Goal: Task Accomplishment & Management: Use online tool/utility

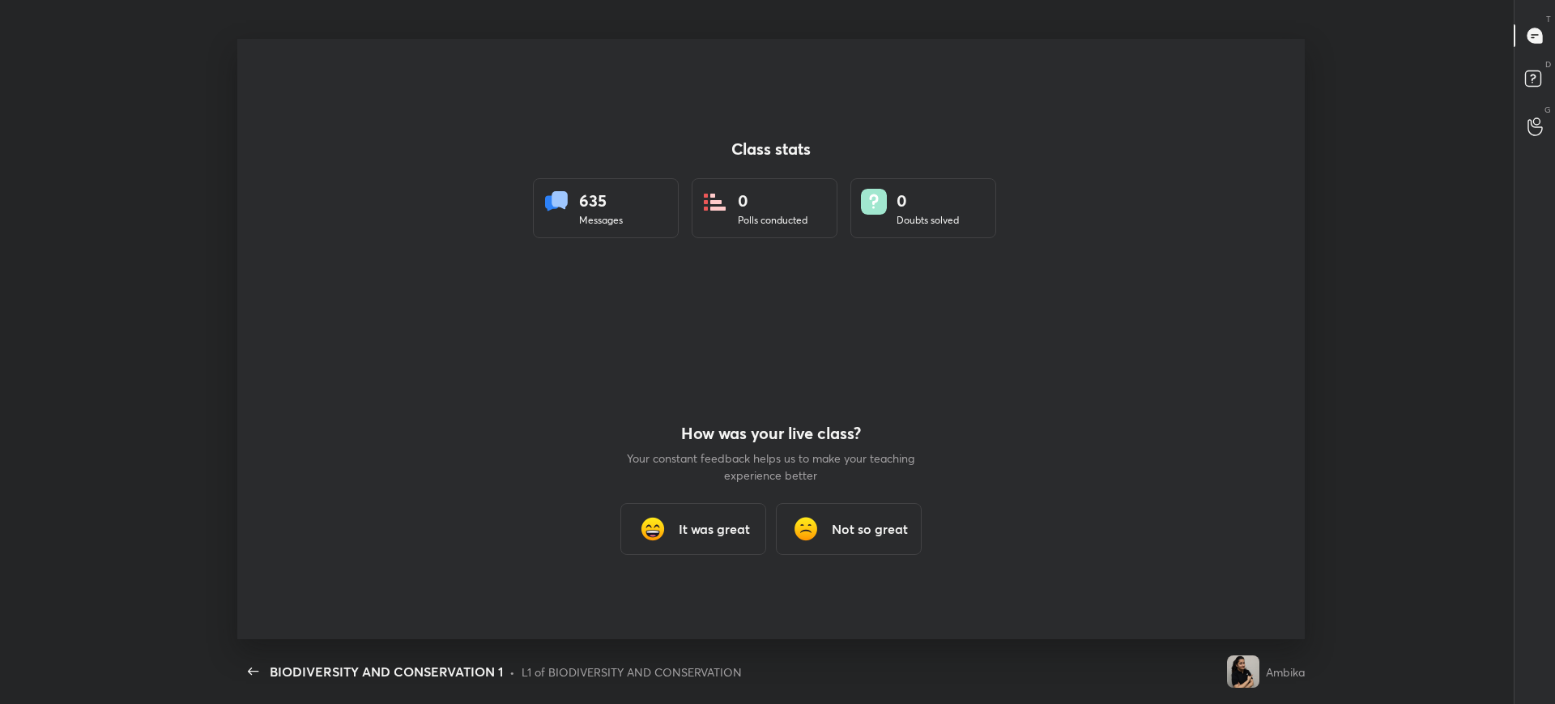
scroll to position [6, 1]
click at [675, 543] on div "It was great" at bounding box center [693, 529] width 146 height 52
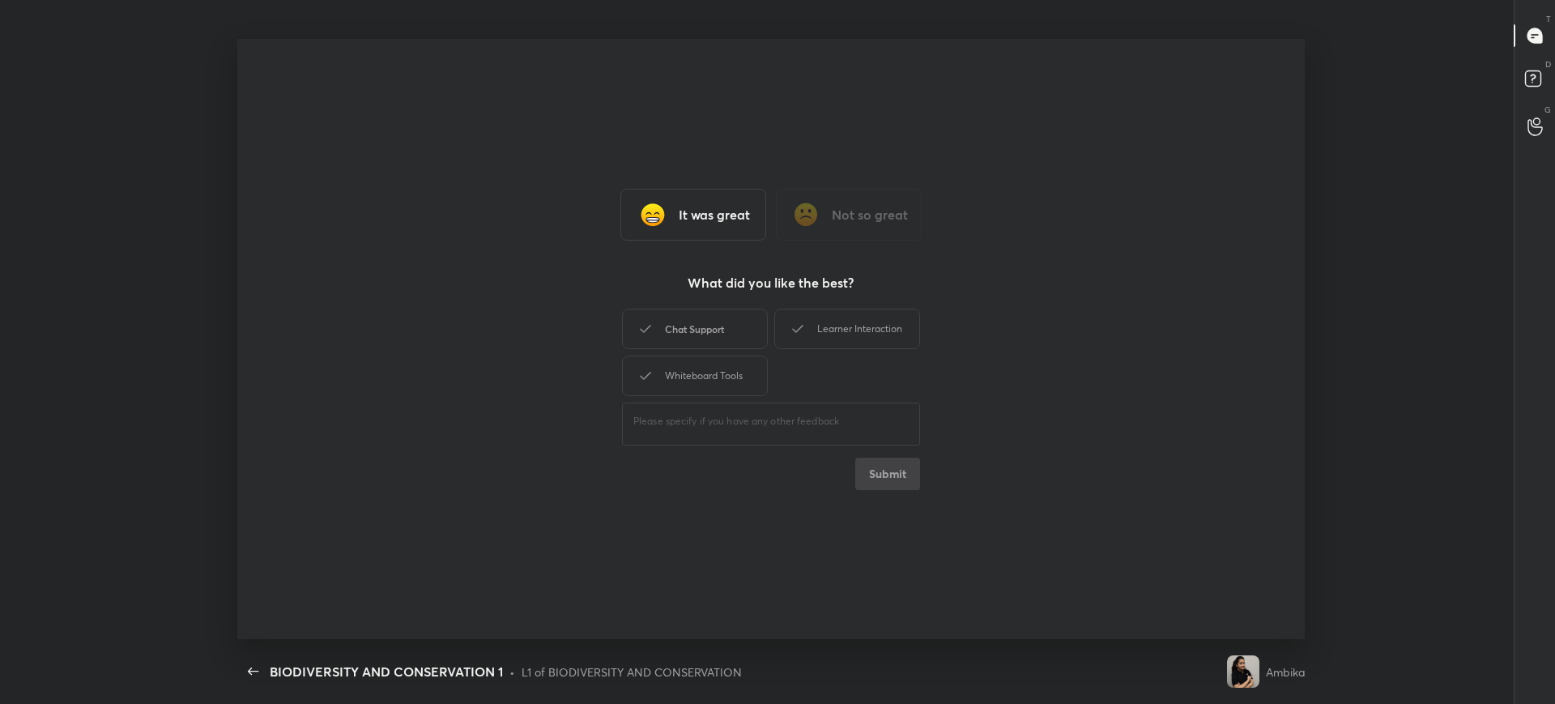
click at [731, 327] on div "Chat Support" at bounding box center [695, 329] width 146 height 40
click at [739, 368] on div "Whiteboard Tools" at bounding box center [695, 376] width 146 height 40
click at [859, 337] on div "Learner Interaction" at bounding box center [847, 329] width 146 height 40
click at [882, 494] on div "It was great Not so great What did you like the best? Chat Support Learner Inte…" at bounding box center [770, 339] width 1067 height 600
click at [889, 480] on button "Submit" at bounding box center [887, 474] width 65 height 32
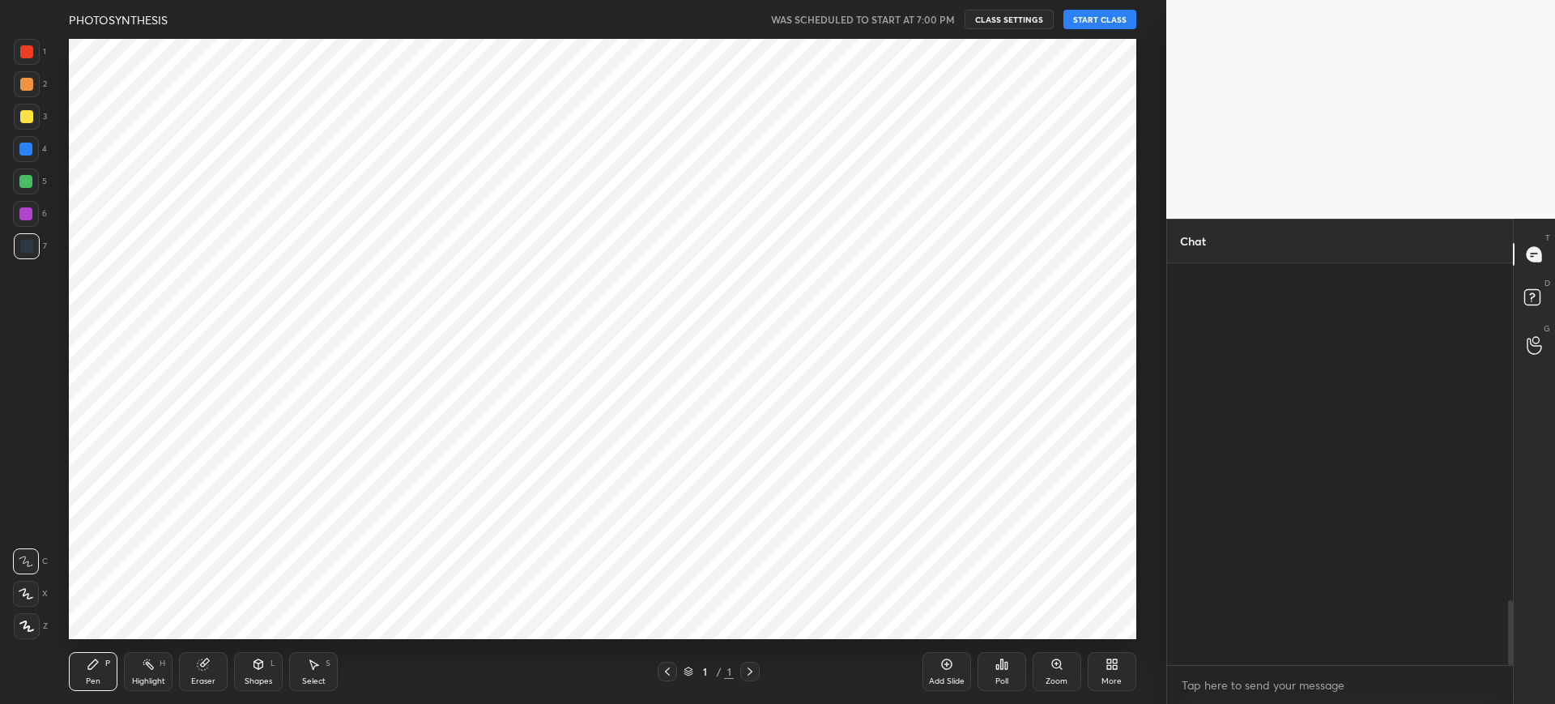
scroll to position [2075, 0]
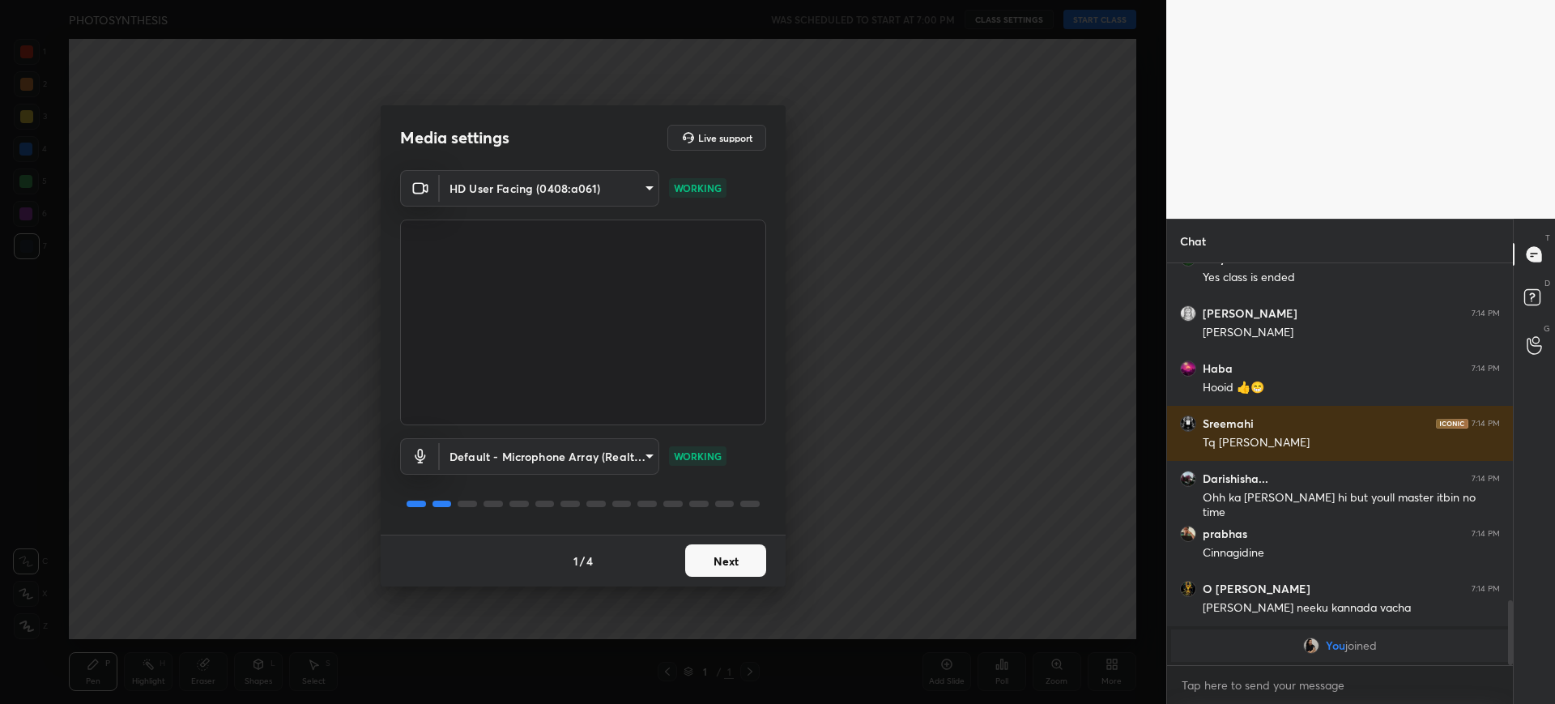
click at [731, 575] on button "Next" at bounding box center [725, 560] width 81 height 32
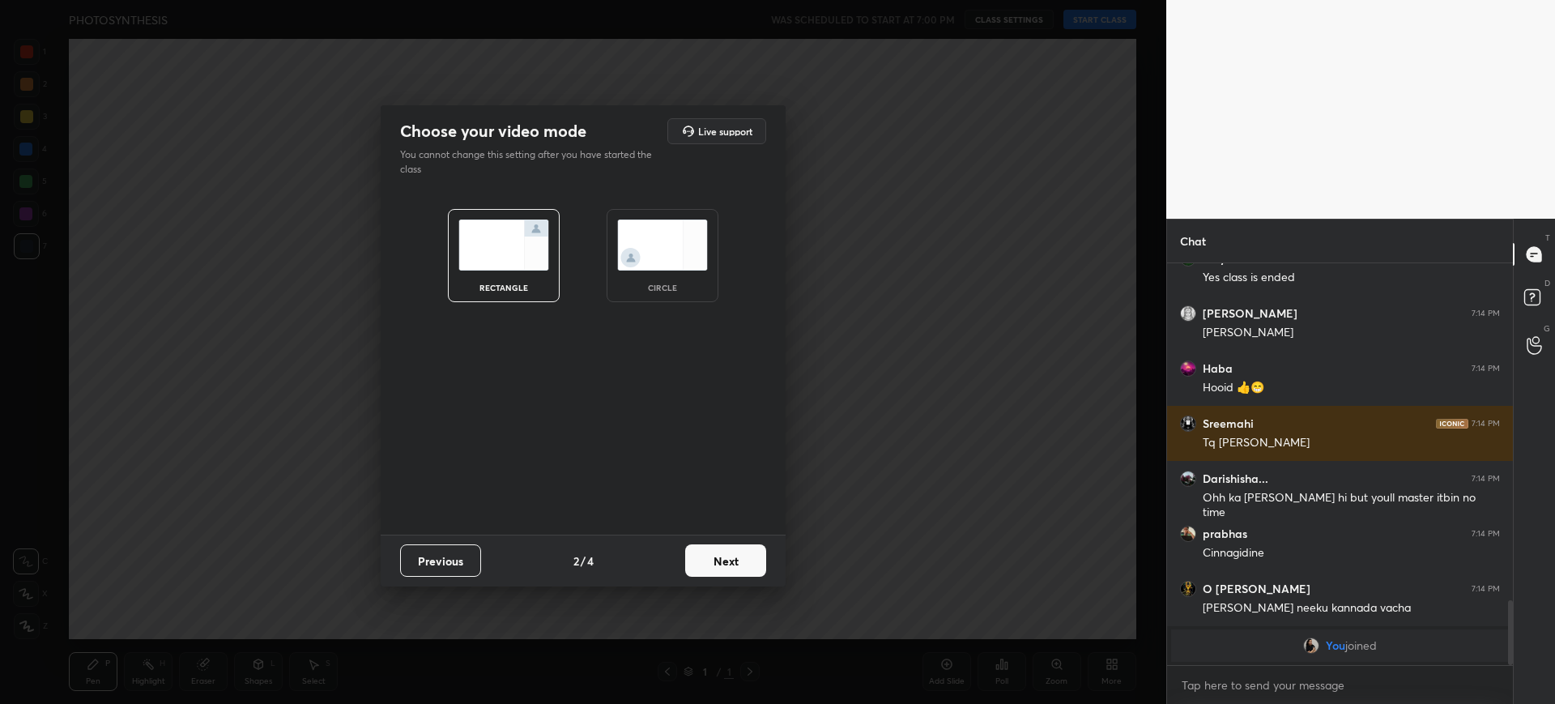
click at [723, 561] on button "Next" at bounding box center [725, 560] width 81 height 32
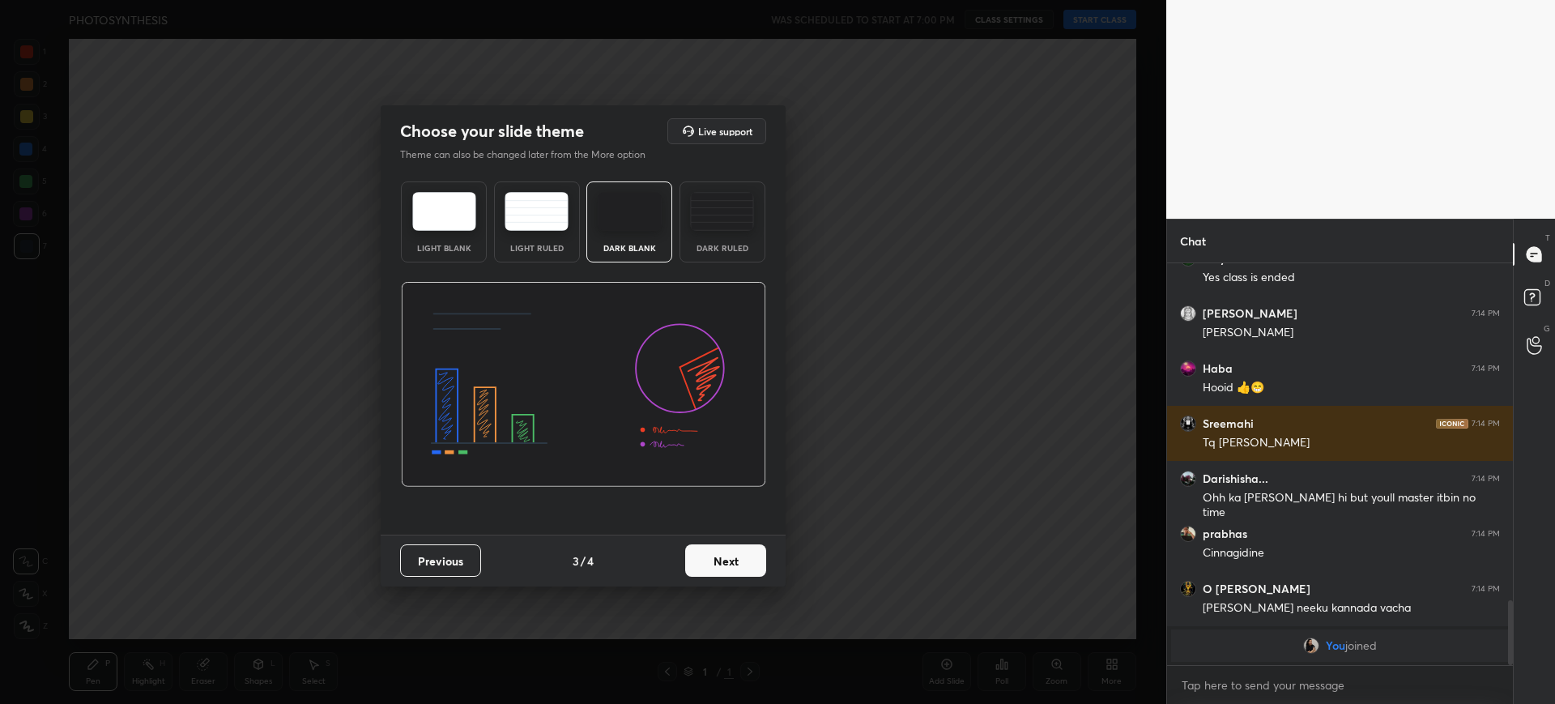
click at [732, 570] on button "Next" at bounding box center [725, 560] width 81 height 32
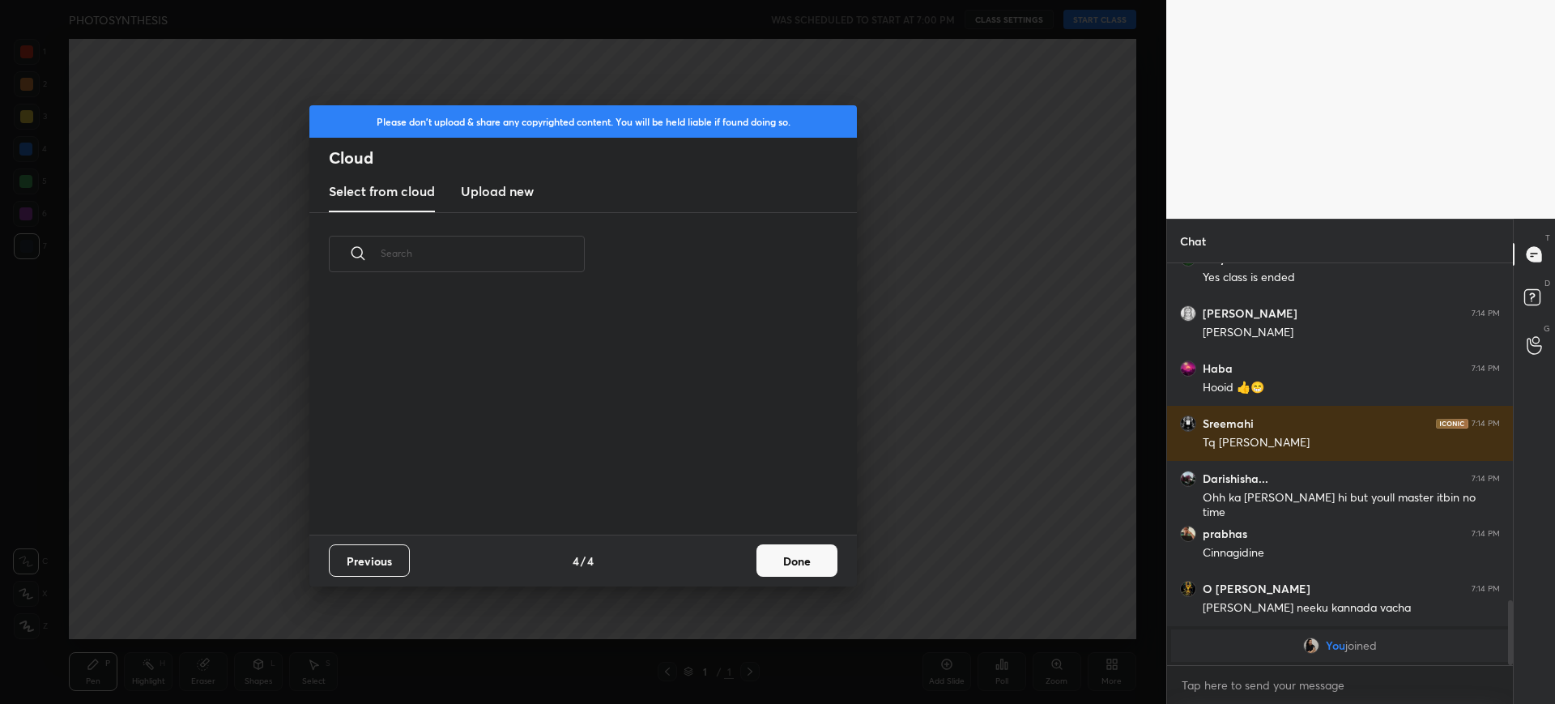
scroll to position [239, 520]
click at [509, 192] on h3 "Upload new" at bounding box center [497, 190] width 73 height 19
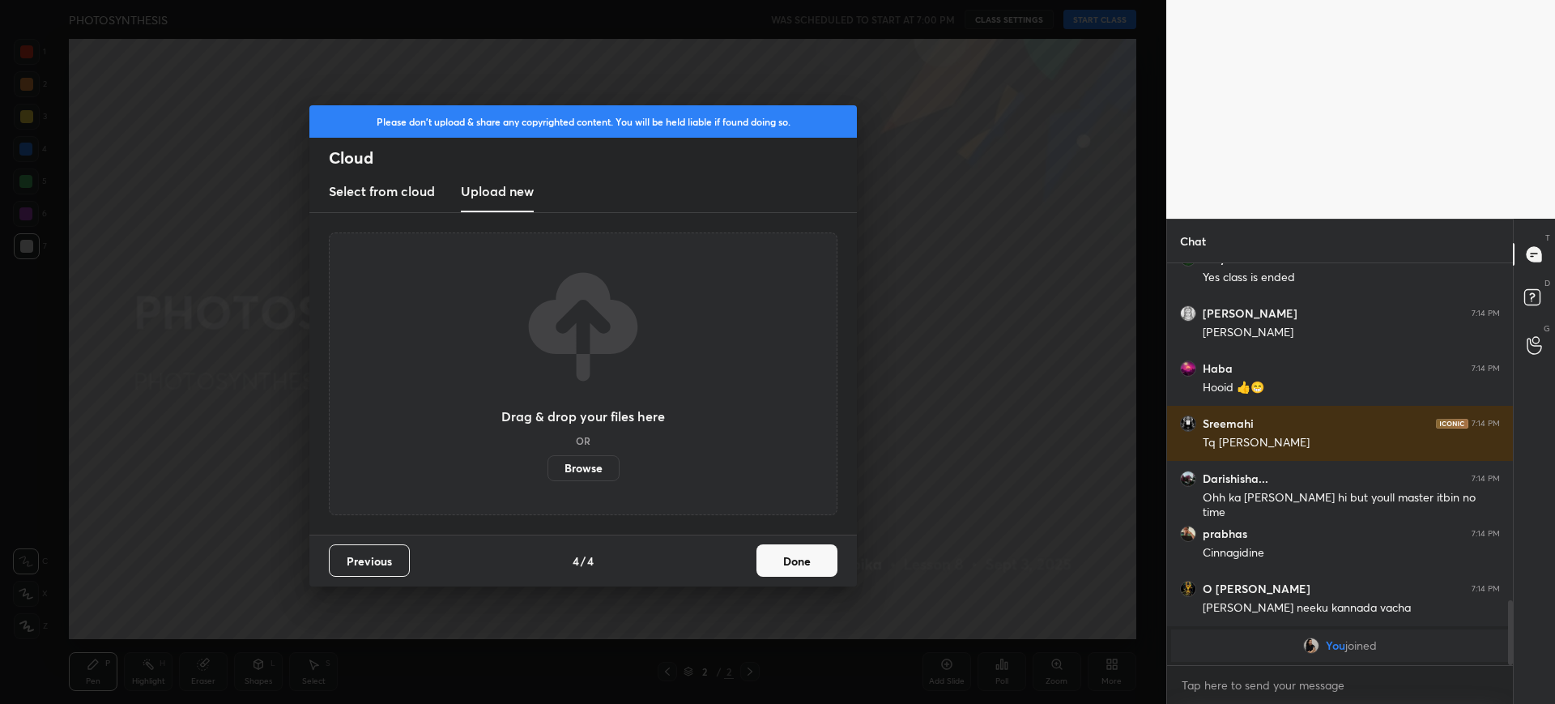
click at [573, 472] on label "Browse" at bounding box center [584, 468] width 72 height 26
click at [548, 472] on input "Browse" at bounding box center [548, 468] width 0 height 26
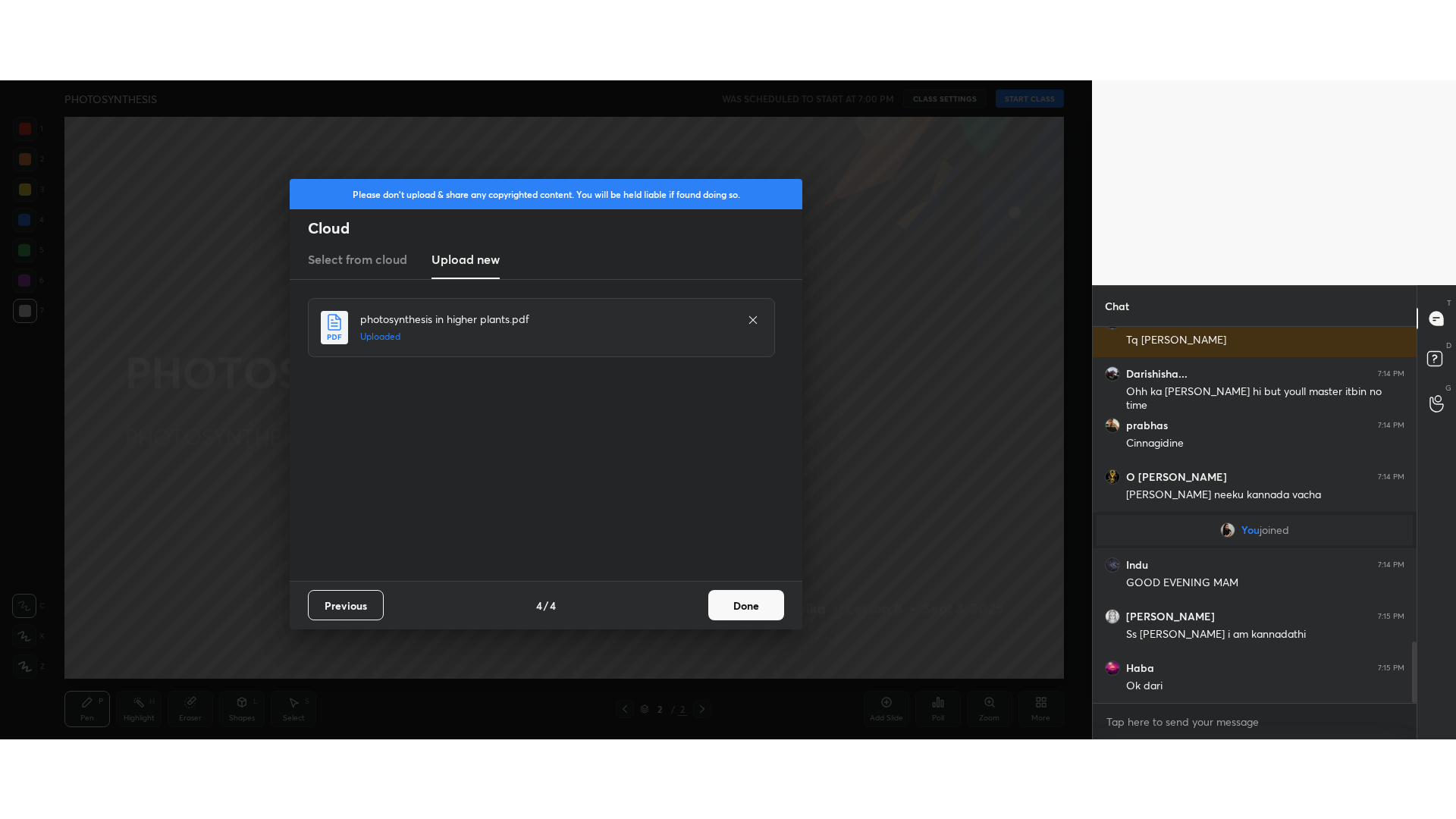
scroll to position [1932, 0]
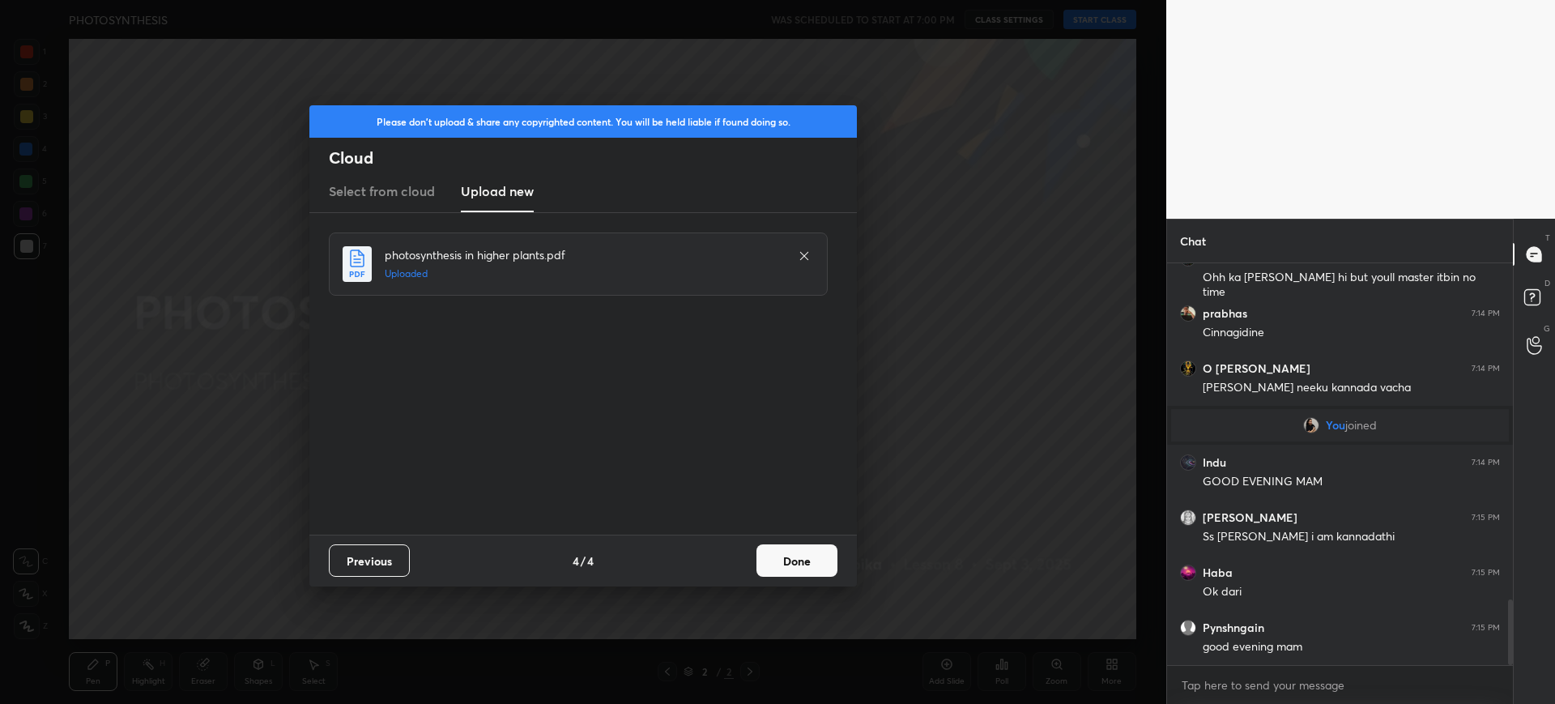
click at [830, 570] on button "Done" at bounding box center [797, 560] width 81 height 32
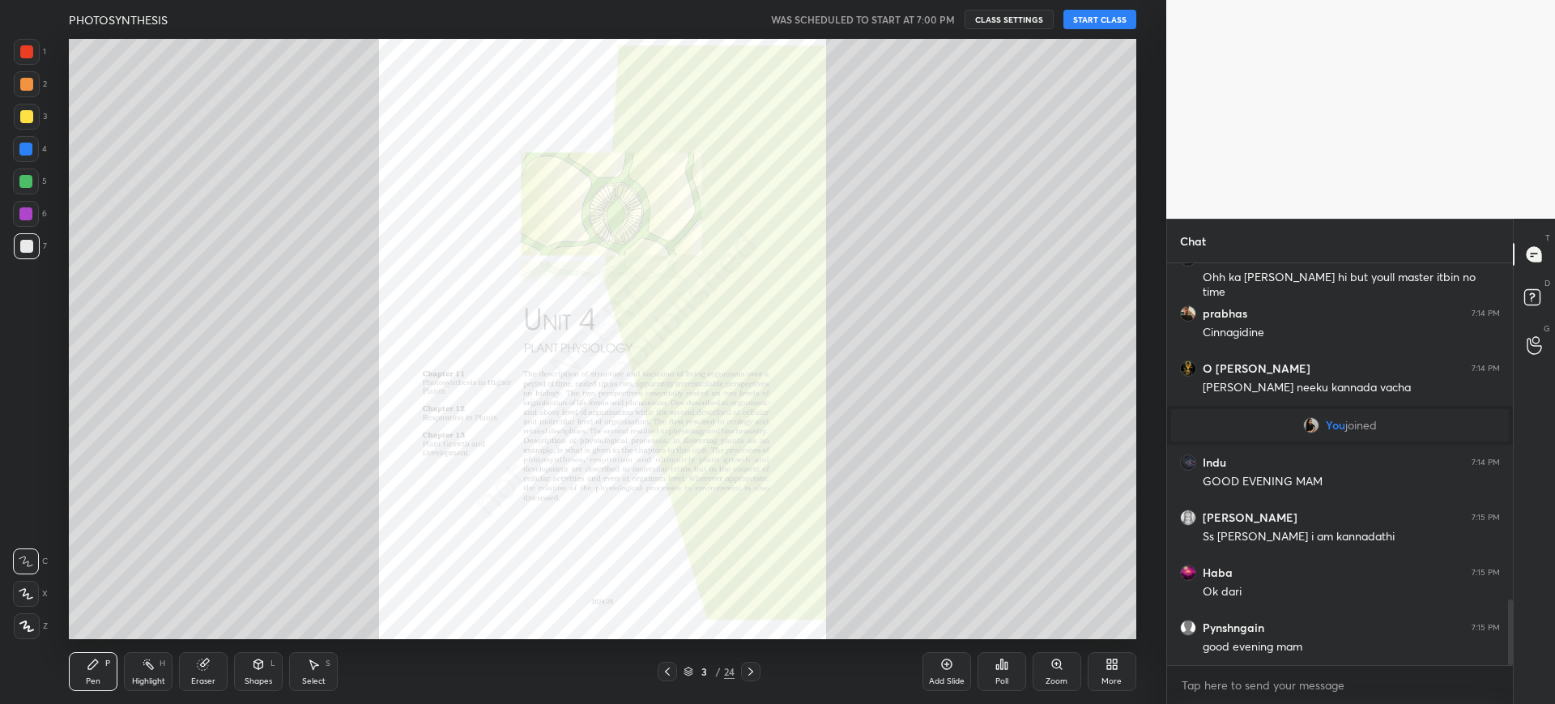
click at [1082, 19] on button "START CLASS" at bounding box center [1100, 19] width 73 height 19
click at [948, 15] on span "mute" at bounding box center [940, 19] width 23 height 11
click at [1109, 671] on div "More" at bounding box center [1112, 671] width 49 height 39
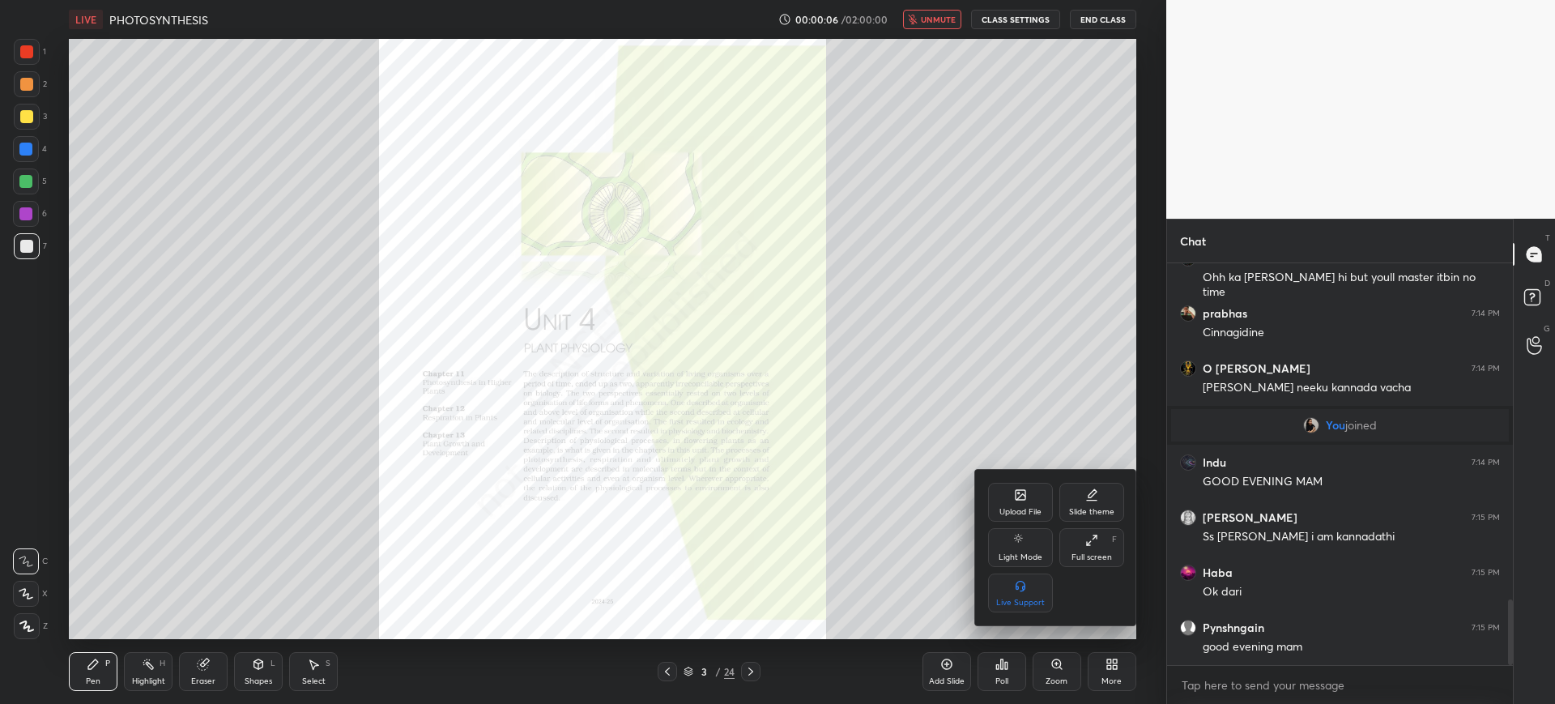
click at [1101, 555] on div "Full screen" at bounding box center [1092, 557] width 40 height 8
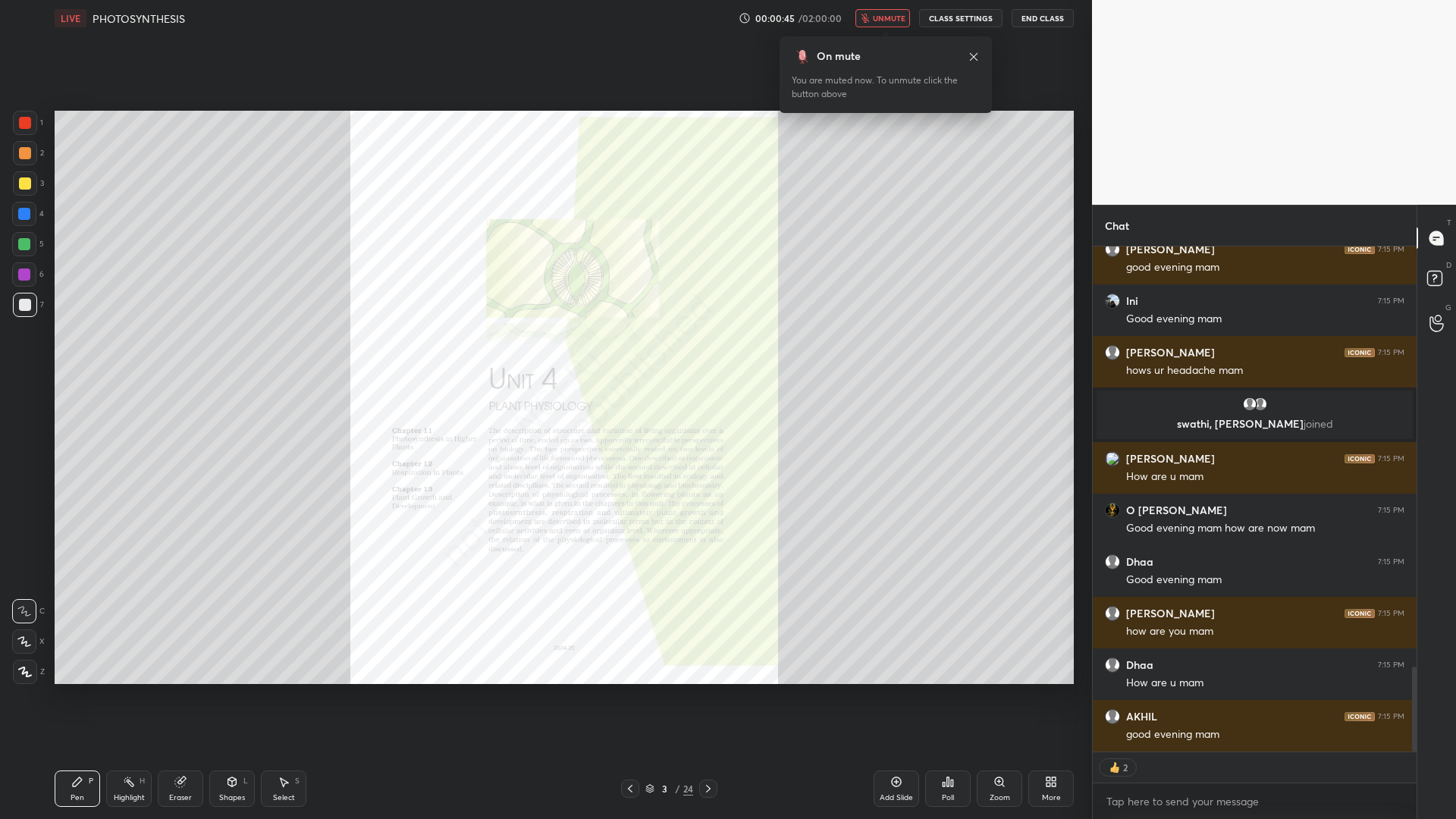
scroll to position [532, 319]
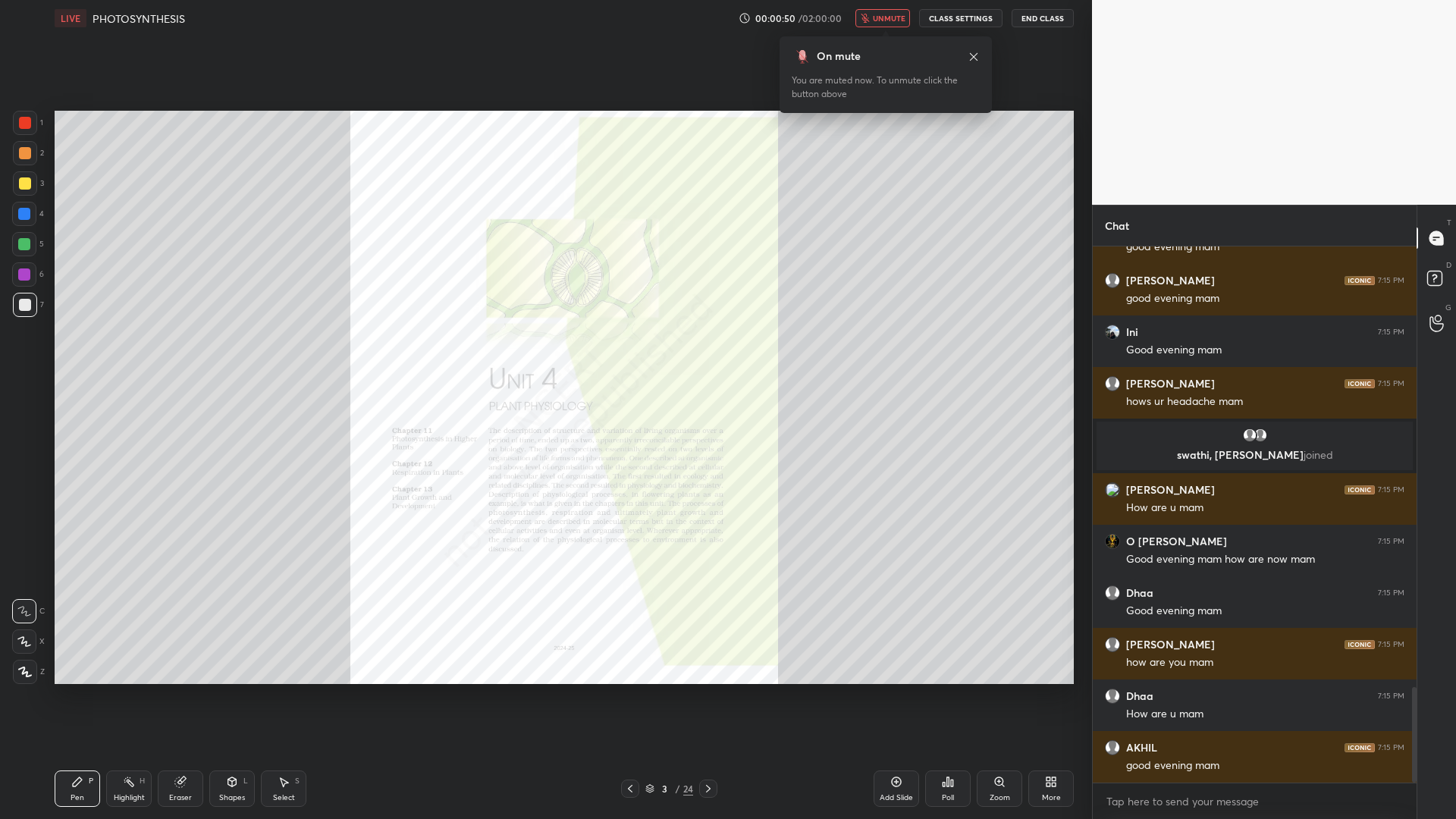
click at [28, 136] on div "1" at bounding box center [28, 125] width 30 height 30
click at [681, 658] on div "3 / 24" at bounding box center [669, 788] width 48 height 14
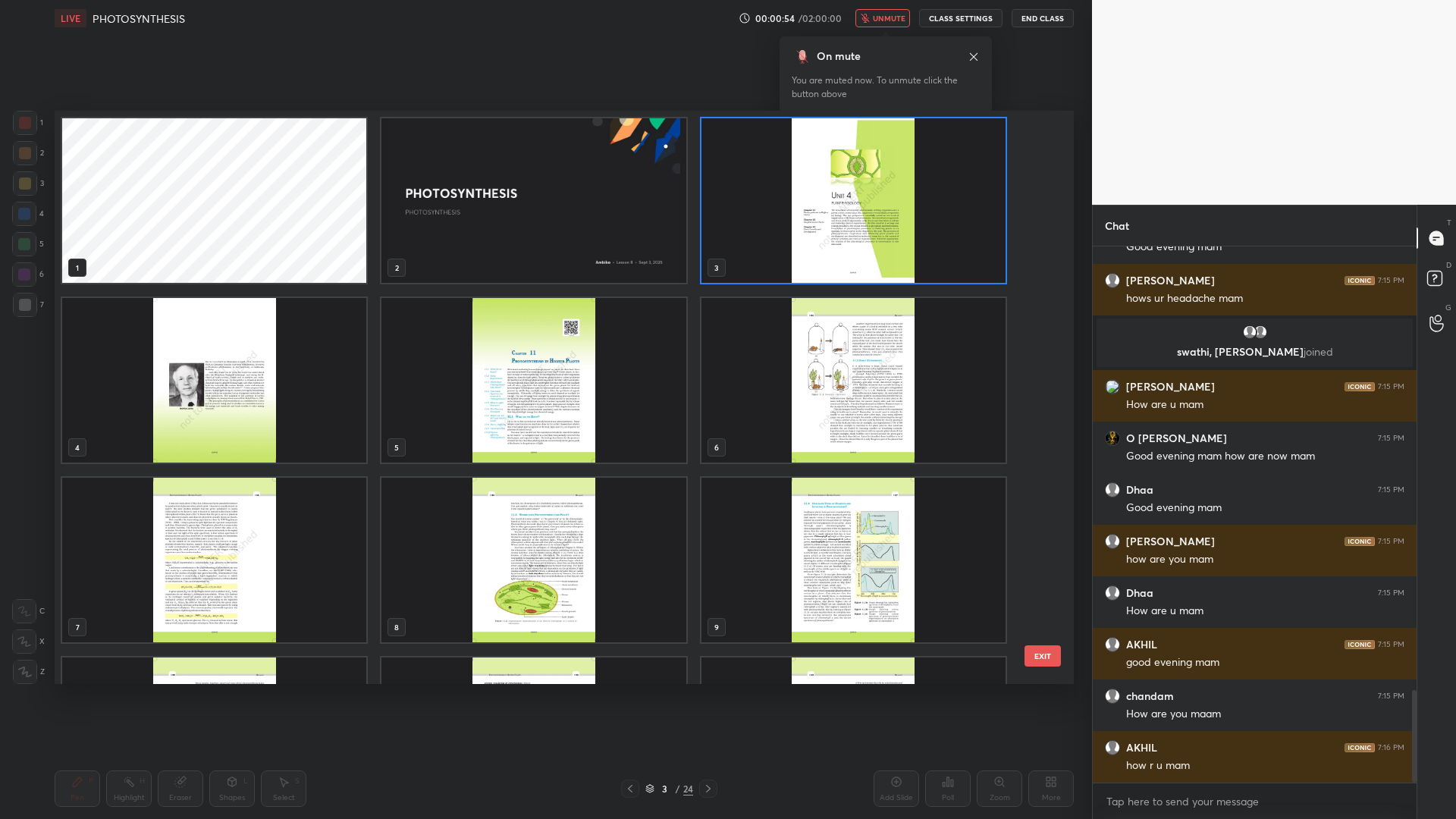
click at [669, 586] on img "grid" at bounding box center [533, 560] width 304 height 165
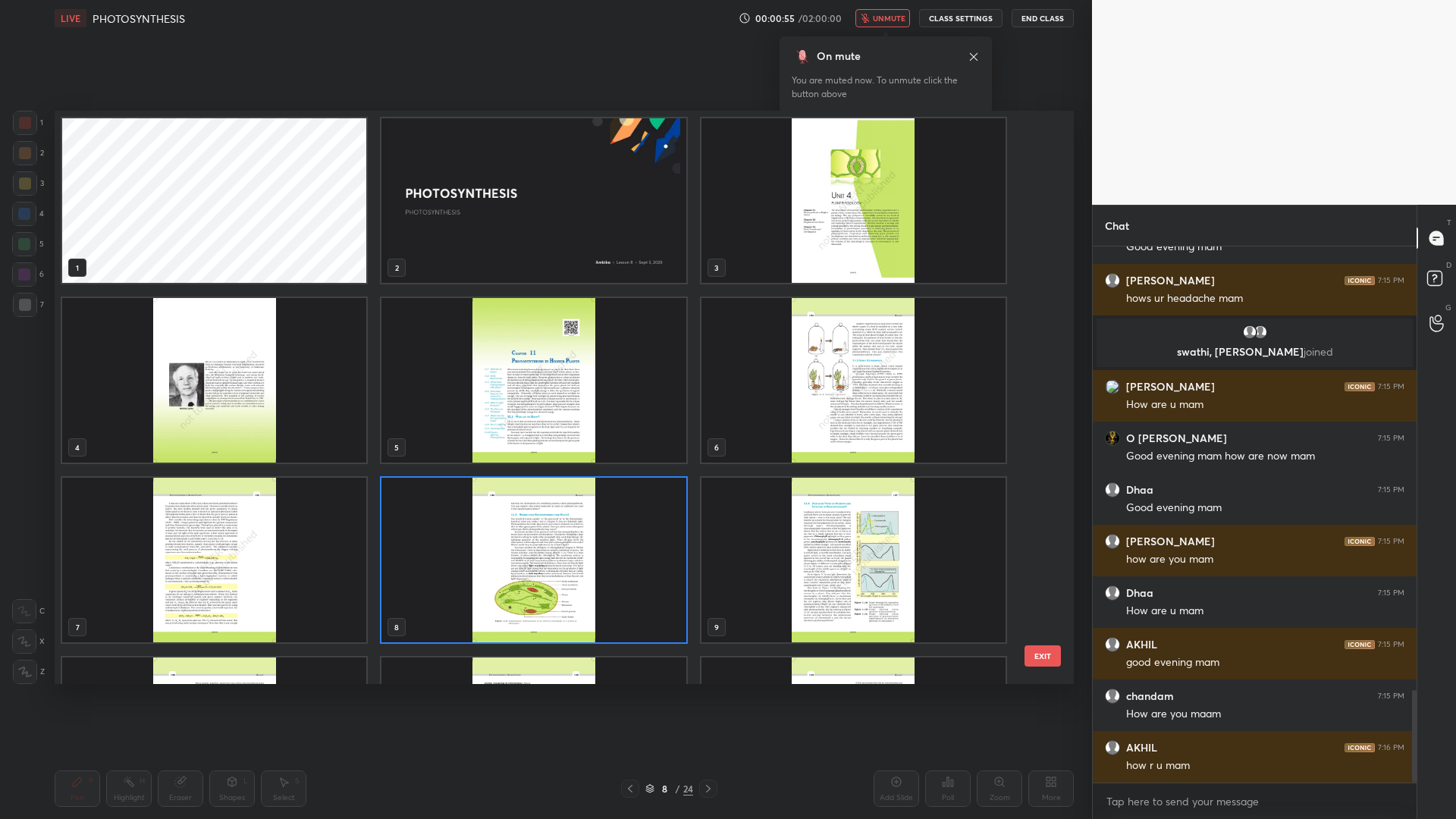
click at [1044, 653] on button "EXIT" at bounding box center [1042, 655] width 37 height 22
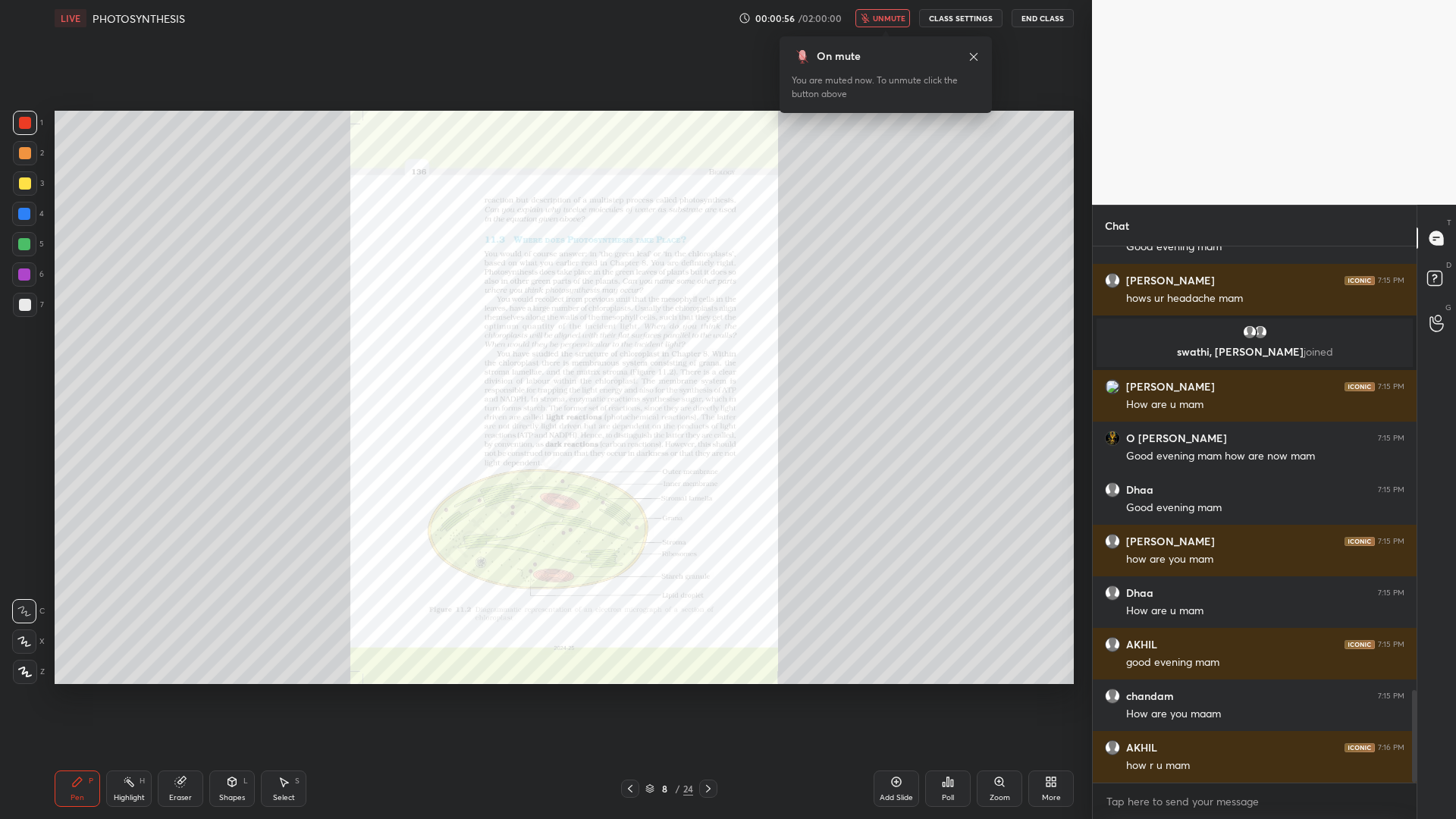
click at [690, 658] on div "8 / 24" at bounding box center [669, 788] width 96 height 18
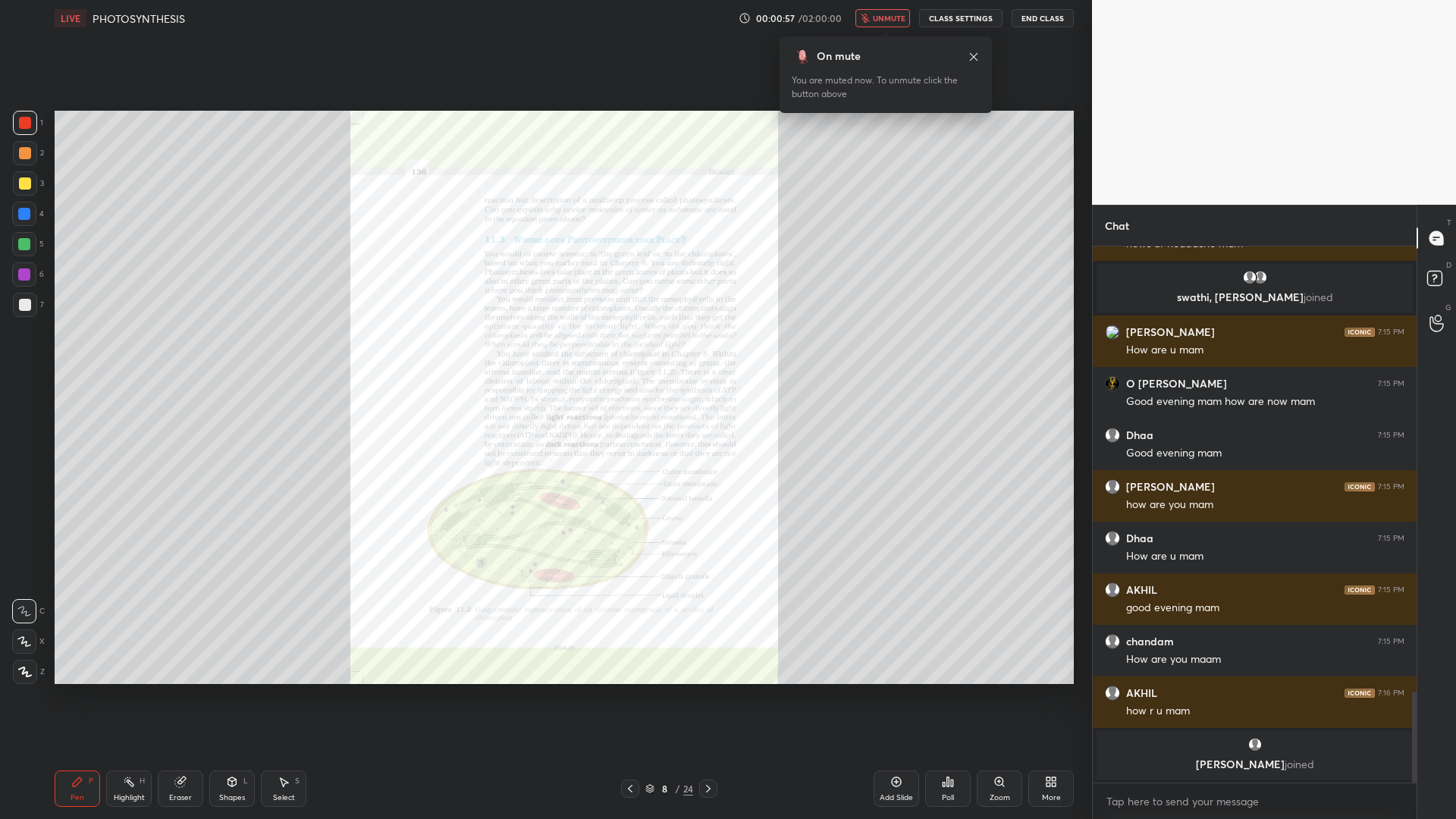
click at [688, 658] on div "24" at bounding box center [688, 788] width 10 height 14
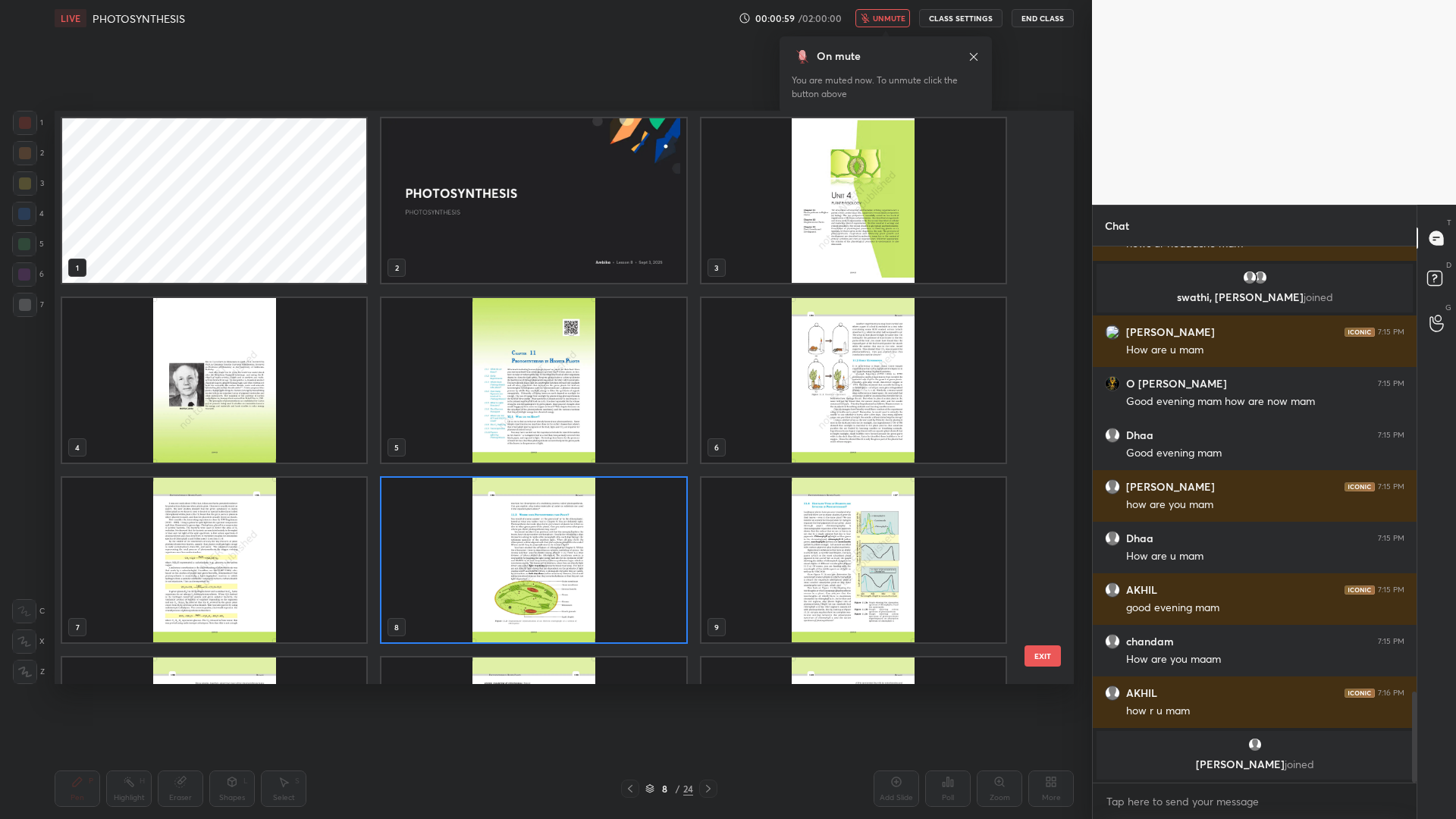
click at [1037, 613] on div "1 2 3 4 5 6 7 8 9 10 11 12 13 14 15" at bounding box center [551, 397] width 993 height 573
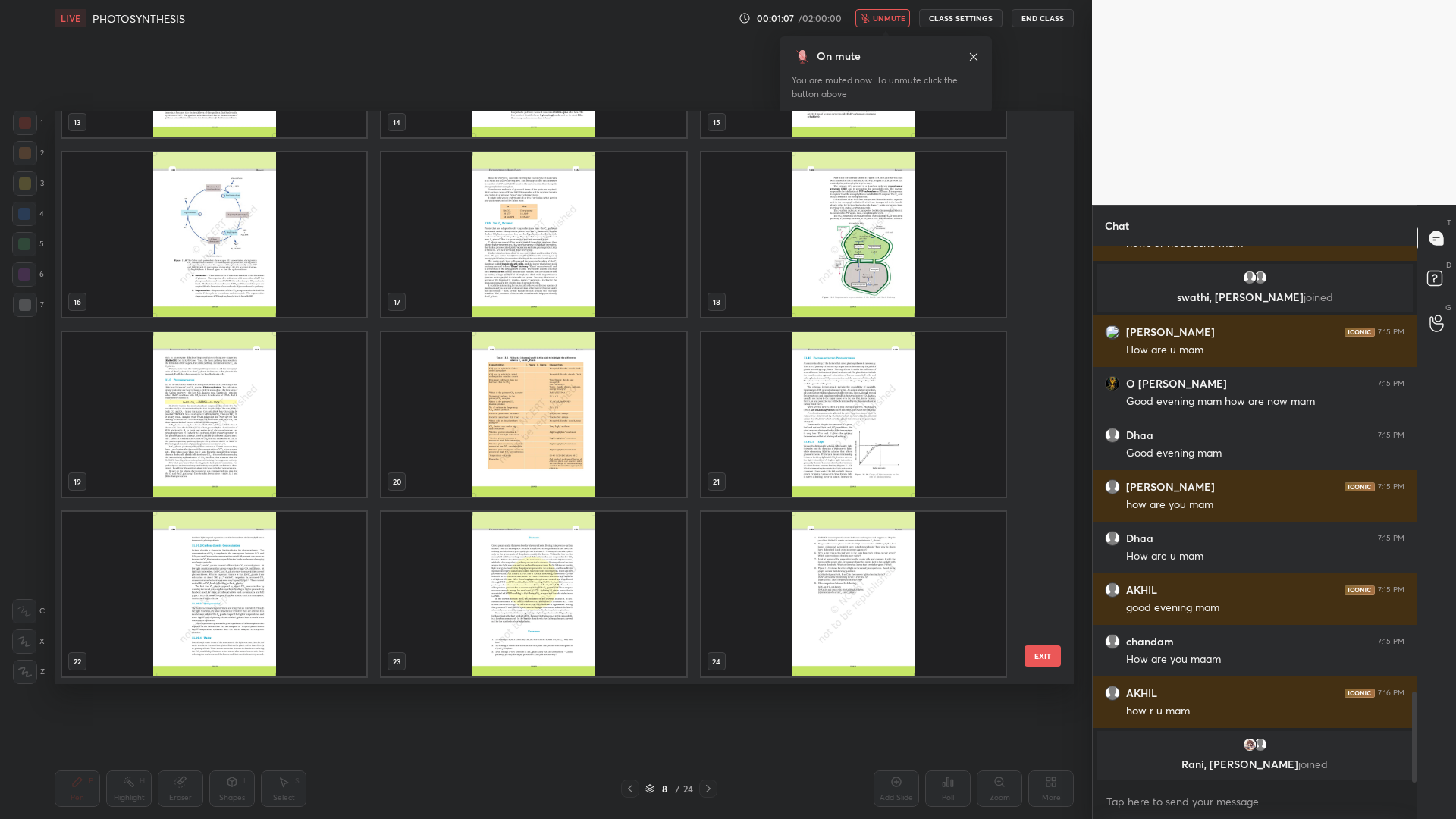
scroll to position [2592, 0]
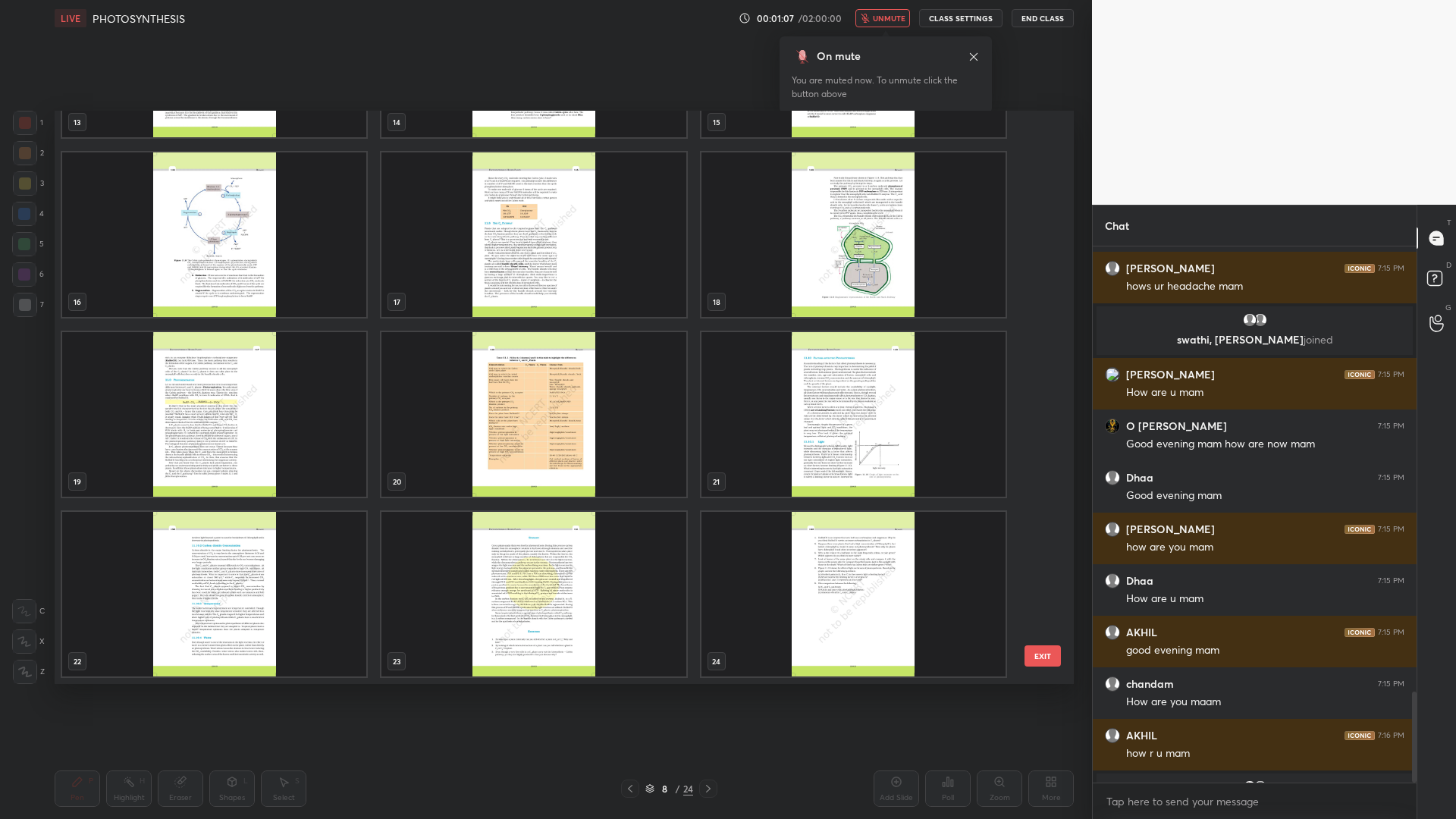
click at [589, 277] on img "grid" at bounding box center [533, 235] width 304 height 165
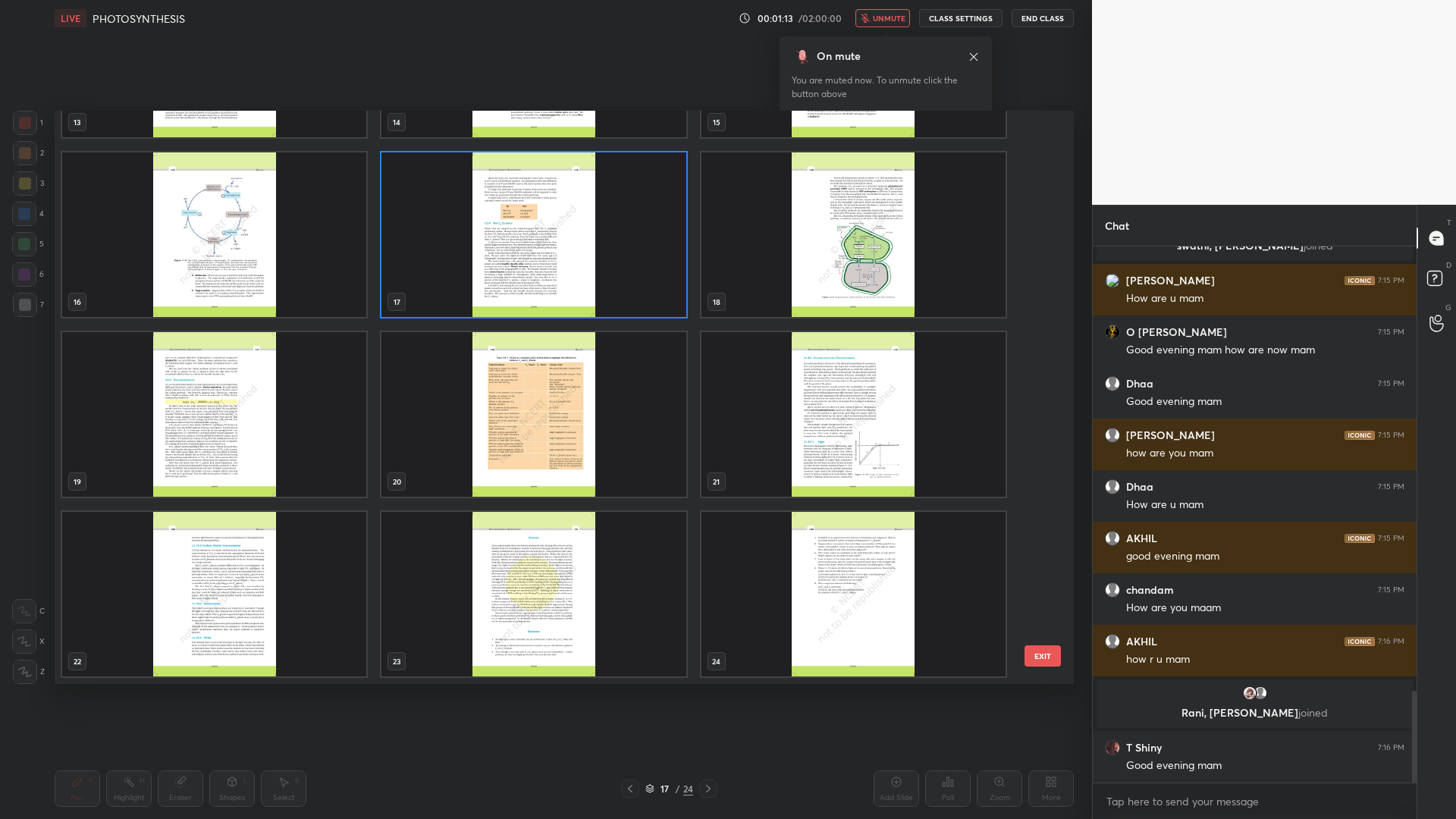
click at [1028, 652] on button "EXIT" at bounding box center [1042, 655] width 37 height 22
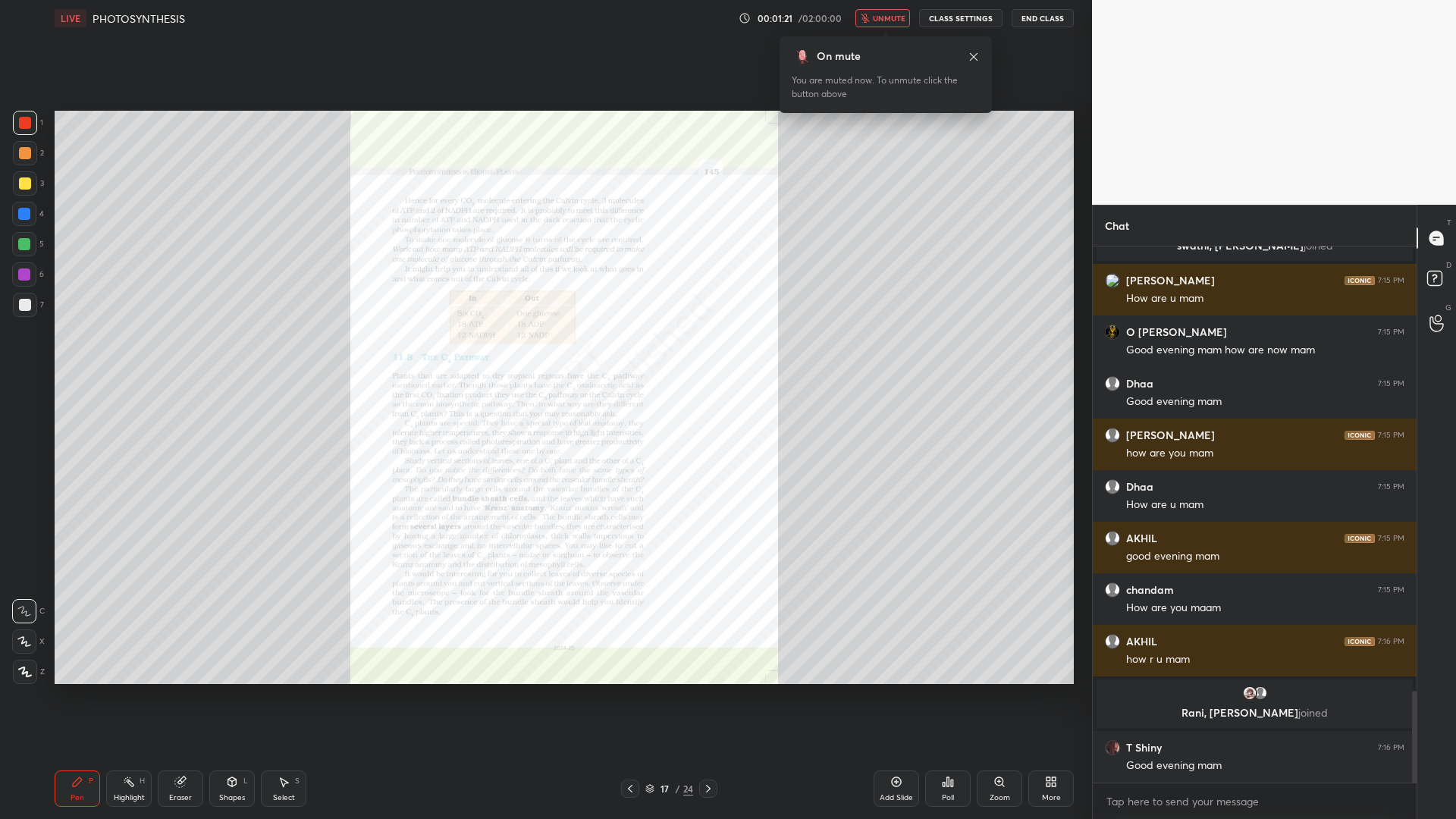
click at [901, 18] on span "unmute" at bounding box center [889, 18] width 33 height 10
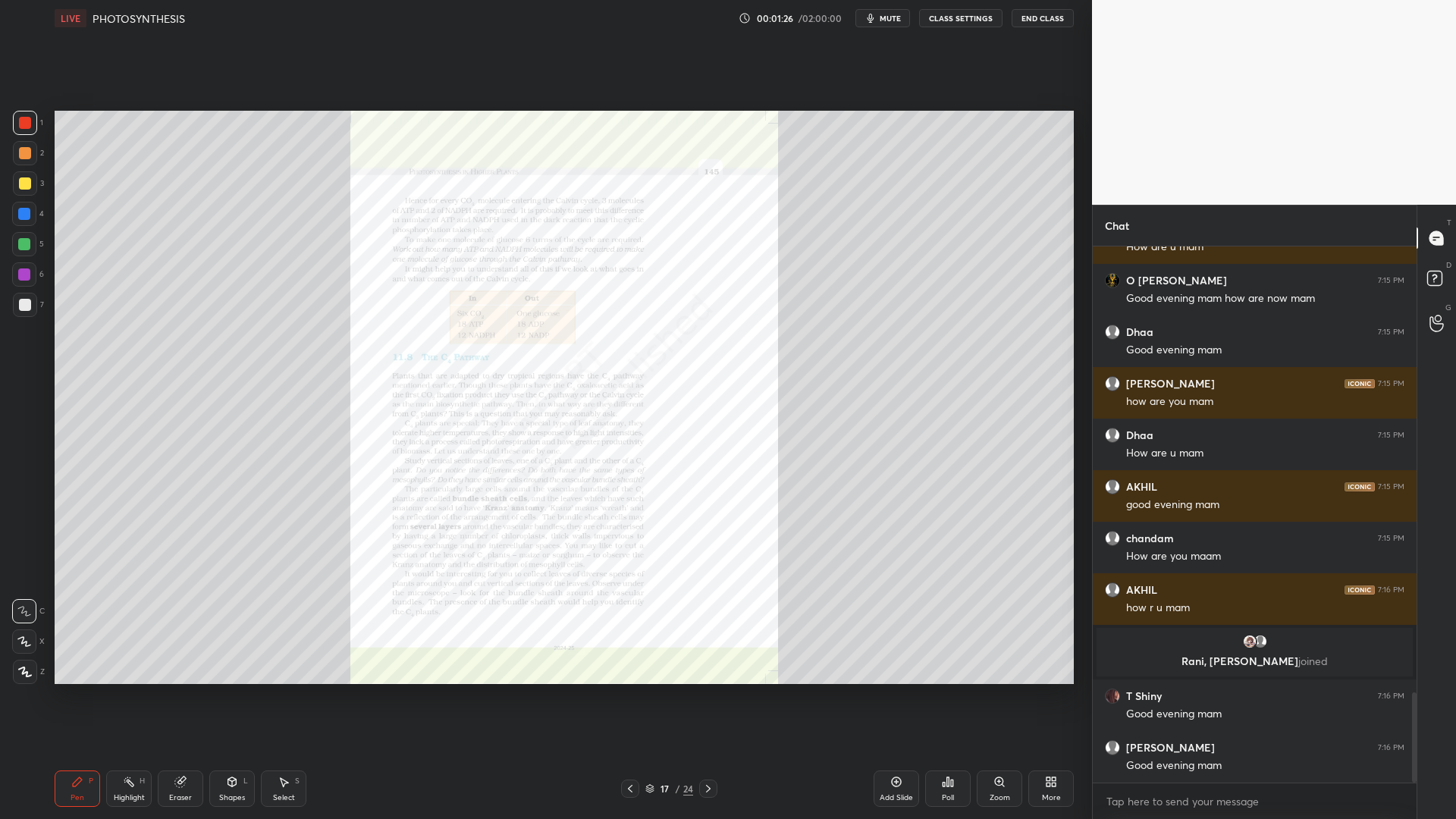
click at [665, 658] on div "Pen P Highlight H Eraser Shapes L Select S 17 / 24 Add Slide Poll Zoom More" at bounding box center [564, 788] width 1020 height 61
click at [655, 658] on div "17 / 24" at bounding box center [669, 788] width 48 height 14
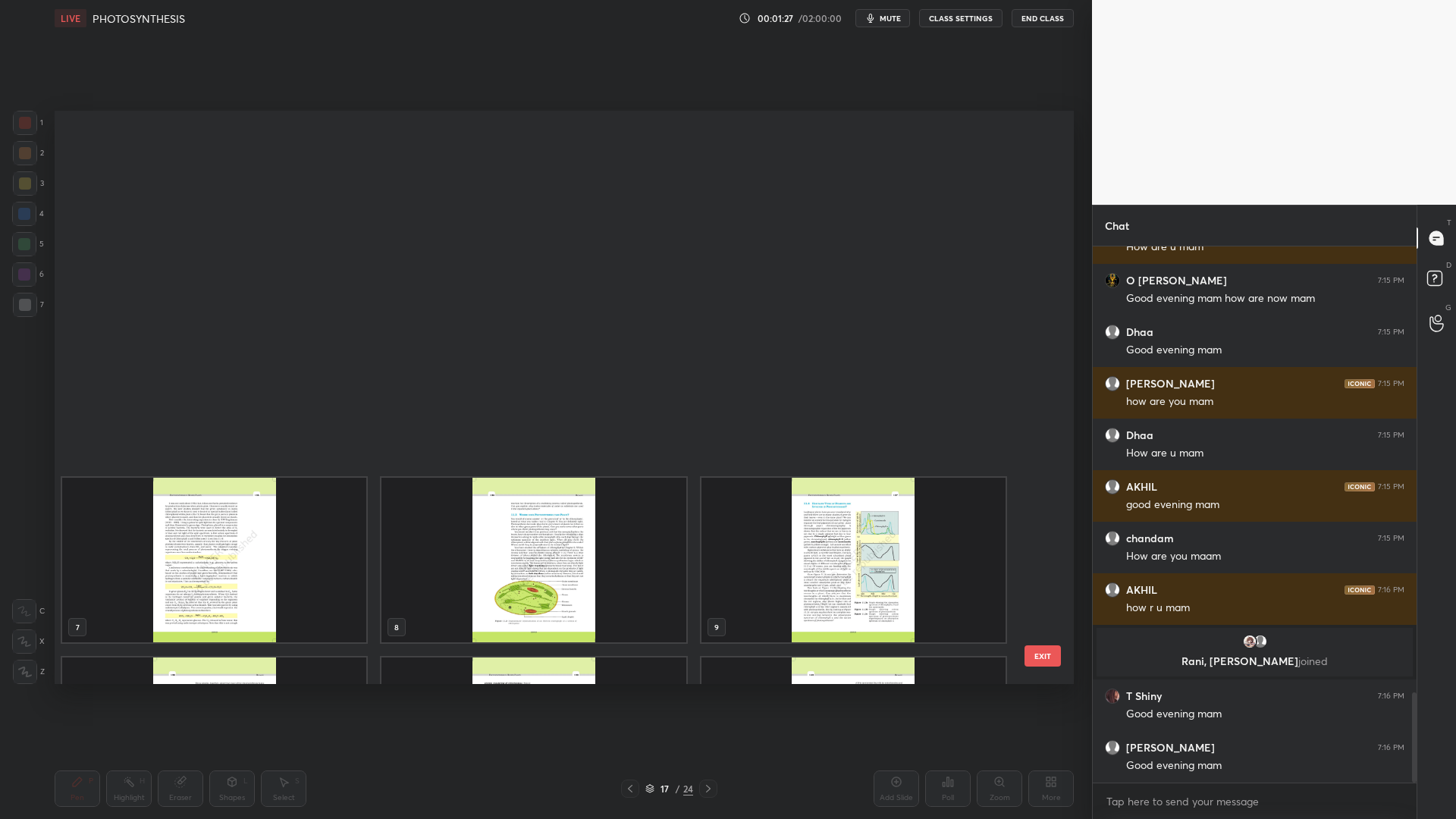
scroll to position [568, 1012]
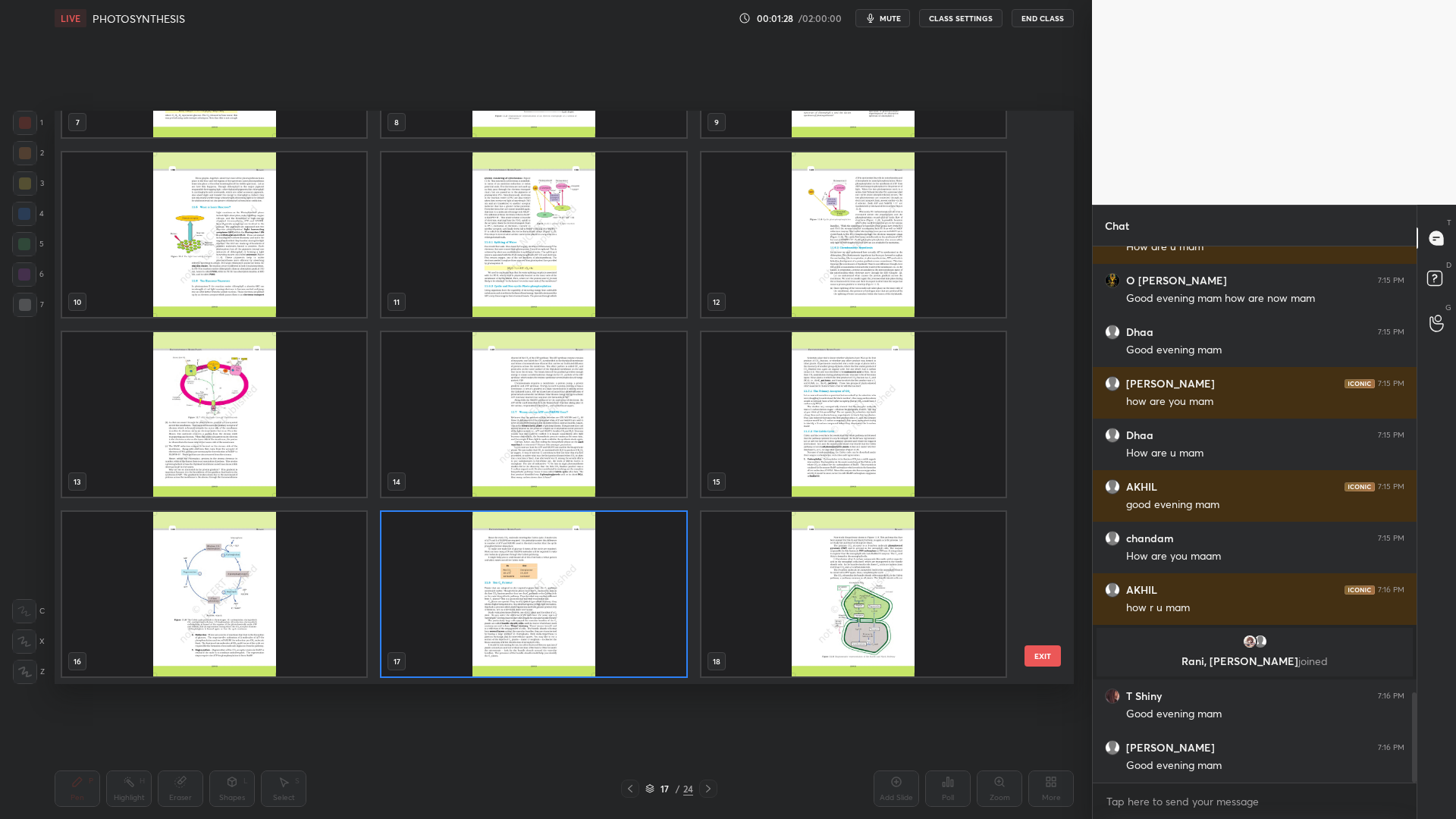
click at [286, 385] on img "grid" at bounding box center [213, 415] width 304 height 165
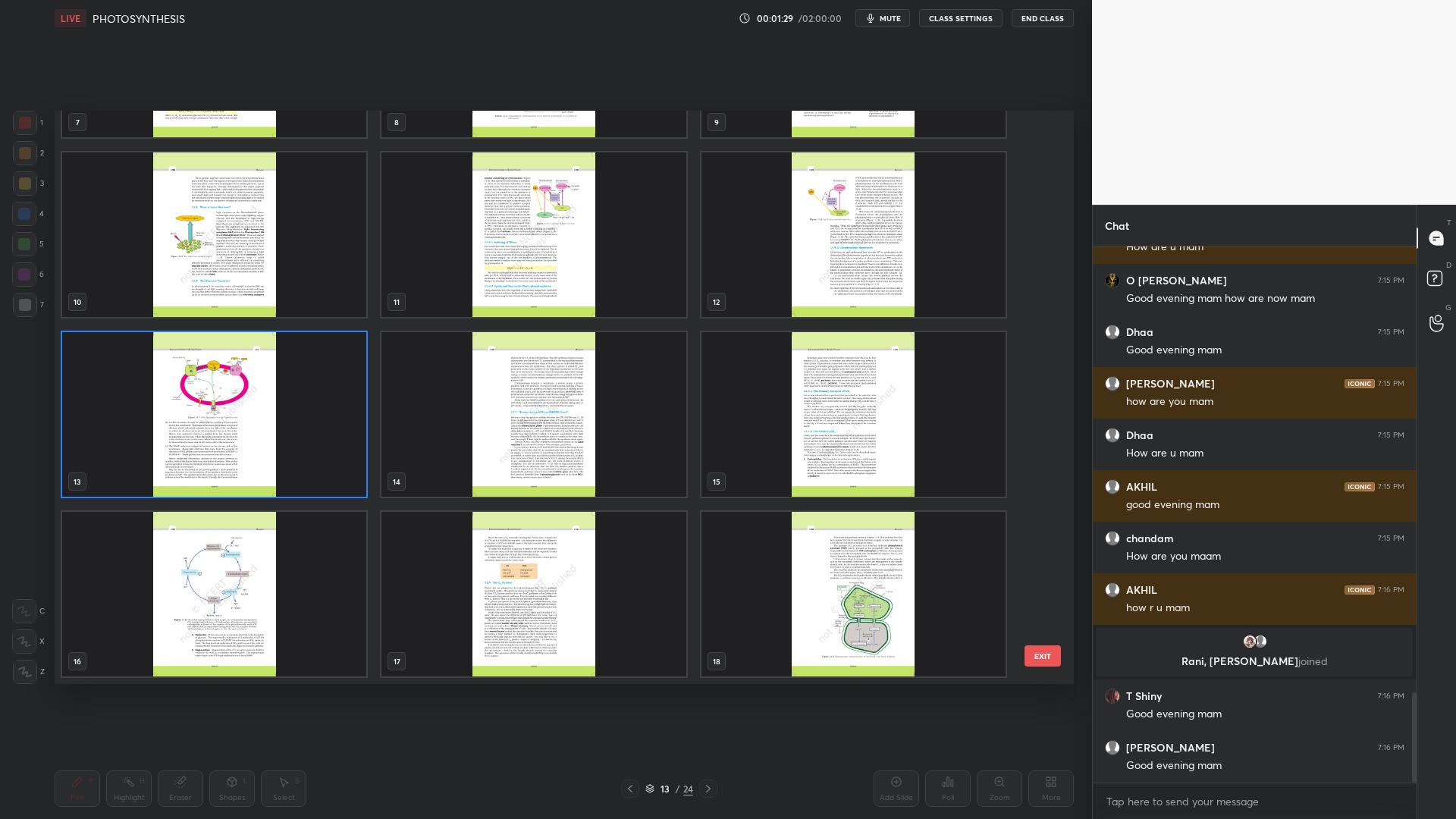
click at [1039, 650] on button "EXIT" at bounding box center [1042, 655] width 37 height 22
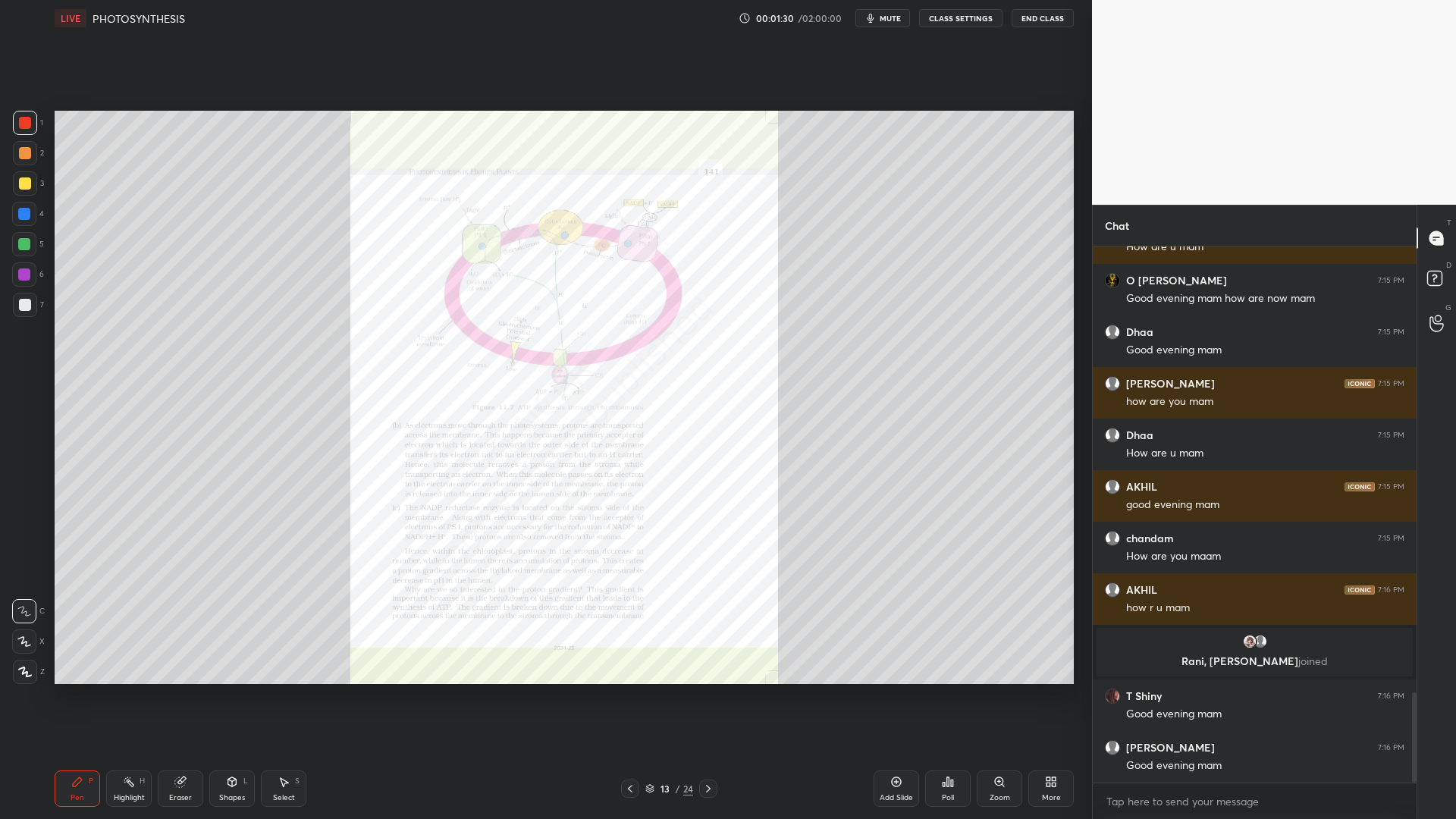
click at [627, 658] on icon at bounding box center [630, 788] width 12 height 12
click at [1003, 658] on div "Zoom" at bounding box center [999, 788] width 46 height 37
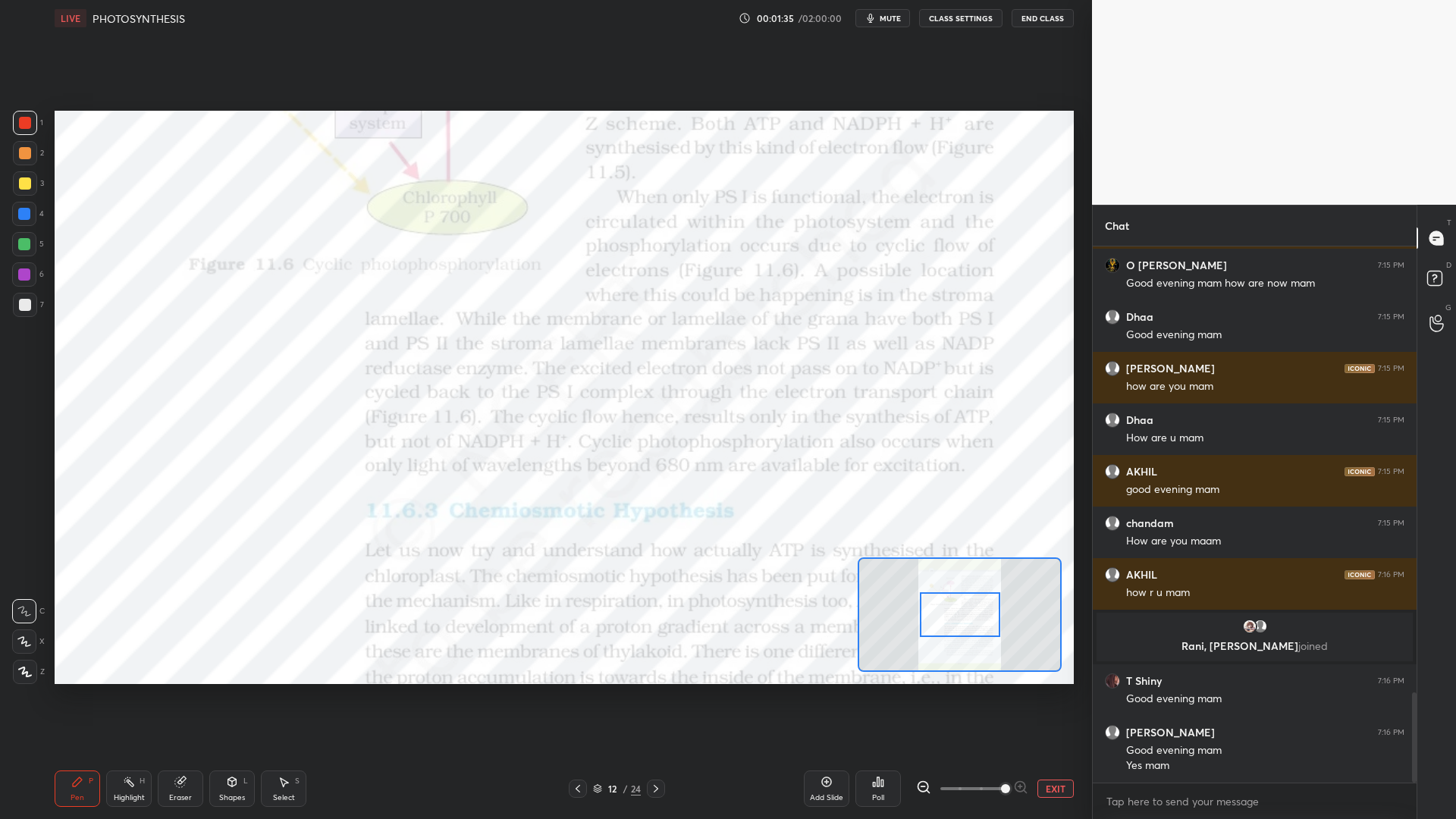
scroll to position [2711, 0]
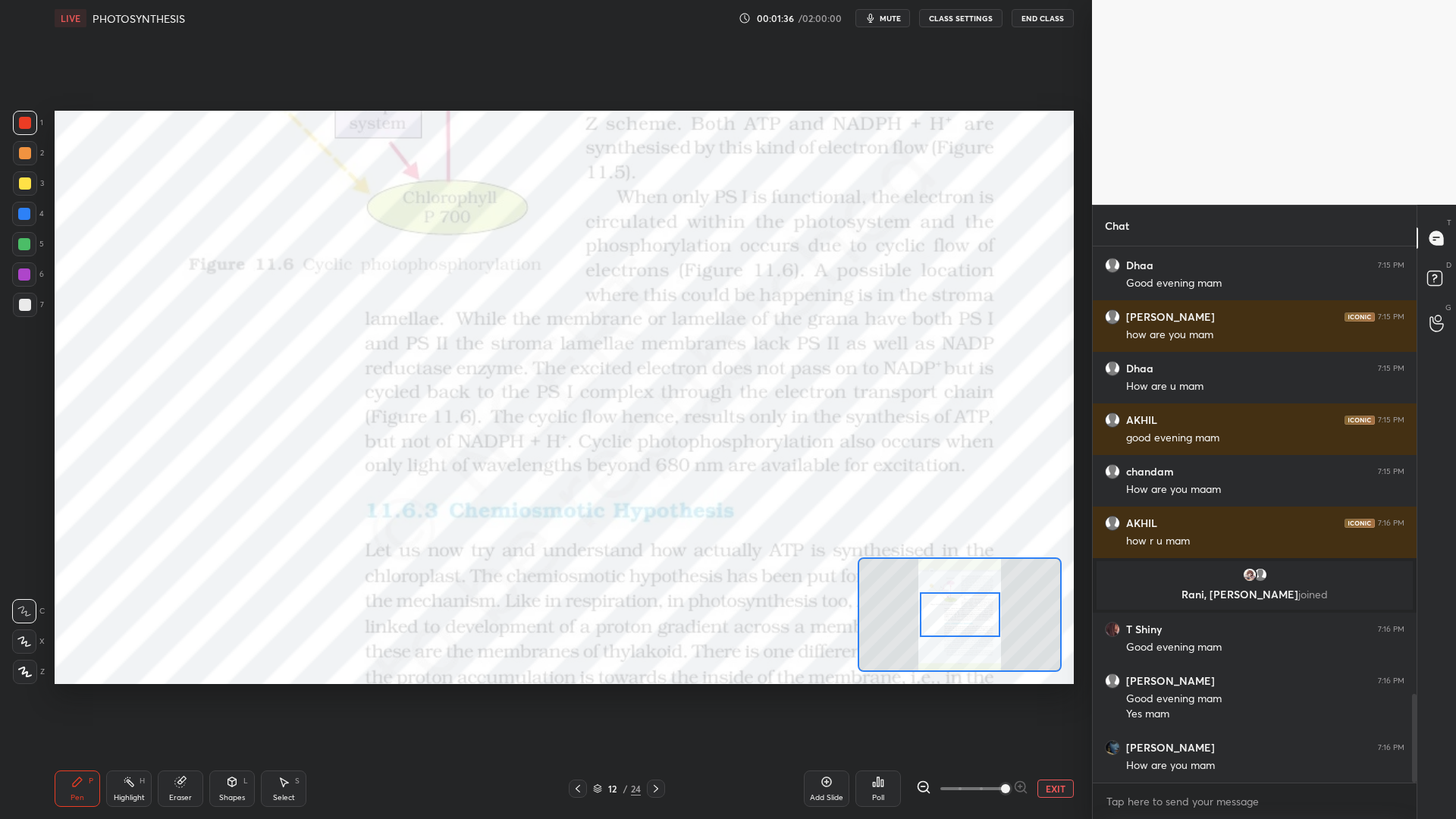
click at [25, 239] on div at bounding box center [23, 243] width 12 height 12
click at [22, 210] on div at bounding box center [23, 213] width 12 height 12
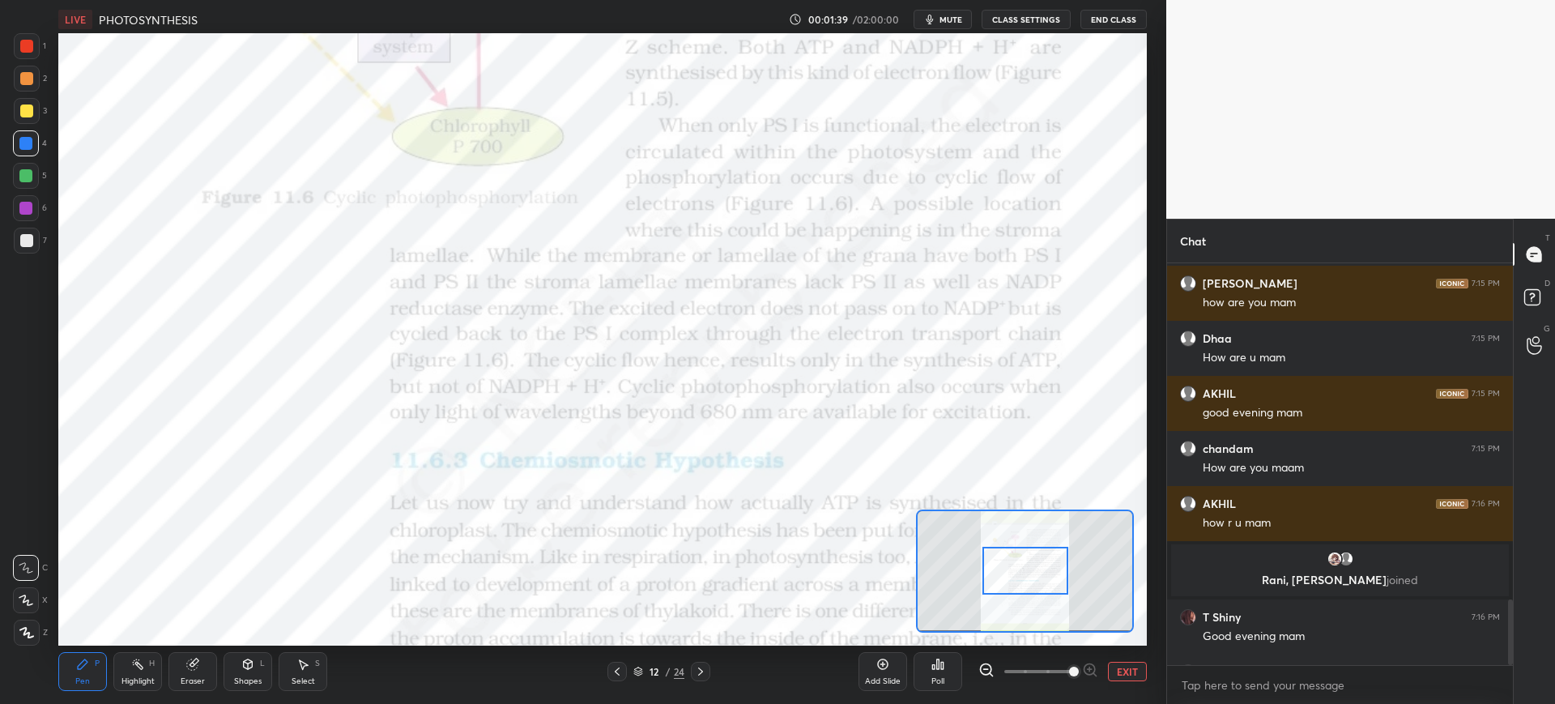
scroll to position [80398, 79897]
type textarea "x"
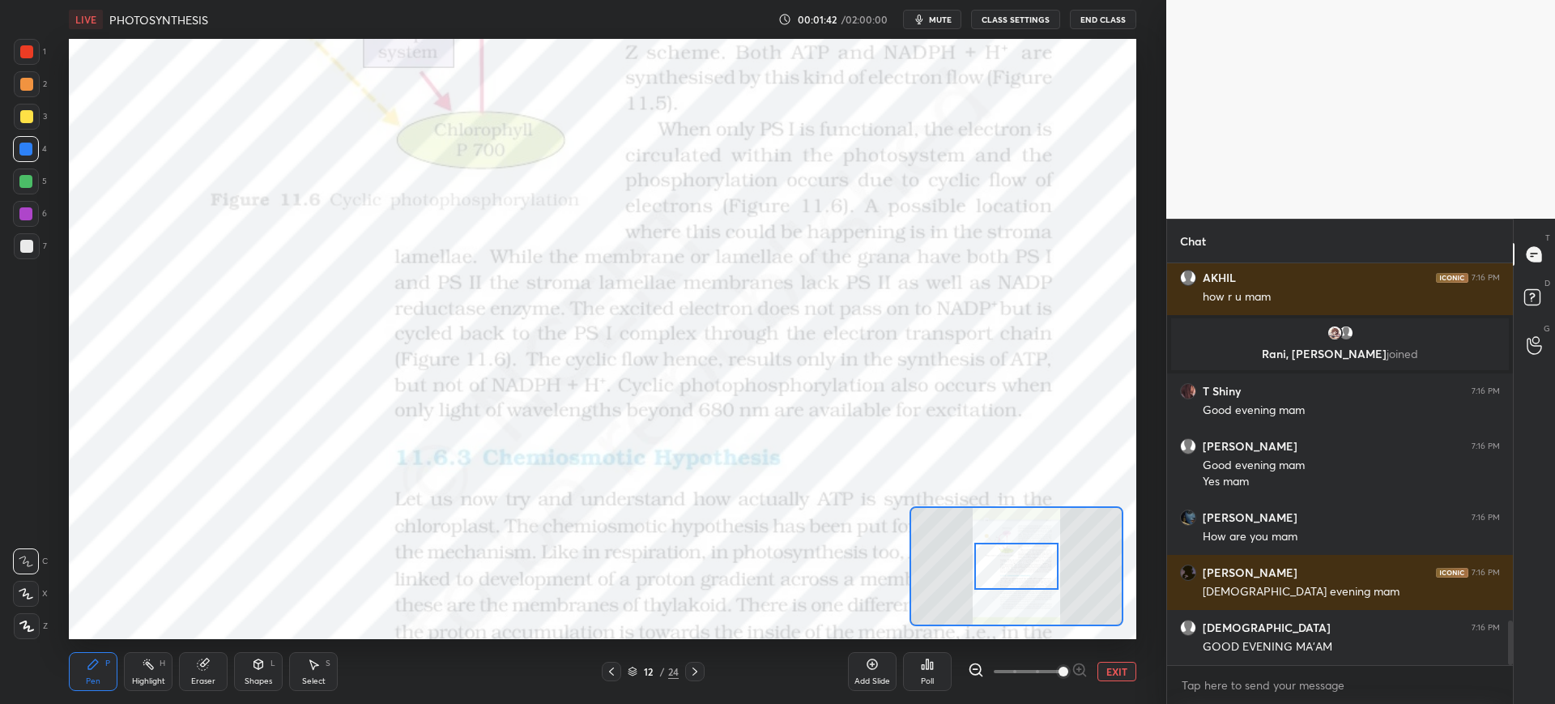
scroll to position [3232, 0]
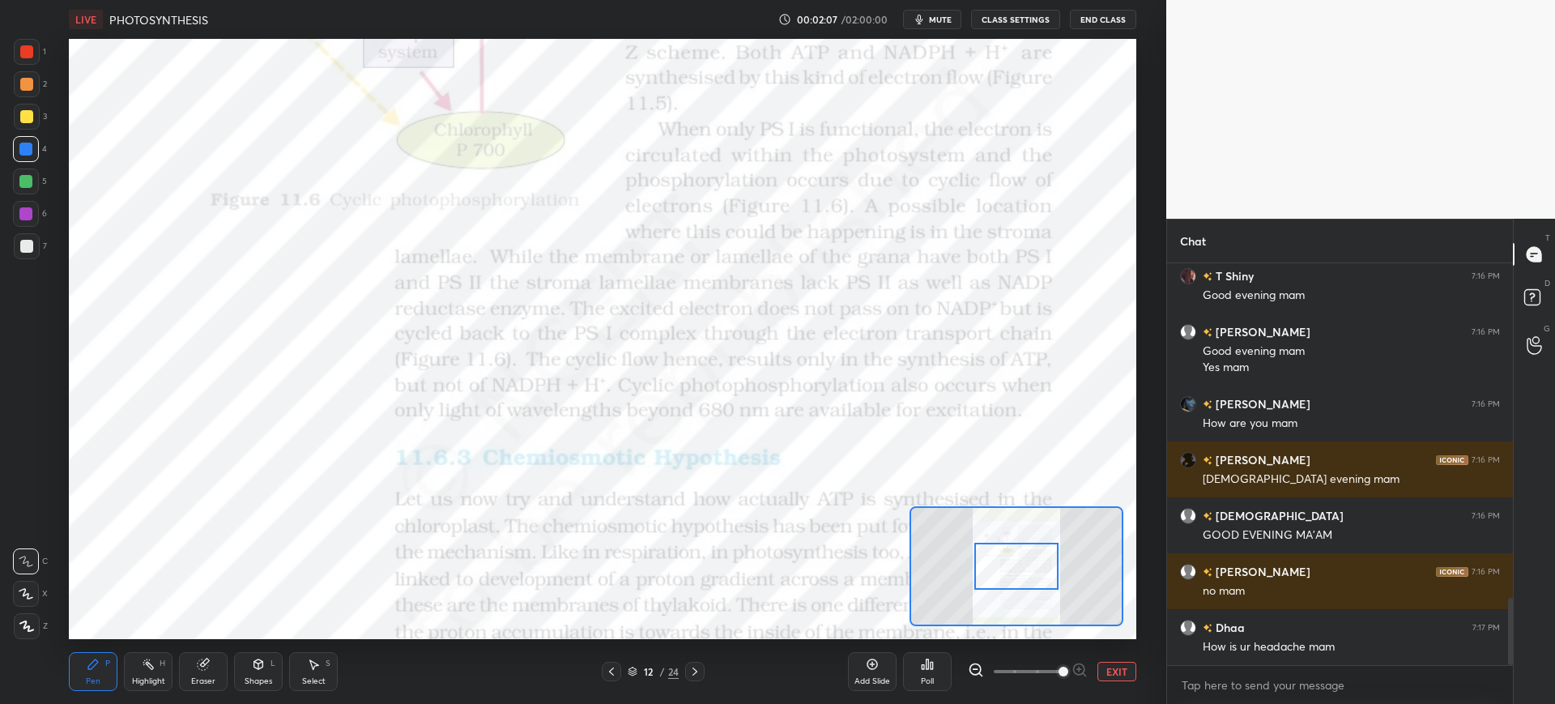
scroll to position [2067, 0]
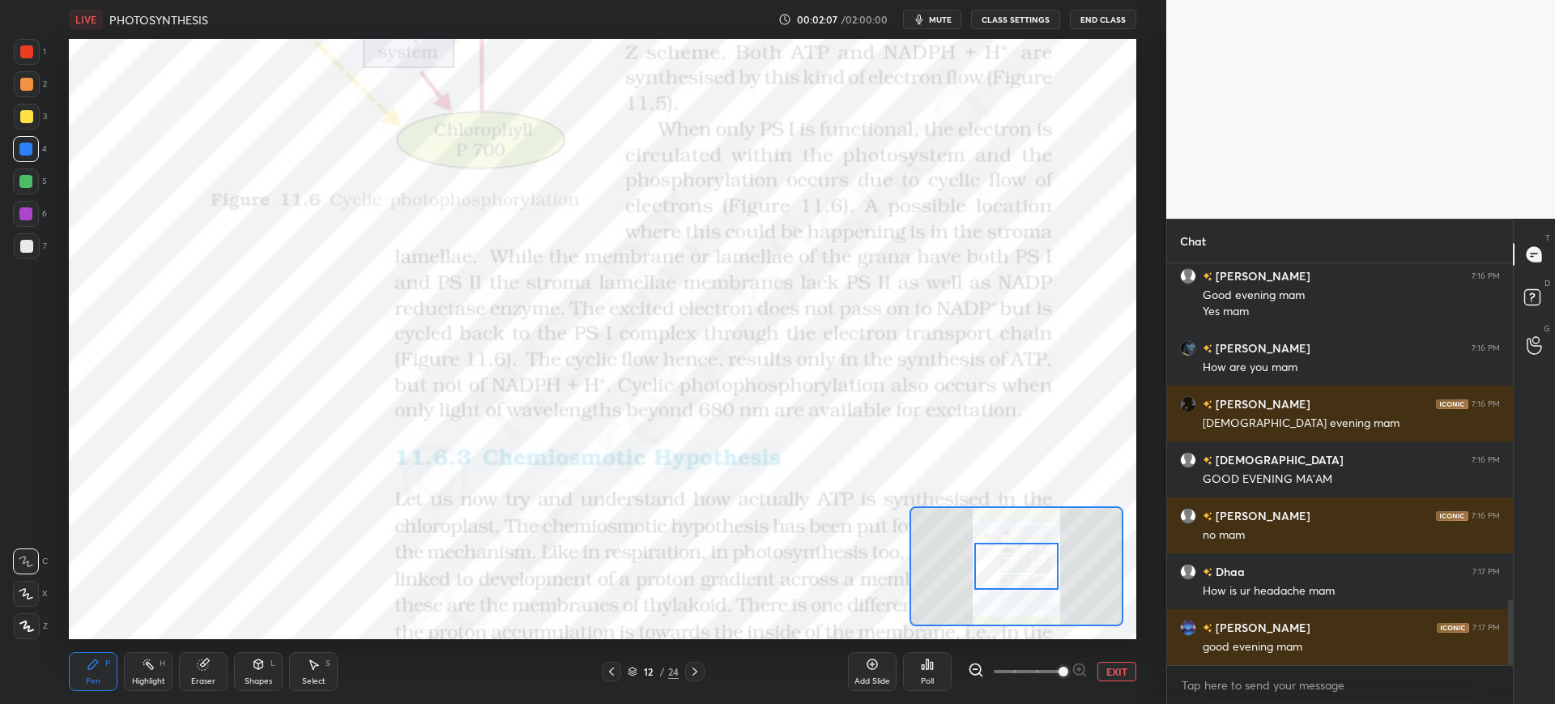
click at [21, 63] on div at bounding box center [27, 52] width 26 height 26
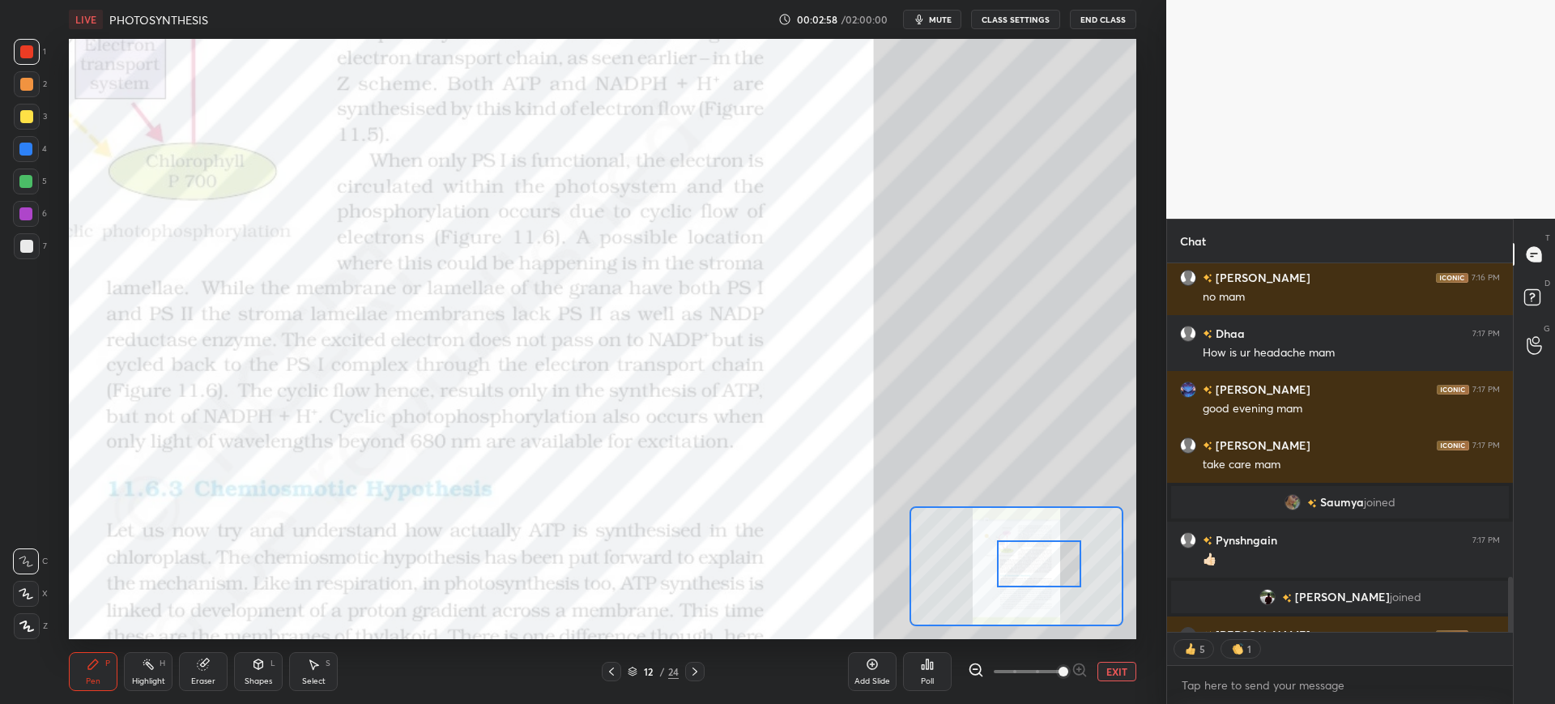
scroll to position [2086, 0]
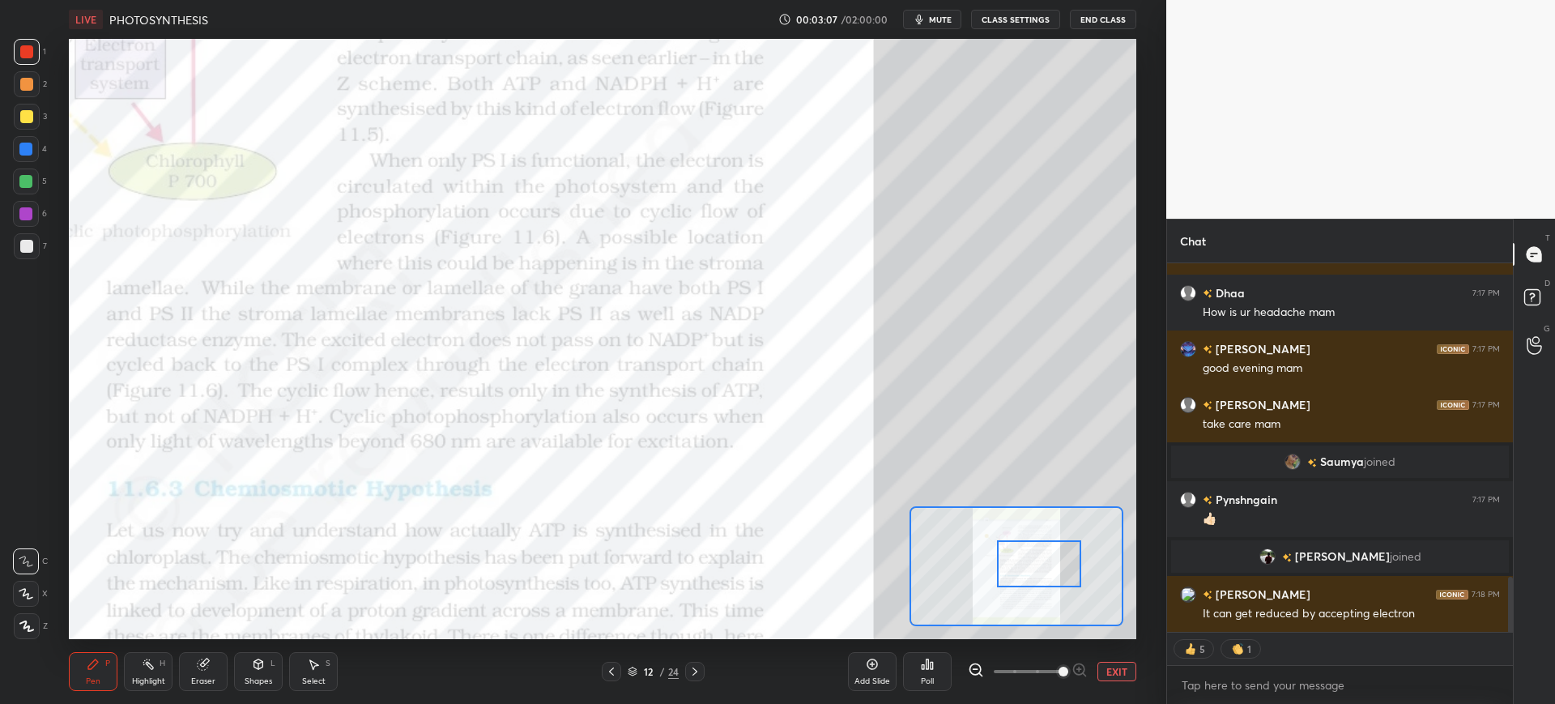
type textarea "x"
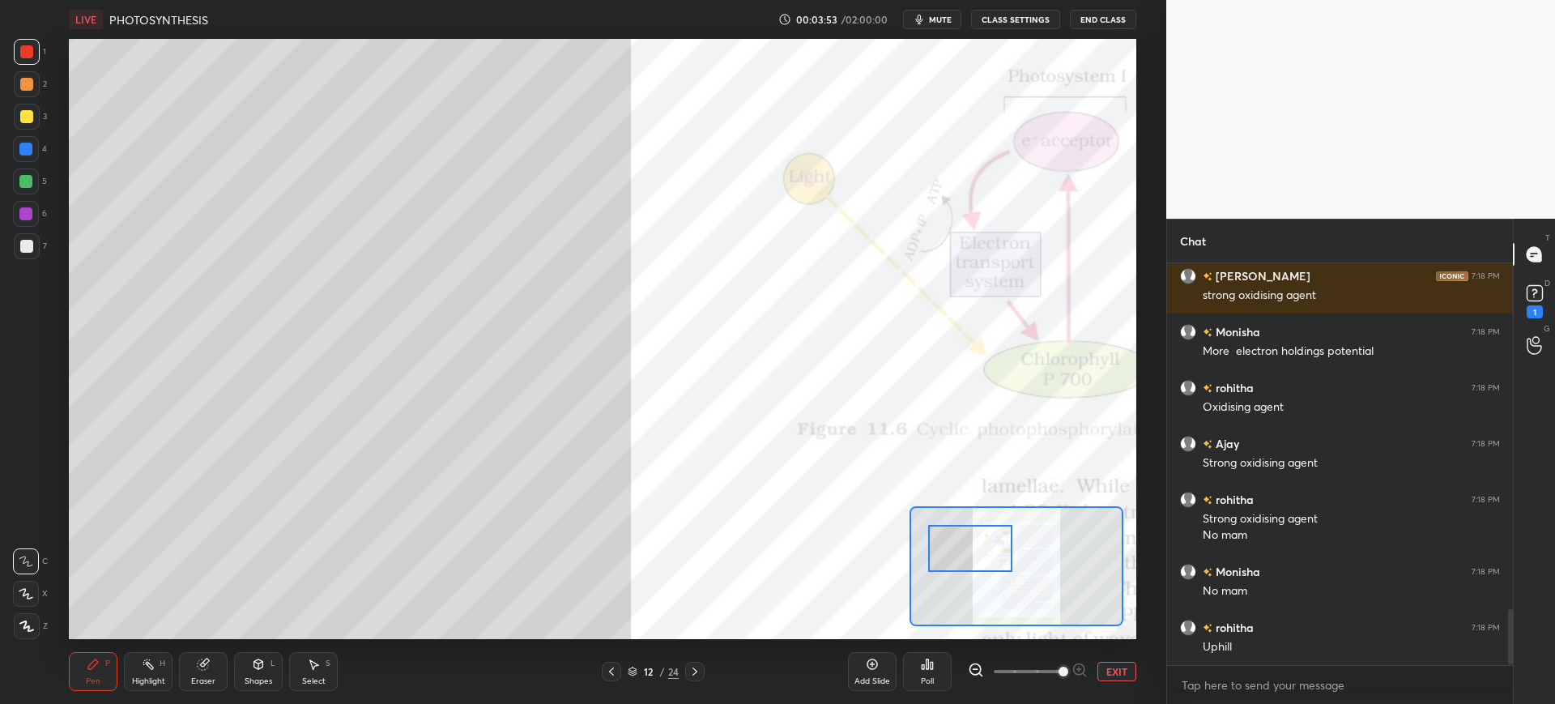
scroll to position [2555, 0]
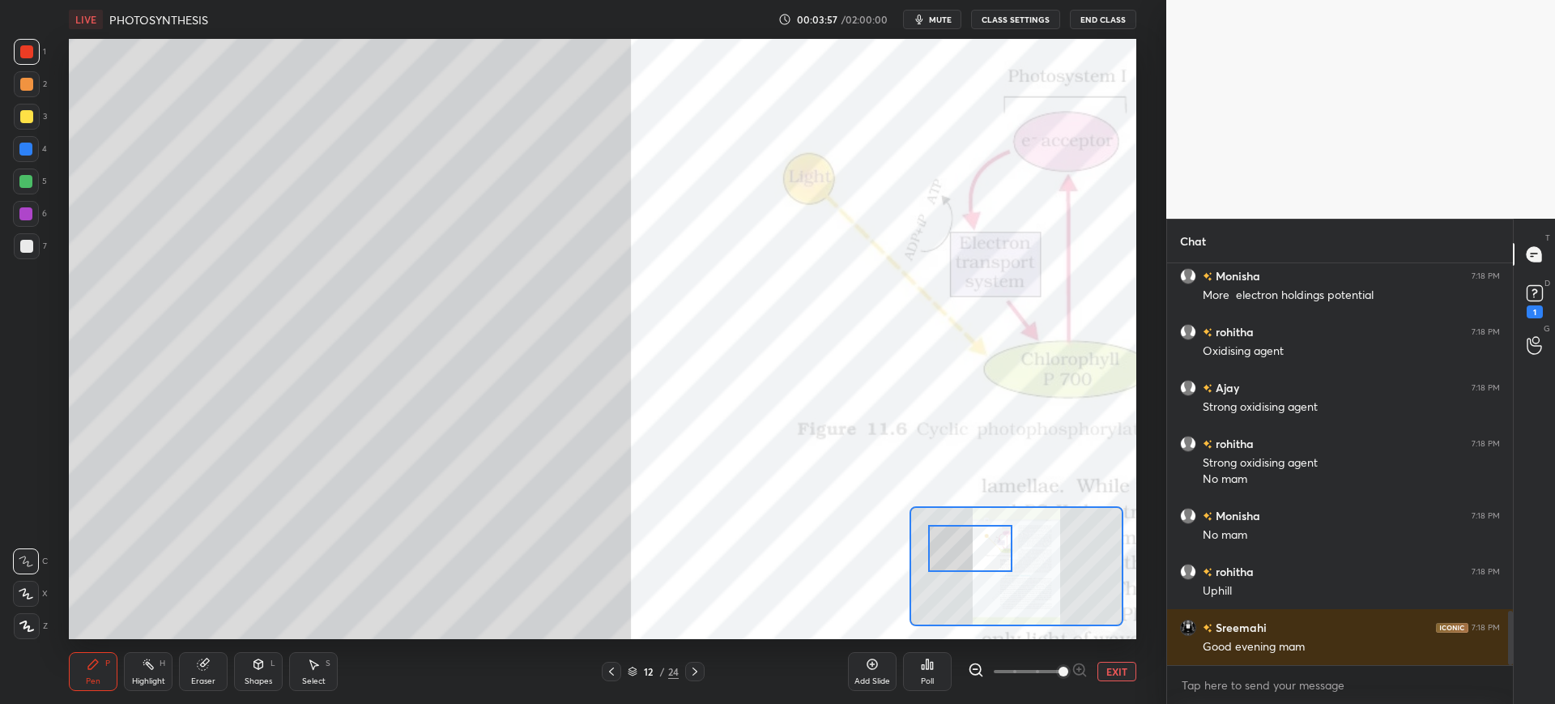
click at [27, 158] on div at bounding box center [26, 149] width 26 height 26
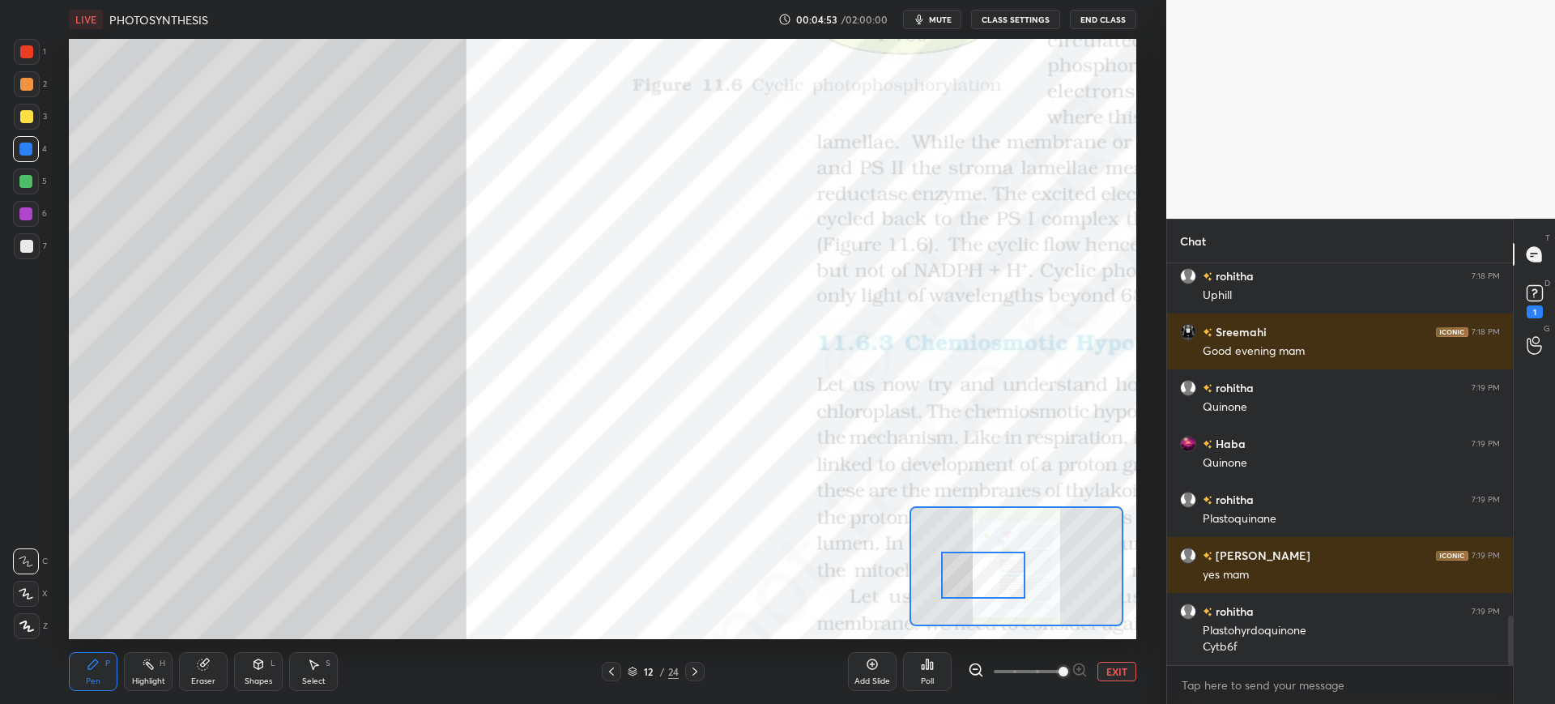
scroll to position [2906, 0]
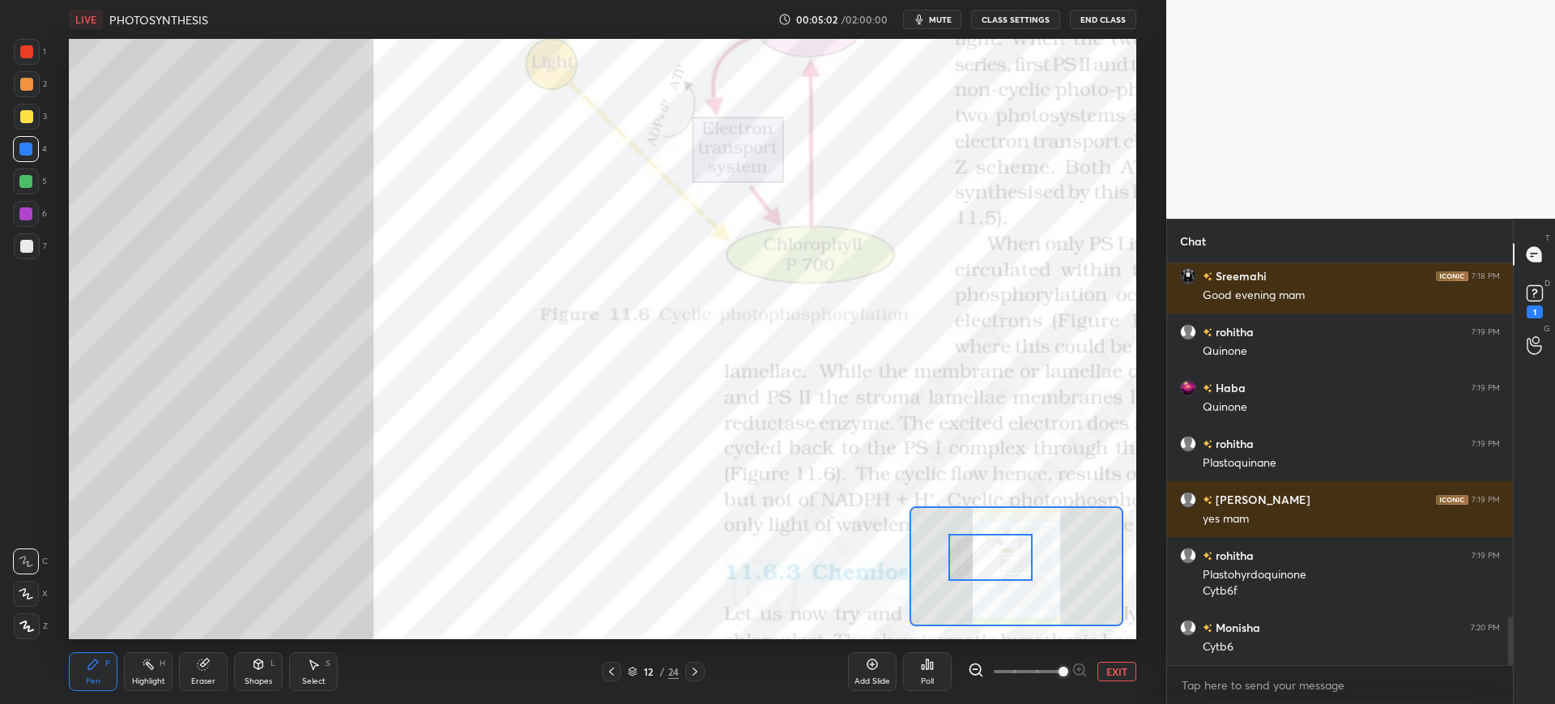
click at [229, 667] on div "Pen P Highlight H Eraser Shapes L Select S" at bounding box center [264, 671] width 390 height 39
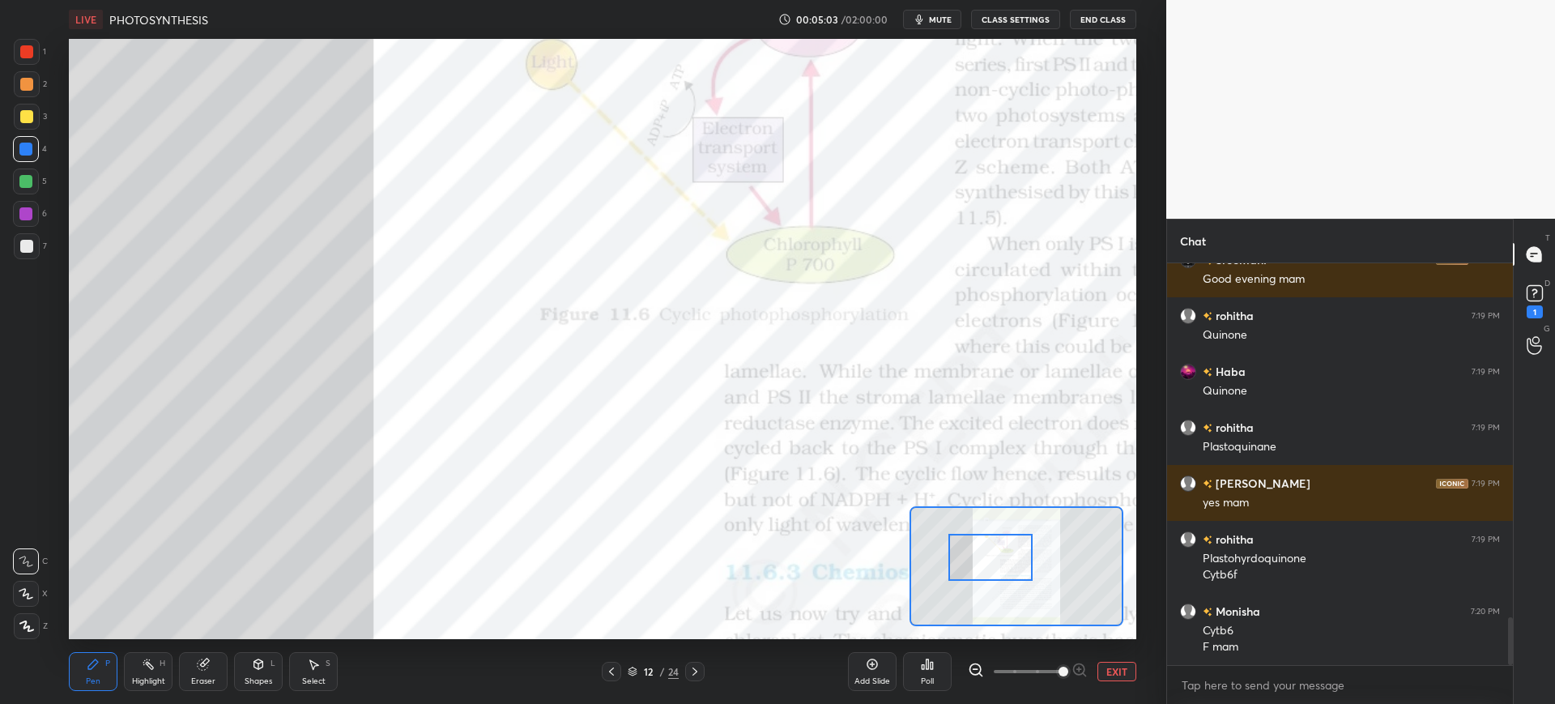
scroll to position [2978, 0]
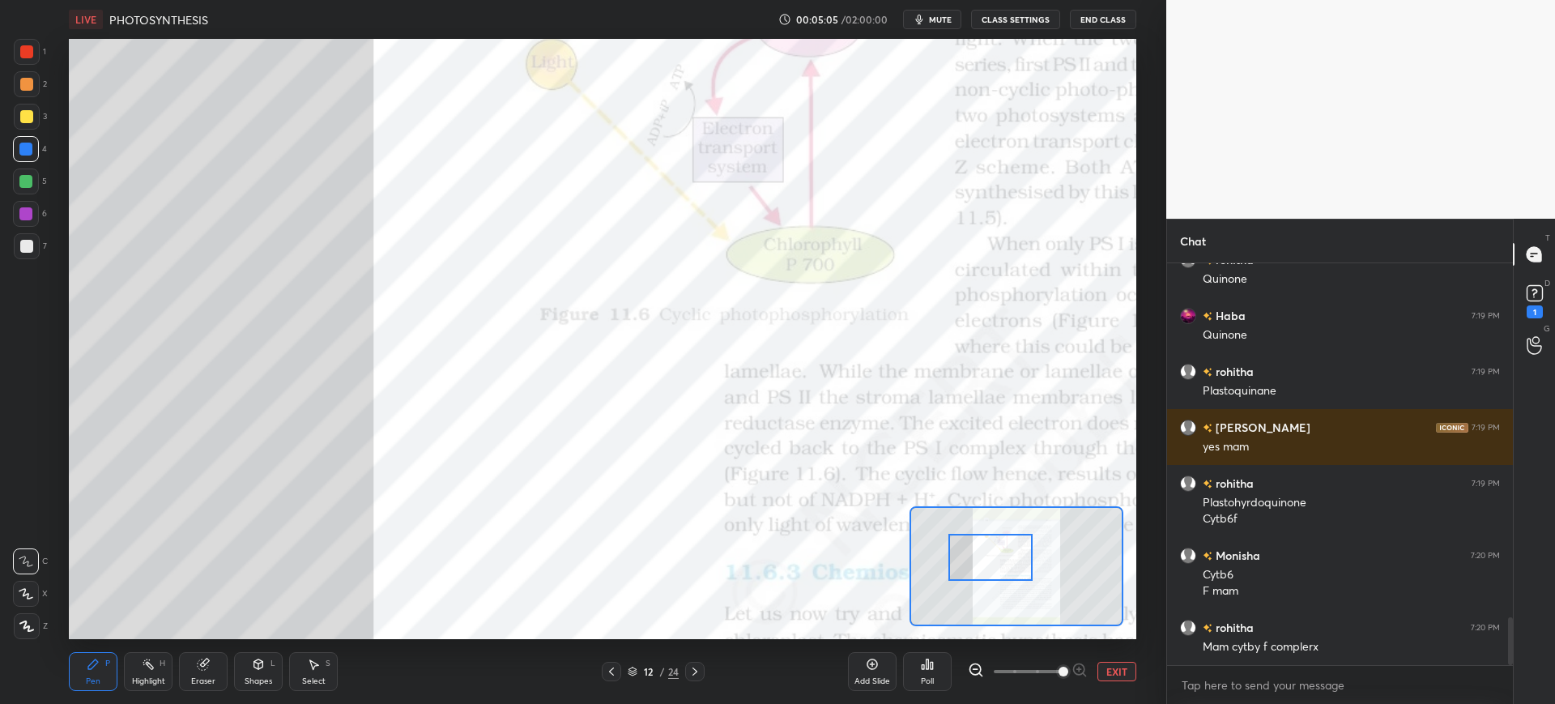
click at [222, 688] on div "Eraser" at bounding box center [203, 671] width 49 height 39
click at [21, 507] on icon at bounding box center [26, 508] width 15 height 15
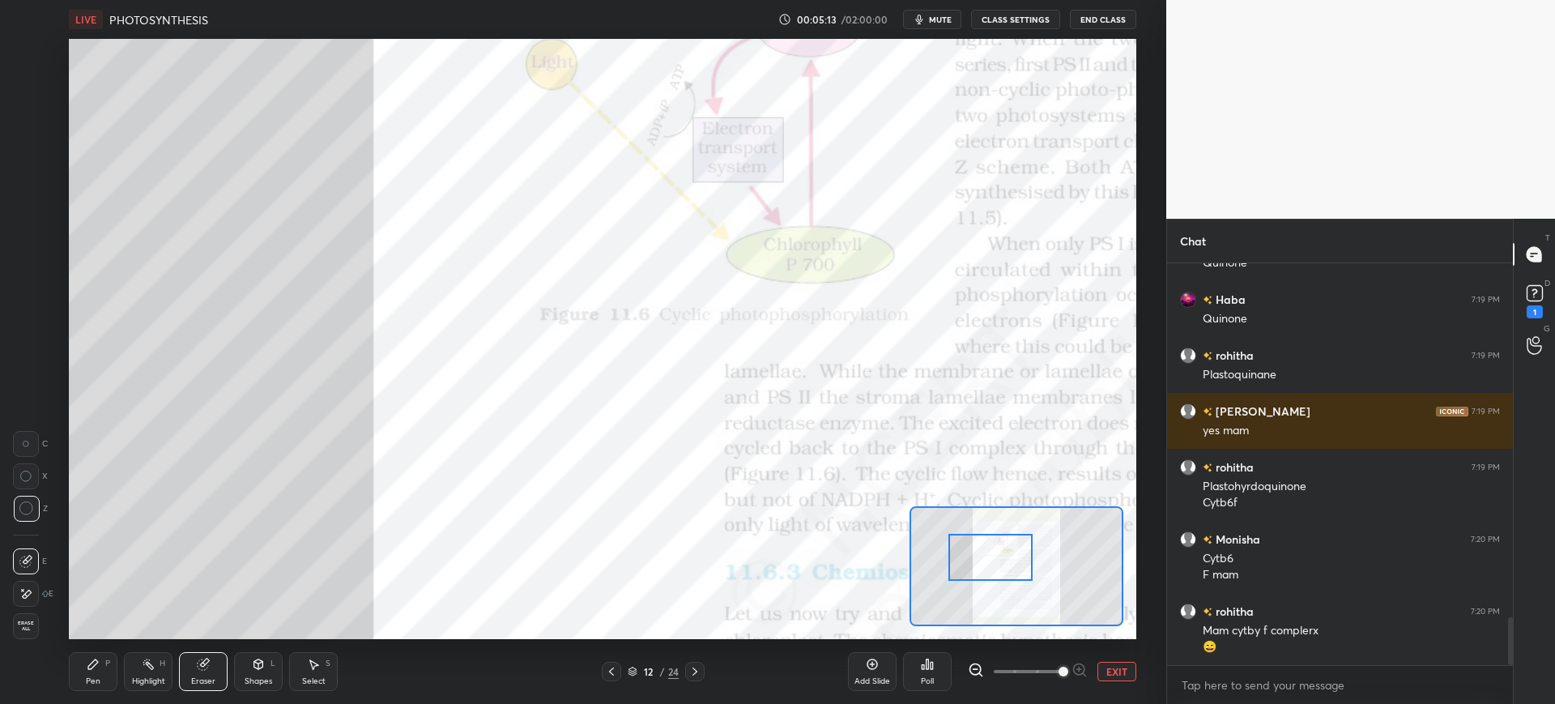
click at [93, 680] on div "Pen" at bounding box center [93, 681] width 15 height 8
click at [28, 64] on div at bounding box center [27, 52] width 26 height 26
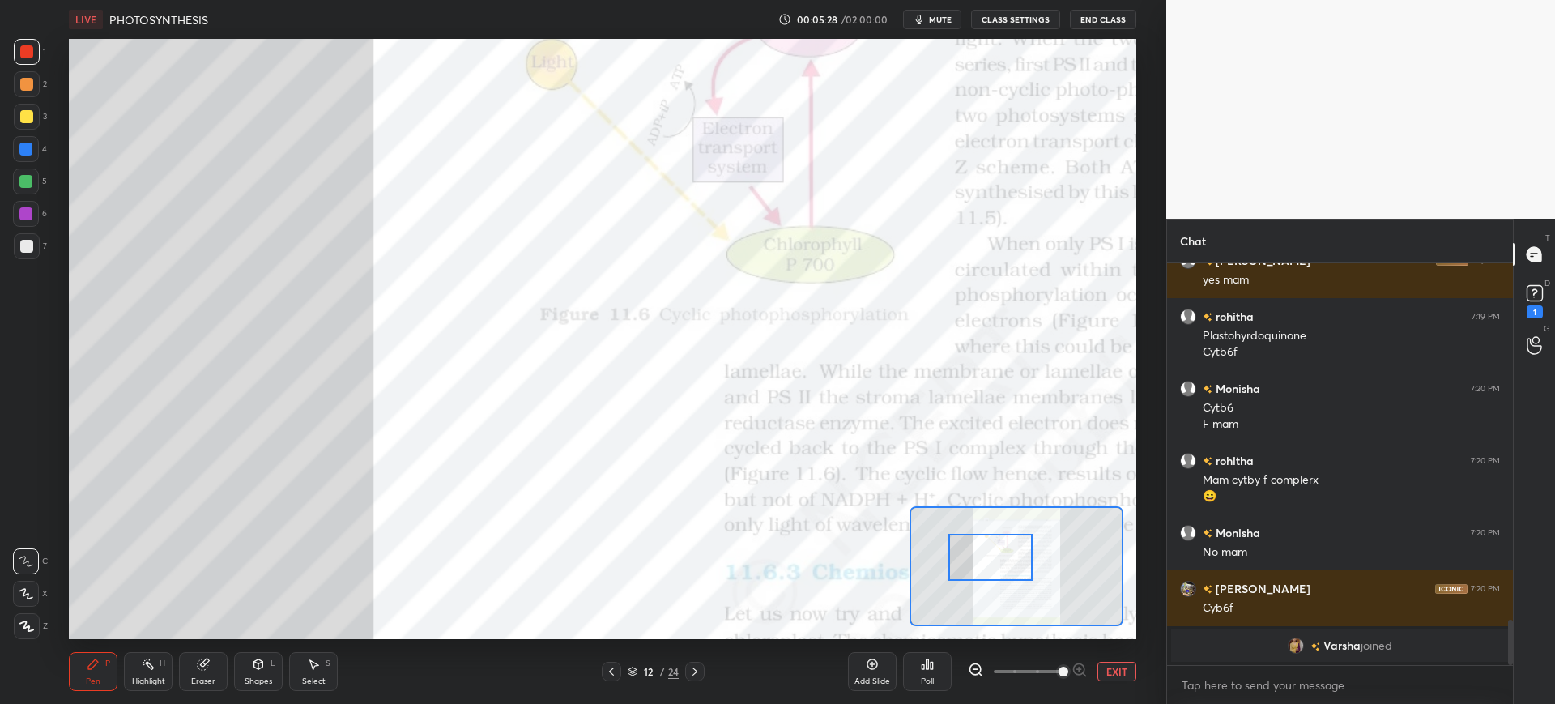
scroll to position [3165, 0]
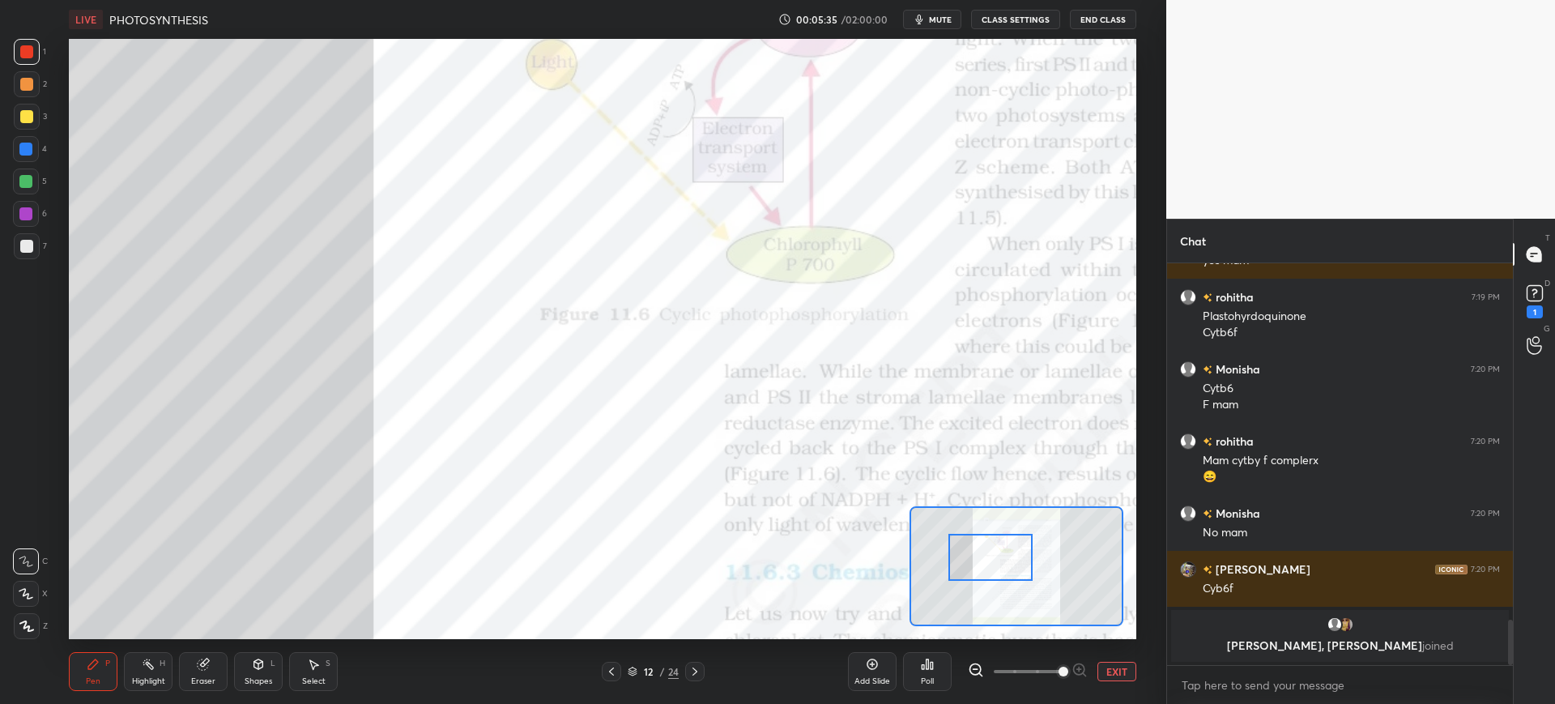
click at [213, 687] on div "Eraser" at bounding box center [203, 671] width 49 height 39
click at [36, 629] on span "Erase all" at bounding box center [26, 625] width 24 height 11
click at [612, 668] on icon at bounding box center [611, 671] width 13 height 13
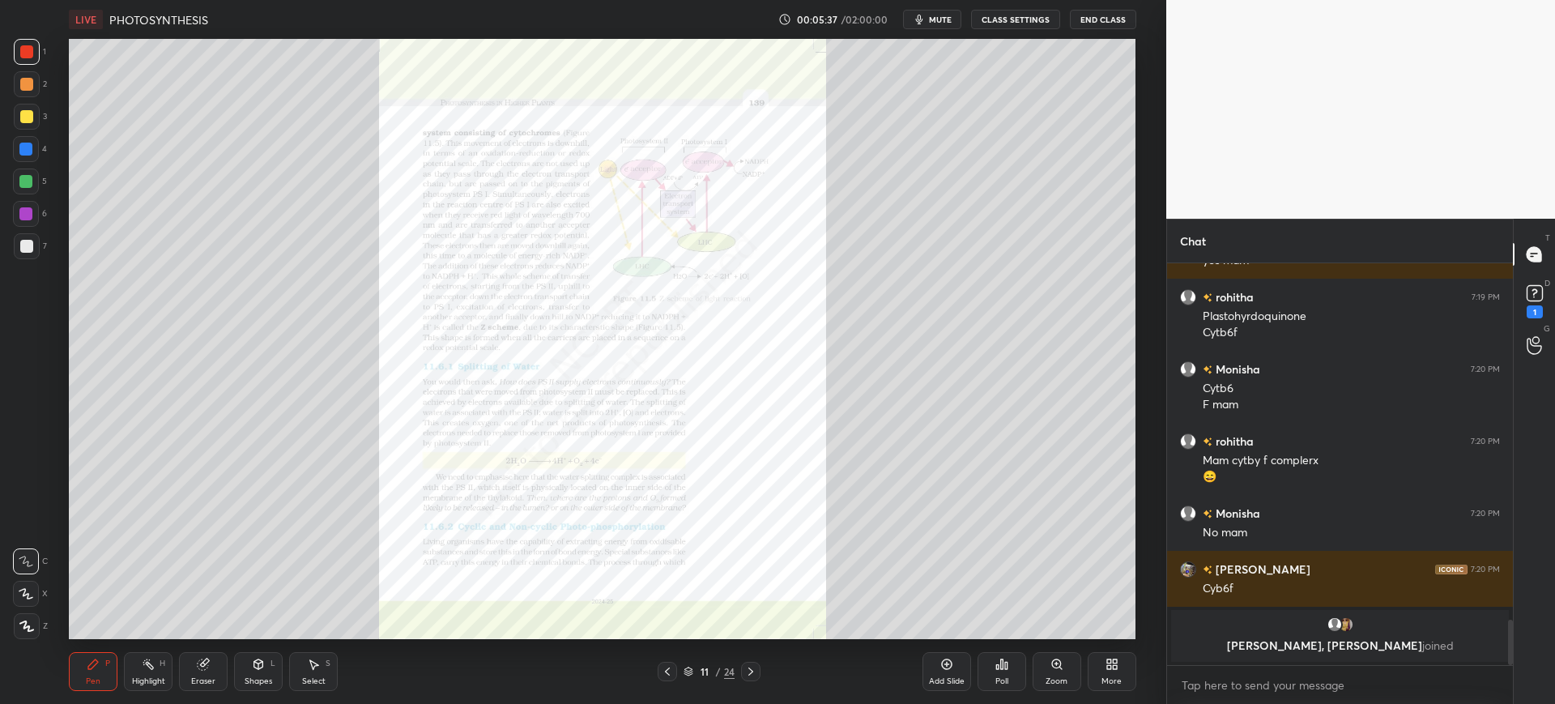
click at [926, 672] on div "Add Slide" at bounding box center [947, 671] width 49 height 39
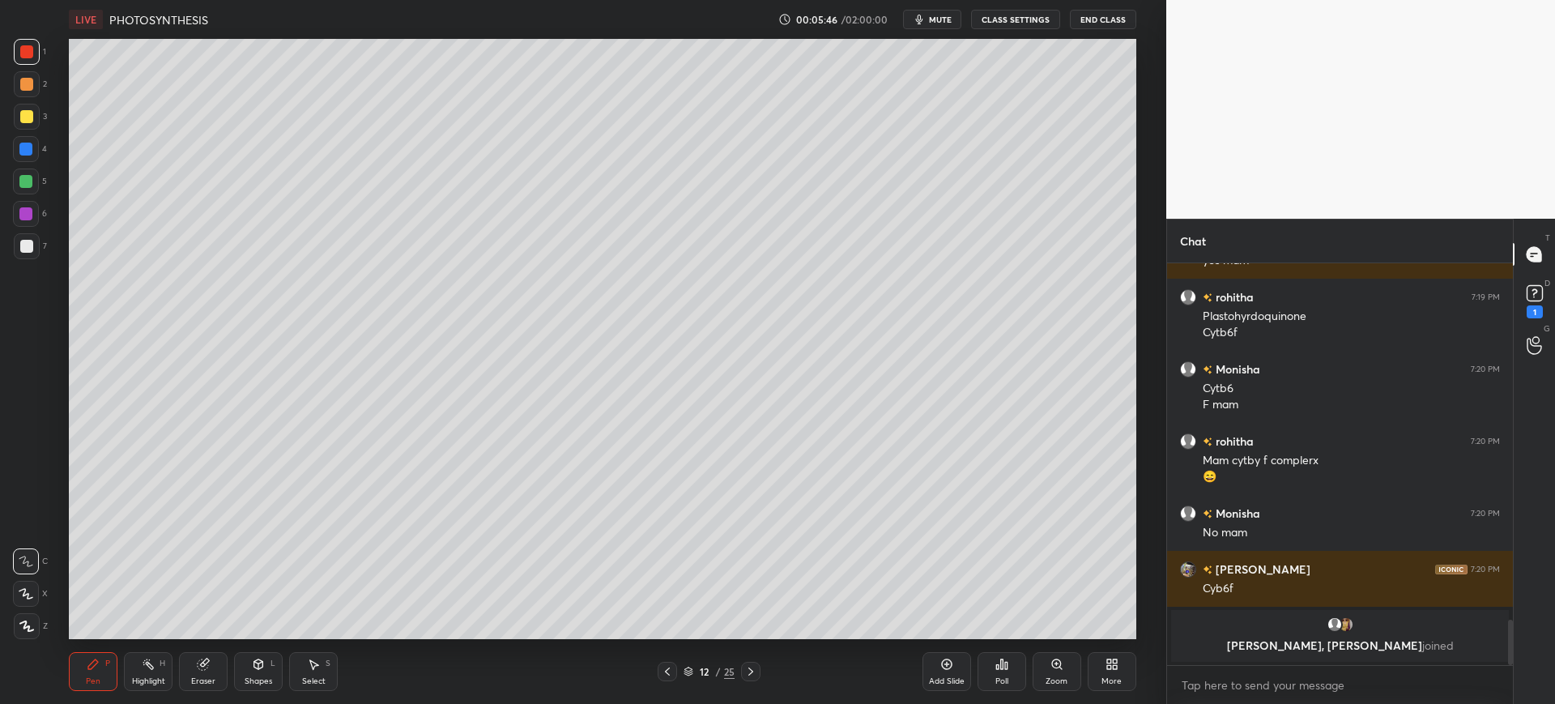
click at [32, 247] on div at bounding box center [26, 246] width 13 height 13
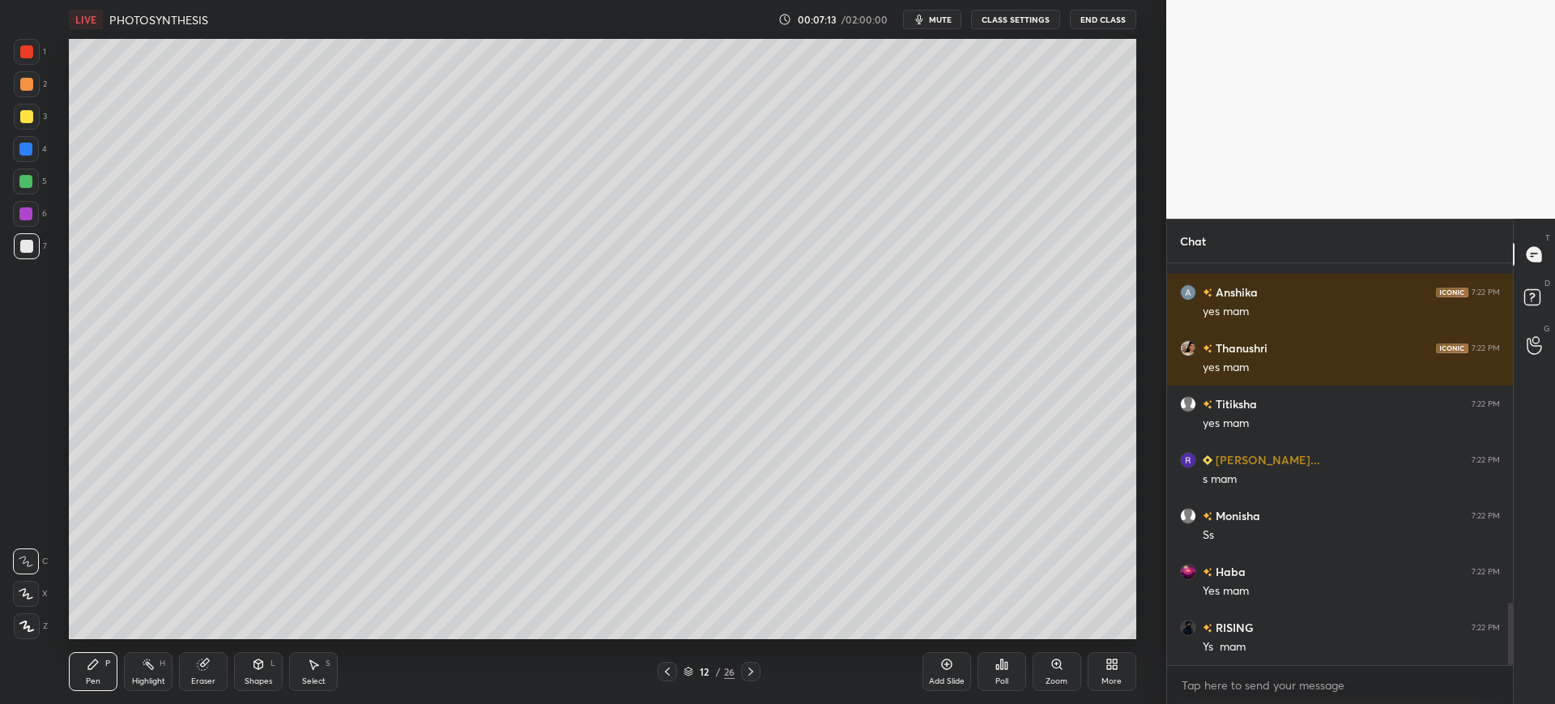
scroll to position [2240, 0]
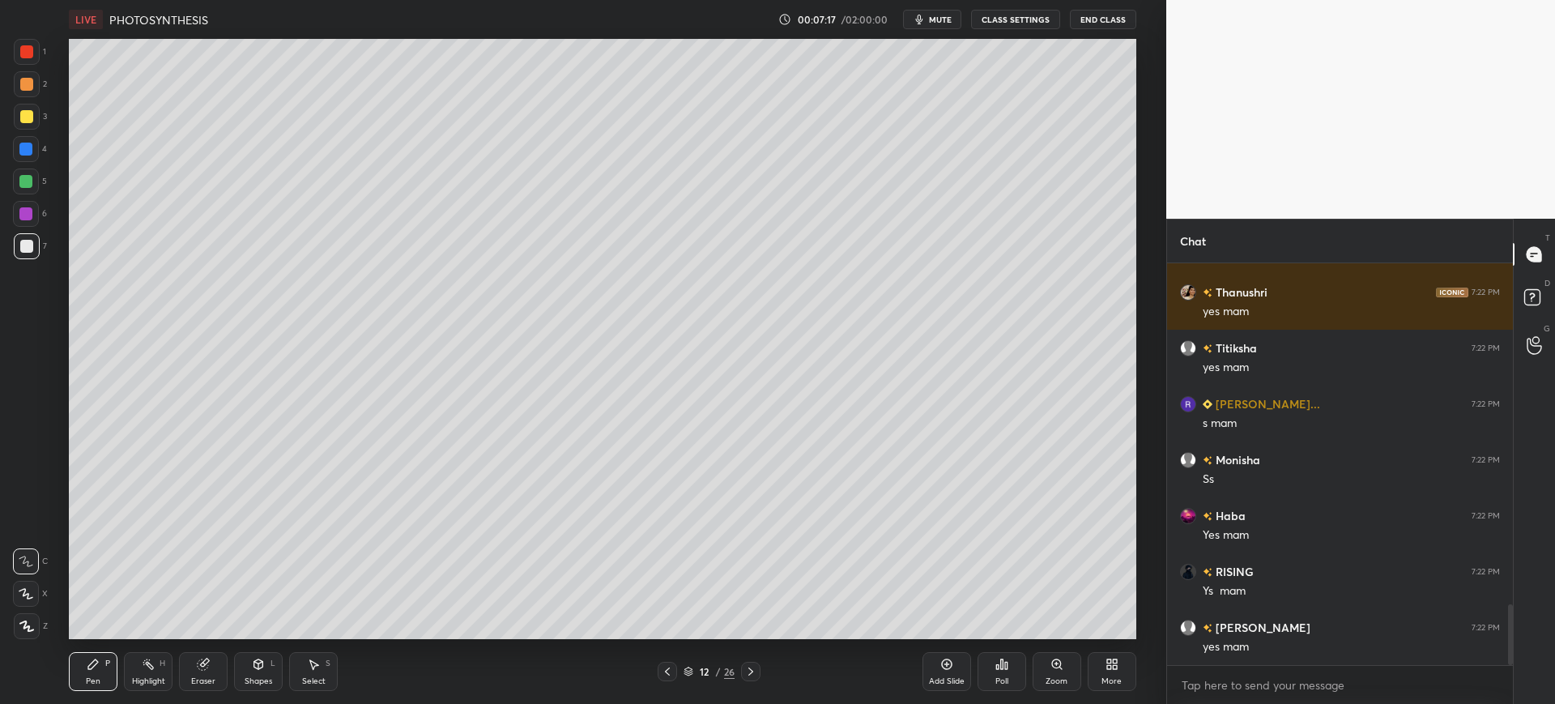
click at [13, 173] on div at bounding box center [26, 181] width 26 height 26
click at [20, 152] on div at bounding box center [25, 149] width 13 height 13
click at [25, 260] on div "7" at bounding box center [30, 249] width 33 height 32
click at [22, 145] on div at bounding box center [25, 149] width 13 height 13
click at [28, 130] on div "3" at bounding box center [30, 120] width 33 height 32
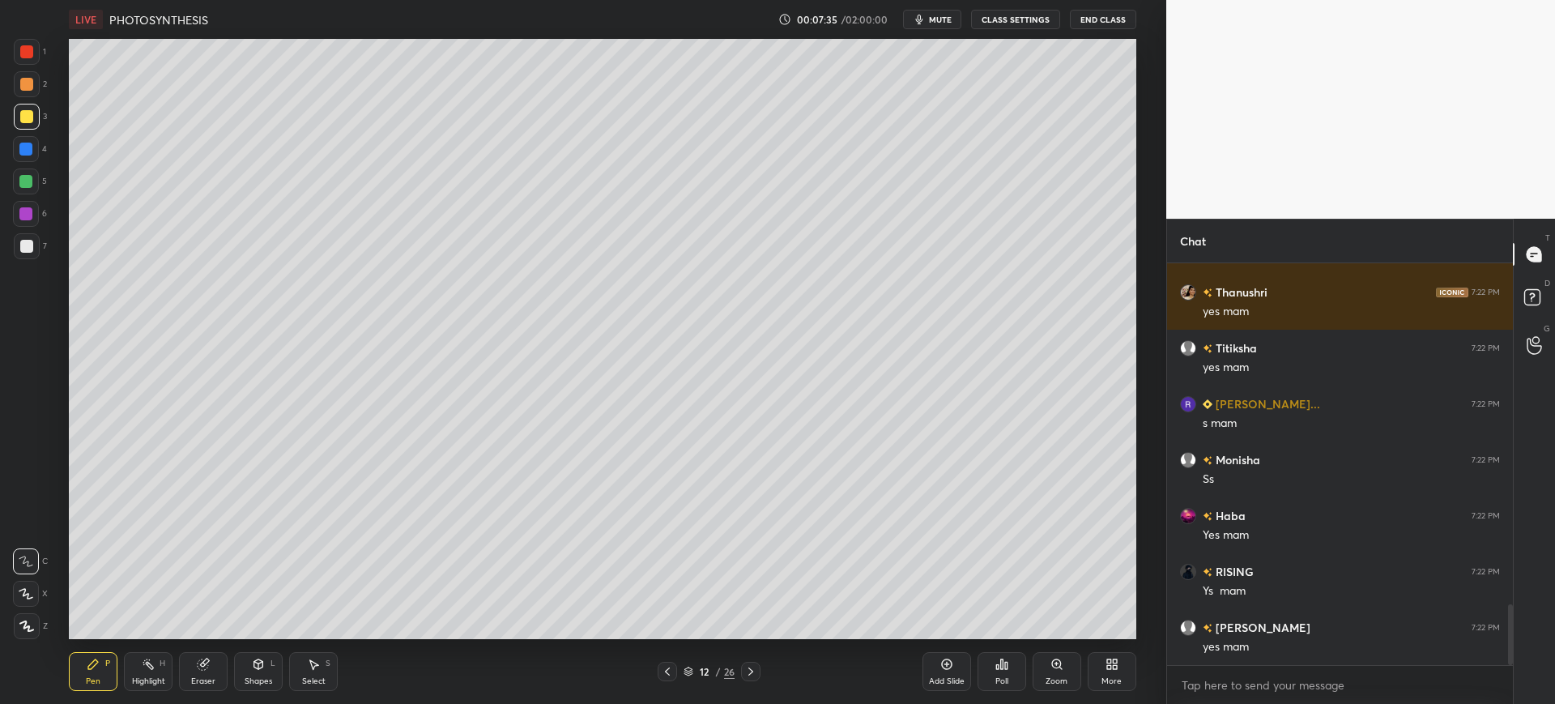
scroll to position [2295, 0]
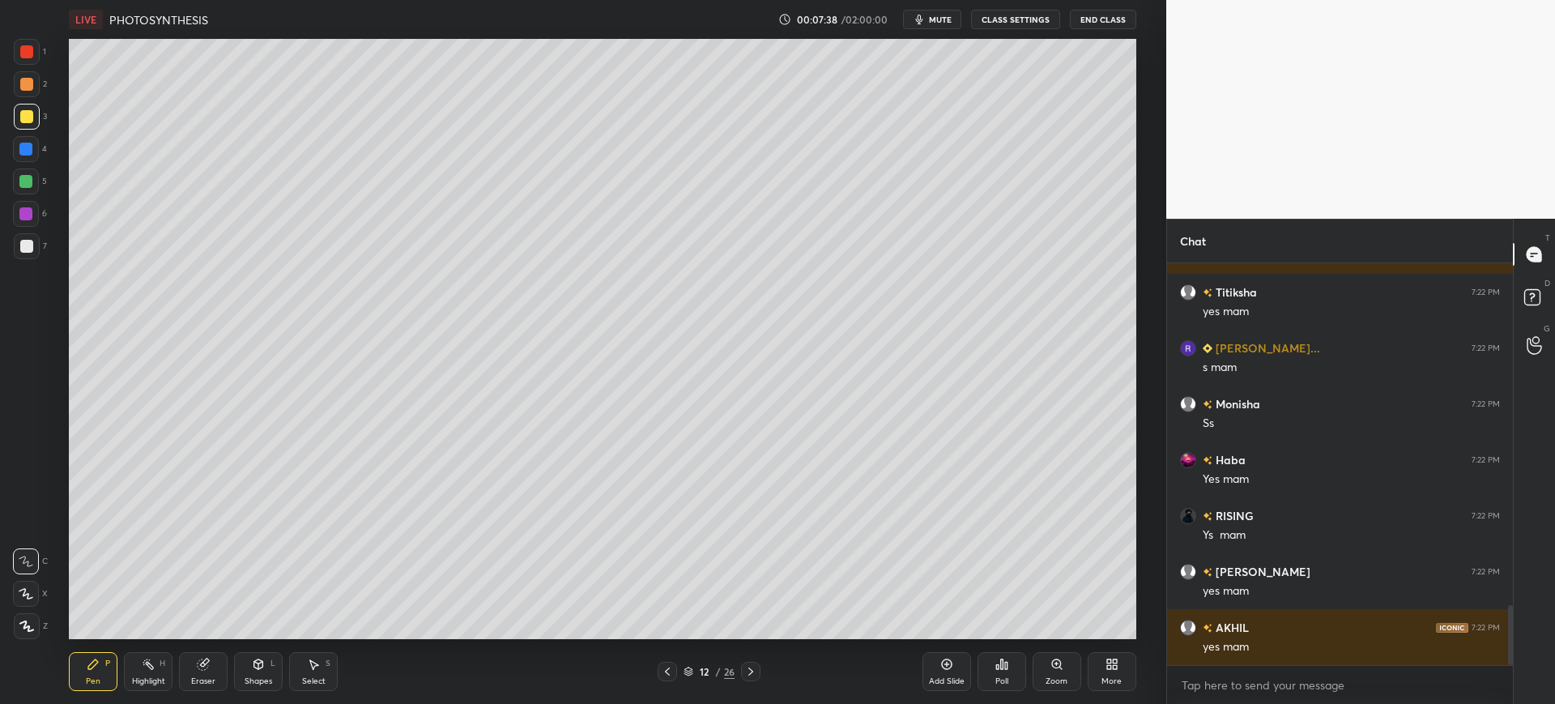
click at [35, 248] on div at bounding box center [27, 246] width 26 height 26
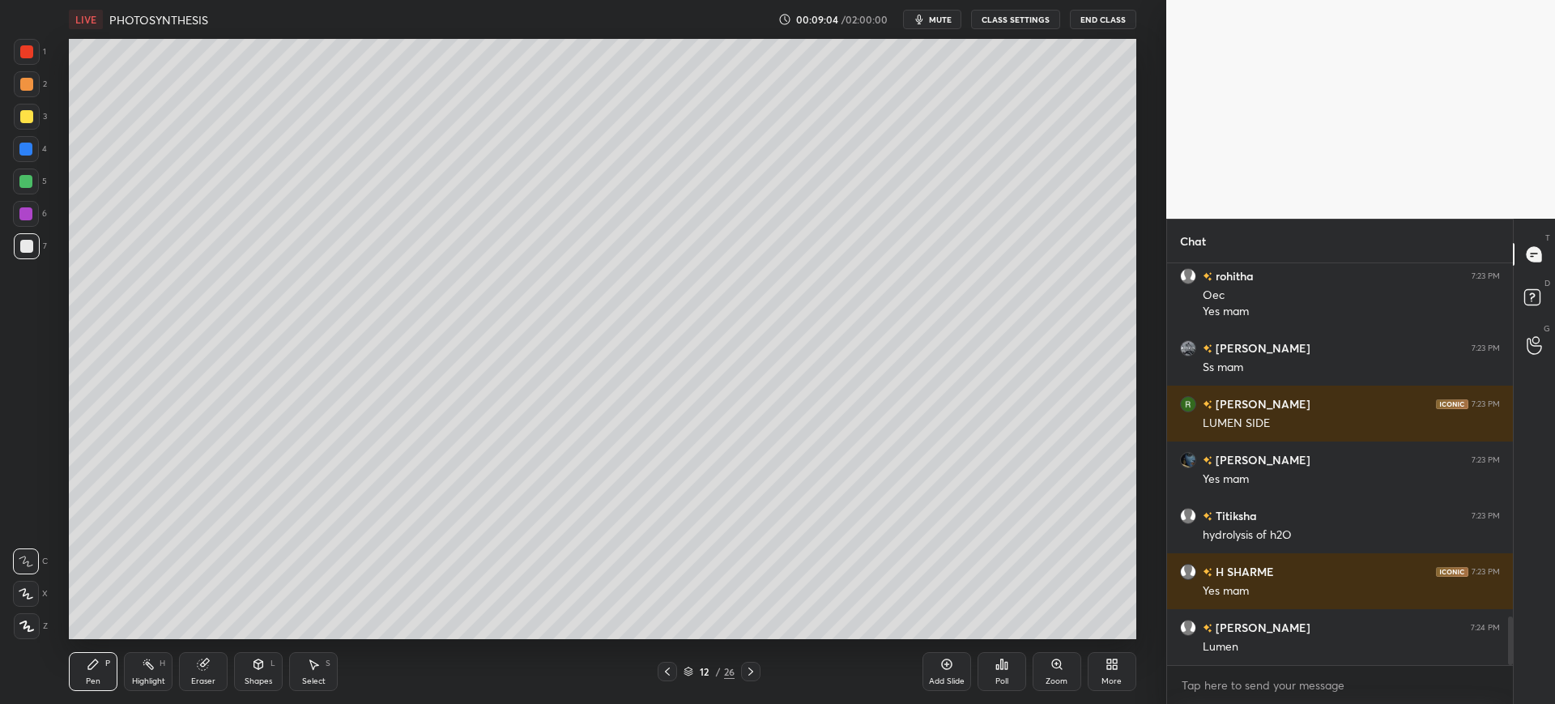
scroll to position [2933, 0]
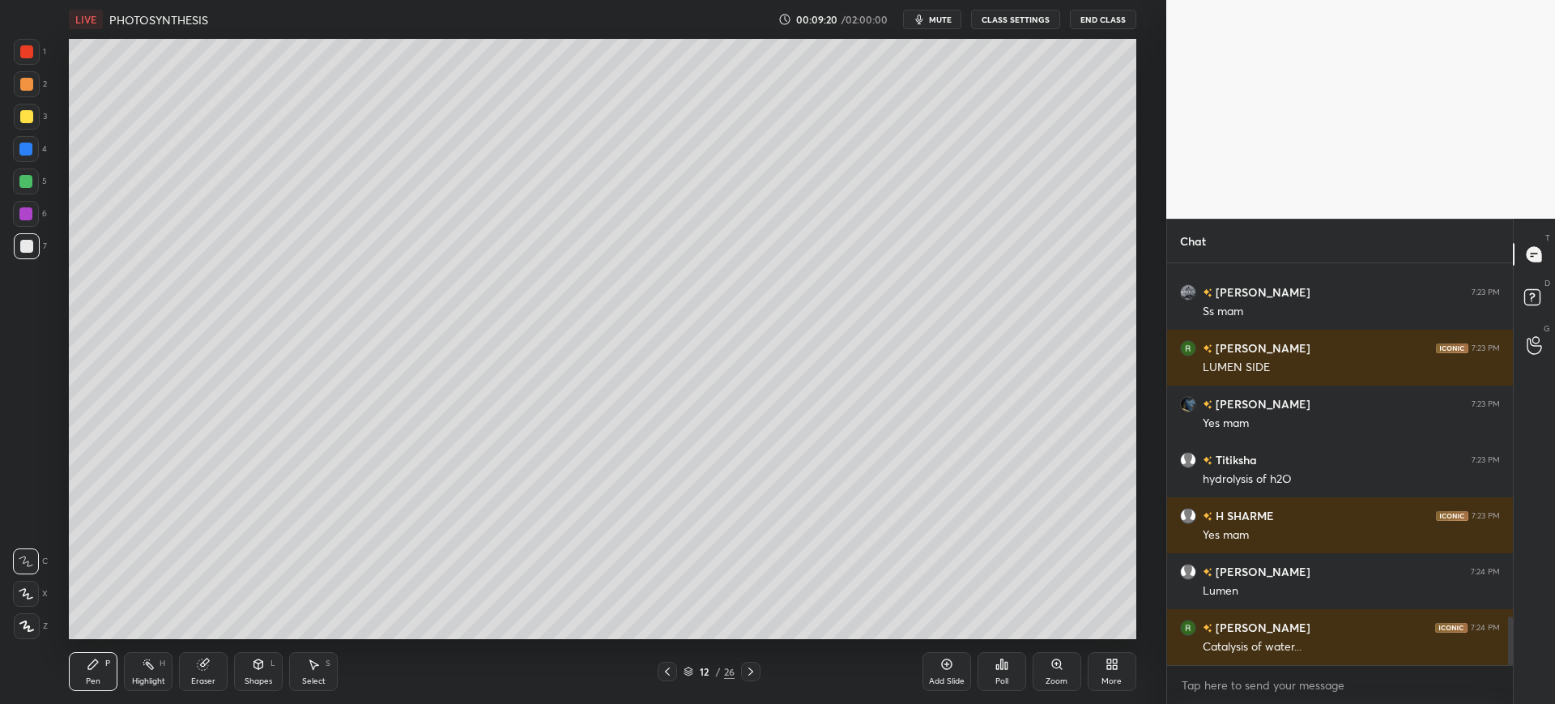
click at [31, 117] on div at bounding box center [26, 116] width 13 height 13
click at [32, 246] on div at bounding box center [26, 246] width 13 height 13
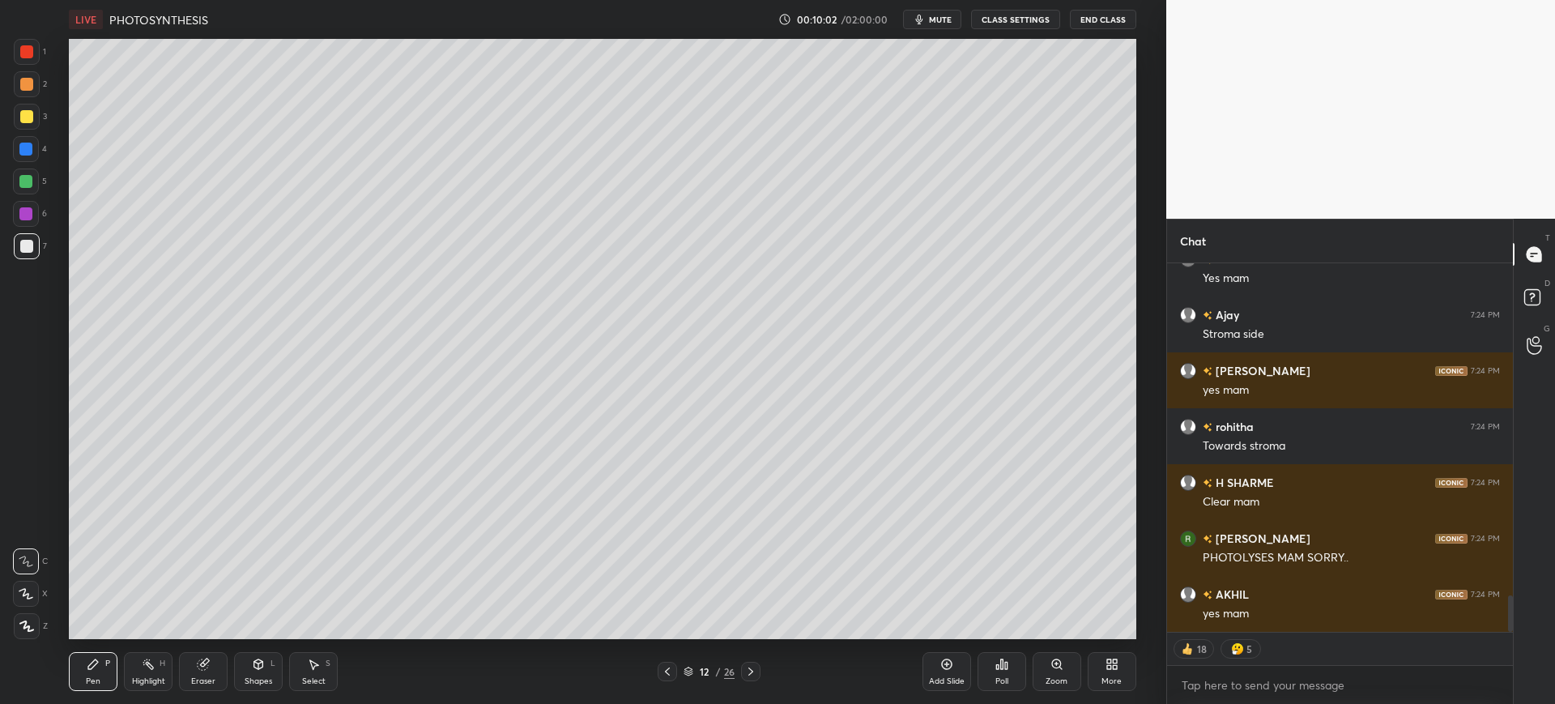
scroll to position [3413, 0]
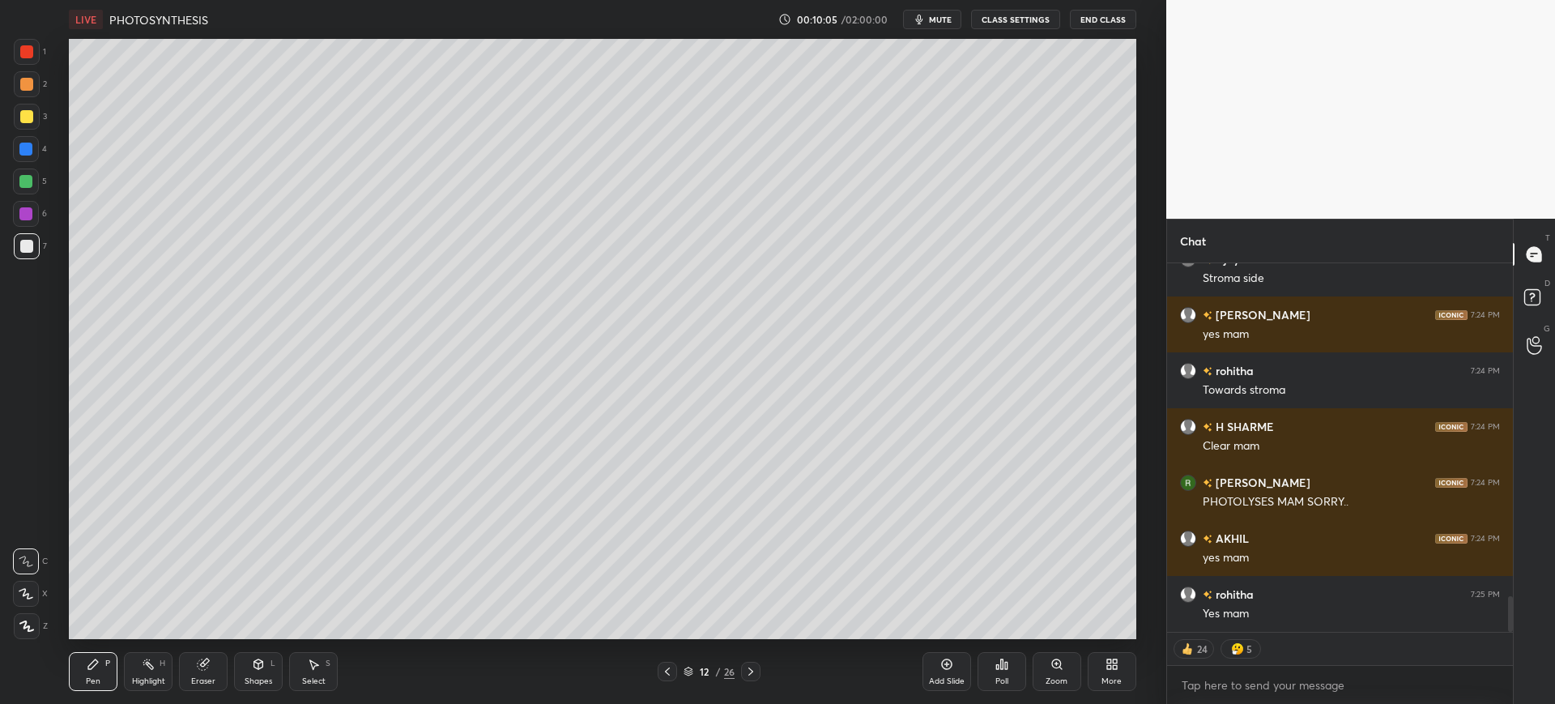
click at [955, 674] on div "Add Slide" at bounding box center [947, 671] width 49 height 39
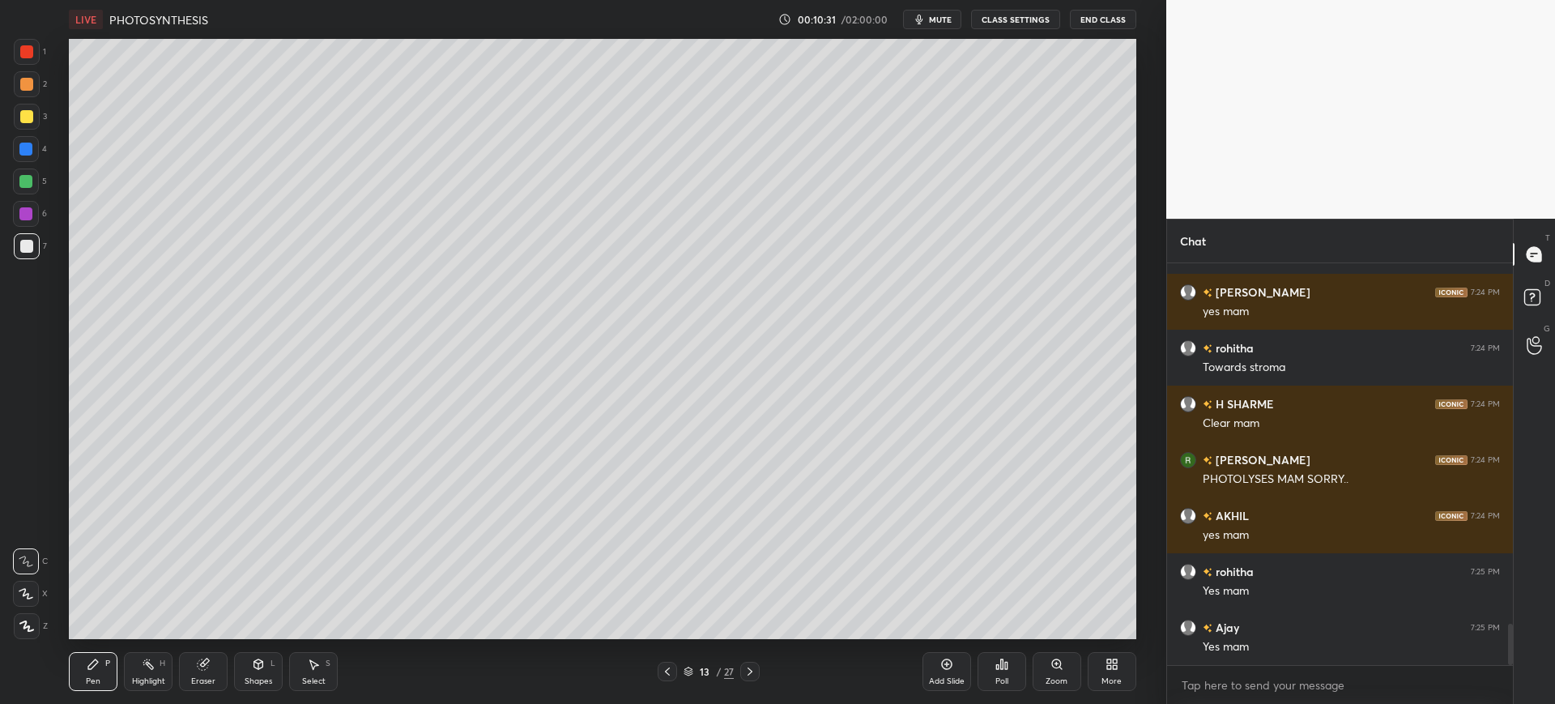
scroll to position [3492, 0]
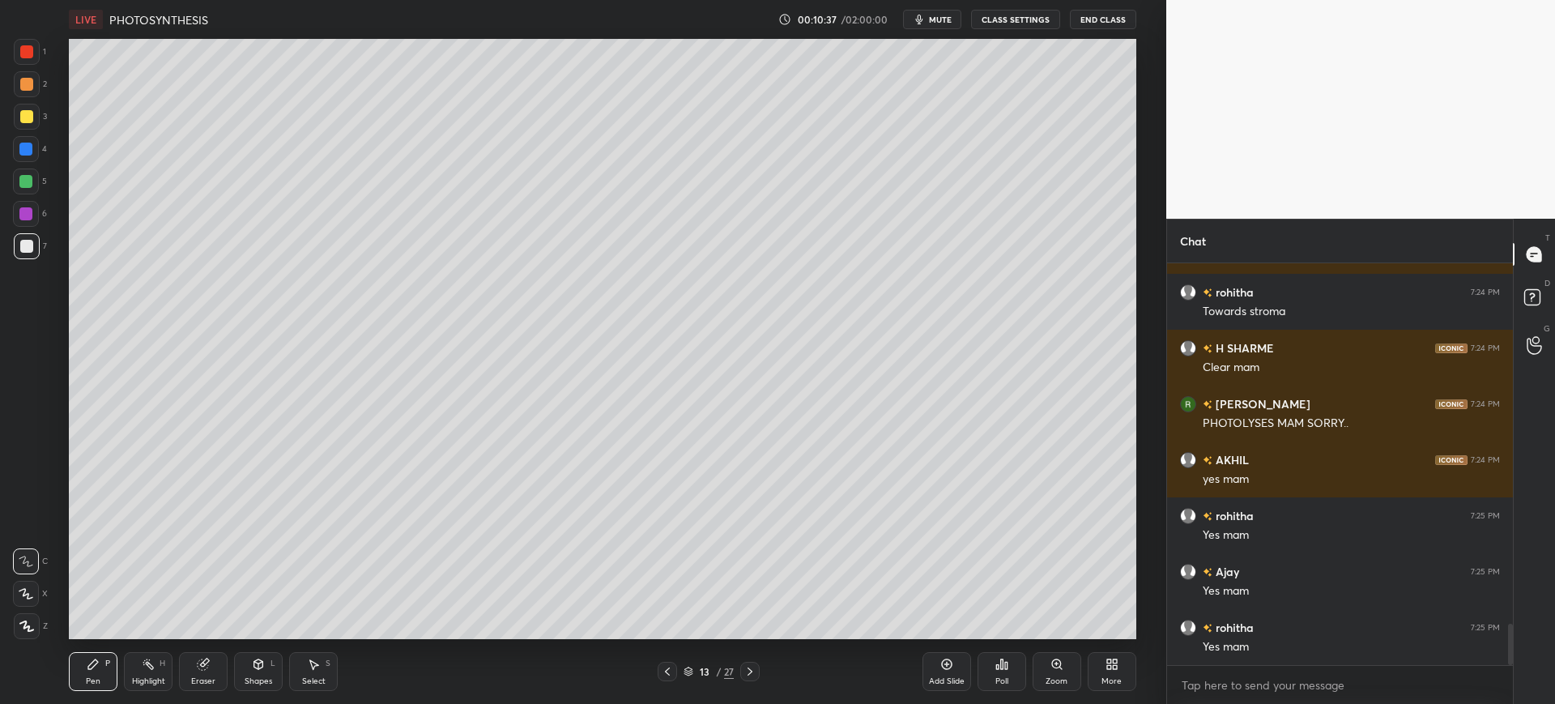
click at [28, 113] on div at bounding box center [26, 116] width 13 height 13
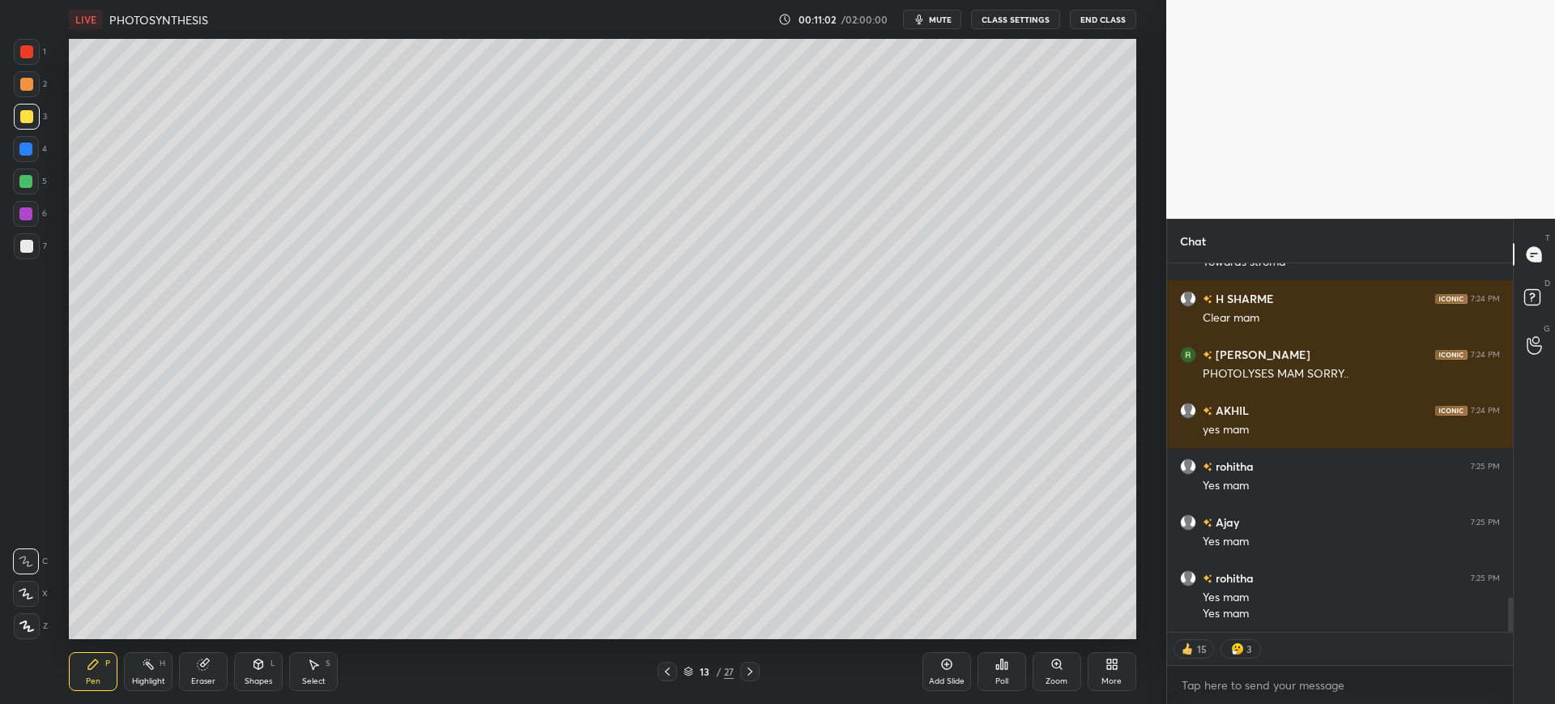
click at [33, 241] on div at bounding box center [27, 246] width 26 height 26
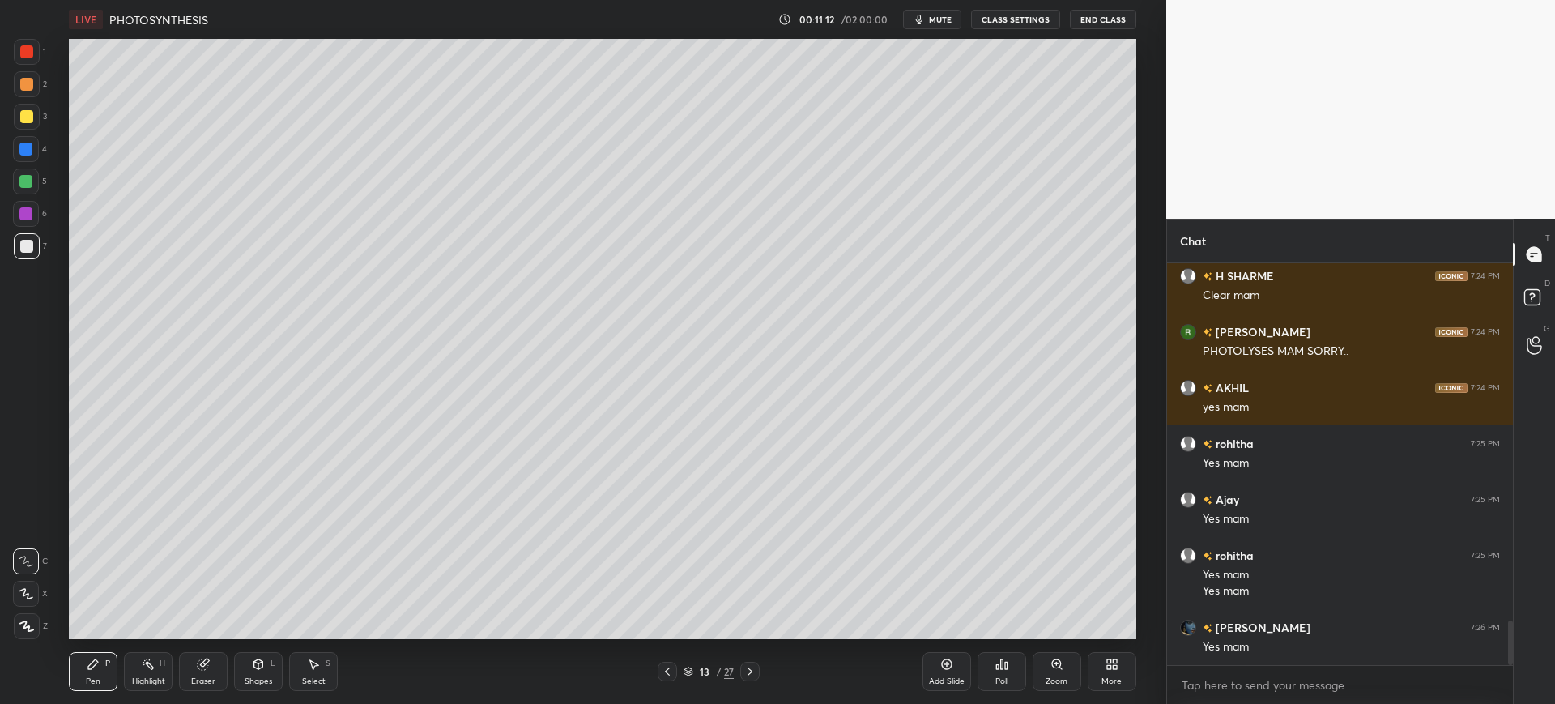
scroll to position [3212, 0]
click at [30, 135] on div "3" at bounding box center [30, 120] width 33 height 32
click at [22, 116] on div at bounding box center [26, 116] width 13 height 13
click at [45, 58] on div "1" at bounding box center [30, 52] width 32 height 26
click at [27, 239] on div at bounding box center [27, 246] width 26 height 26
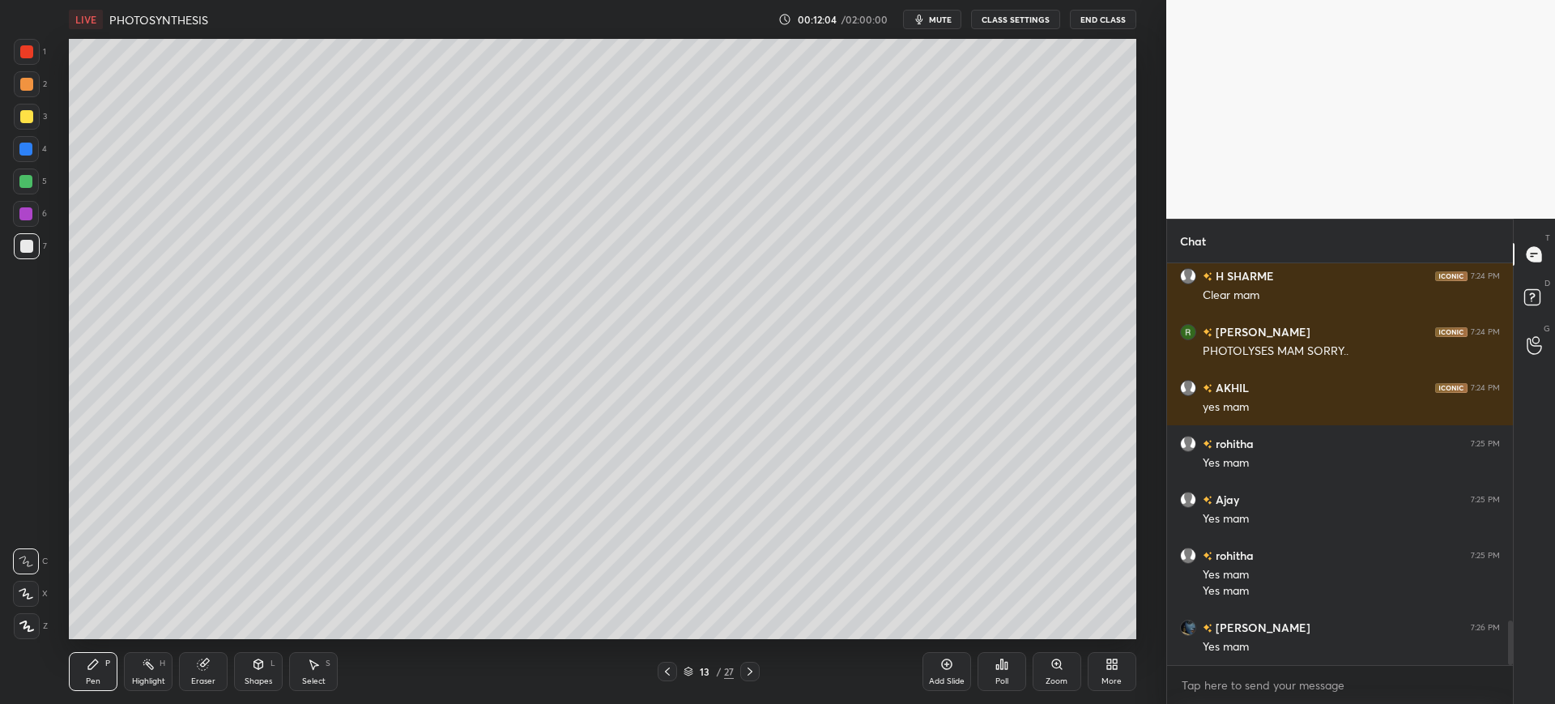
click at [29, 117] on div at bounding box center [26, 116] width 13 height 13
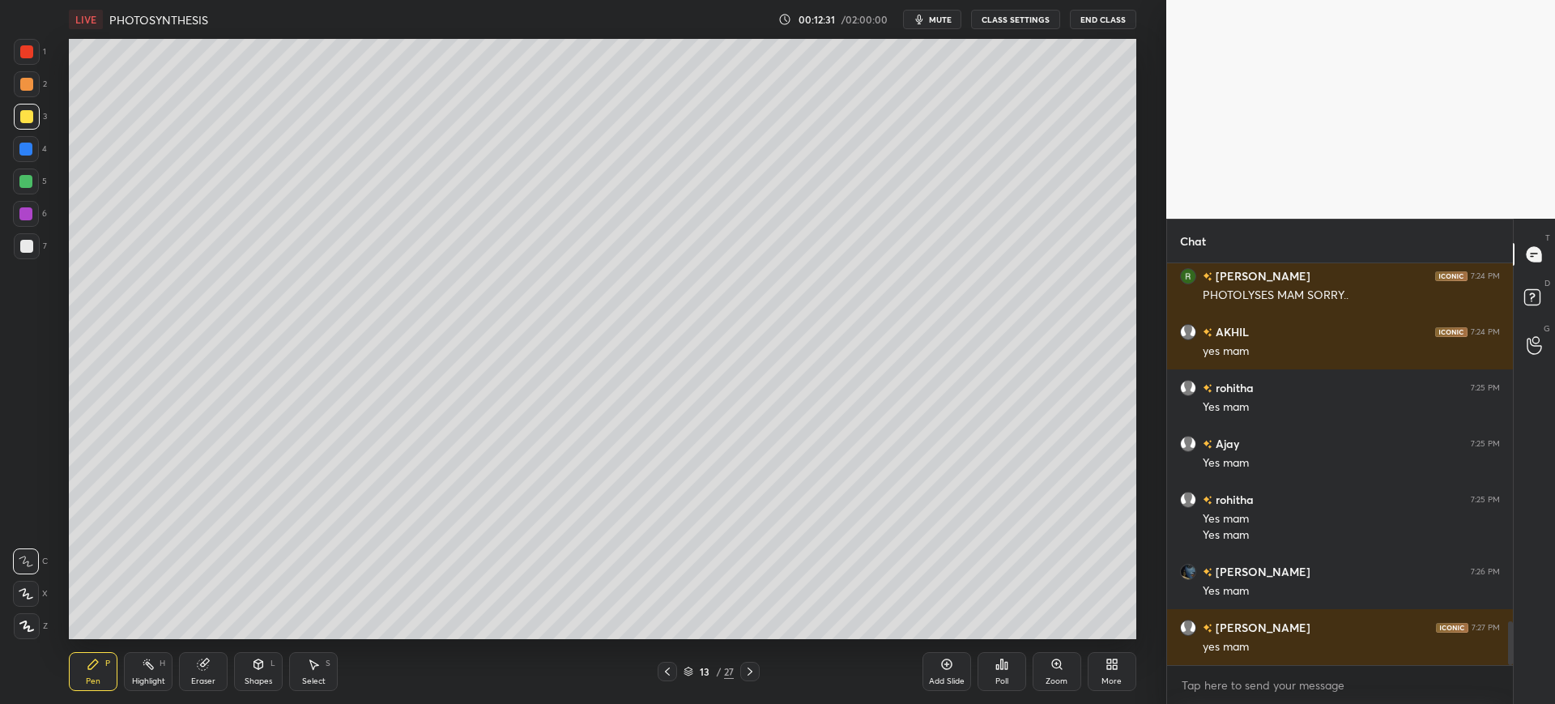
click at [31, 177] on div at bounding box center [25, 181] width 13 height 13
click at [36, 253] on div at bounding box center [27, 246] width 26 height 26
click at [32, 152] on div at bounding box center [25, 149] width 13 height 13
click at [948, 674] on div "Add Slide" at bounding box center [947, 671] width 49 height 39
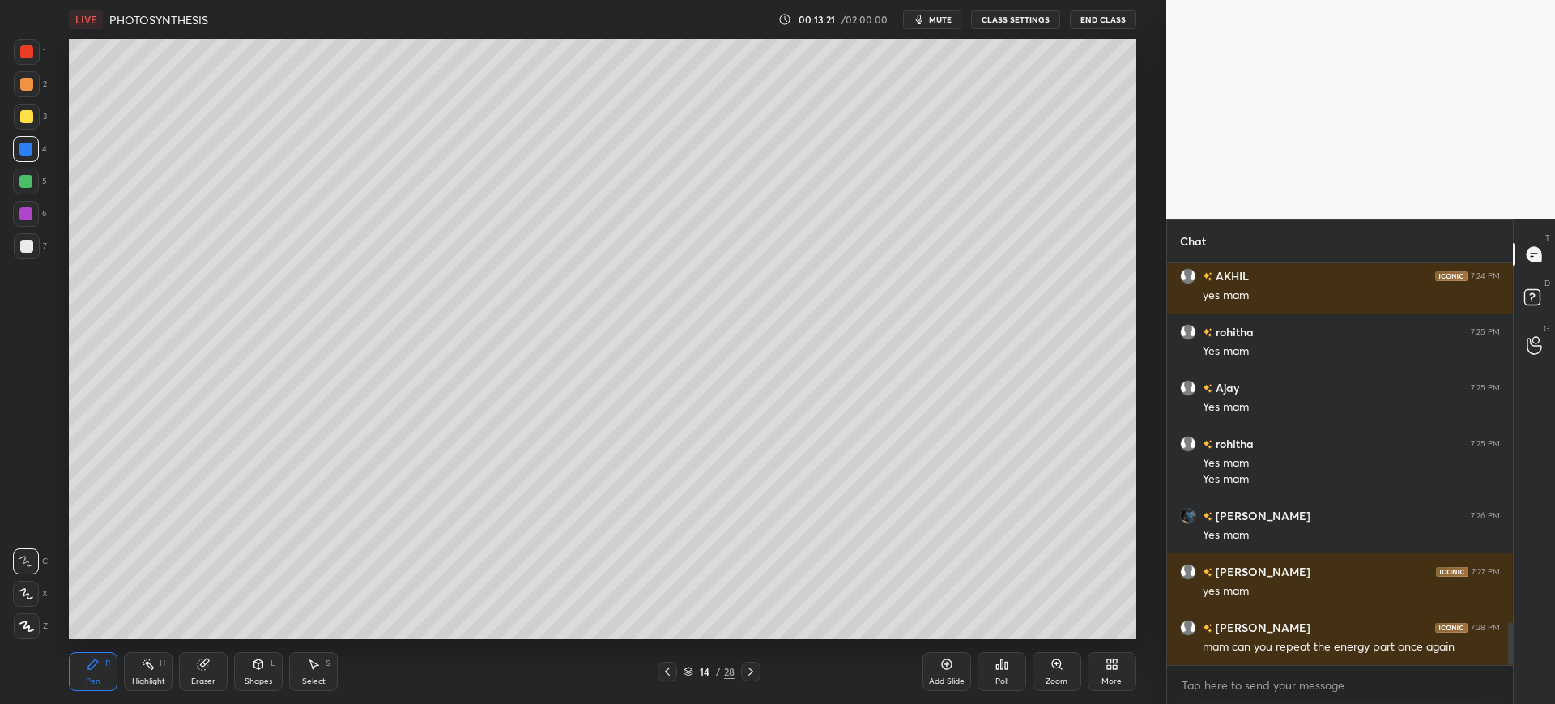
scroll to position [364, 341]
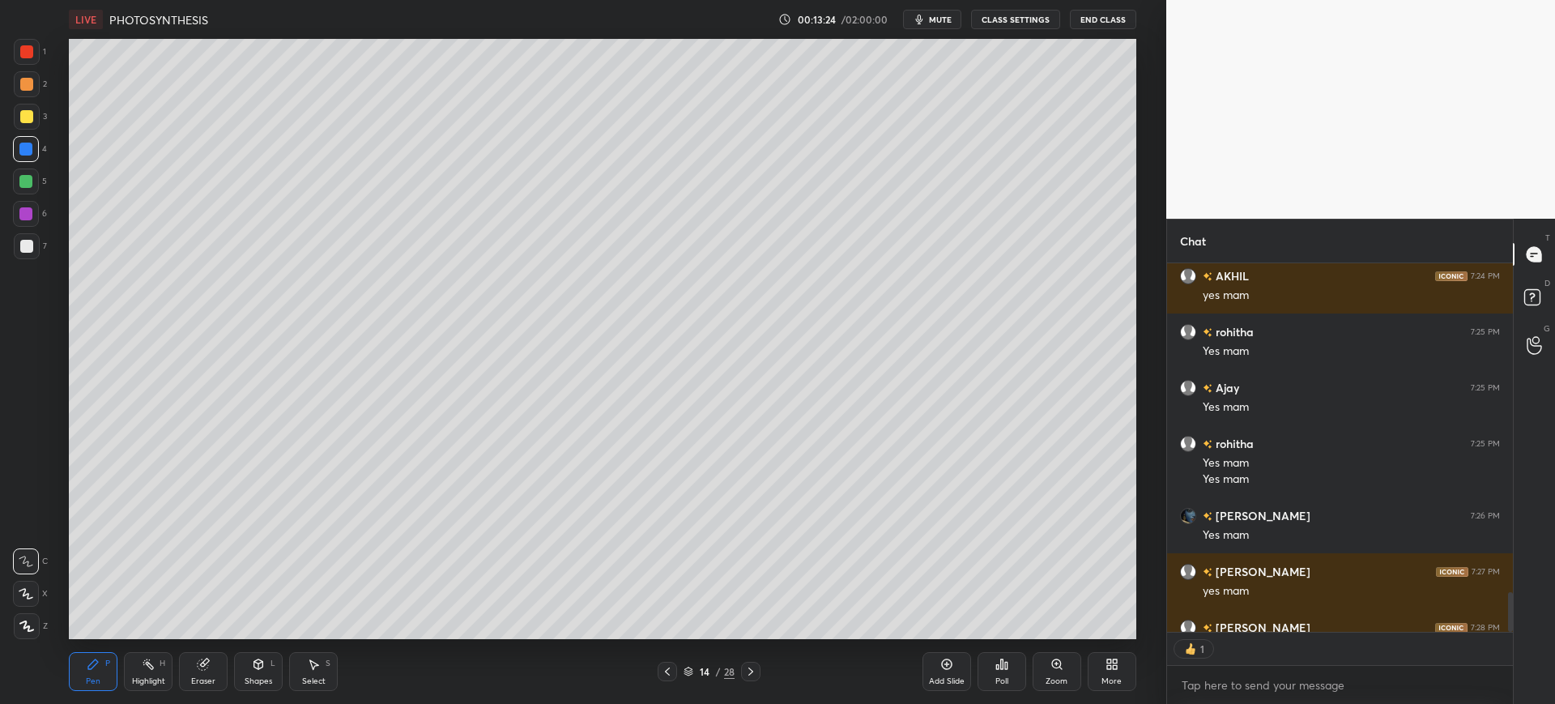
click at [1509, 641] on div "1" at bounding box center [1340, 649] width 346 height 32
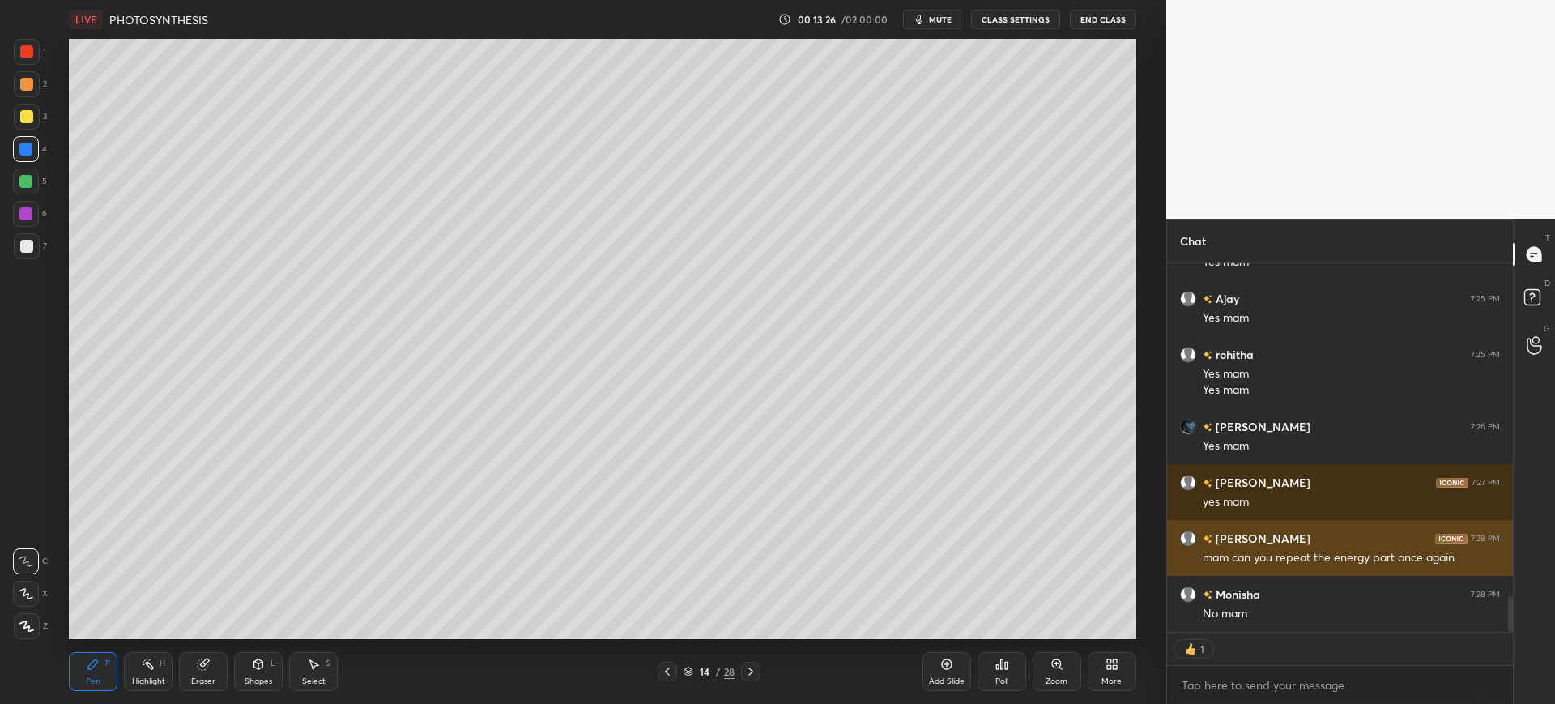
scroll to position [3469, 0]
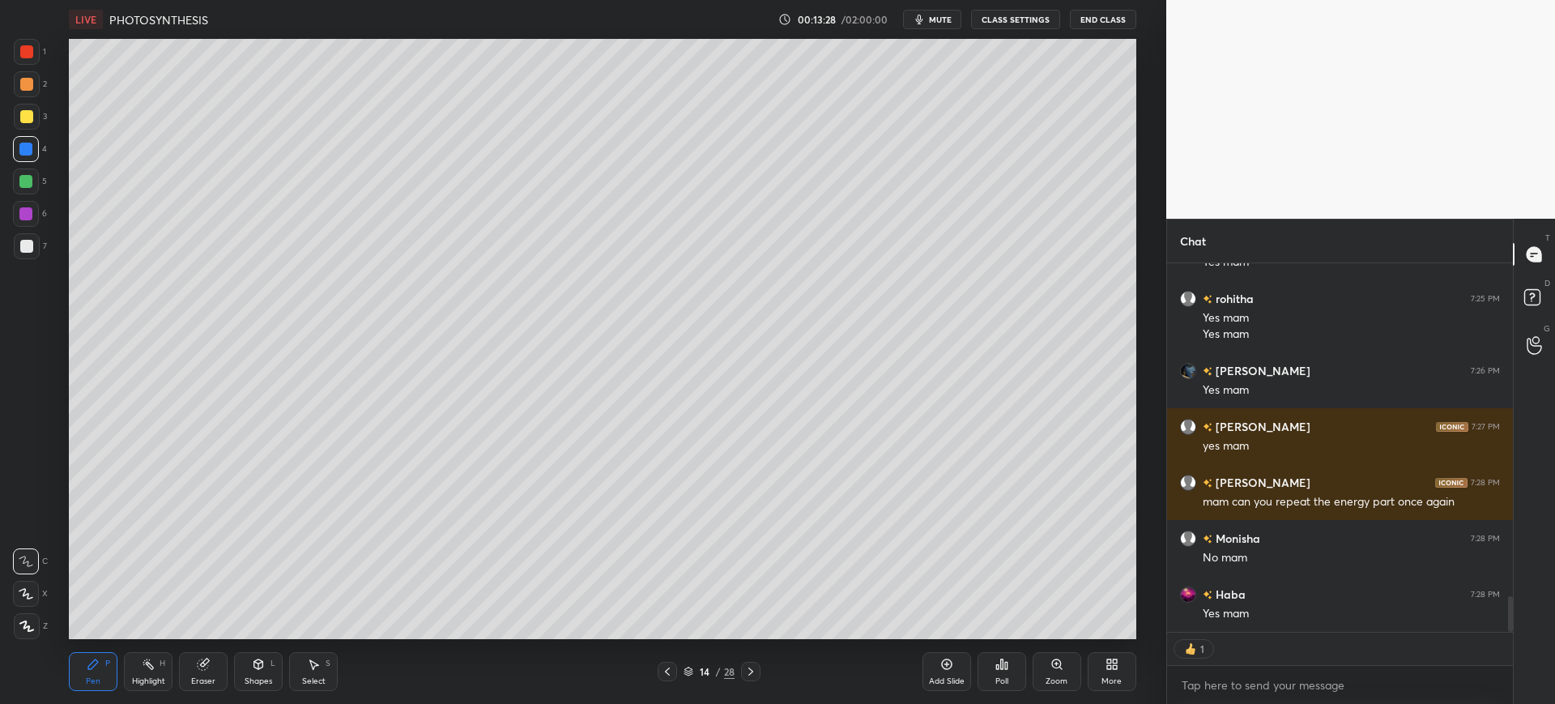
click at [670, 672] on icon at bounding box center [667, 671] width 13 height 13
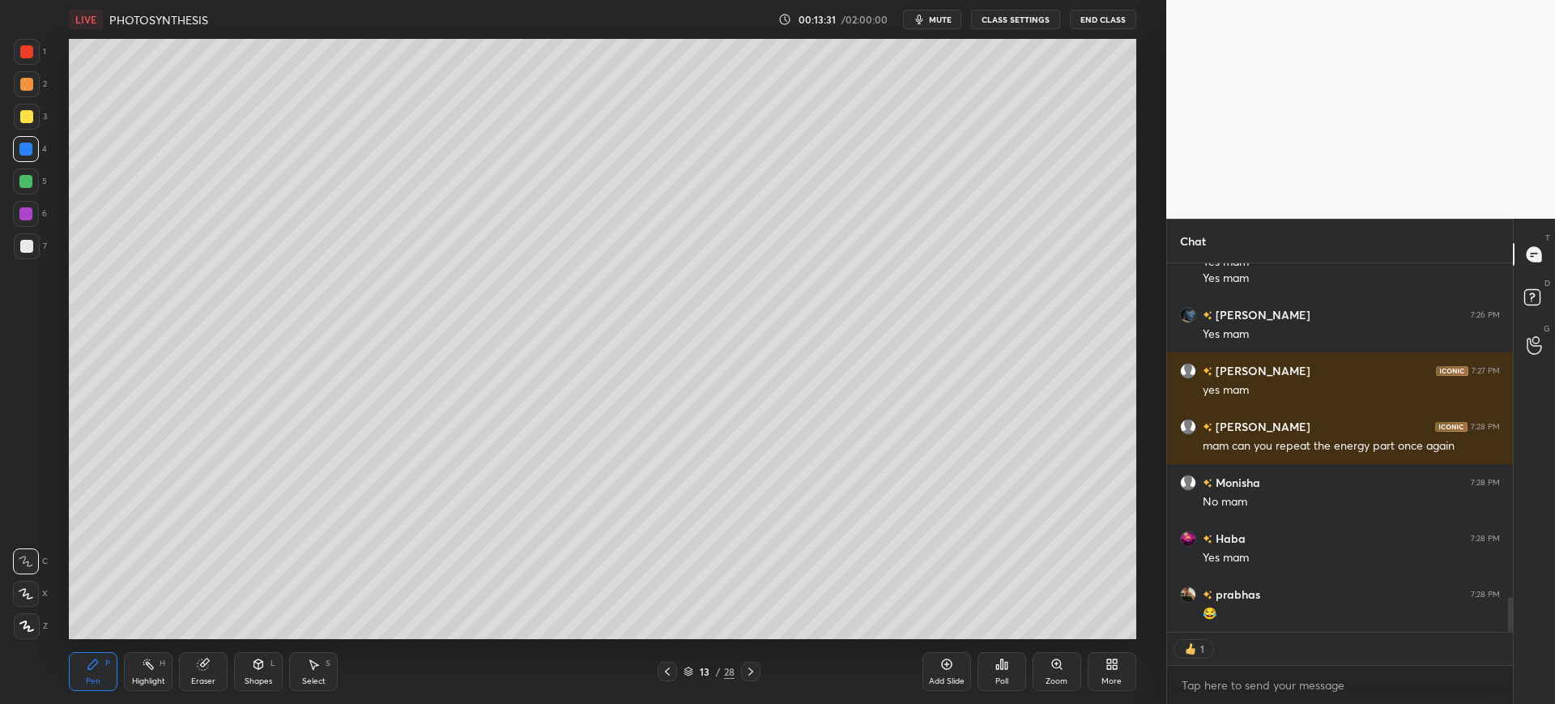
scroll to position [3492, 0]
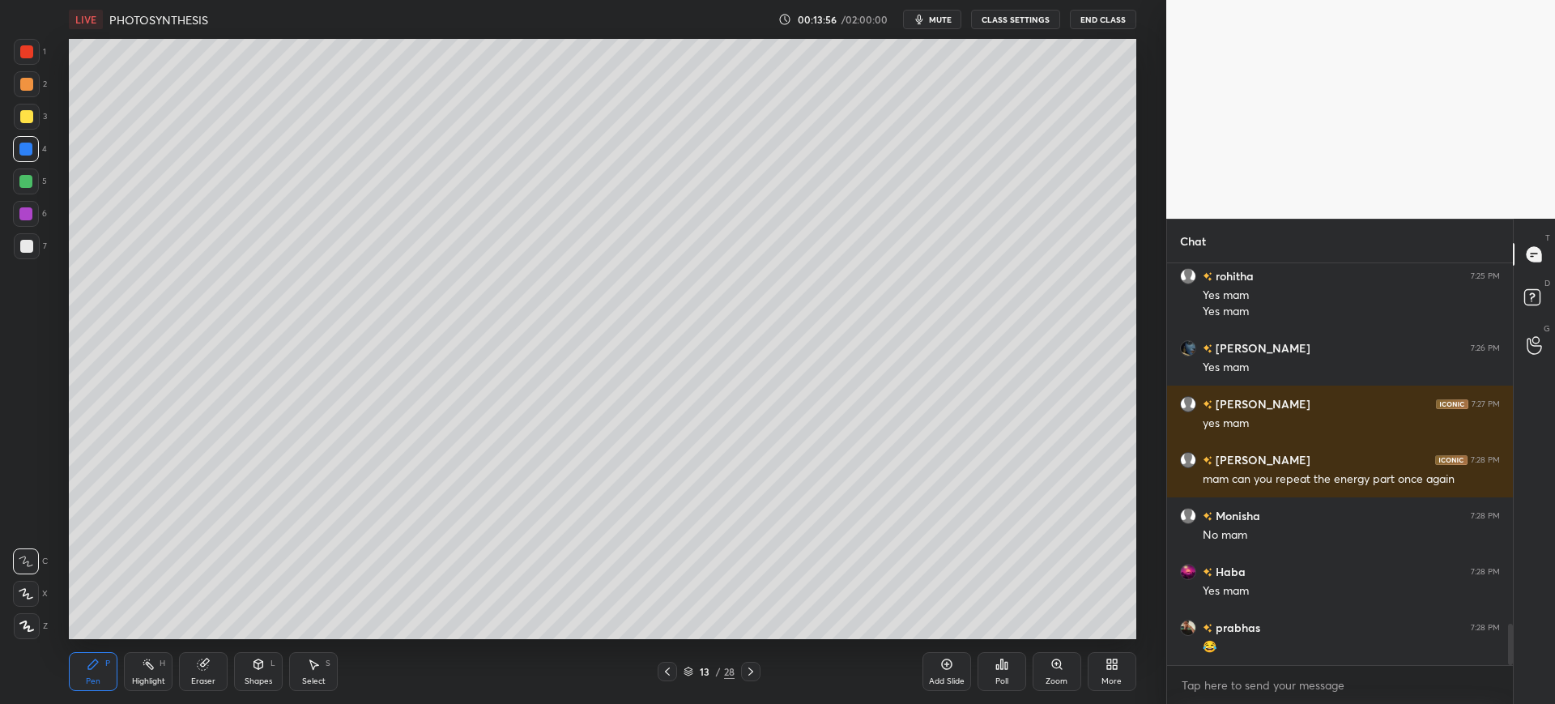
click at [752, 674] on icon at bounding box center [750, 671] width 13 height 13
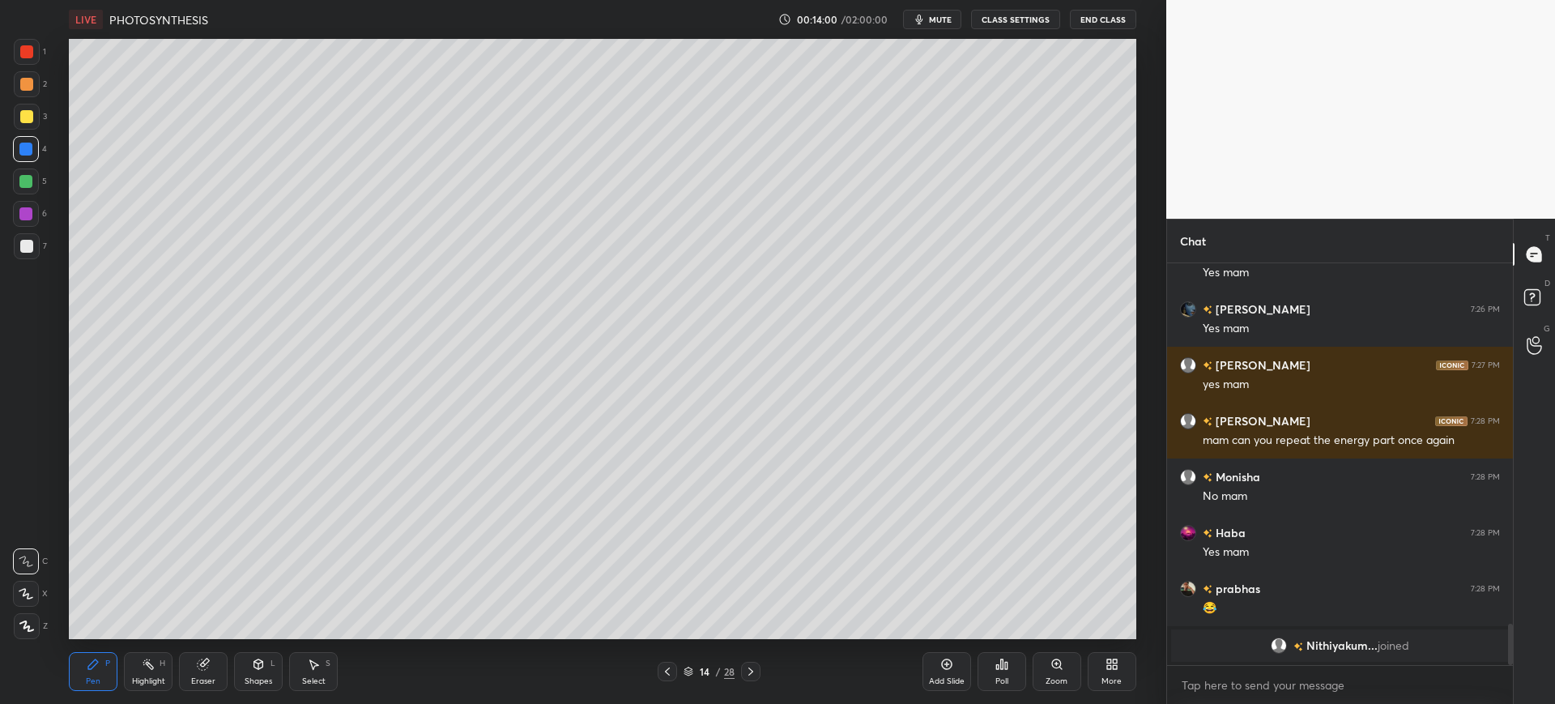
scroll to position [3494, 0]
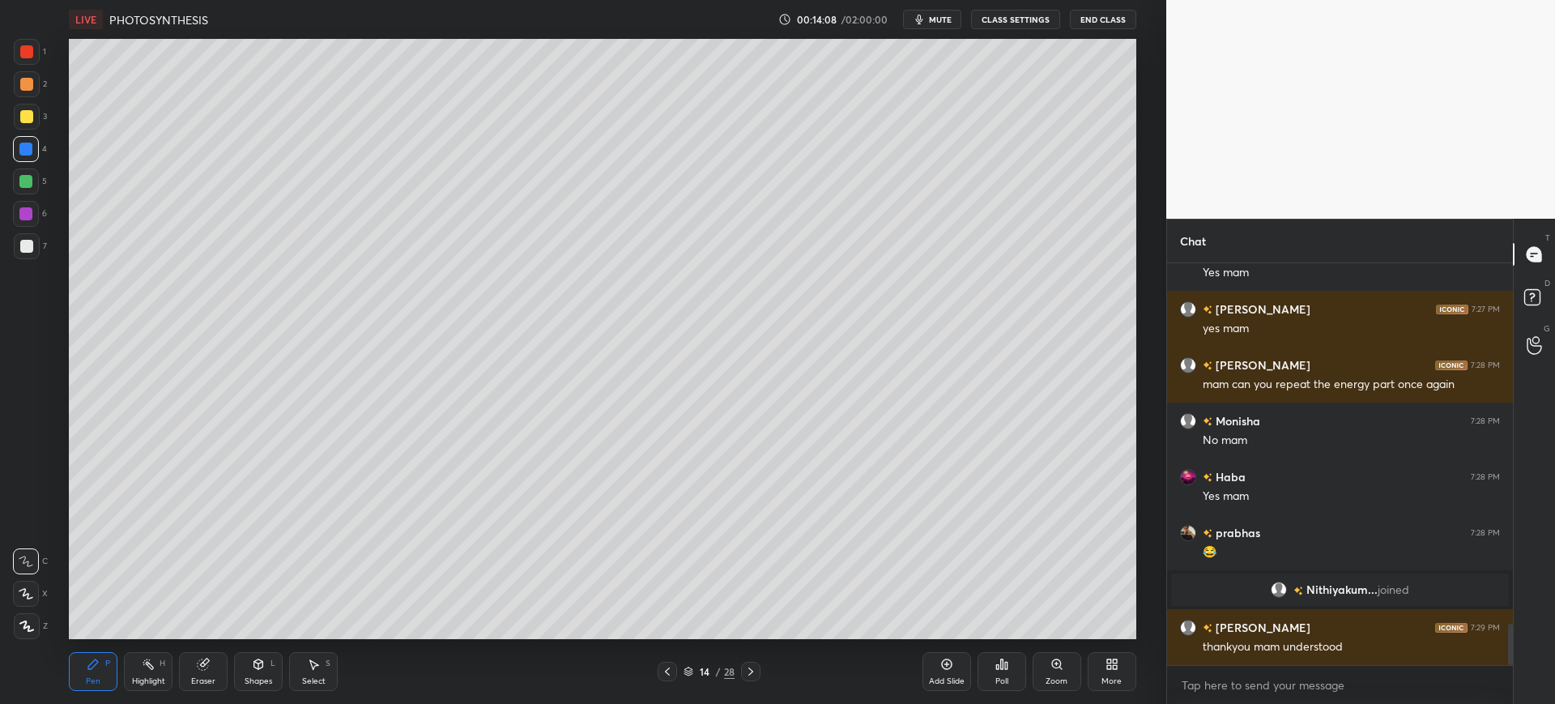
click at [958, 675] on div "Add Slide" at bounding box center [947, 671] width 49 height 39
click at [23, 245] on div at bounding box center [26, 246] width 13 height 13
click at [28, 59] on div at bounding box center [27, 52] width 26 height 26
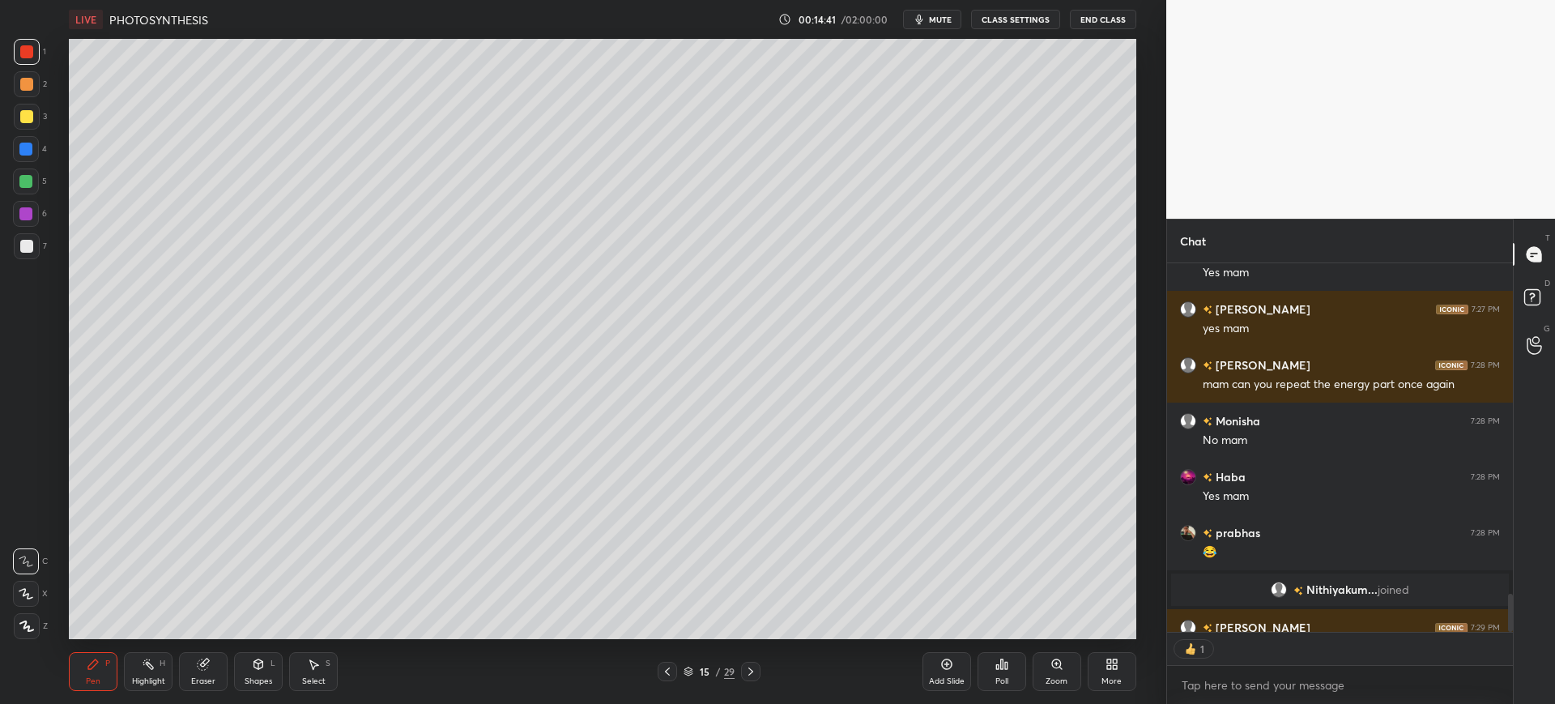
scroll to position [364, 341]
click at [28, 124] on div at bounding box center [27, 117] width 26 height 26
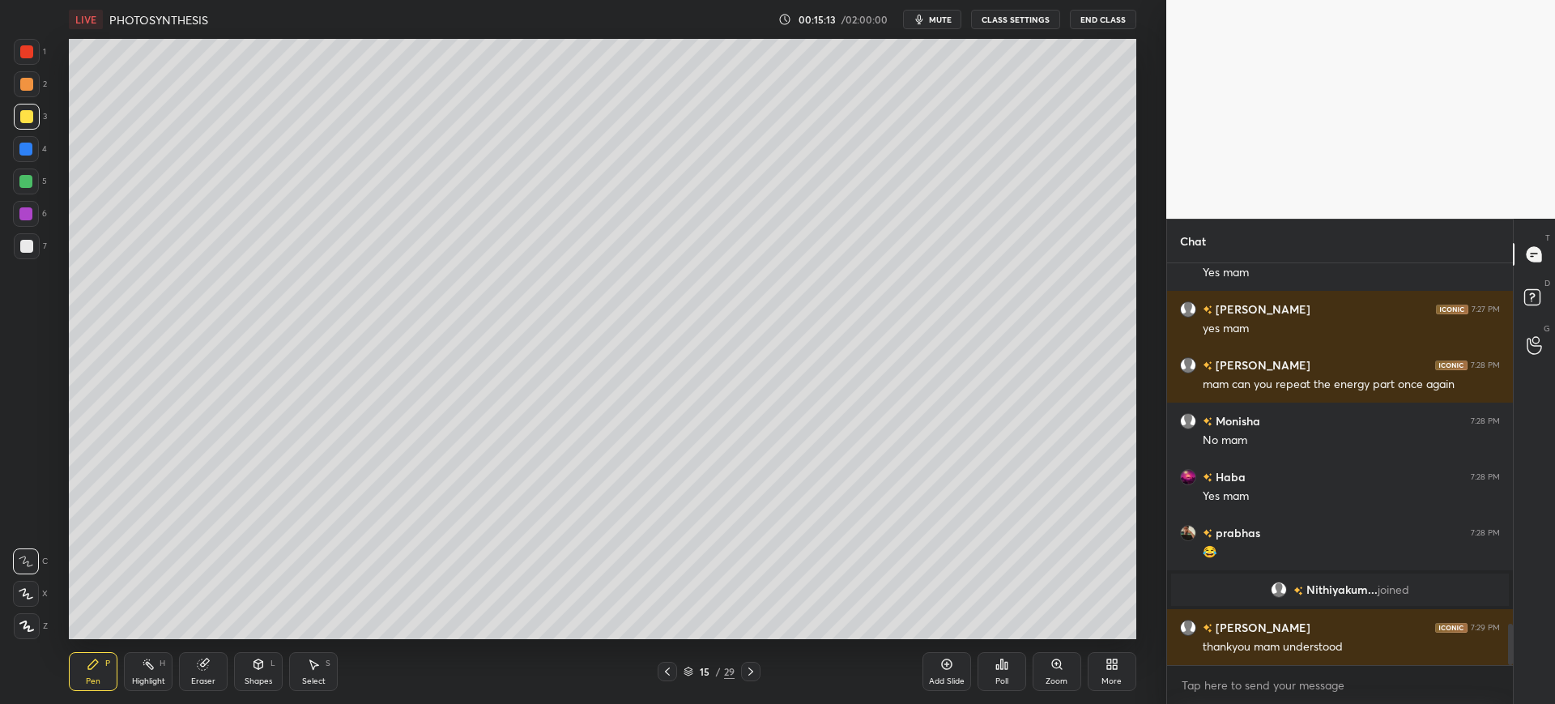
click at [28, 254] on div at bounding box center [27, 246] width 26 height 26
click at [22, 130] on div "3" at bounding box center [30, 120] width 33 height 32
click at [19, 252] on div at bounding box center [27, 246] width 26 height 26
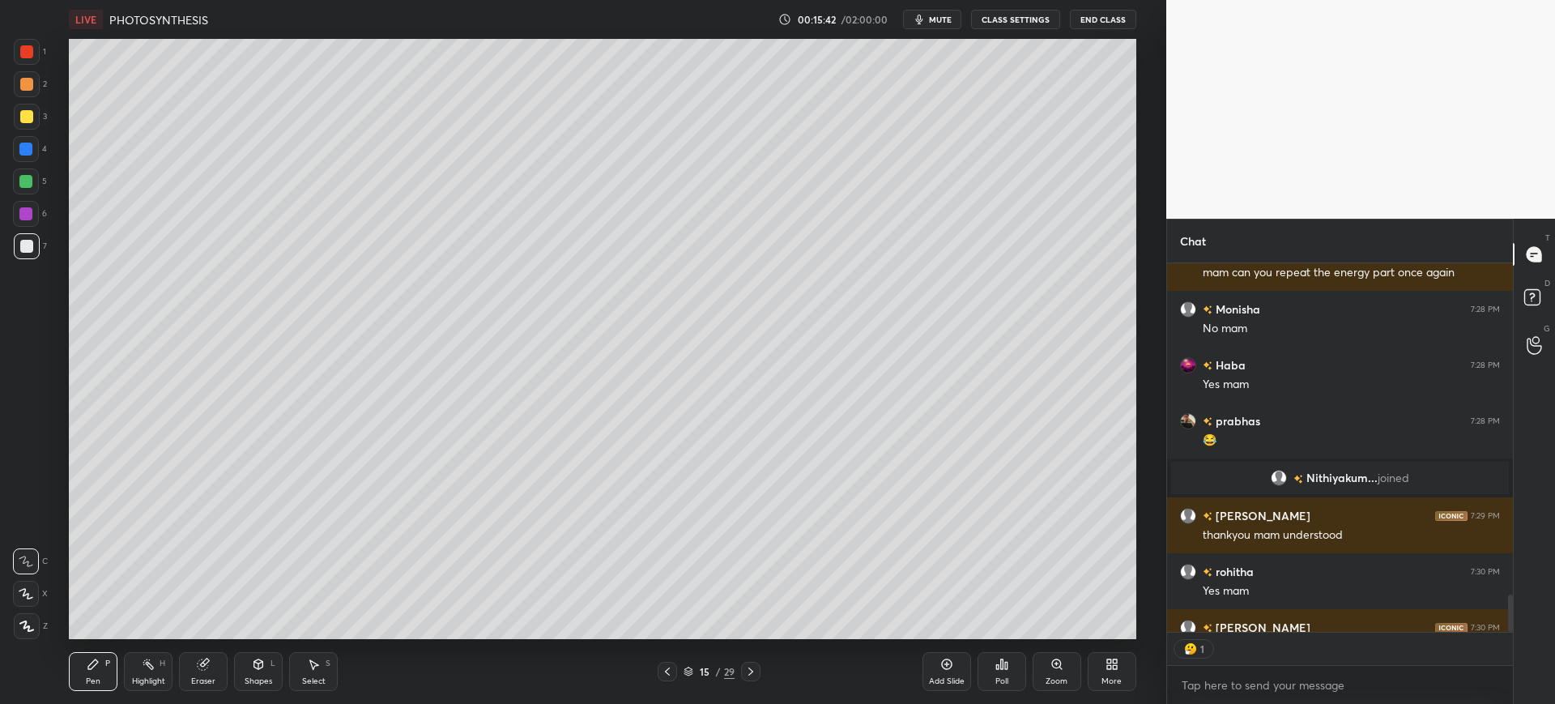
scroll to position [3606, 0]
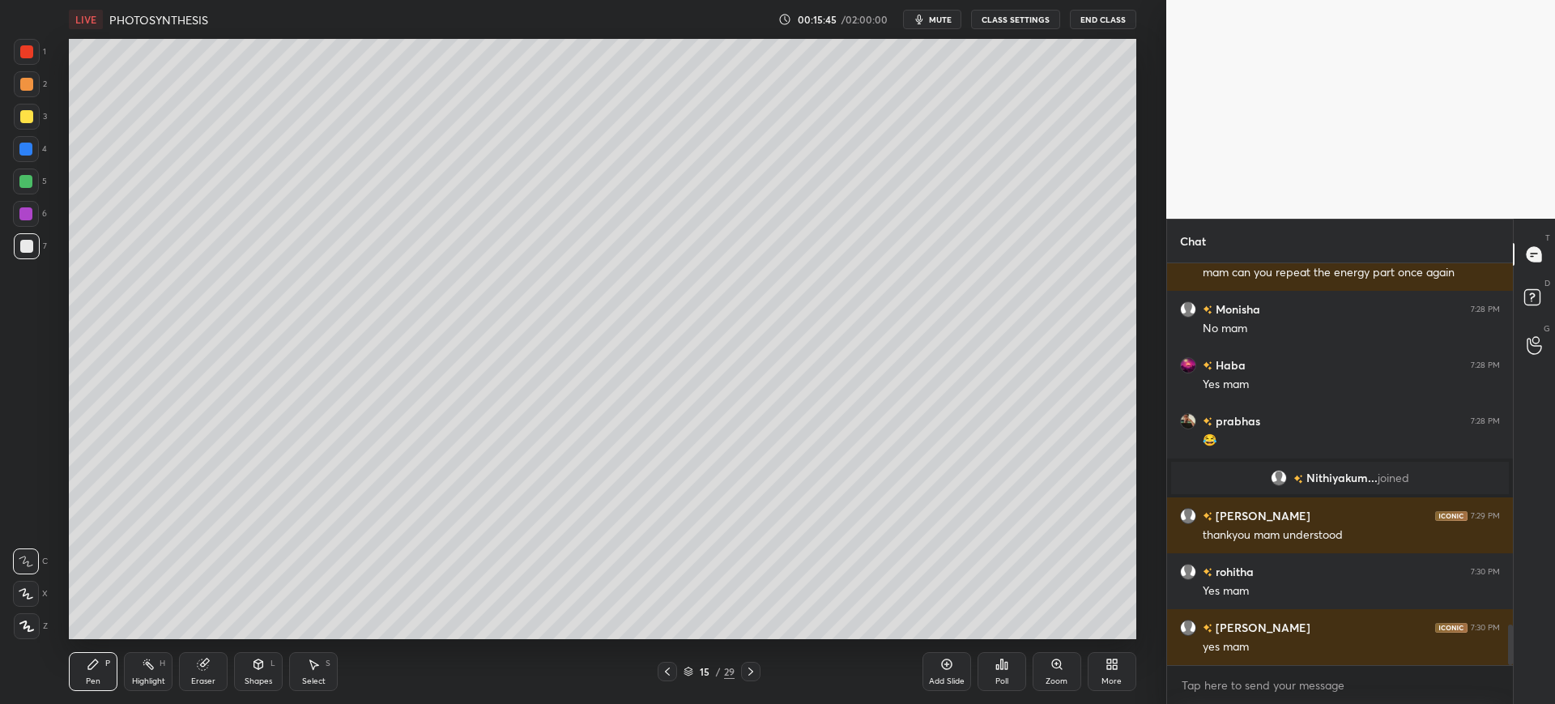
click at [32, 149] on div at bounding box center [25, 149] width 13 height 13
click at [29, 248] on div at bounding box center [26, 246] width 13 height 13
click at [26, 126] on div at bounding box center [27, 117] width 26 height 26
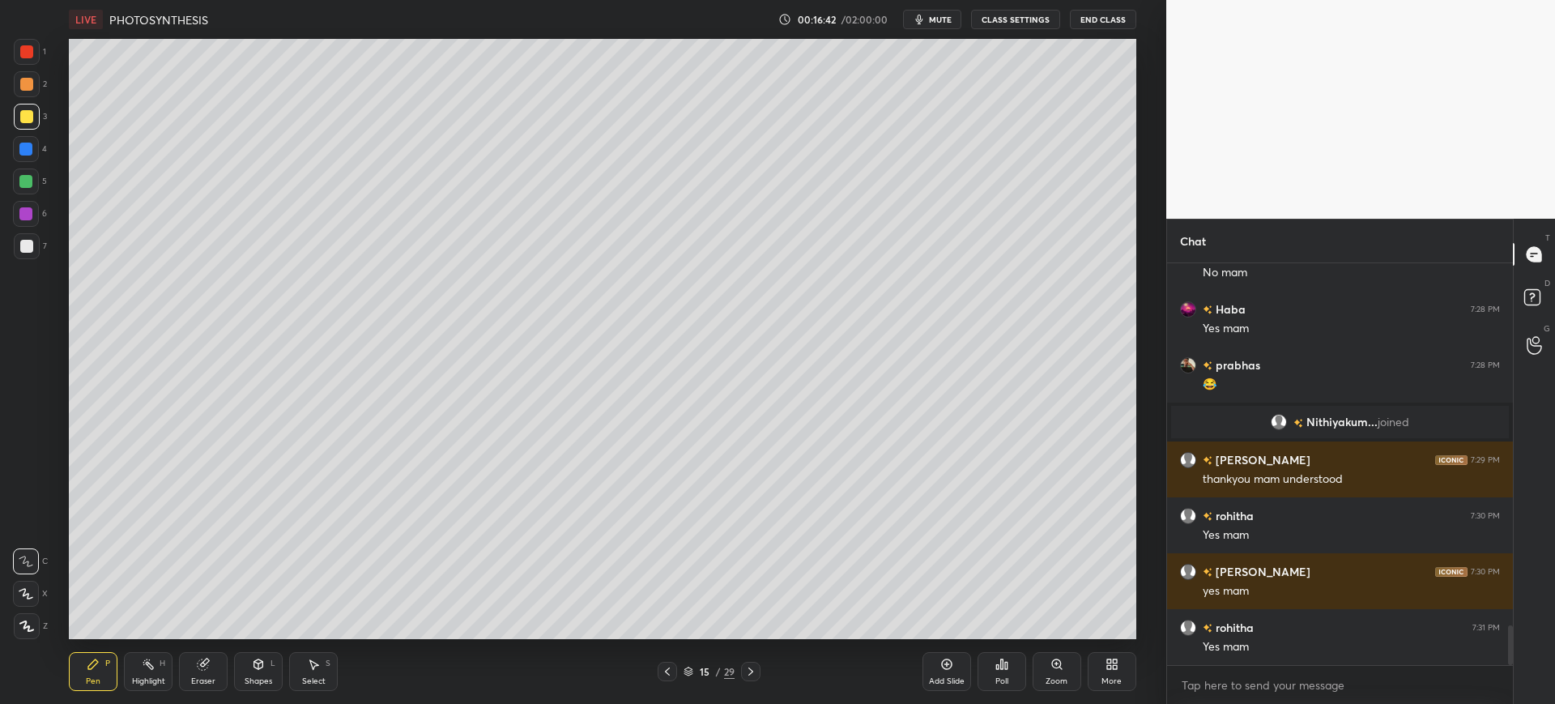
click at [32, 245] on div at bounding box center [26, 246] width 13 height 13
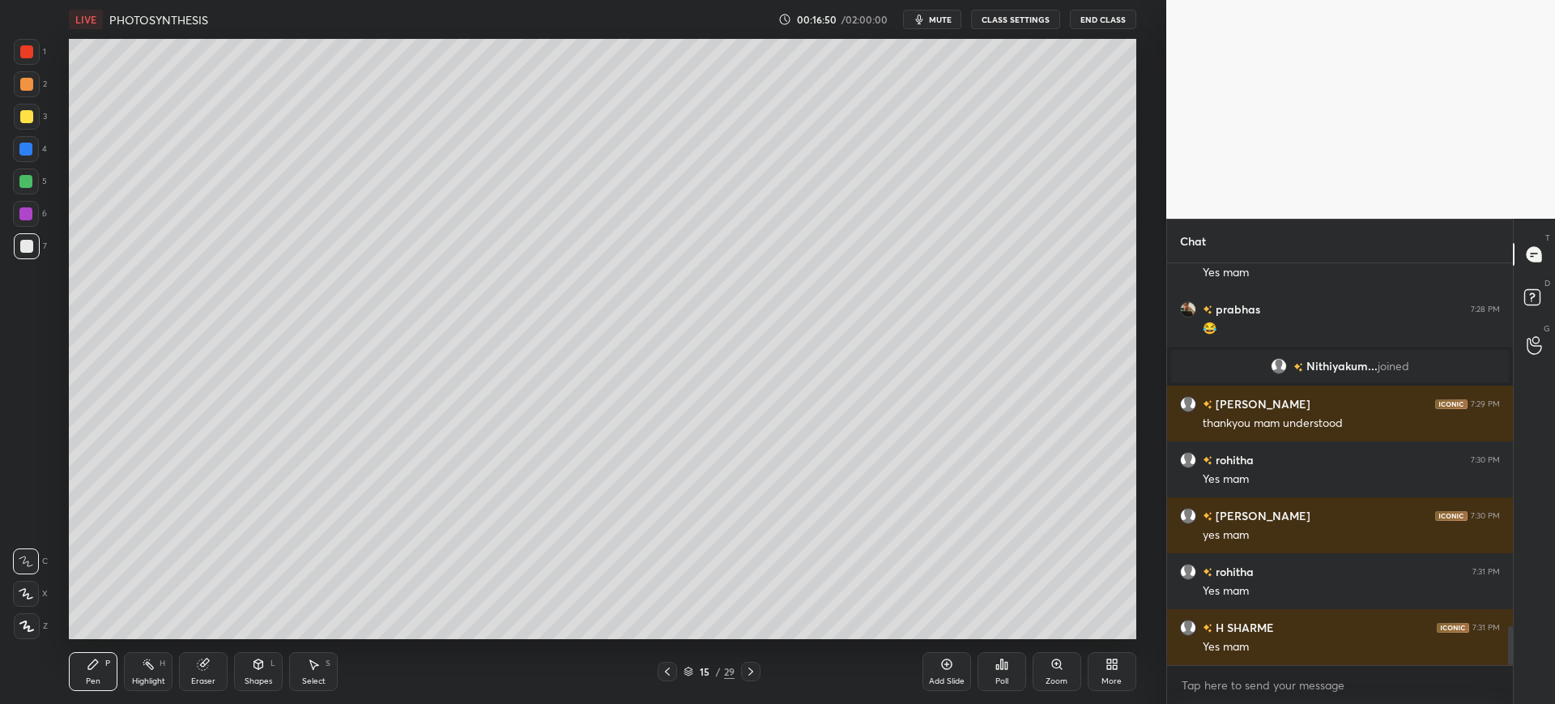
click at [1136, 85] on div "Setting up your live class Poll for secs No correct answer Start poll" at bounding box center [603, 339] width 1102 height 600
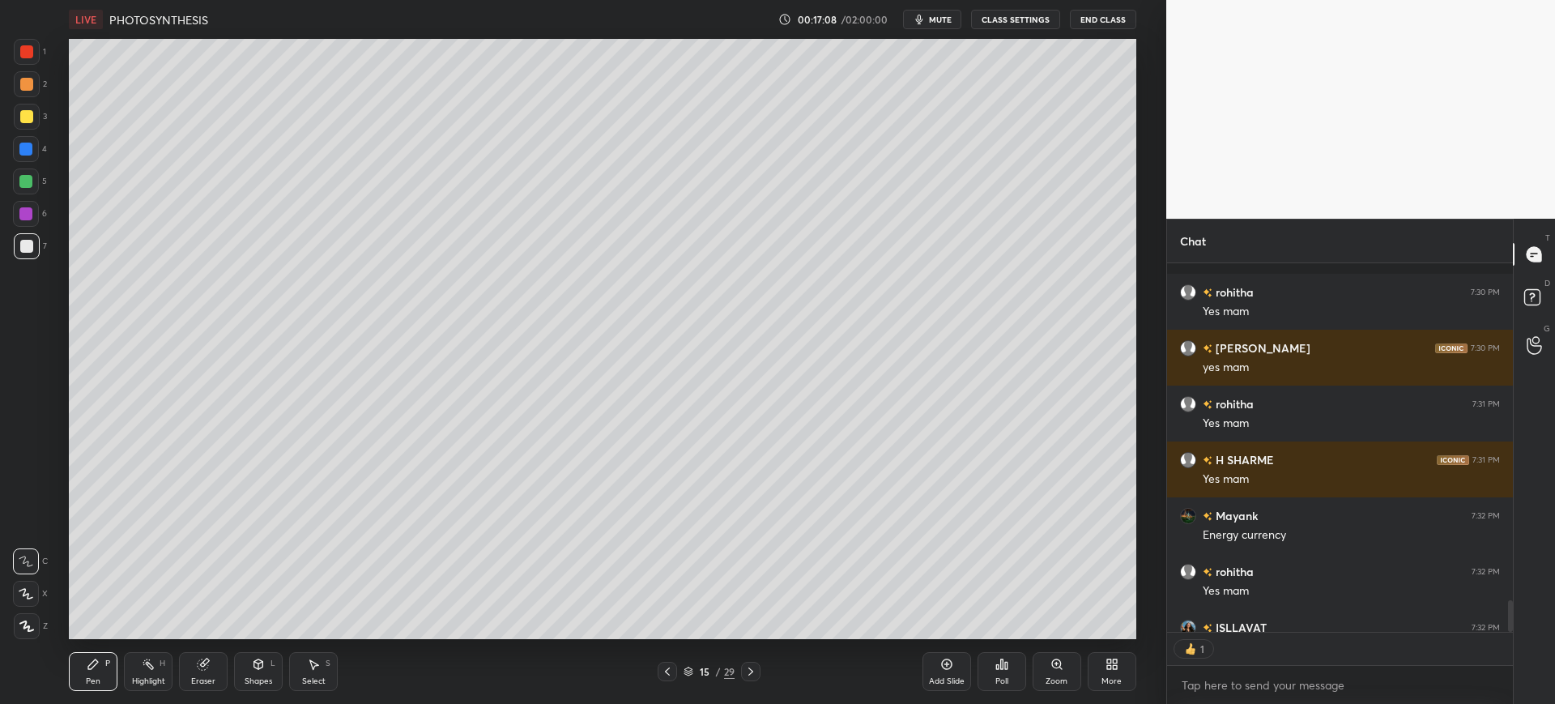
scroll to position [3975, 0]
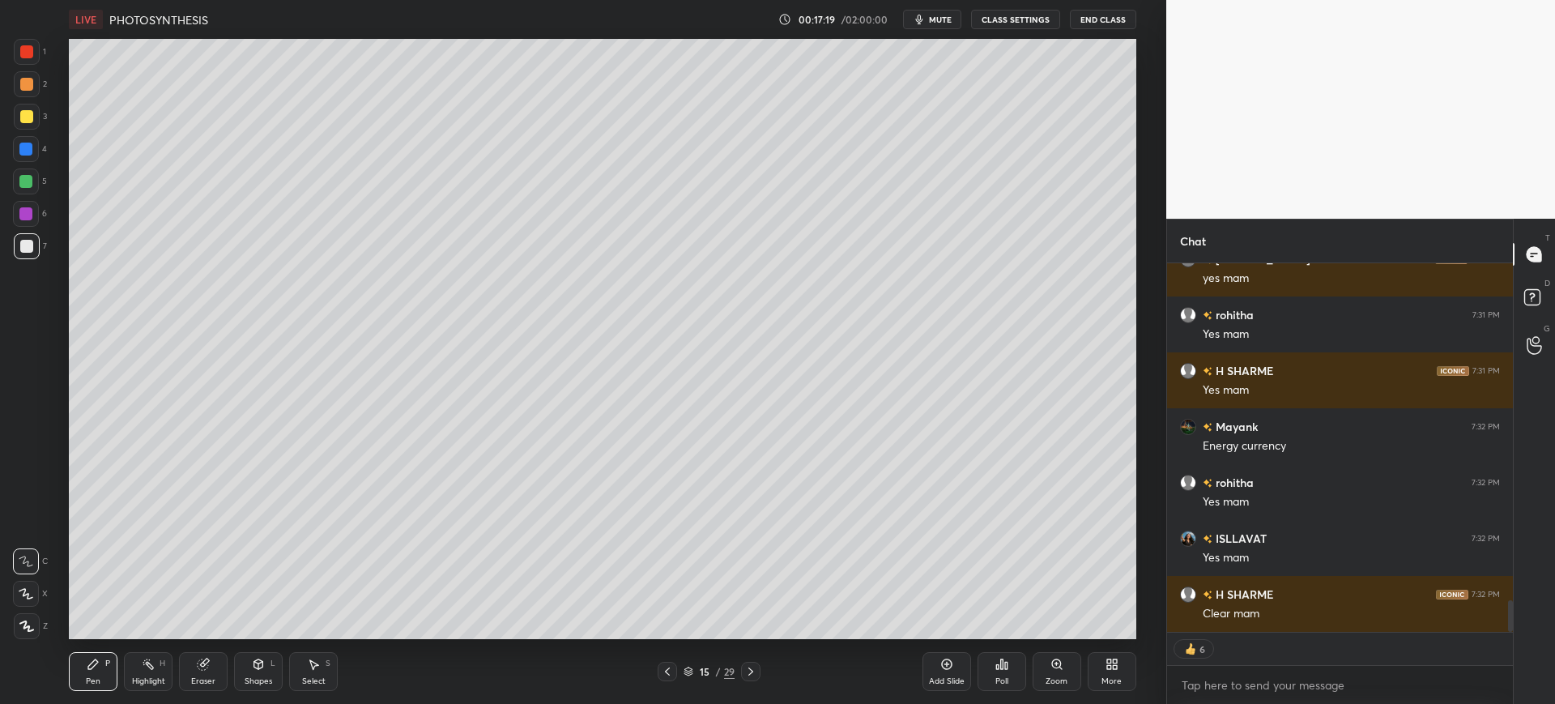
click at [744, 674] on icon at bounding box center [750, 671] width 13 height 13
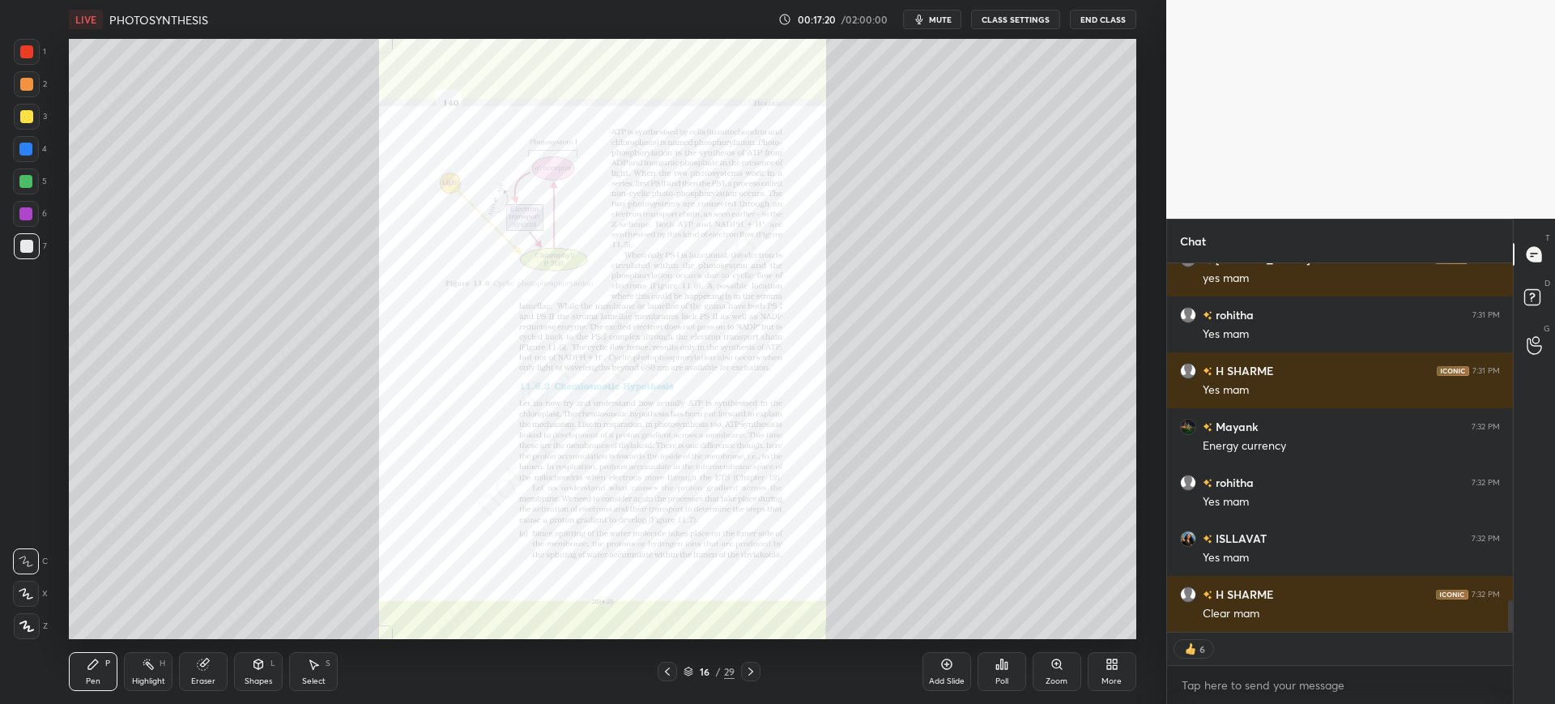
click at [666, 671] on icon at bounding box center [667, 671] width 5 height 8
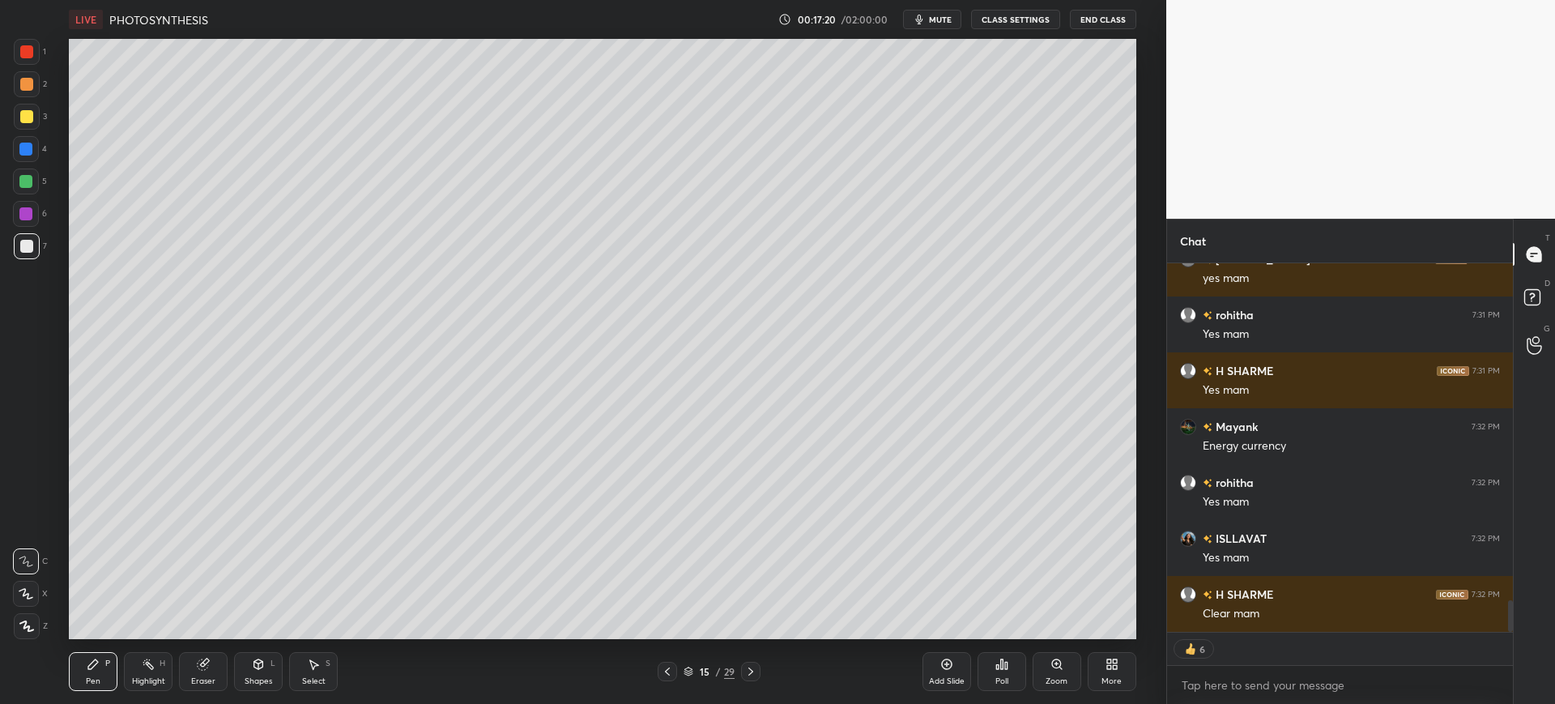
click at [668, 671] on icon at bounding box center [667, 671] width 13 height 13
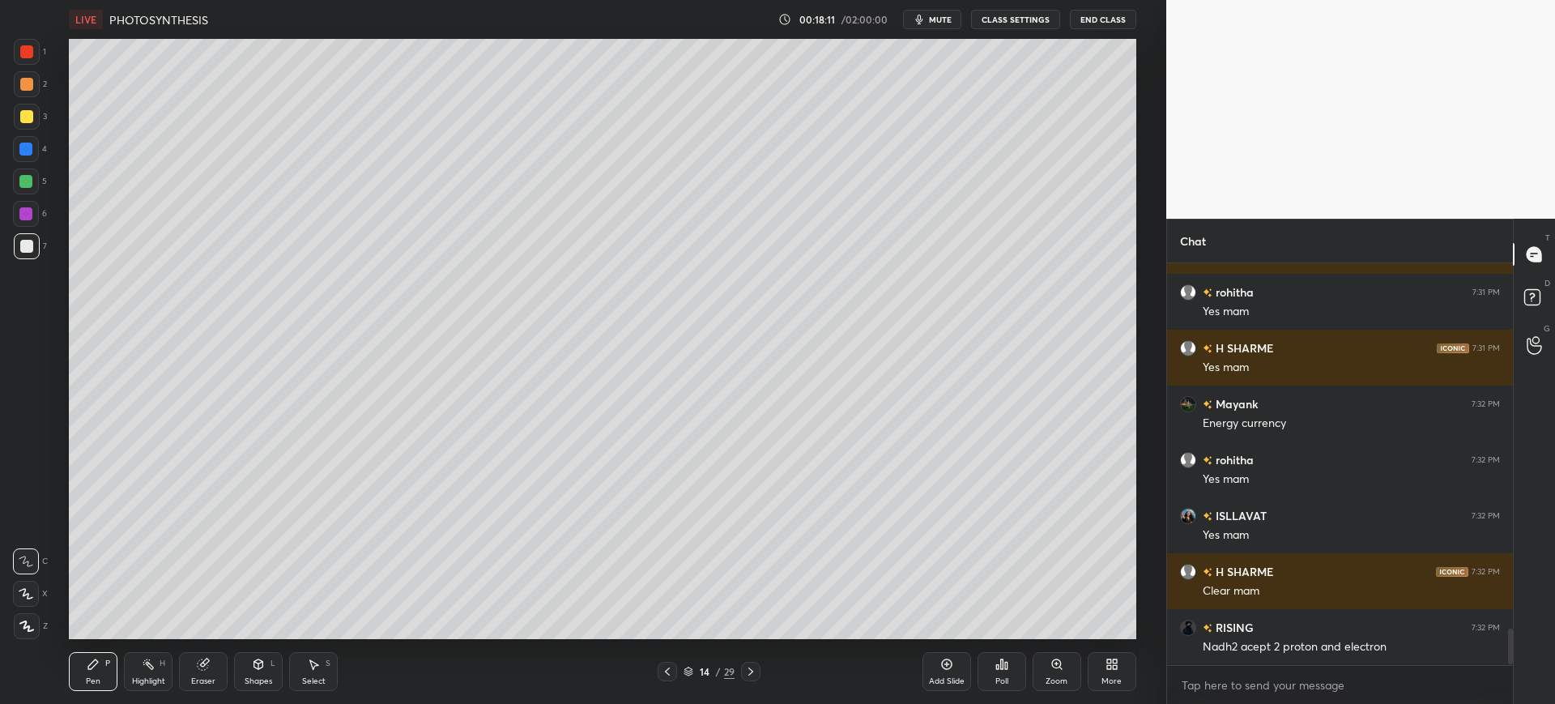
scroll to position [3997, 0]
click at [30, 113] on div at bounding box center [26, 116] width 13 height 13
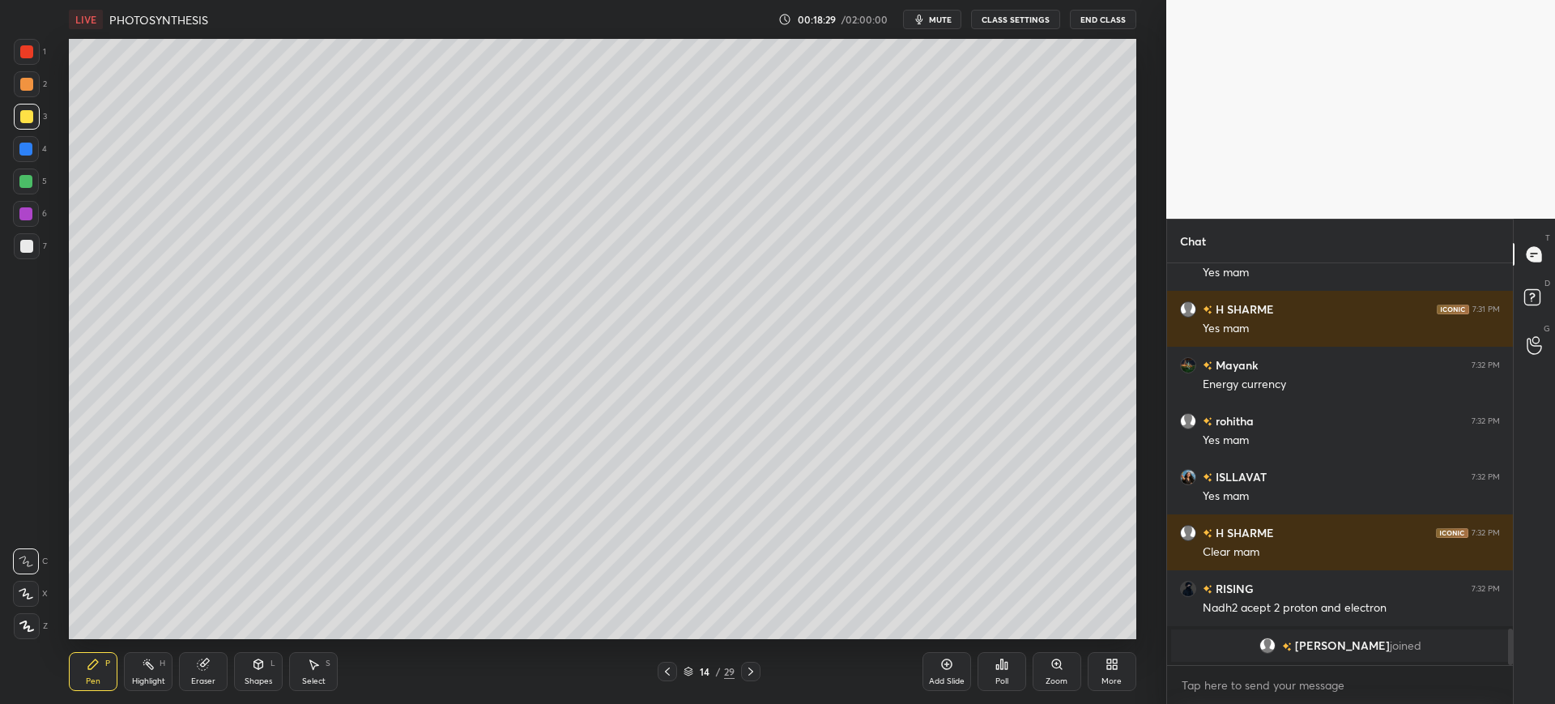
scroll to position [3938, 0]
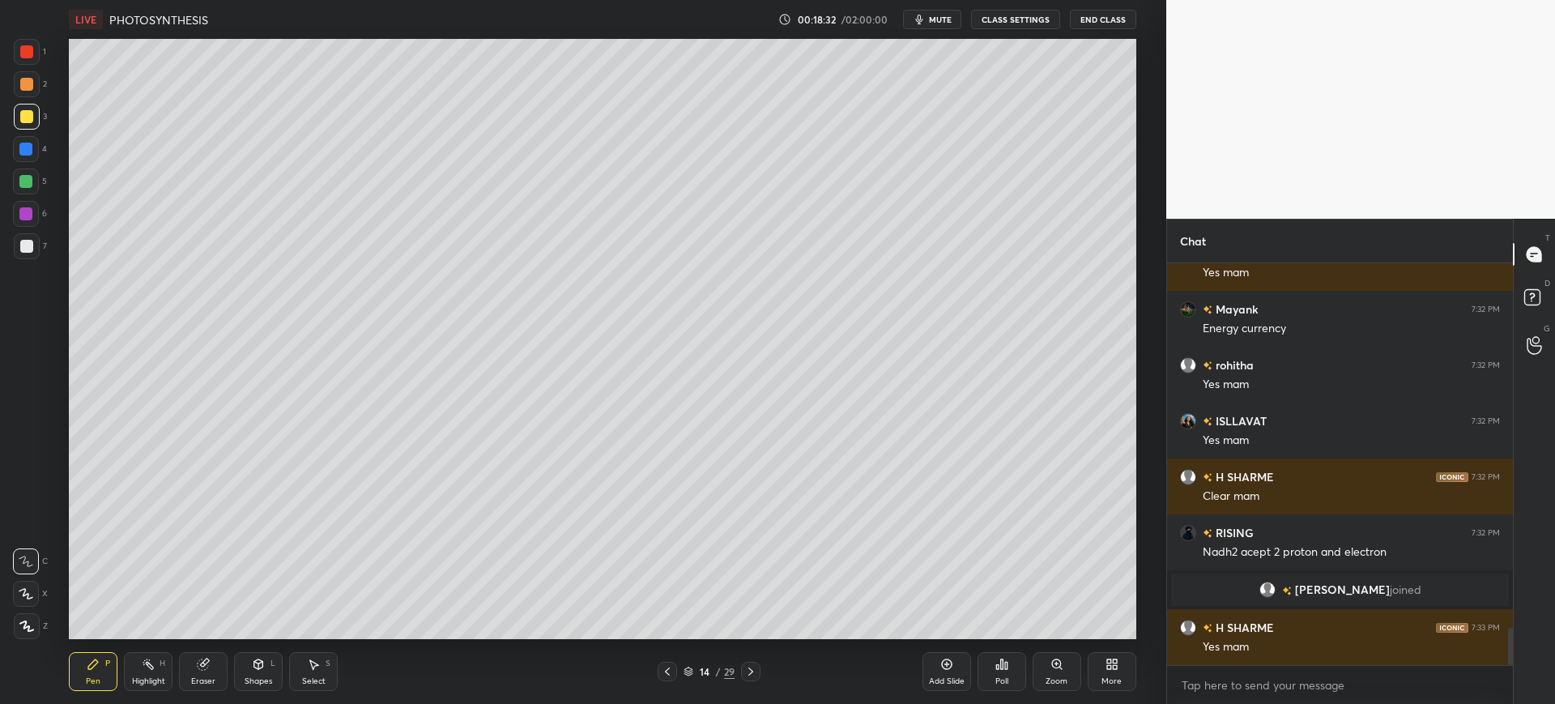
click at [28, 248] on div at bounding box center [26, 246] width 13 height 13
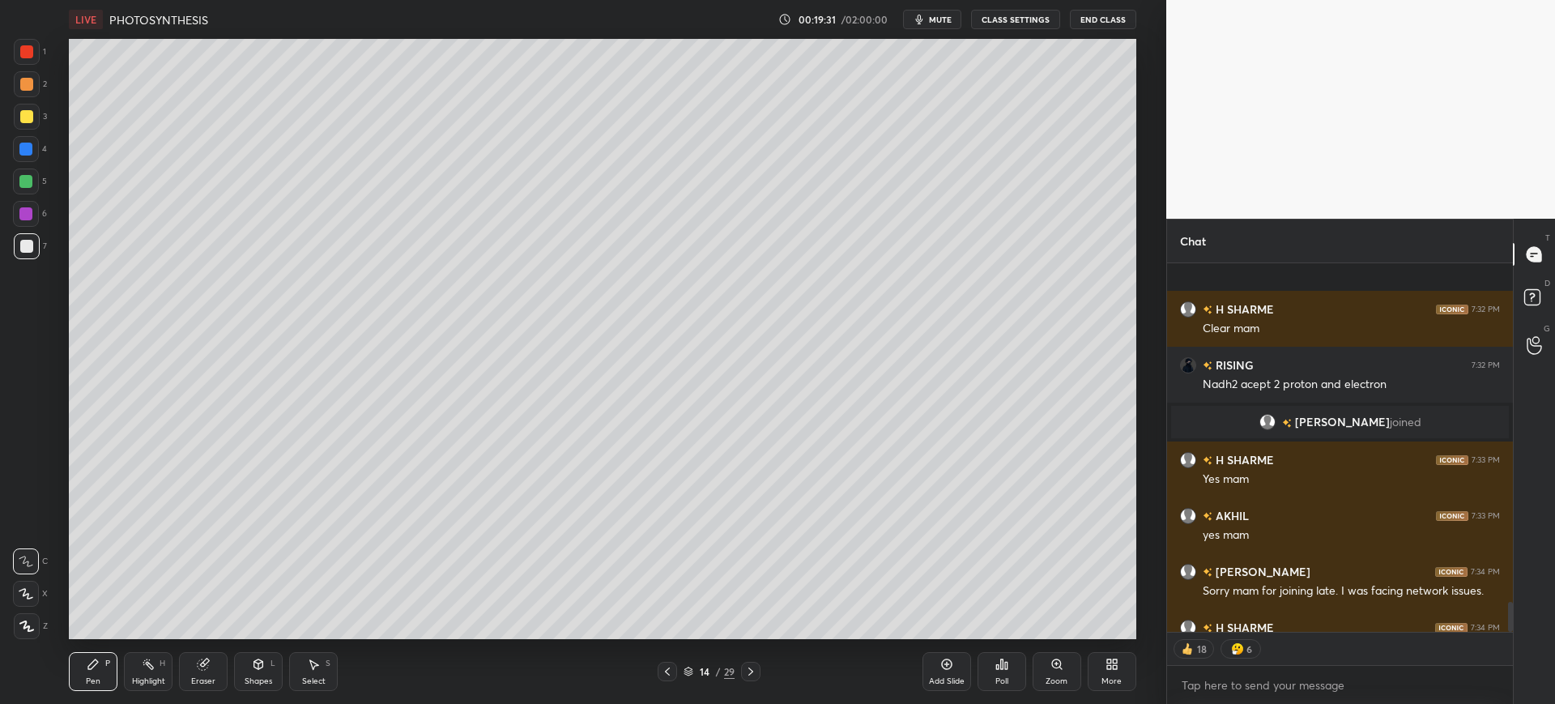
scroll to position [4195, 0]
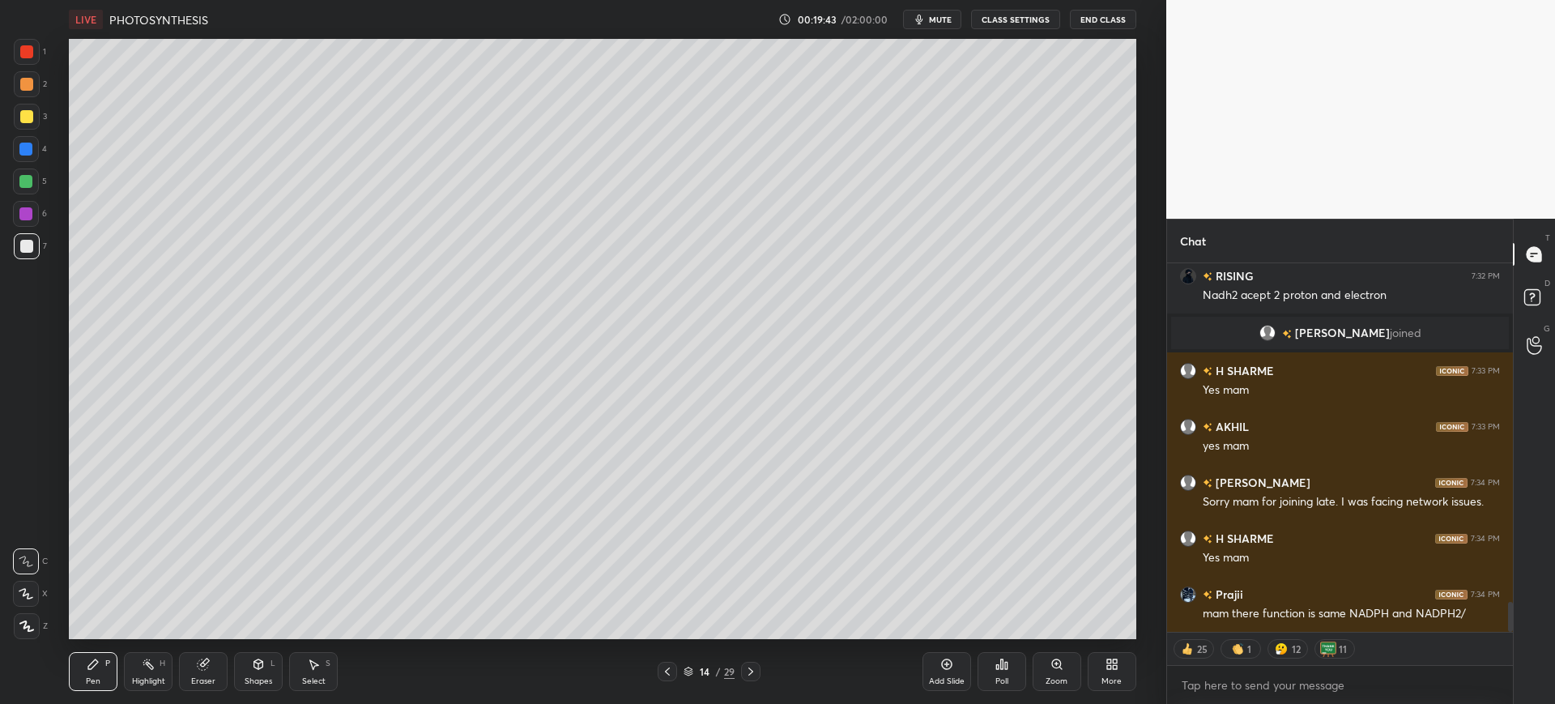
click at [30, 127] on div at bounding box center [27, 117] width 26 height 26
click at [24, 254] on div at bounding box center [27, 246] width 26 height 26
click at [12, 96] on div "1 2 3 4 5 6 7 C X Z C X Z E E Erase all H H" at bounding box center [26, 339] width 52 height 600
click at [30, 144] on div at bounding box center [25, 149] width 13 height 13
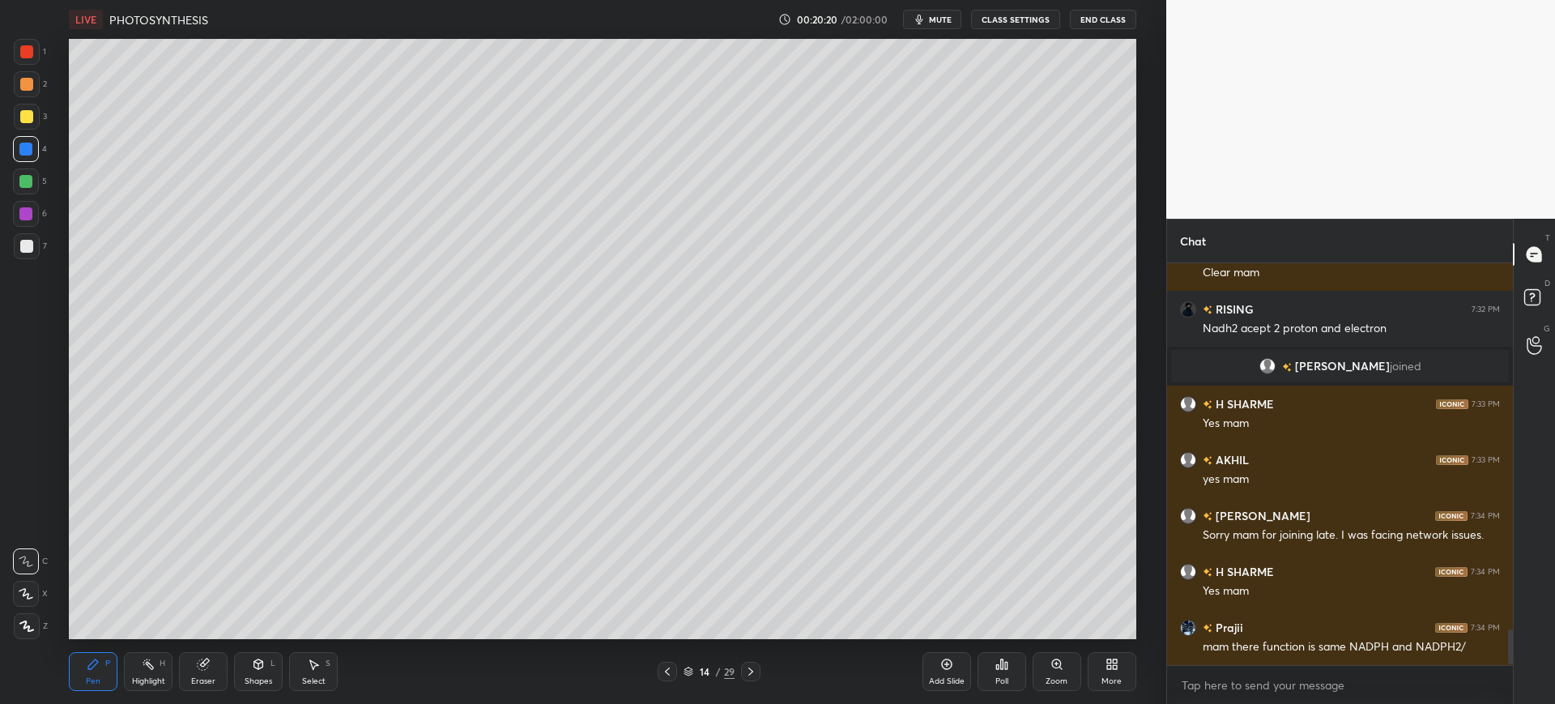
click at [29, 247] on div at bounding box center [26, 246] width 13 height 13
click at [40, 250] on div "7" at bounding box center [30, 246] width 33 height 26
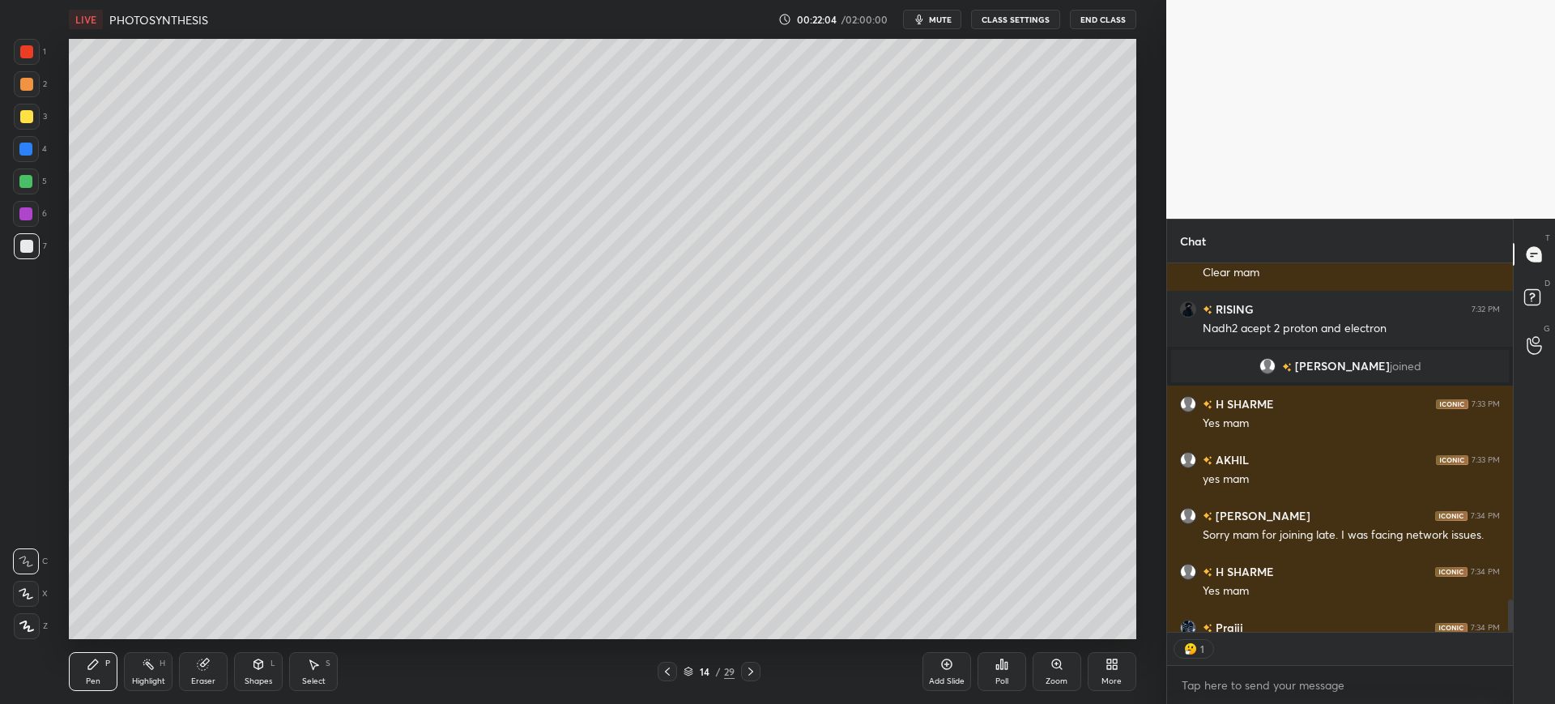
scroll to position [364, 341]
click at [38, 134] on div "3" at bounding box center [30, 120] width 33 height 32
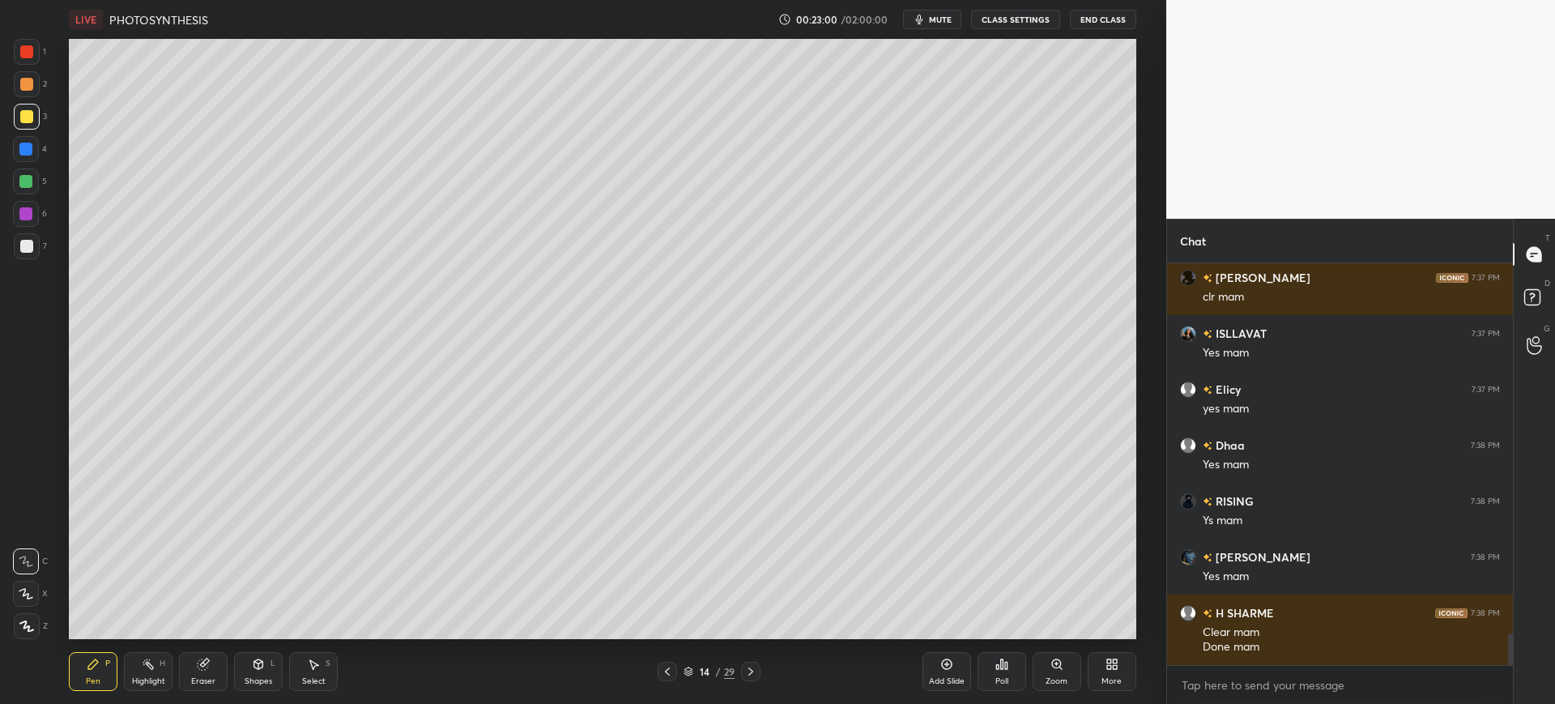
scroll to position [4791, 0]
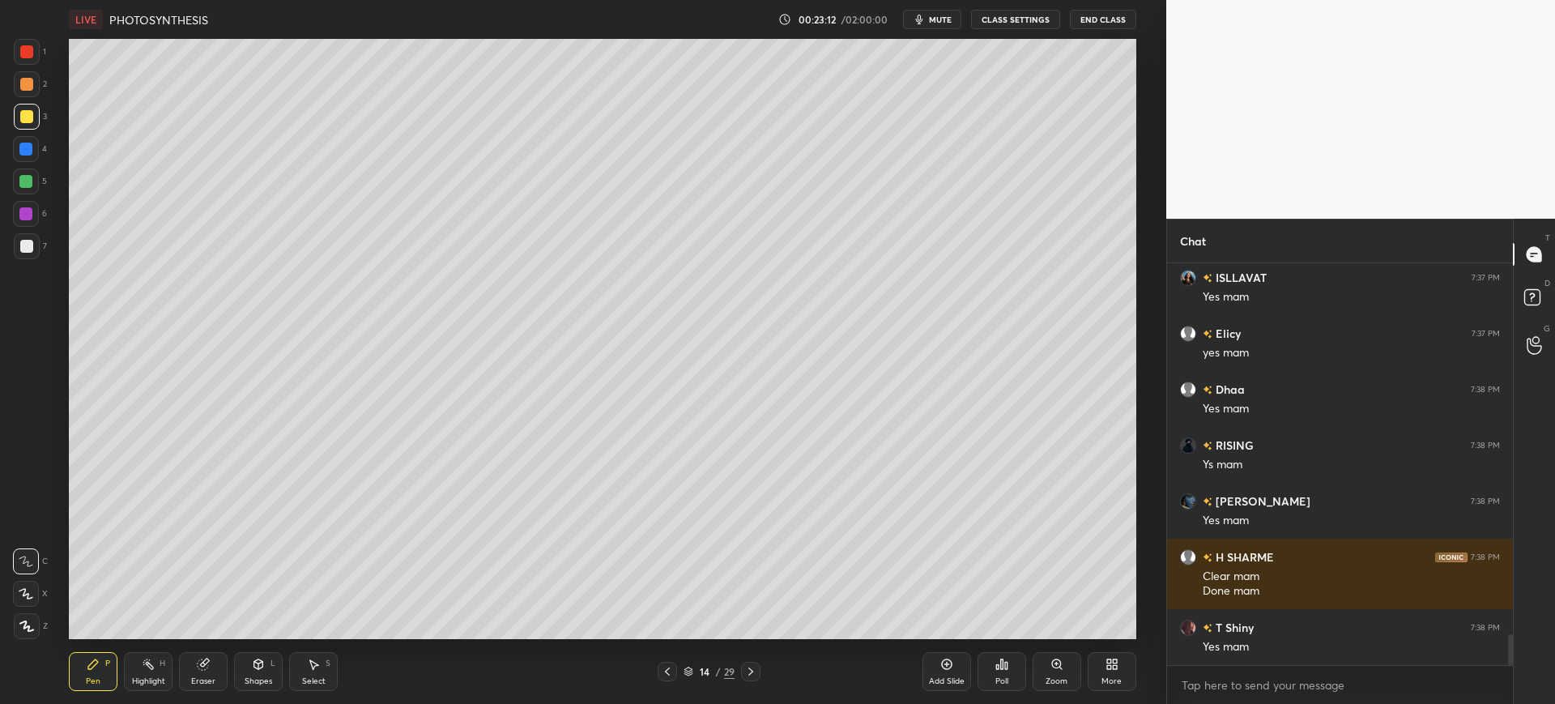
click at [38, 246] on div at bounding box center [27, 246] width 26 height 26
click at [944, 677] on div "Add Slide" at bounding box center [947, 681] width 36 height 8
click at [28, 90] on div at bounding box center [26, 84] width 13 height 13
click at [32, 58] on div at bounding box center [27, 52] width 26 height 26
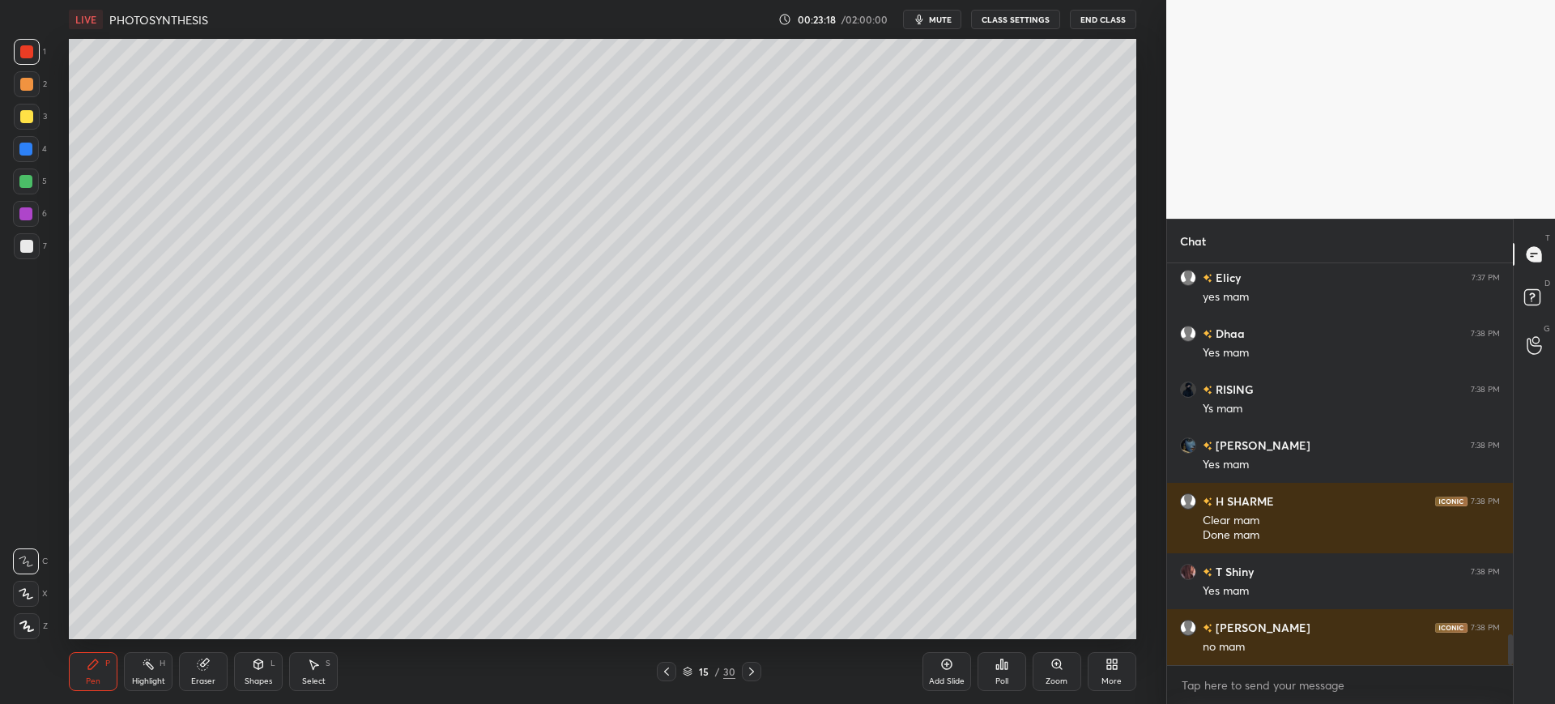
click at [35, 597] on div at bounding box center [26, 594] width 26 height 26
click at [30, 166] on div "4" at bounding box center [30, 152] width 34 height 32
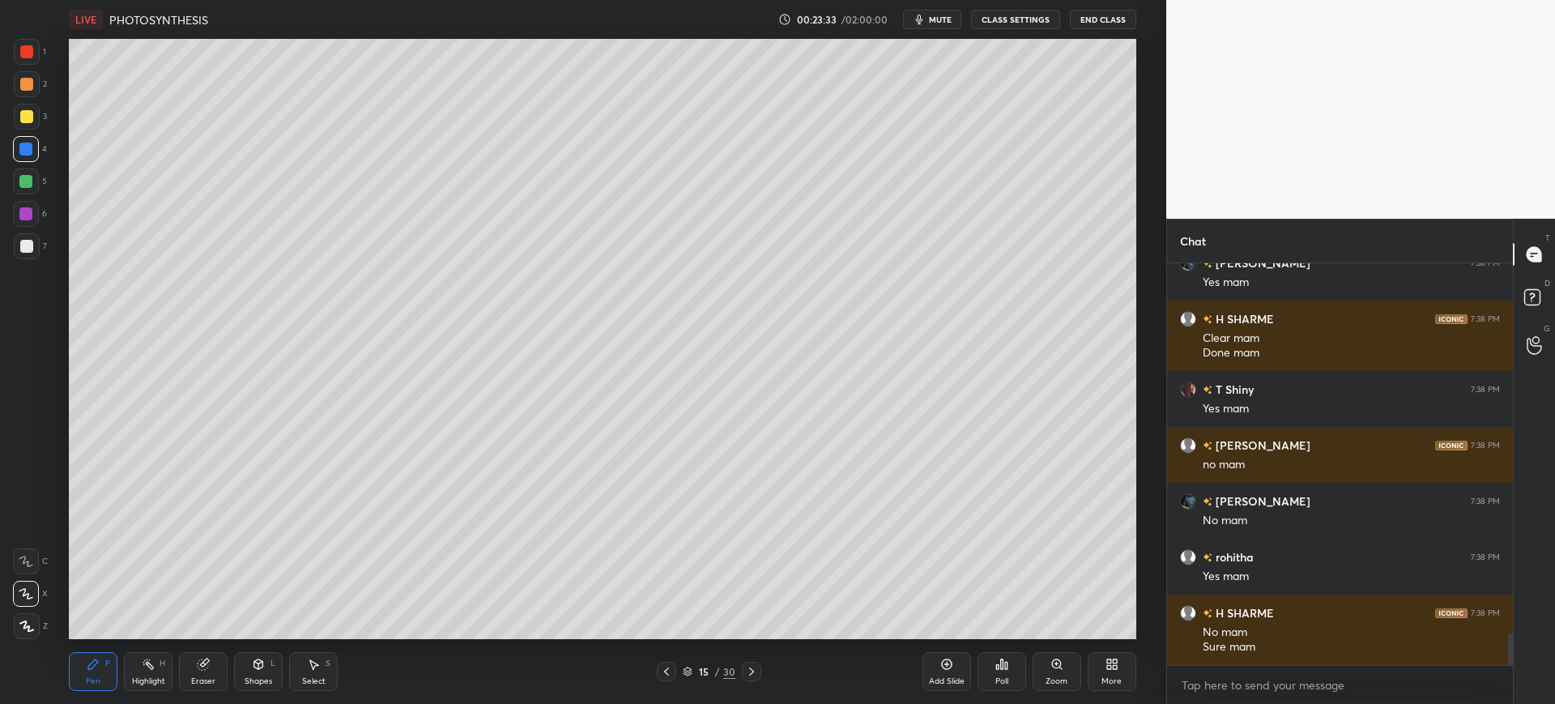
scroll to position [4755, 0]
click at [28, 254] on div at bounding box center [27, 246] width 26 height 26
click at [31, 117] on div at bounding box center [26, 116] width 13 height 13
click at [693, 680] on div "15 / 30" at bounding box center [709, 671] width 104 height 19
click at [701, 670] on div "15" at bounding box center [704, 672] width 16 height 10
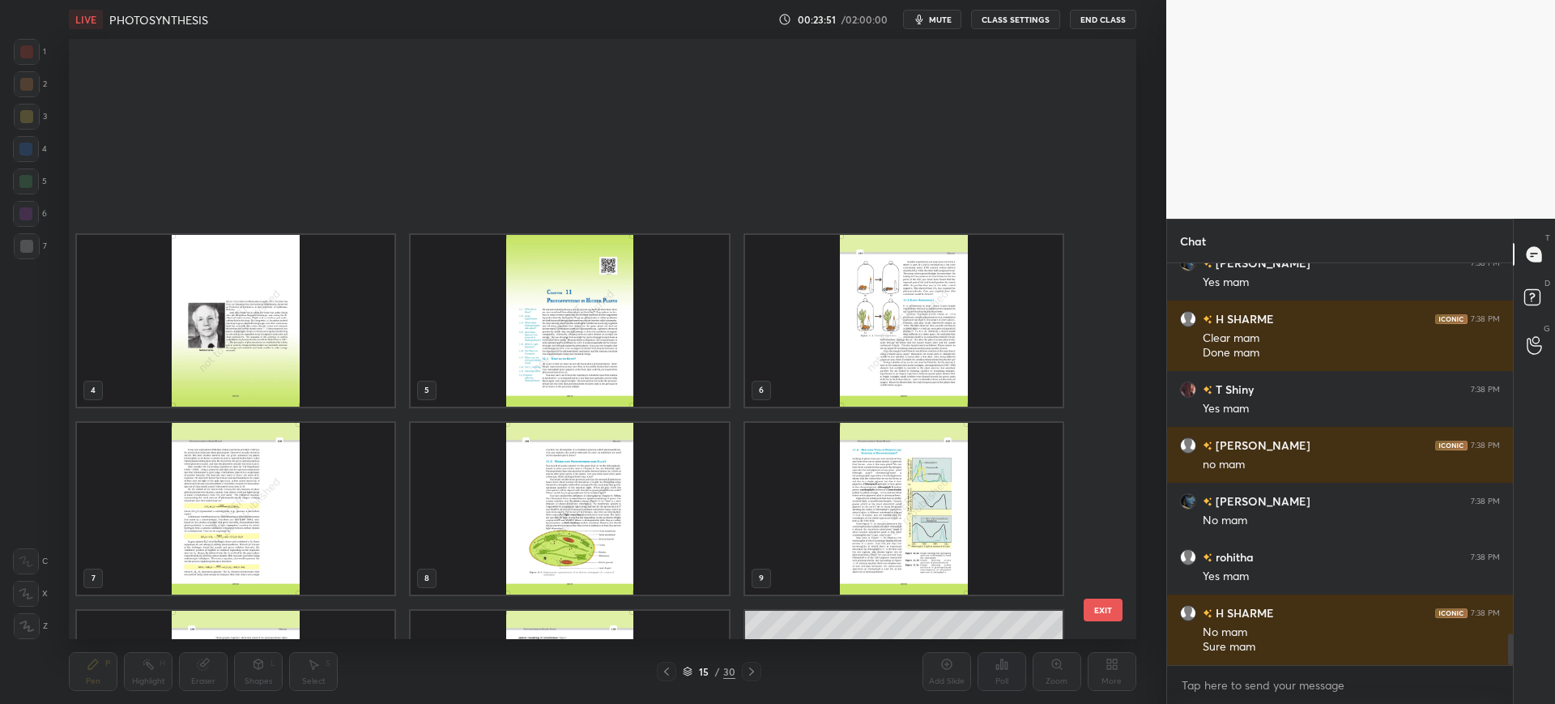
scroll to position [595, 1059]
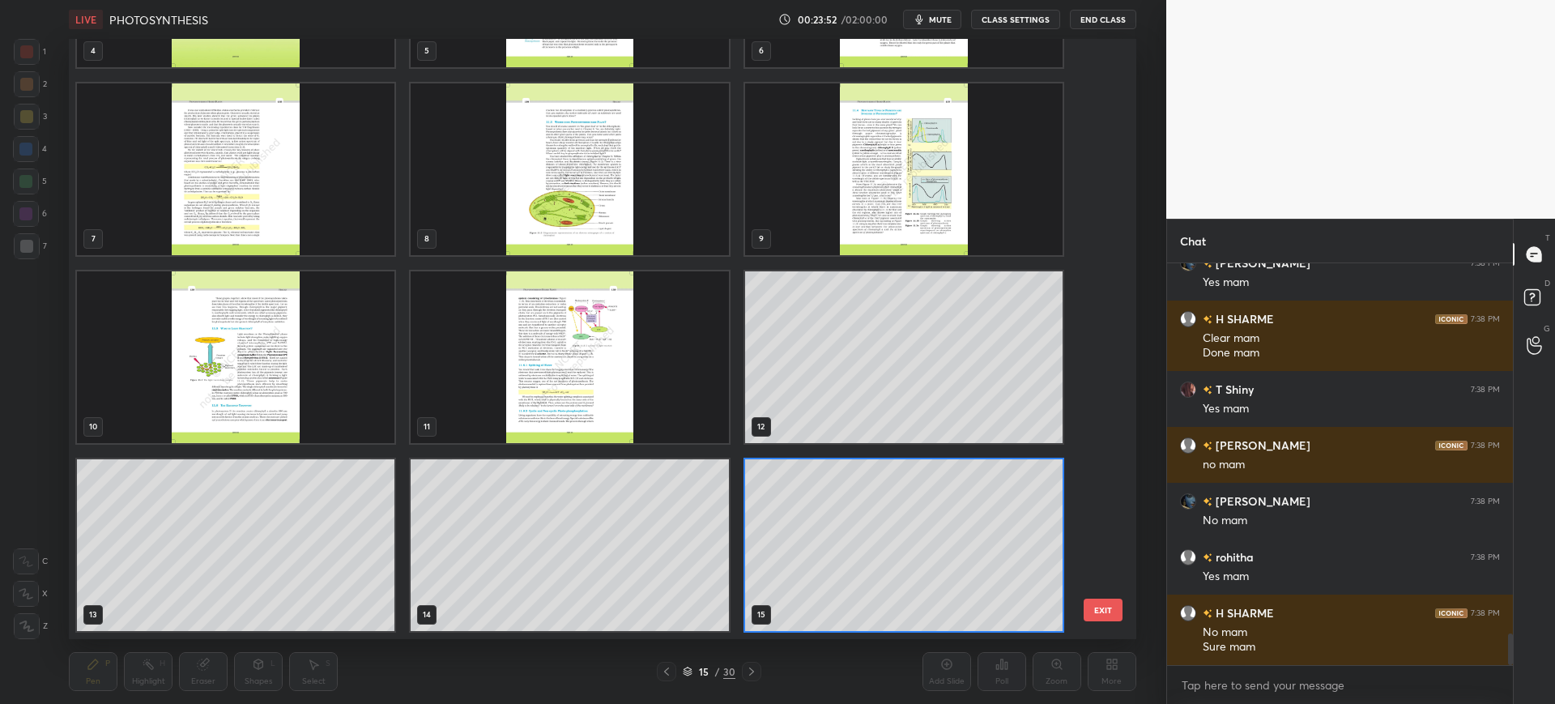
click at [620, 390] on img "grid" at bounding box center [570, 357] width 318 height 172
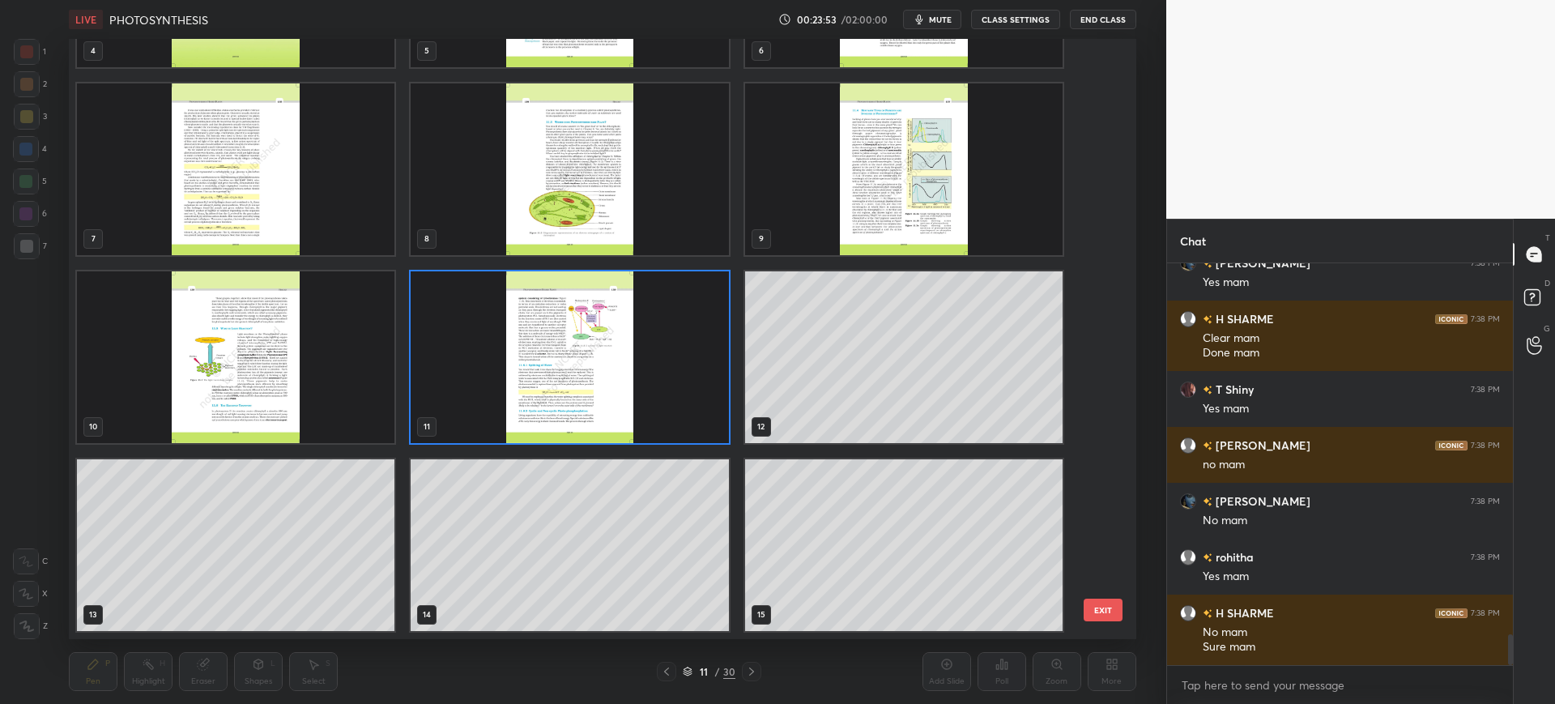
scroll to position [4793, 0]
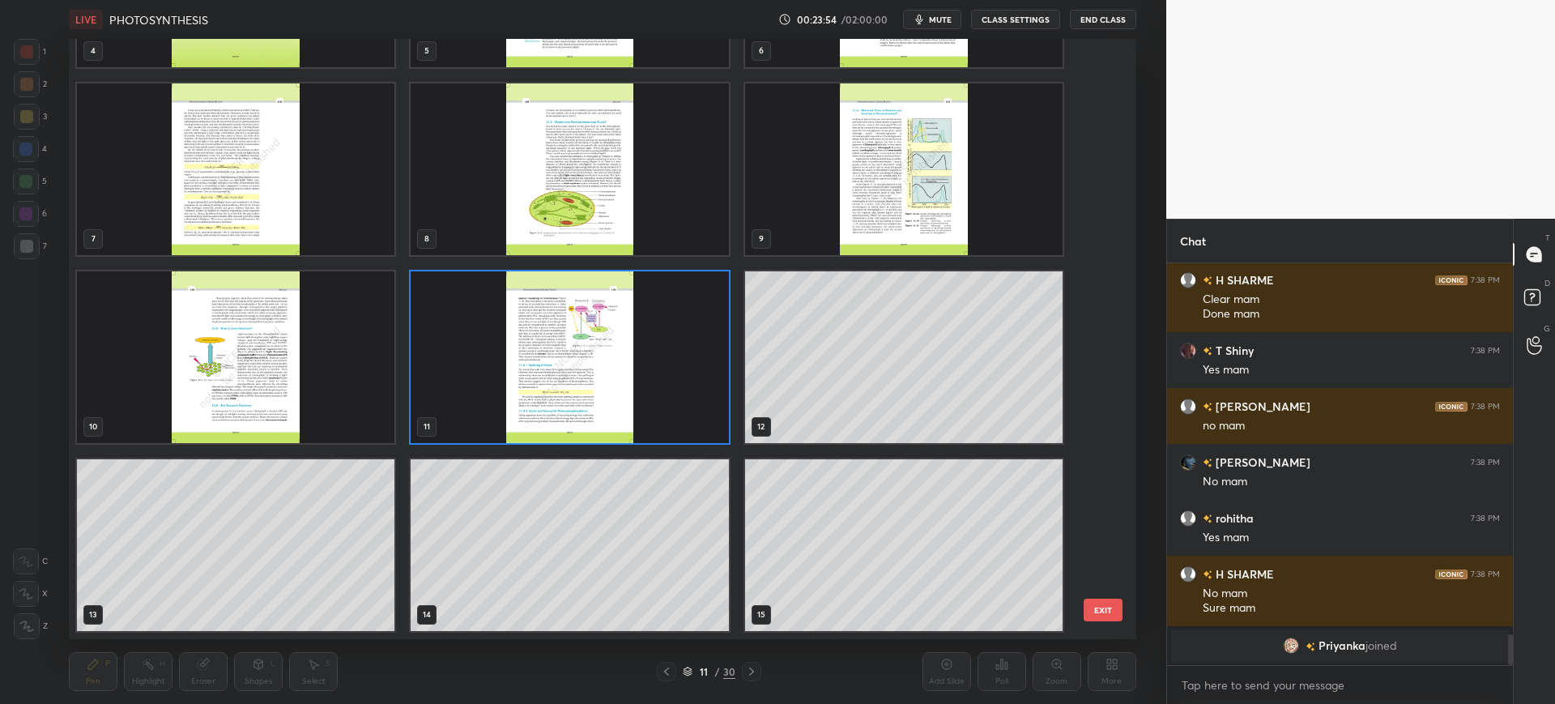
click at [1098, 558] on div "4 5 6 7 8 9 10 11 12 13 14 15 16 17 18 19 20 21" at bounding box center [588, 339] width 1038 height 600
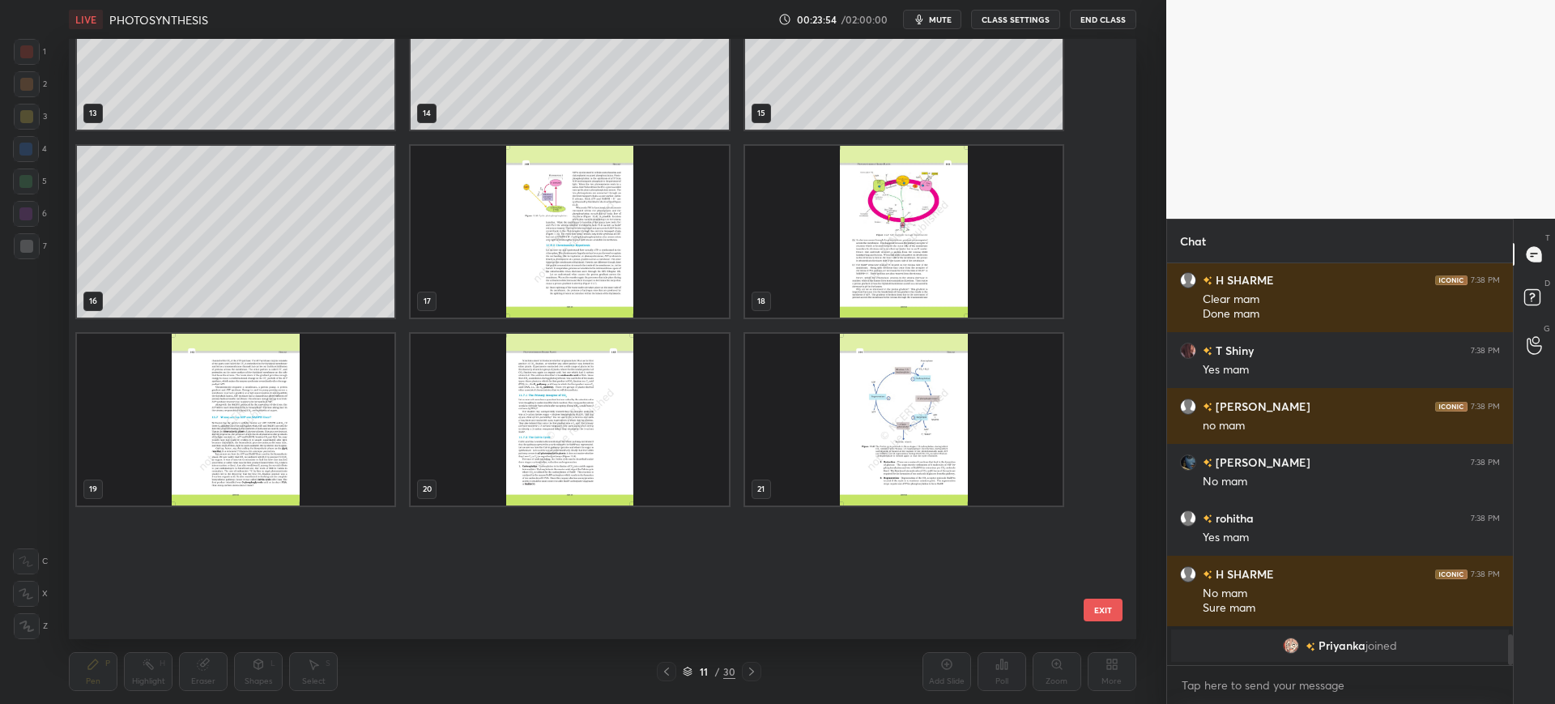
scroll to position [864, 0]
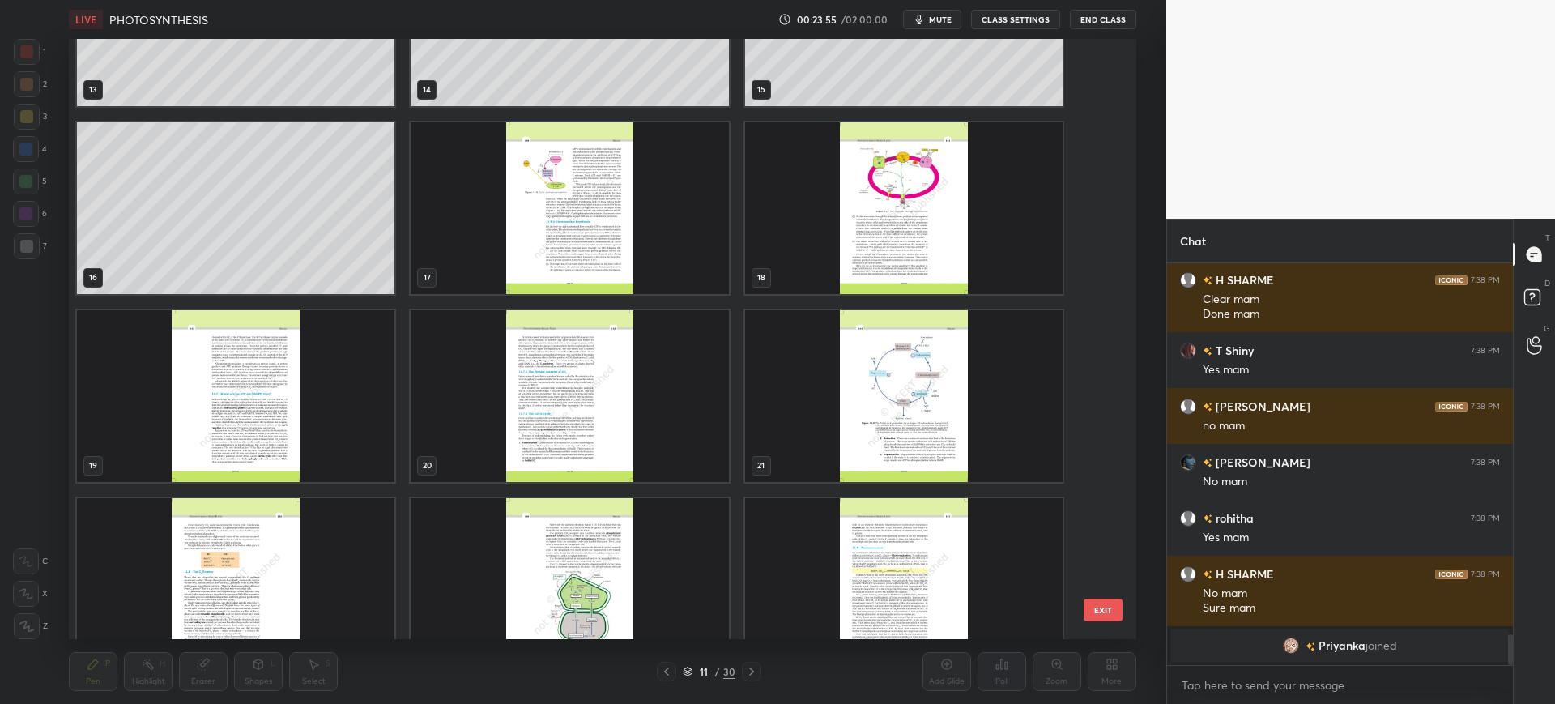
click at [929, 235] on img "grid" at bounding box center [904, 208] width 318 height 172
click at [1105, 606] on button "EXIT" at bounding box center [1103, 610] width 39 height 23
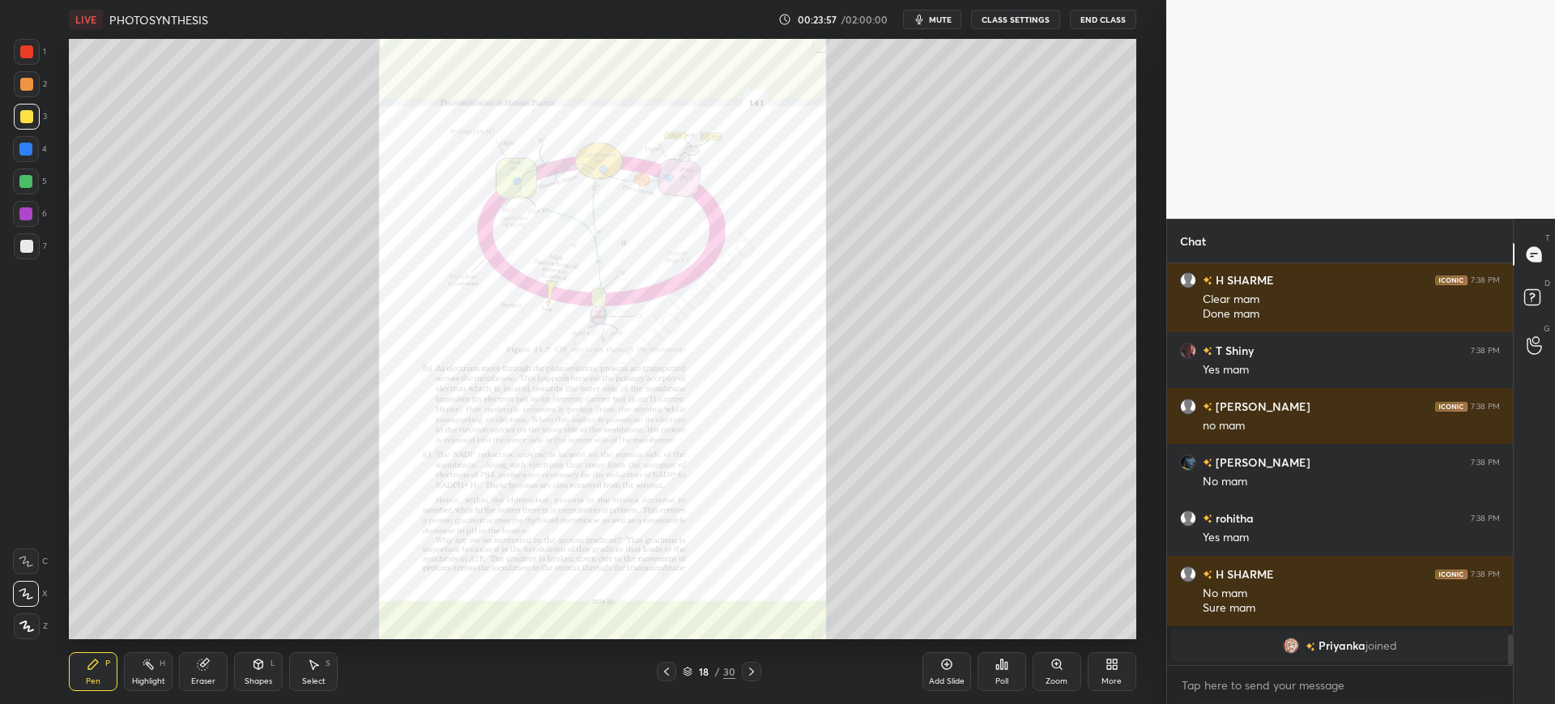
click at [1063, 681] on div "Zoom" at bounding box center [1057, 681] width 22 height 8
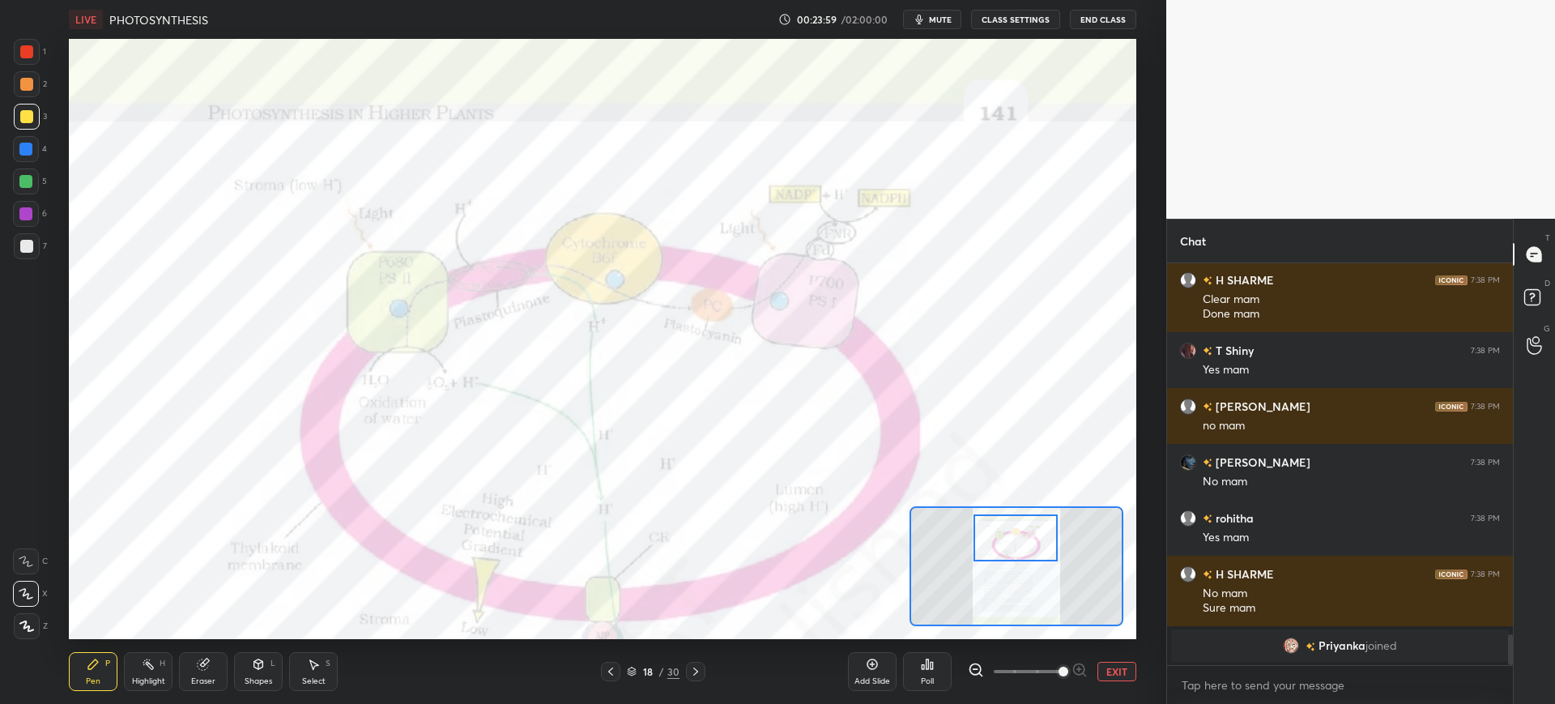
click at [25, 51] on div at bounding box center [26, 51] width 13 height 13
click at [25, 155] on div at bounding box center [25, 149] width 13 height 13
click at [23, 243] on div at bounding box center [26, 246] width 13 height 13
click at [27, 63] on div at bounding box center [27, 52] width 26 height 26
click at [31, 156] on div at bounding box center [26, 149] width 26 height 26
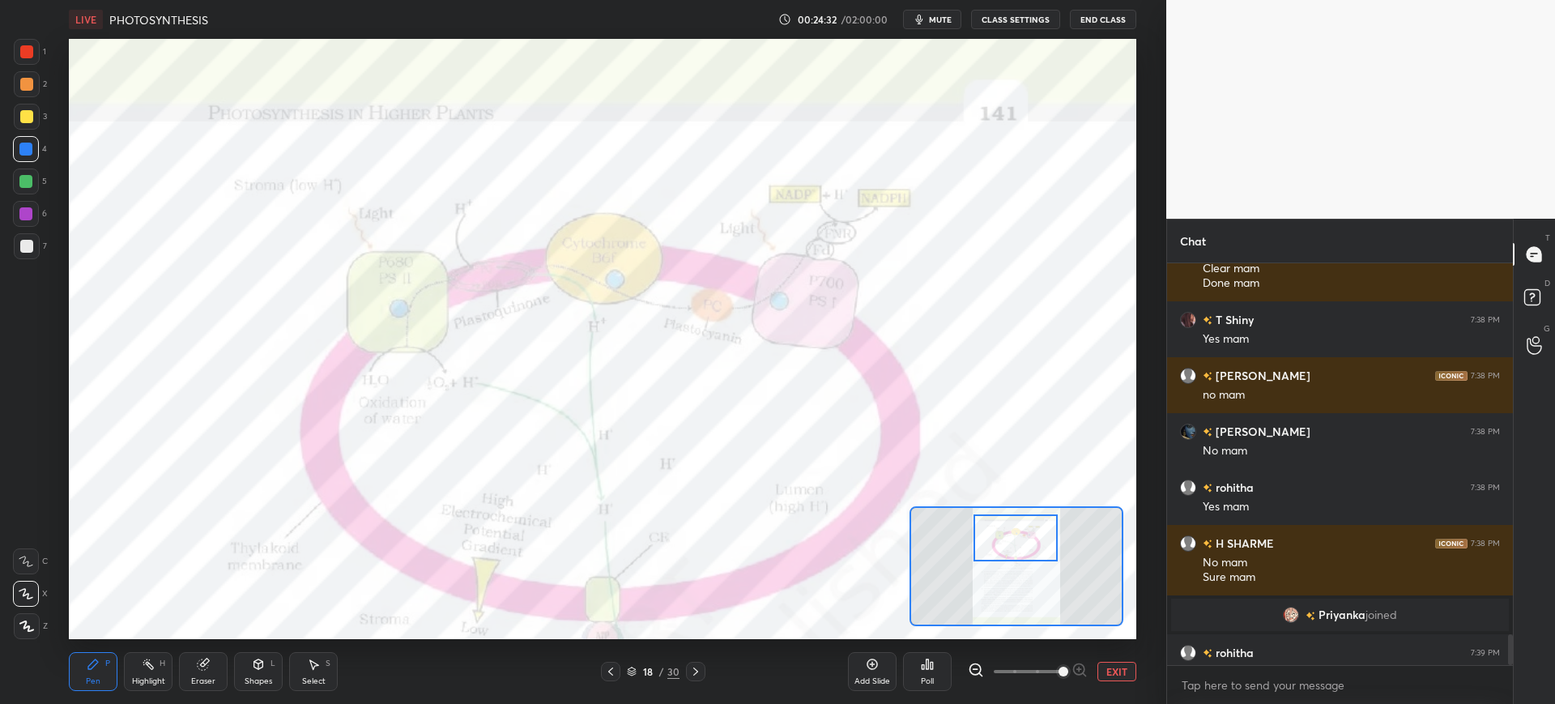
scroll to position [4819, 0]
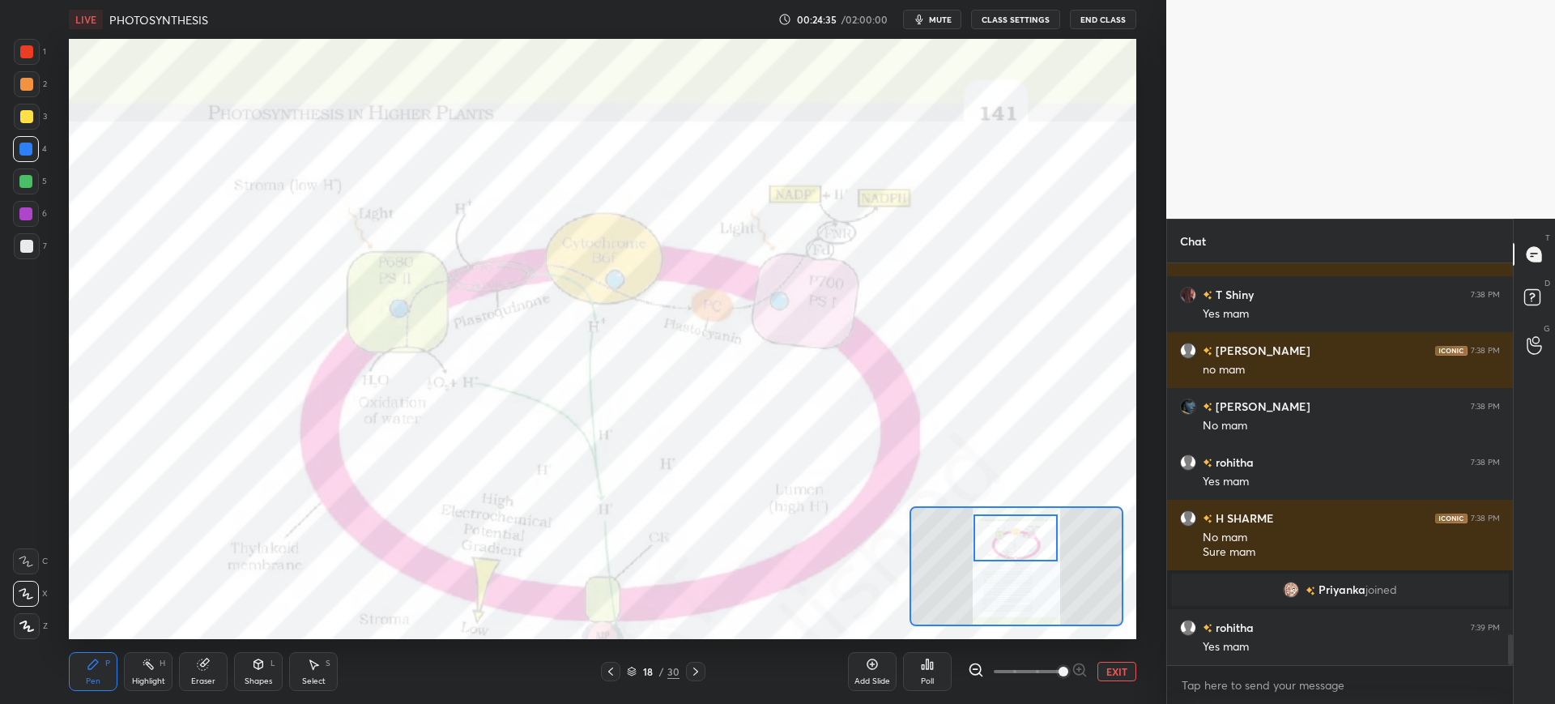
click at [23, 56] on div at bounding box center [26, 51] width 13 height 13
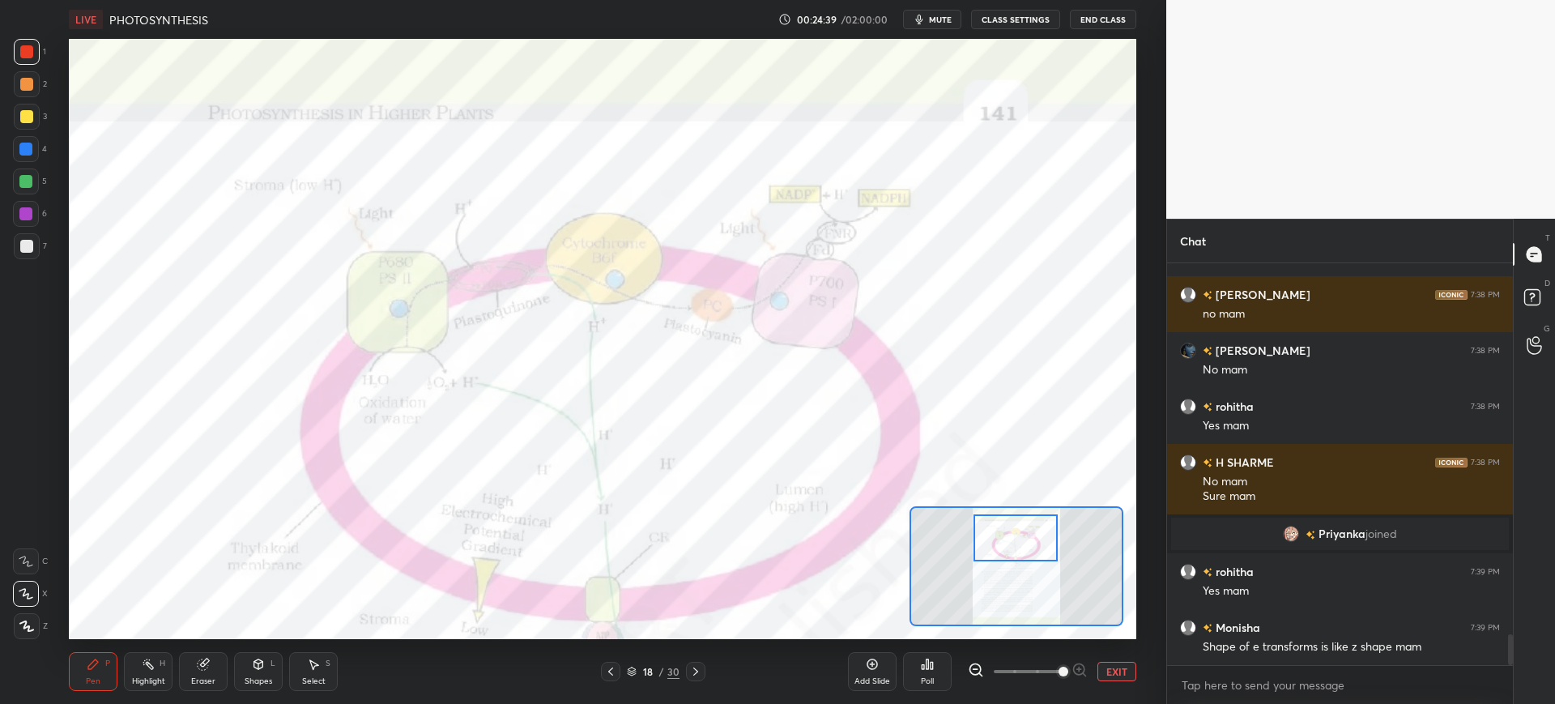
scroll to position [4930, 0]
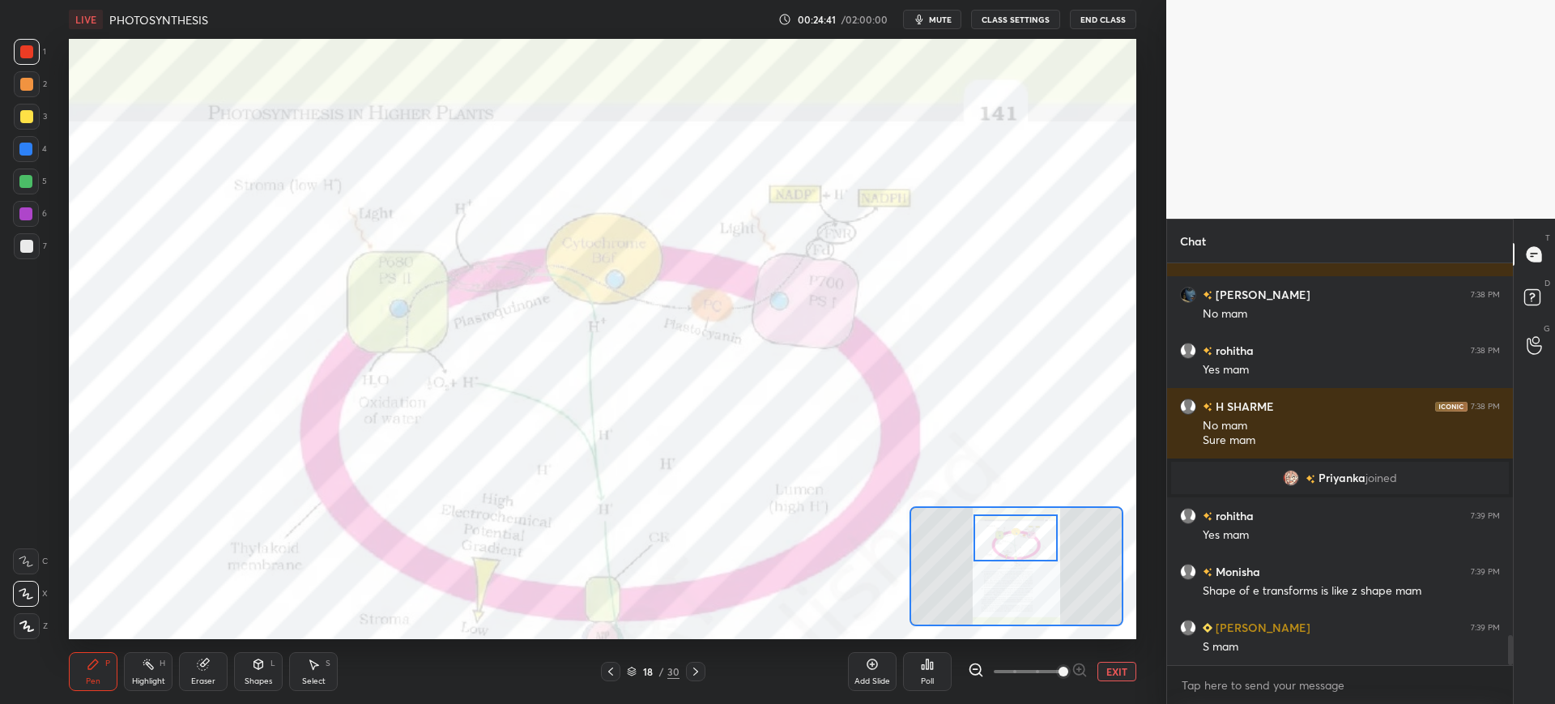
click at [35, 249] on div at bounding box center [27, 246] width 26 height 26
click at [32, 45] on div at bounding box center [27, 52] width 26 height 26
click at [29, 154] on div at bounding box center [25, 149] width 13 height 13
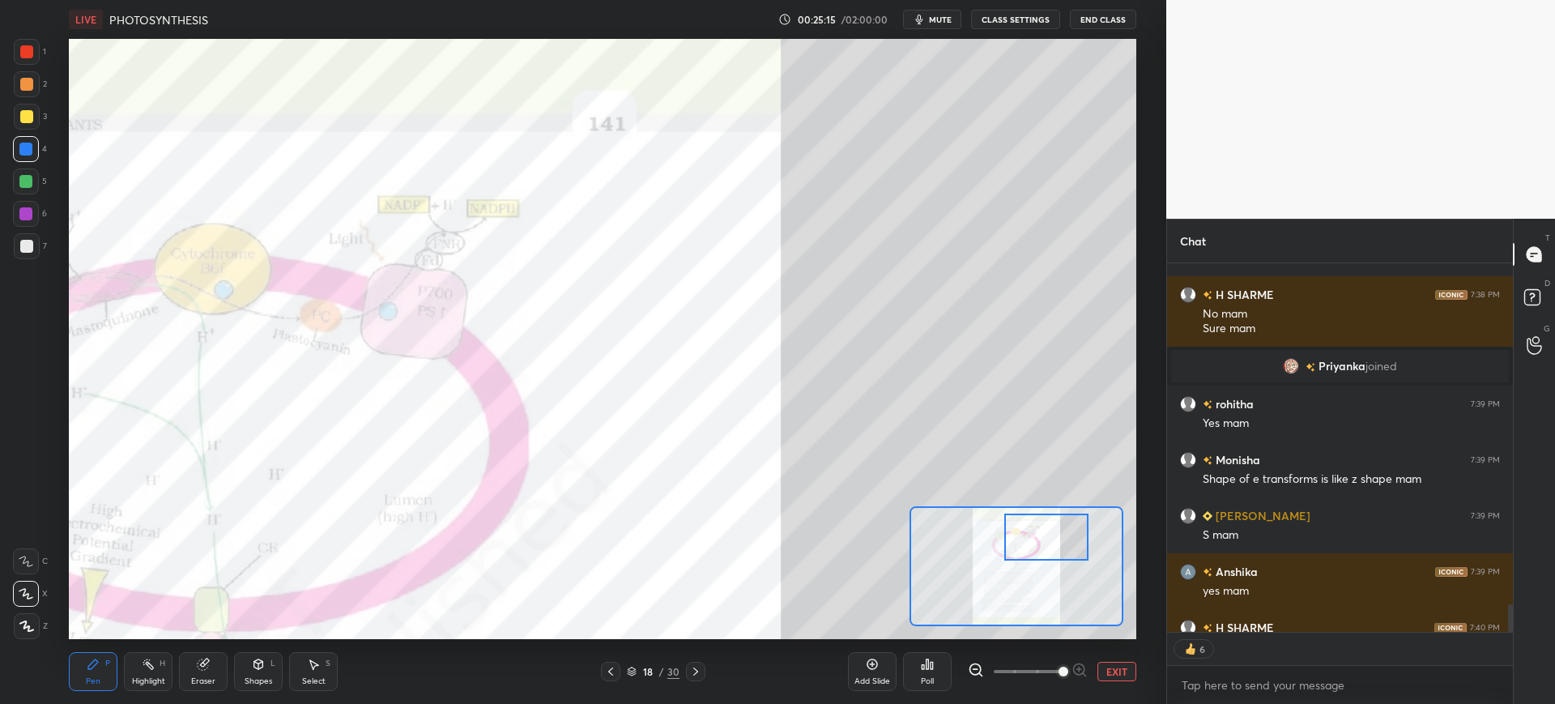
scroll to position [5114, 0]
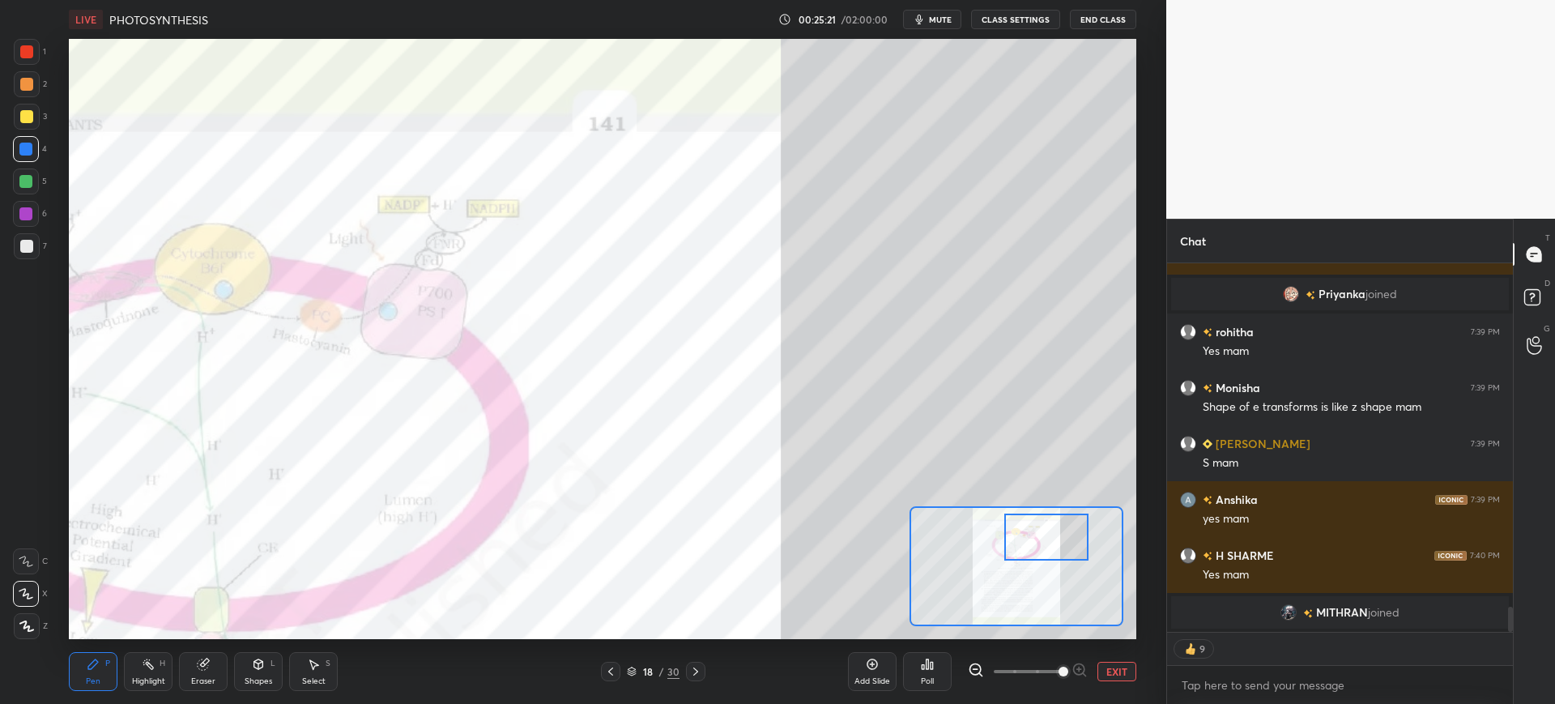
click at [40, 49] on div "1" at bounding box center [30, 52] width 32 height 26
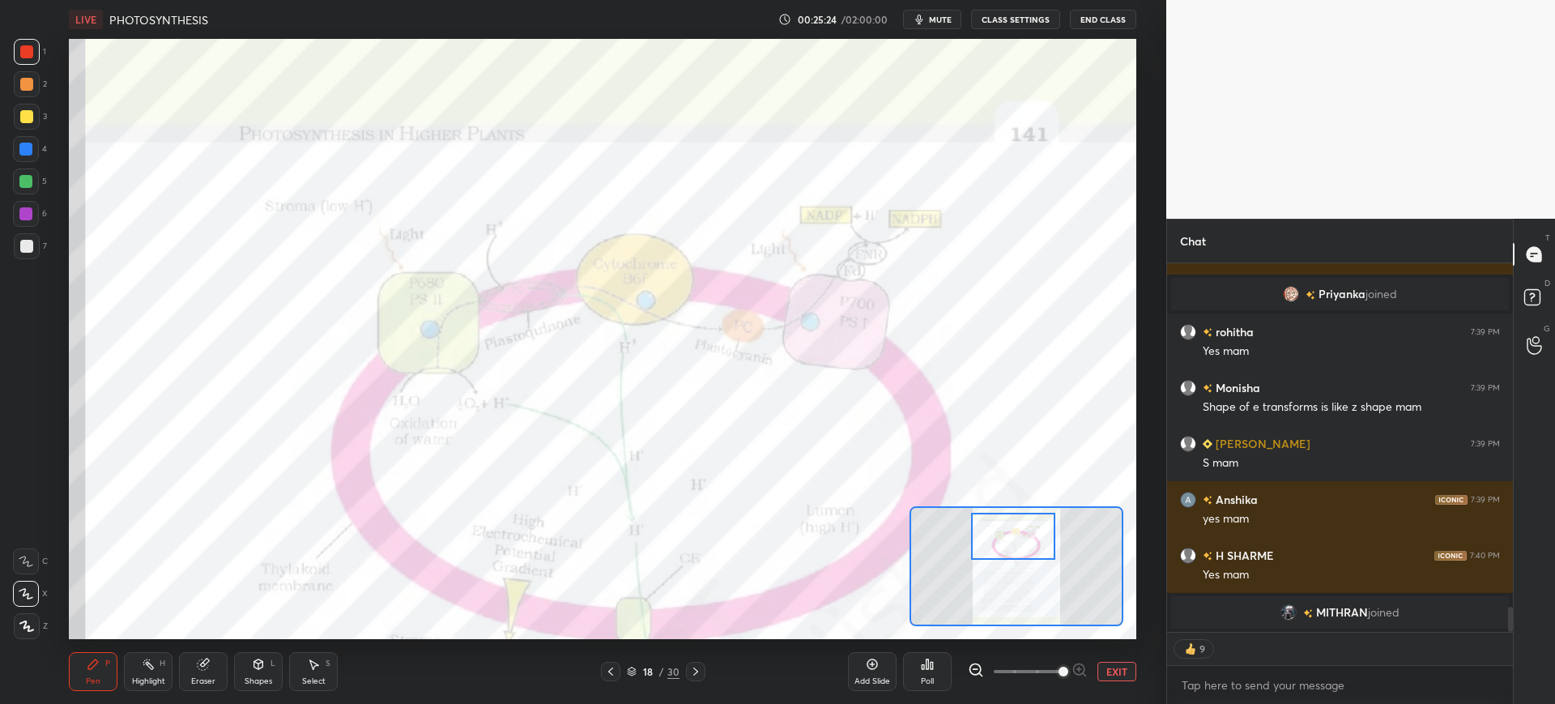
click at [212, 673] on div "Eraser" at bounding box center [203, 671] width 49 height 39
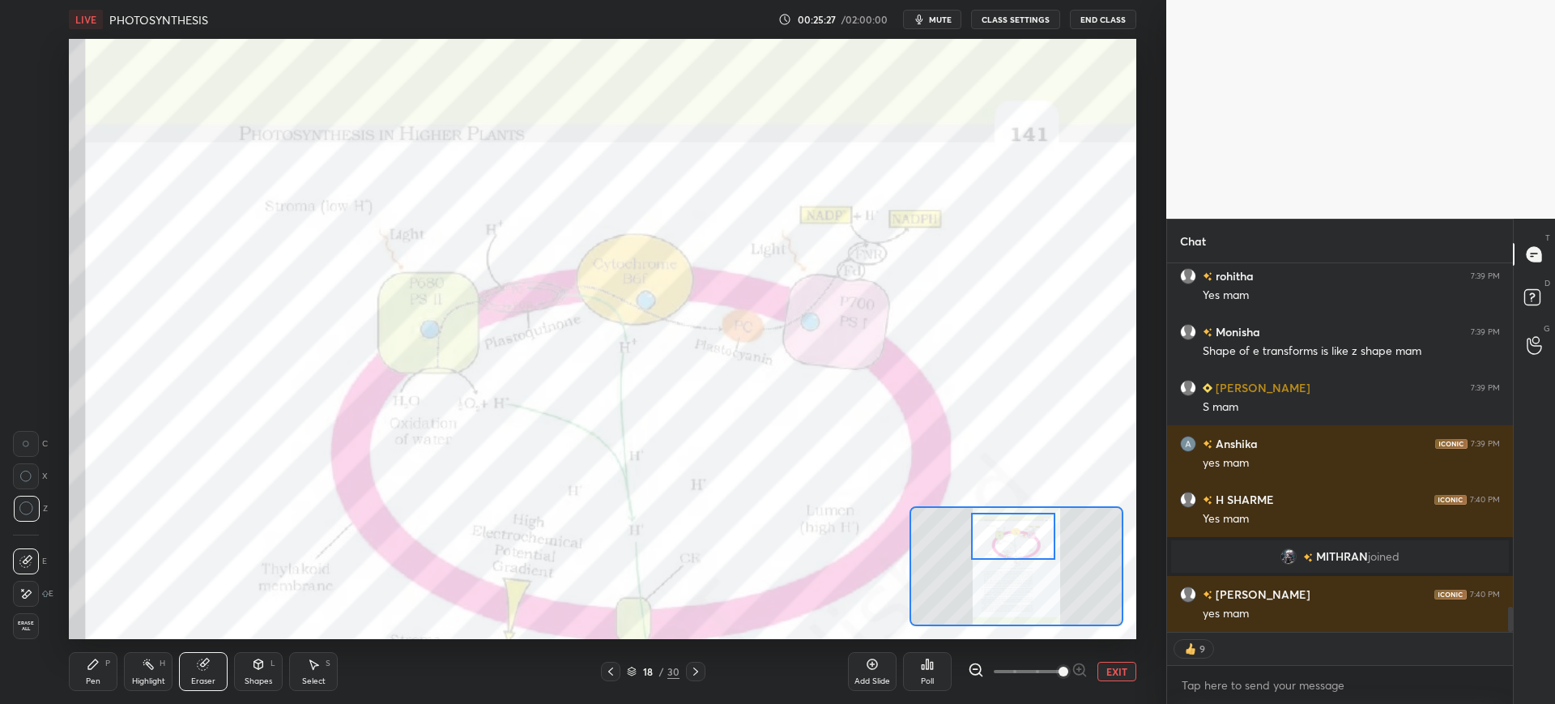
scroll to position [5078, 0]
click at [96, 669] on icon at bounding box center [93, 664] width 13 height 13
click at [31, 148] on div at bounding box center [25, 149] width 13 height 13
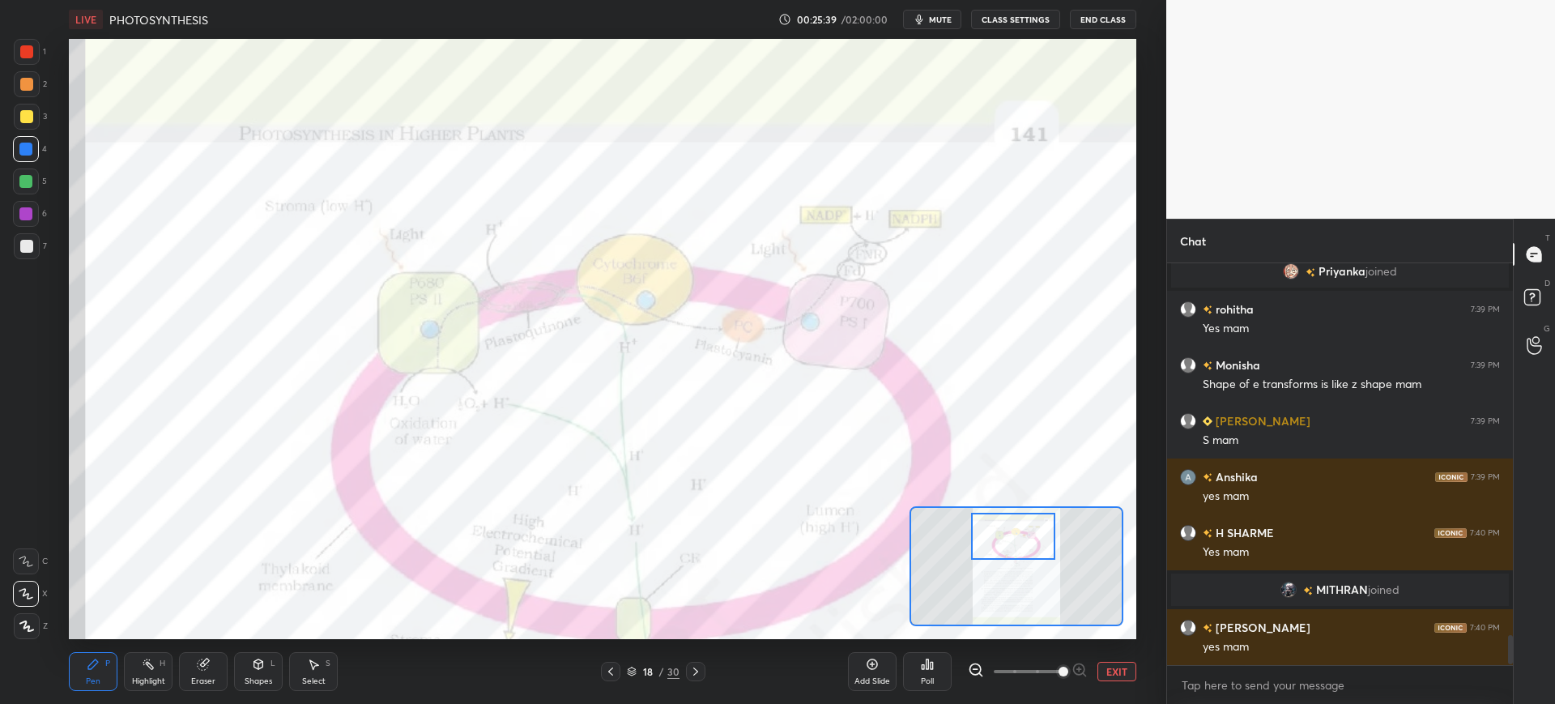
scroll to position [5100, 0]
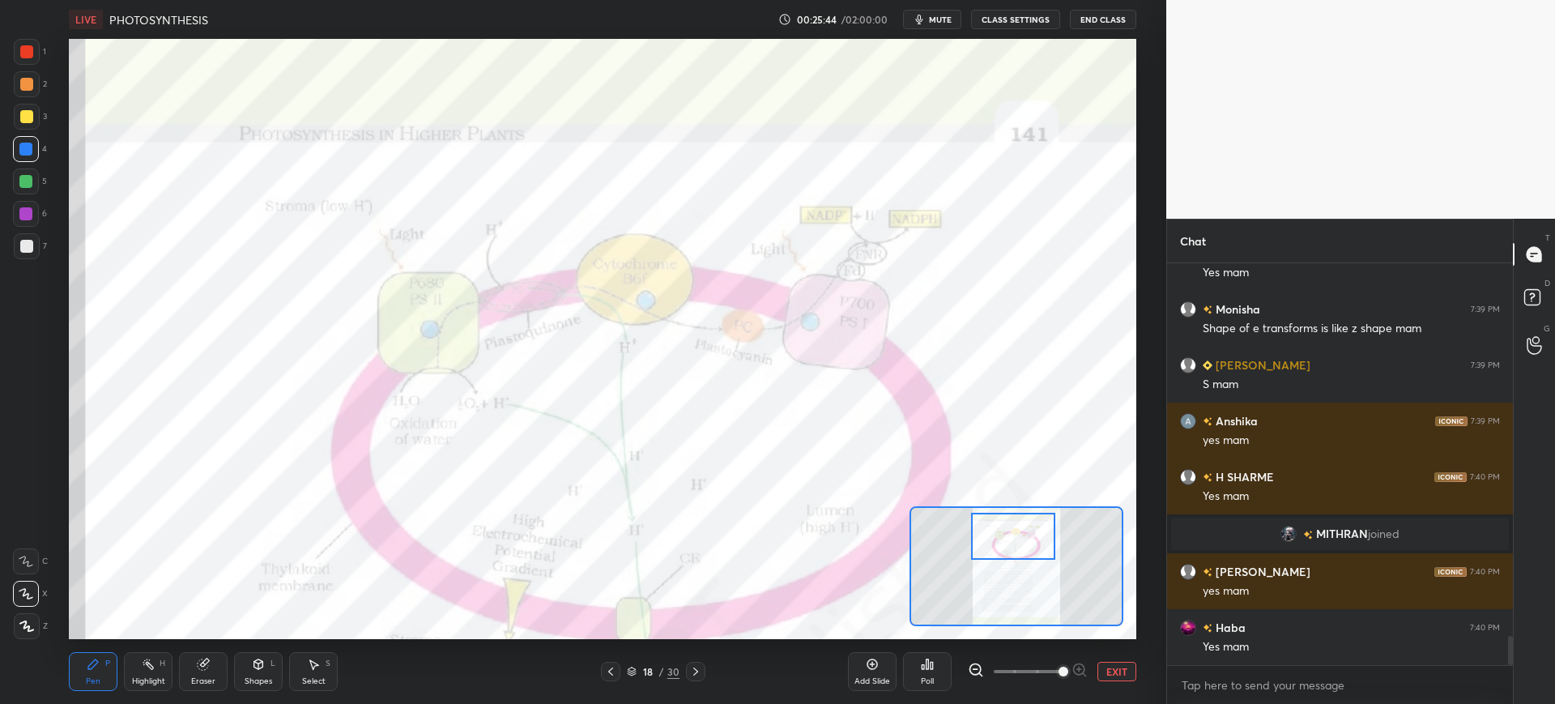
click at [215, 686] on div "Eraser" at bounding box center [203, 671] width 49 height 39
click at [82, 687] on div "Pen P" at bounding box center [93, 671] width 49 height 39
click at [206, 685] on div "Eraser" at bounding box center [203, 681] width 24 height 8
click at [86, 675] on div "Pen P" at bounding box center [93, 671] width 49 height 39
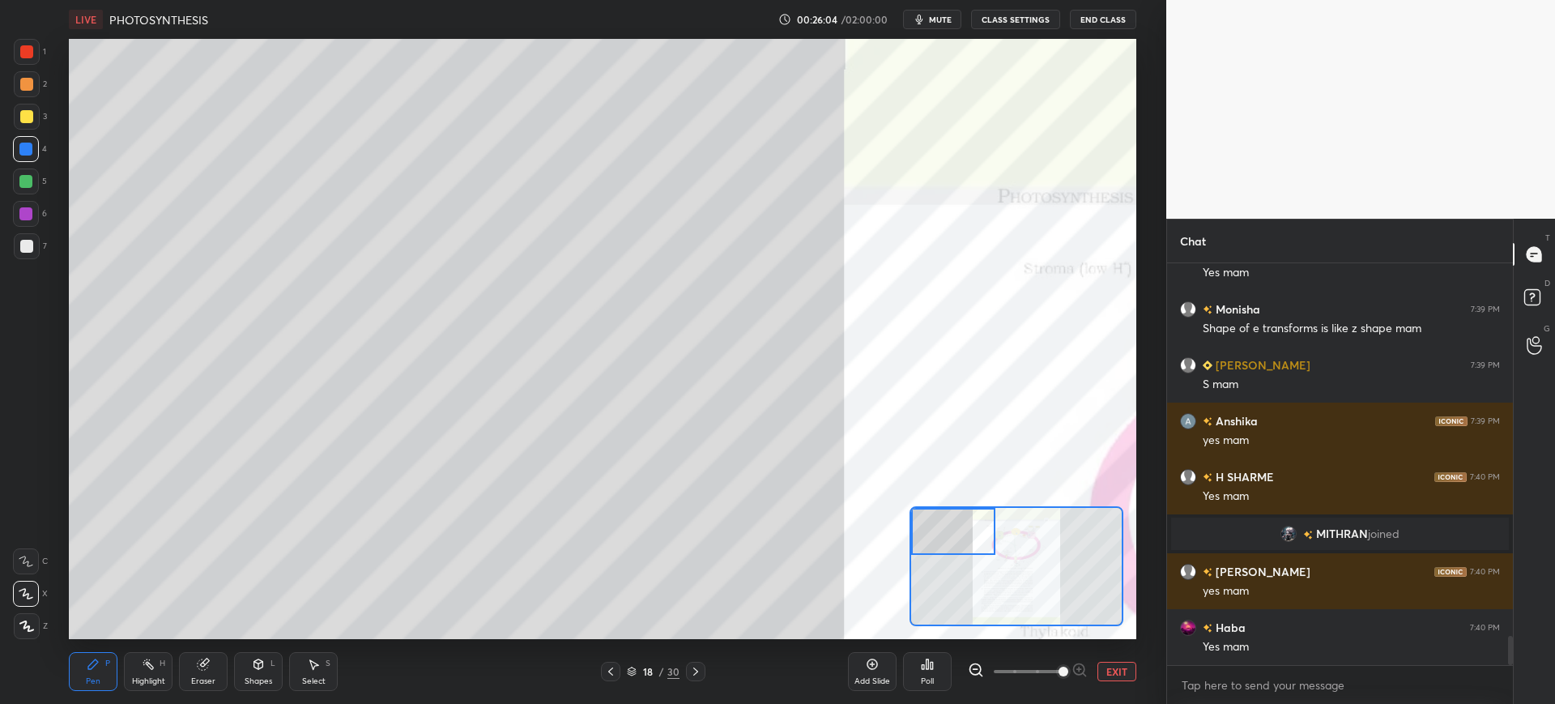
scroll to position [5156, 0]
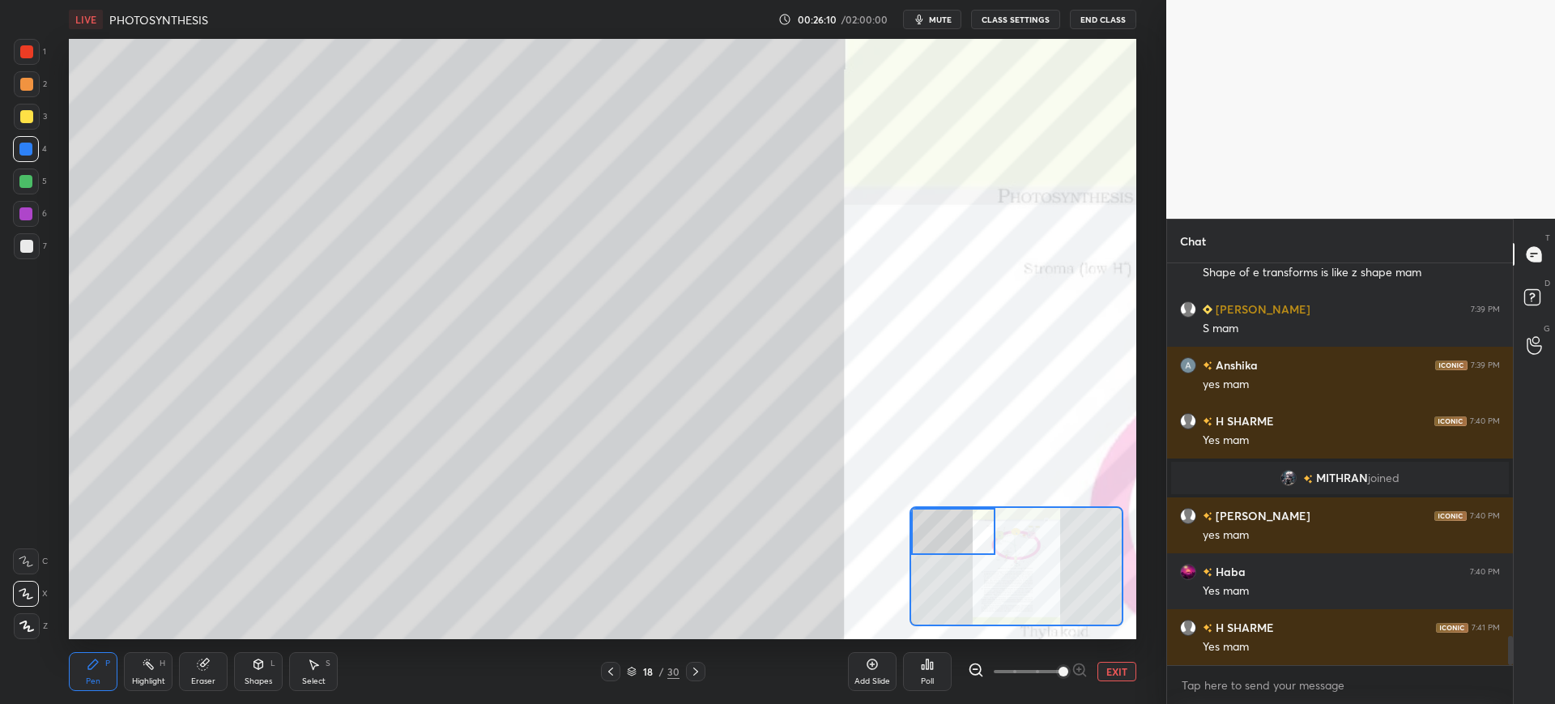
click at [45, 44] on div "1" at bounding box center [30, 52] width 32 height 26
click at [27, 154] on div at bounding box center [25, 149] width 13 height 13
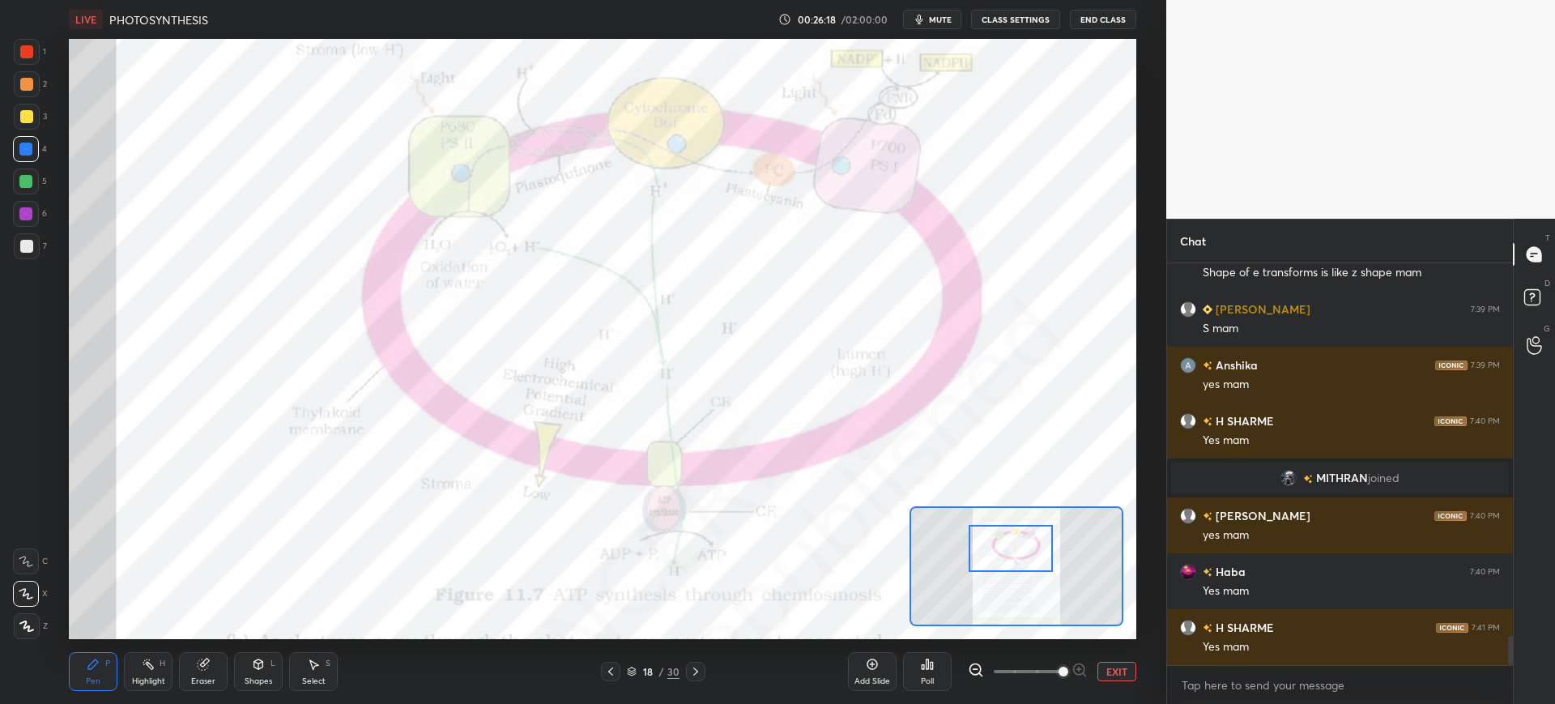
click at [32, 54] on div at bounding box center [26, 51] width 13 height 13
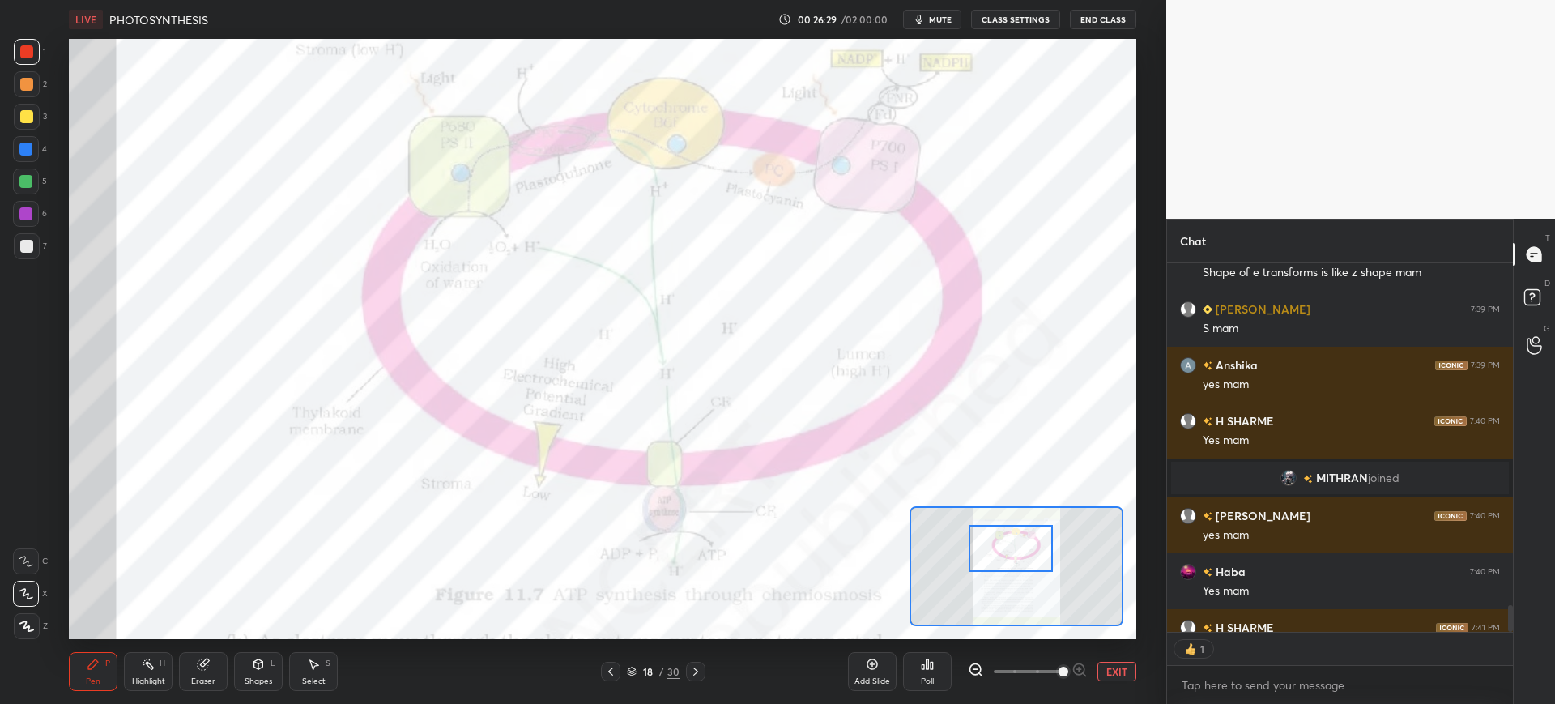
click at [887, 669] on div "Add Slide" at bounding box center [872, 671] width 49 height 39
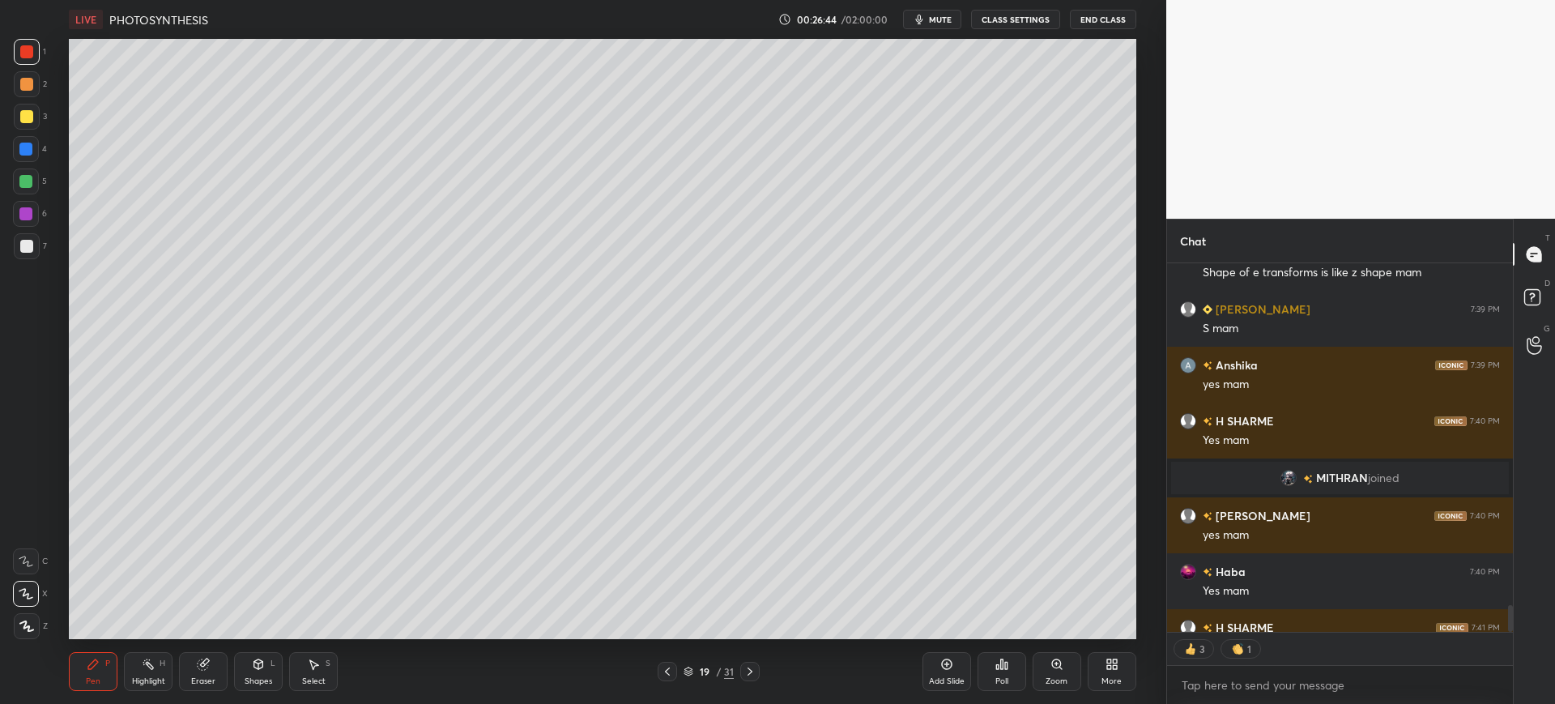
click at [23, 256] on div at bounding box center [27, 246] width 26 height 26
click at [35, 149] on div at bounding box center [26, 149] width 26 height 26
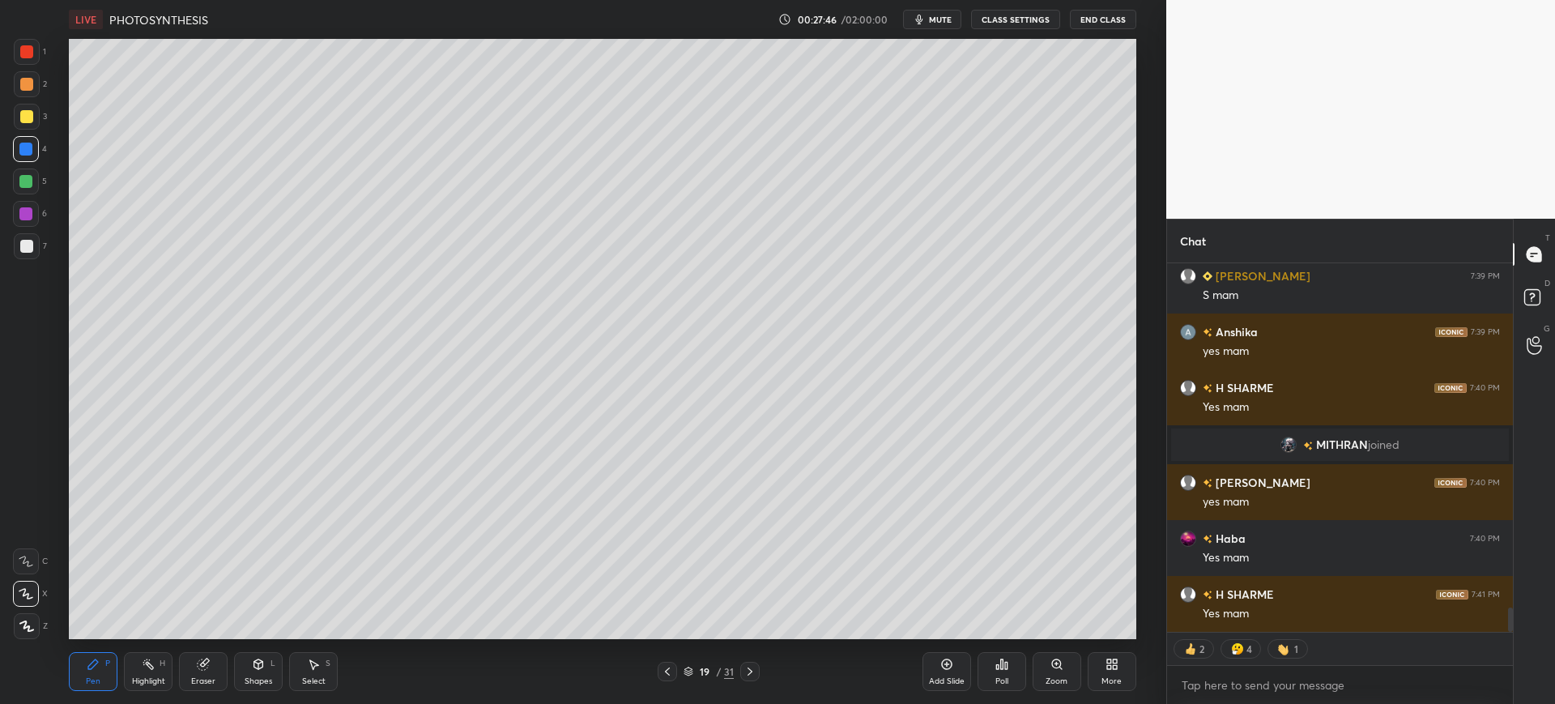
click at [26, 75] on div at bounding box center [27, 84] width 26 height 26
click at [30, 54] on div at bounding box center [26, 51] width 13 height 13
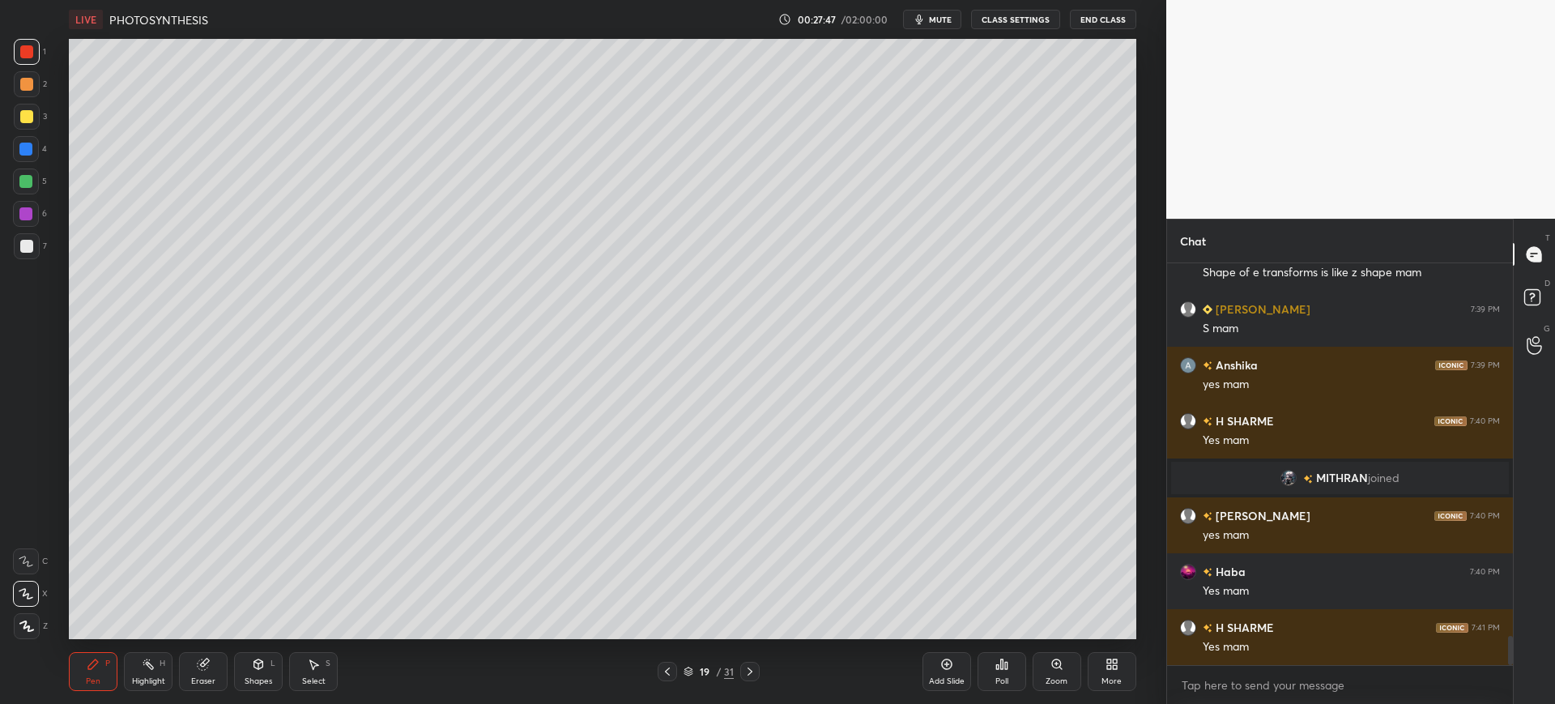
click at [32, 270] on div "1 2 3 4 5 6 7 C X Z C X Z E E Erase all H H" at bounding box center [26, 339] width 52 height 600
click at [28, 244] on div at bounding box center [26, 246] width 13 height 13
click at [28, 147] on div at bounding box center [25, 149] width 13 height 13
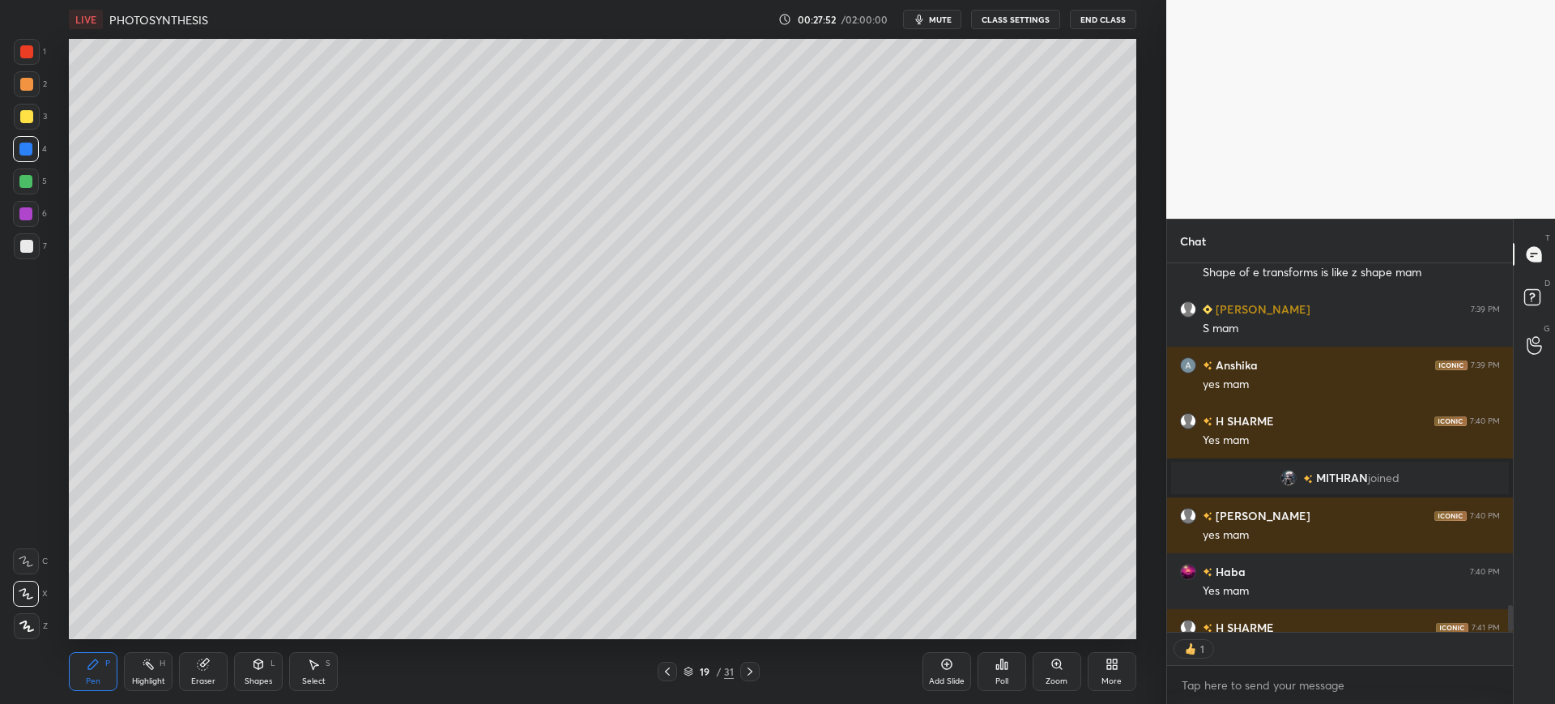
click at [26, 188] on div at bounding box center [26, 181] width 26 height 26
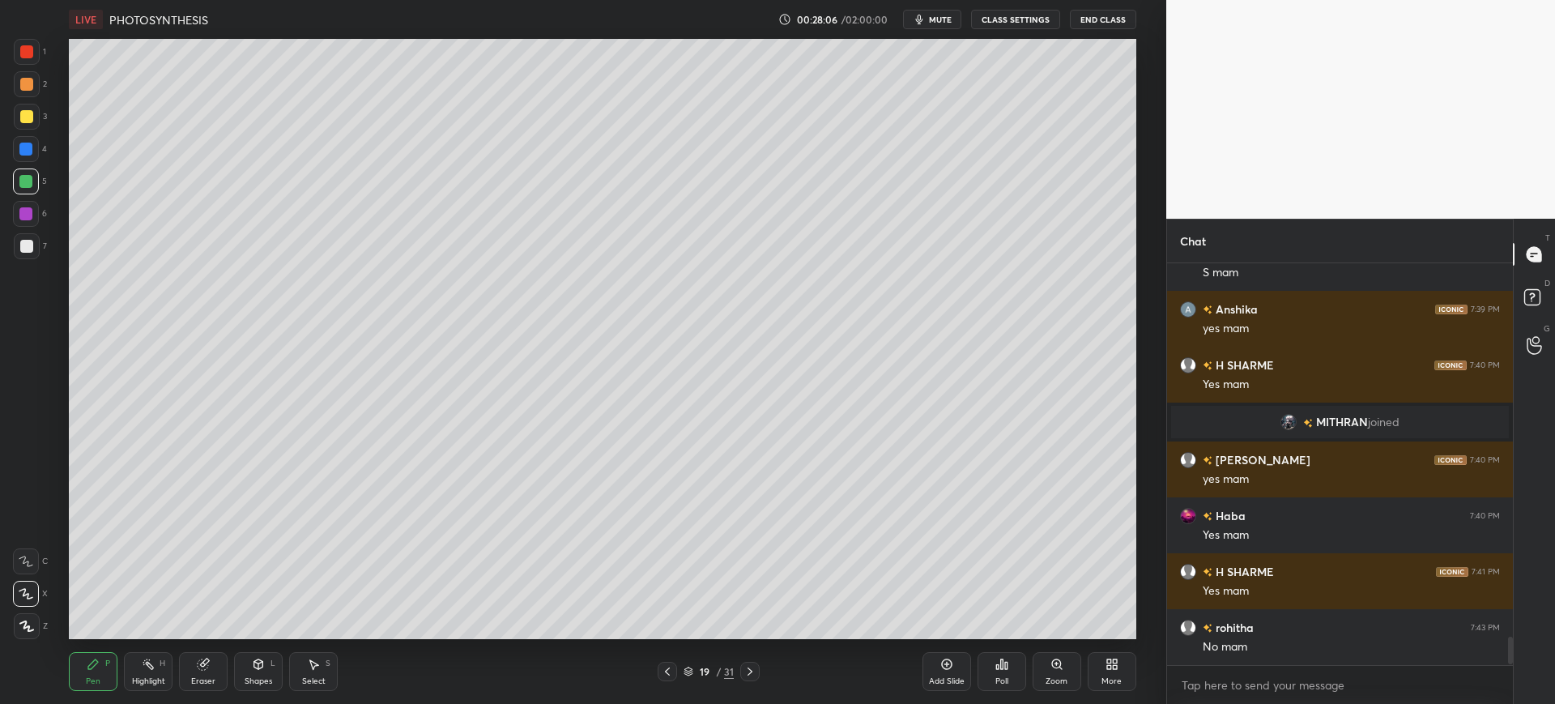
scroll to position [5228, 0]
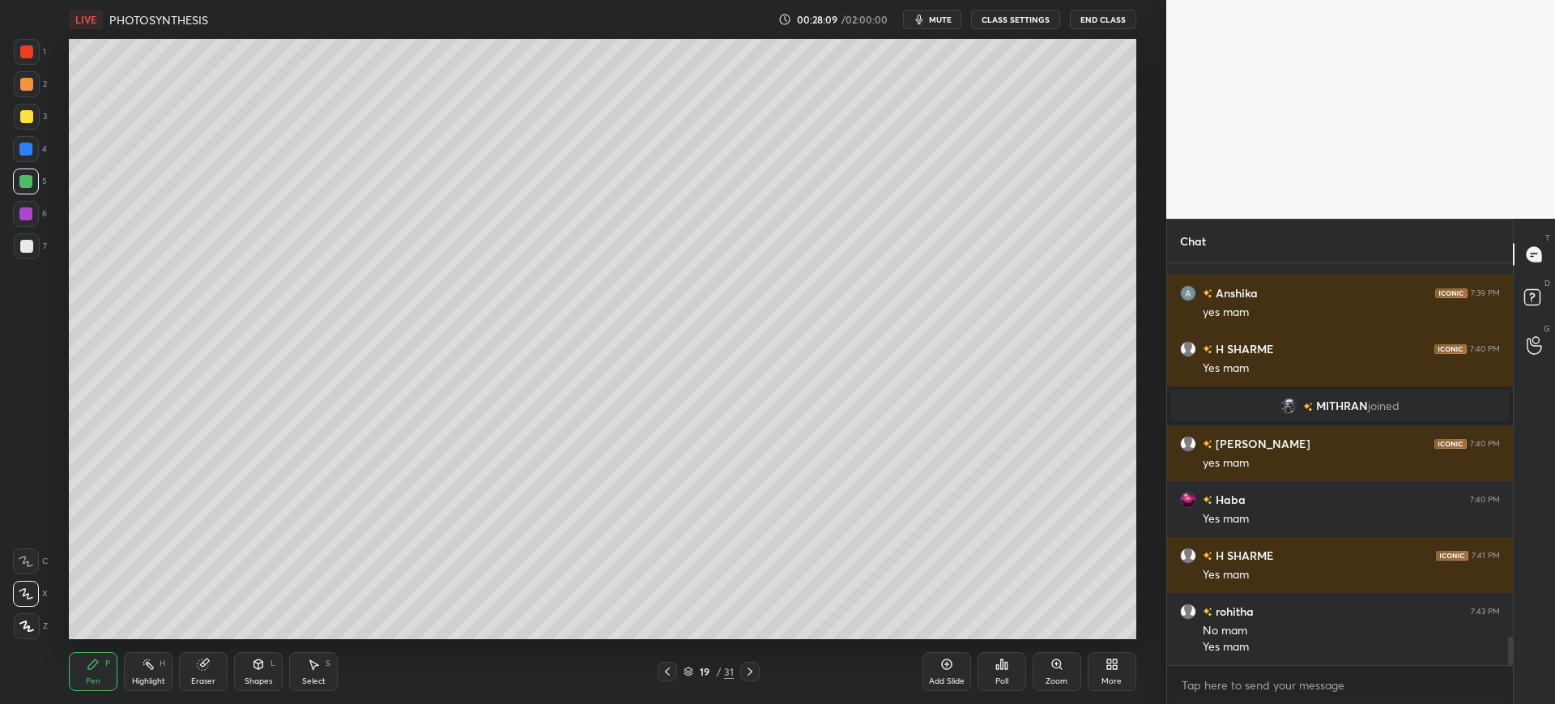
click at [27, 49] on div at bounding box center [26, 51] width 13 height 13
click at [30, 248] on div at bounding box center [26, 246] width 13 height 13
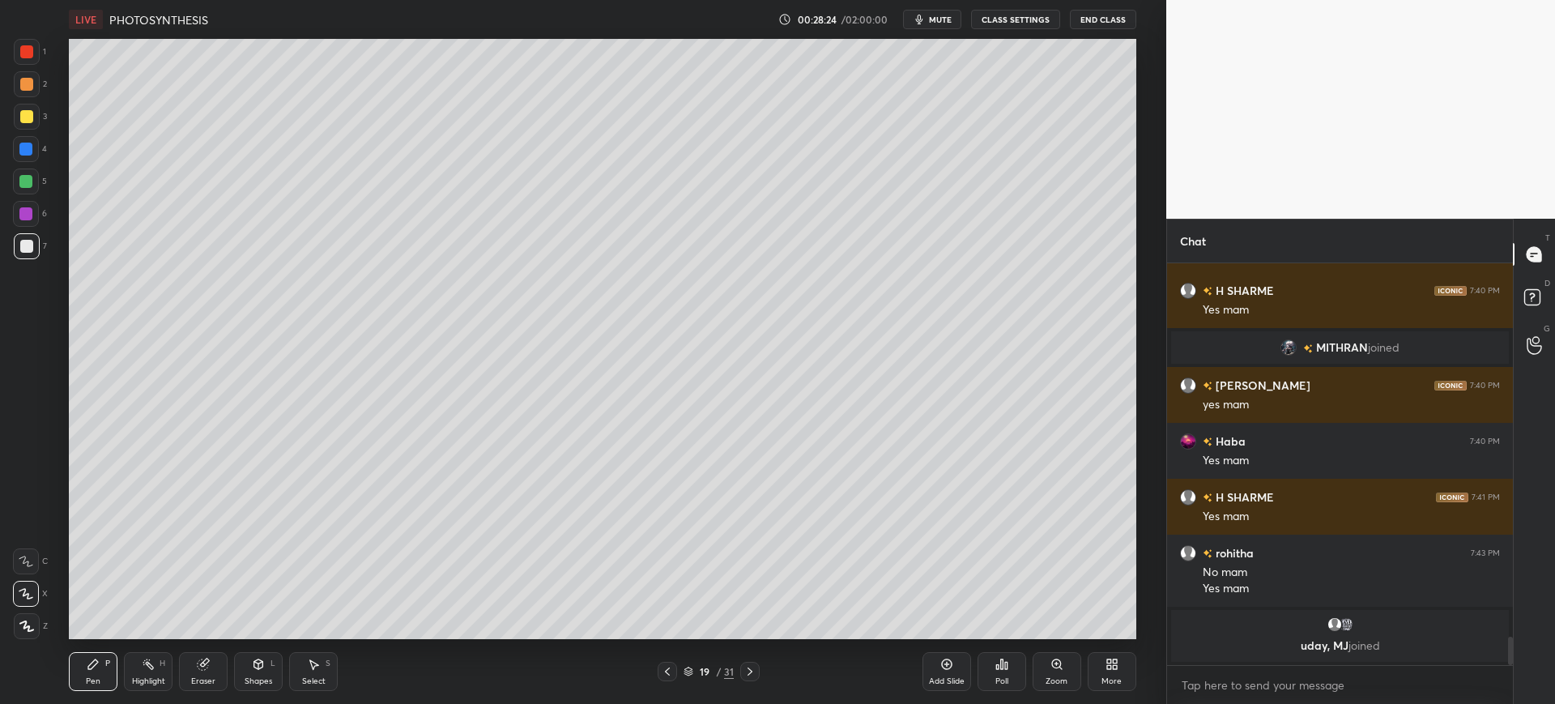
scroll to position [5281, 0]
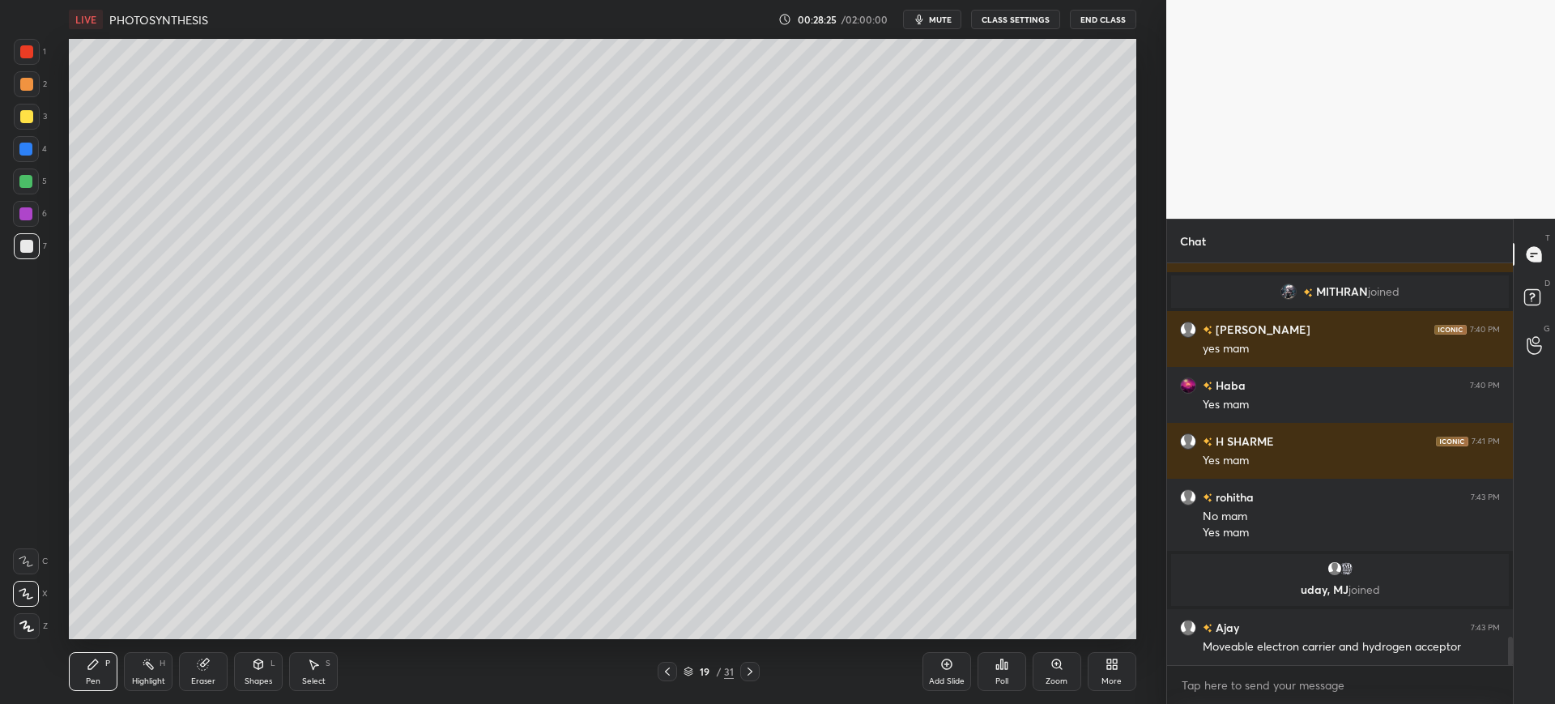
click at [208, 658] on icon at bounding box center [203, 664] width 13 height 13
click at [87, 689] on div "Pen P" at bounding box center [93, 671] width 49 height 39
click at [15, 128] on div at bounding box center [27, 117] width 26 height 26
click at [189, 669] on div "Eraser" at bounding box center [203, 671] width 49 height 39
click at [99, 675] on div "Pen P" at bounding box center [93, 671] width 49 height 39
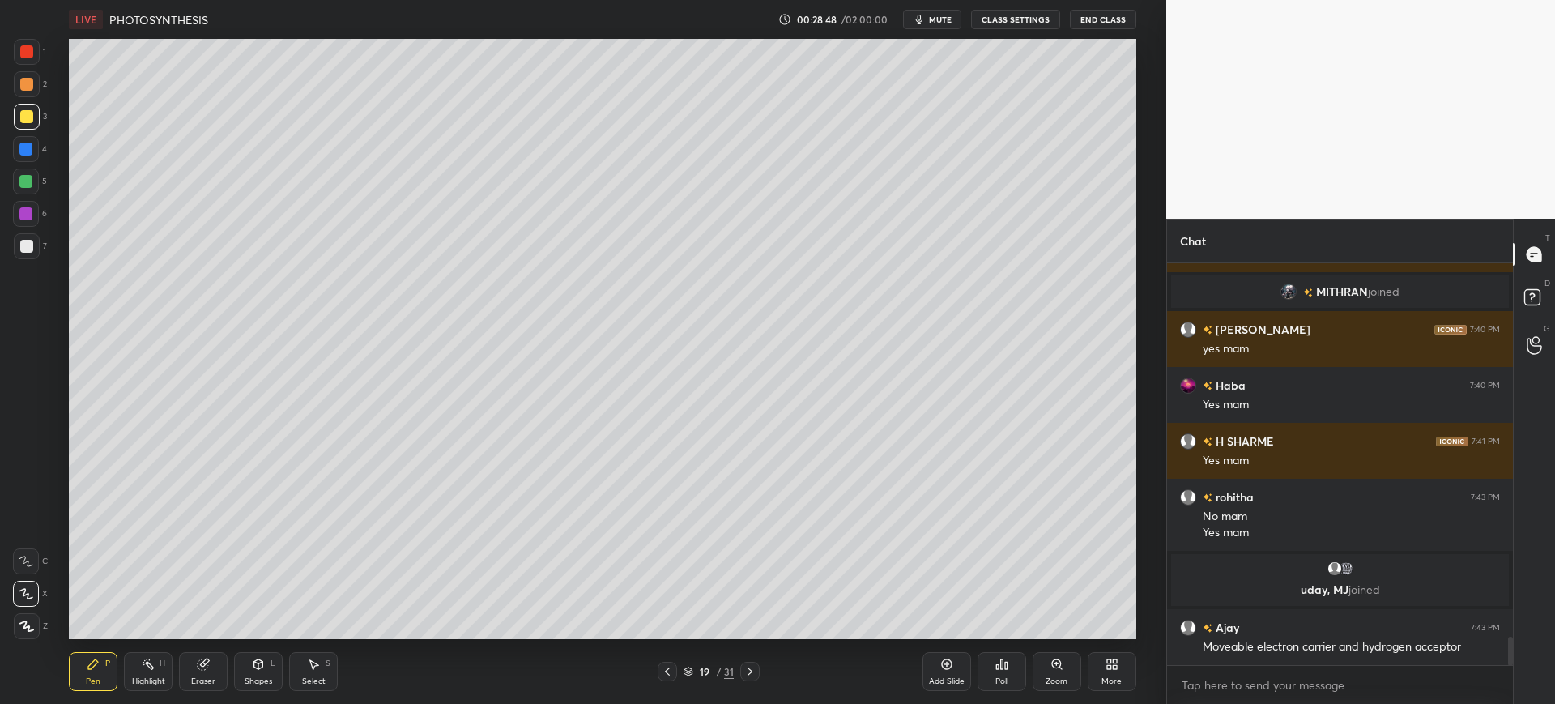
click at [27, 250] on div at bounding box center [26, 246] width 13 height 13
click at [1, 160] on div "1 2 3 4 5 6 7 C X Z C X Z E E Erase all H H" at bounding box center [26, 339] width 52 height 600
click at [39, 111] on div at bounding box center [27, 117] width 26 height 26
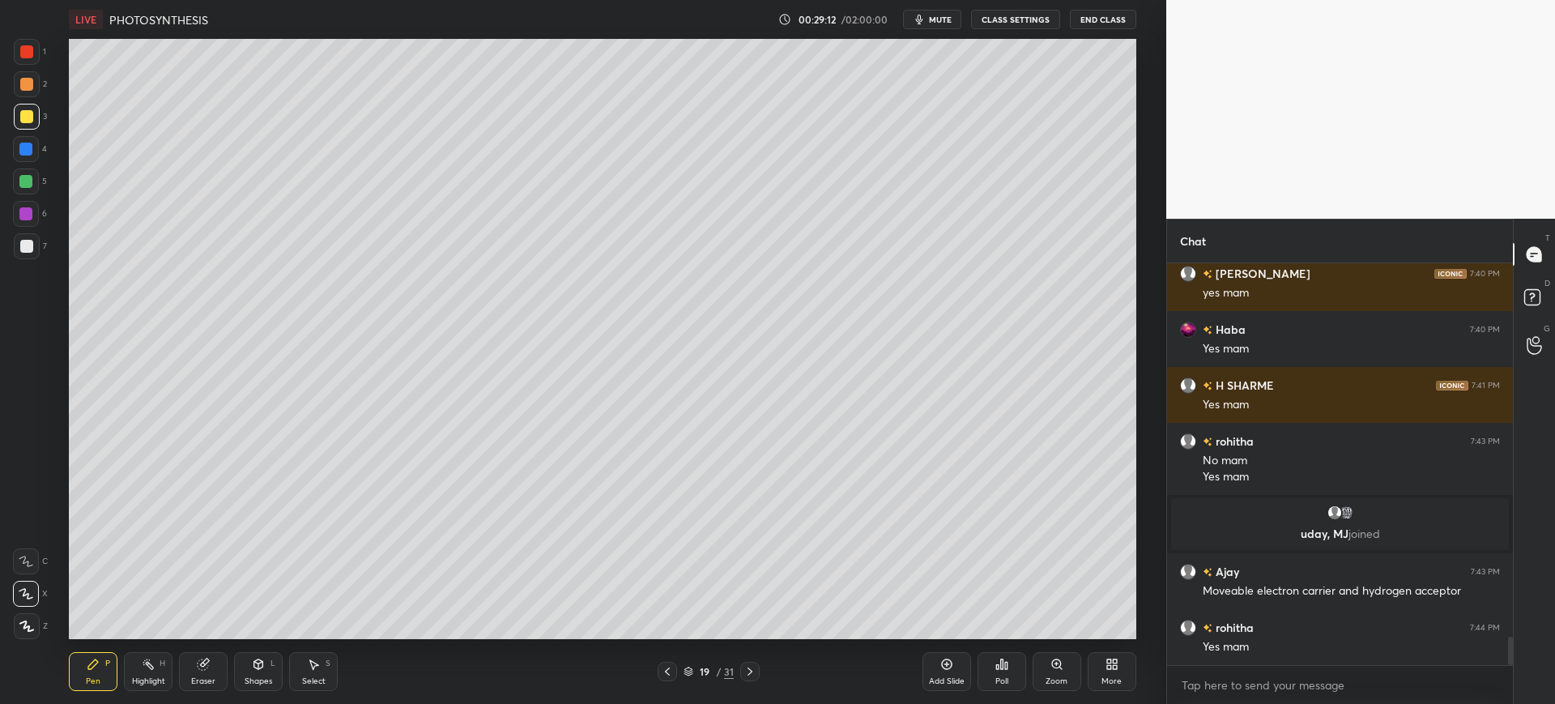
click at [27, 247] on div at bounding box center [26, 246] width 13 height 13
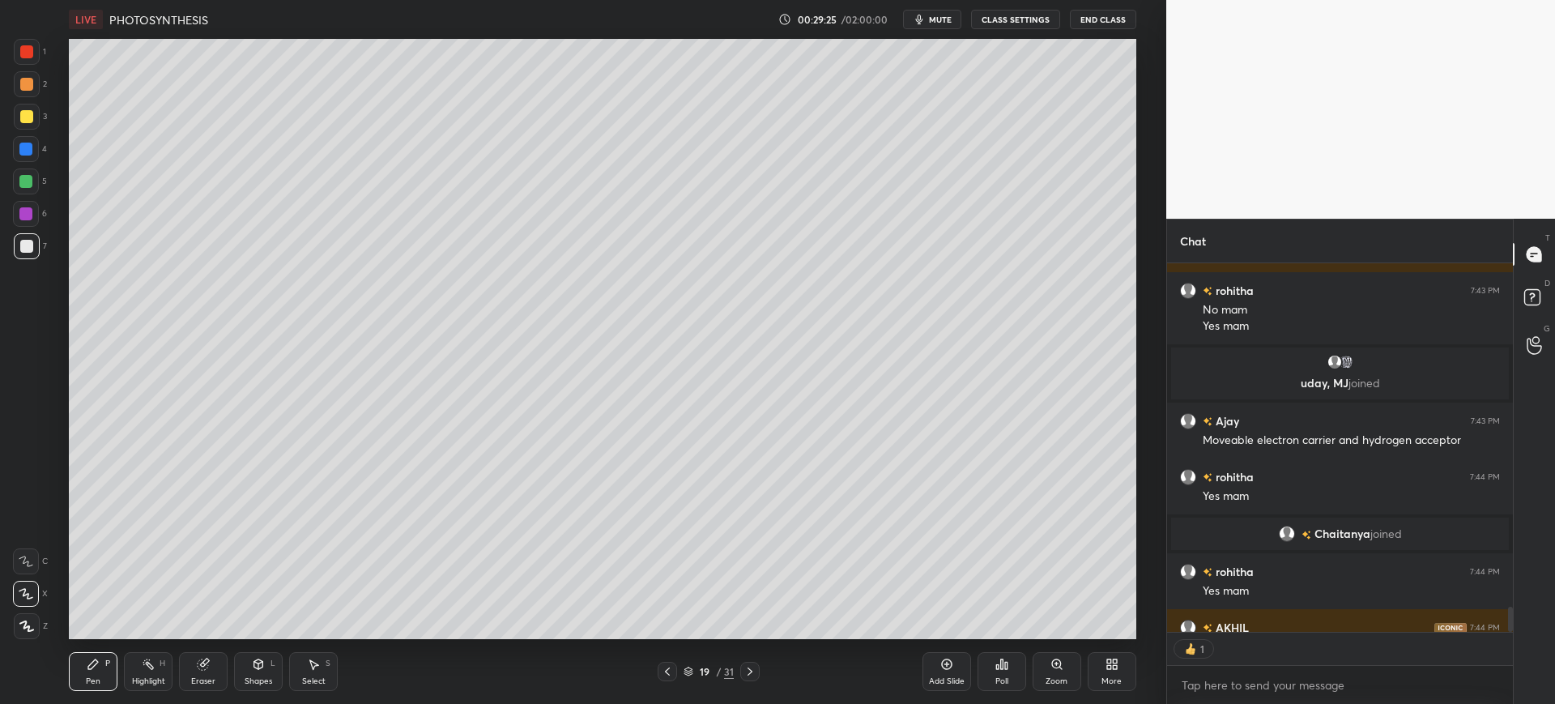
scroll to position [5546, 0]
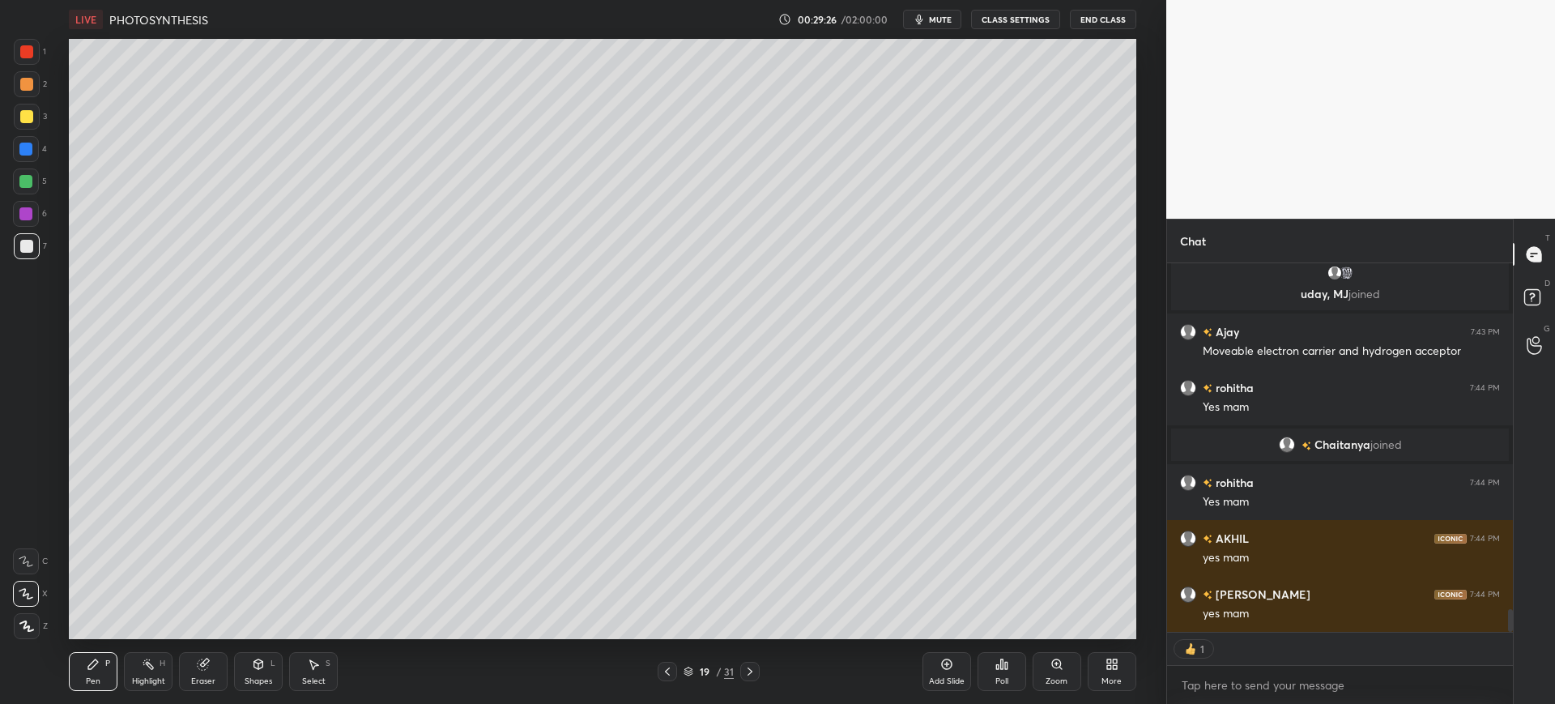
click at [40, 136] on div "4" at bounding box center [30, 149] width 34 height 26
click at [20, 52] on div at bounding box center [26, 51] width 13 height 13
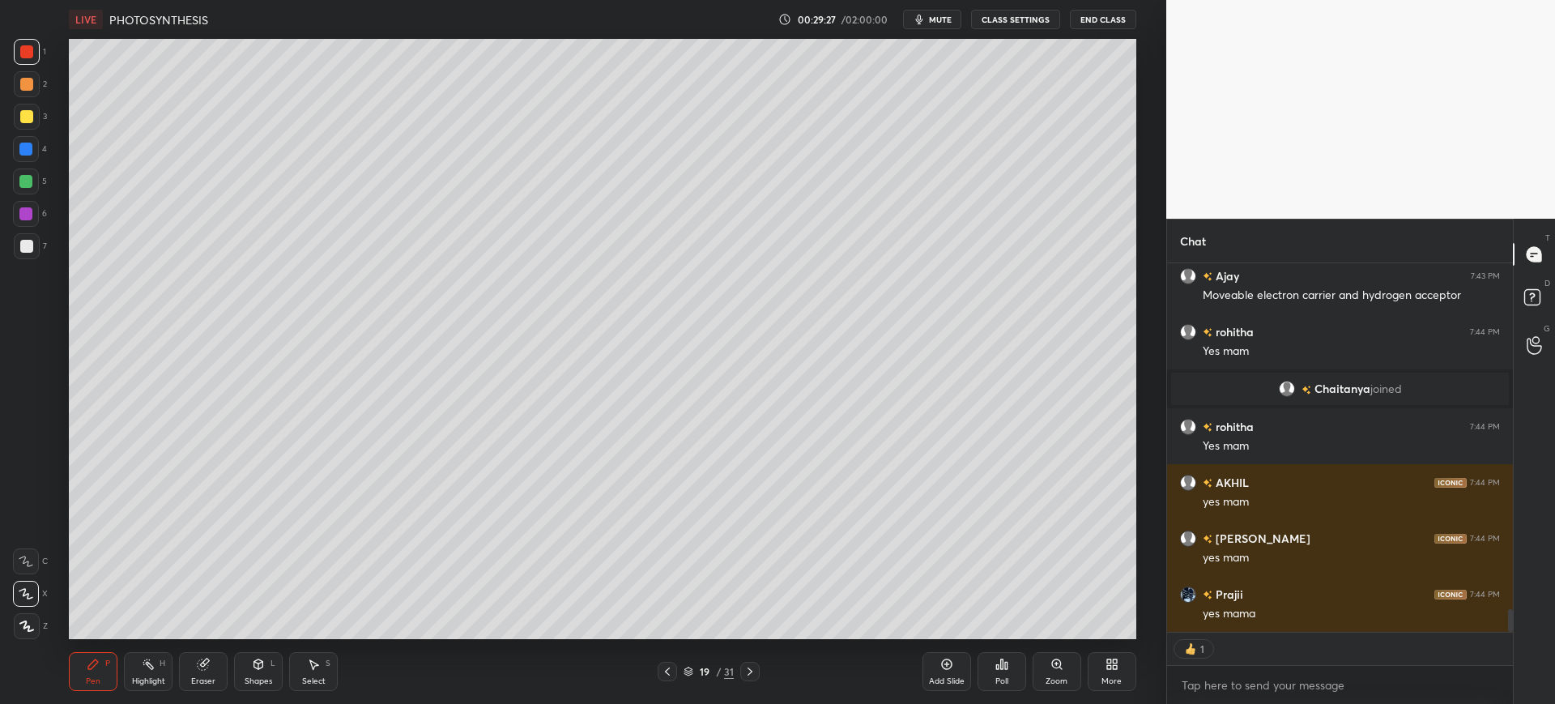
click at [24, 150] on div at bounding box center [25, 149] width 13 height 13
click at [28, 159] on div at bounding box center [26, 149] width 26 height 26
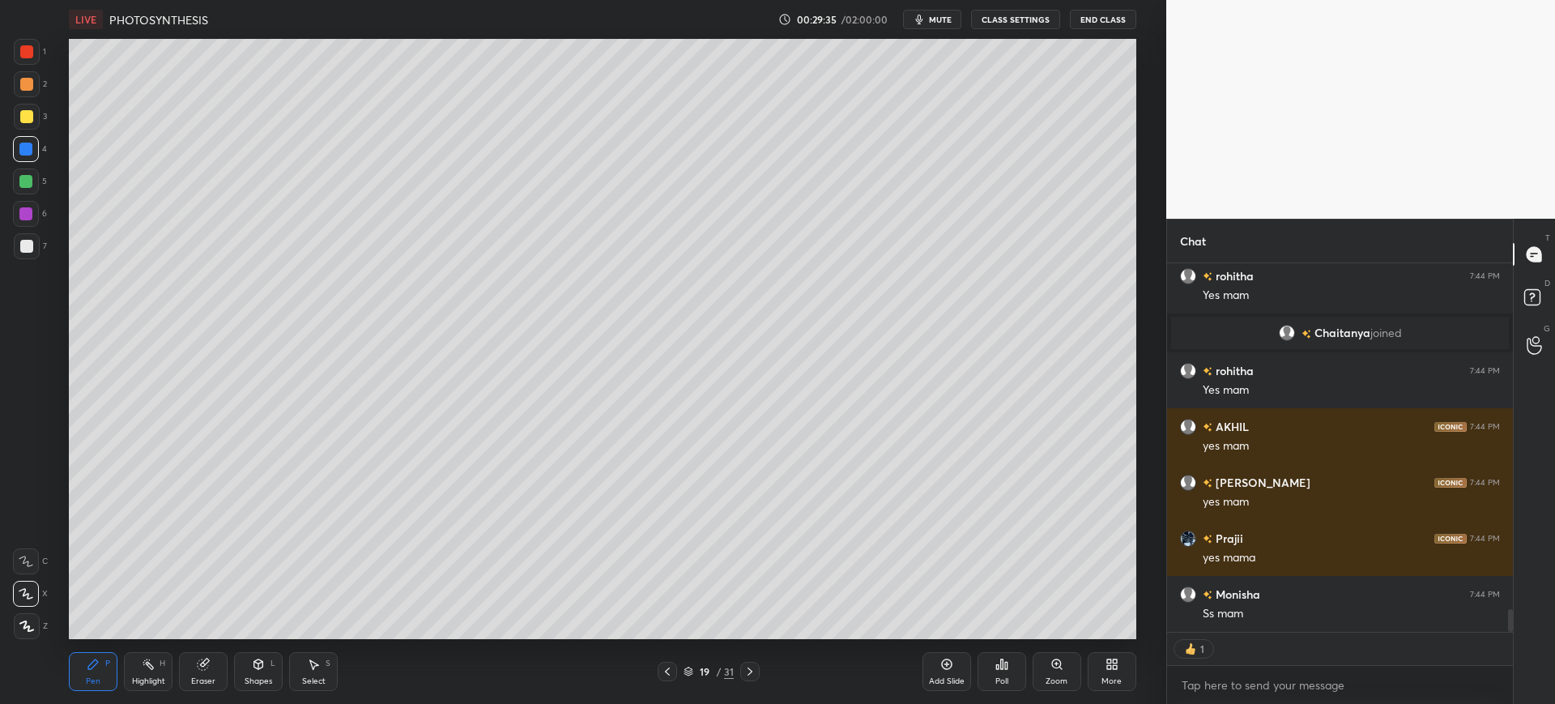
scroll to position [5625, 0]
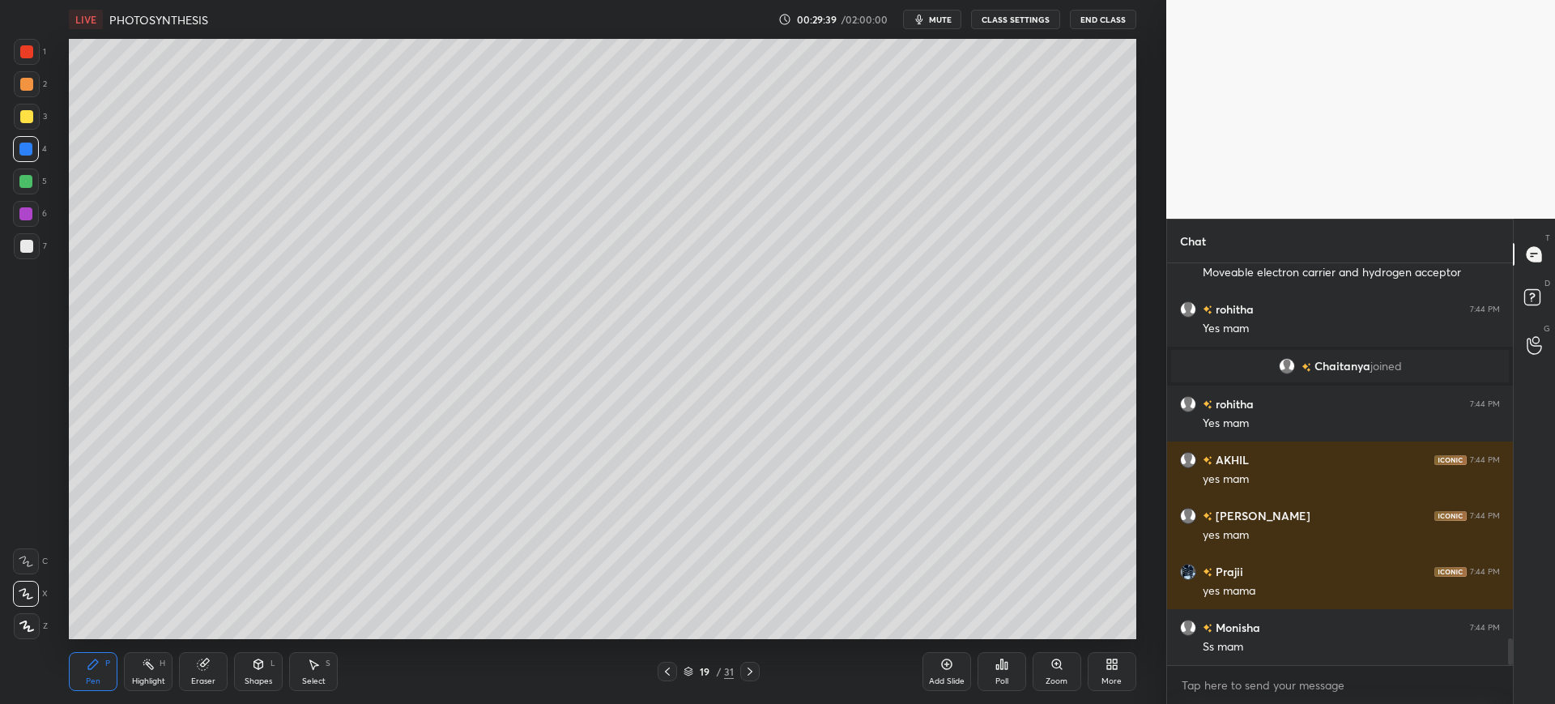
click at [30, 240] on div at bounding box center [26, 246] width 13 height 13
click at [944, 18] on span "mute" at bounding box center [940, 19] width 23 height 11
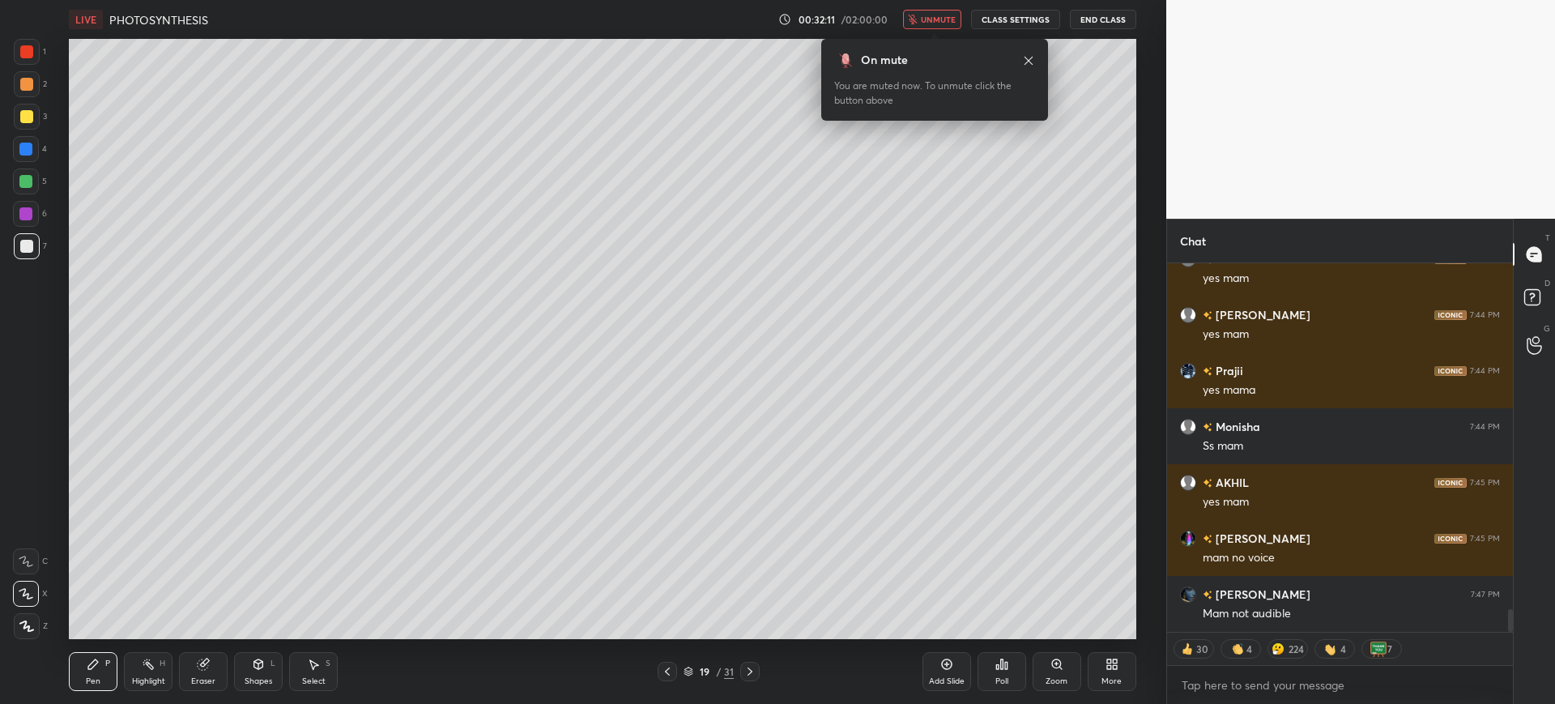
scroll to position [5675, 0]
click at [956, 19] on span "unmute" at bounding box center [938, 19] width 35 height 11
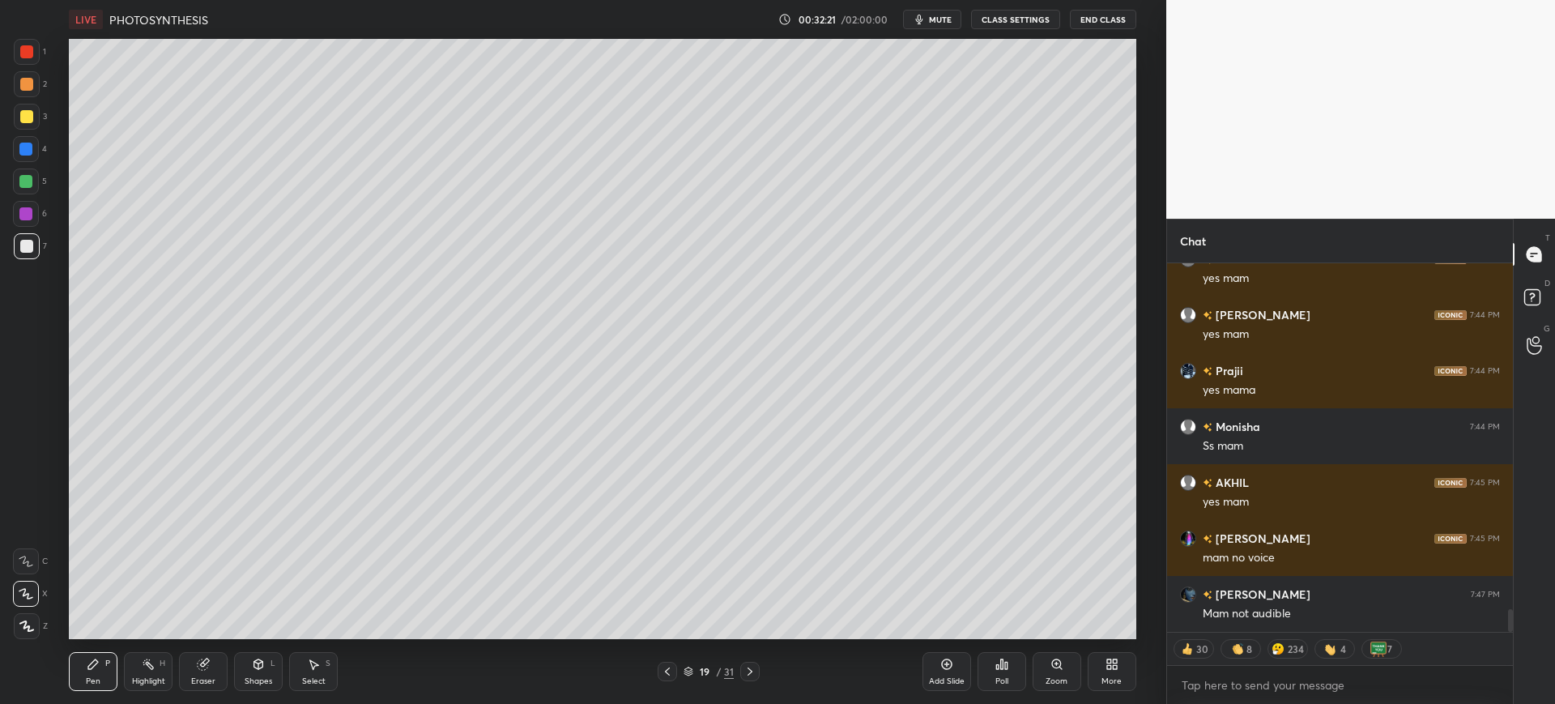
scroll to position [5714, 0]
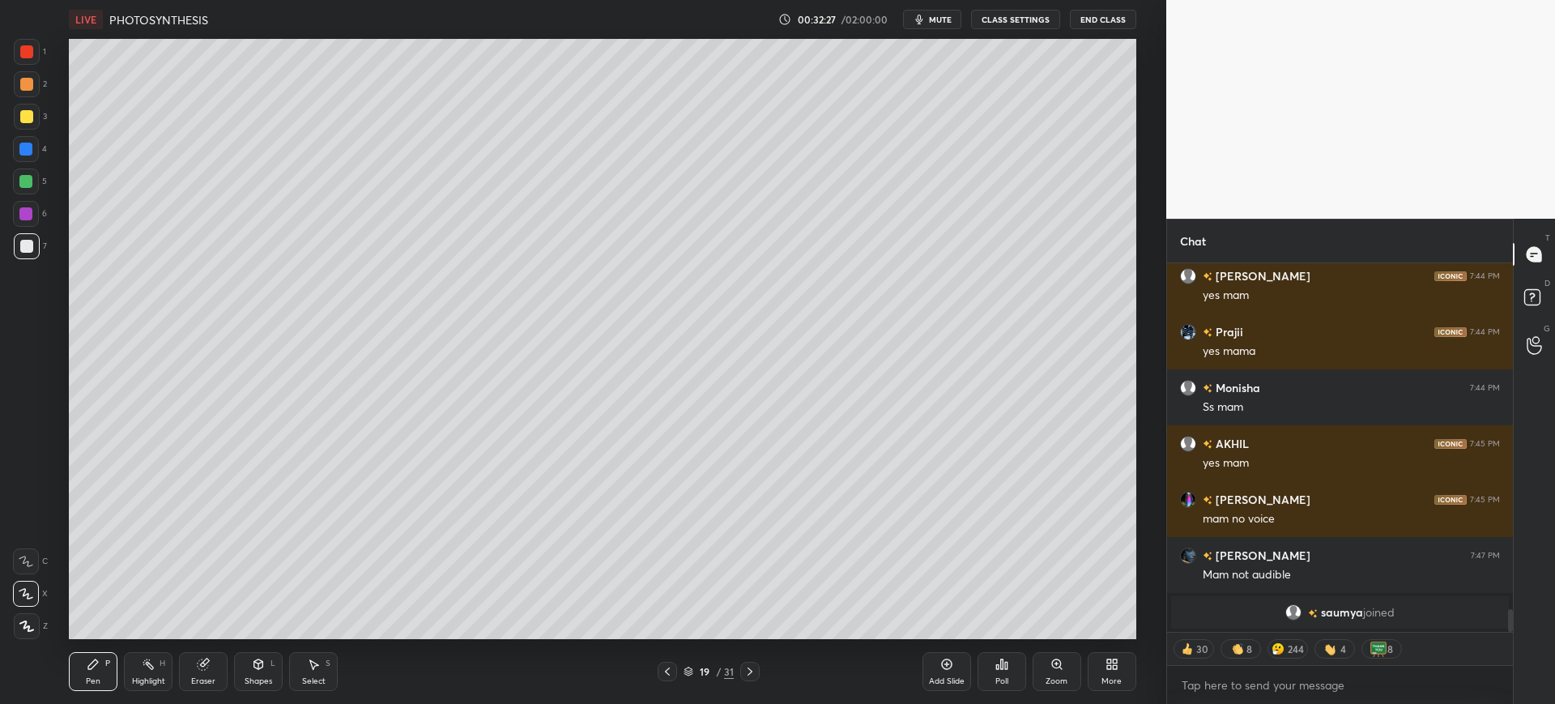
click at [948, 19] on span "mute" at bounding box center [940, 19] width 23 height 11
click at [940, 19] on span "unmute" at bounding box center [938, 19] width 35 height 11
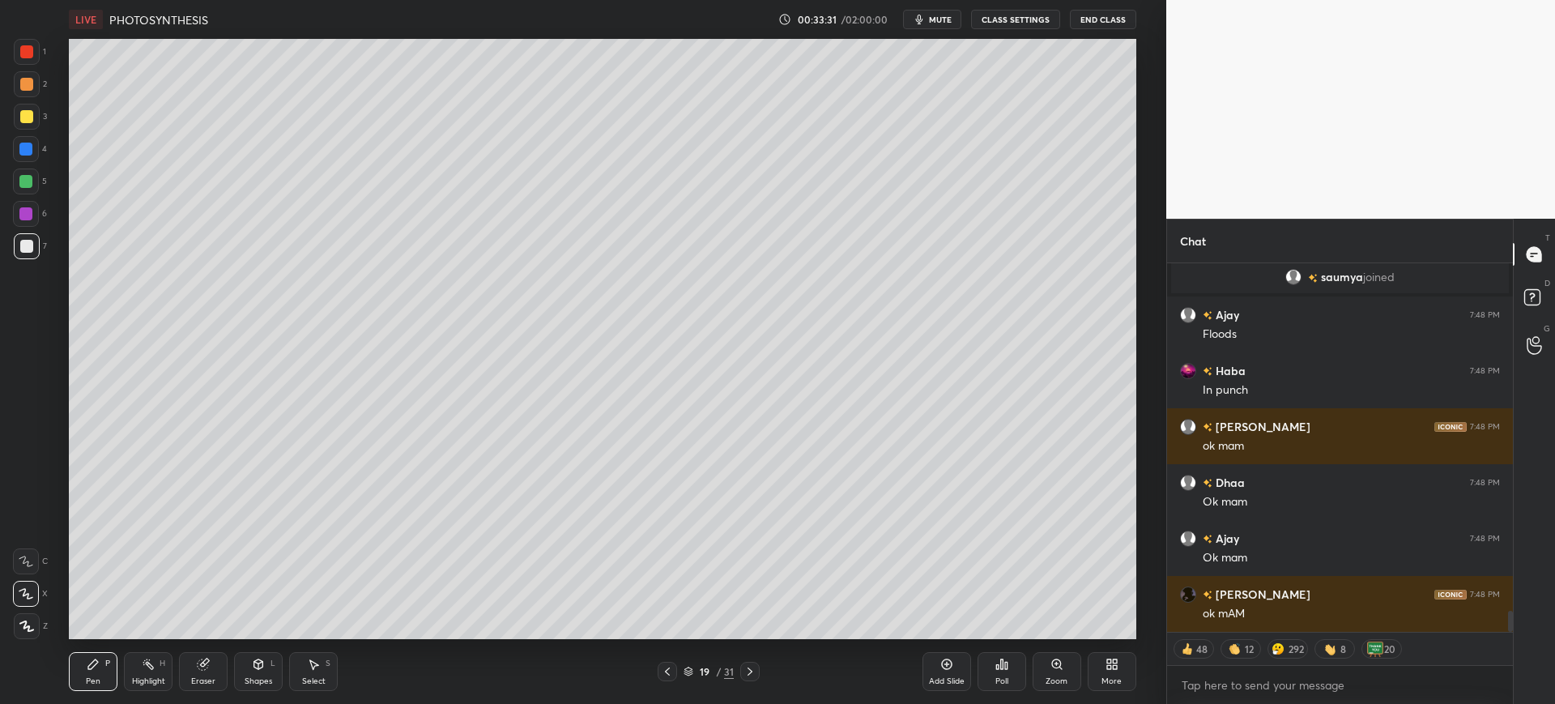
scroll to position [6074, 0]
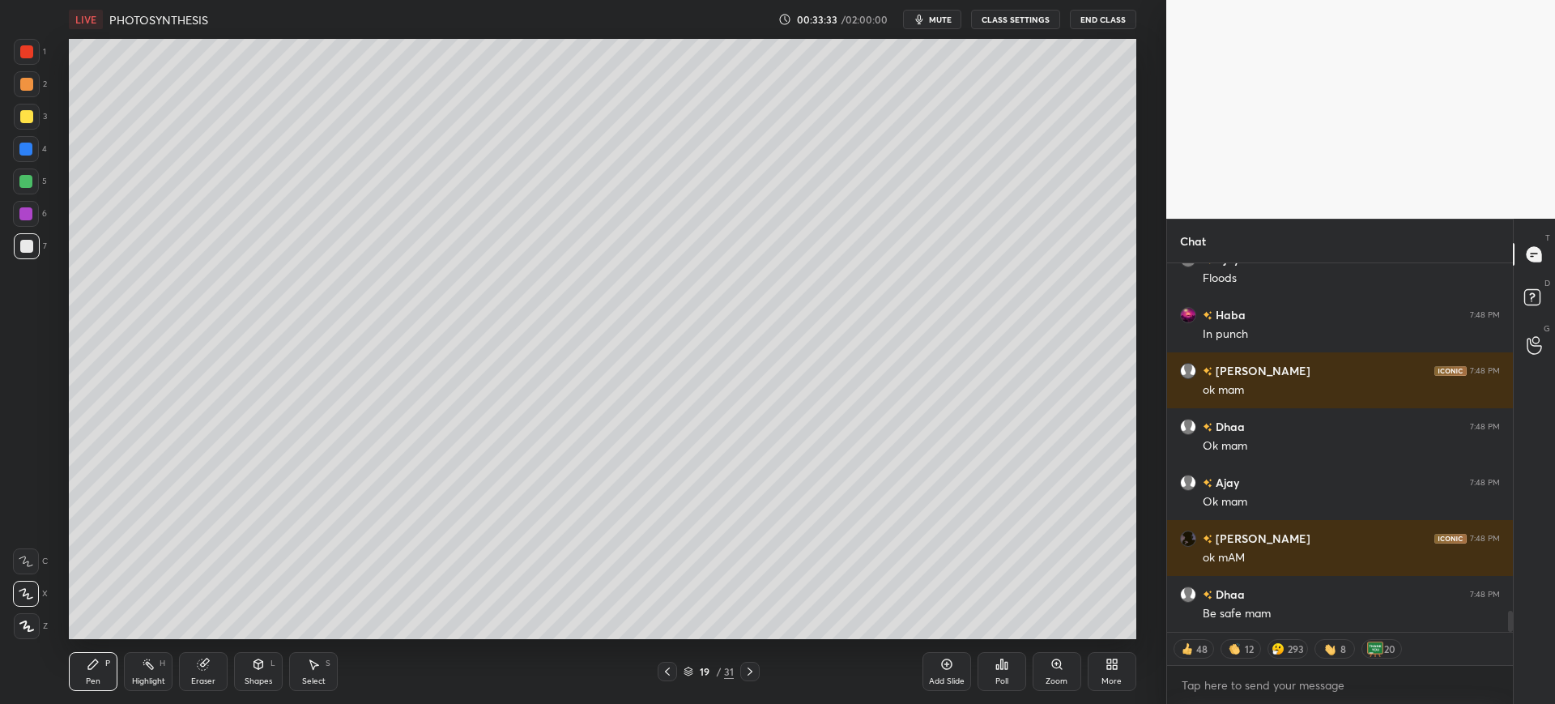
click at [25, 177] on div at bounding box center [25, 181] width 13 height 13
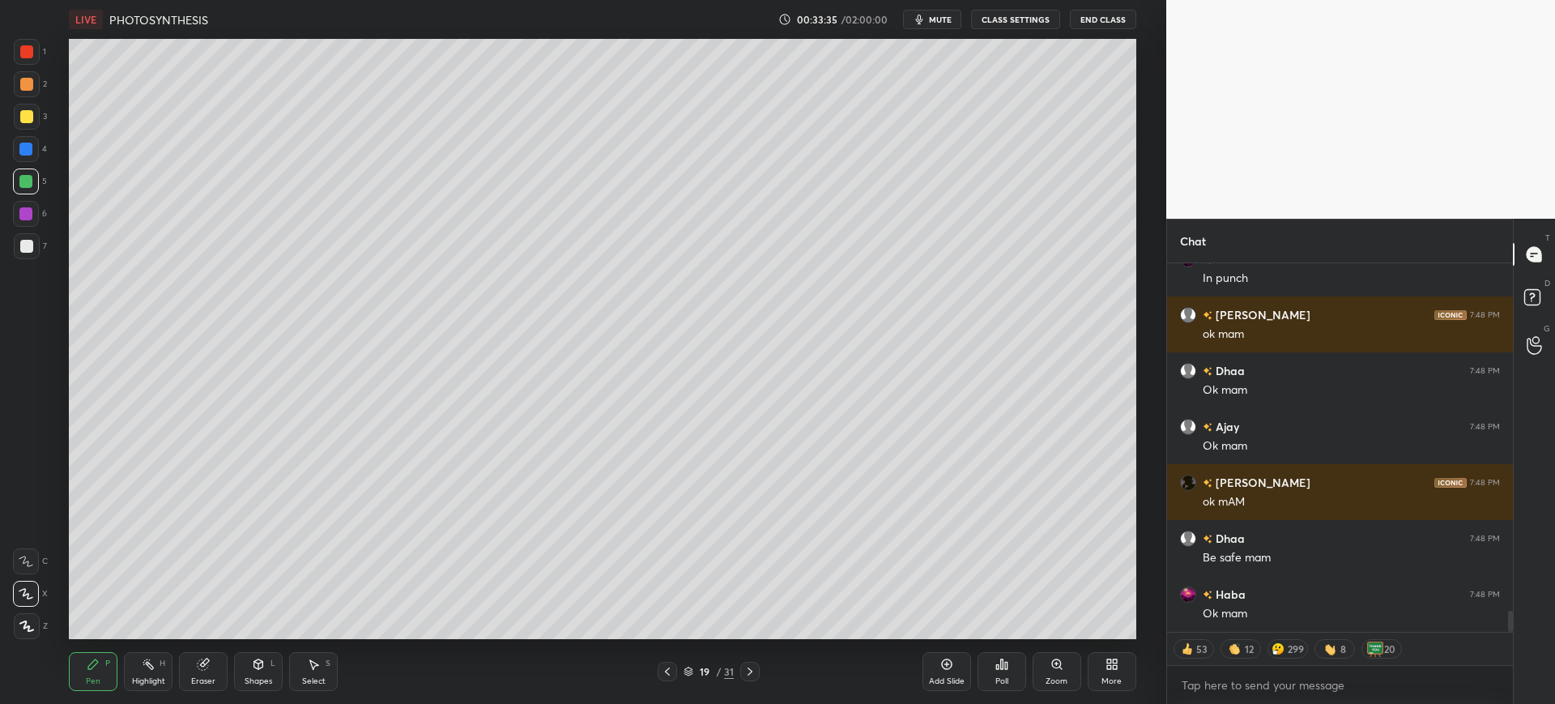
click at [17, 250] on div at bounding box center [27, 246] width 26 height 26
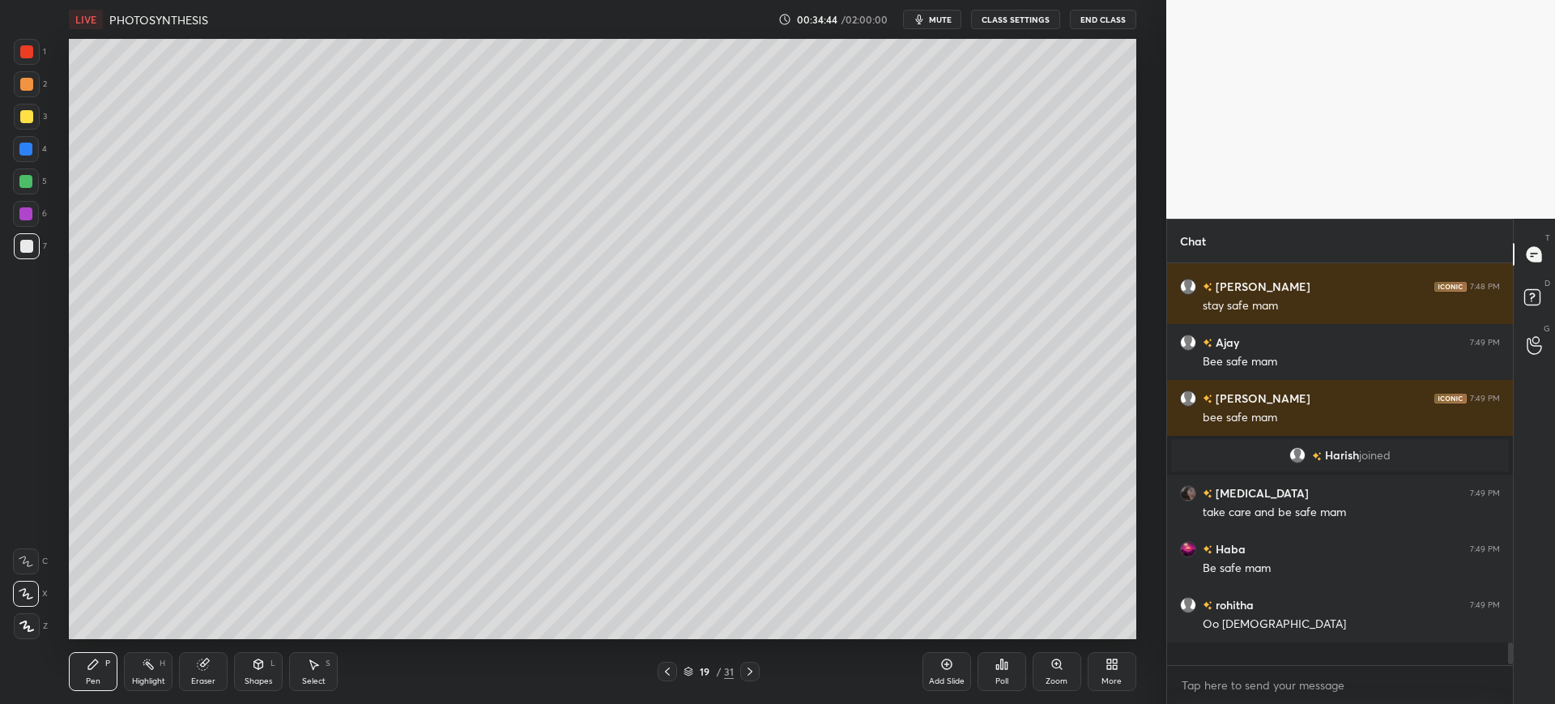
scroll to position [6423, 0]
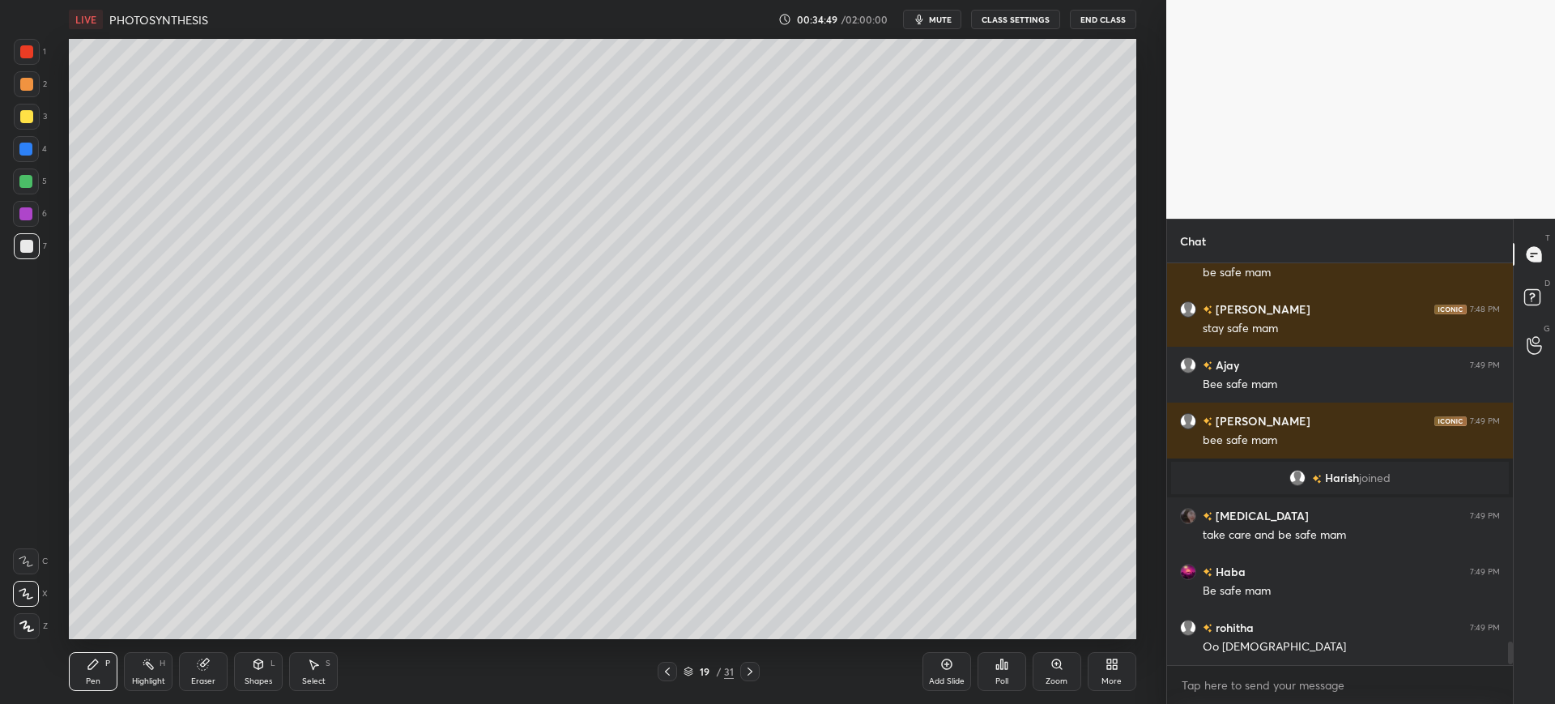
click at [26, 120] on div at bounding box center [26, 116] width 13 height 13
click at [31, 156] on div at bounding box center [26, 149] width 26 height 26
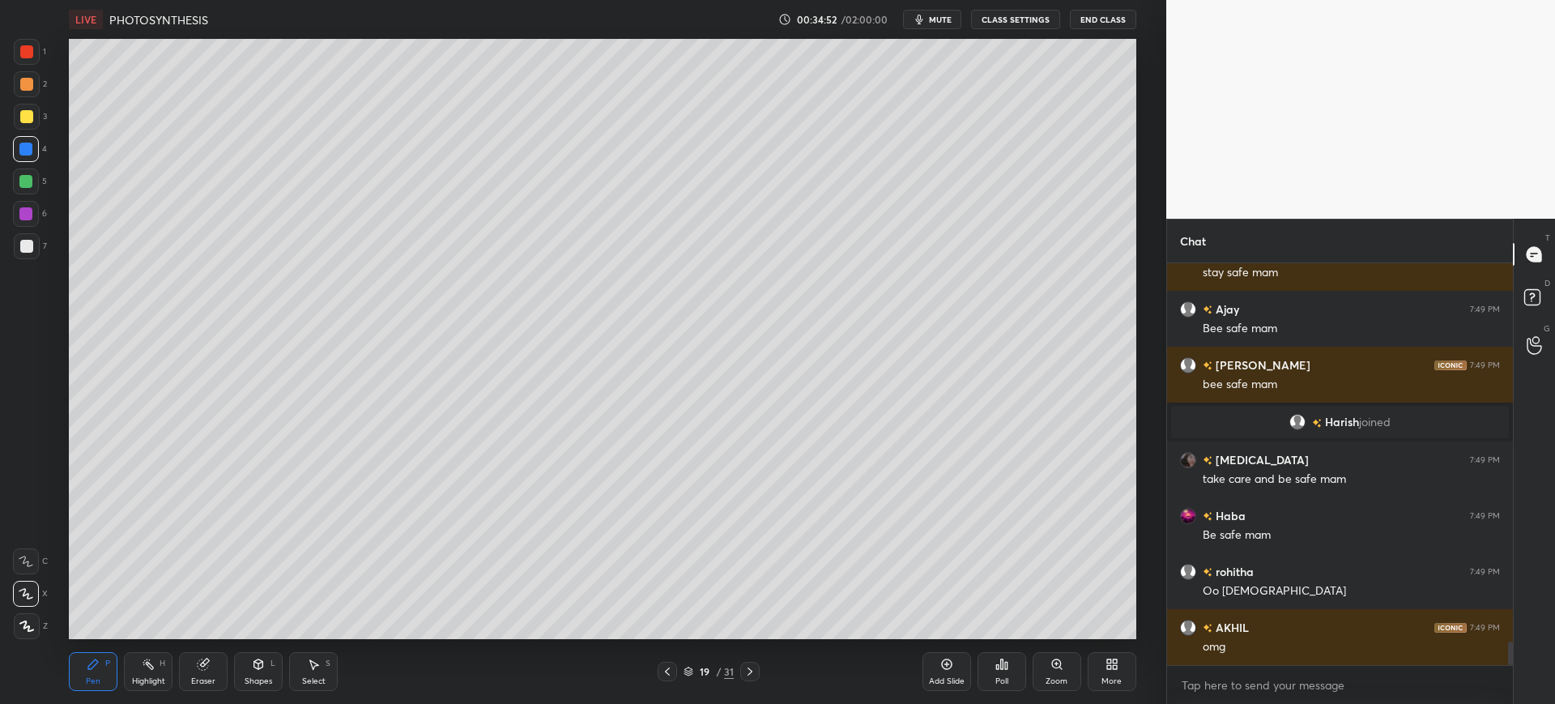
click at [53, 205] on div "Setting up your live class Poll for secs No correct answer Start poll" at bounding box center [603, 339] width 1102 height 600
click at [11, 216] on div "1 2 3 4 5 6 7 C X Z C X Z E E Erase all H H" at bounding box center [26, 339] width 52 height 600
click at [25, 215] on div at bounding box center [25, 213] width 13 height 13
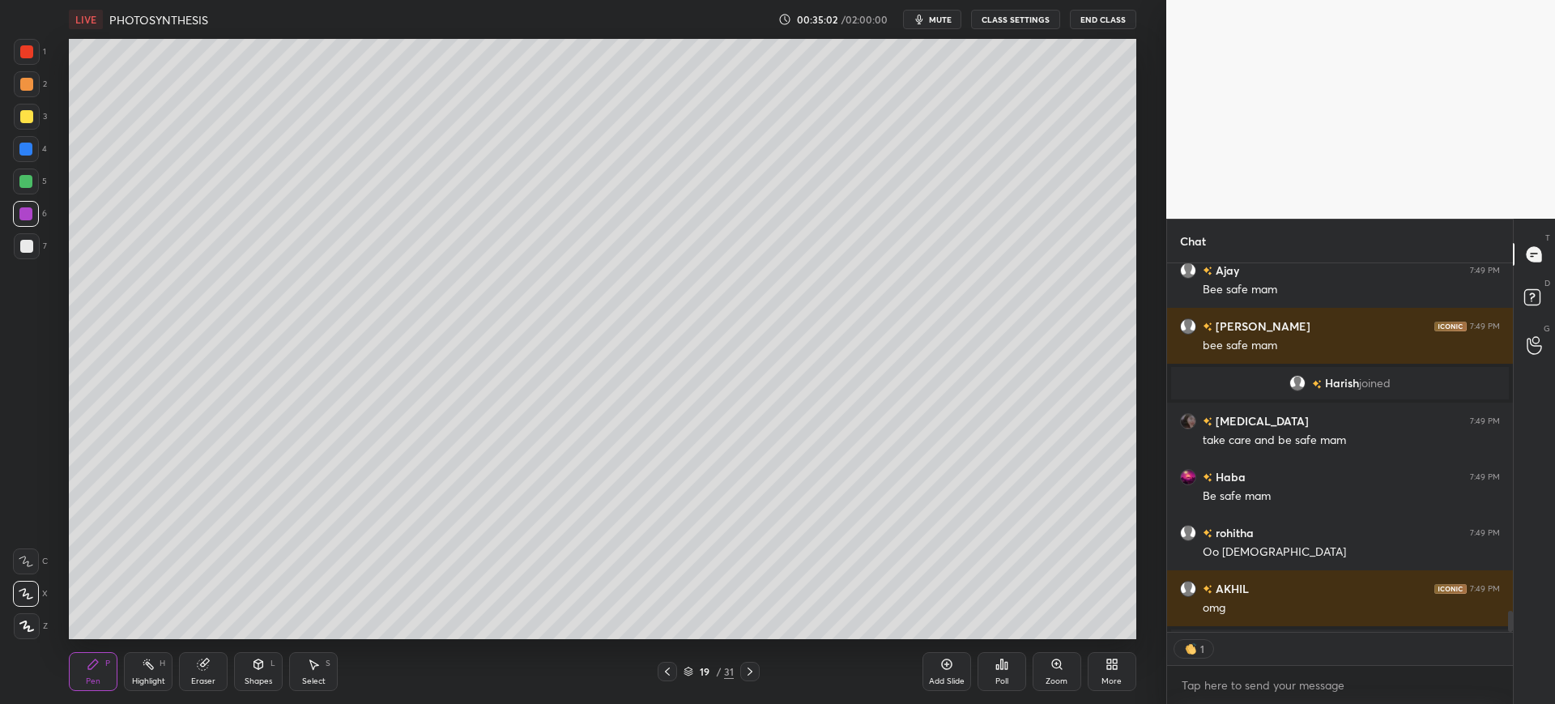
scroll to position [364, 341]
click at [30, 58] on div at bounding box center [26, 51] width 13 height 13
click at [18, 214] on div at bounding box center [26, 214] width 26 height 26
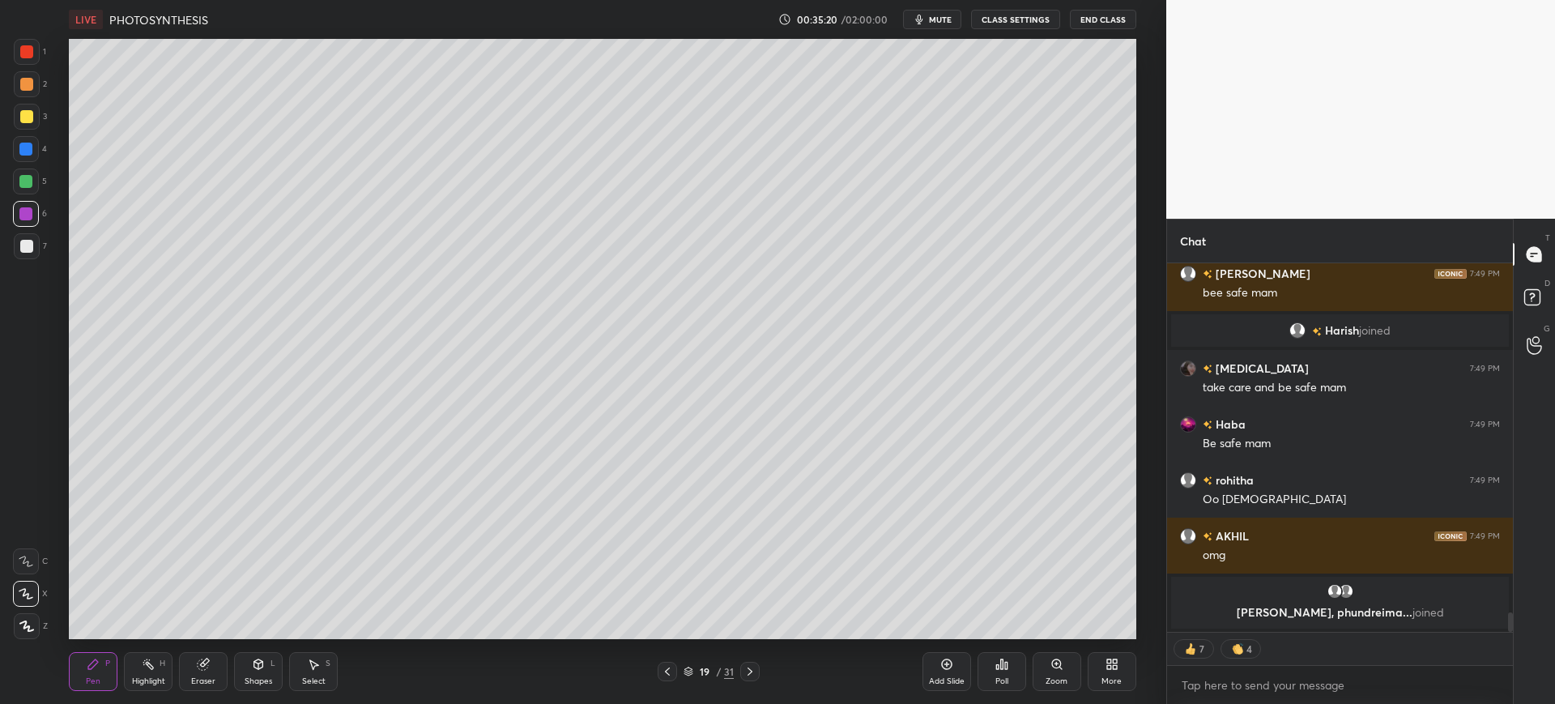
scroll to position [6537, 0]
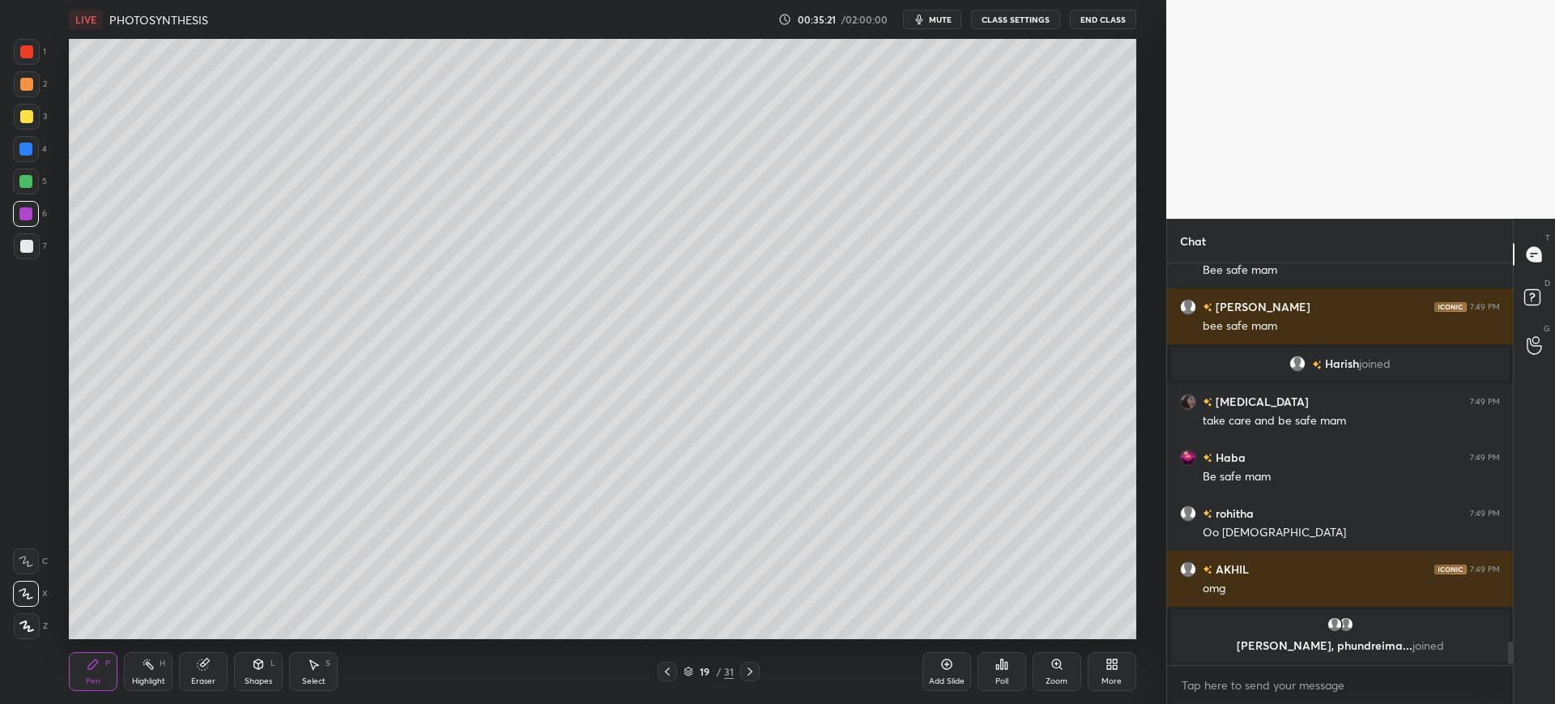
click at [36, 120] on div at bounding box center [27, 117] width 26 height 26
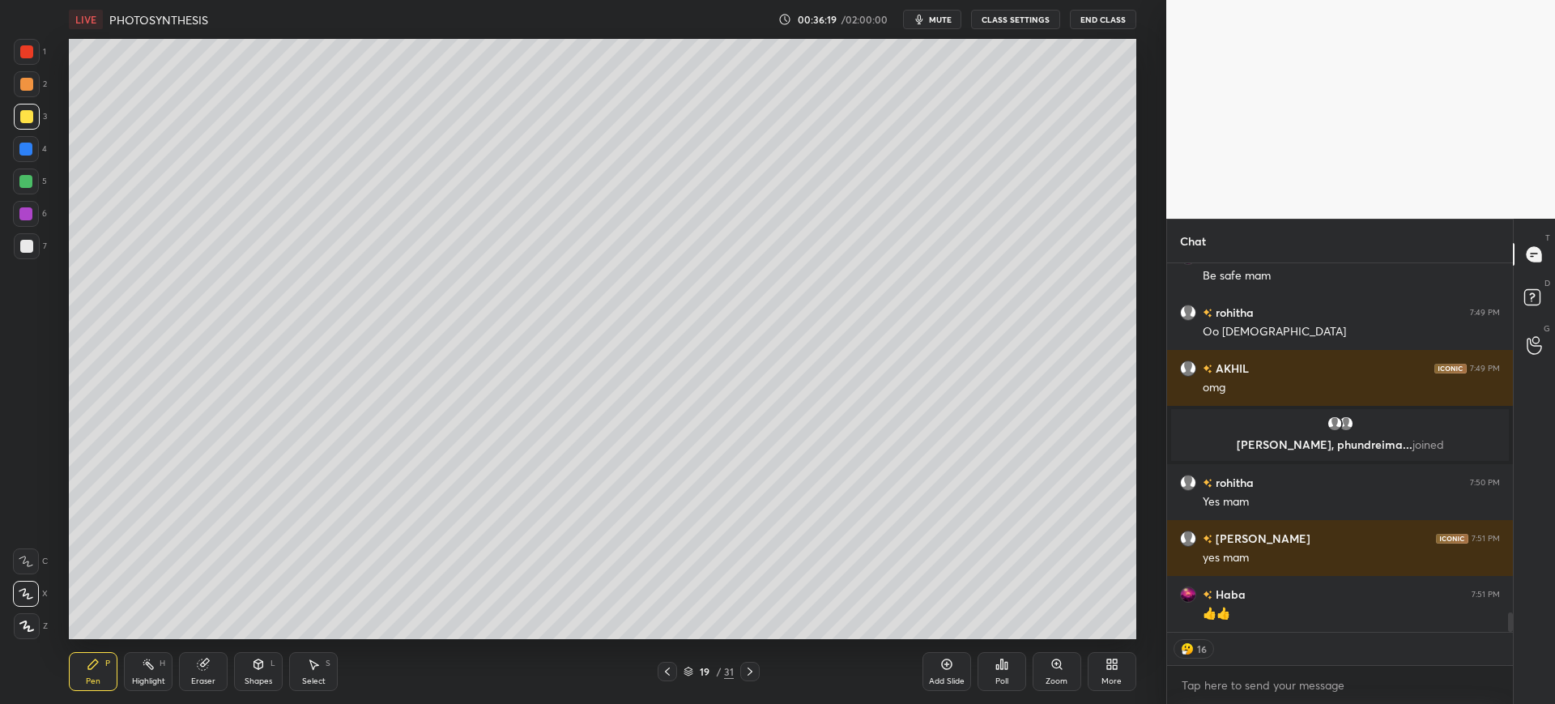
scroll to position [6630, 0]
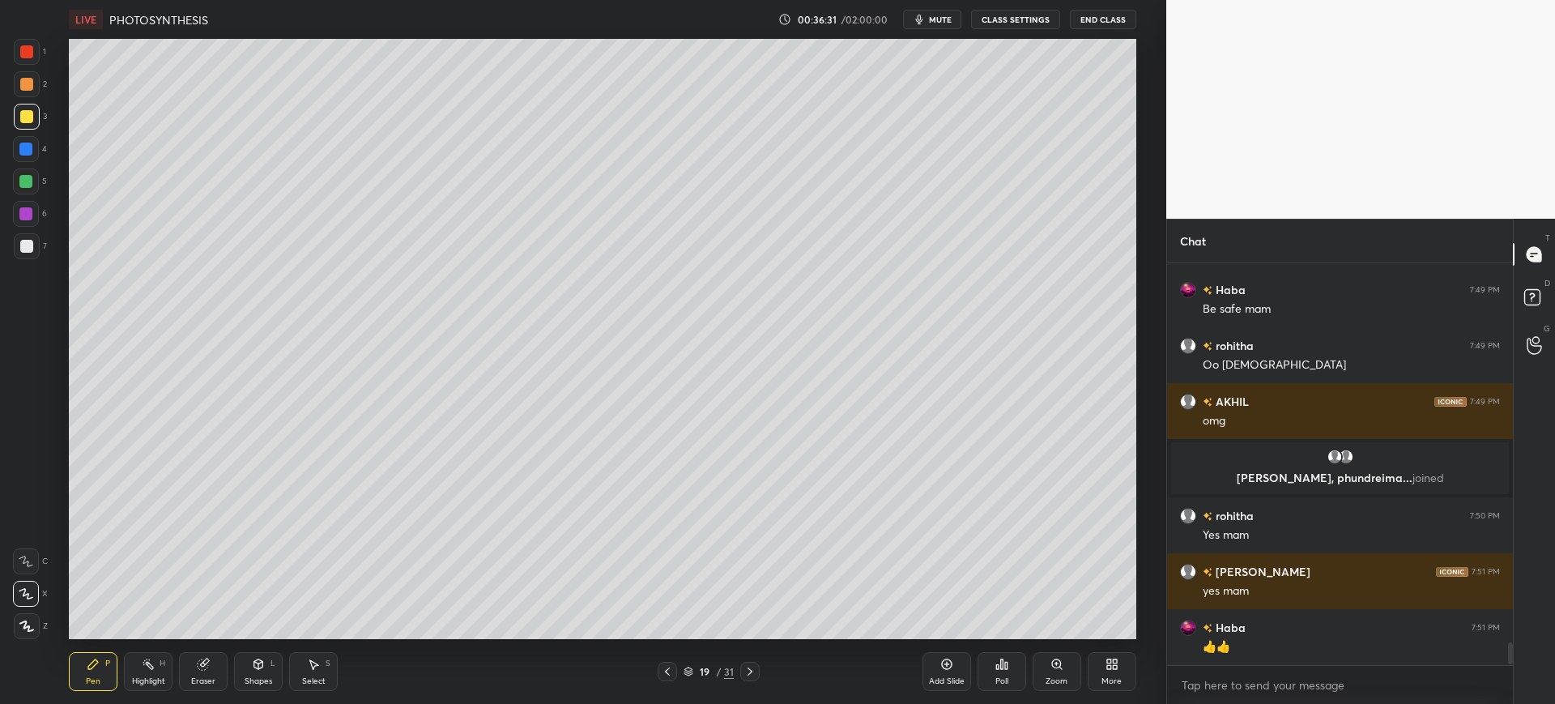
click at [36, 254] on div at bounding box center [27, 246] width 26 height 26
click at [33, 126] on div at bounding box center [27, 117] width 26 height 26
click at [28, 153] on div at bounding box center [25, 149] width 13 height 13
click at [19, 57] on div at bounding box center [27, 52] width 26 height 26
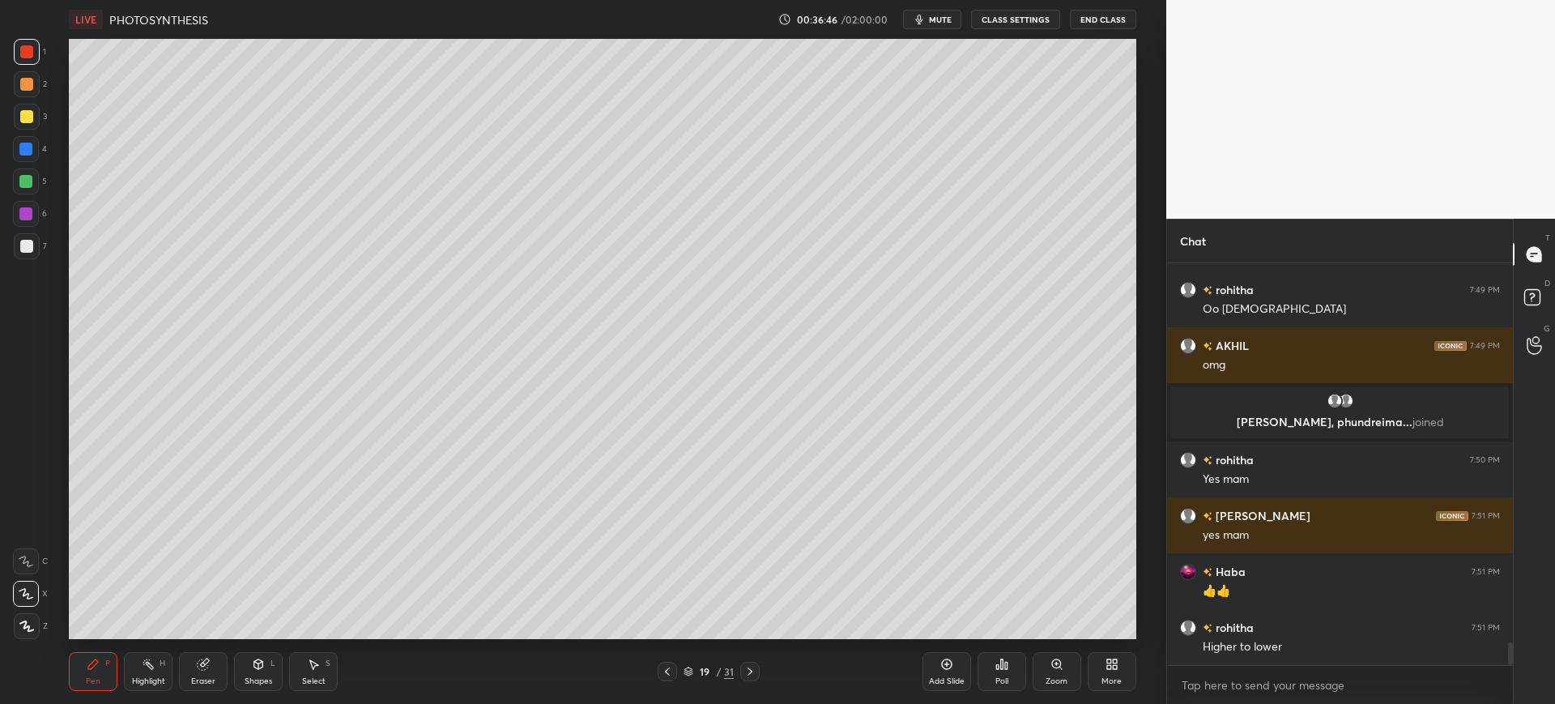
click at [14, 256] on div at bounding box center [27, 246] width 26 height 26
click at [32, 151] on div at bounding box center [25, 149] width 13 height 13
click at [42, 255] on div "7" at bounding box center [30, 246] width 33 height 26
click at [31, 129] on div at bounding box center [27, 117] width 26 height 26
click at [939, 672] on div "Add Slide" at bounding box center [947, 671] width 49 height 39
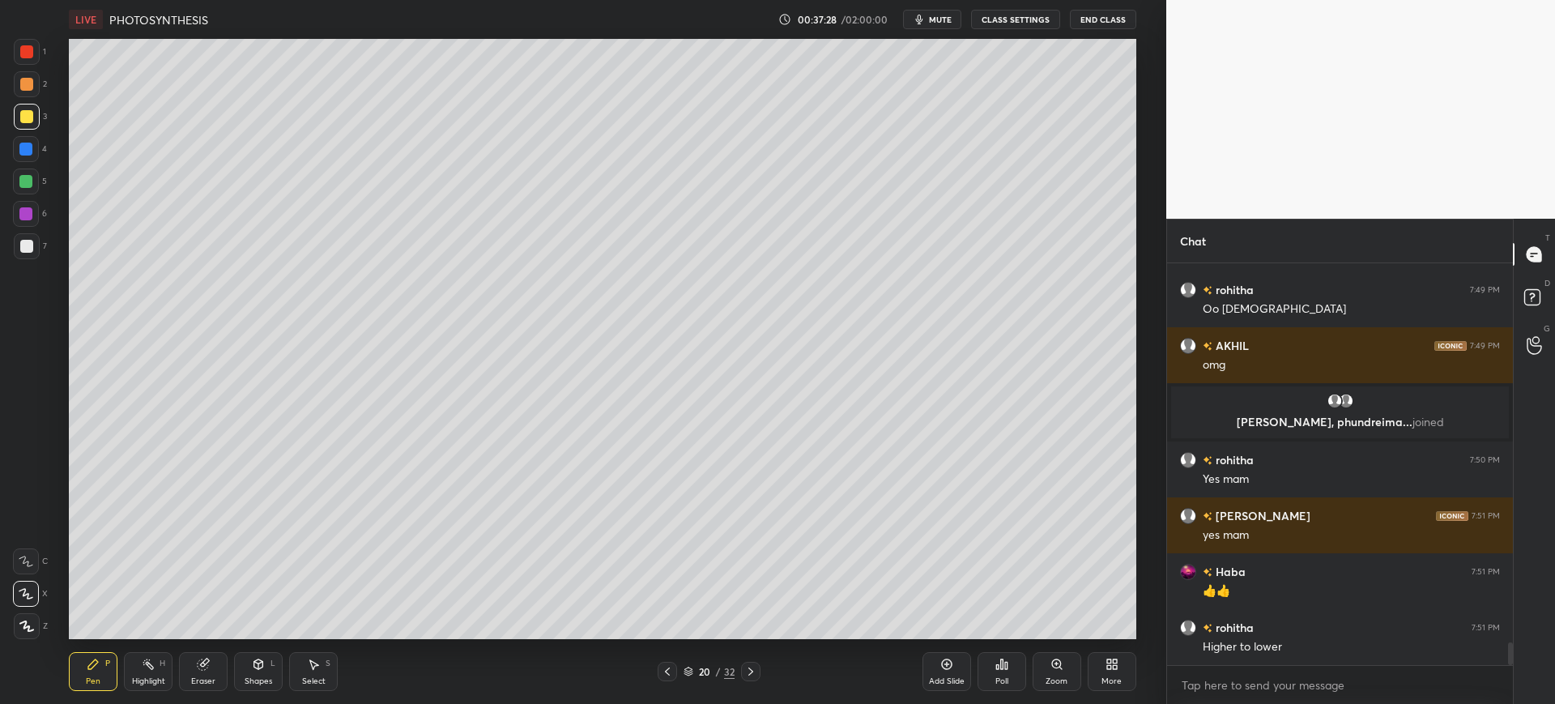
scroll to position [6724, 0]
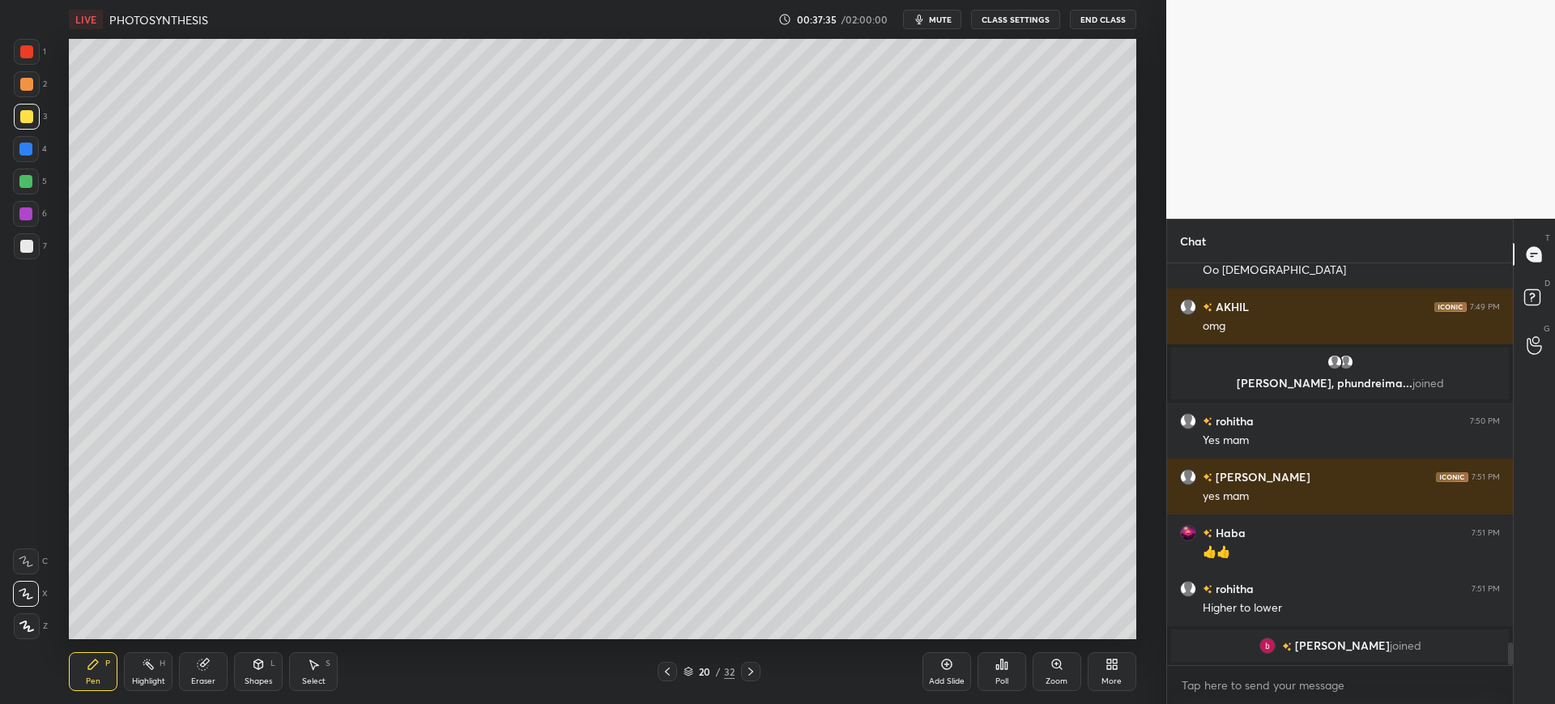
click at [28, 250] on div at bounding box center [26, 246] width 13 height 13
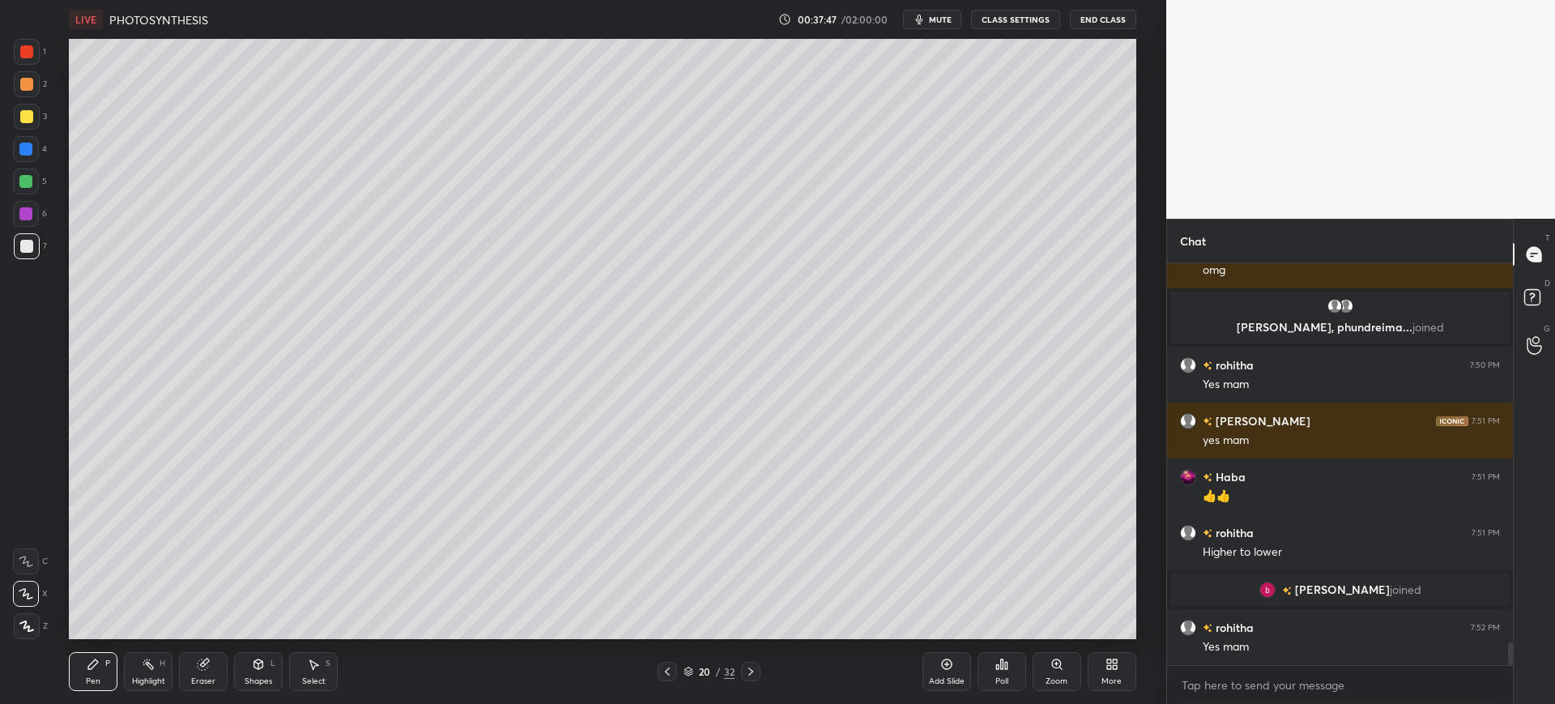
click at [33, 136] on div at bounding box center [26, 149] width 26 height 26
click at [29, 187] on div at bounding box center [25, 181] width 13 height 13
click at [33, 242] on div at bounding box center [27, 246] width 26 height 26
click at [26, 121] on div at bounding box center [26, 116] width 13 height 13
click at [28, 245] on div at bounding box center [26, 246] width 13 height 13
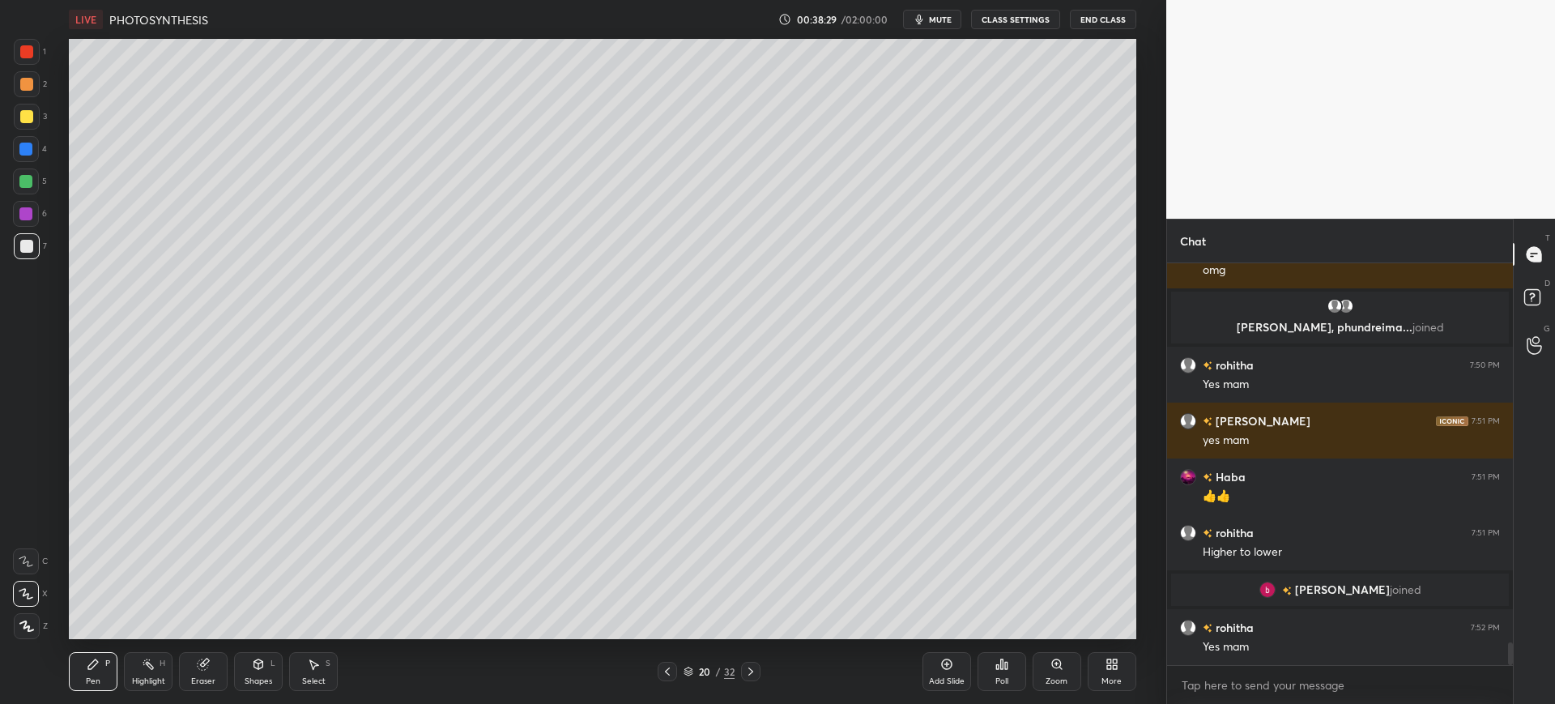
click at [28, 53] on div at bounding box center [26, 51] width 13 height 13
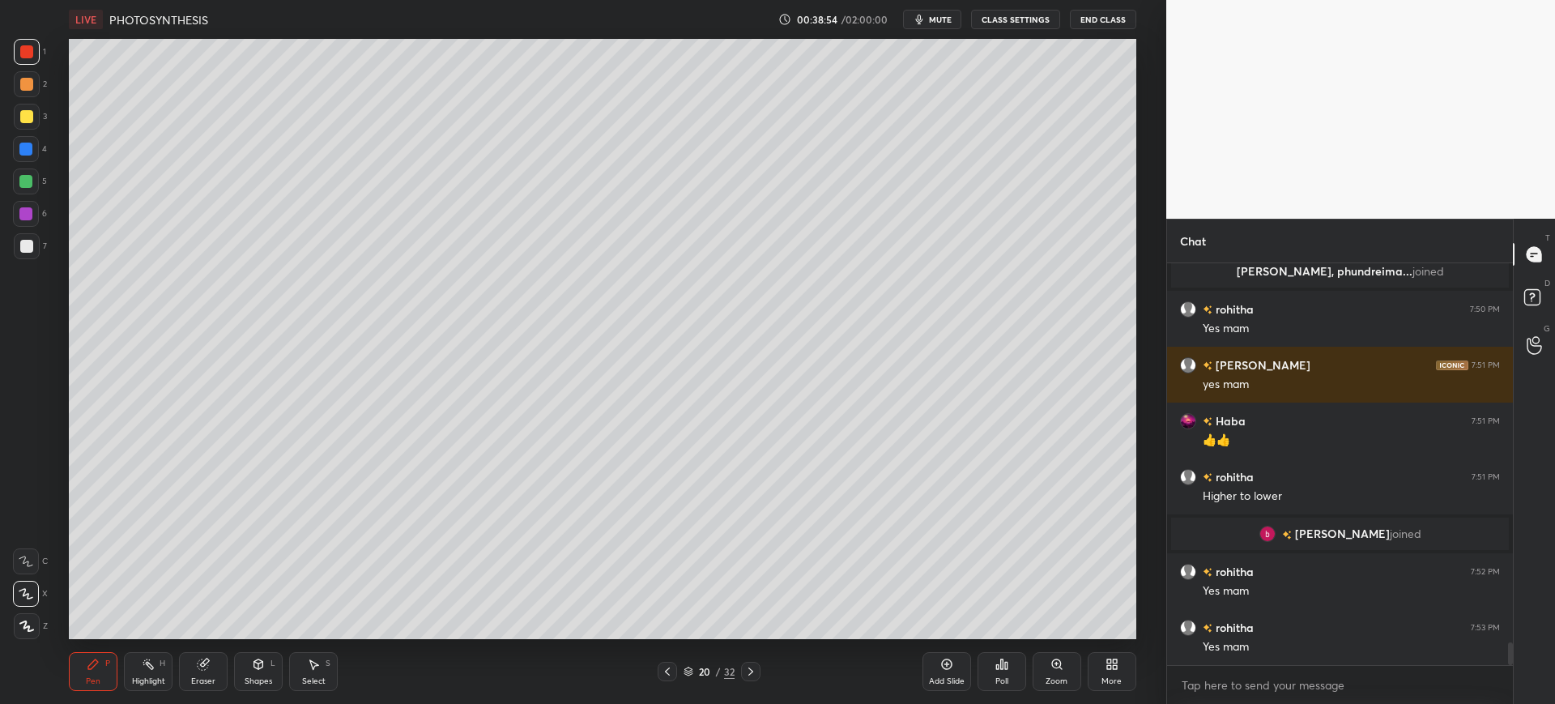
click at [22, 250] on div at bounding box center [26, 246] width 13 height 13
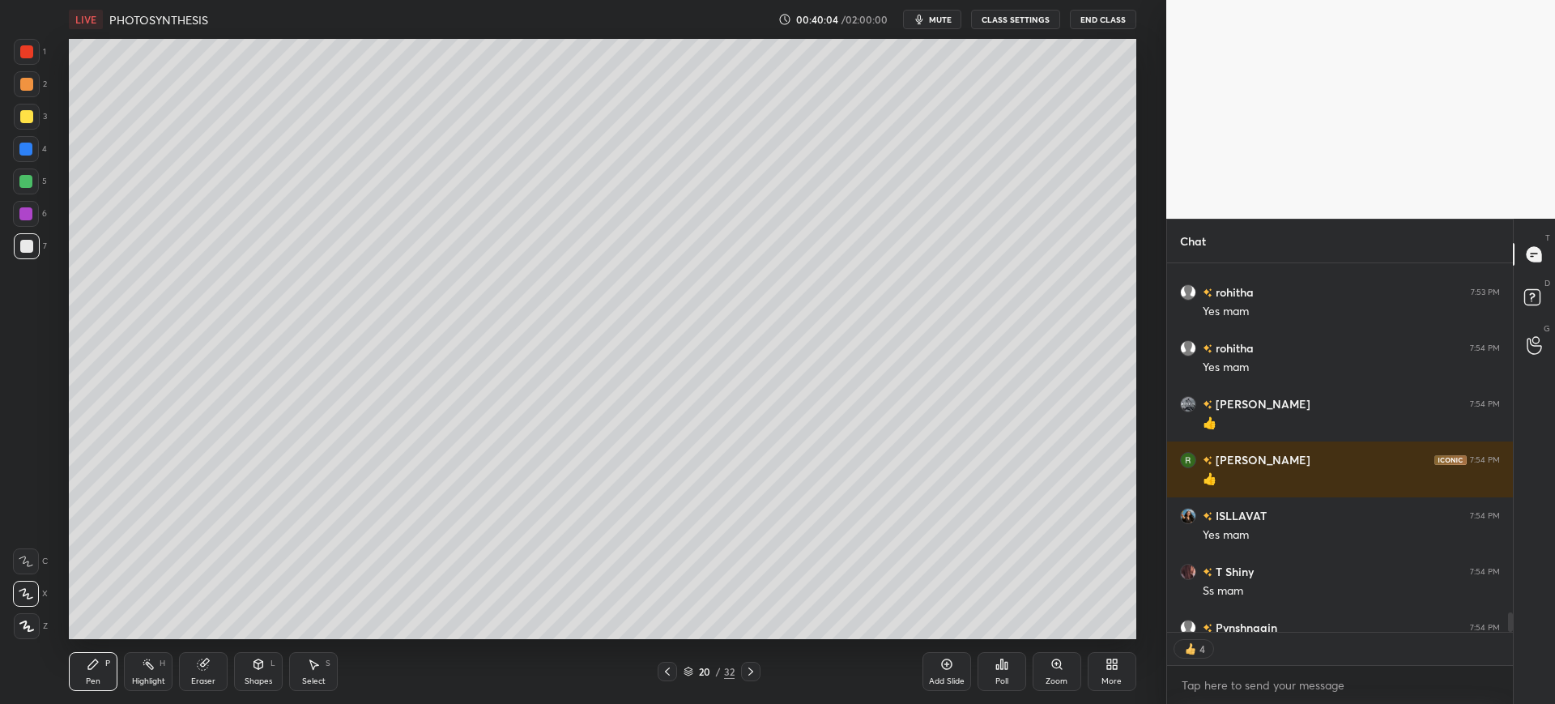
scroll to position [7199, 0]
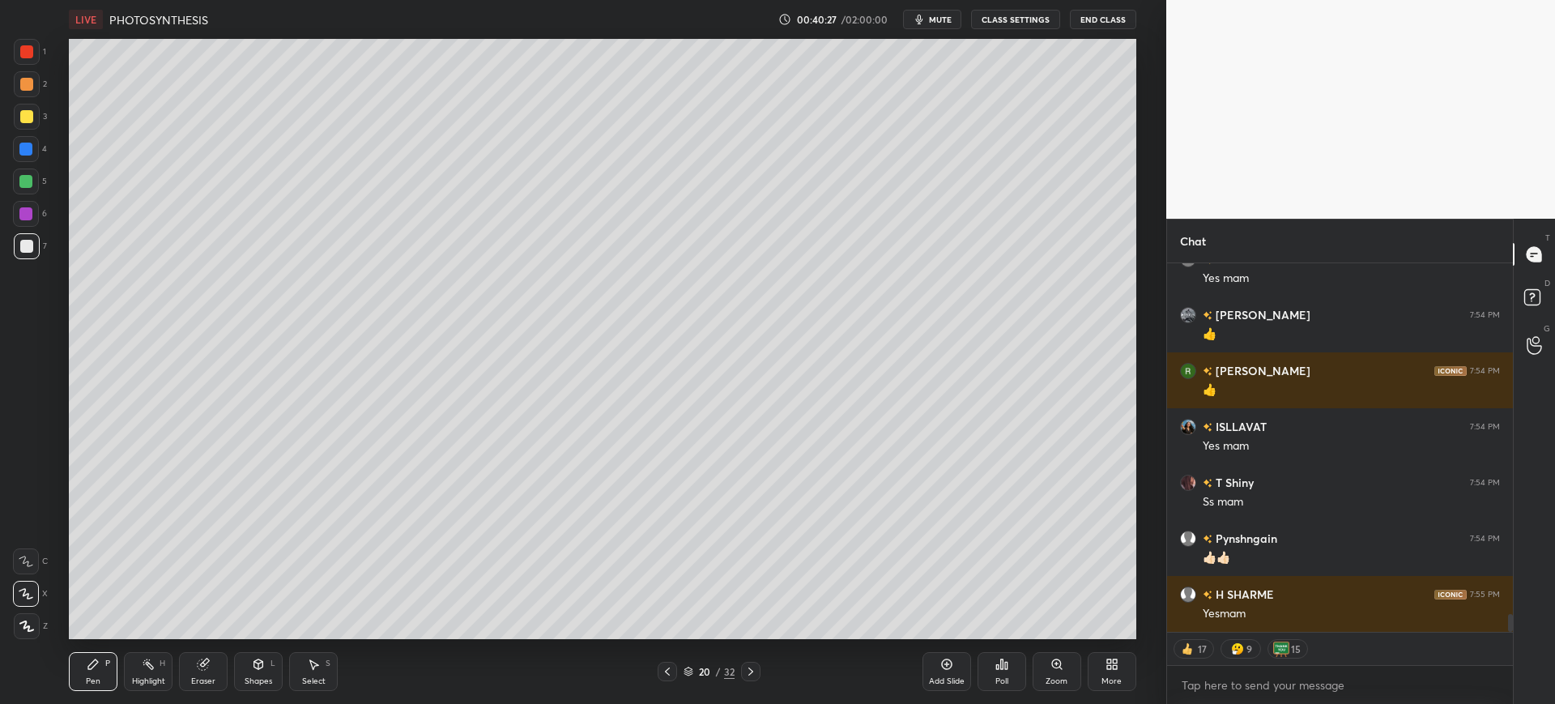
click at [21, 60] on div at bounding box center [27, 52] width 26 height 26
click at [705, 676] on div "20" at bounding box center [705, 672] width 16 height 10
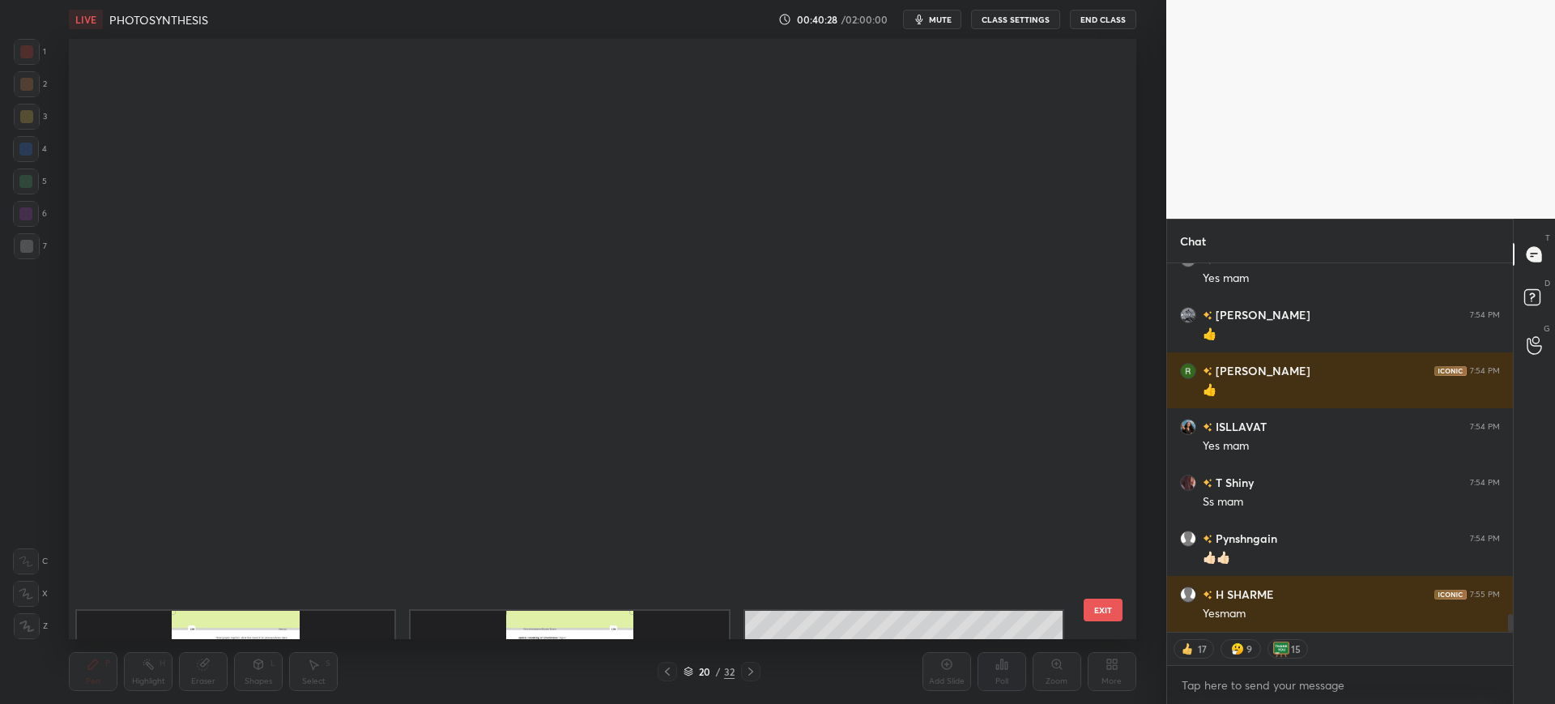
scroll to position [595, 1059]
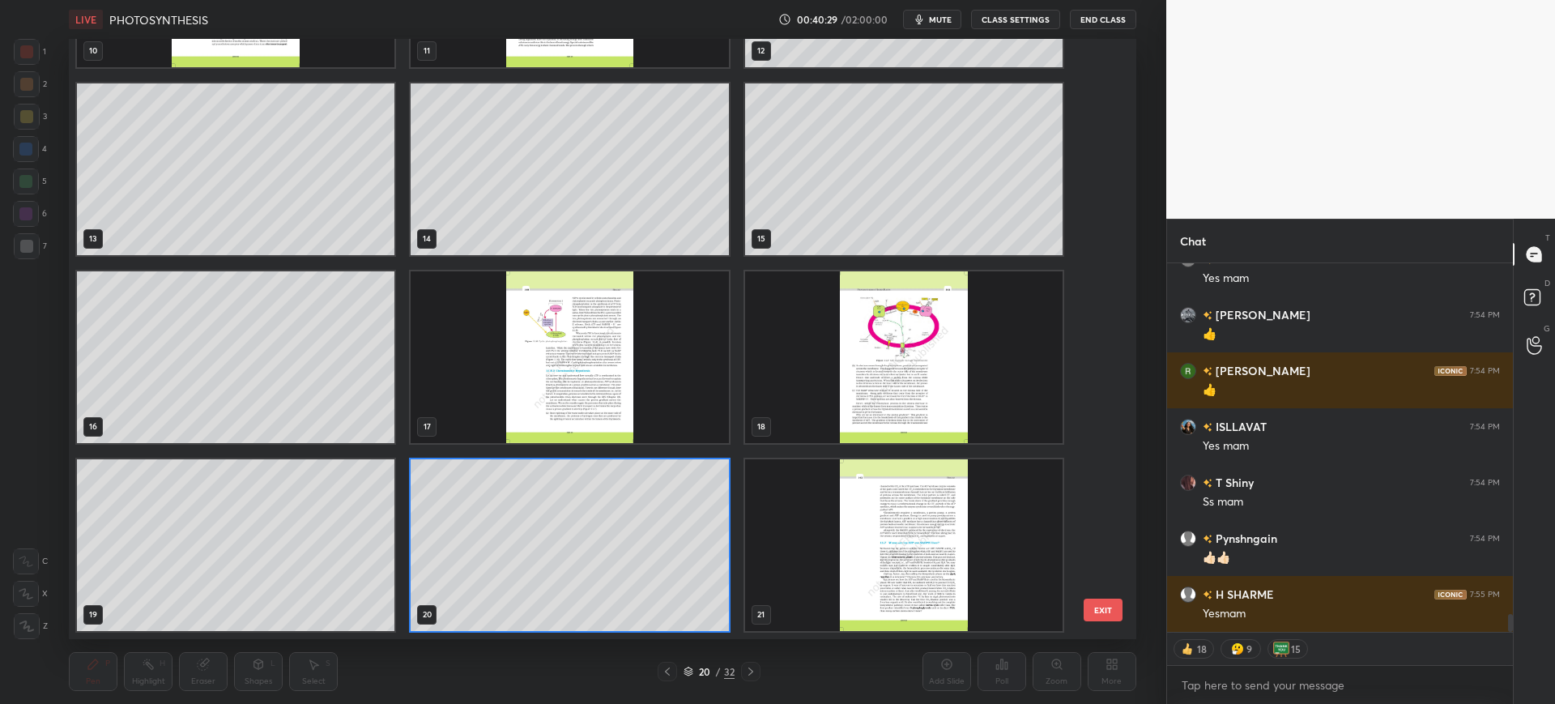
click at [924, 393] on img "grid" at bounding box center [904, 357] width 318 height 172
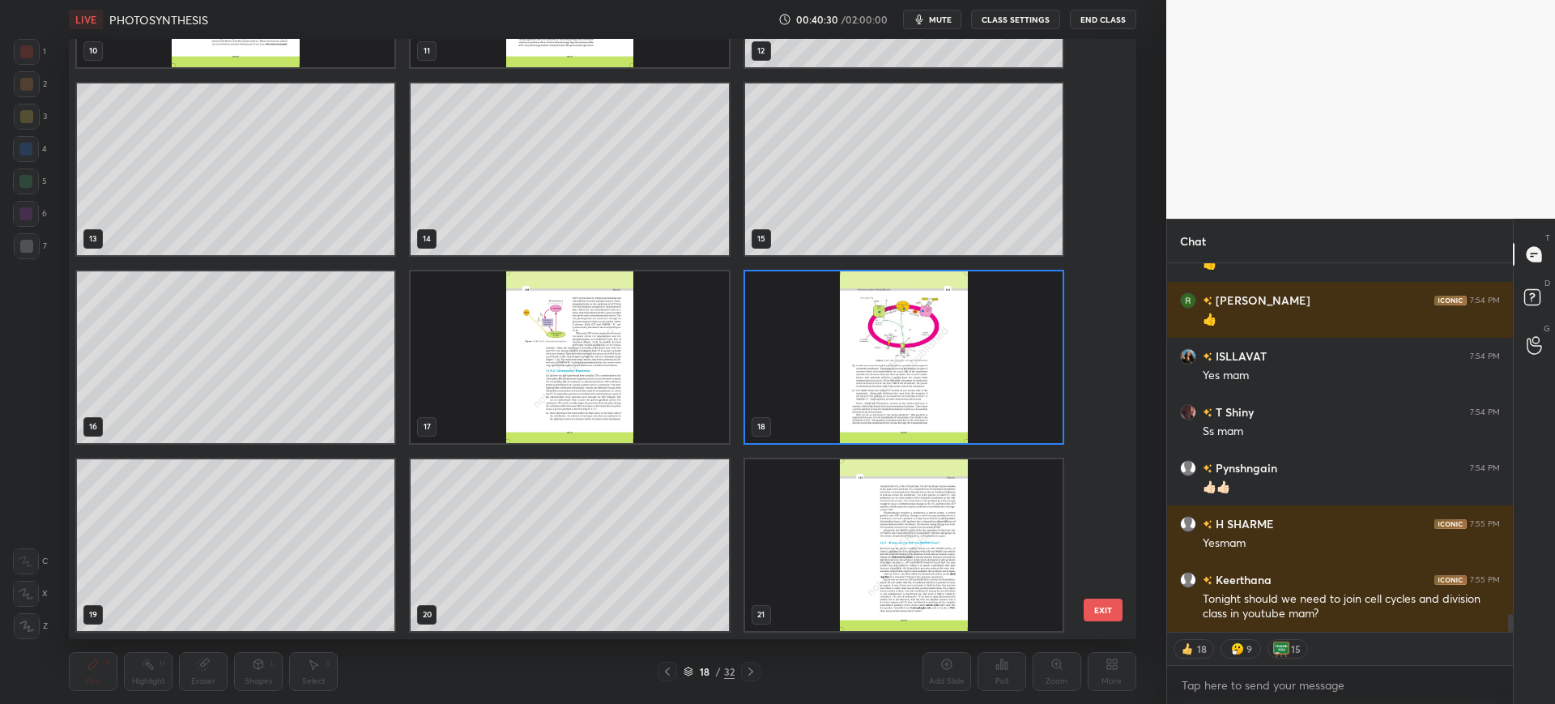
scroll to position [7133, 0]
click at [1085, 615] on button "EXIT" at bounding box center [1103, 610] width 39 height 23
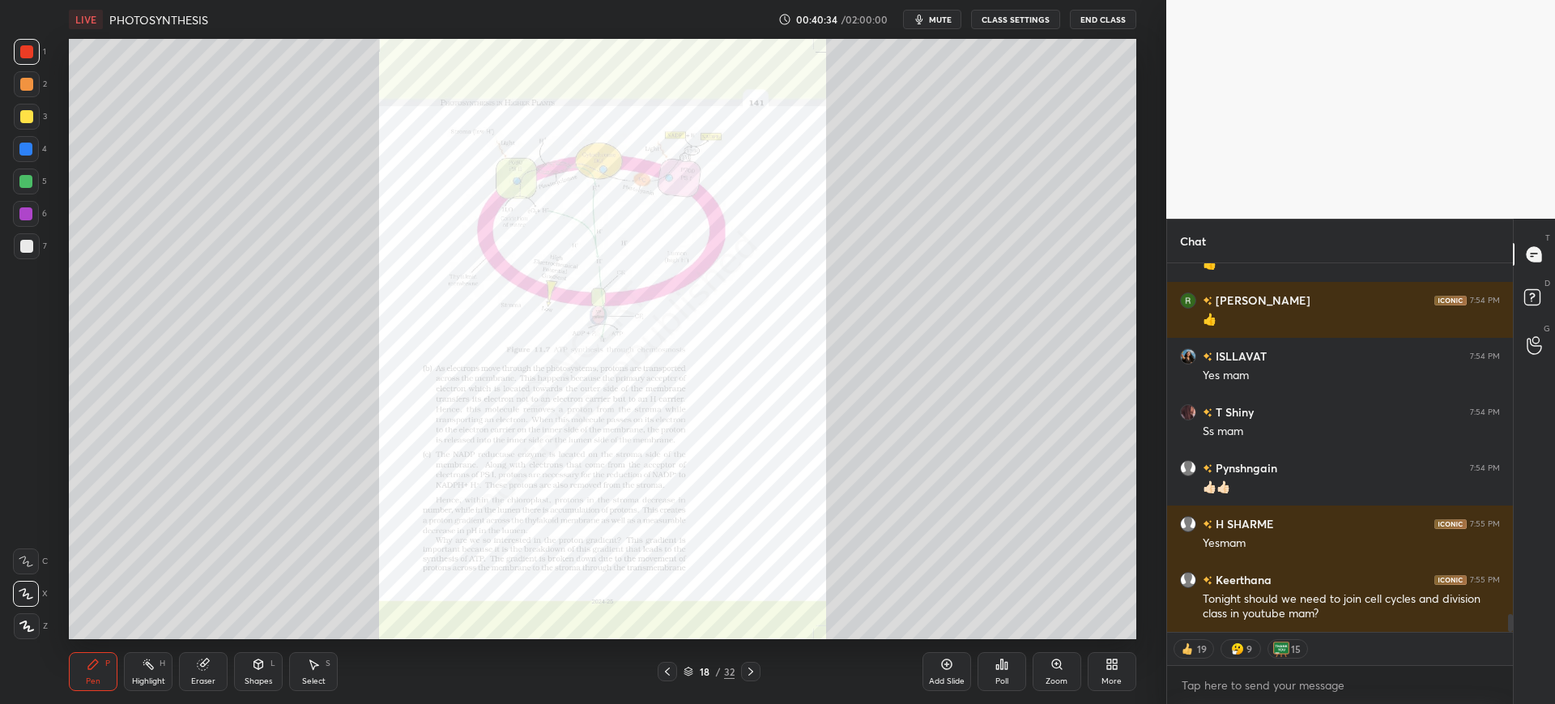
click at [1057, 685] on div "Zoom" at bounding box center [1057, 681] width 22 height 8
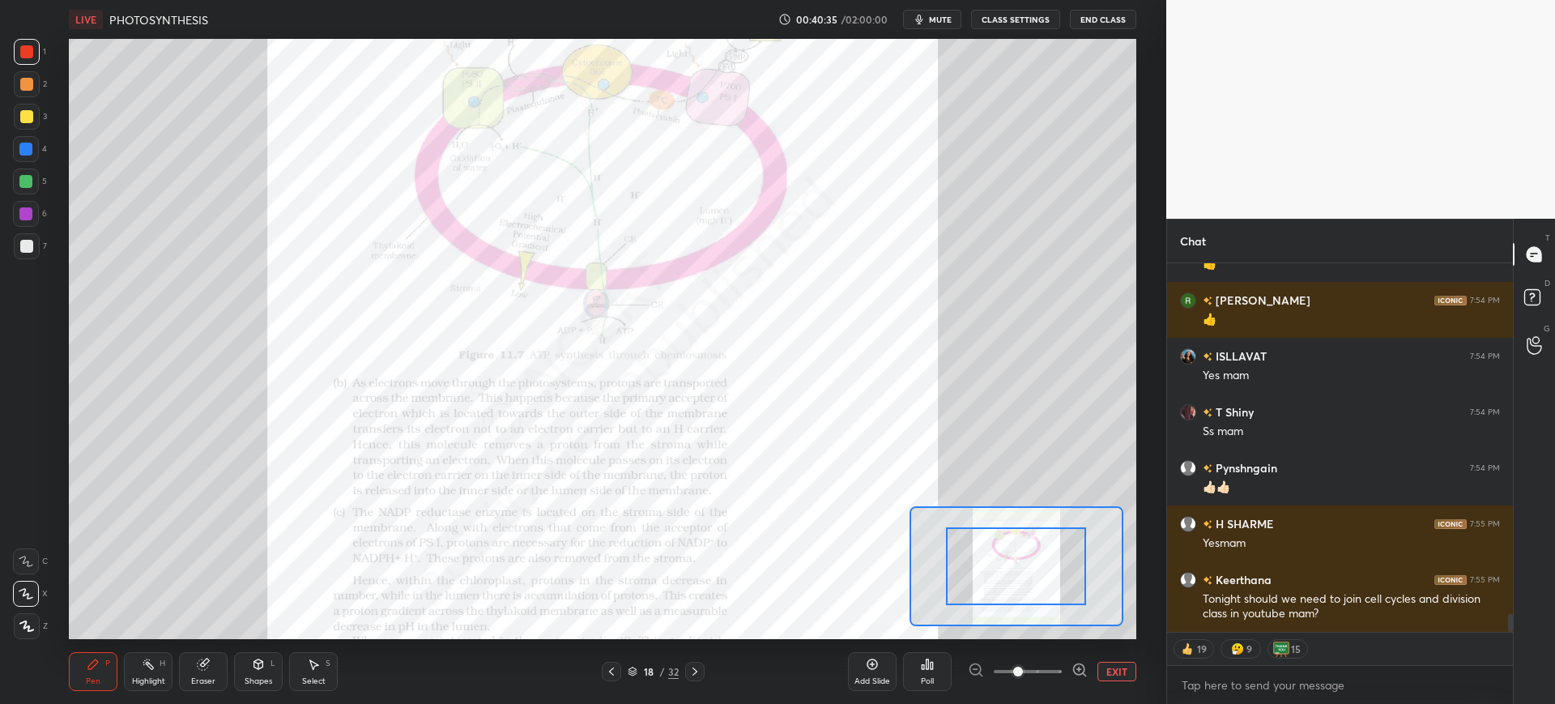
click at [1124, 671] on button "EXIT" at bounding box center [1117, 671] width 39 height 19
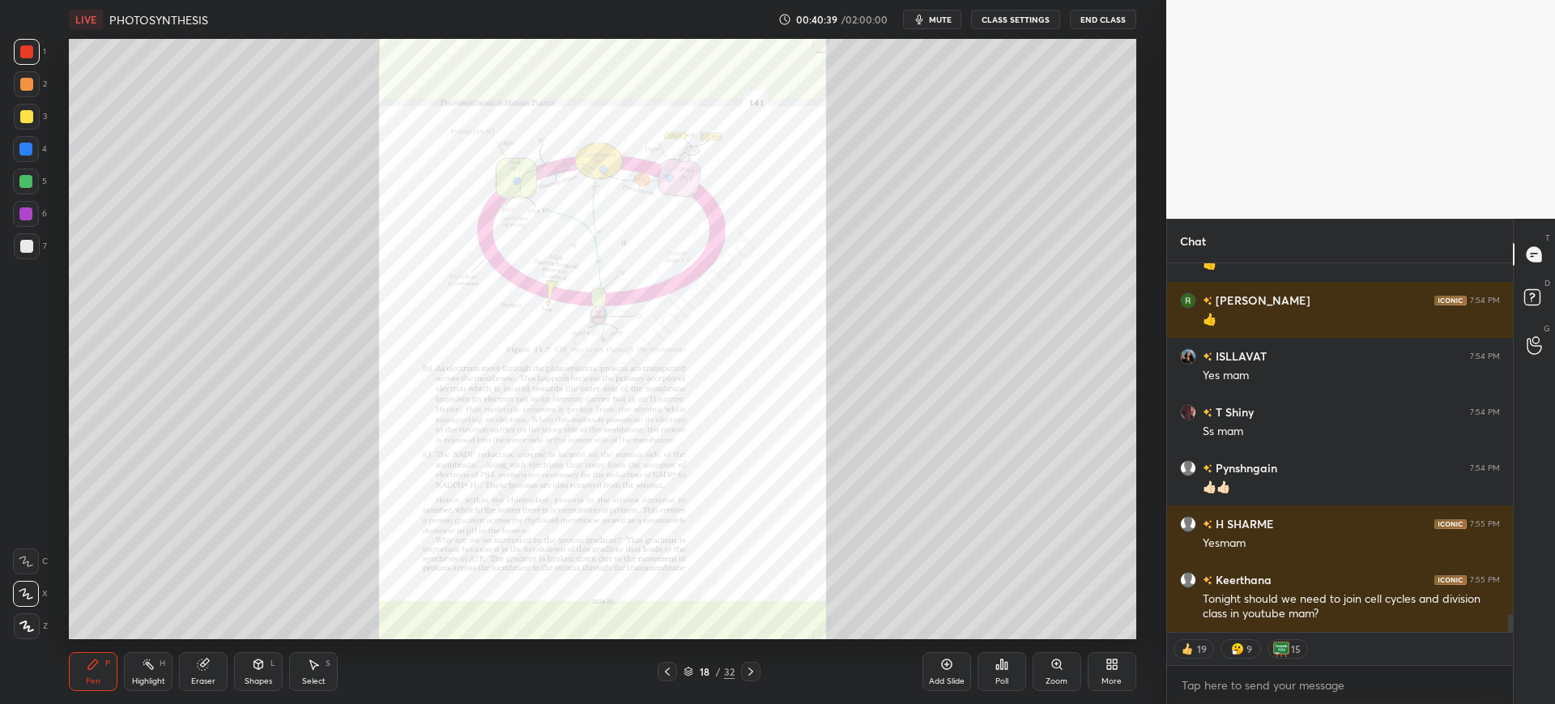
click at [1074, 675] on div "Zoom" at bounding box center [1057, 671] width 49 height 39
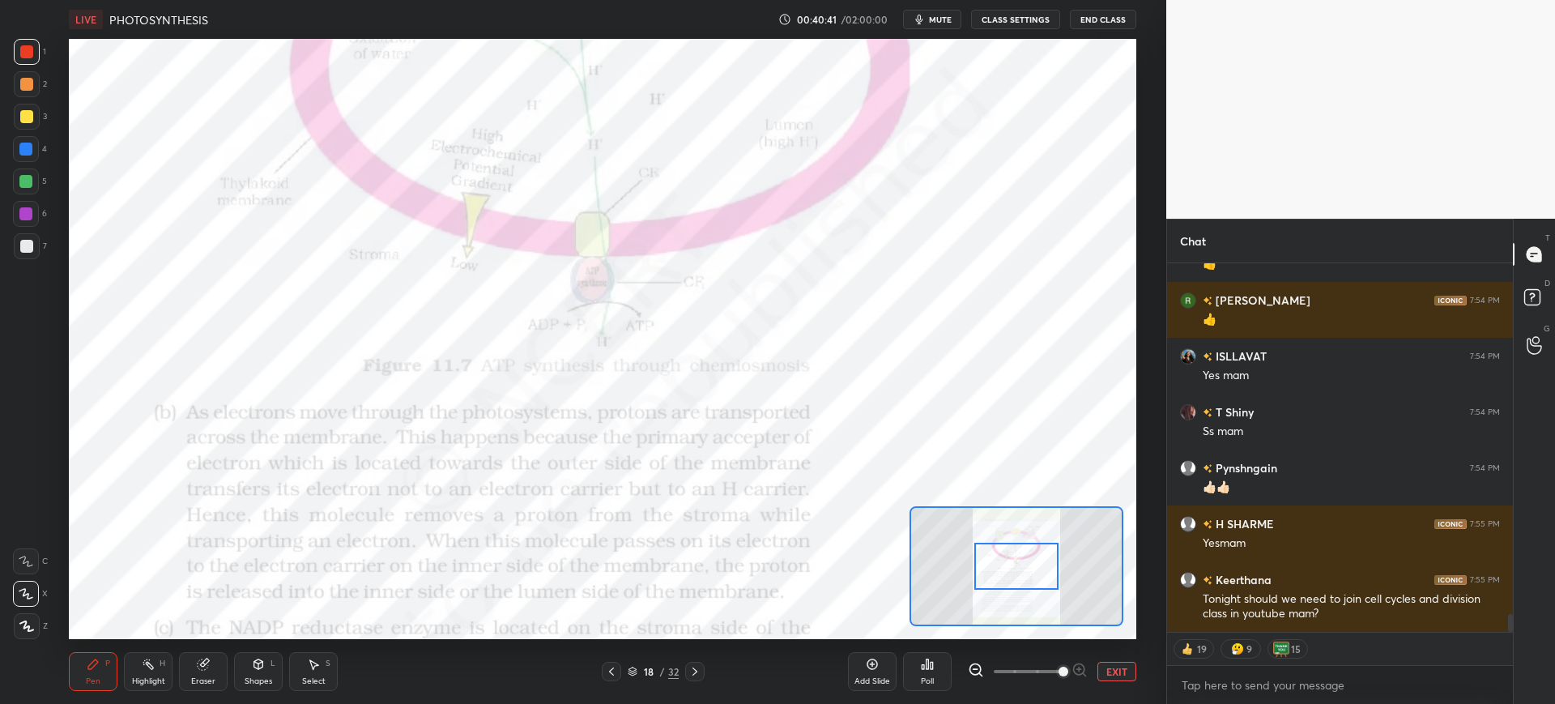
click at [29, 147] on div at bounding box center [25, 149] width 13 height 13
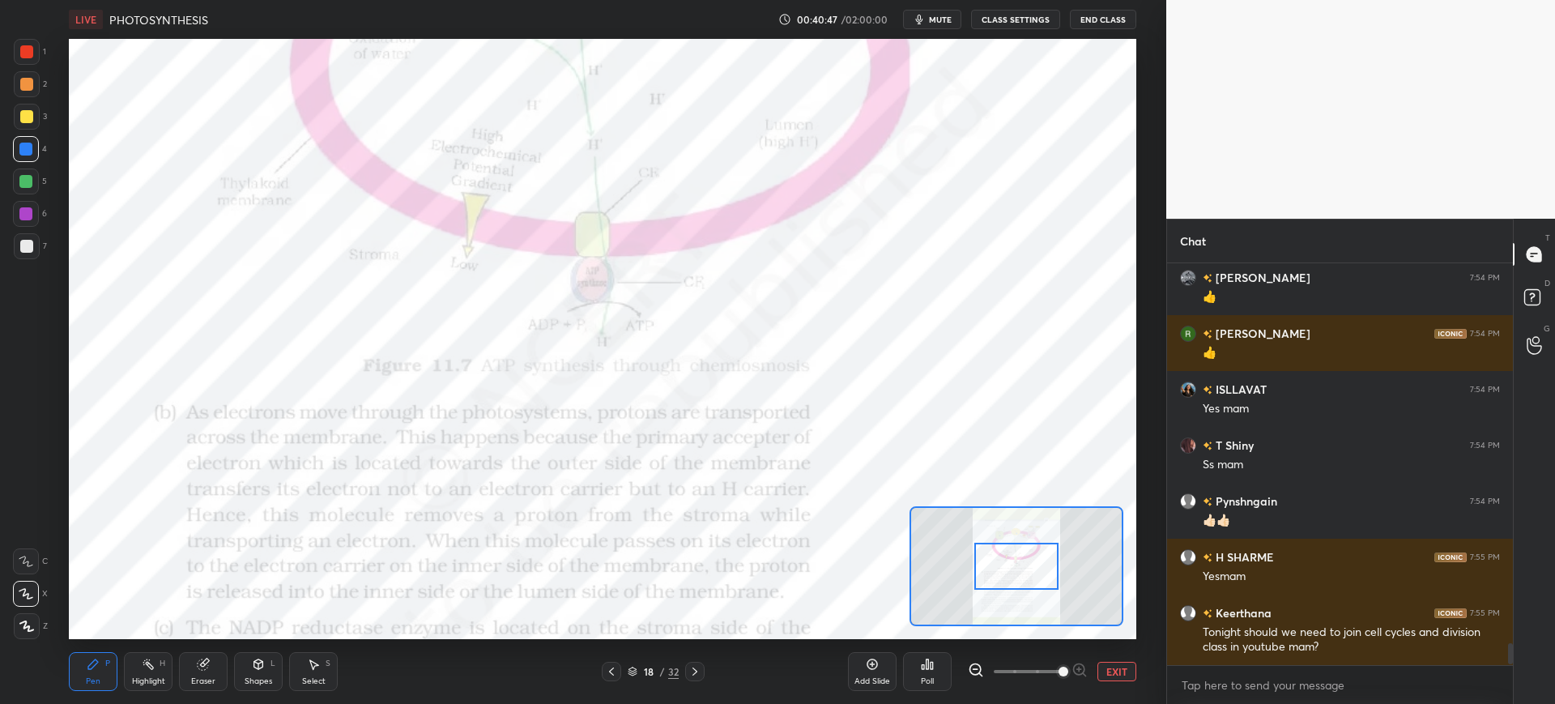
click at [206, 668] on icon at bounding box center [203, 664] width 11 height 11
click at [109, 675] on div "Pen P" at bounding box center [93, 671] width 49 height 39
click at [22, 62] on div at bounding box center [27, 52] width 26 height 26
click at [23, 58] on div at bounding box center [26, 51] width 13 height 13
click at [42, 232] on div "6" at bounding box center [30, 217] width 34 height 32
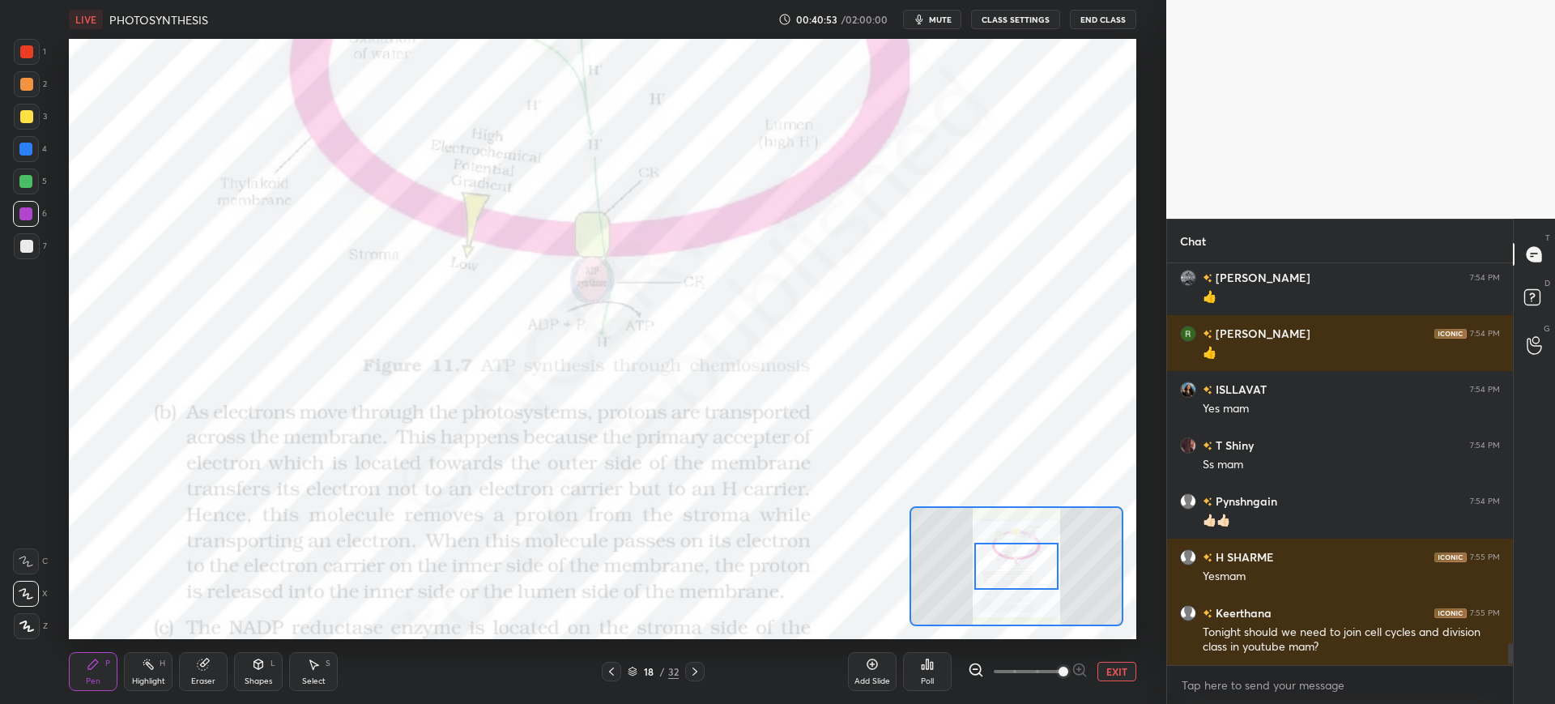
scroll to position [7125, 0]
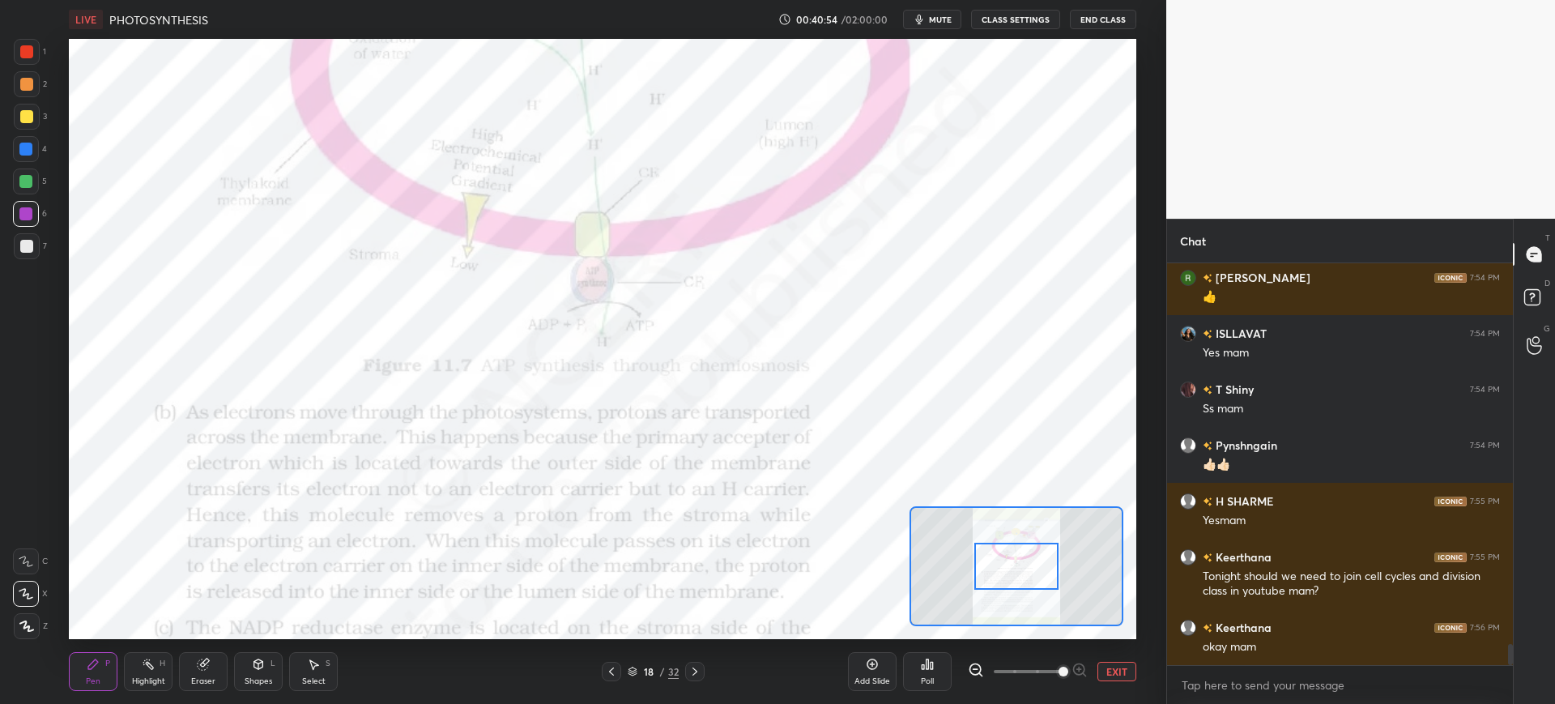
click at [44, 177] on div "5" at bounding box center [30, 181] width 34 height 26
click at [44, 156] on div "4" at bounding box center [30, 149] width 34 height 26
click at [609, 676] on icon at bounding box center [611, 671] width 13 height 13
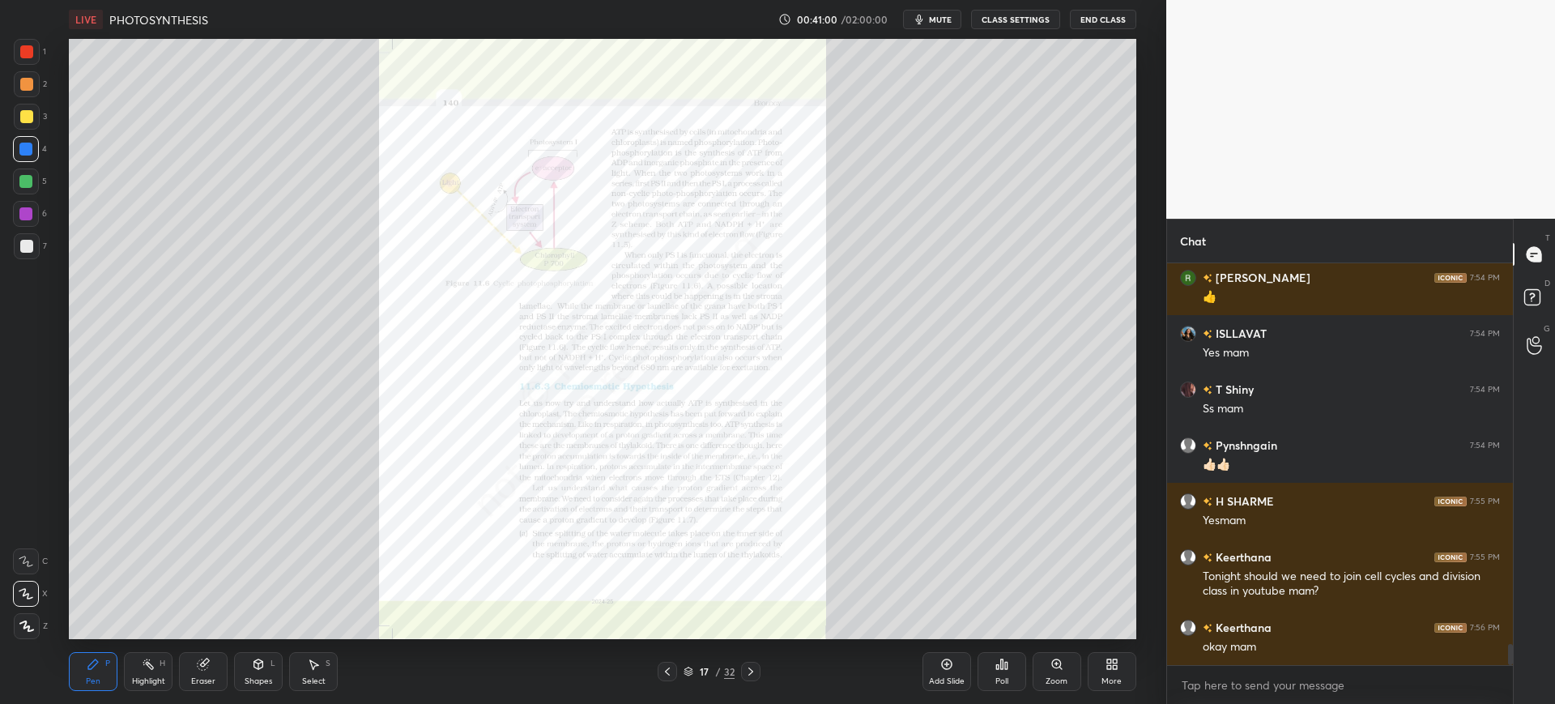
click at [1059, 680] on div "Zoom" at bounding box center [1057, 681] width 22 height 8
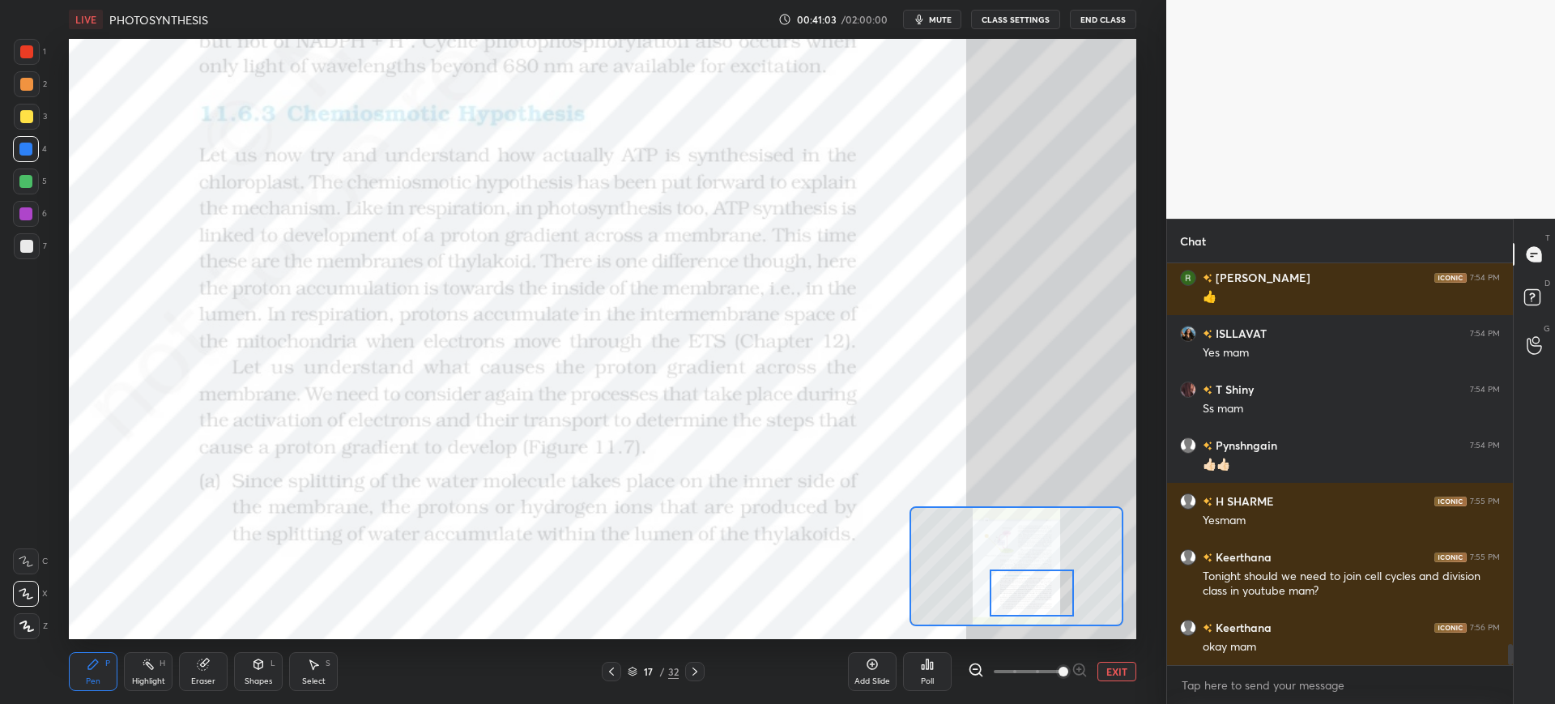
click at [23, 62] on div at bounding box center [27, 52] width 26 height 26
click at [246, 674] on div "Shapes L" at bounding box center [258, 671] width 49 height 39
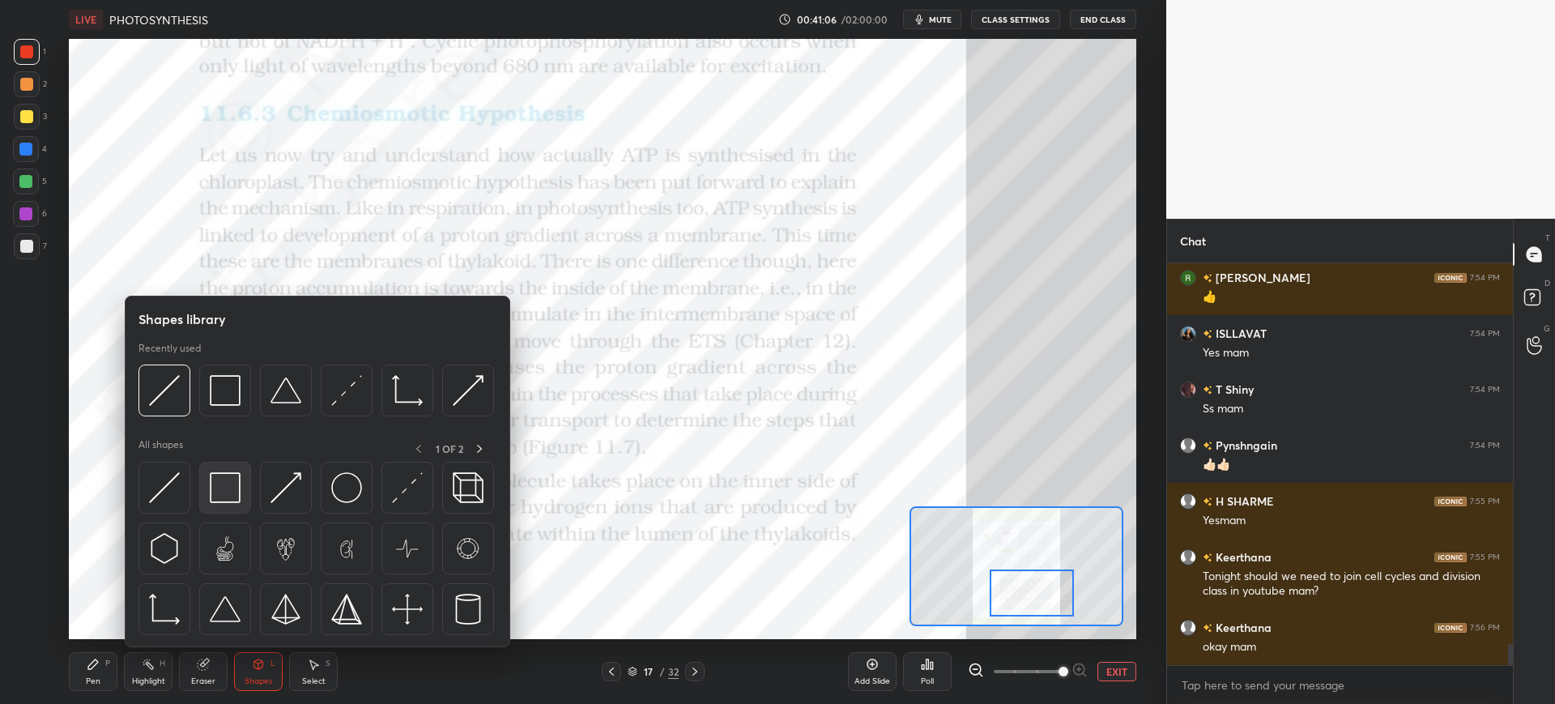
click at [218, 488] on img at bounding box center [225, 487] width 31 height 31
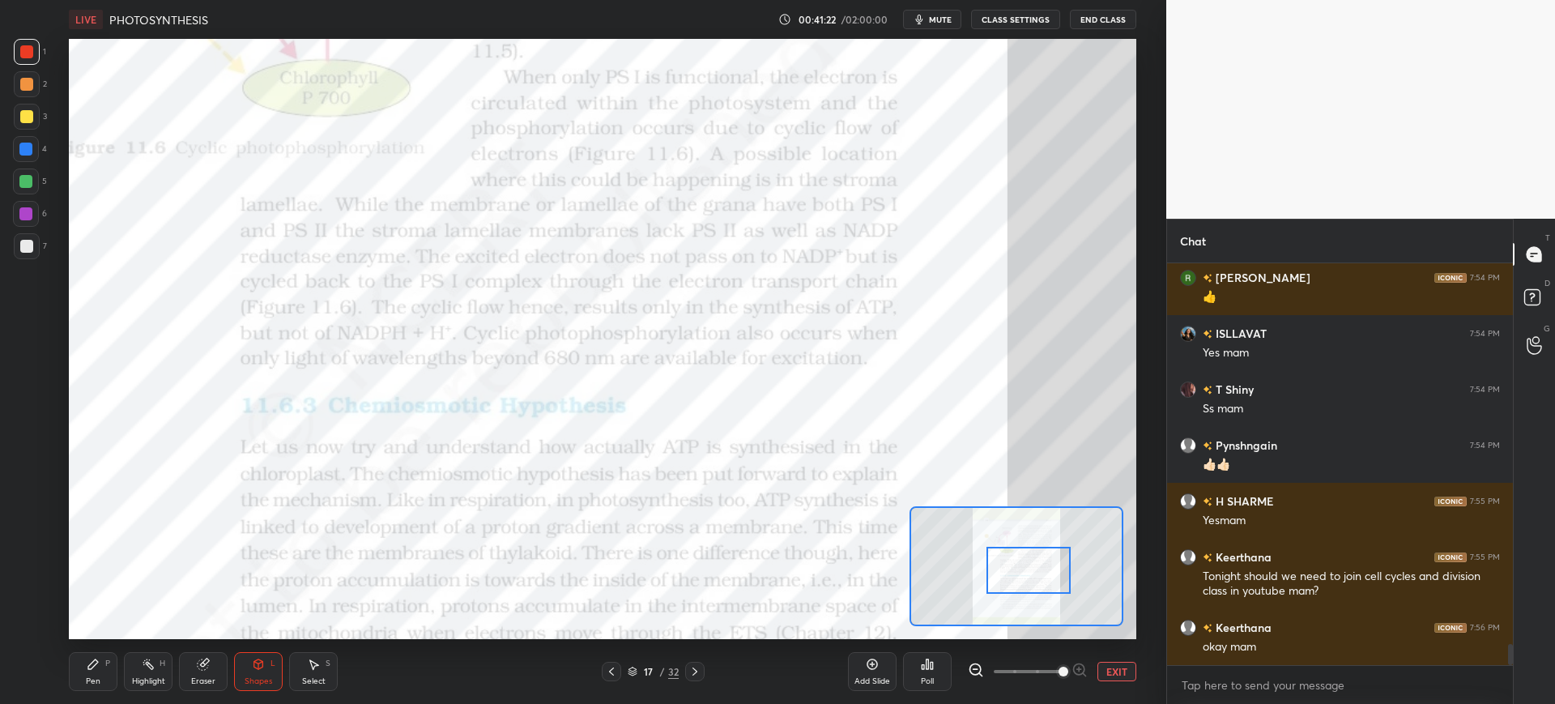
click at [25, 164] on div "4" at bounding box center [30, 152] width 34 height 32
click at [31, 194] on div at bounding box center [26, 181] width 26 height 26
click at [109, 662] on div "P" at bounding box center [107, 663] width 5 height 8
click at [28, 627] on icon at bounding box center [26, 626] width 13 height 10
click at [29, 61] on div at bounding box center [27, 52] width 26 height 26
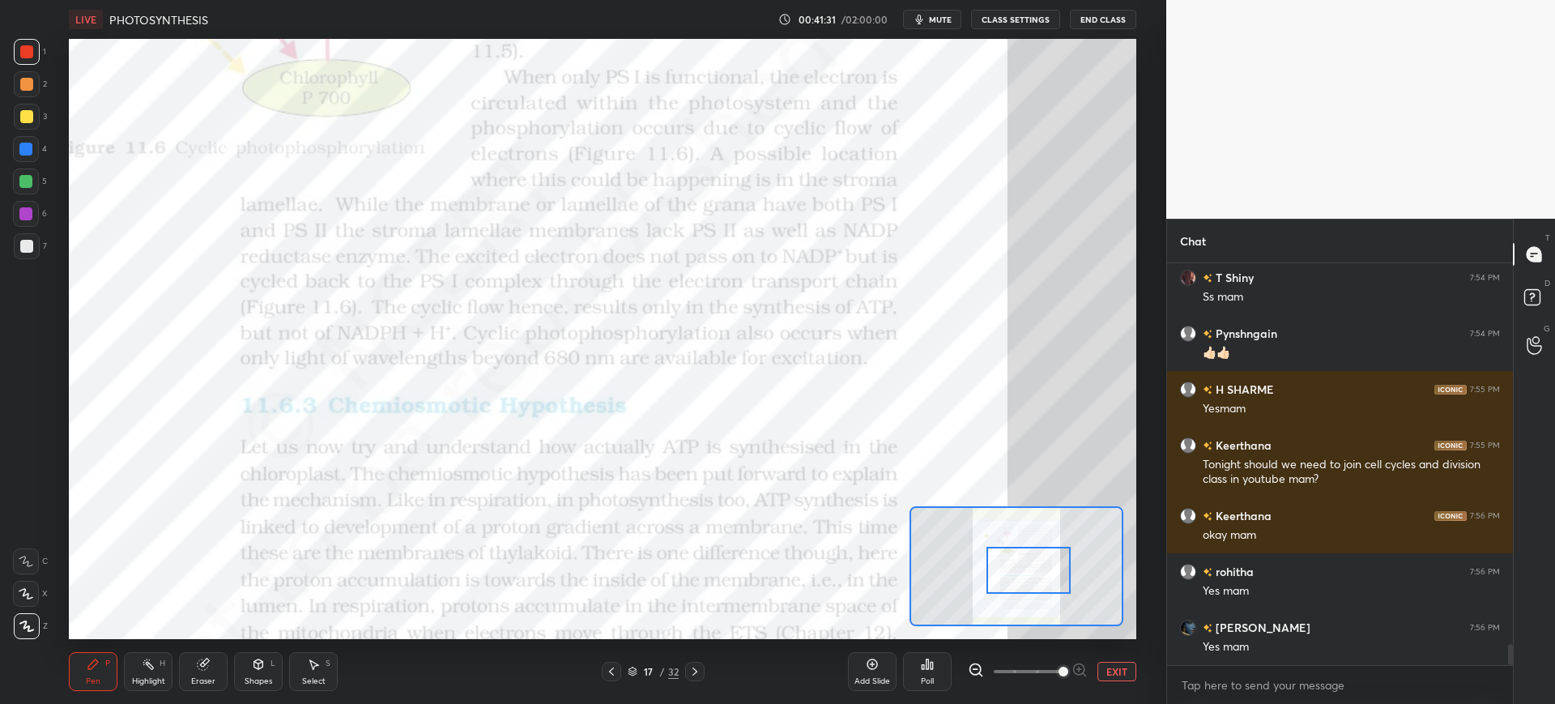
scroll to position [7292, 0]
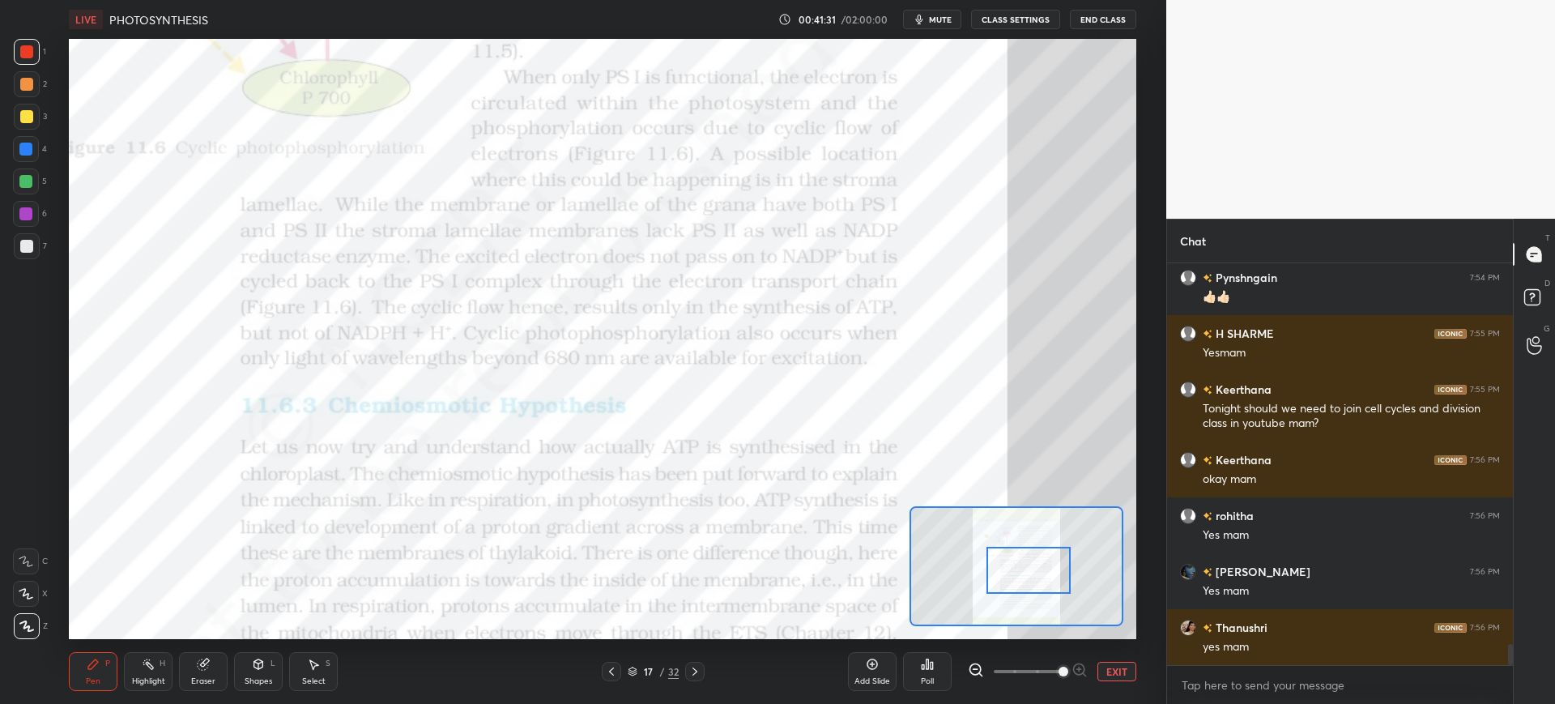
click at [209, 656] on div "Eraser" at bounding box center [203, 671] width 49 height 39
click at [83, 691] on div "Pen P Highlight H Eraser Shapes L Select S 17 / 32 Add Slide Poll EXIT" at bounding box center [602, 671] width 1067 height 65
click at [100, 659] on icon at bounding box center [93, 664] width 13 height 13
click at [25, 139] on div at bounding box center [26, 149] width 26 height 26
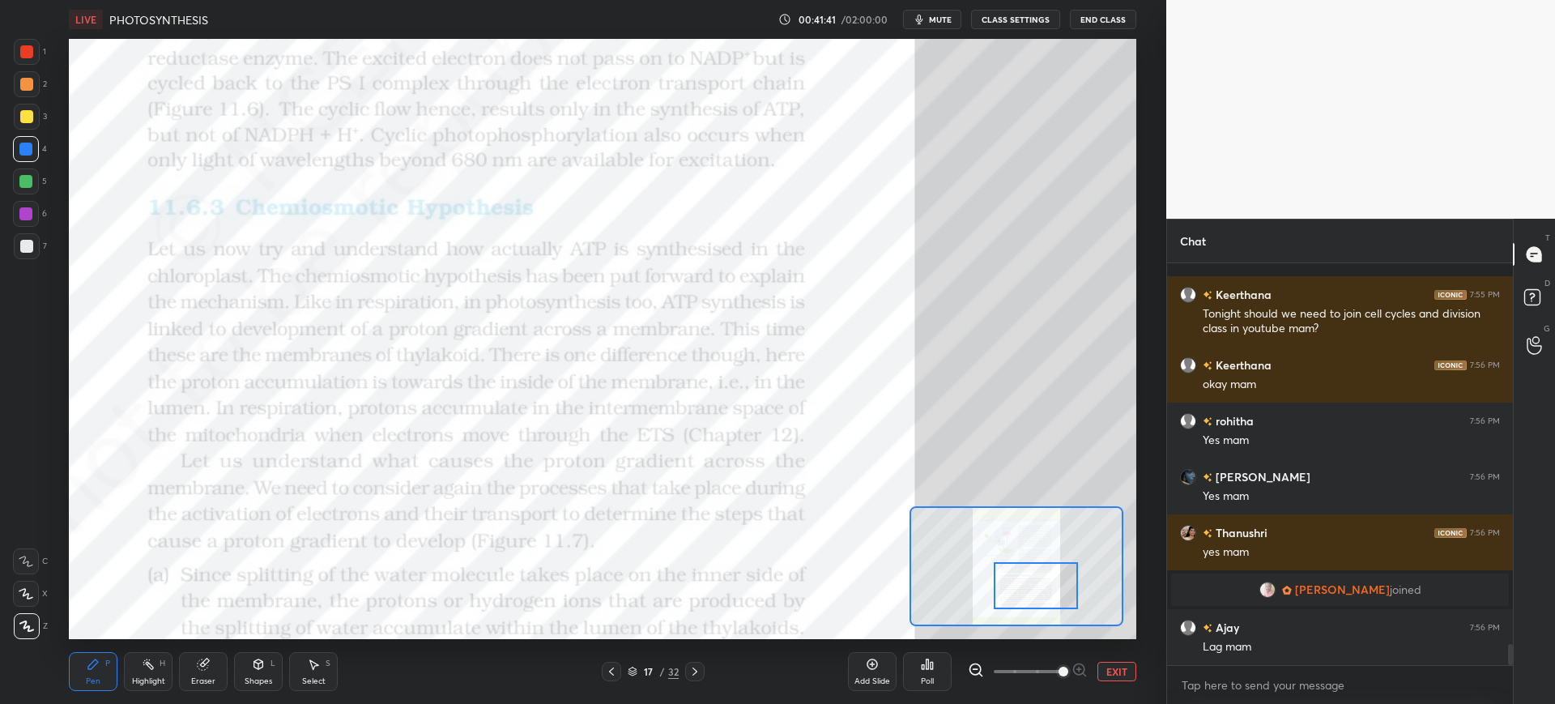
scroll to position [7338, 0]
click at [28, 55] on div at bounding box center [26, 51] width 13 height 13
click at [29, 147] on div at bounding box center [25, 149] width 13 height 13
click at [28, 599] on icon at bounding box center [25, 594] width 13 height 10
click at [33, 66] on div "1" at bounding box center [30, 55] width 32 height 32
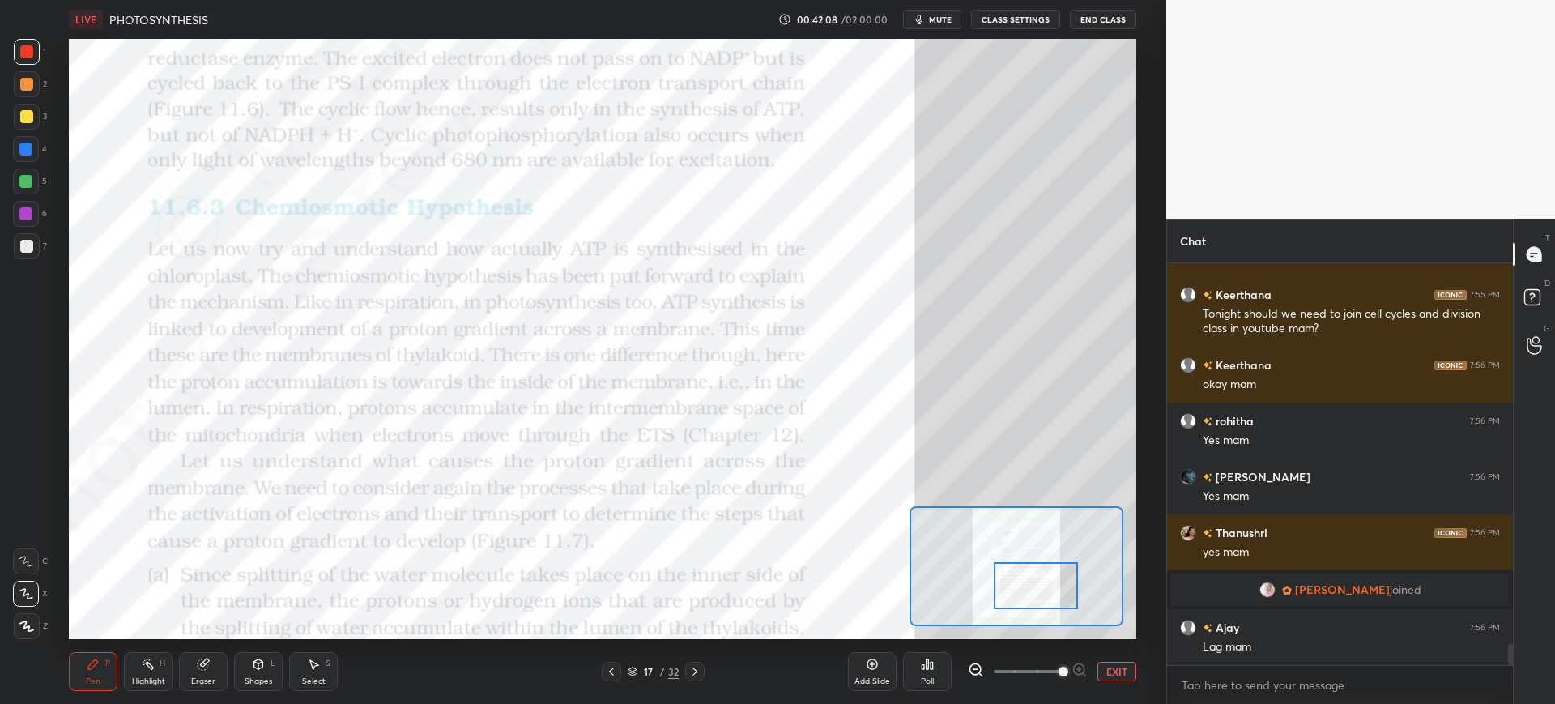
click at [30, 145] on div at bounding box center [25, 149] width 13 height 13
click at [23, 216] on div at bounding box center [25, 213] width 13 height 13
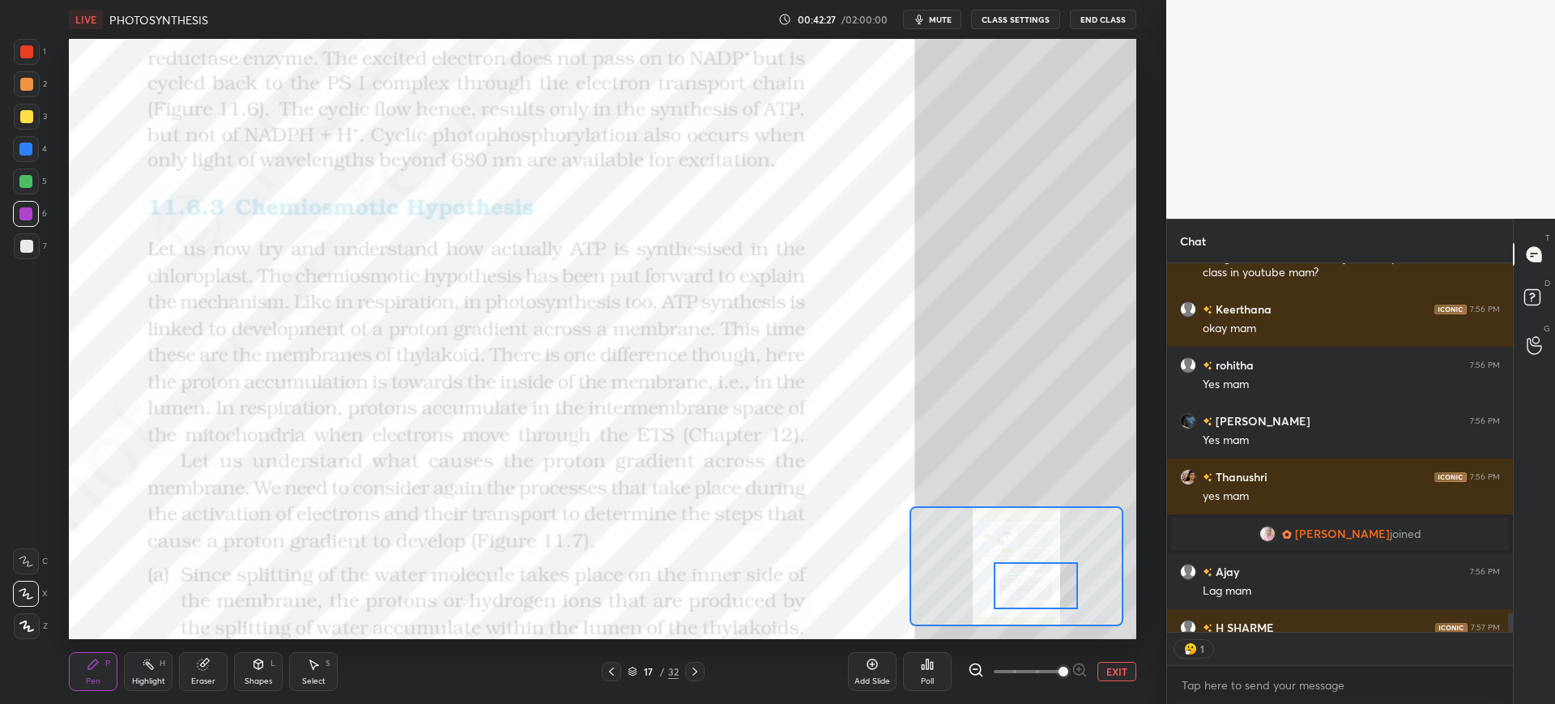
scroll to position [364, 341]
click at [216, 666] on div "Eraser" at bounding box center [203, 671] width 49 height 39
click at [100, 671] on div "Pen P" at bounding box center [93, 671] width 49 height 39
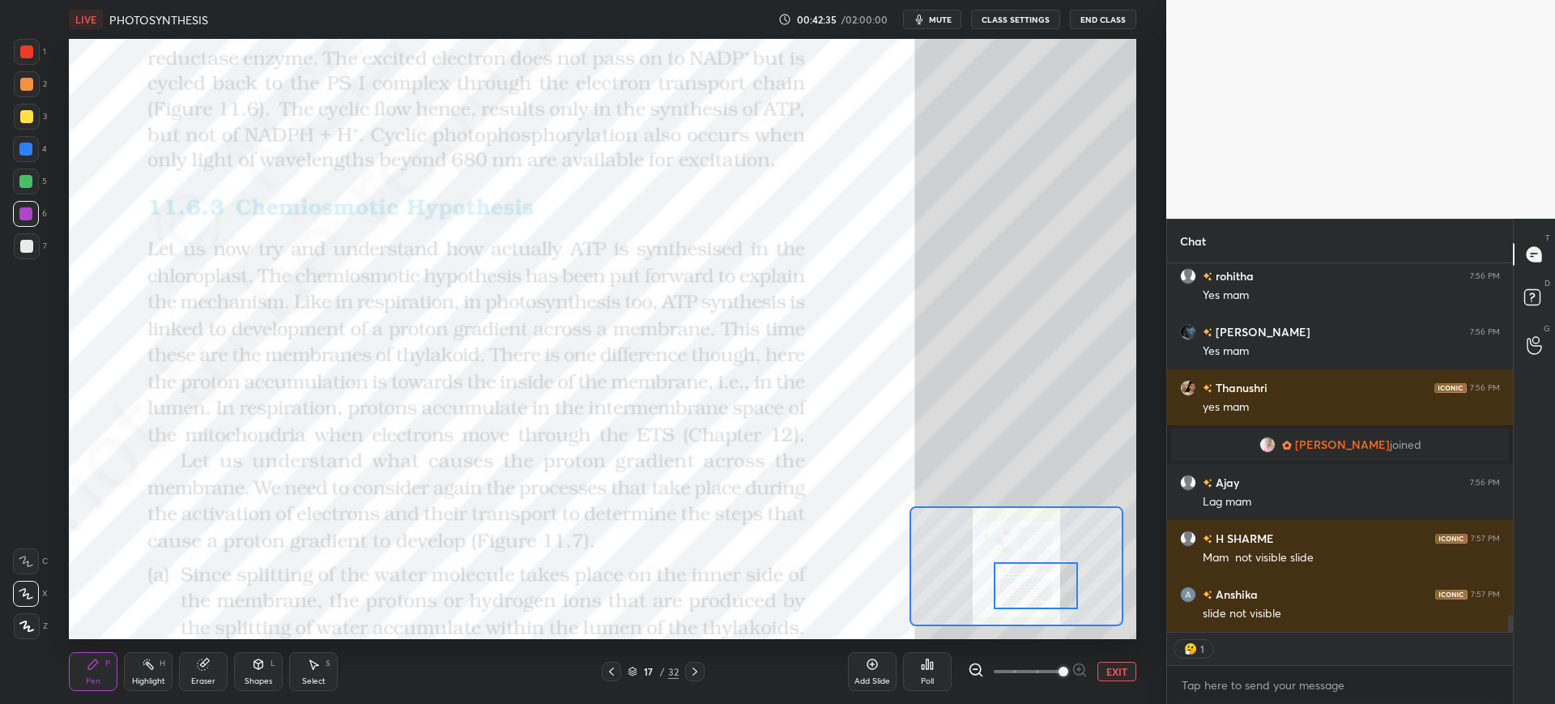
click at [211, 667] on div "Eraser" at bounding box center [203, 671] width 49 height 39
click at [95, 671] on div "Pen P" at bounding box center [93, 671] width 49 height 39
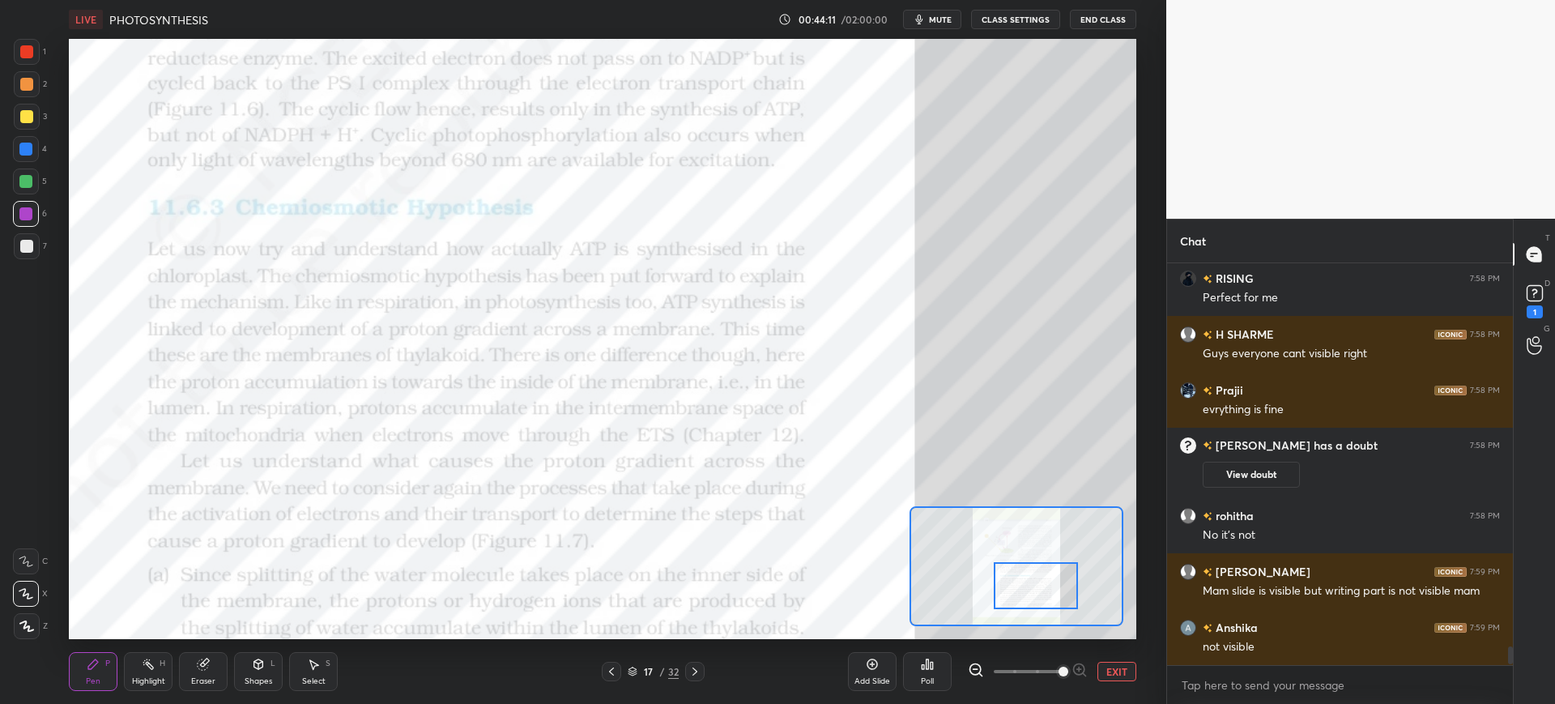
scroll to position [8221, 0]
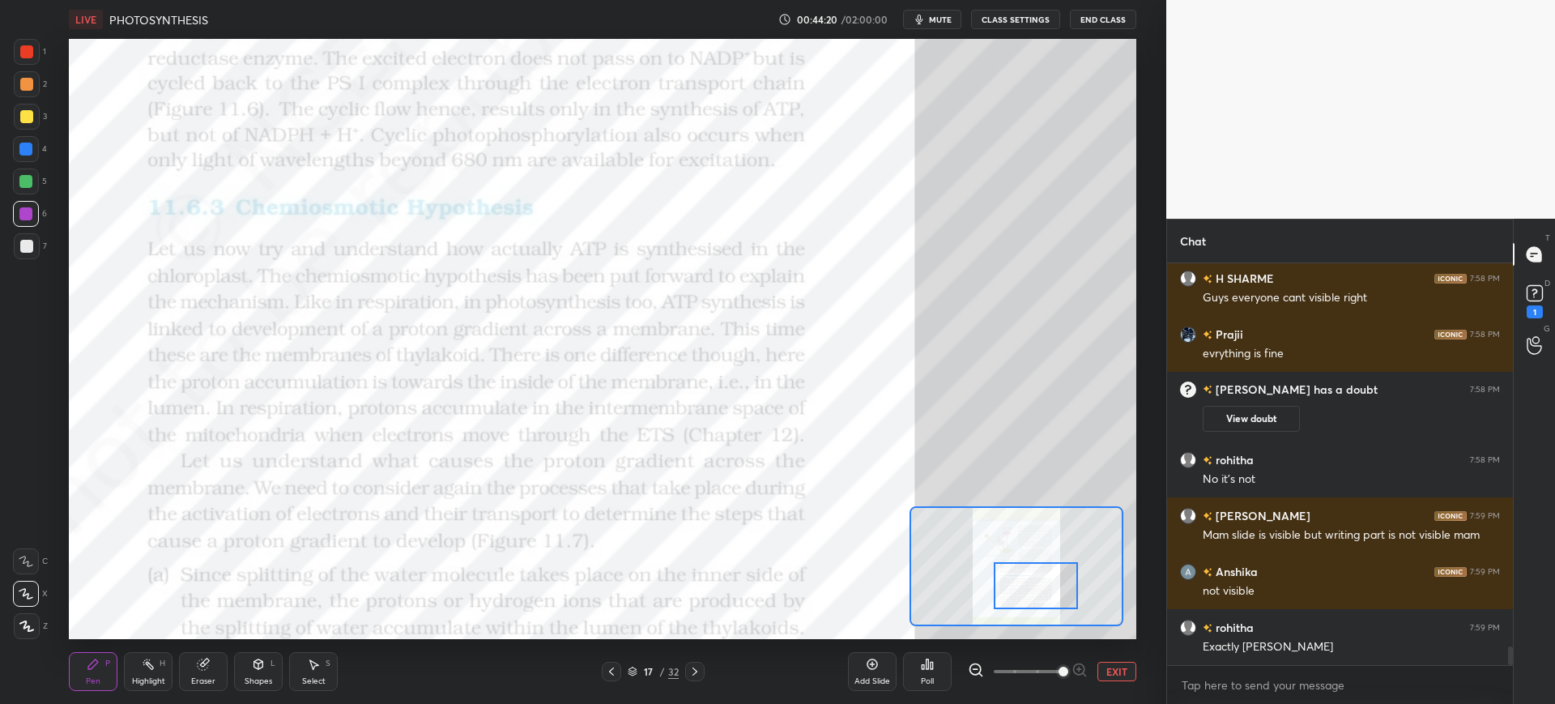
click at [220, 656] on div "Eraser" at bounding box center [203, 671] width 49 height 39
click at [71, 671] on div "Pen P" at bounding box center [93, 671] width 49 height 39
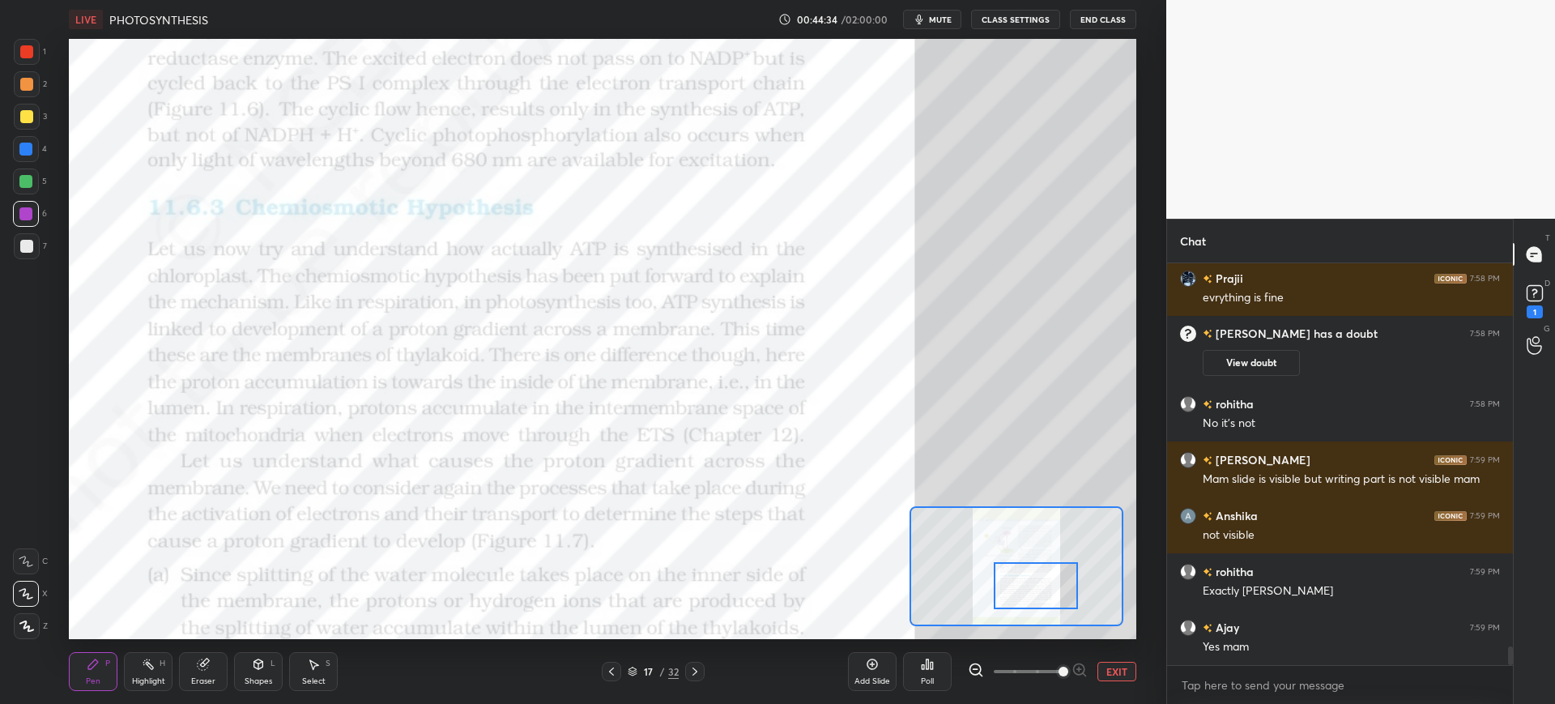
click at [31, 54] on div at bounding box center [26, 51] width 13 height 13
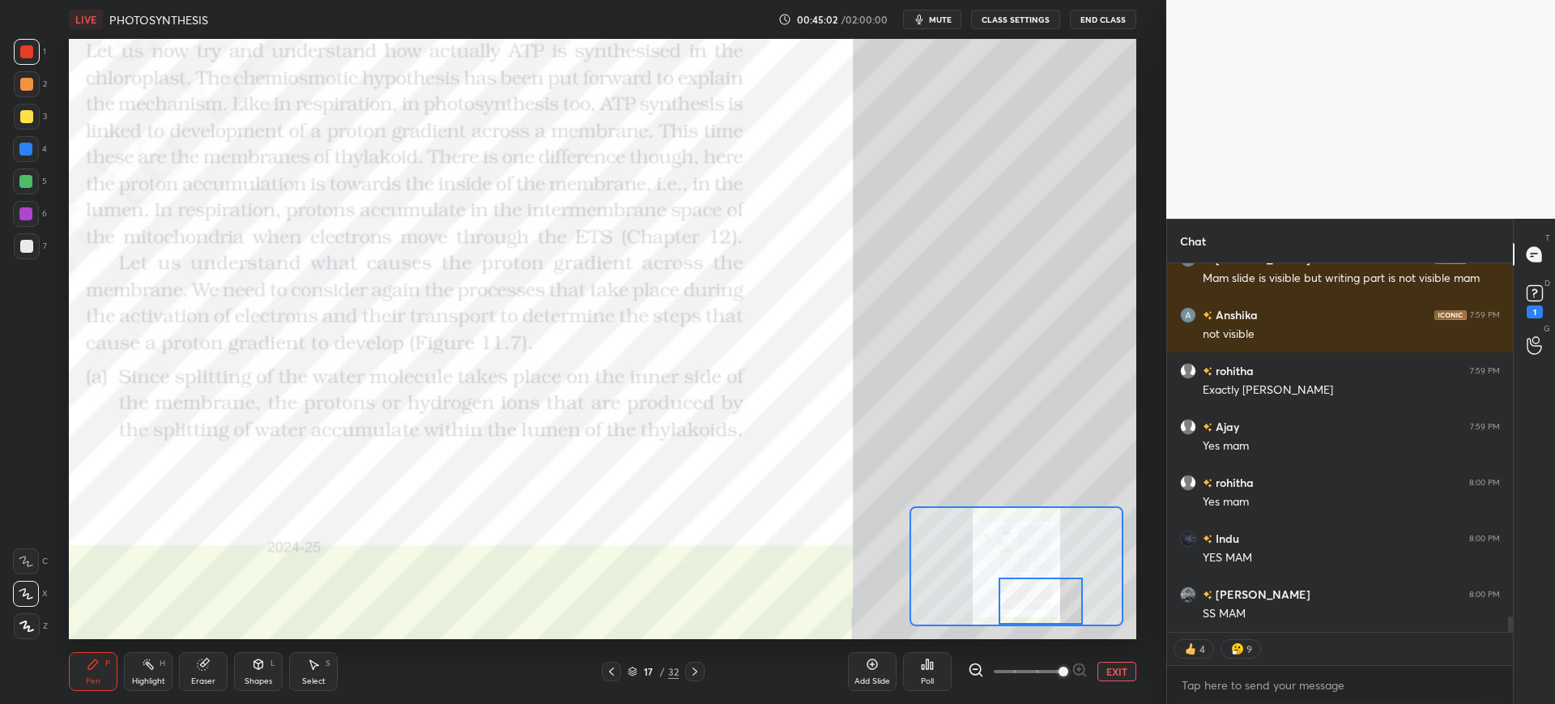
scroll to position [8472, 0]
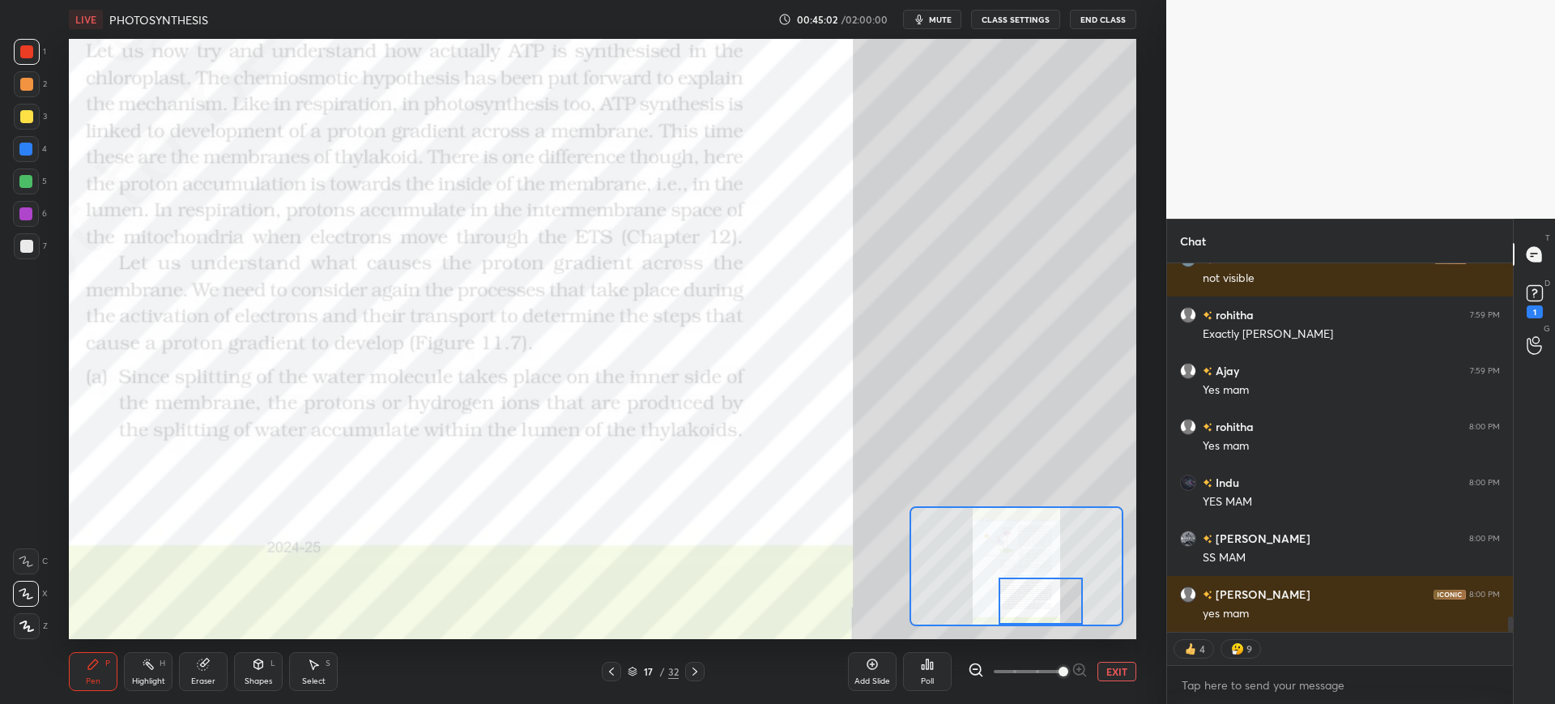
click at [926, 21] on icon "button" at bounding box center [919, 19] width 13 height 13
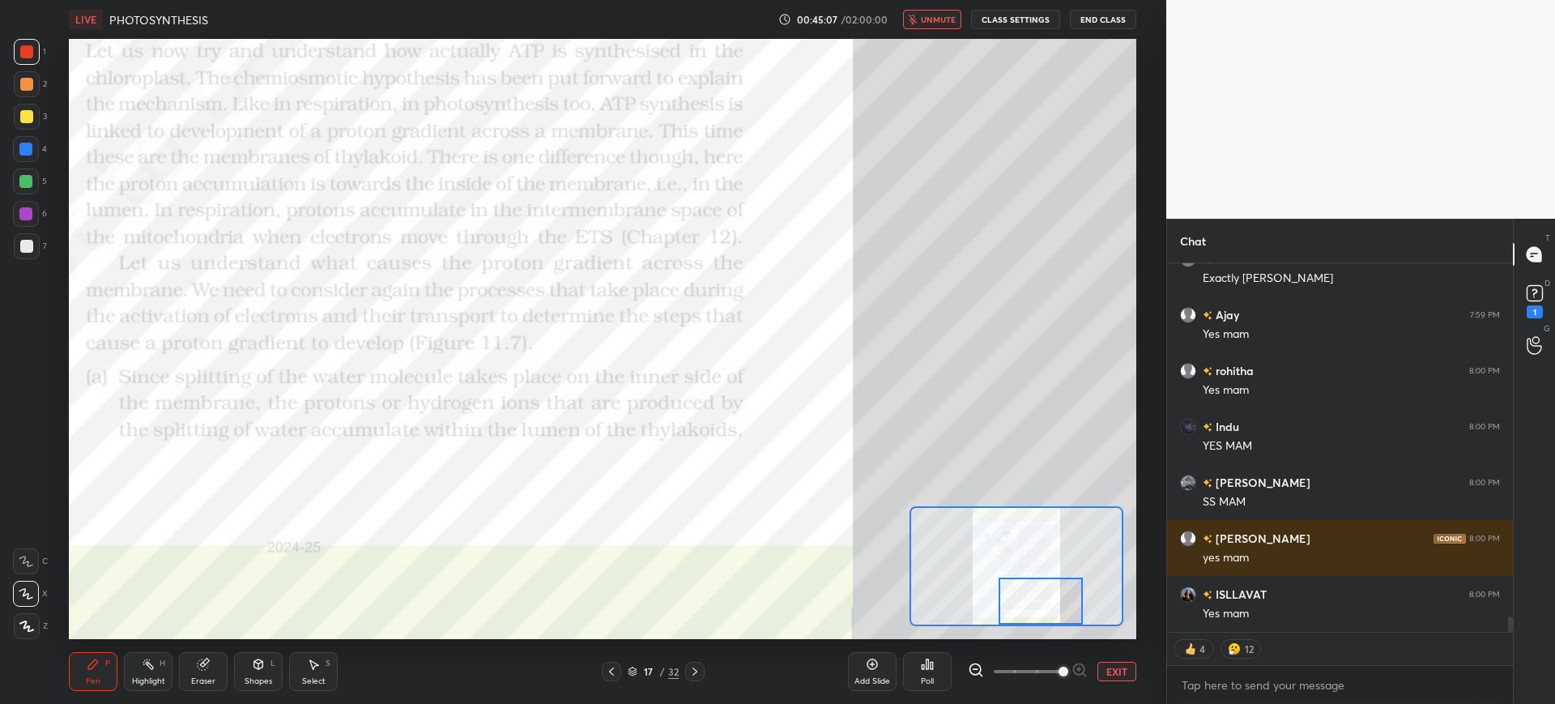
click at [927, 13] on button "unmute" at bounding box center [932, 19] width 58 height 19
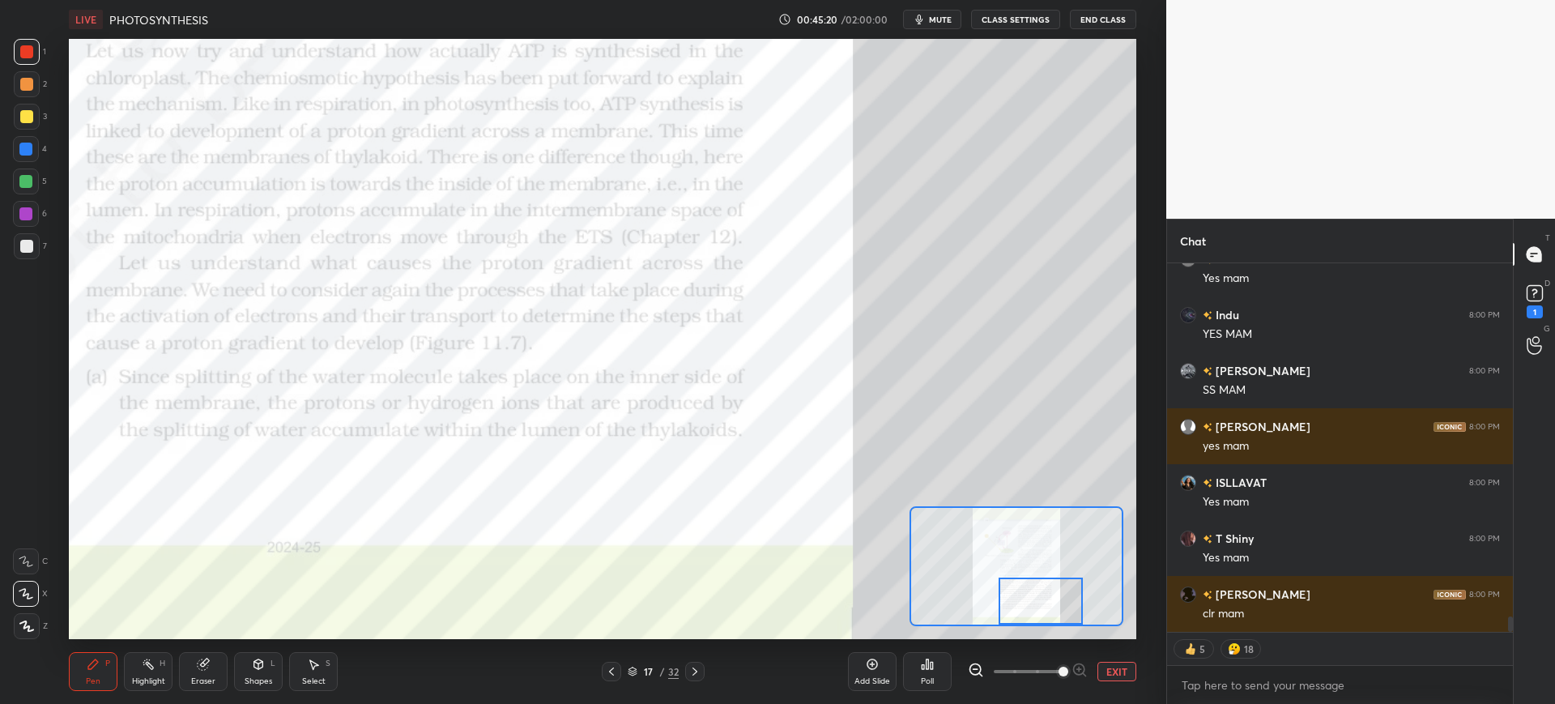
scroll to position [8695, 0]
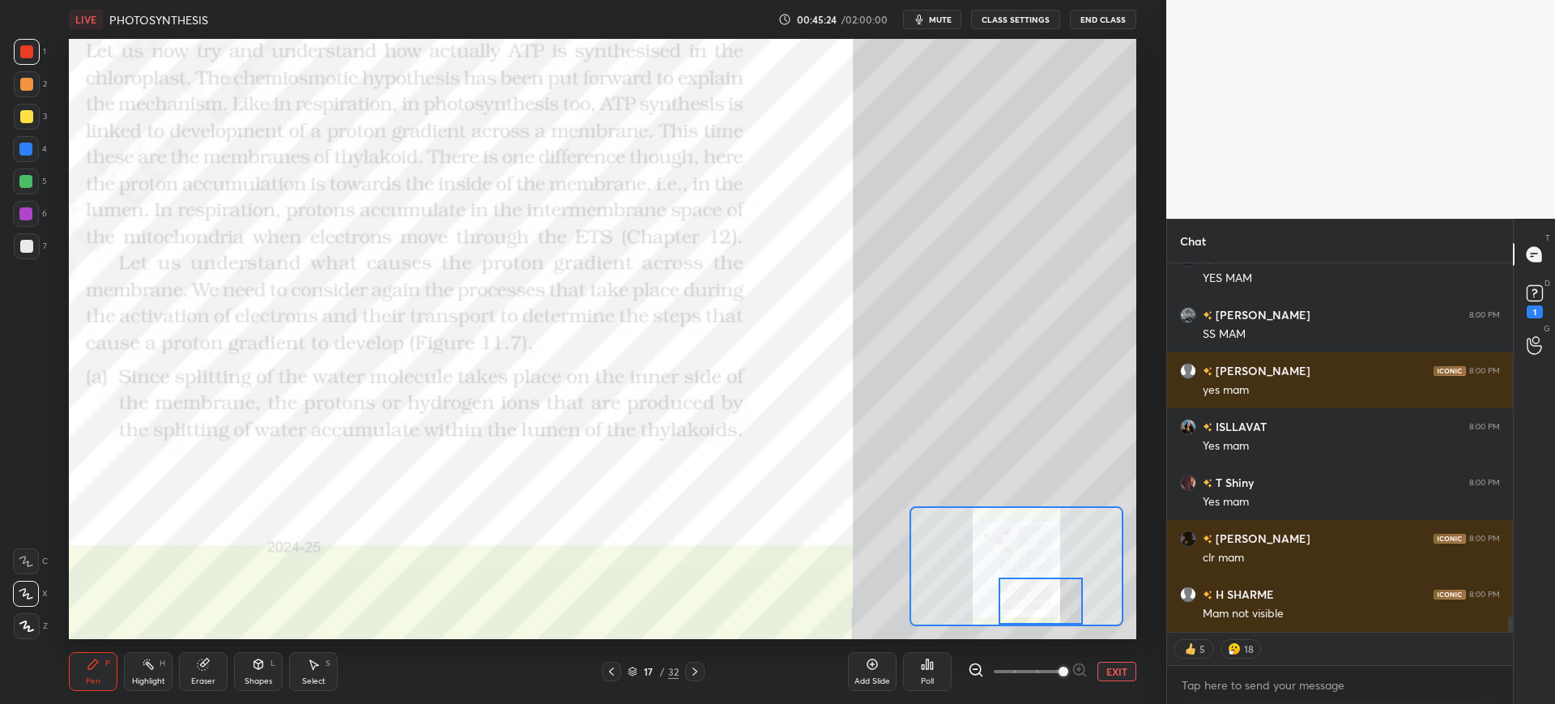
type textarea "x"
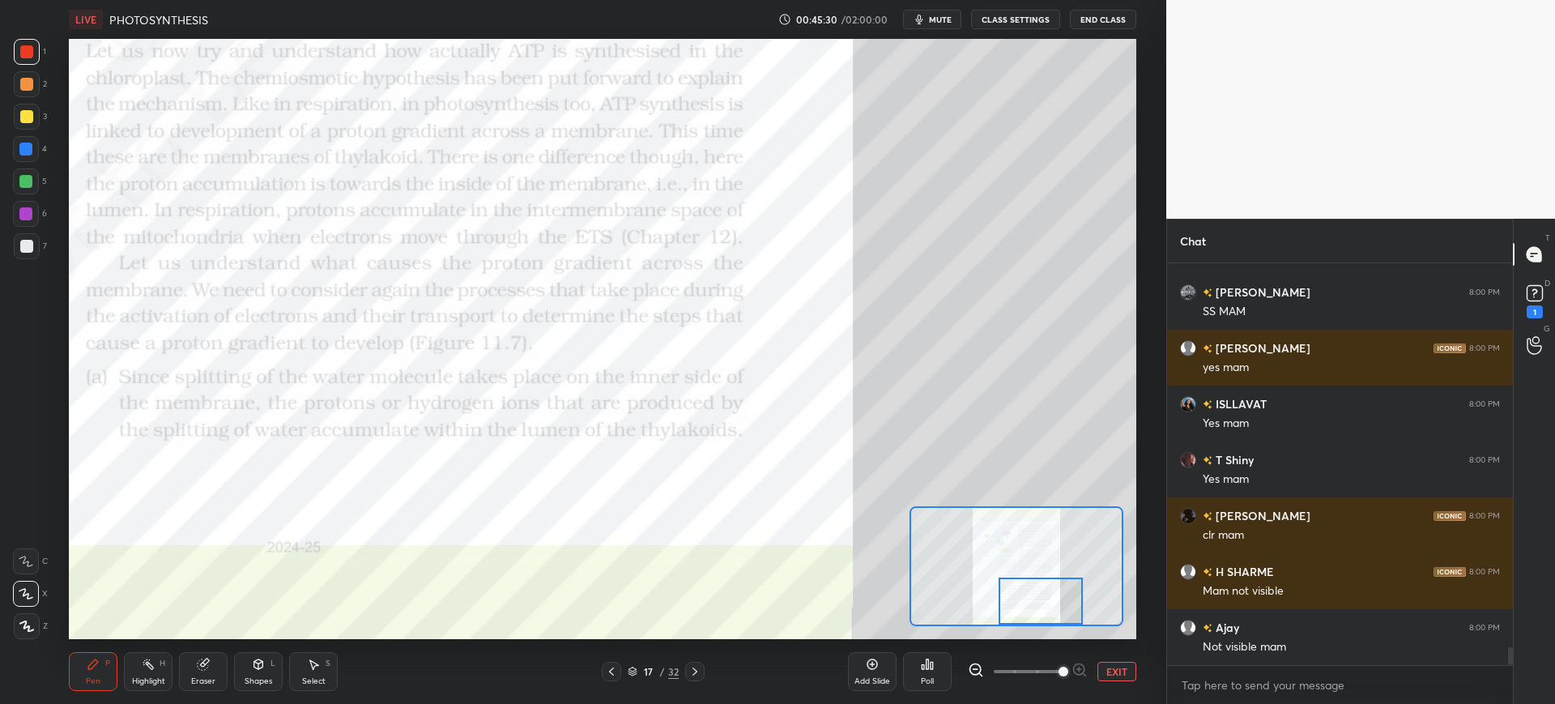
scroll to position [8774, 0]
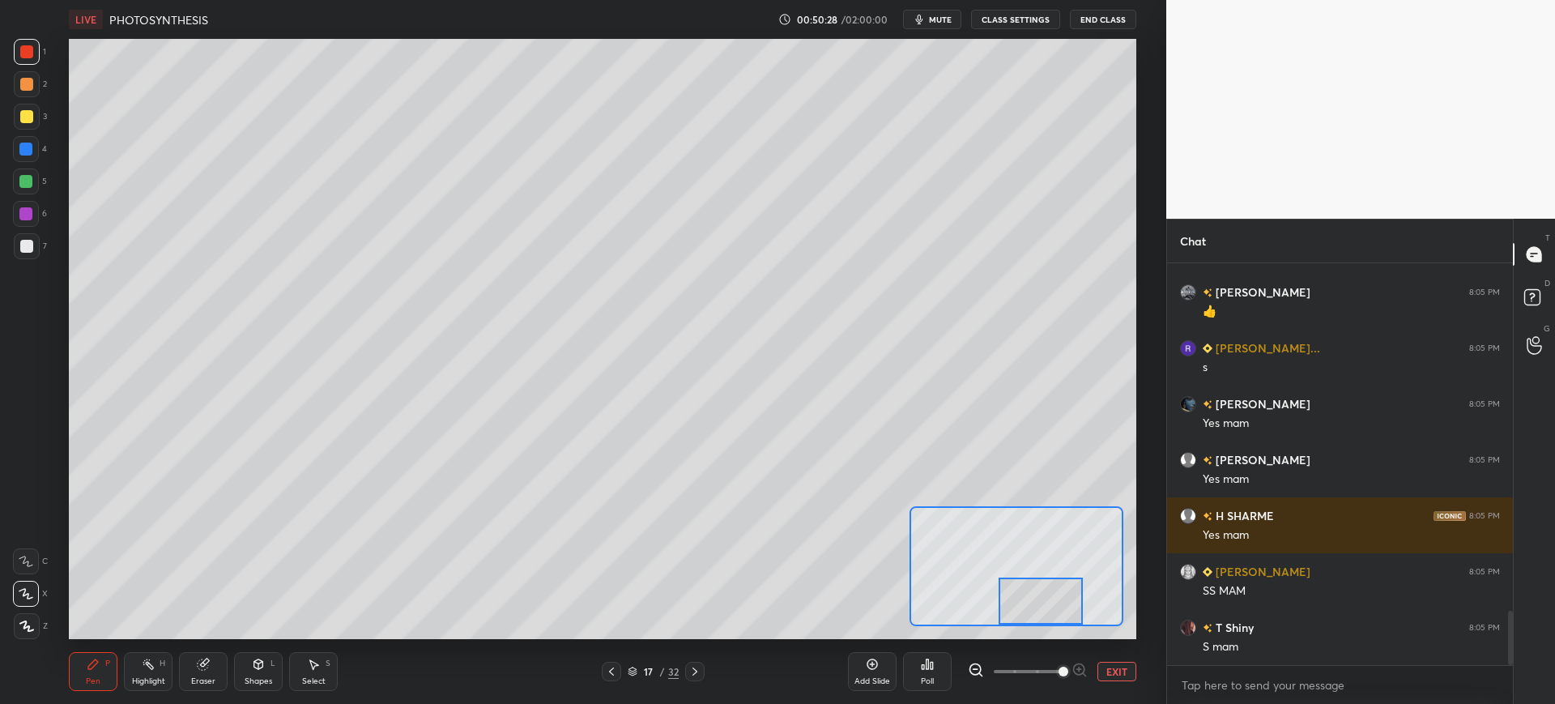
scroll to position [2620, 0]
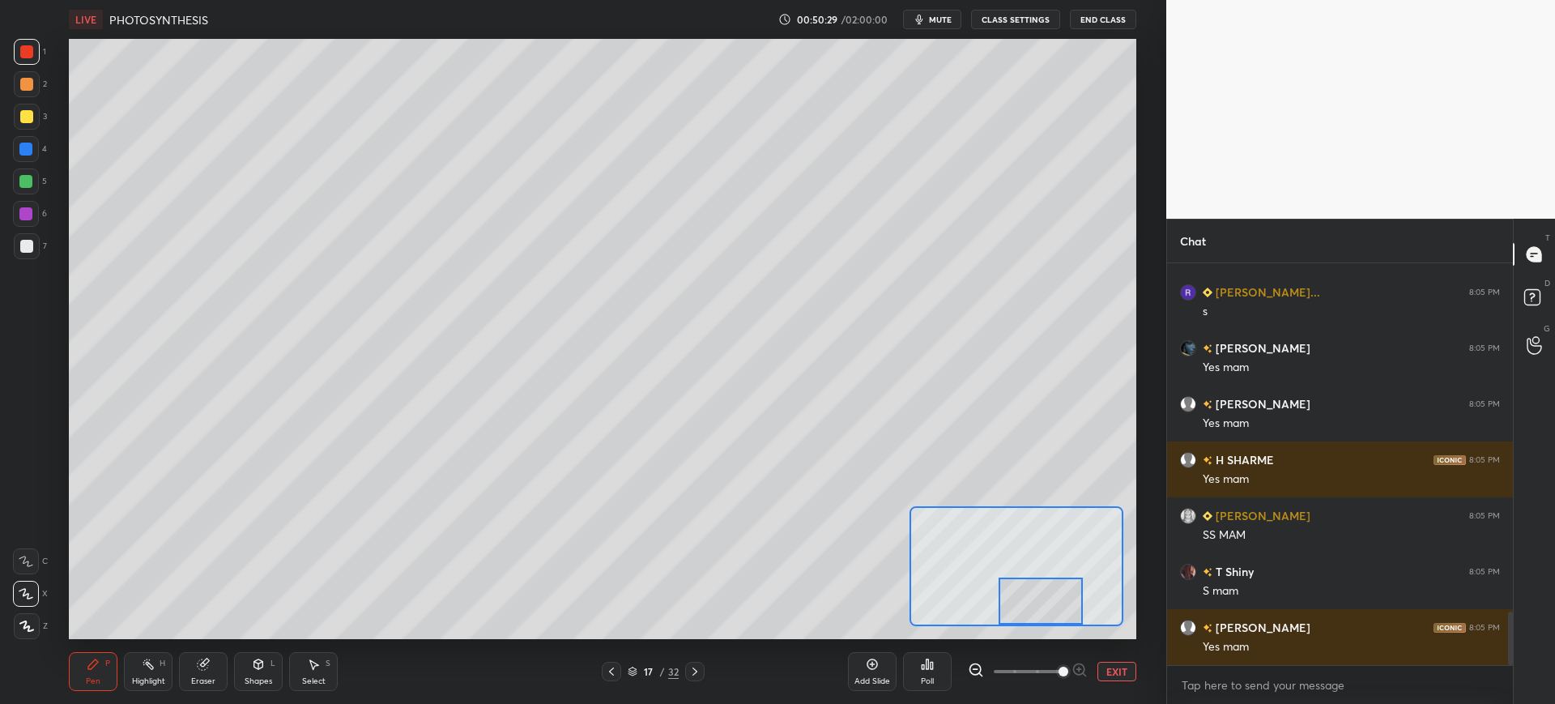
click at [24, 162] on div "4" at bounding box center [30, 152] width 34 height 32
click at [36, 212] on div at bounding box center [26, 214] width 26 height 26
click at [40, 153] on div "4" at bounding box center [30, 149] width 34 height 26
click at [255, 675] on div "Shapes L" at bounding box center [258, 671] width 49 height 39
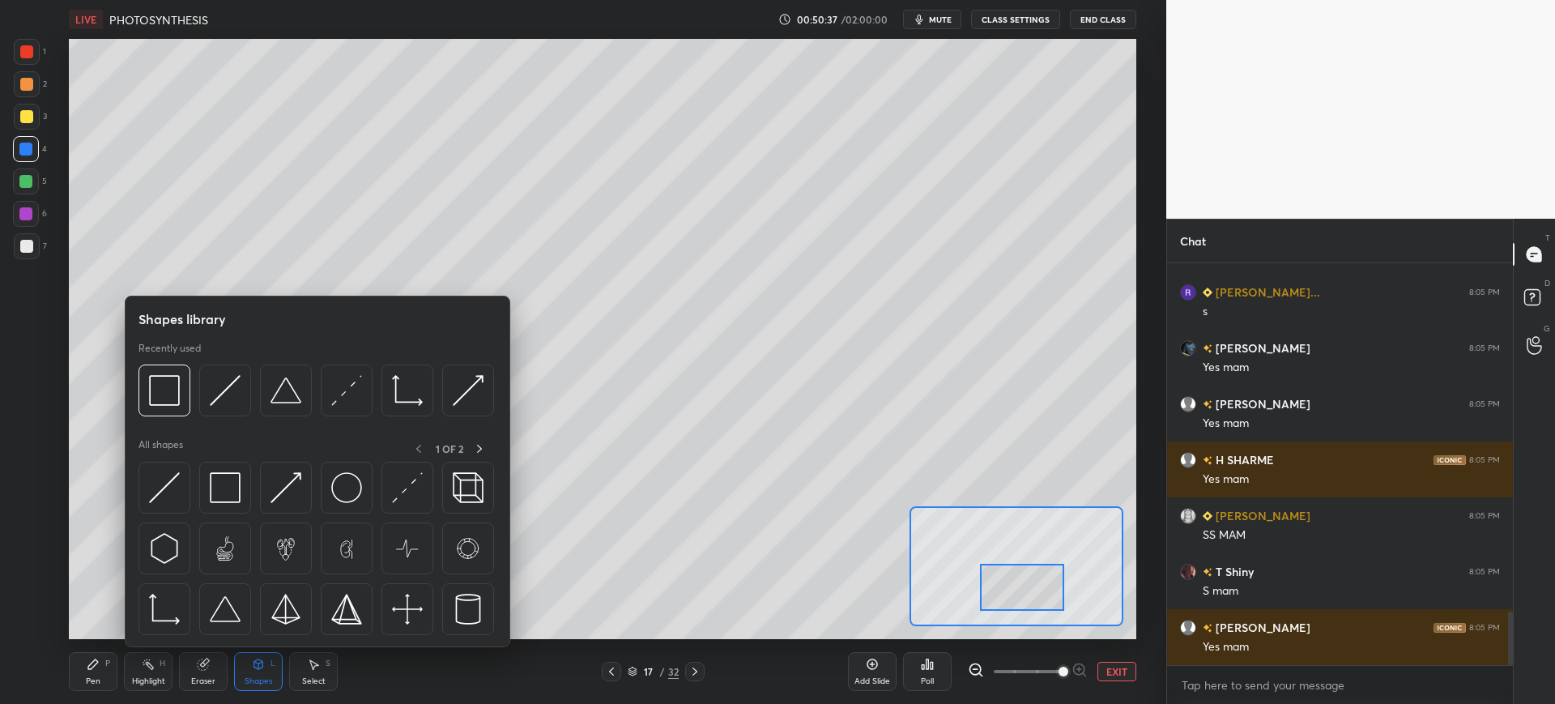
click at [202, 674] on div "Eraser" at bounding box center [203, 671] width 49 height 39
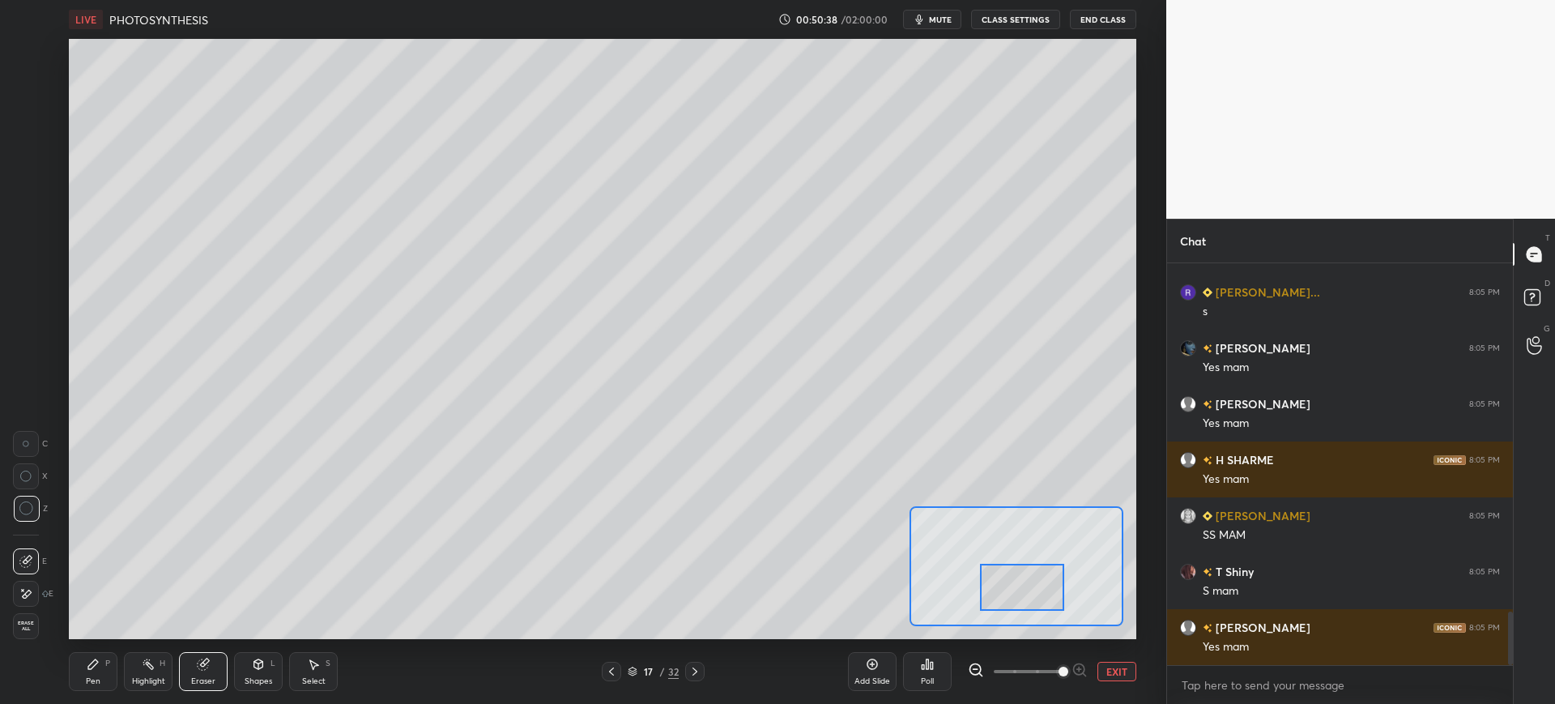
click at [32, 619] on div "Erase all" at bounding box center [26, 626] width 26 height 26
click at [34, 250] on div at bounding box center [27, 246] width 26 height 26
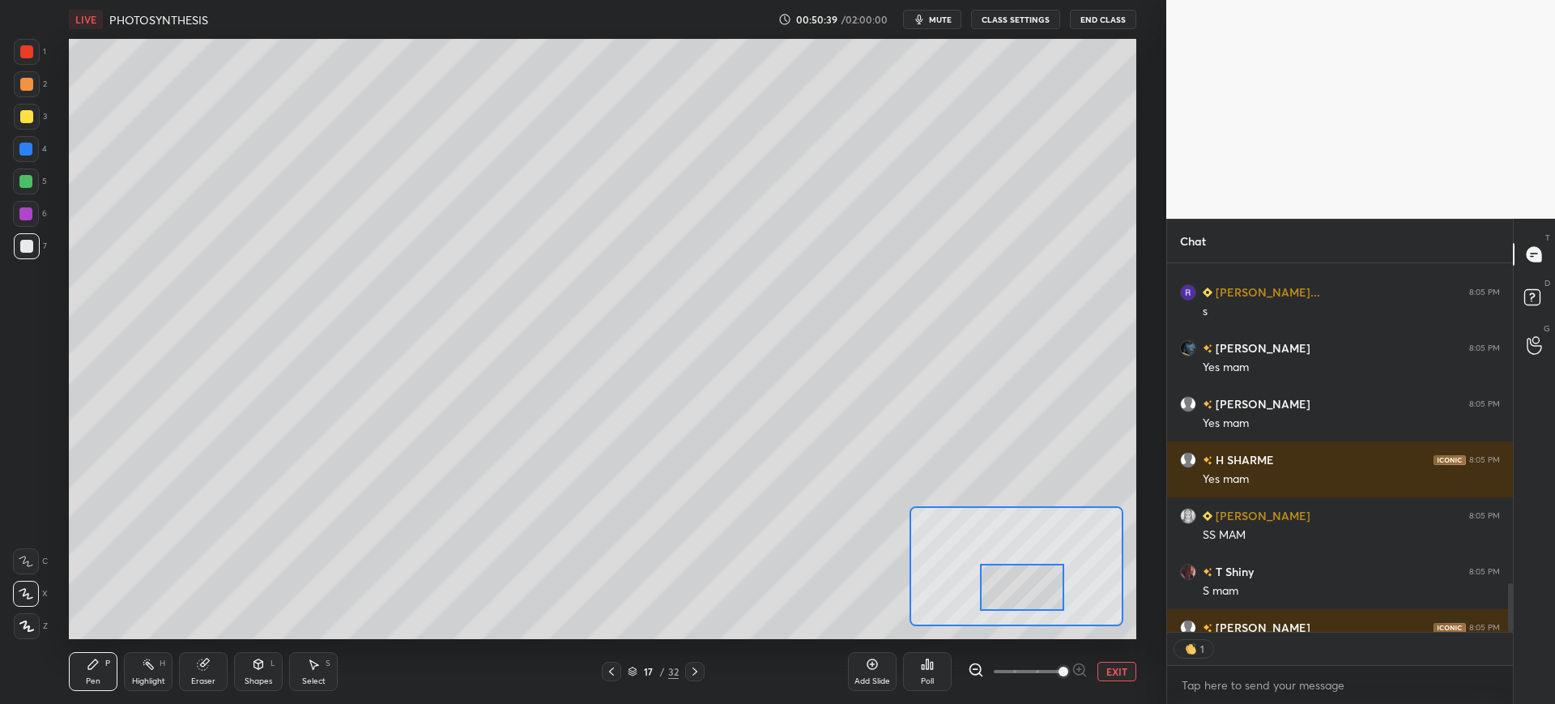
scroll to position [364, 341]
click at [651, 667] on div "17" at bounding box center [649, 672] width 16 height 10
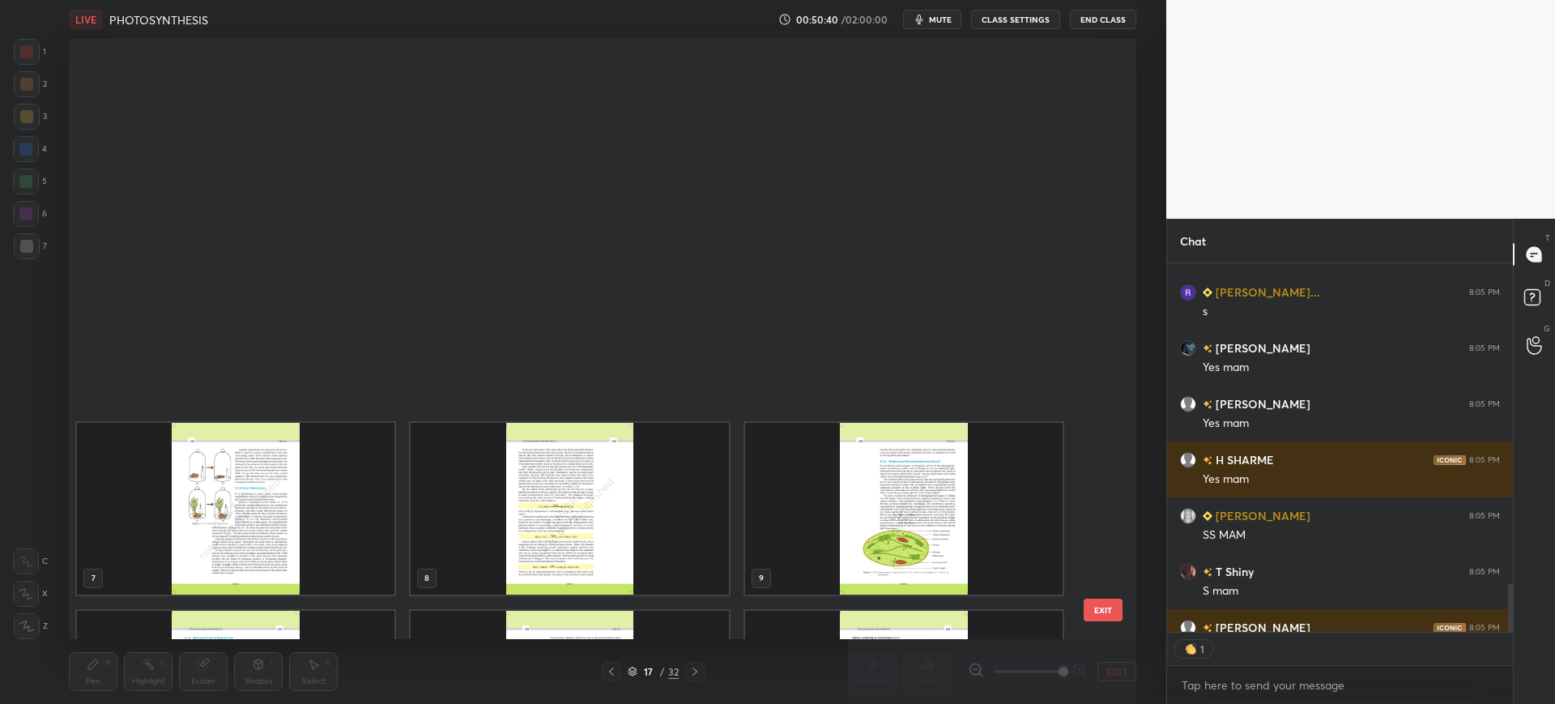
scroll to position [0, 0]
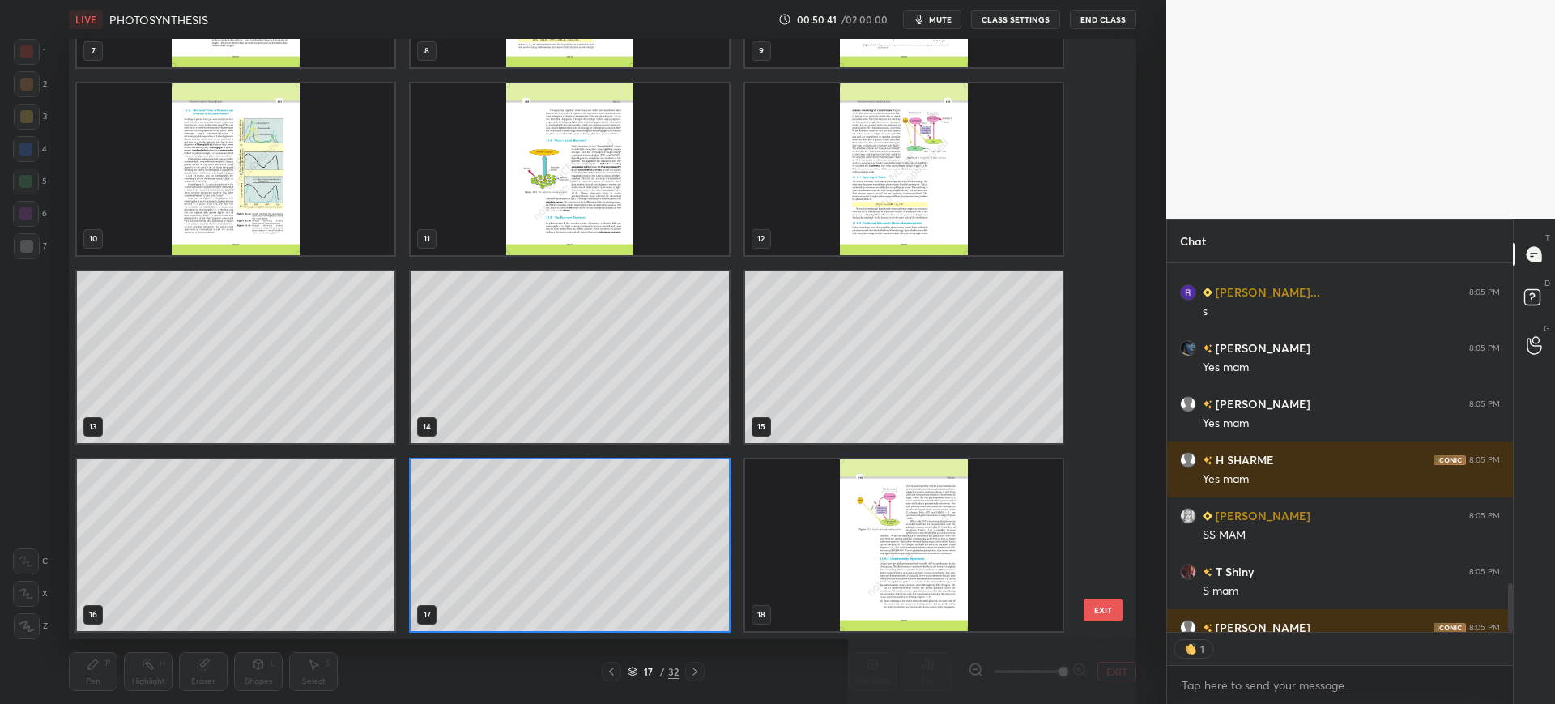
click at [916, 547] on img "grid" at bounding box center [904, 545] width 318 height 172
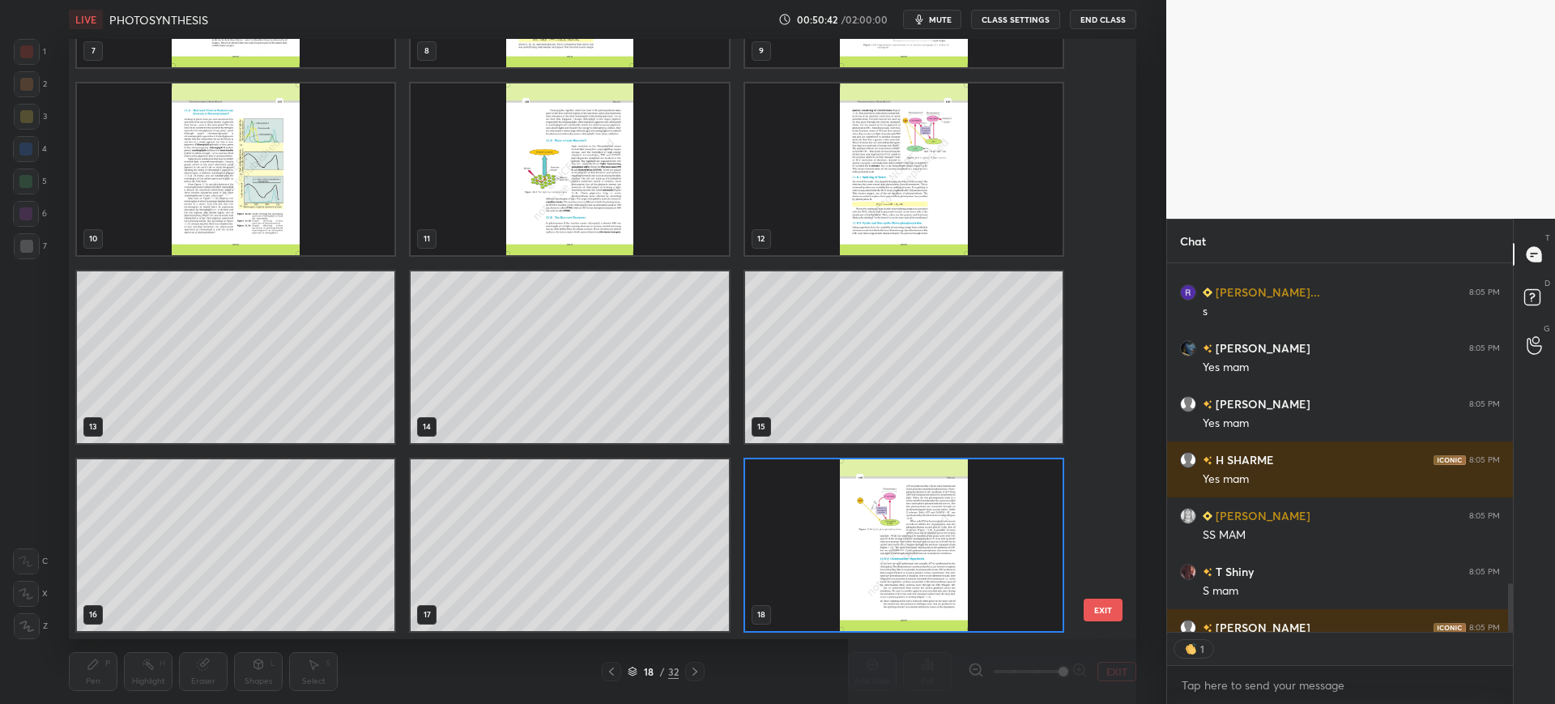
click at [1106, 609] on button "EXIT" at bounding box center [1103, 610] width 39 height 23
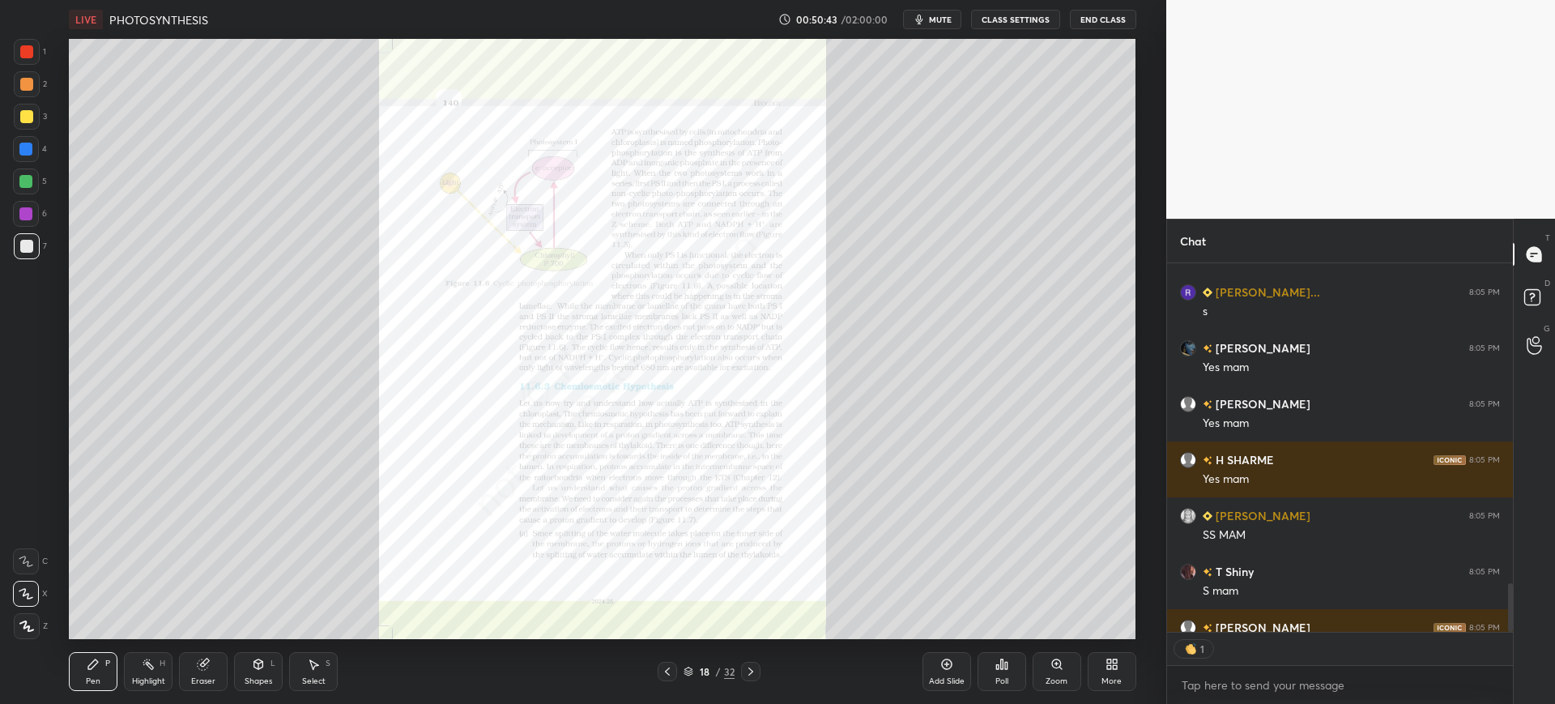
click at [757, 675] on div at bounding box center [750, 671] width 19 height 19
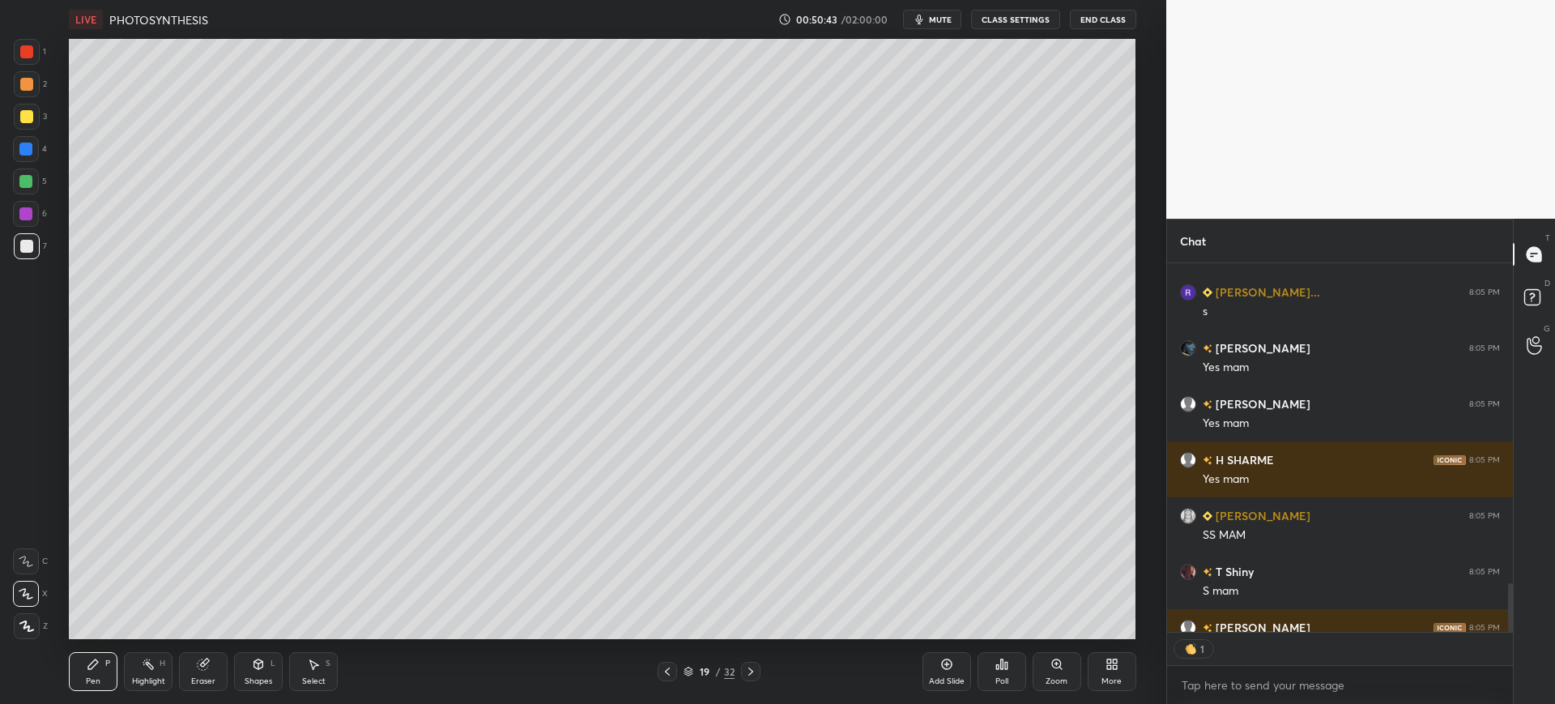
click at [760, 676] on div at bounding box center [750, 671] width 19 height 19
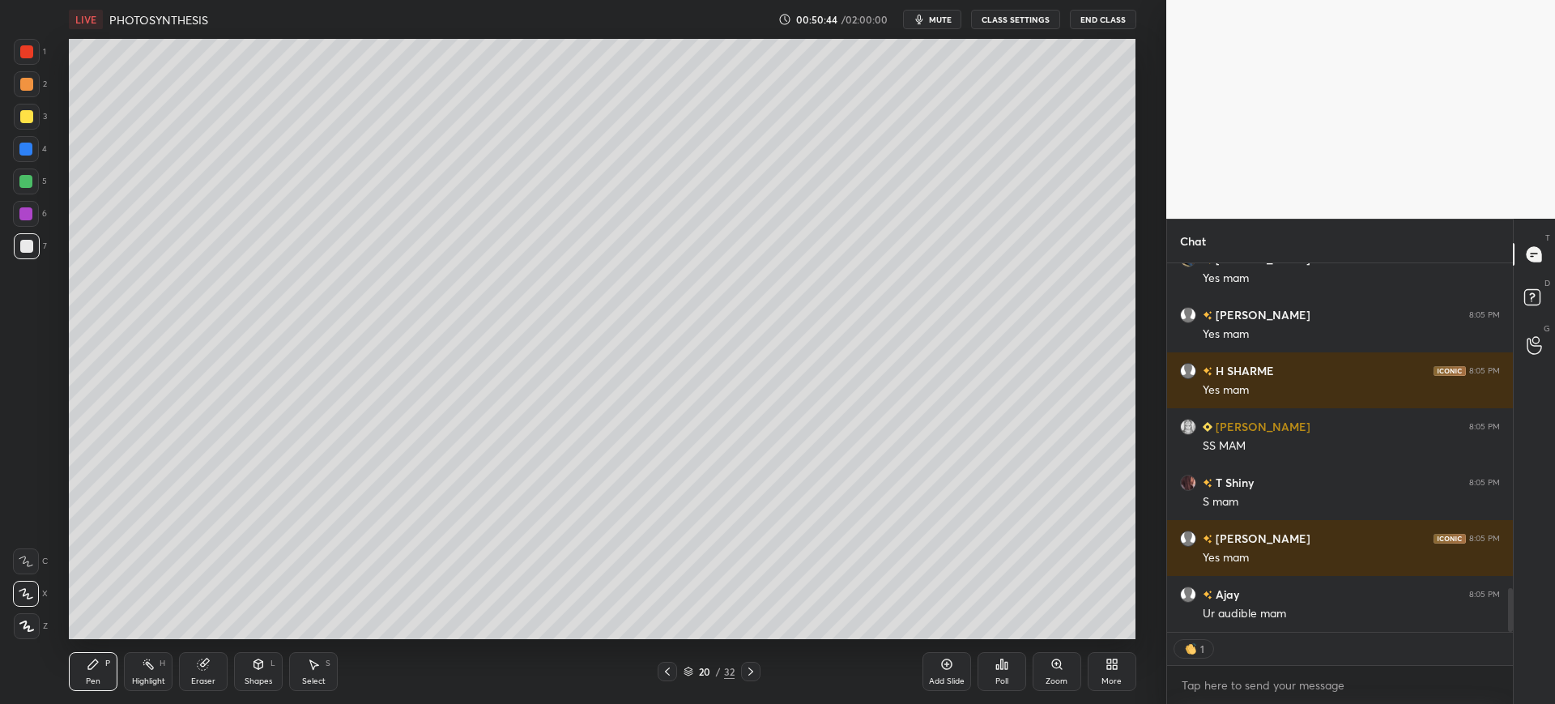
click at [752, 671] on icon at bounding box center [750, 671] width 5 height 8
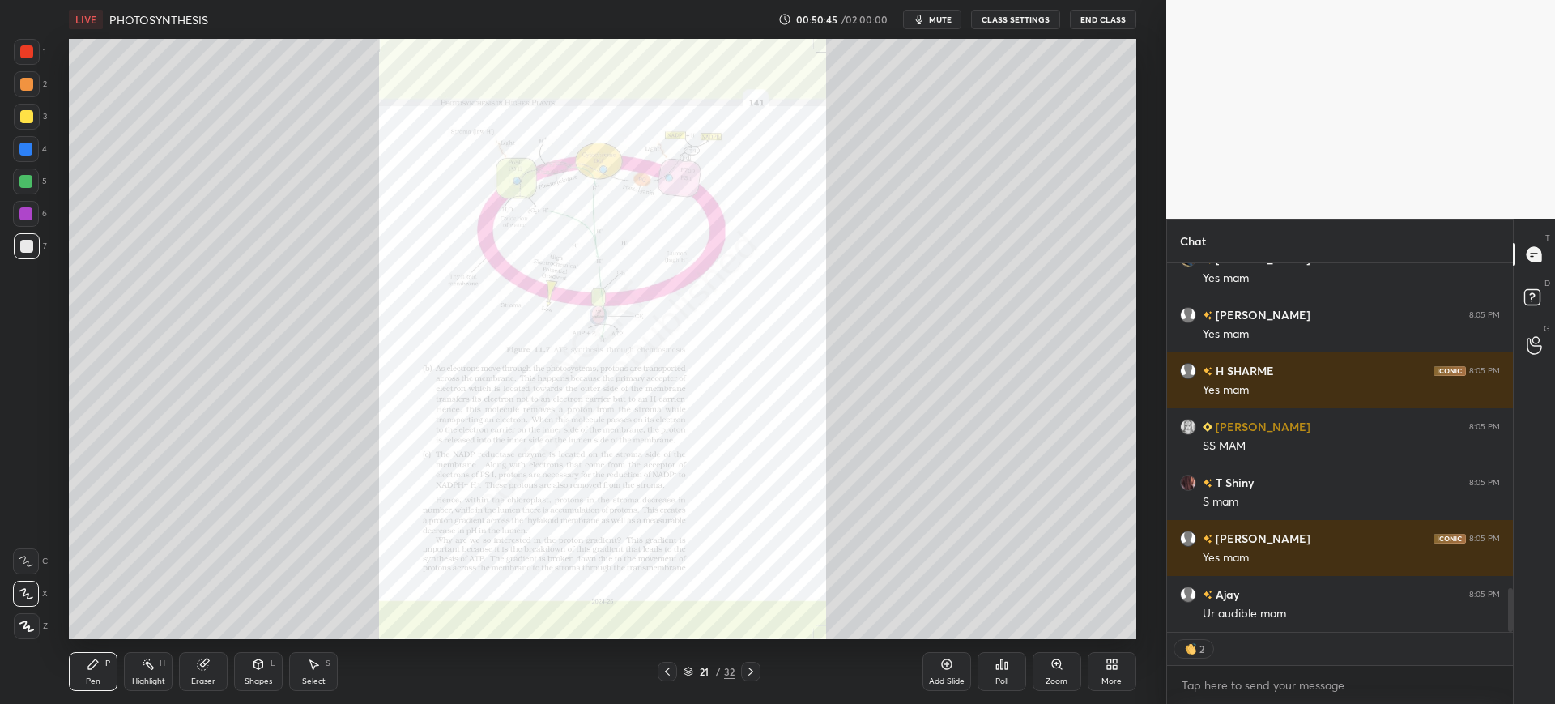
click at [667, 674] on icon at bounding box center [667, 671] width 13 height 13
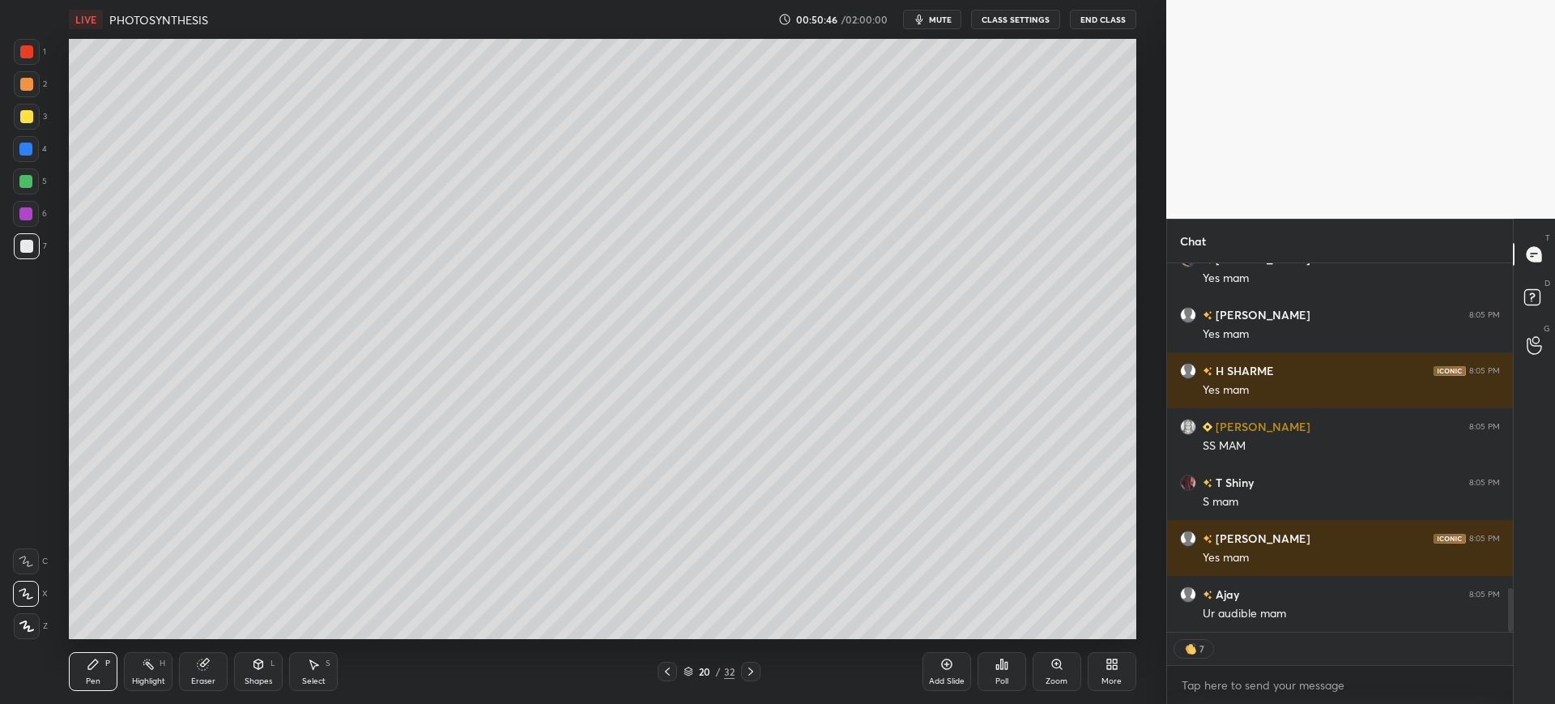
click at [1066, 663] on div "Zoom" at bounding box center [1057, 671] width 49 height 39
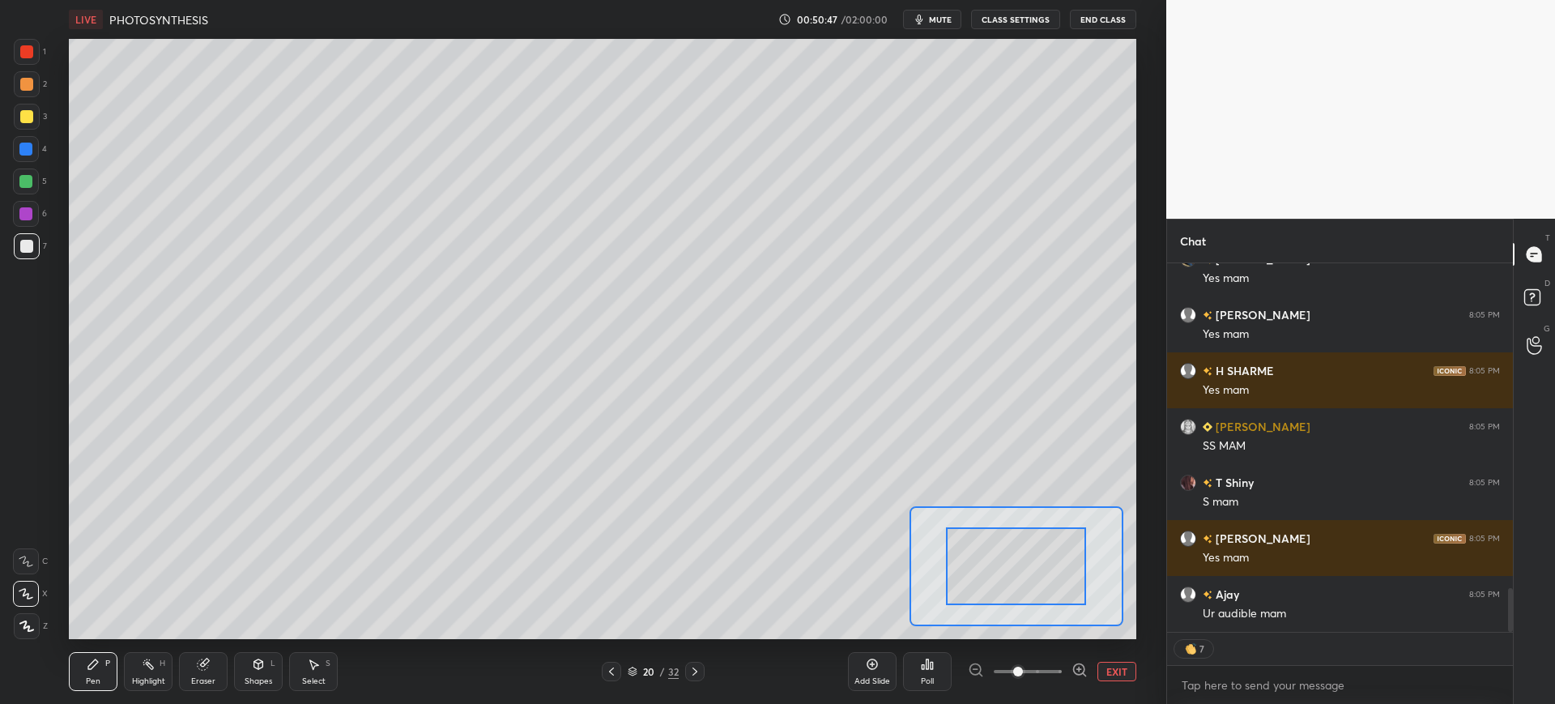
click at [1103, 664] on button "EXIT" at bounding box center [1117, 671] width 39 height 19
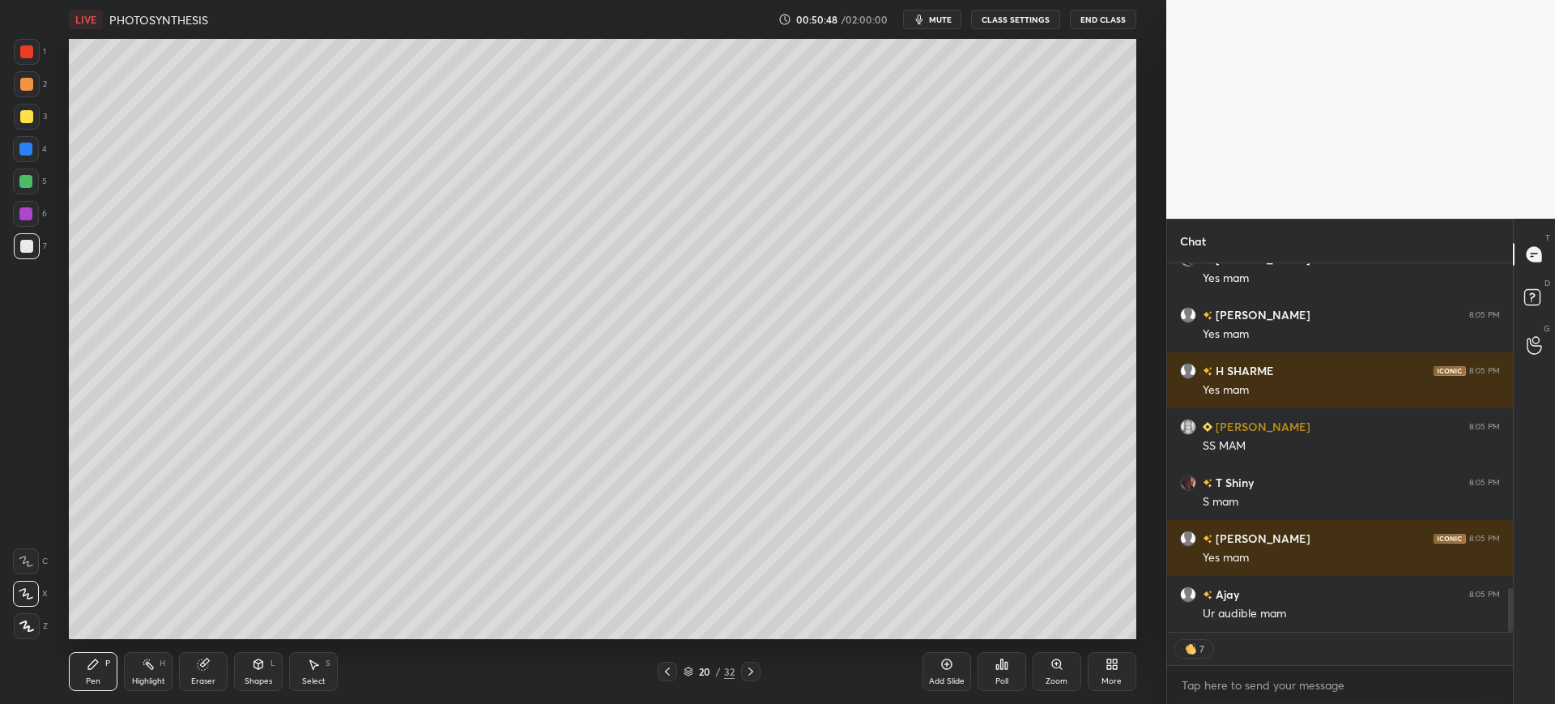
click at [701, 672] on div "20" at bounding box center [705, 672] width 16 height 10
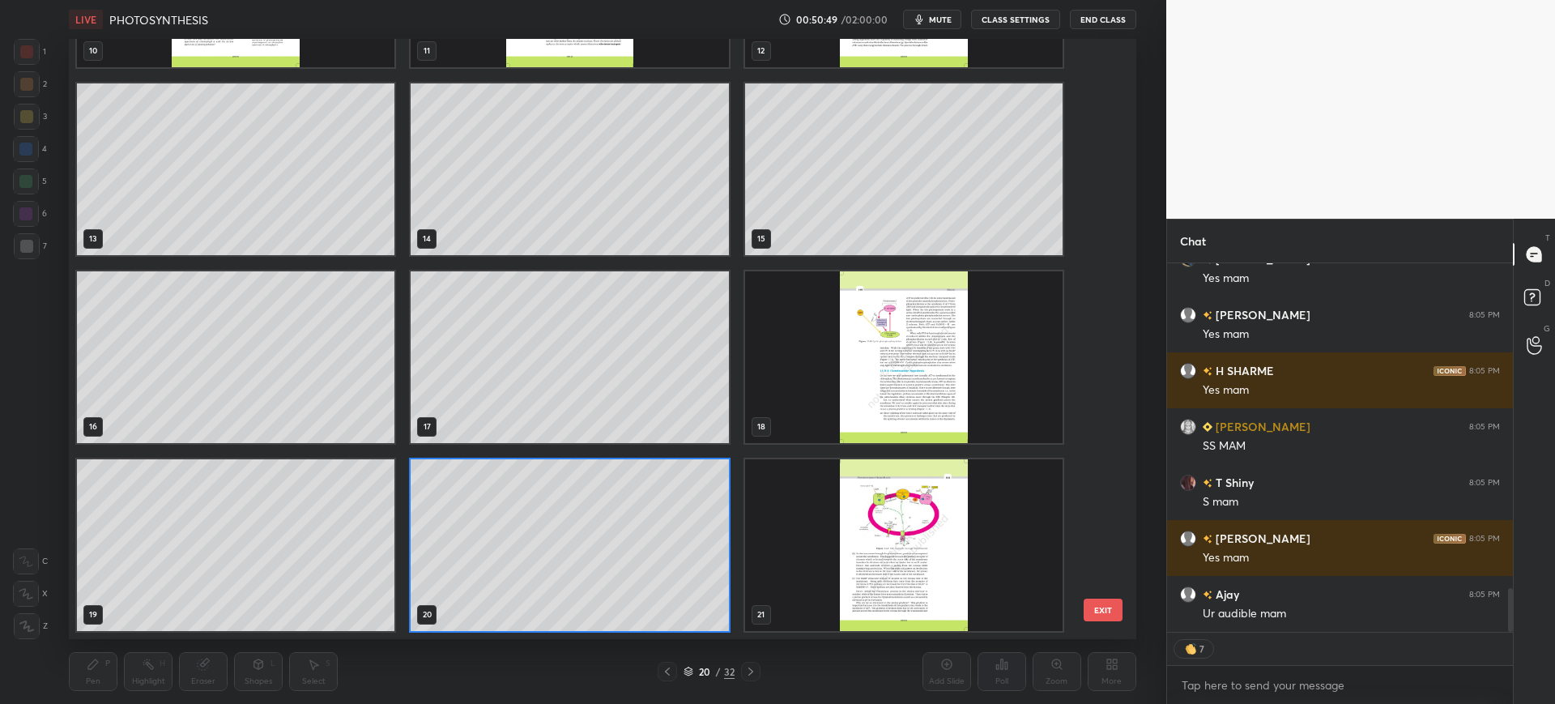
click at [935, 299] on img "grid" at bounding box center [904, 357] width 318 height 172
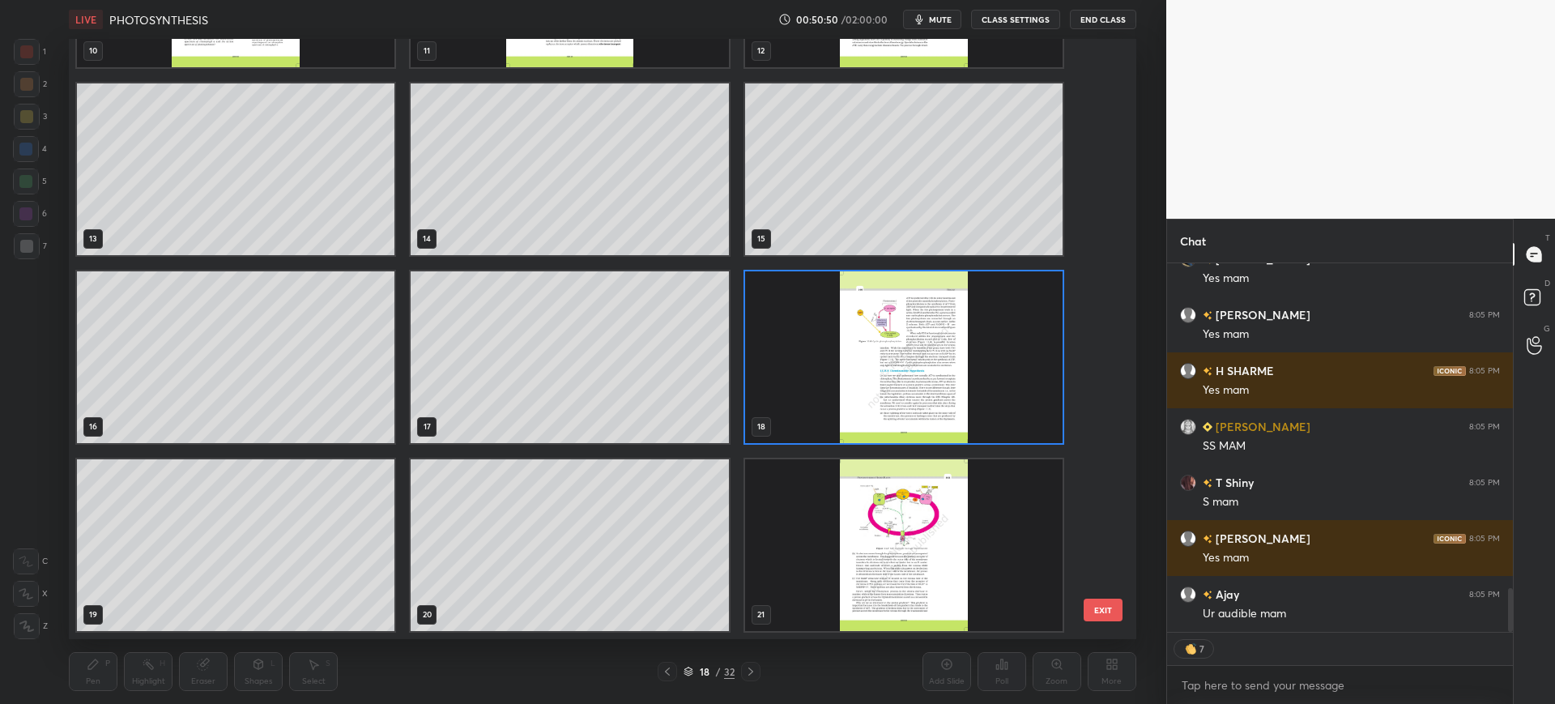
click at [1102, 607] on button "EXIT" at bounding box center [1103, 610] width 39 height 23
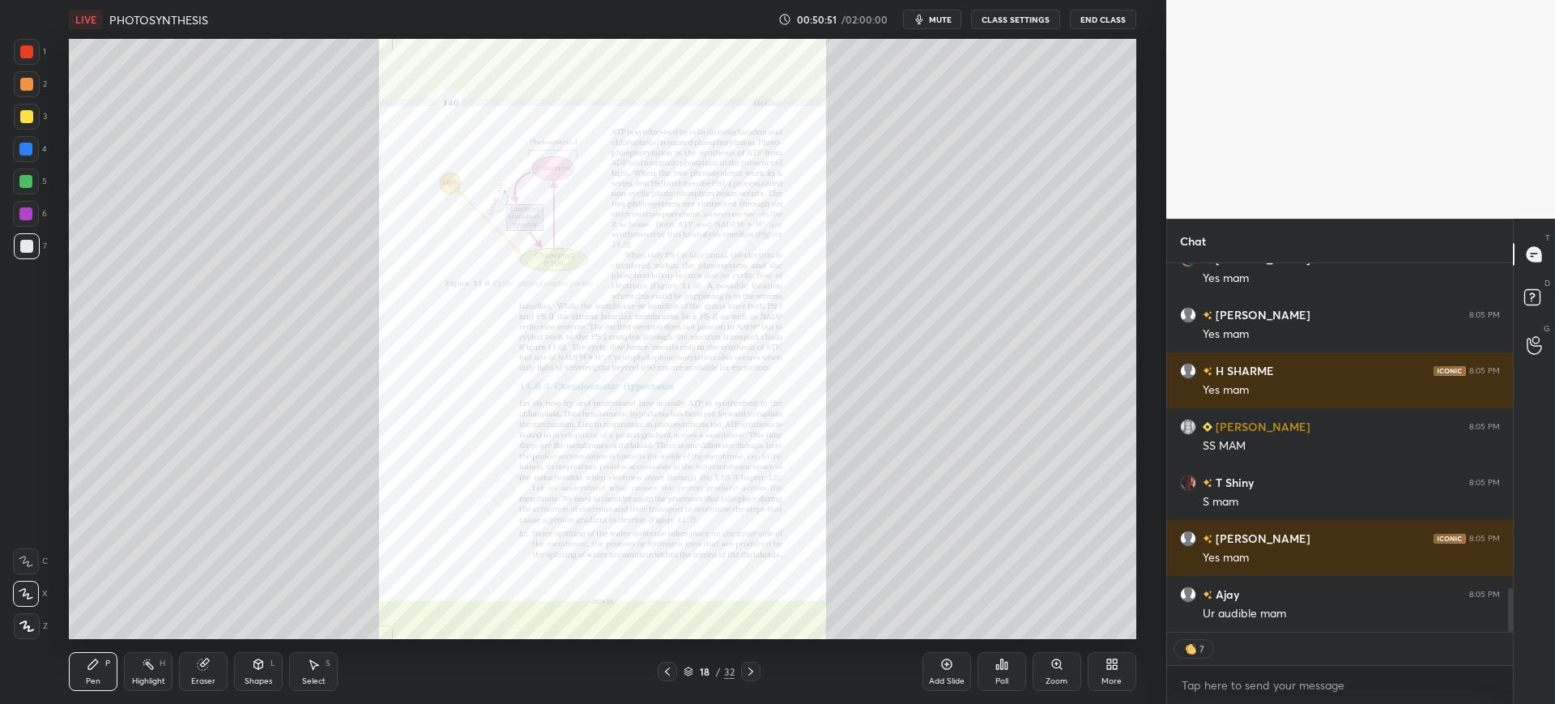
click at [1057, 671] on div "Zoom" at bounding box center [1057, 671] width 49 height 39
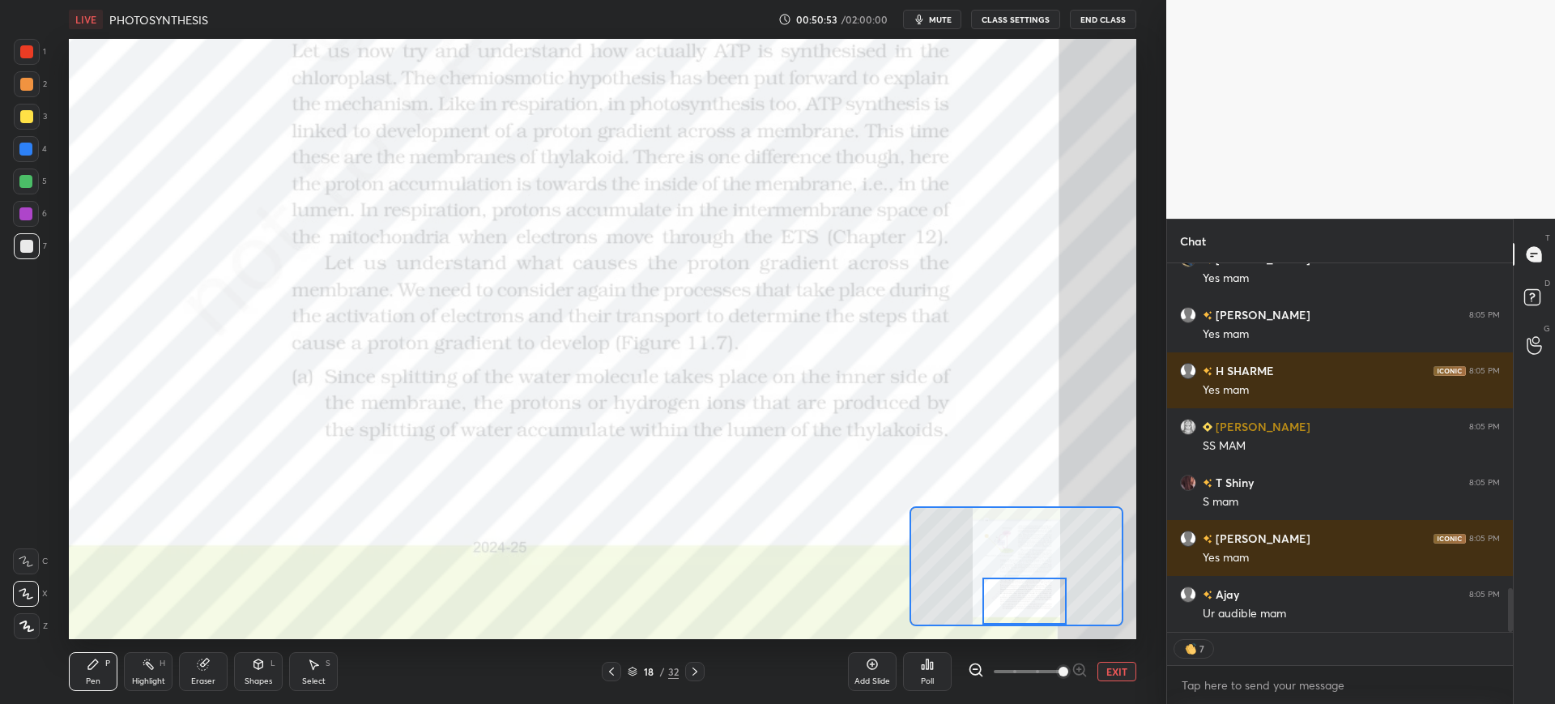
click at [19, 63] on div at bounding box center [27, 52] width 26 height 26
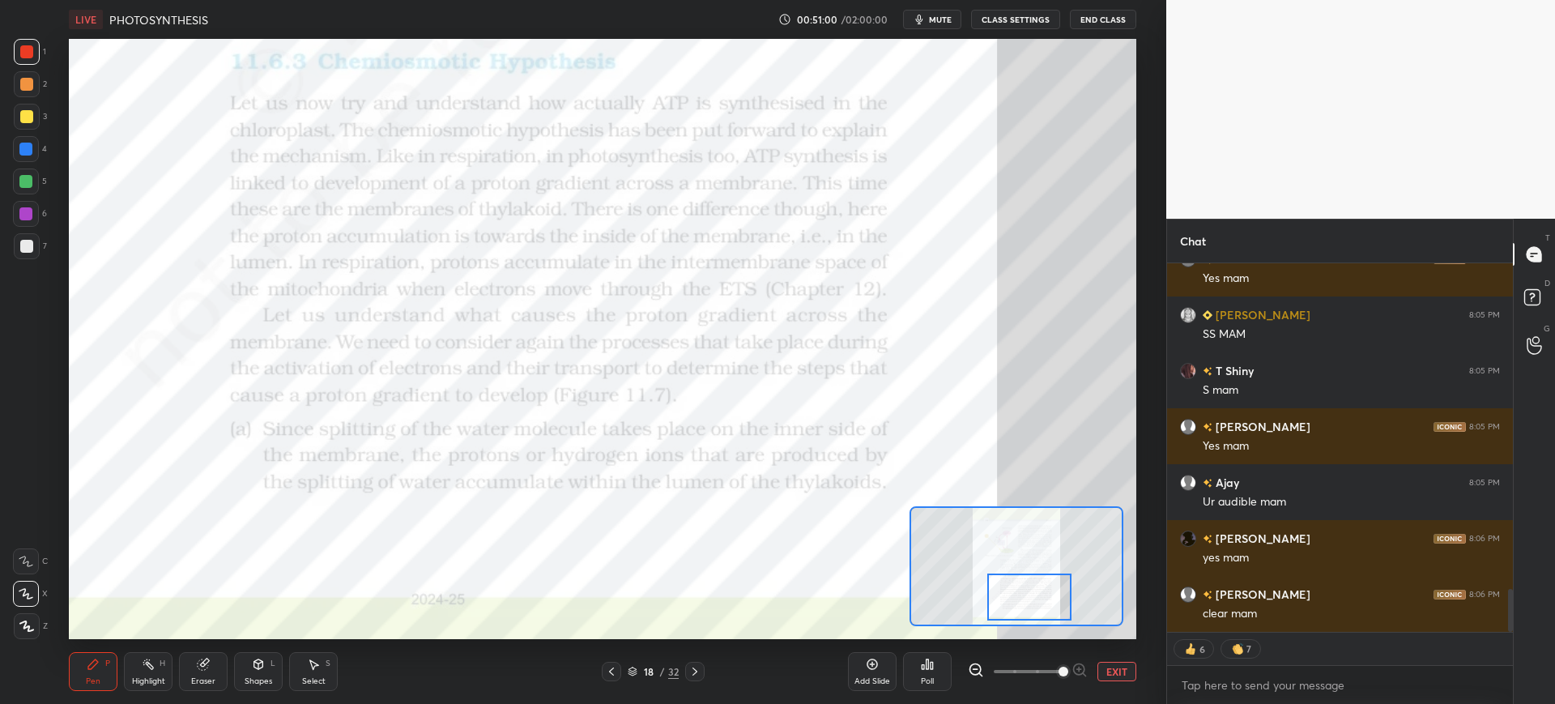
click at [32, 151] on div at bounding box center [25, 149] width 13 height 13
click at [19, 58] on div at bounding box center [27, 52] width 26 height 26
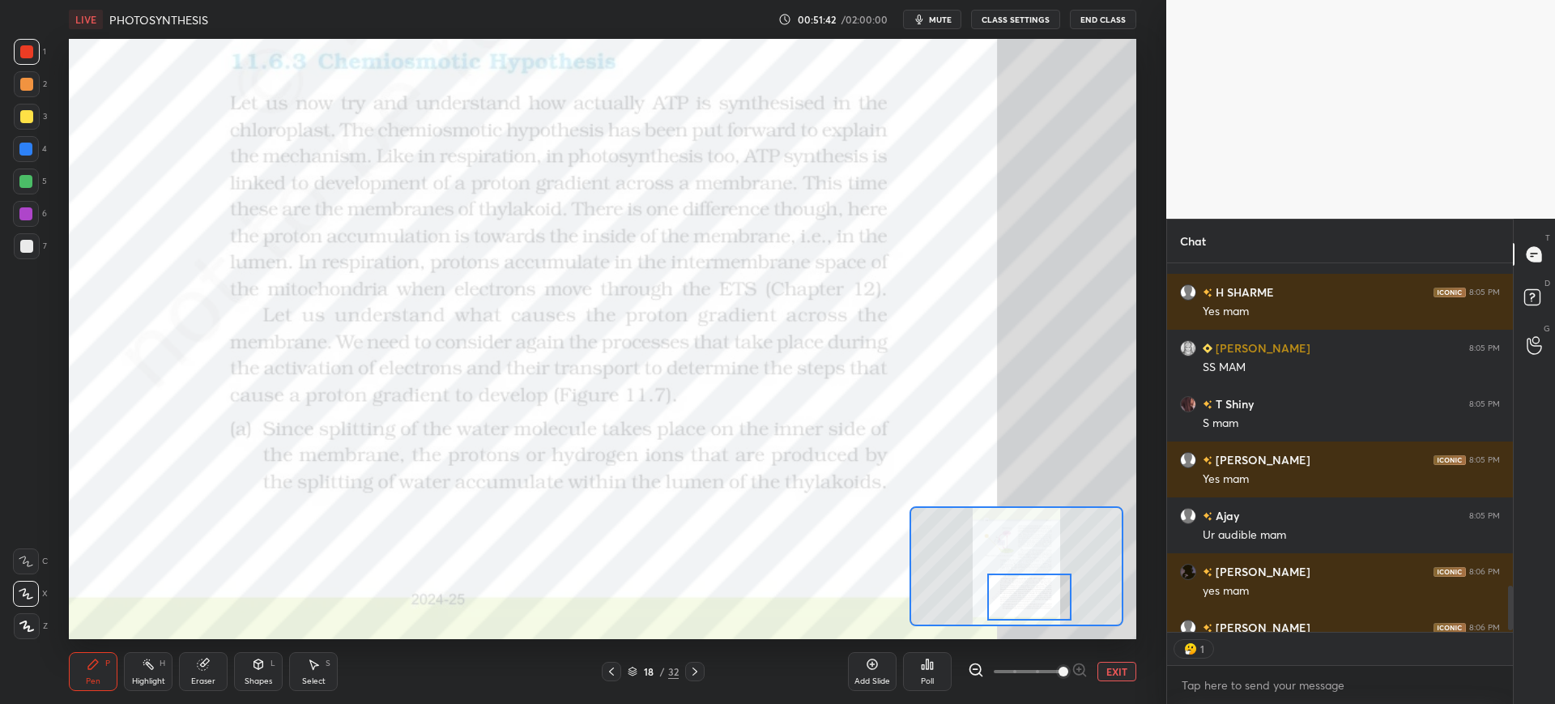
scroll to position [364, 341]
click at [13, 152] on div at bounding box center [26, 149] width 26 height 26
click at [35, 57] on div at bounding box center [27, 52] width 26 height 26
type textarea "x"
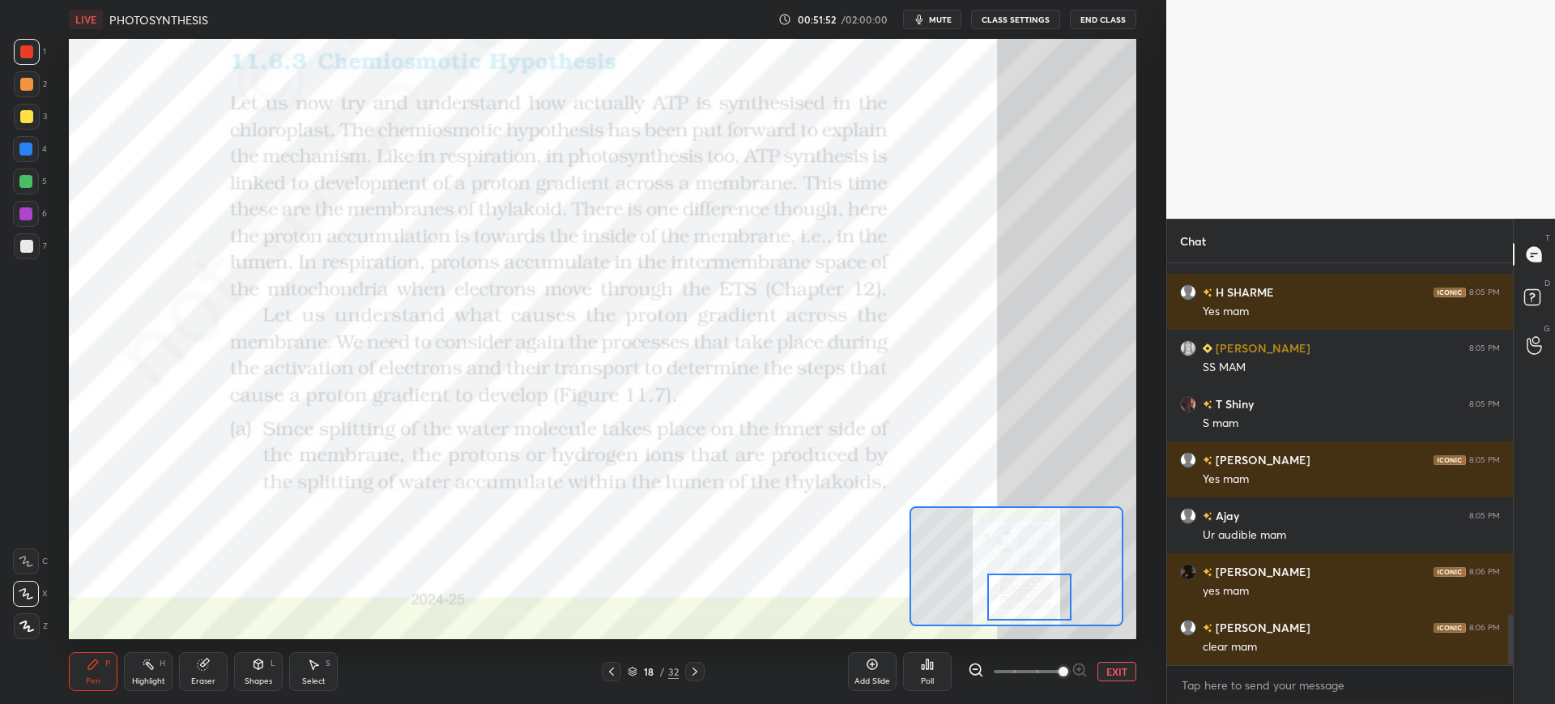
scroll to position [2788, 0]
click at [218, 668] on div "Eraser" at bounding box center [203, 671] width 49 height 39
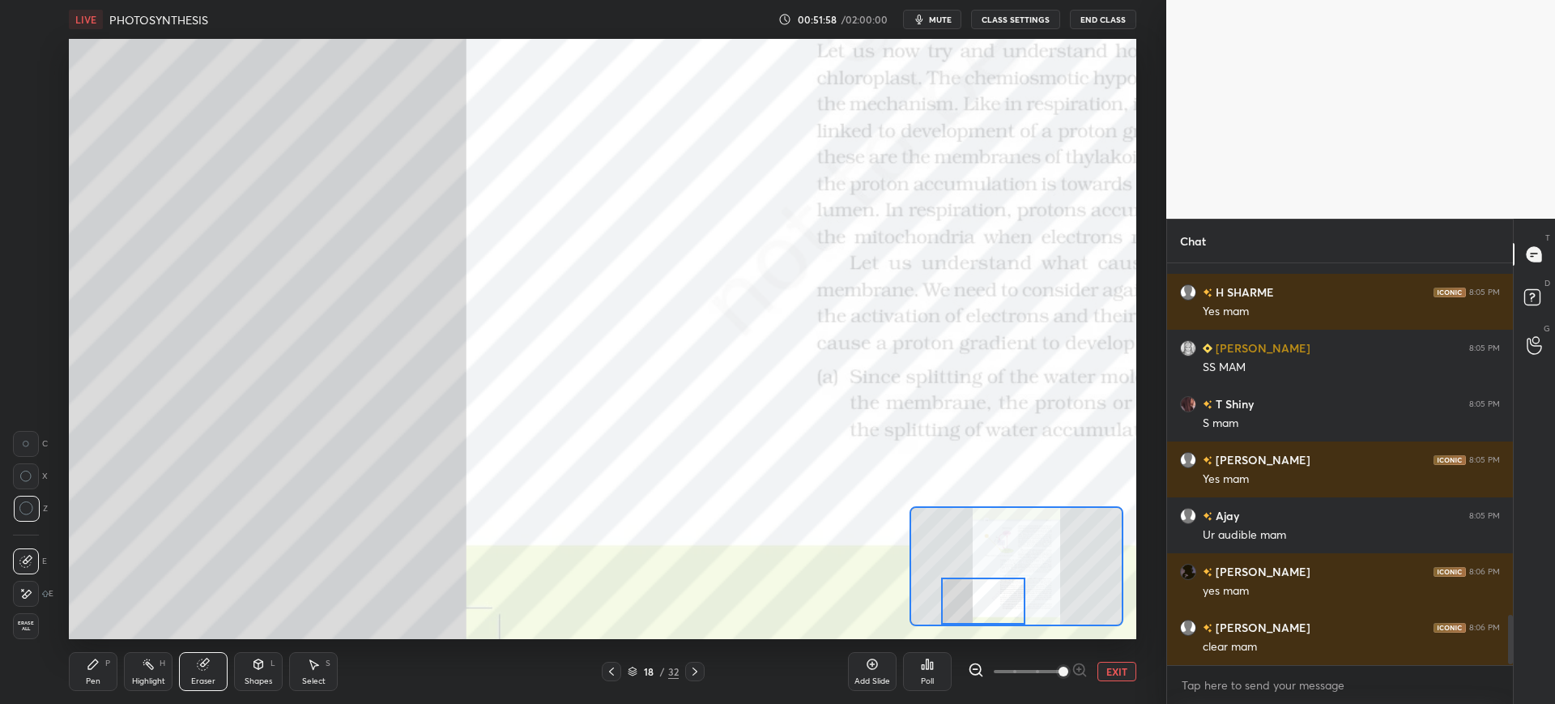
click at [102, 686] on div "Pen P" at bounding box center [93, 671] width 49 height 39
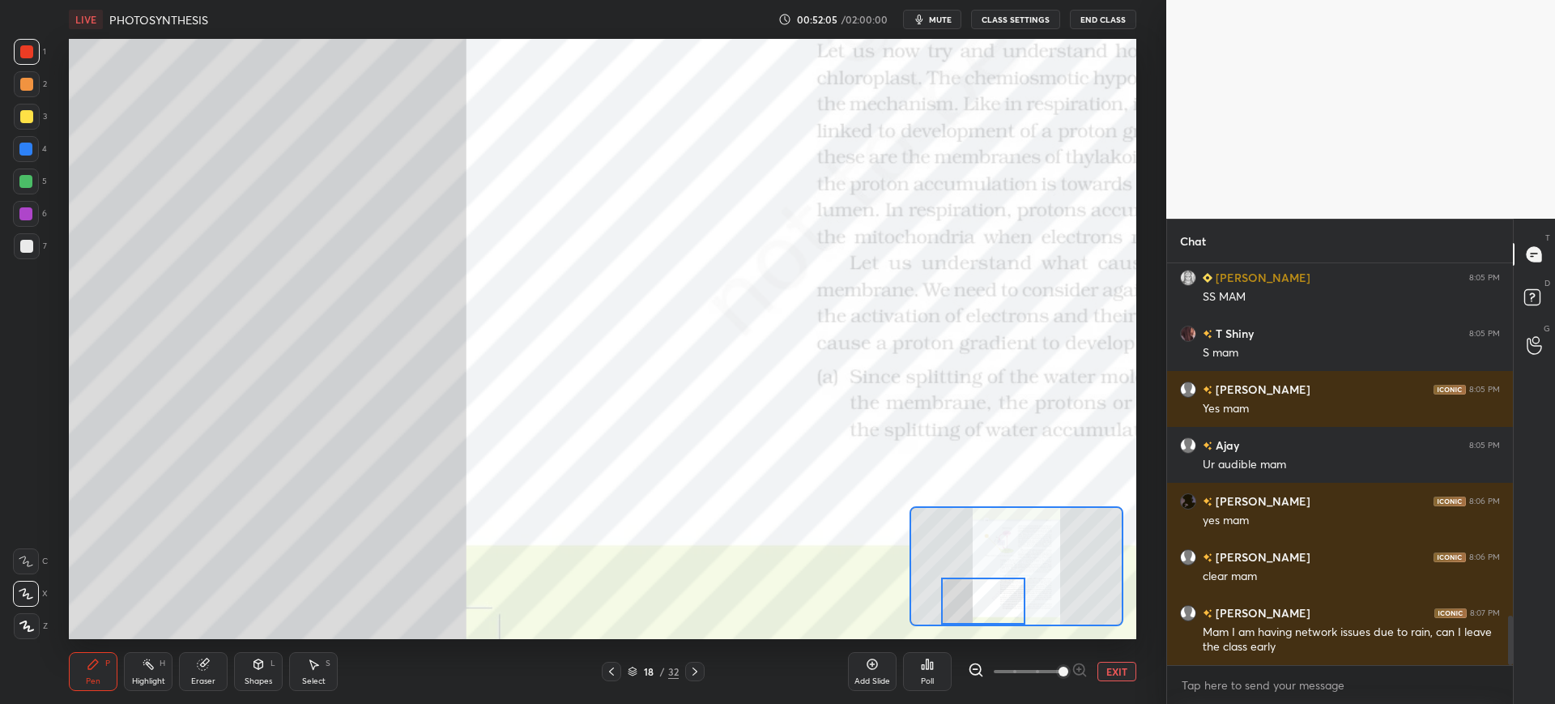
click at [28, 153] on div at bounding box center [25, 149] width 13 height 13
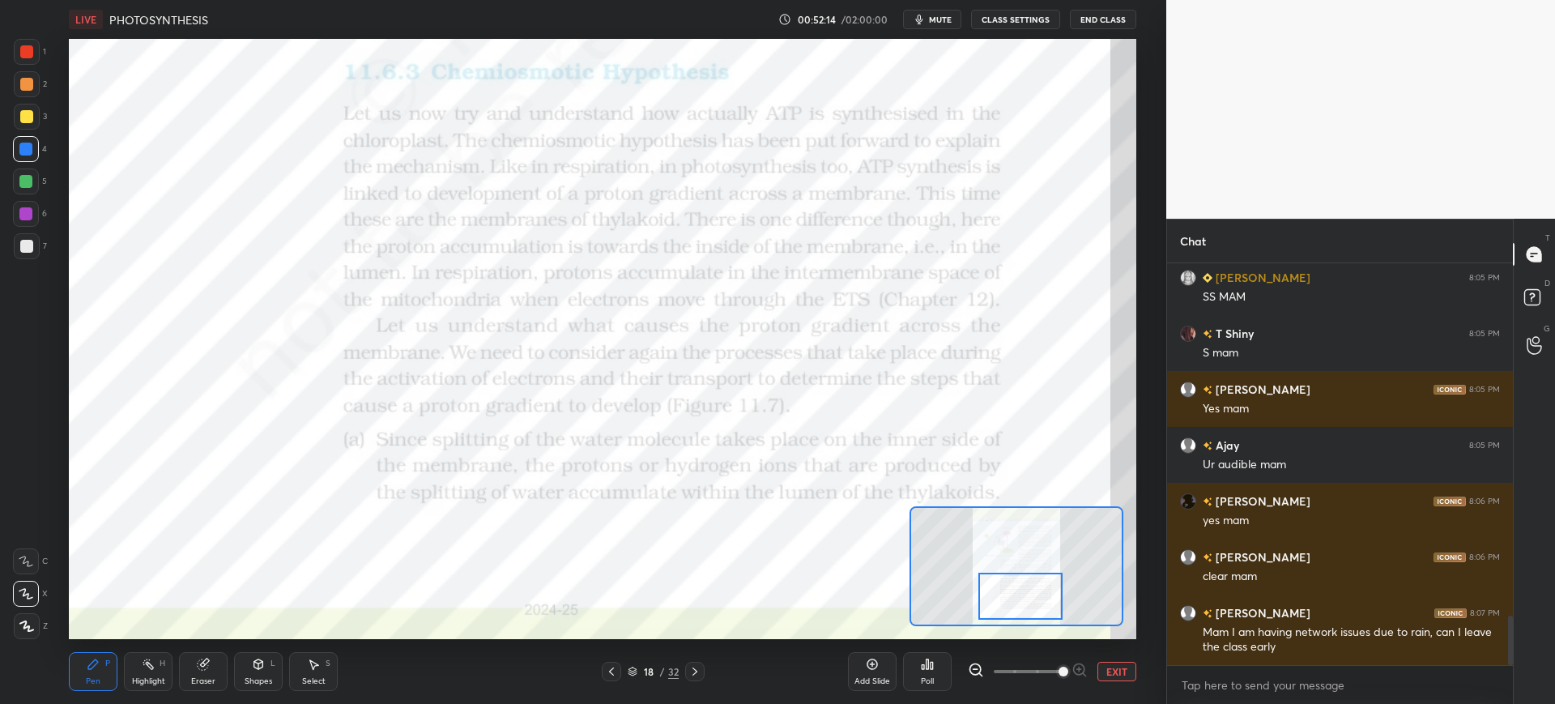
click at [46, 62] on div "1 2 3 4 5 6 7" at bounding box center [30, 152] width 34 height 227
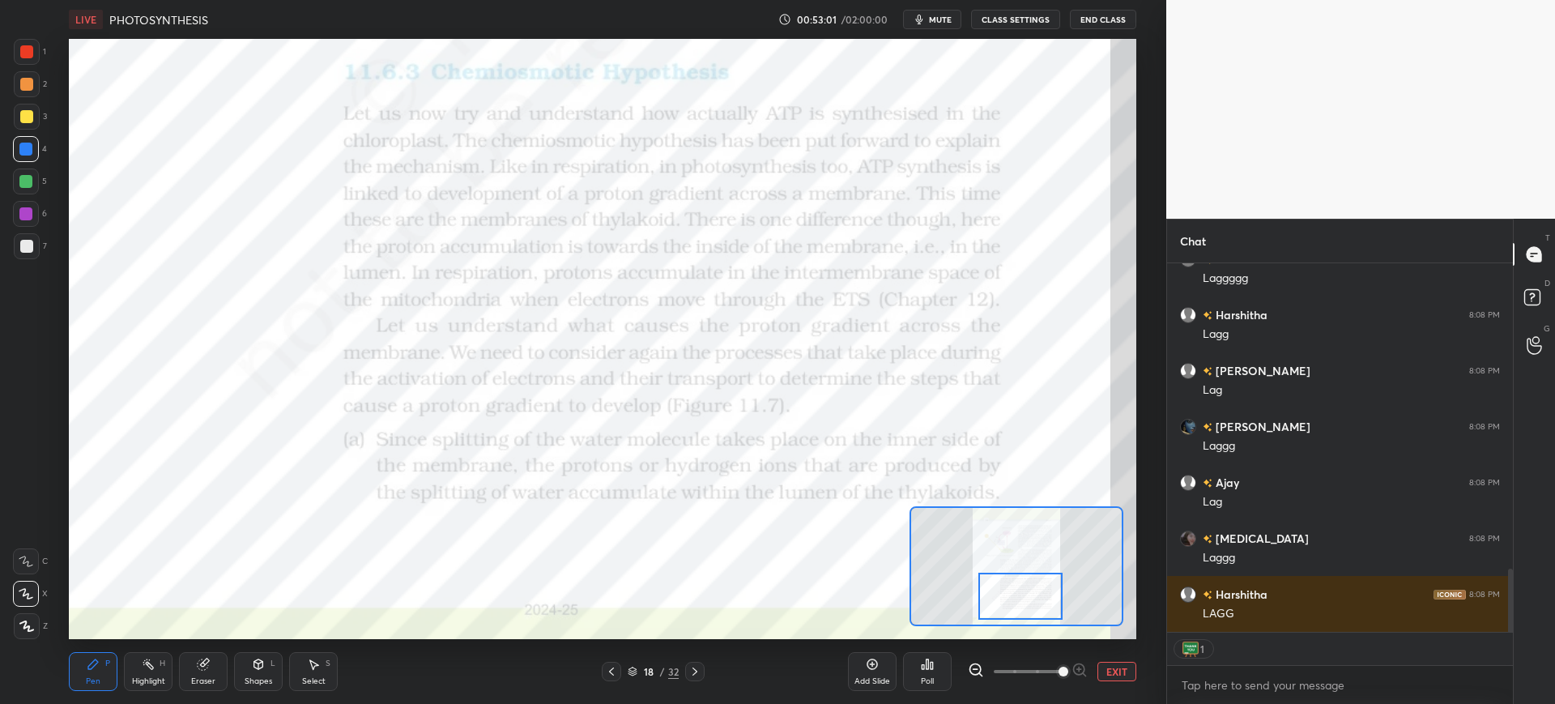
scroll to position [80398, 79897]
click at [28, 66] on div "1" at bounding box center [30, 55] width 32 height 32
click at [40, 158] on div "4" at bounding box center [30, 149] width 34 height 26
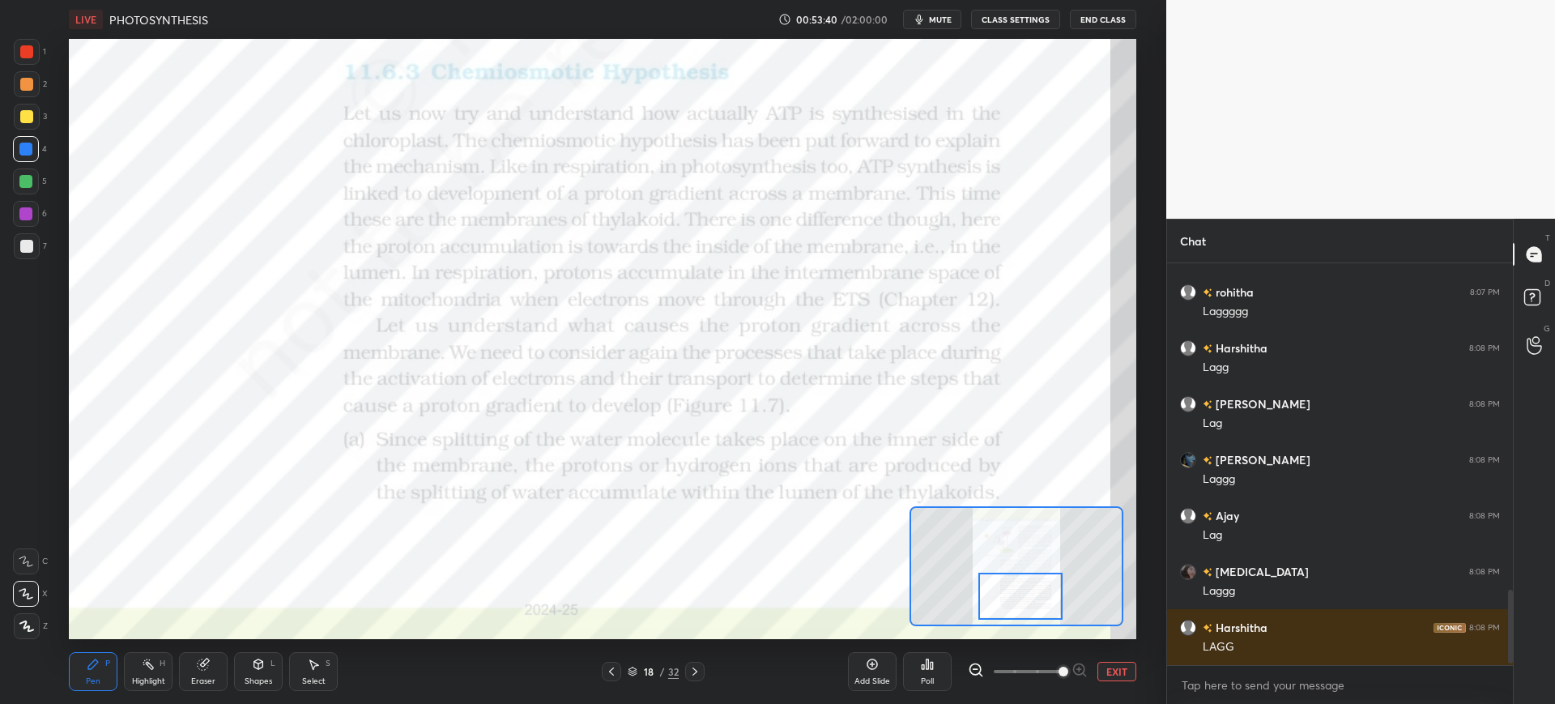
scroll to position [1799, 0]
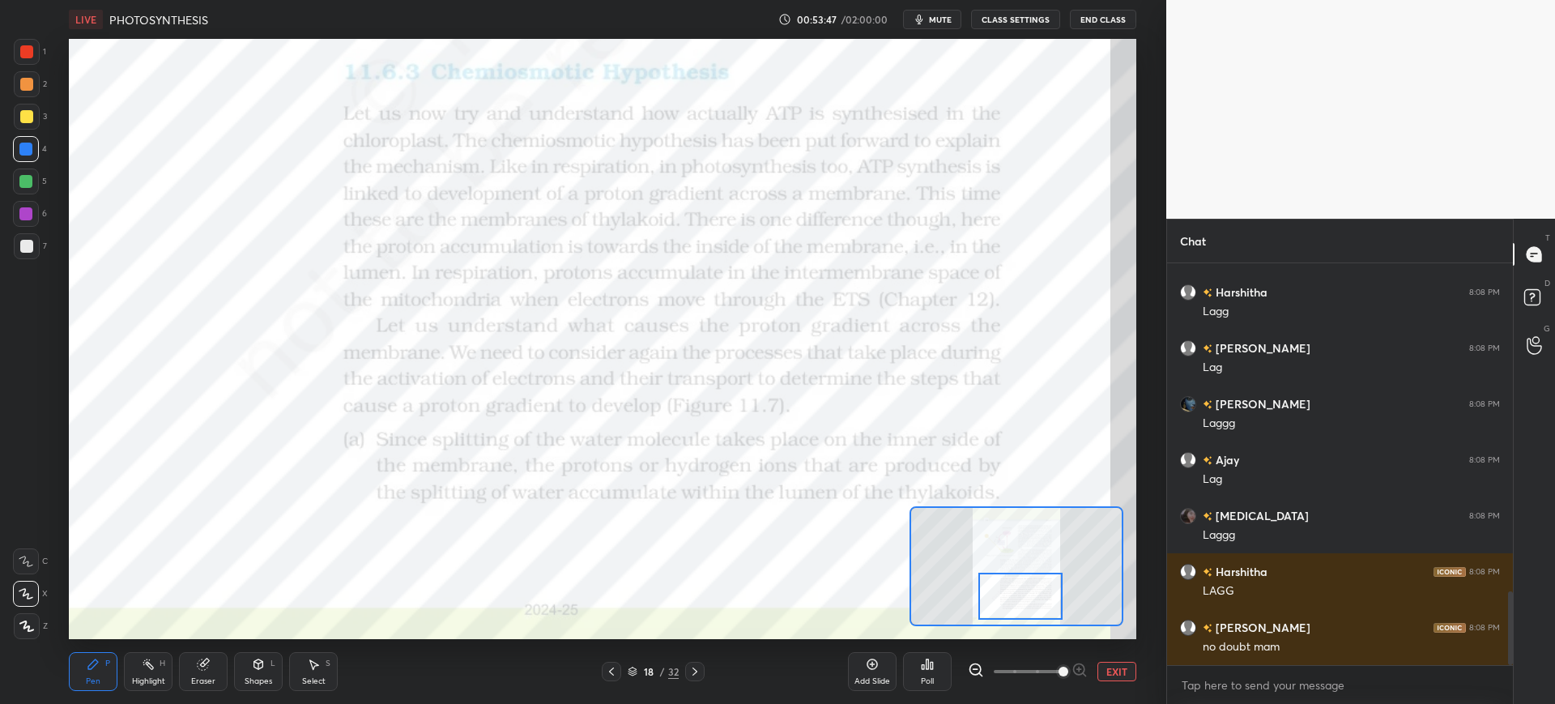
click at [23, 57] on div at bounding box center [26, 51] width 13 height 13
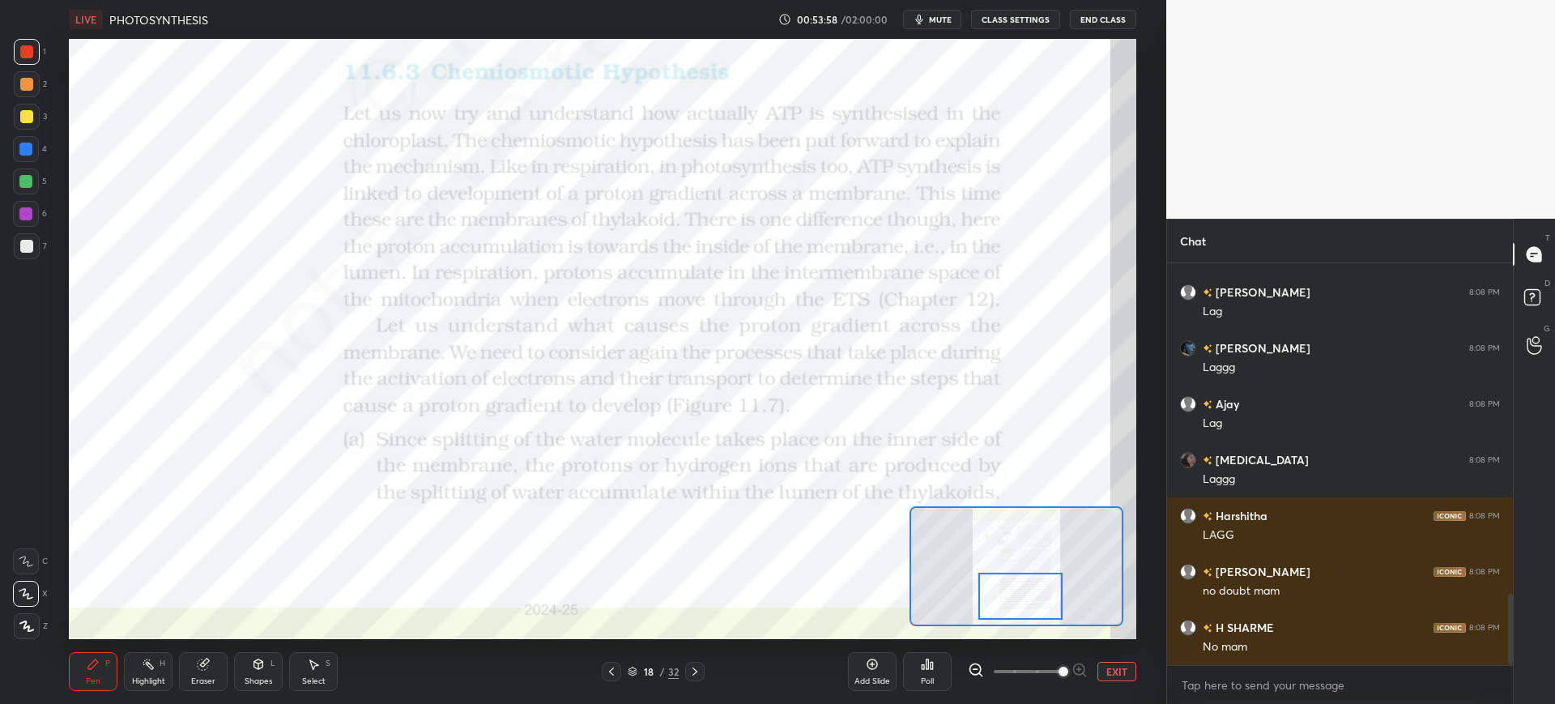
click at [28, 147] on div at bounding box center [25, 149] width 13 height 13
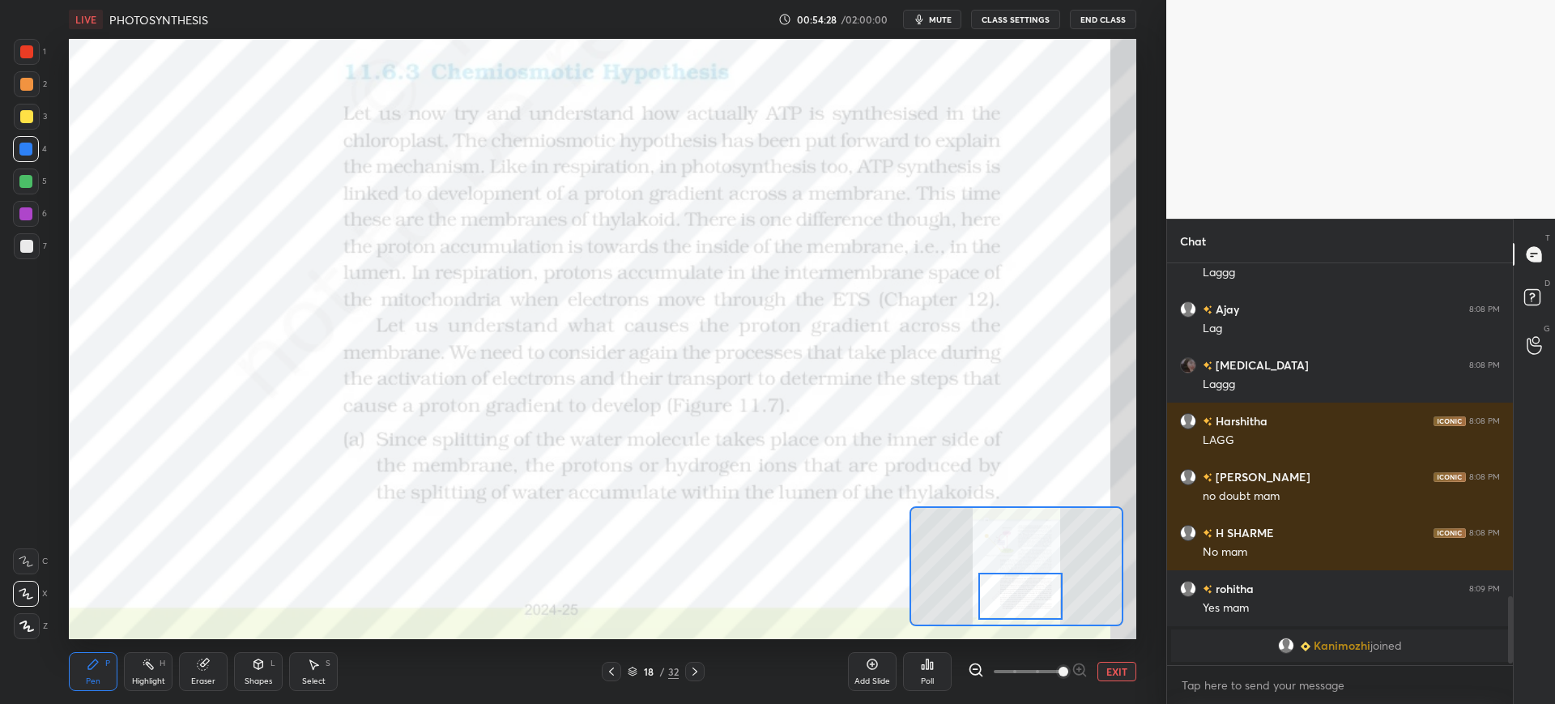
scroll to position [1950, 0]
click at [20, 63] on div at bounding box center [27, 52] width 26 height 26
click at [692, 672] on icon at bounding box center [694, 671] width 13 height 13
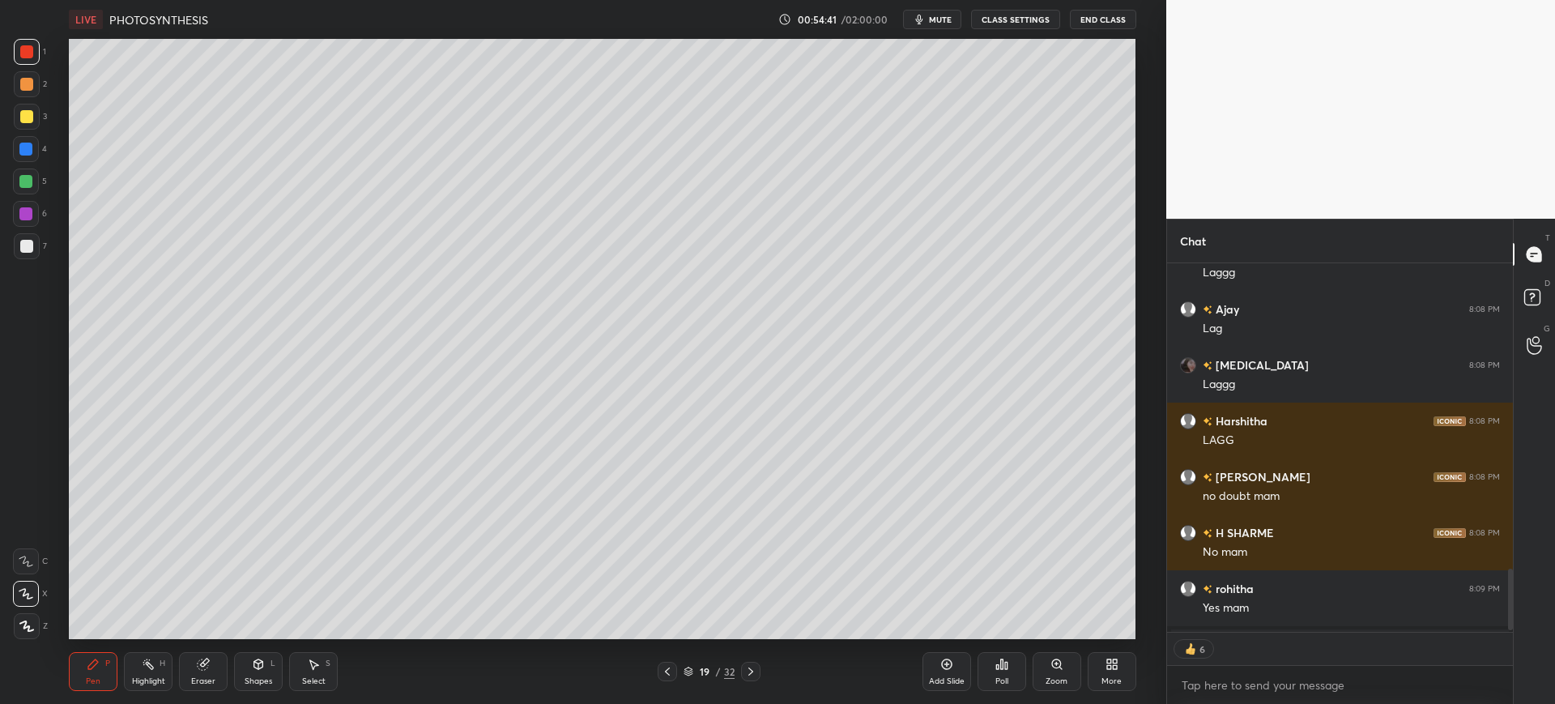
click at [749, 675] on icon at bounding box center [750, 671] width 5 height 8
click at [748, 674] on icon at bounding box center [750, 671] width 13 height 13
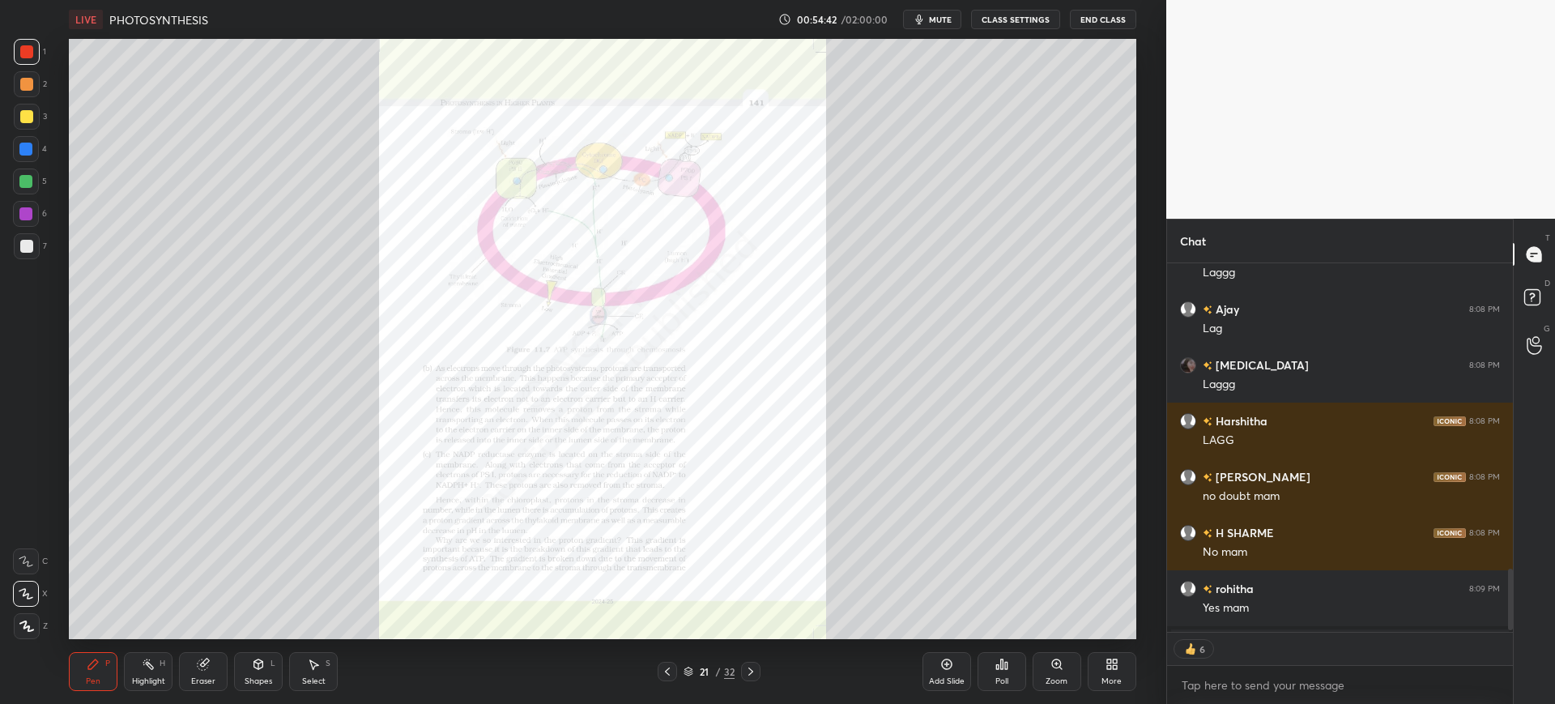
click at [1052, 672] on div "Zoom" at bounding box center [1057, 671] width 49 height 39
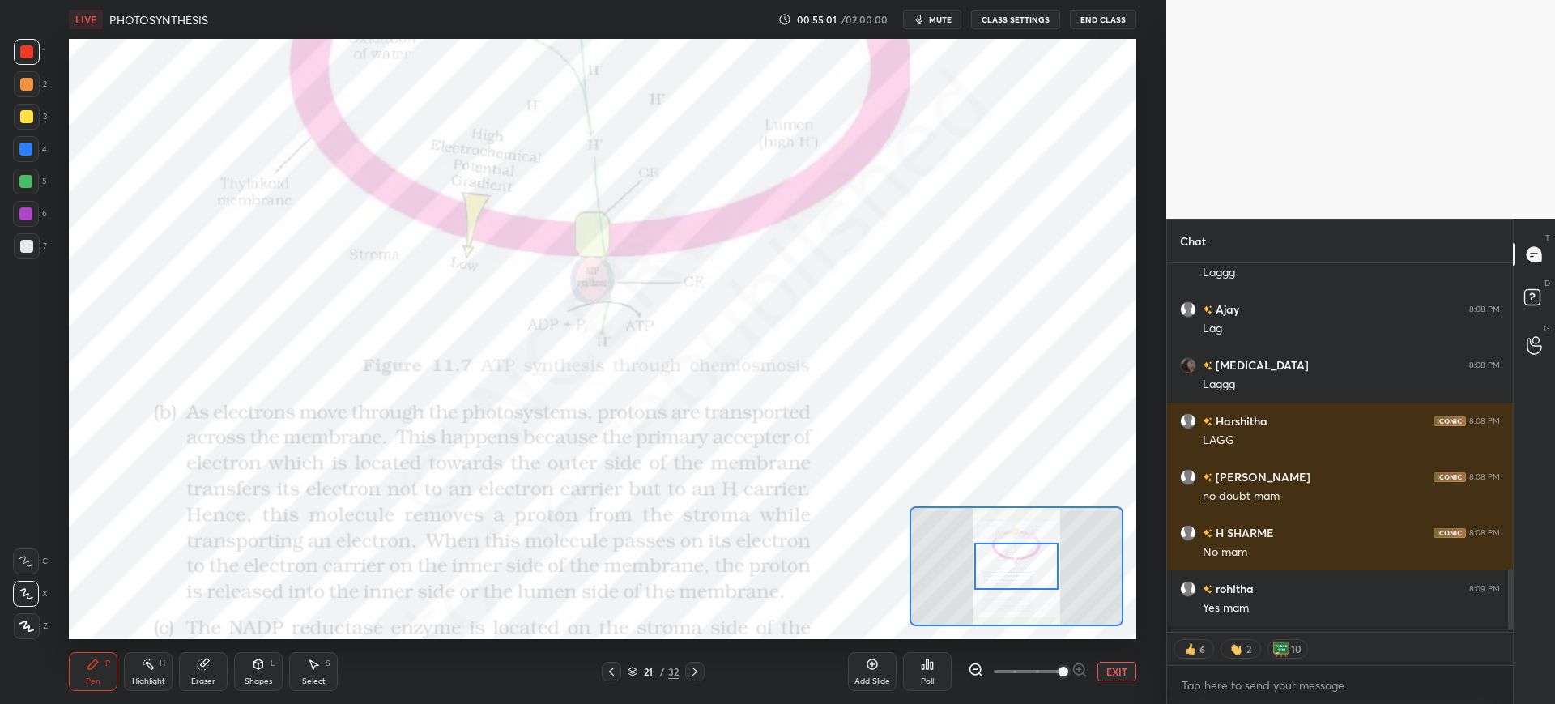
click at [17, 570] on div at bounding box center [26, 561] width 26 height 26
click at [26, 153] on div at bounding box center [25, 149] width 13 height 13
click at [198, 673] on div "Eraser" at bounding box center [203, 671] width 49 height 39
click at [109, 696] on div "Pen P Highlight H Eraser Shapes L Select S 21 / 32 Add Slide Poll EXIT" at bounding box center [602, 671] width 1067 height 65
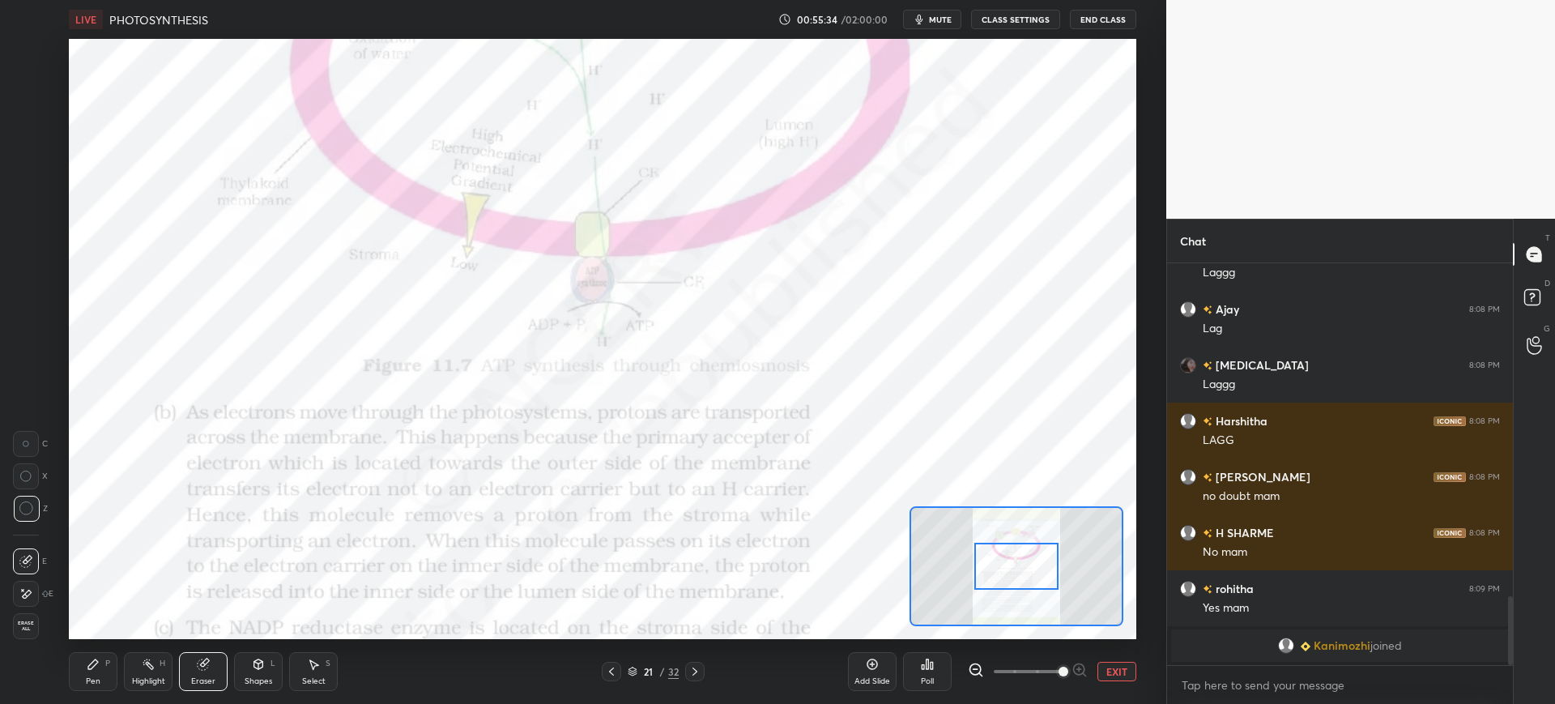
click at [101, 670] on div "Pen P" at bounding box center [93, 671] width 49 height 39
click at [34, 53] on div at bounding box center [27, 52] width 26 height 26
click at [40, 153] on div "4" at bounding box center [30, 149] width 34 height 26
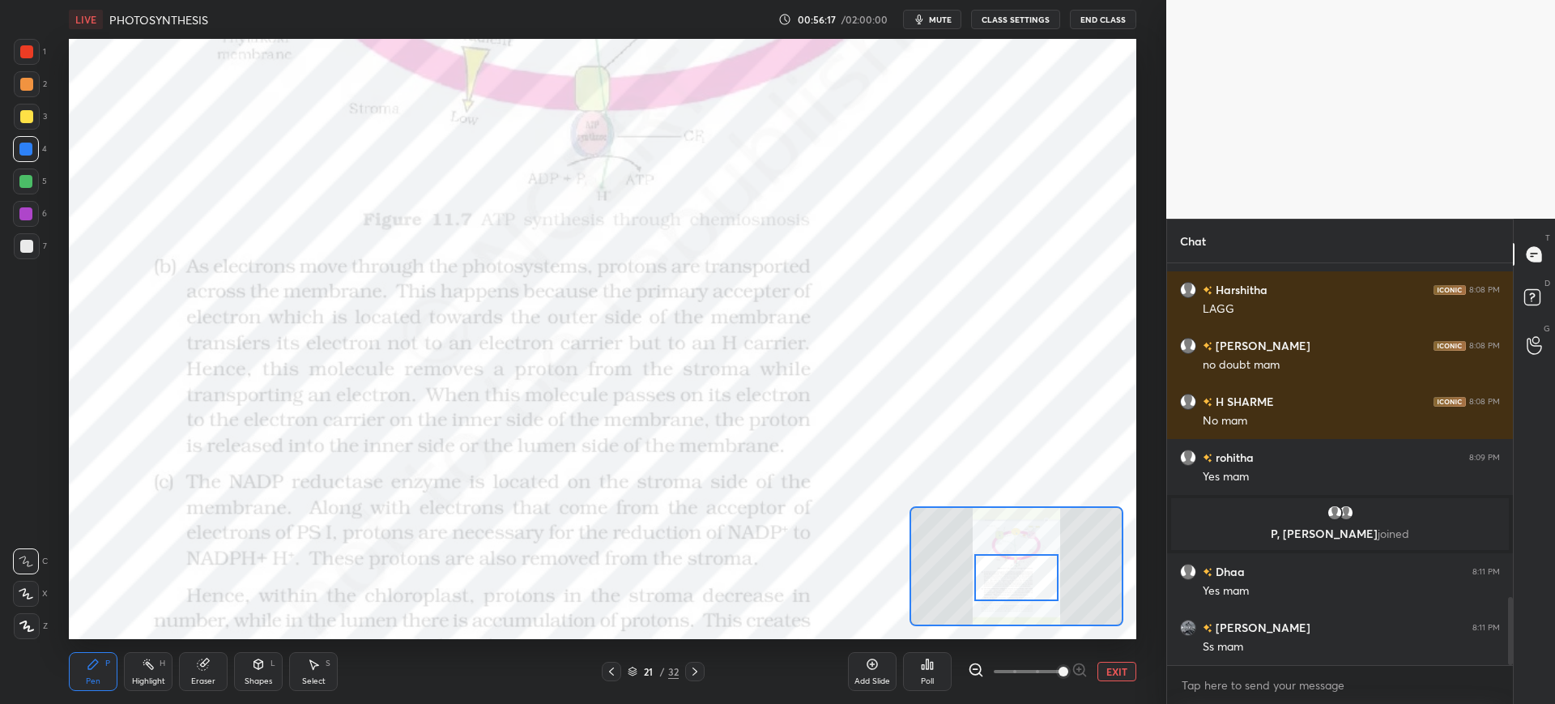
scroll to position [2030, 0]
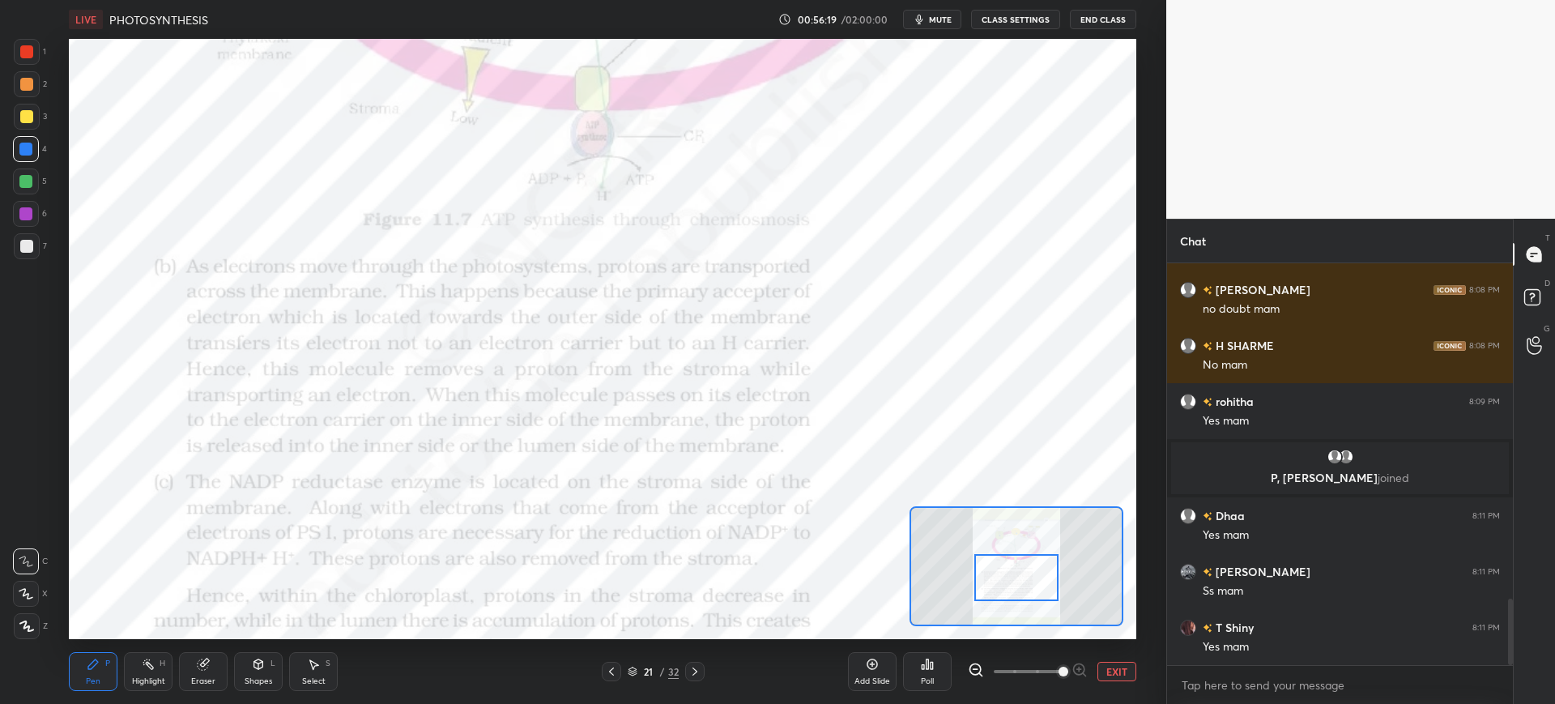
click at [950, 17] on span "mute" at bounding box center [940, 19] width 23 height 11
click at [916, 27] on button "unmute" at bounding box center [932, 19] width 58 height 19
click at [11, 53] on div "1 2 3 4 5 6 7 C X Z C X Z E E Erase all H H" at bounding box center [26, 339] width 52 height 600
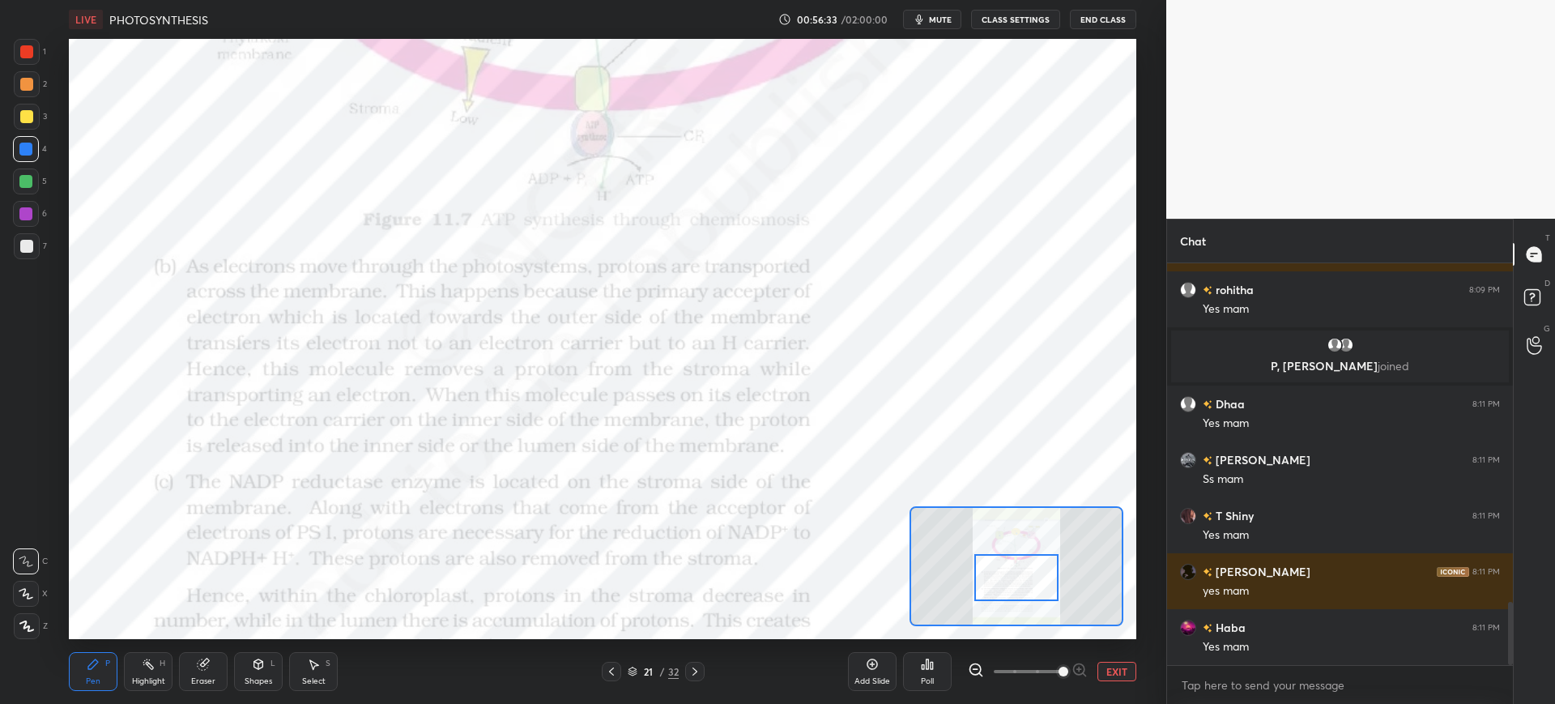
click at [32, 49] on div at bounding box center [26, 51] width 13 height 13
click at [20, 224] on div at bounding box center [26, 214] width 26 height 26
click at [25, 43] on div at bounding box center [27, 52] width 26 height 26
click at [37, 142] on div at bounding box center [26, 149] width 26 height 26
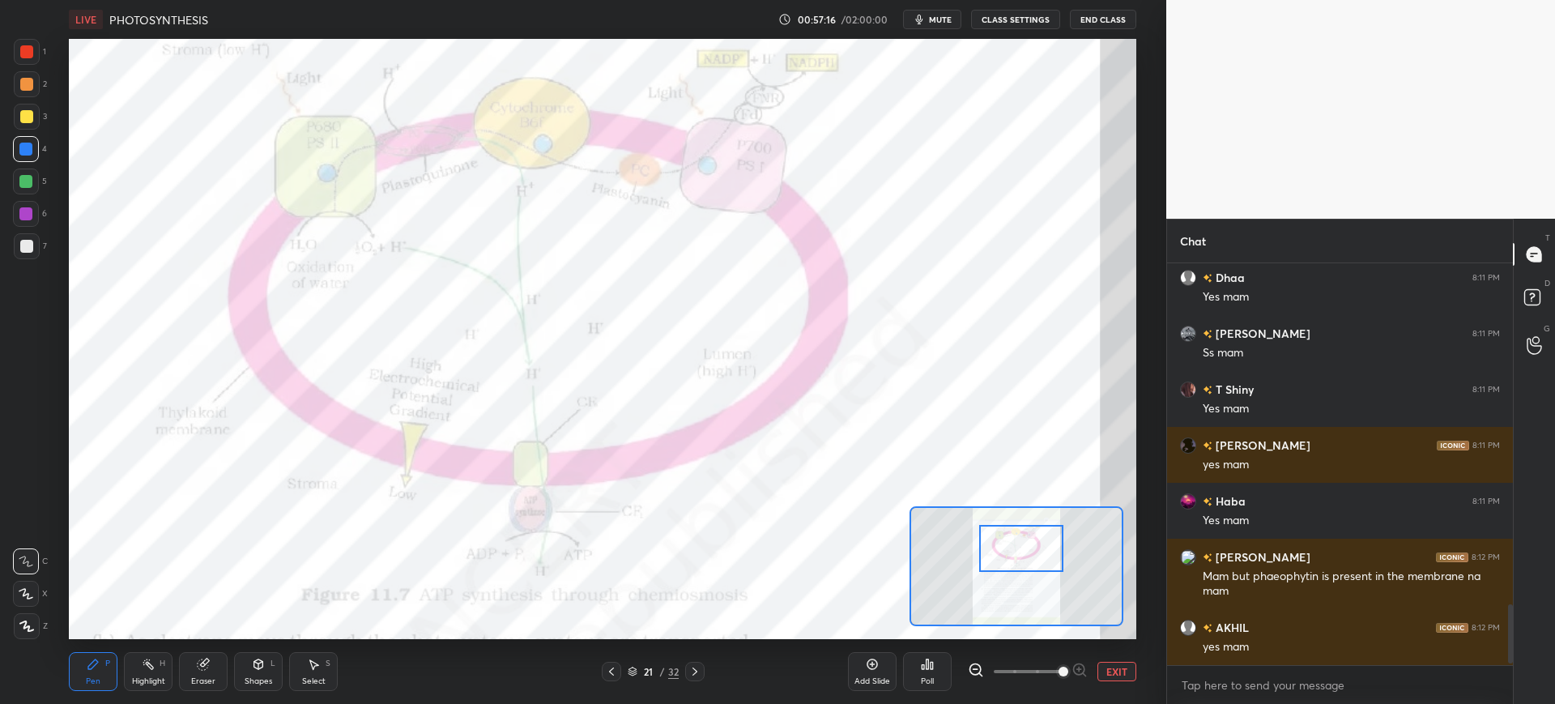
scroll to position [2324, 0]
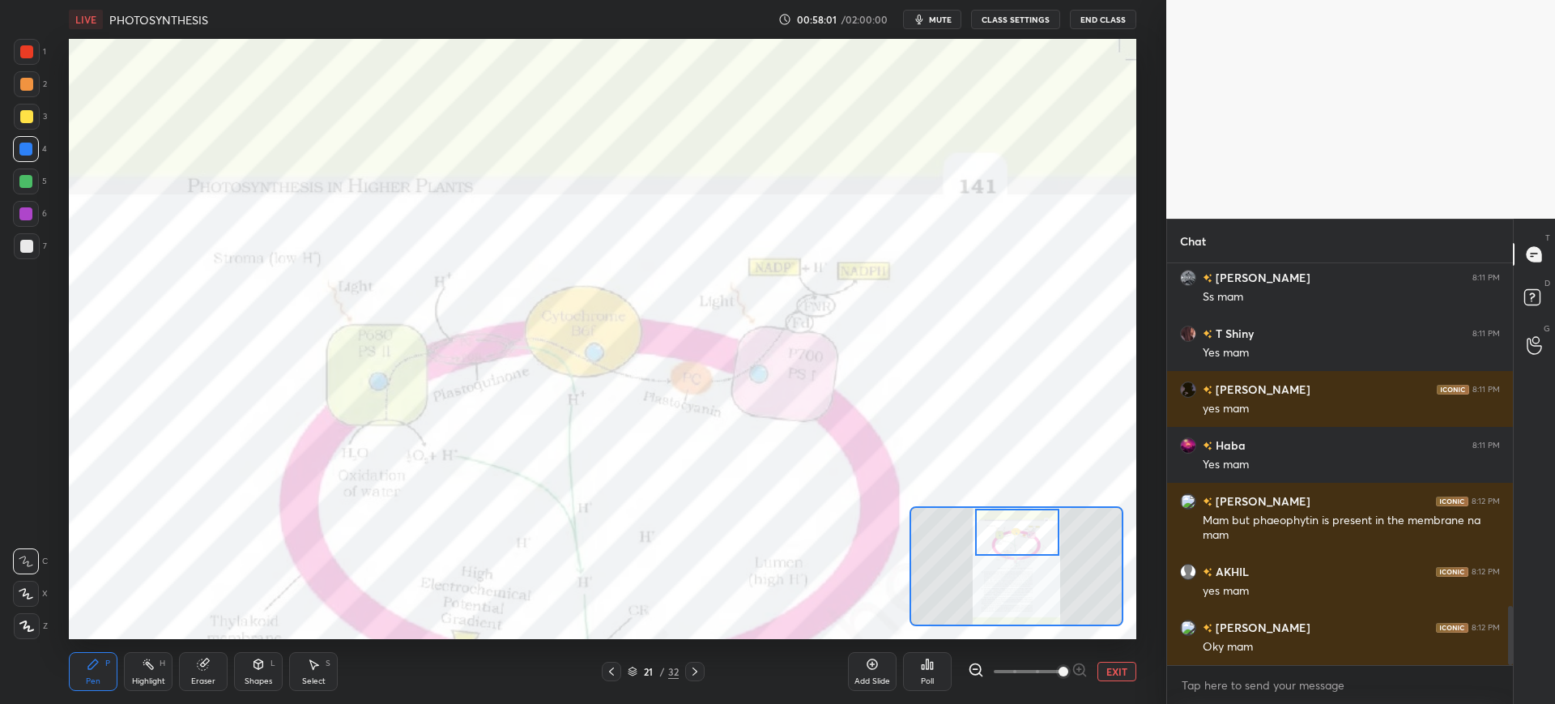
click at [209, 660] on icon at bounding box center [205, 663] width 9 height 8
click at [111, 659] on div "Pen P" at bounding box center [93, 671] width 49 height 39
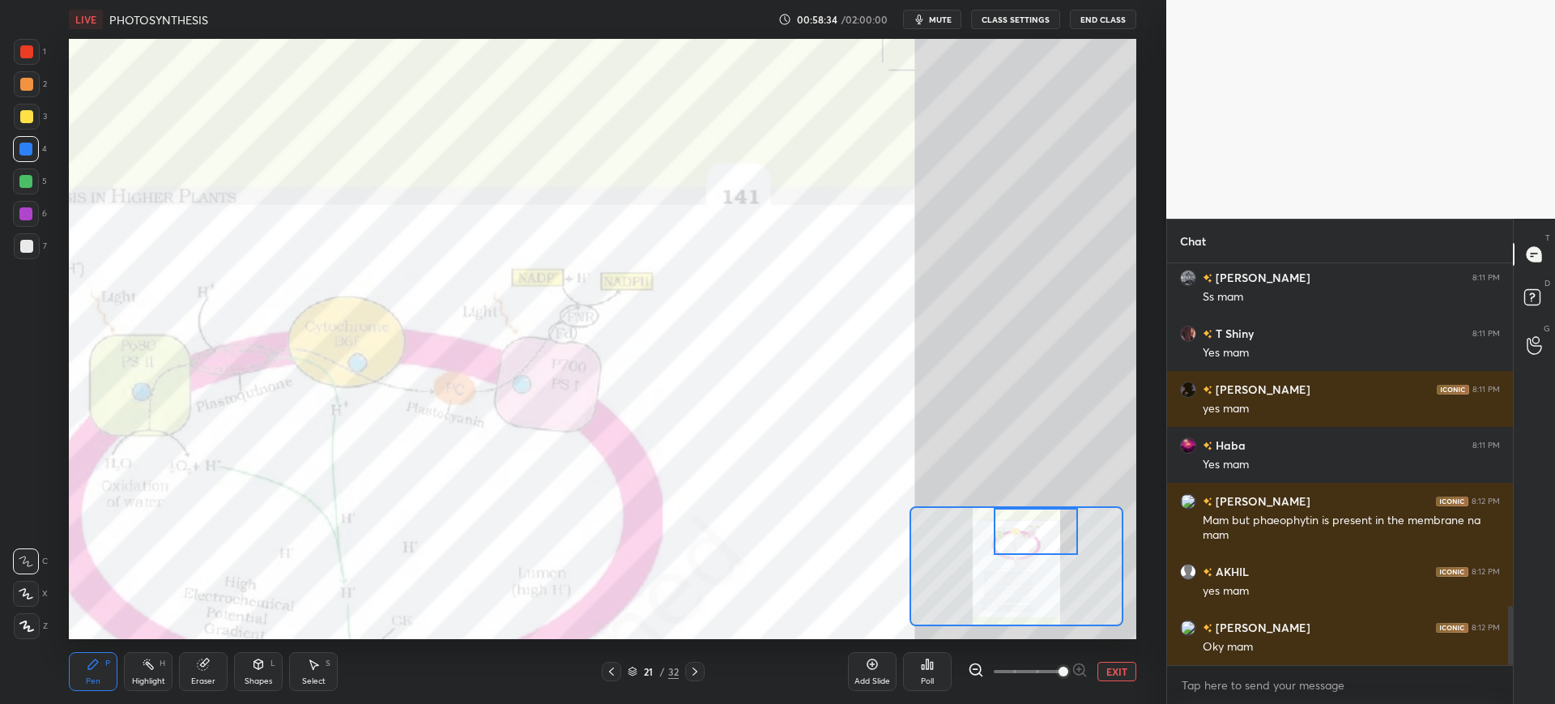
click at [38, 71] on div "2" at bounding box center [30, 84] width 33 height 26
click at [29, 57] on div at bounding box center [26, 51] width 13 height 13
click at [24, 156] on div at bounding box center [26, 149] width 26 height 26
click at [0, 160] on div "1 2 3 4 5 6 7 C X Z C X Z E E Erase all H H" at bounding box center [26, 339] width 52 height 600
click at [36, 56] on div at bounding box center [27, 52] width 26 height 26
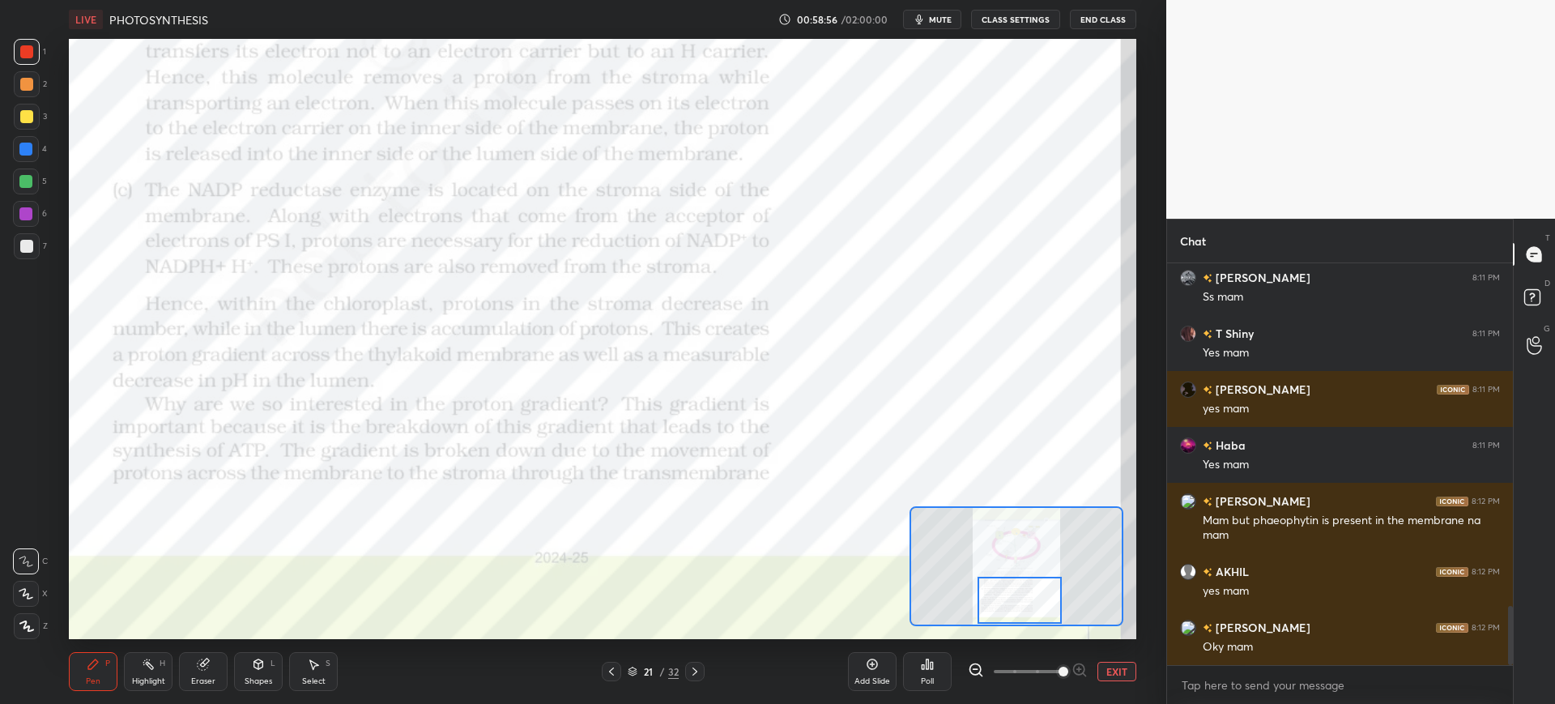
click at [24, 144] on div at bounding box center [25, 149] width 13 height 13
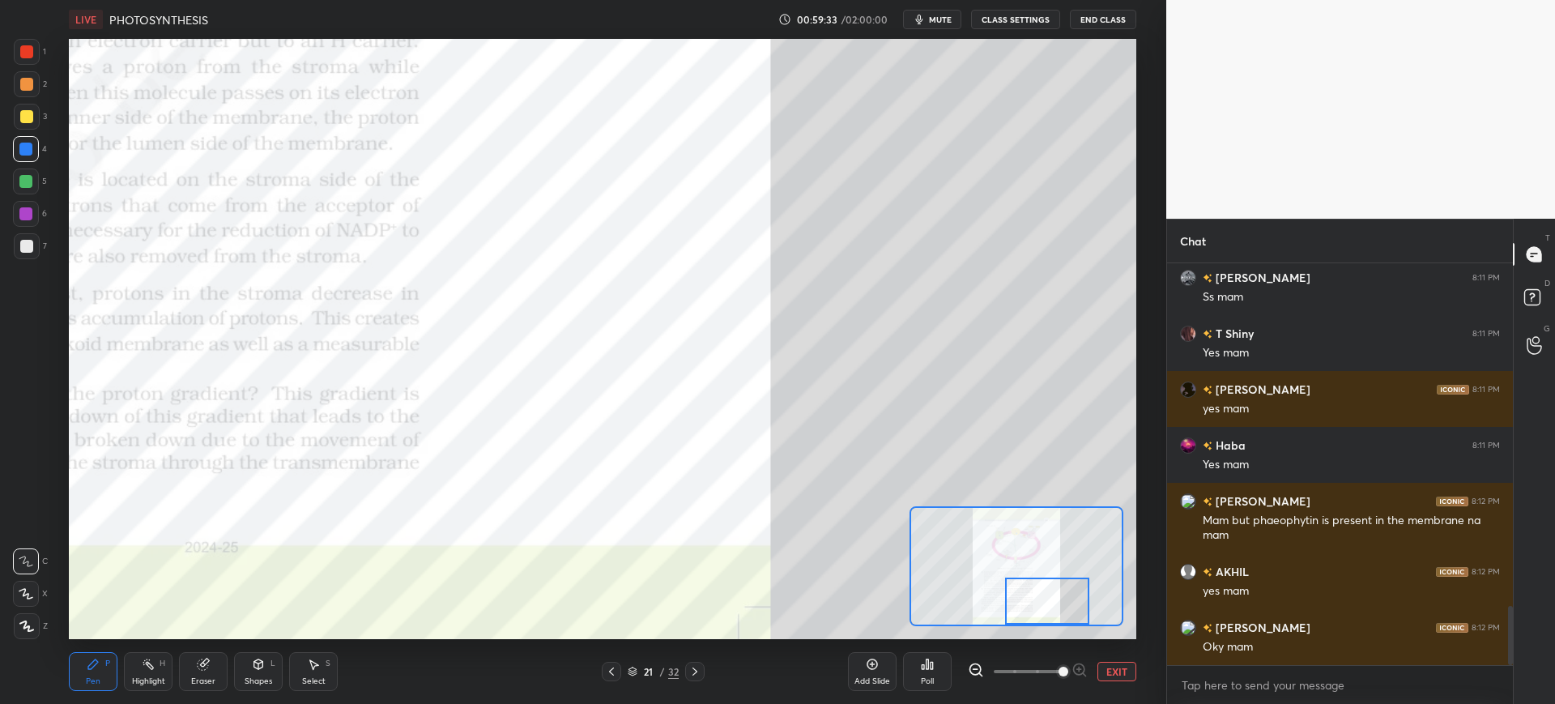
click at [31, 59] on div at bounding box center [27, 52] width 26 height 26
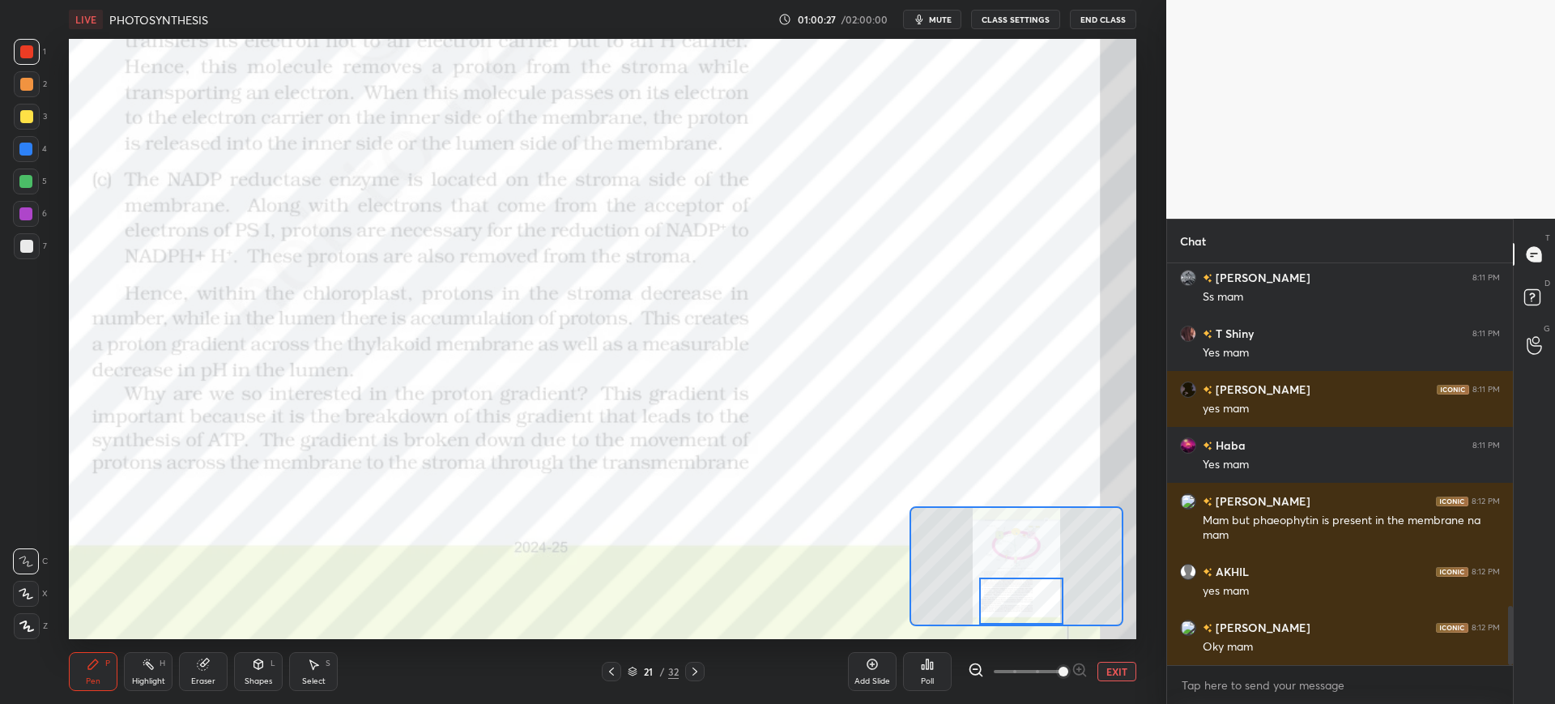
click at [40, 153] on div "4" at bounding box center [30, 149] width 34 height 26
click at [693, 665] on icon at bounding box center [694, 671] width 13 height 13
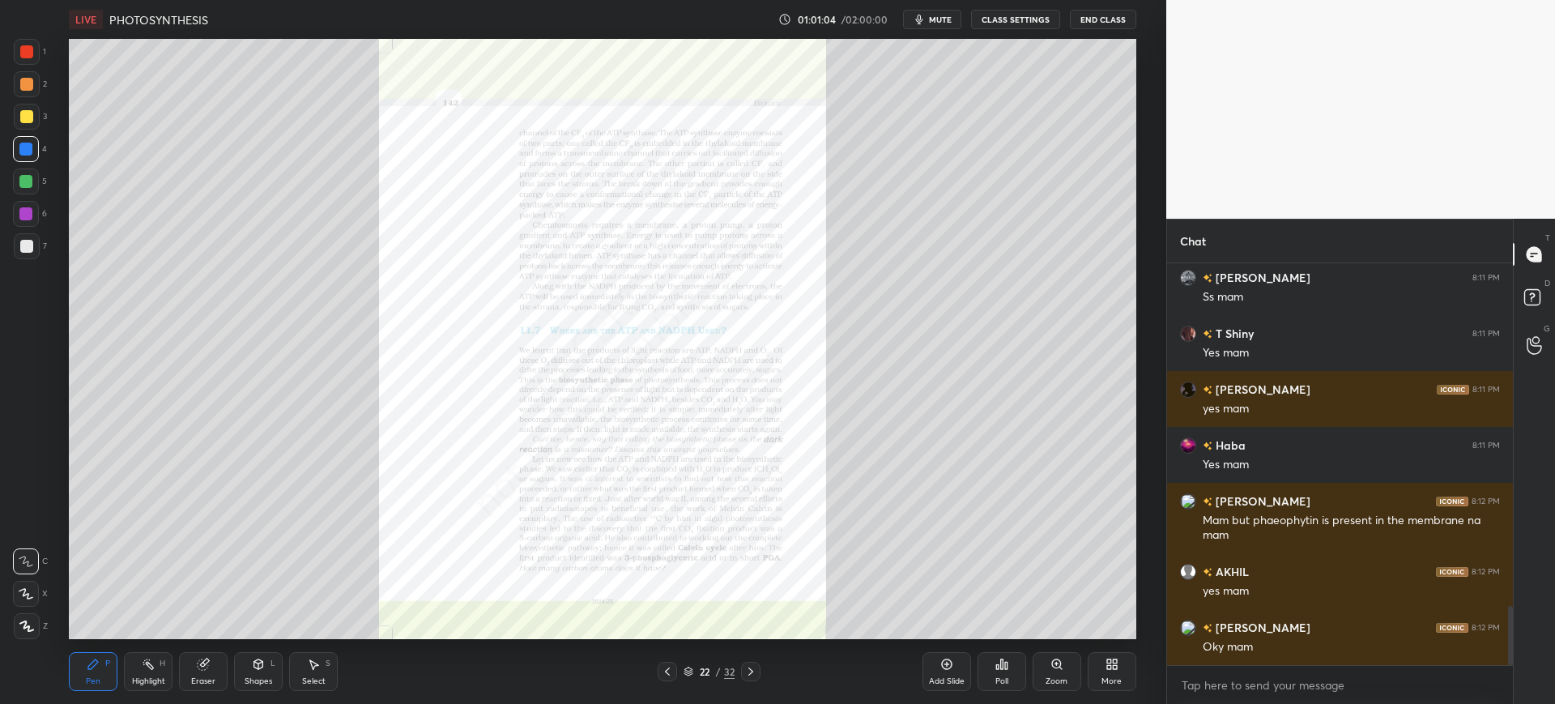
click at [1053, 679] on div "Zoom" at bounding box center [1057, 681] width 22 height 8
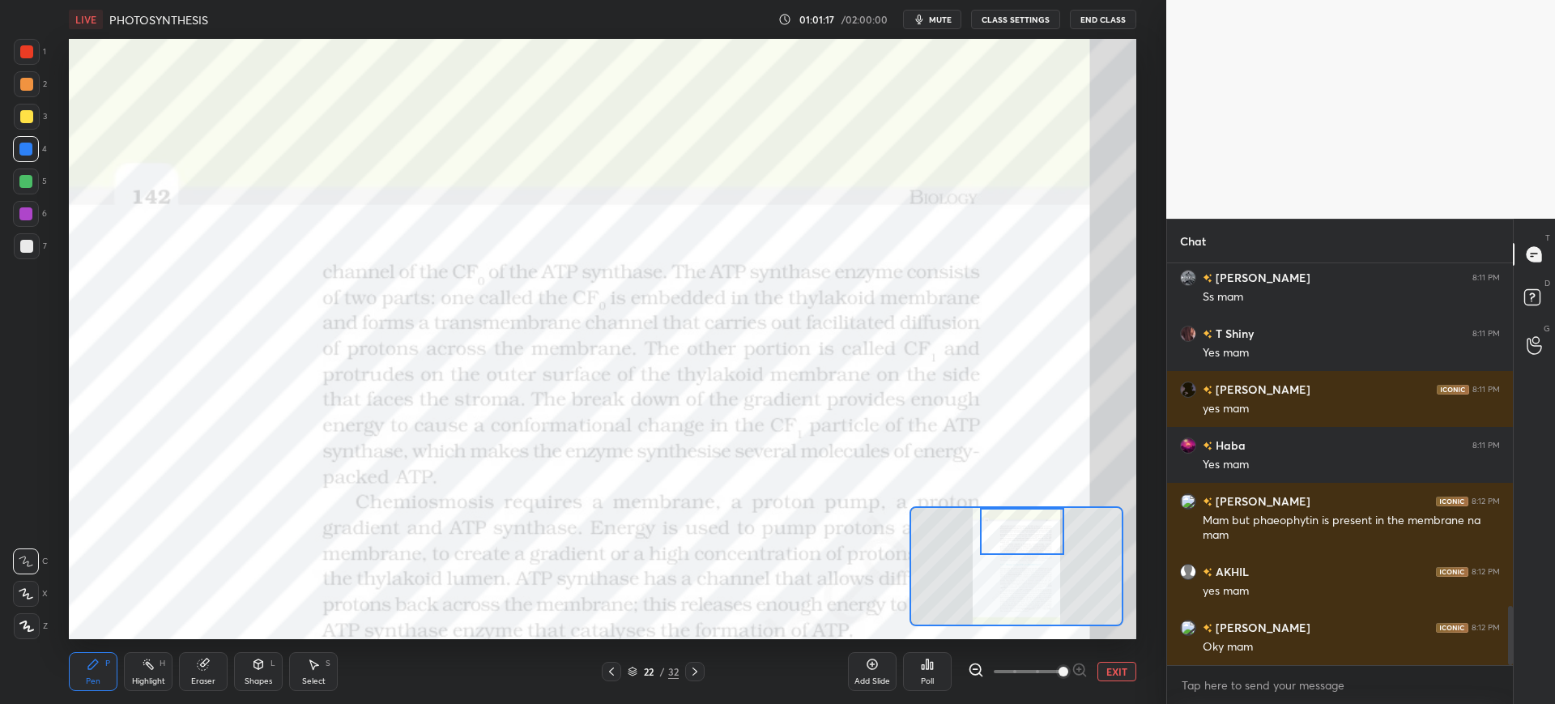
click at [23, 59] on div at bounding box center [27, 52] width 26 height 26
click at [40, 173] on div "5" at bounding box center [30, 181] width 34 height 26
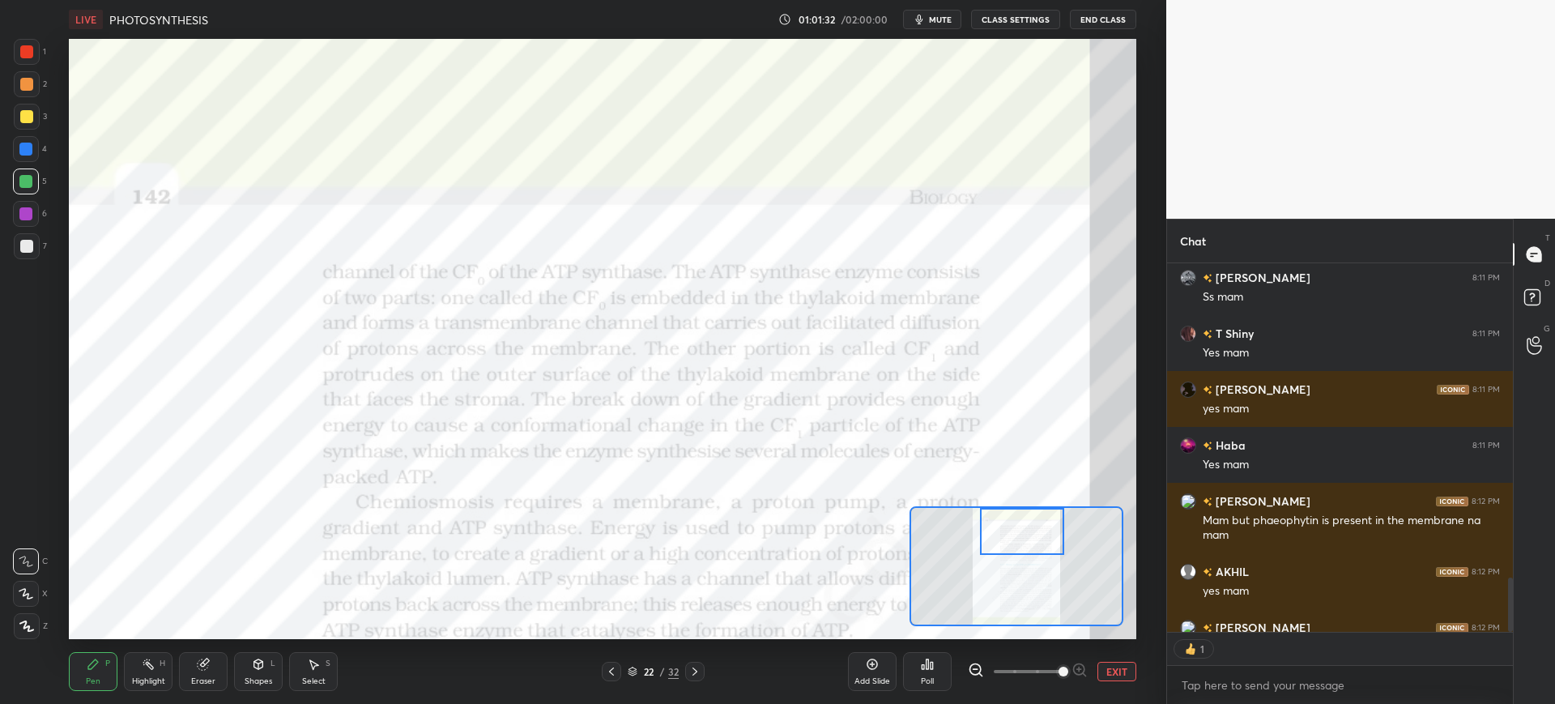
scroll to position [364, 341]
click at [28, 70] on div "1" at bounding box center [30, 55] width 32 height 32
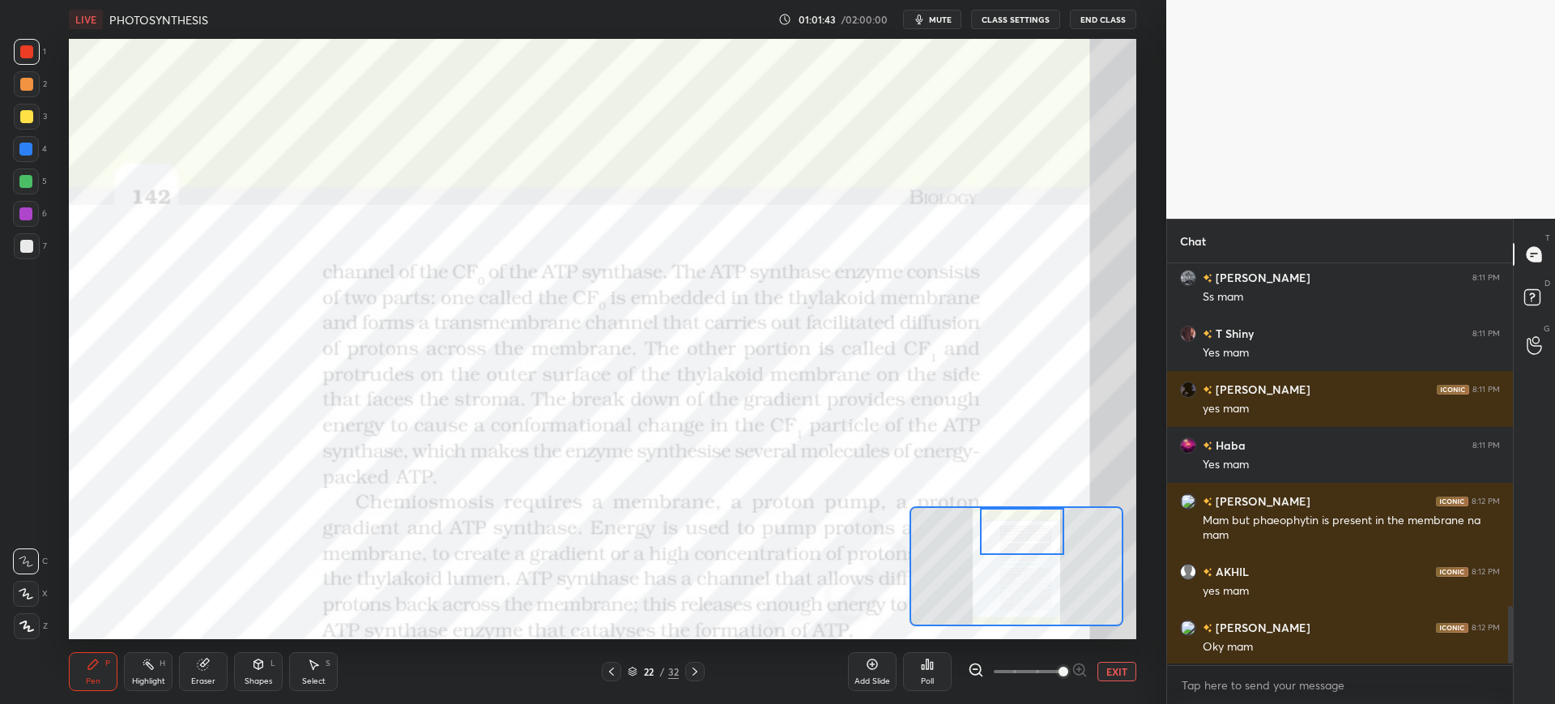
scroll to position [2324, 0]
click at [32, 149] on div at bounding box center [25, 149] width 13 height 13
click at [27, 211] on div at bounding box center [25, 213] width 13 height 13
click at [36, 48] on div at bounding box center [27, 52] width 26 height 26
click at [40, 157] on div "4" at bounding box center [30, 149] width 34 height 26
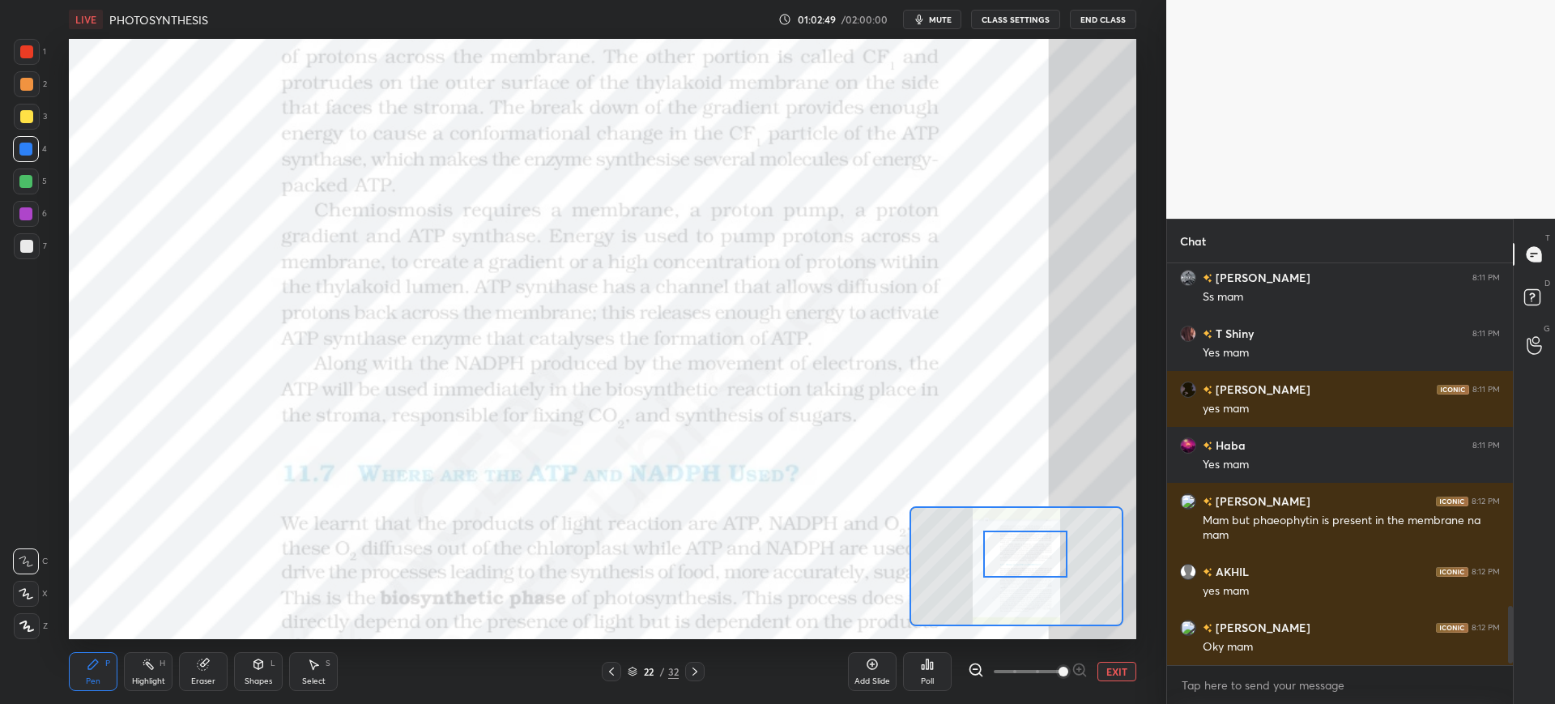
click at [22, 58] on div at bounding box center [26, 51] width 13 height 13
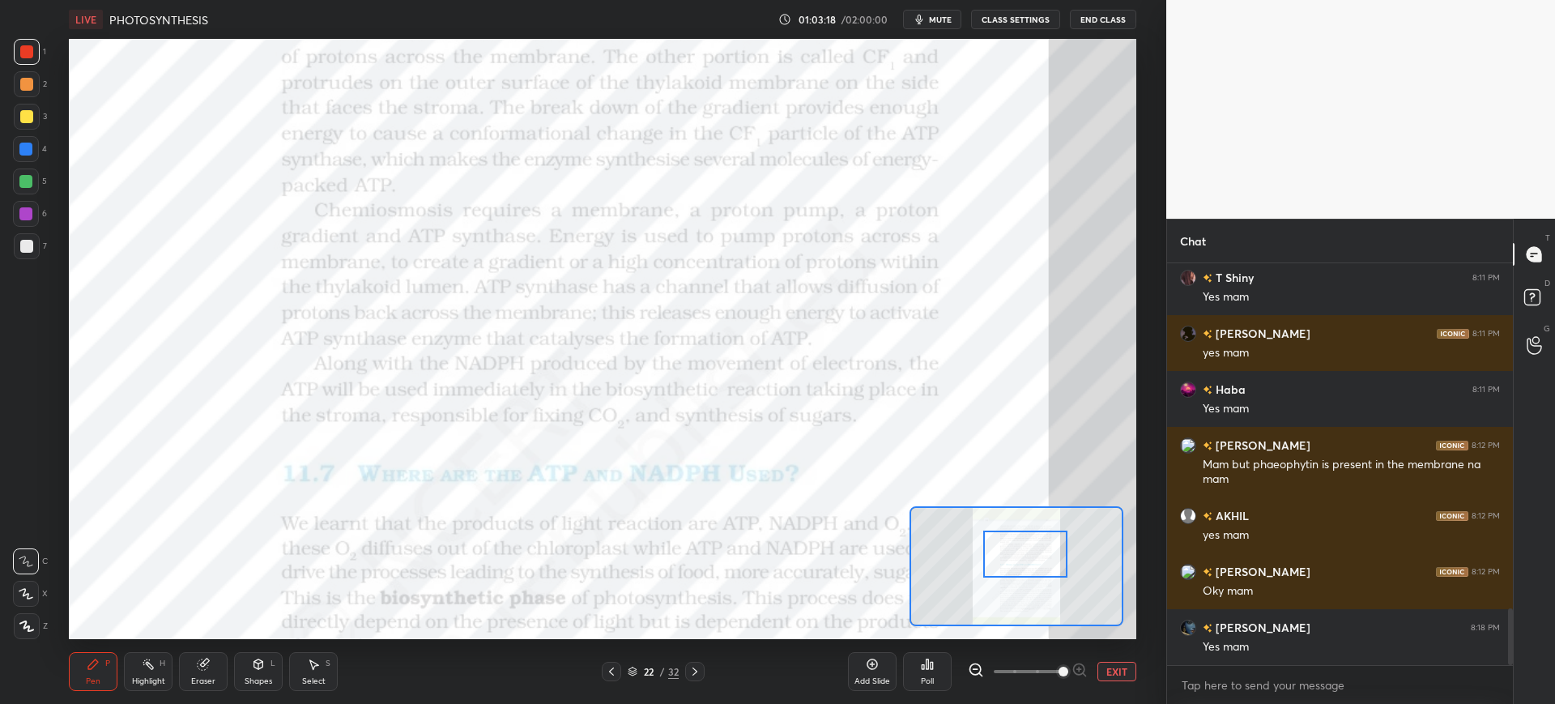
scroll to position [2436, 0]
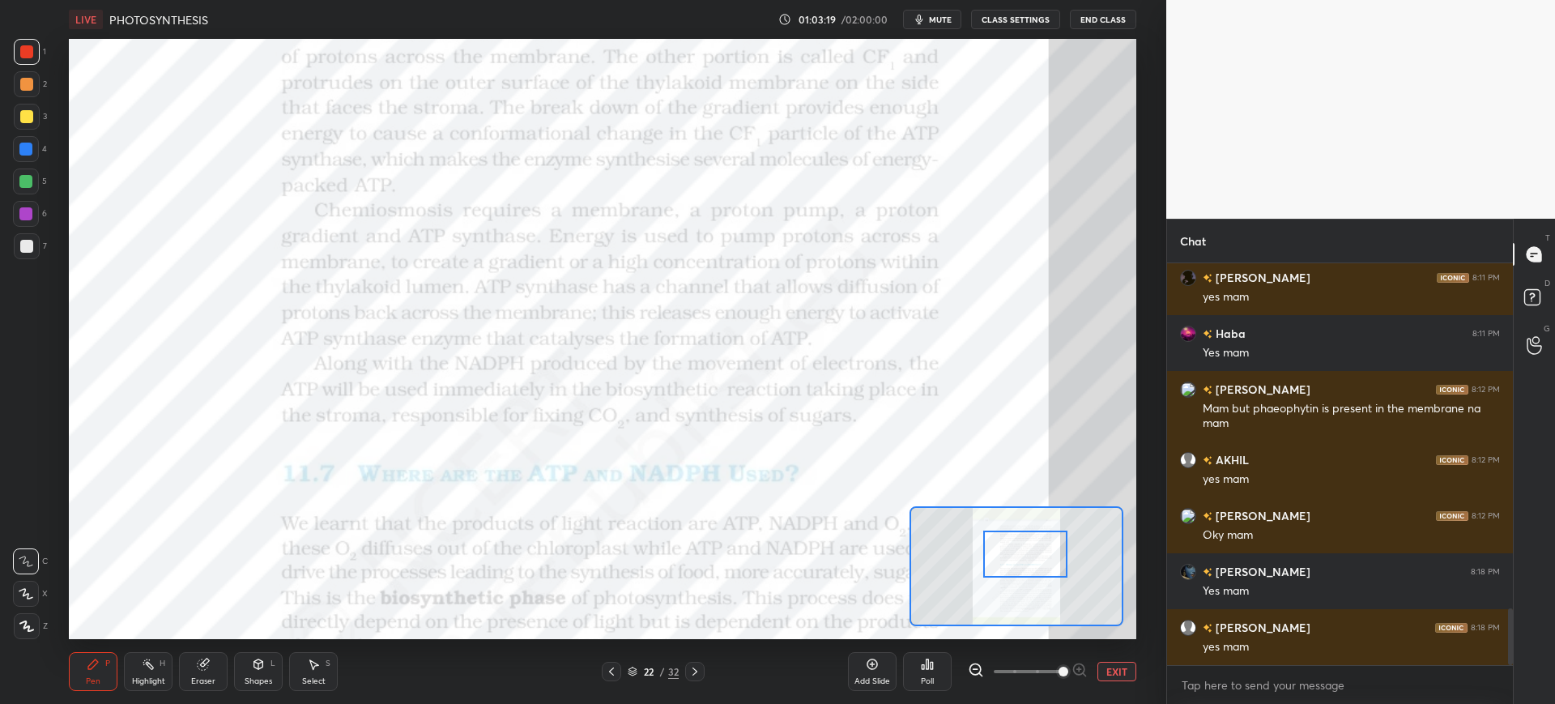
click at [942, 20] on span "mute" at bounding box center [940, 19] width 23 height 11
click at [929, 688] on div "Poll" at bounding box center [927, 671] width 49 height 39
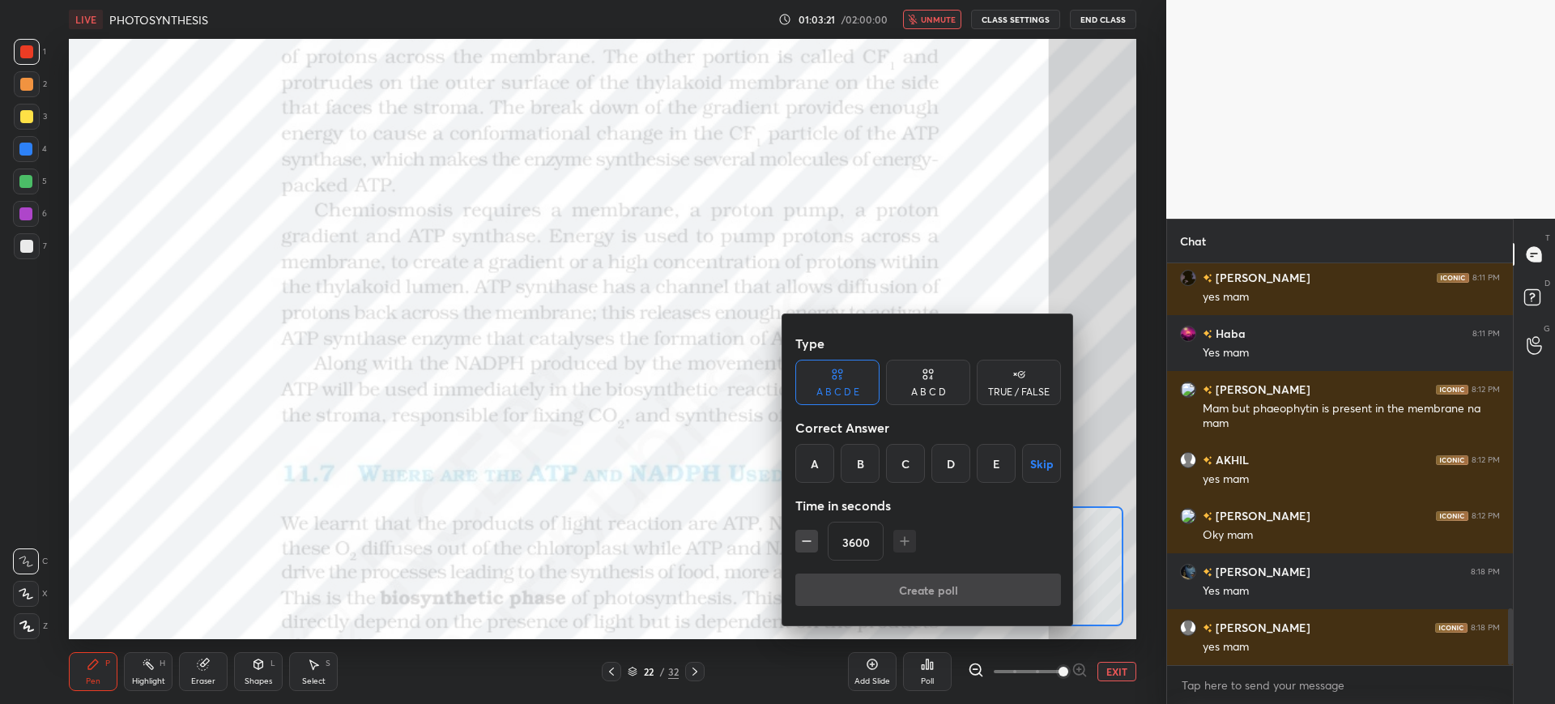
click at [816, 475] on div "A" at bounding box center [814, 463] width 39 height 39
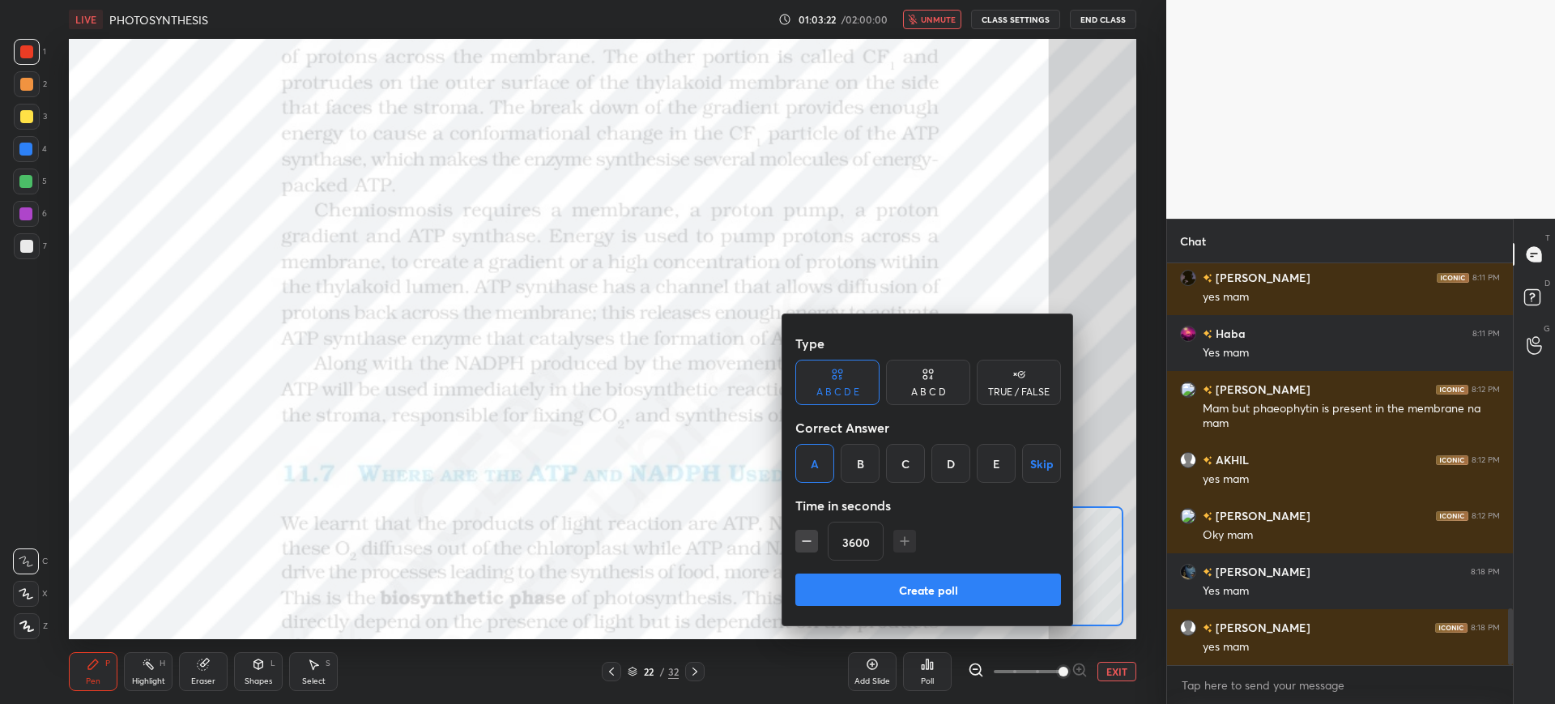
click at [942, 586] on button "Create poll" at bounding box center [928, 589] width 266 height 32
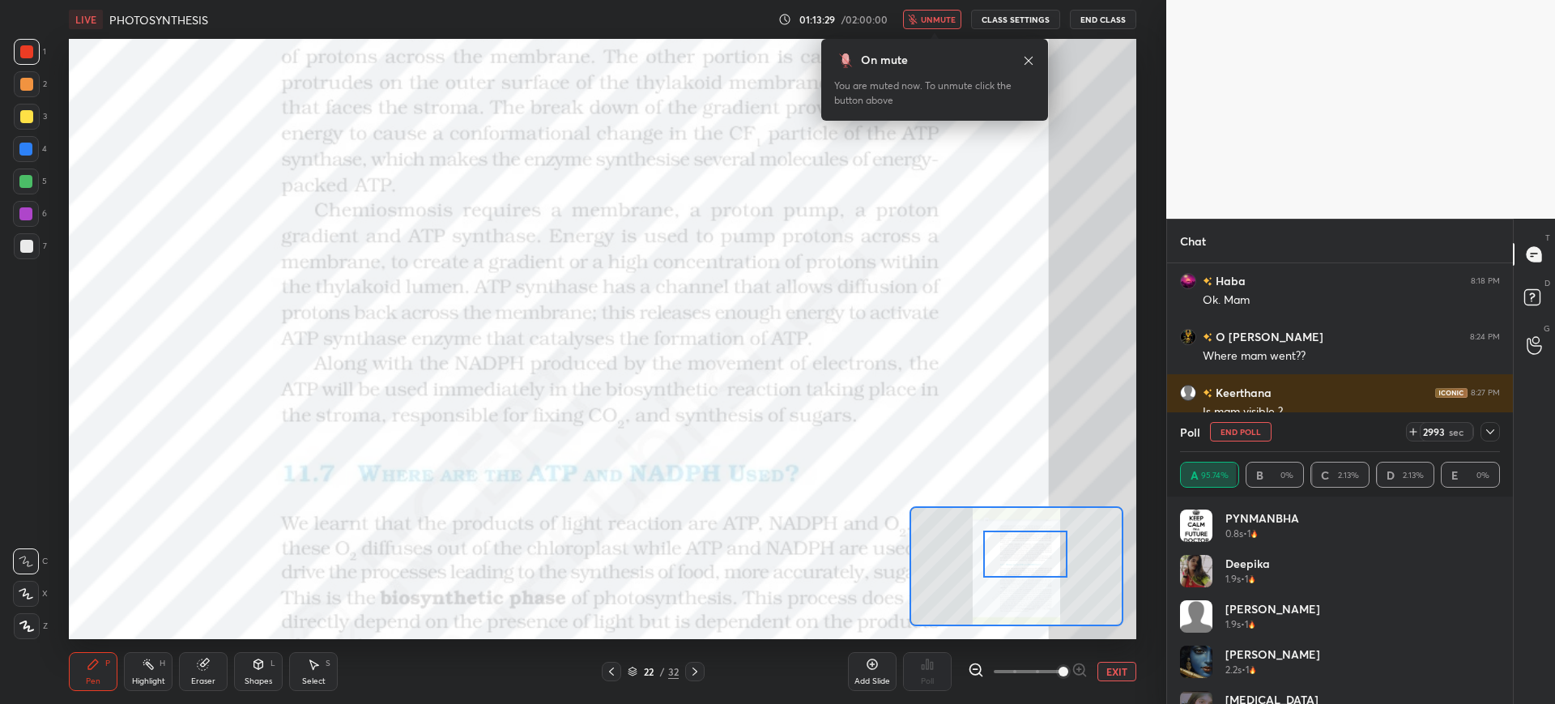
scroll to position [2759, 0]
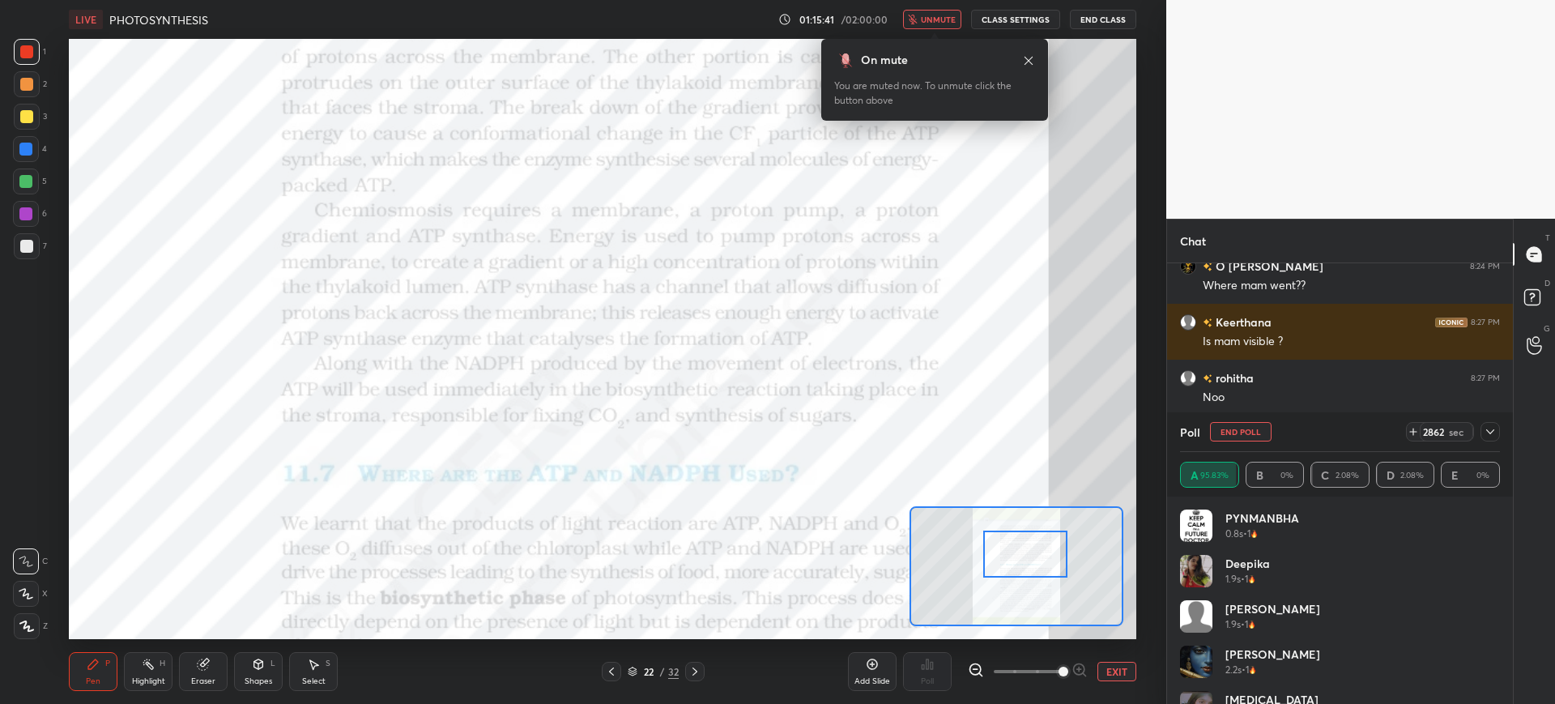
click at [938, 24] on span "unmute" at bounding box center [938, 19] width 35 height 11
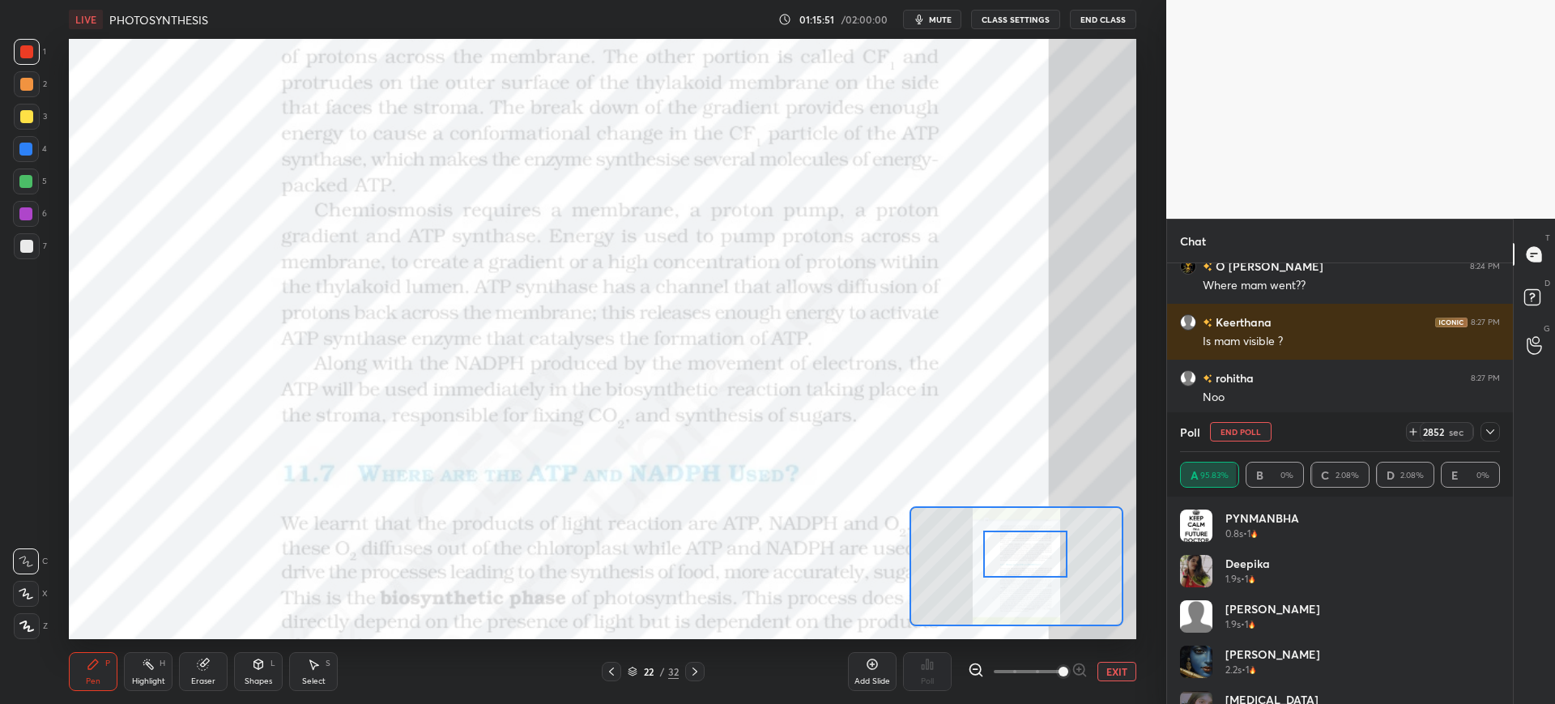
scroll to position [2848, 0]
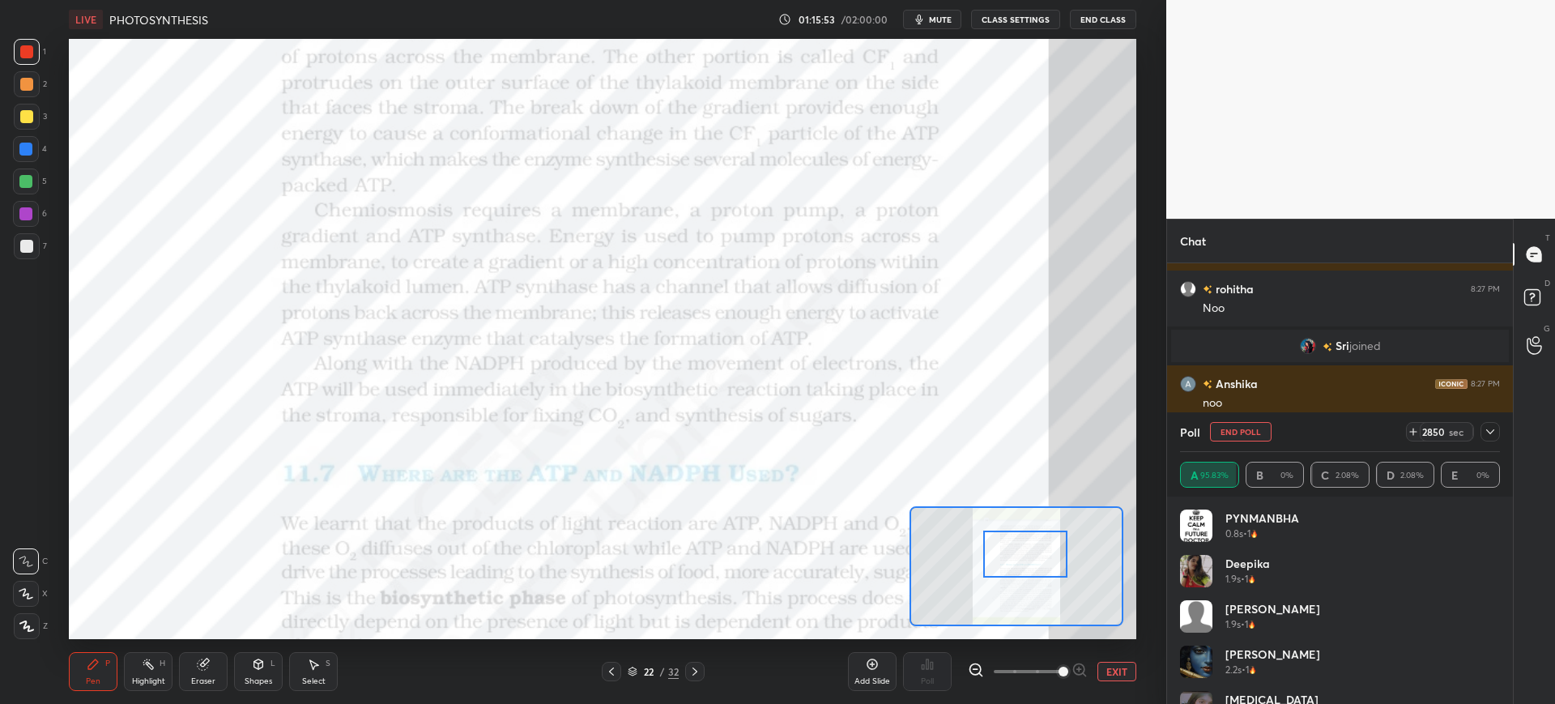
click at [1260, 426] on button "End Poll" at bounding box center [1241, 431] width 62 height 19
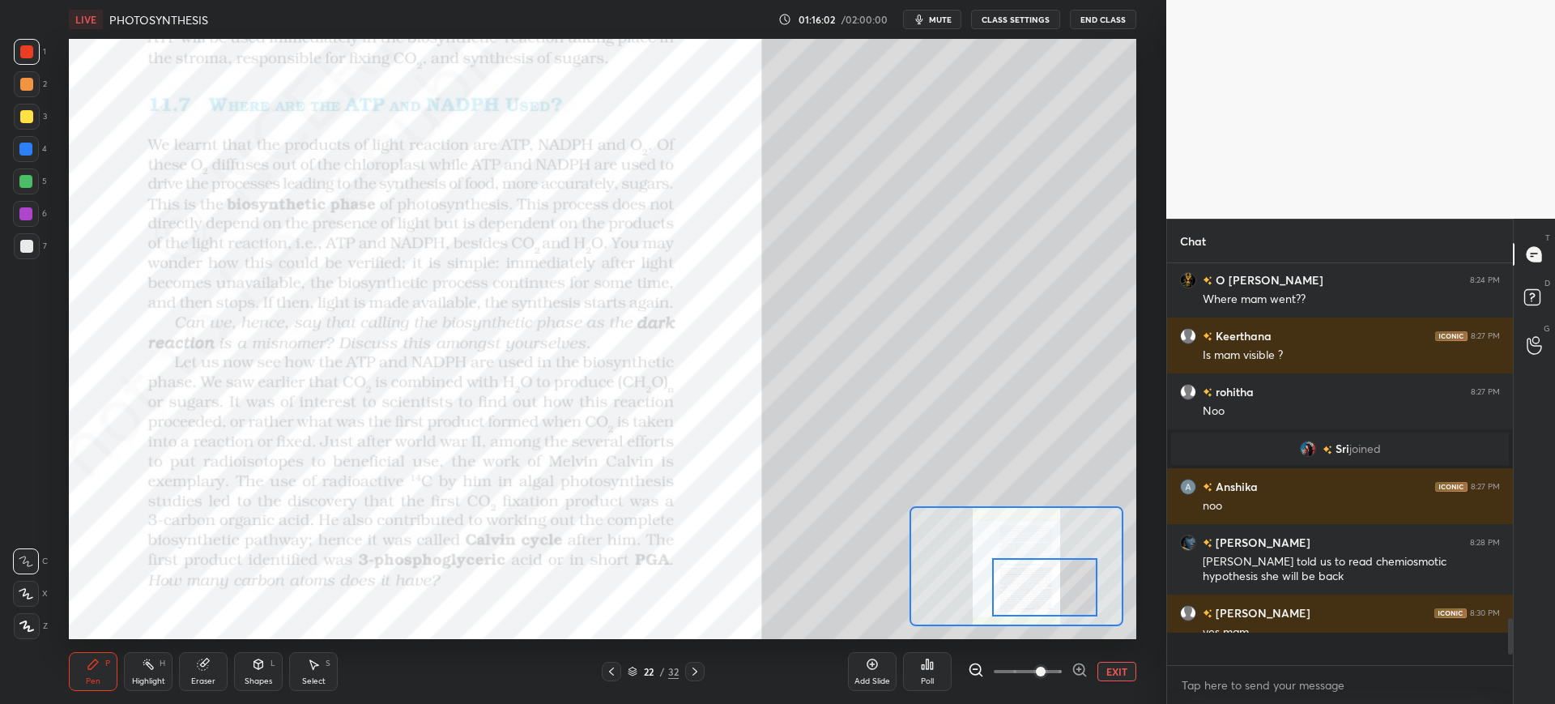
scroll to position [2730, 0]
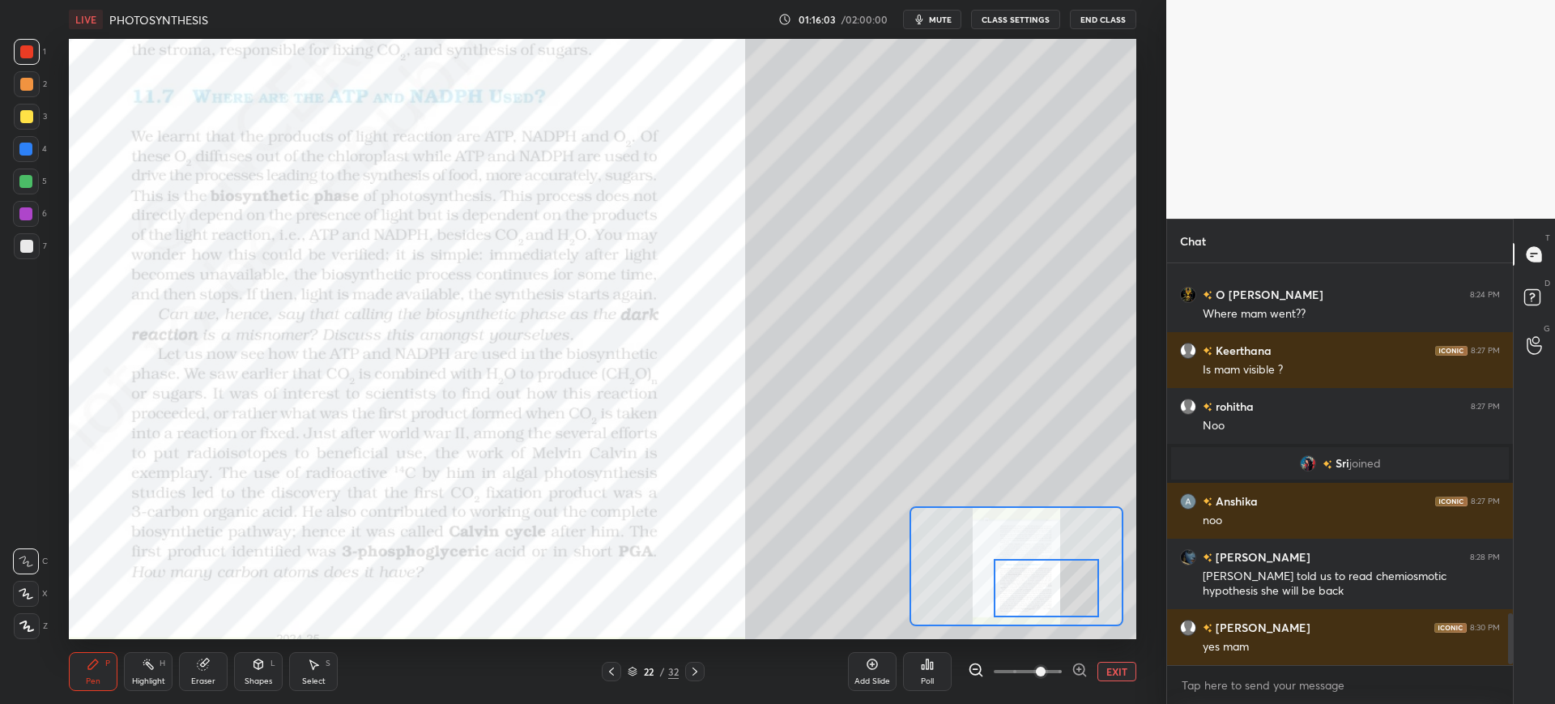
click at [212, 673] on div "Eraser" at bounding box center [203, 671] width 49 height 39
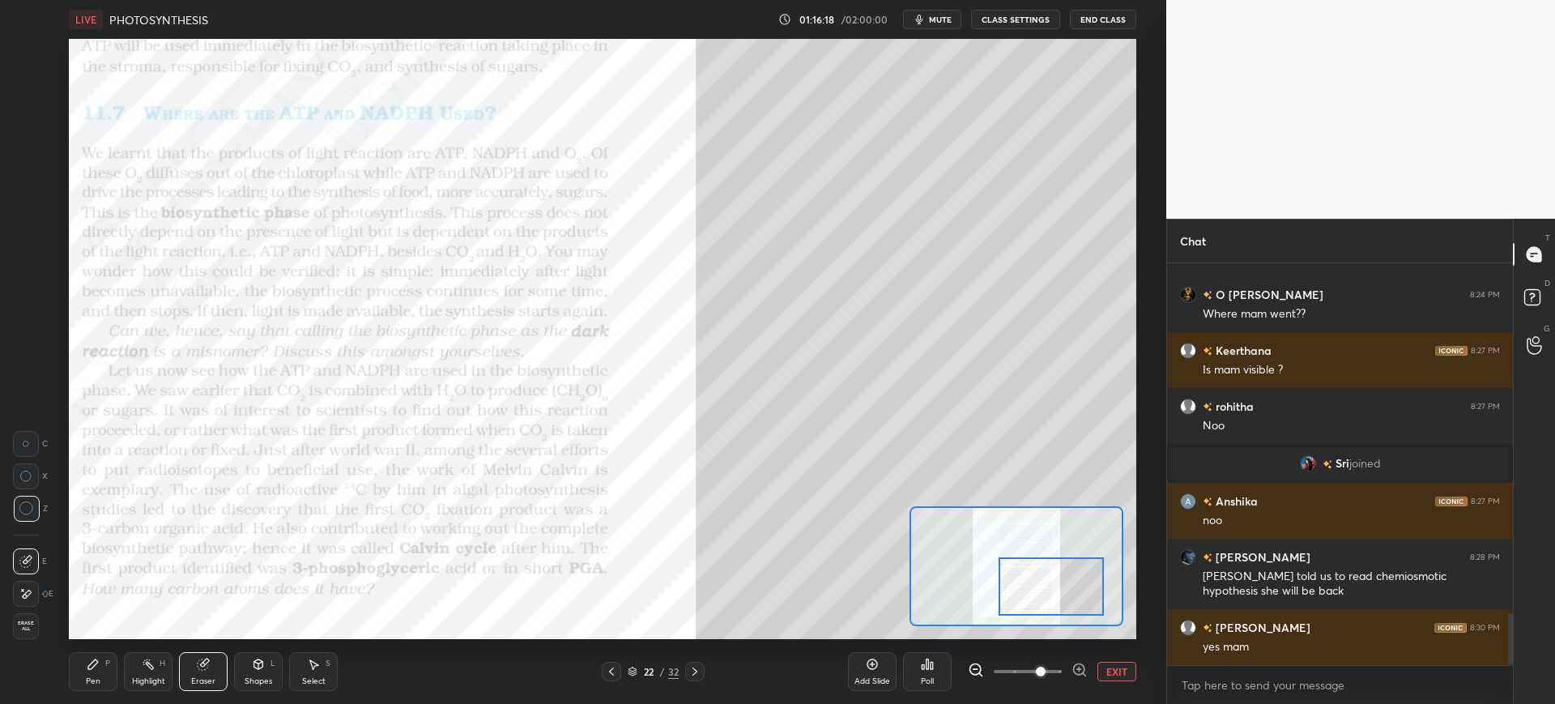
click at [117, 663] on div "Pen P" at bounding box center [93, 671] width 49 height 39
click at [34, 154] on div at bounding box center [26, 149] width 26 height 26
click at [258, 674] on div "Shapes L" at bounding box center [258, 671] width 49 height 39
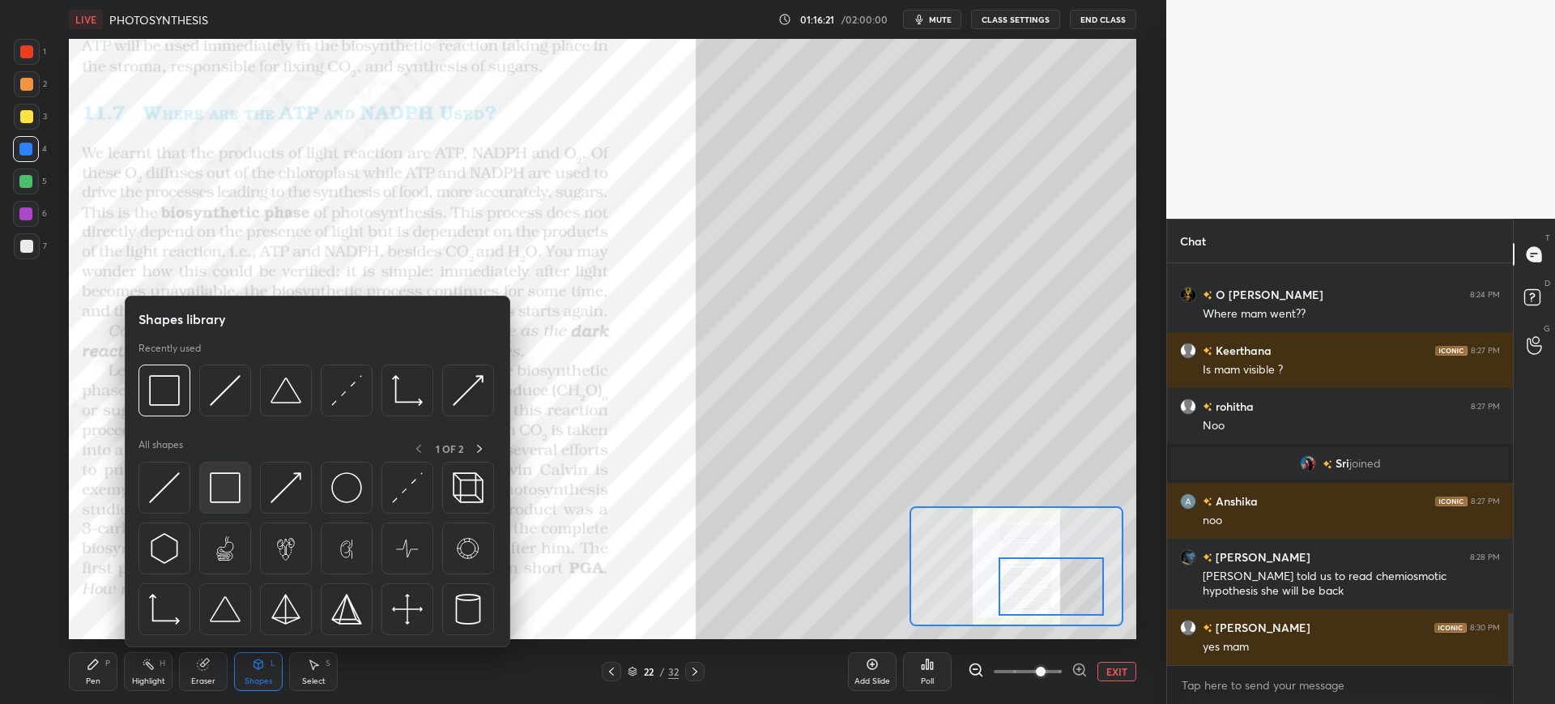
click at [232, 499] on img at bounding box center [225, 487] width 31 height 31
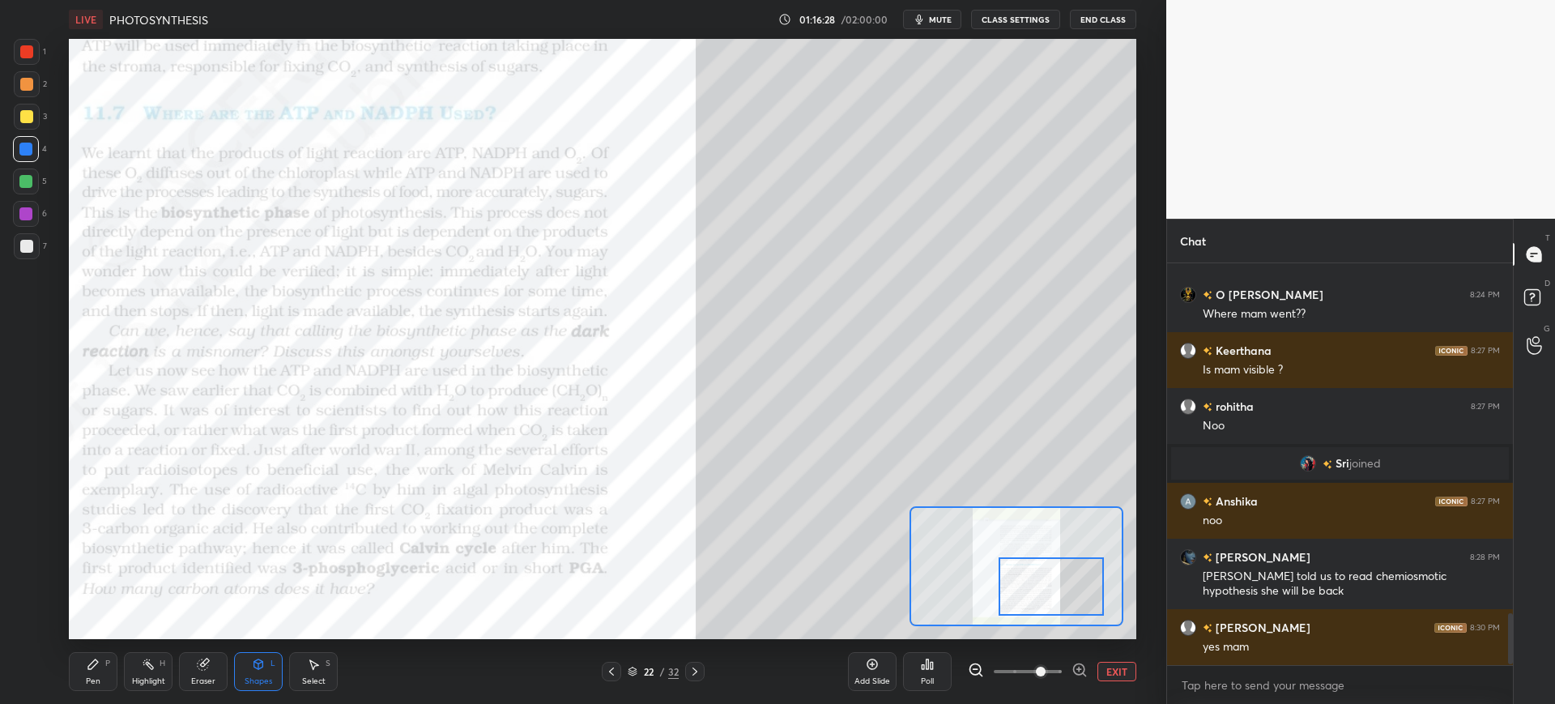
click at [105, 676] on div "Pen P" at bounding box center [93, 671] width 49 height 39
click at [17, 64] on div at bounding box center [27, 52] width 26 height 26
click at [29, 175] on div at bounding box center [25, 181] width 13 height 13
click at [871, 670] on icon at bounding box center [872, 664] width 13 height 13
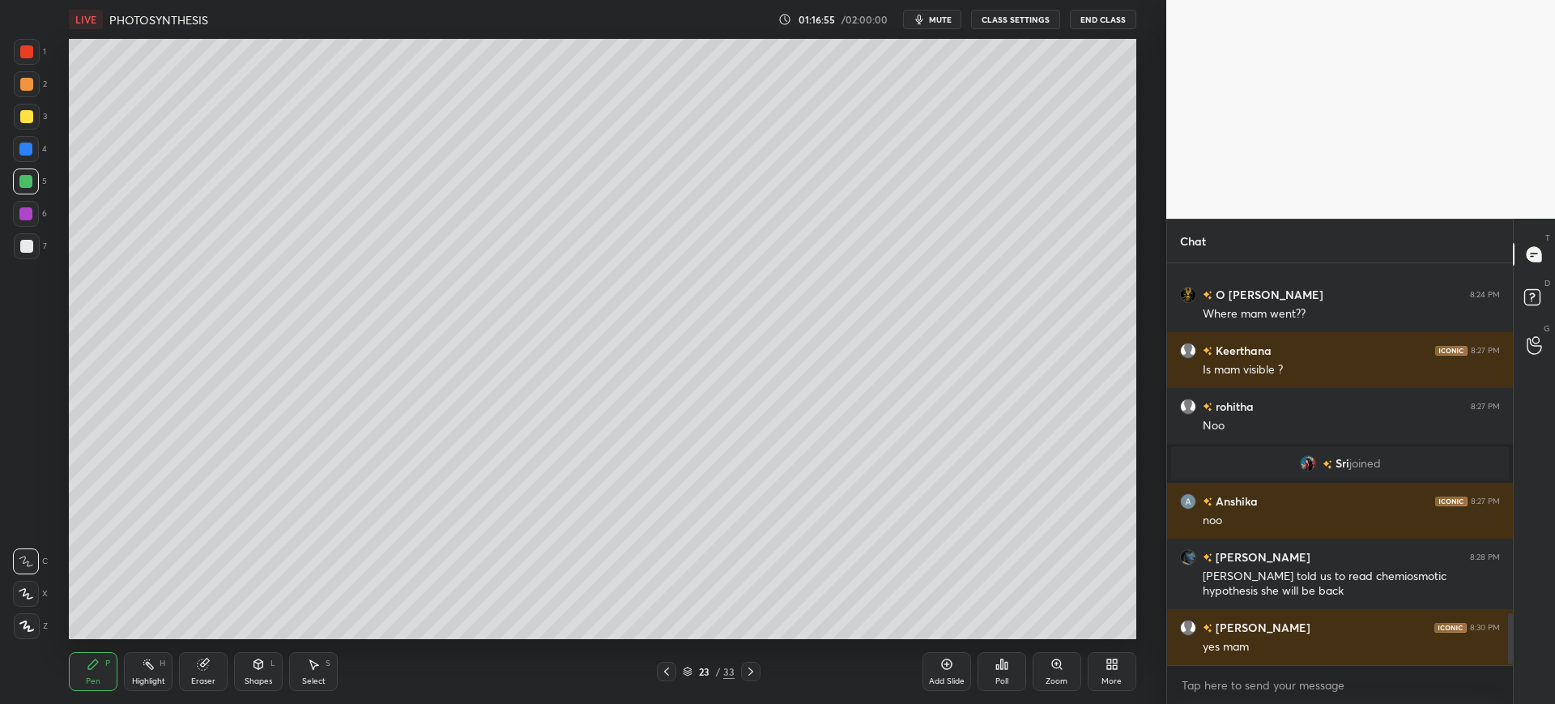
click at [186, 675] on div "Eraser" at bounding box center [203, 671] width 49 height 39
click at [21, 628] on span "Erase all" at bounding box center [26, 625] width 24 height 11
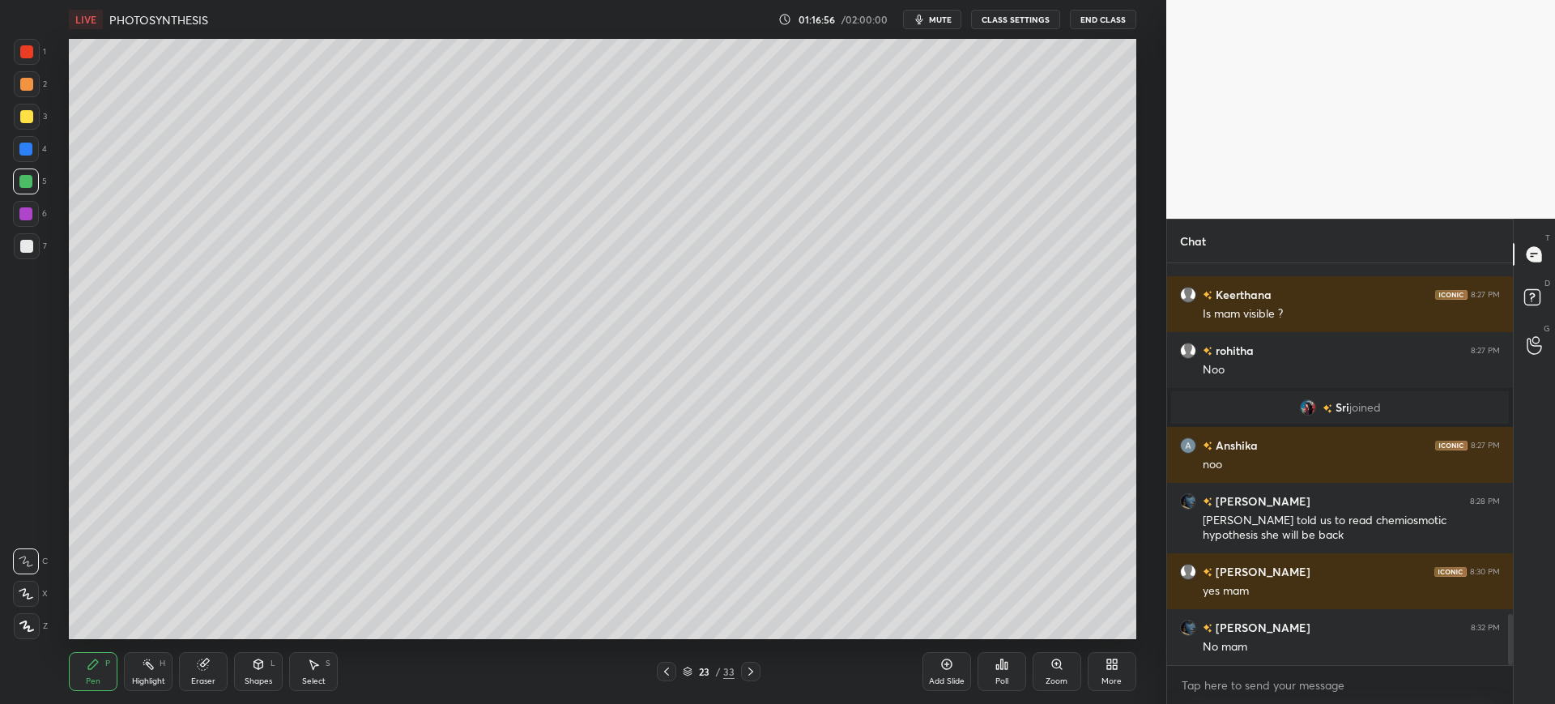
click at [27, 249] on div at bounding box center [26, 246] width 13 height 13
click at [20, 111] on div at bounding box center [26, 116] width 13 height 13
click at [31, 251] on div at bounding box center [26, 246] width 13 height 13
click at [28, 119] on div at bounding box center [26, 116] width 13 height 13
click at [201, 673] on div "Eraser" at bounding box center [203, 671] width 49 height 39
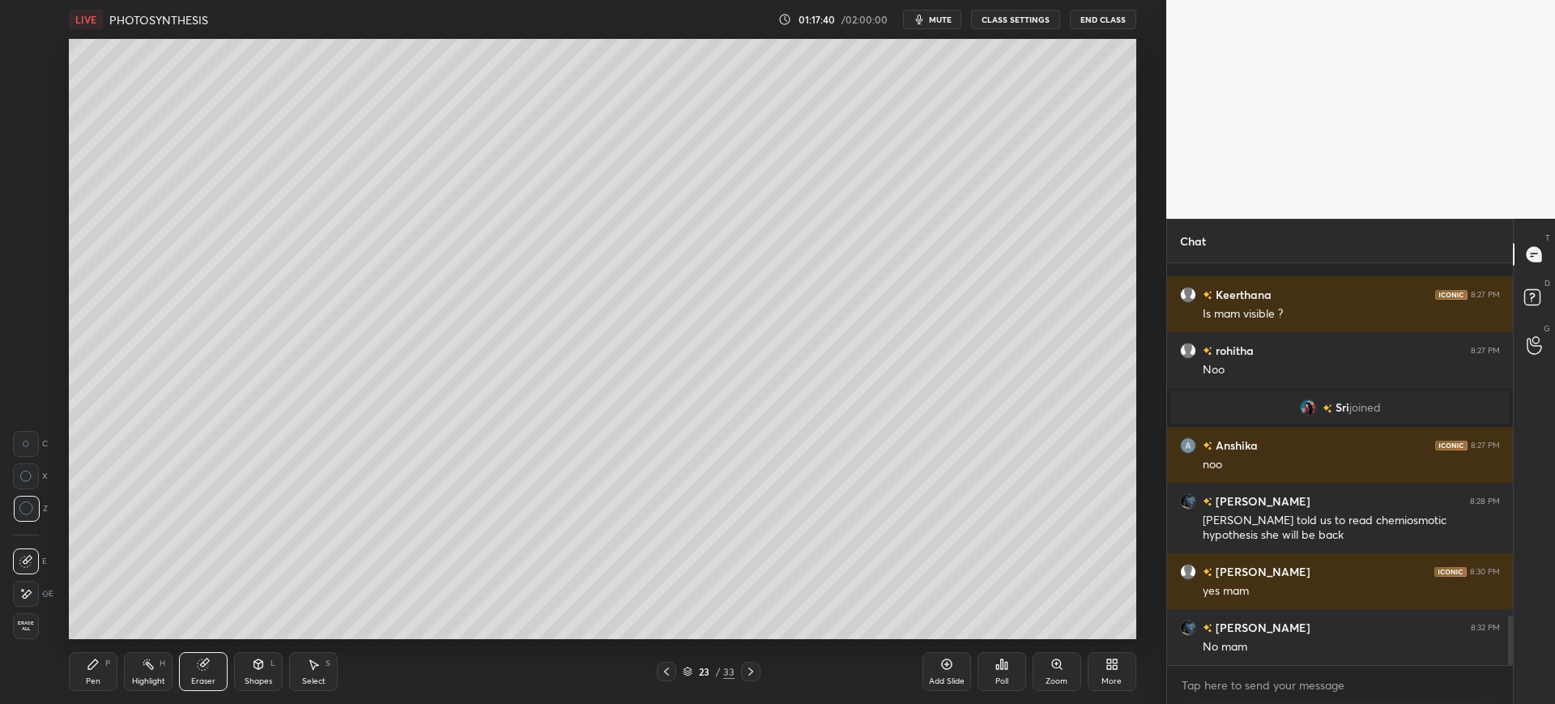
scroll to position [2871, 0]
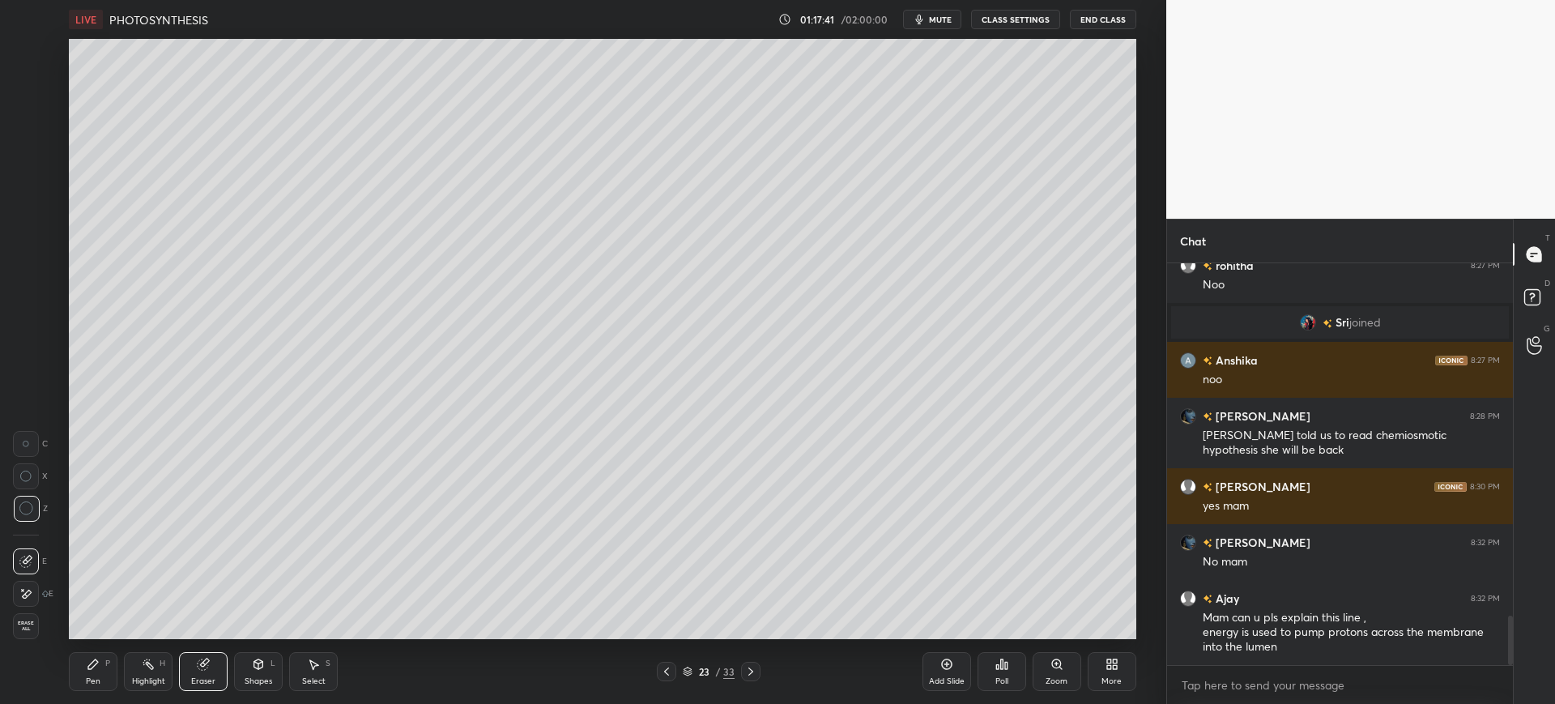
click at [96, 667] on icon at bounding box center [93, 664] width 13 height 13
click at [701, 664] on div "23 / 33" at bounding box center [709, 671] width 52 height 15
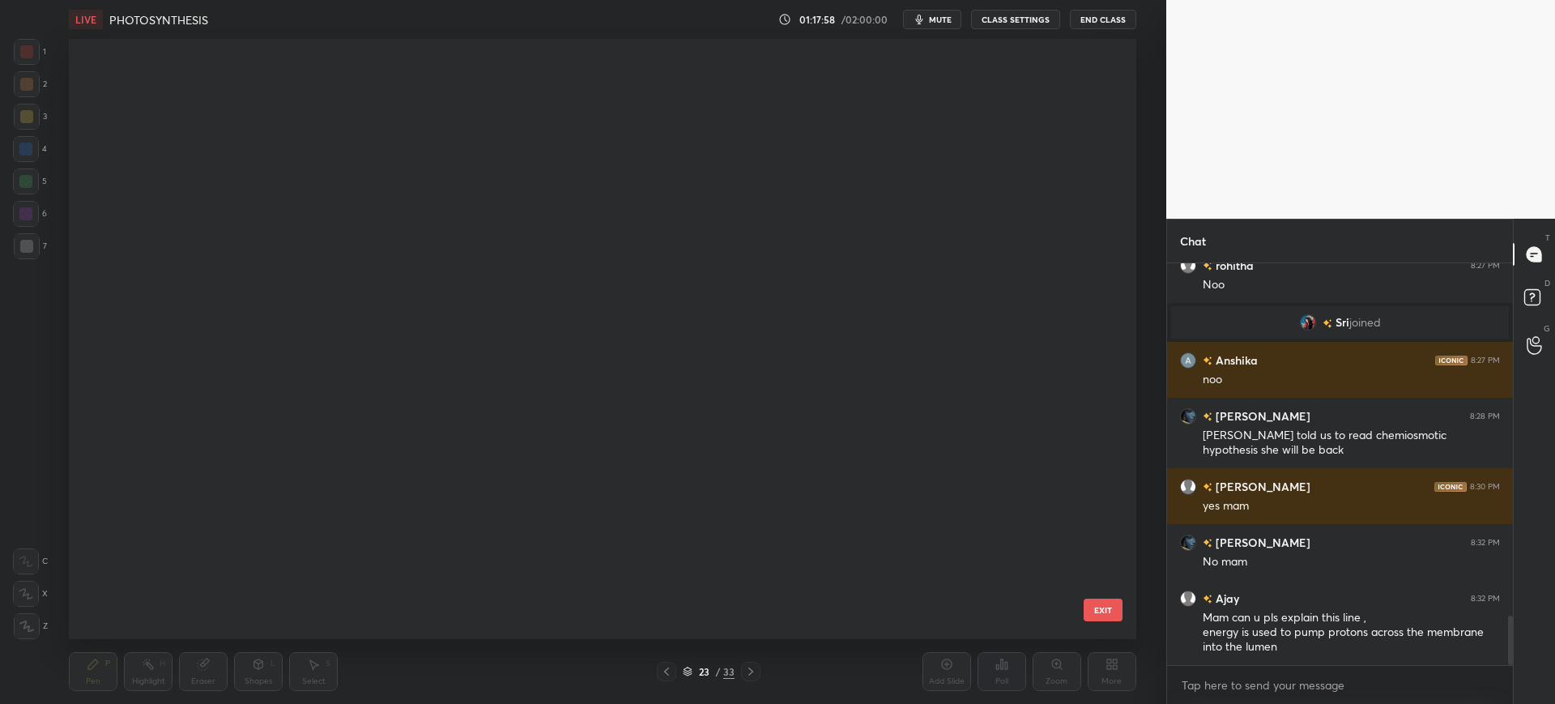
scroll to position [595, 1059]
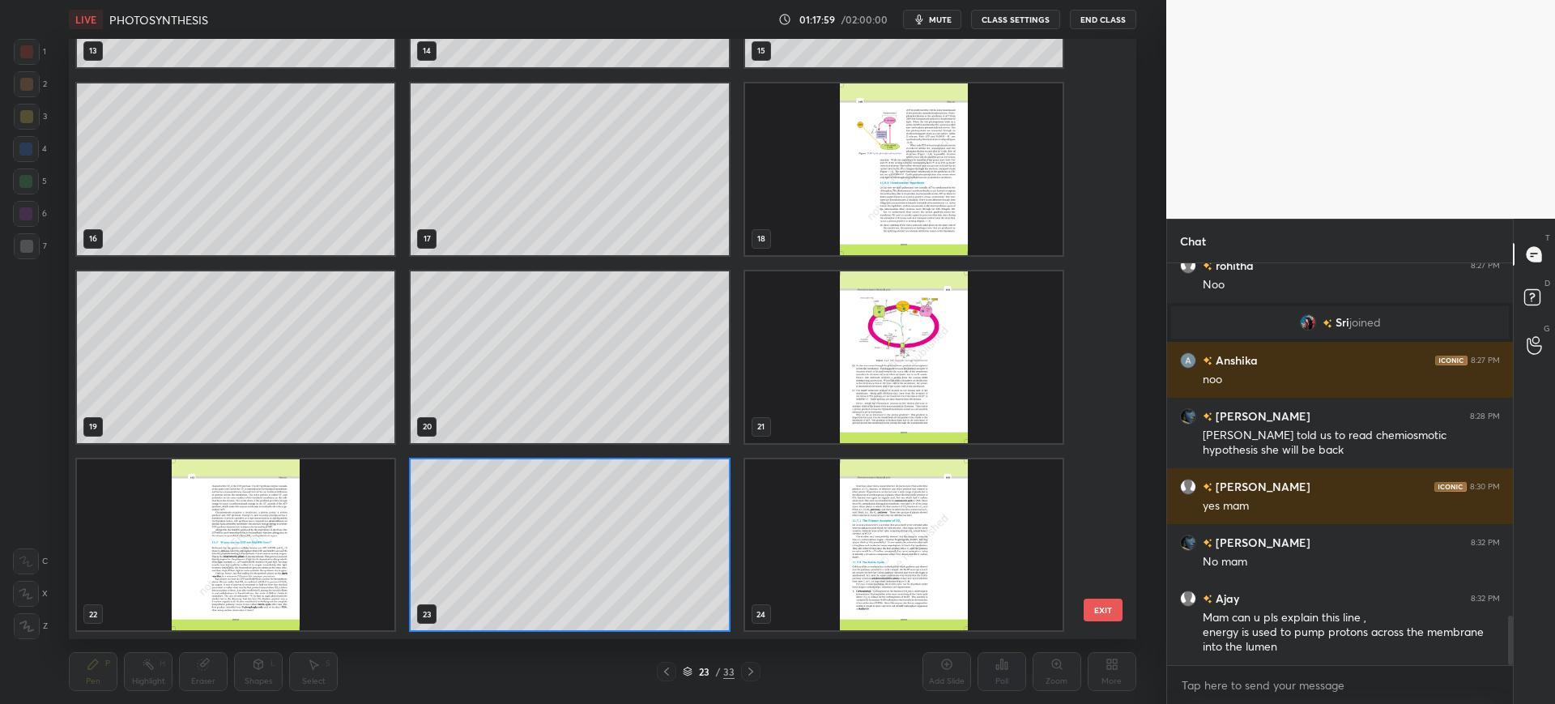
click at [907, 396] on img "grid" at bounding box center [904, 357] width 318 height 172
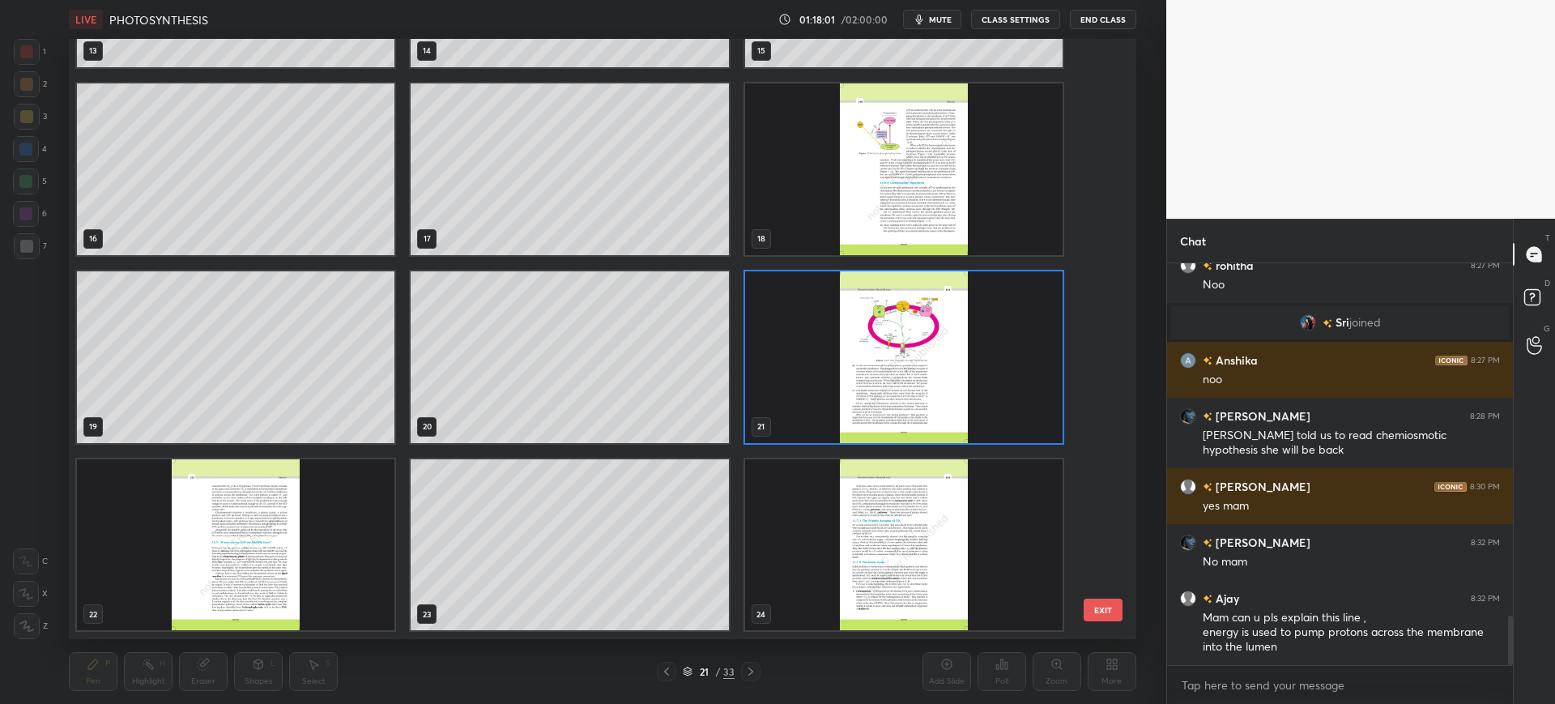
click at [1112, 610] on button "EXIT" at bounding box center [1103, 610] width 39 height 23
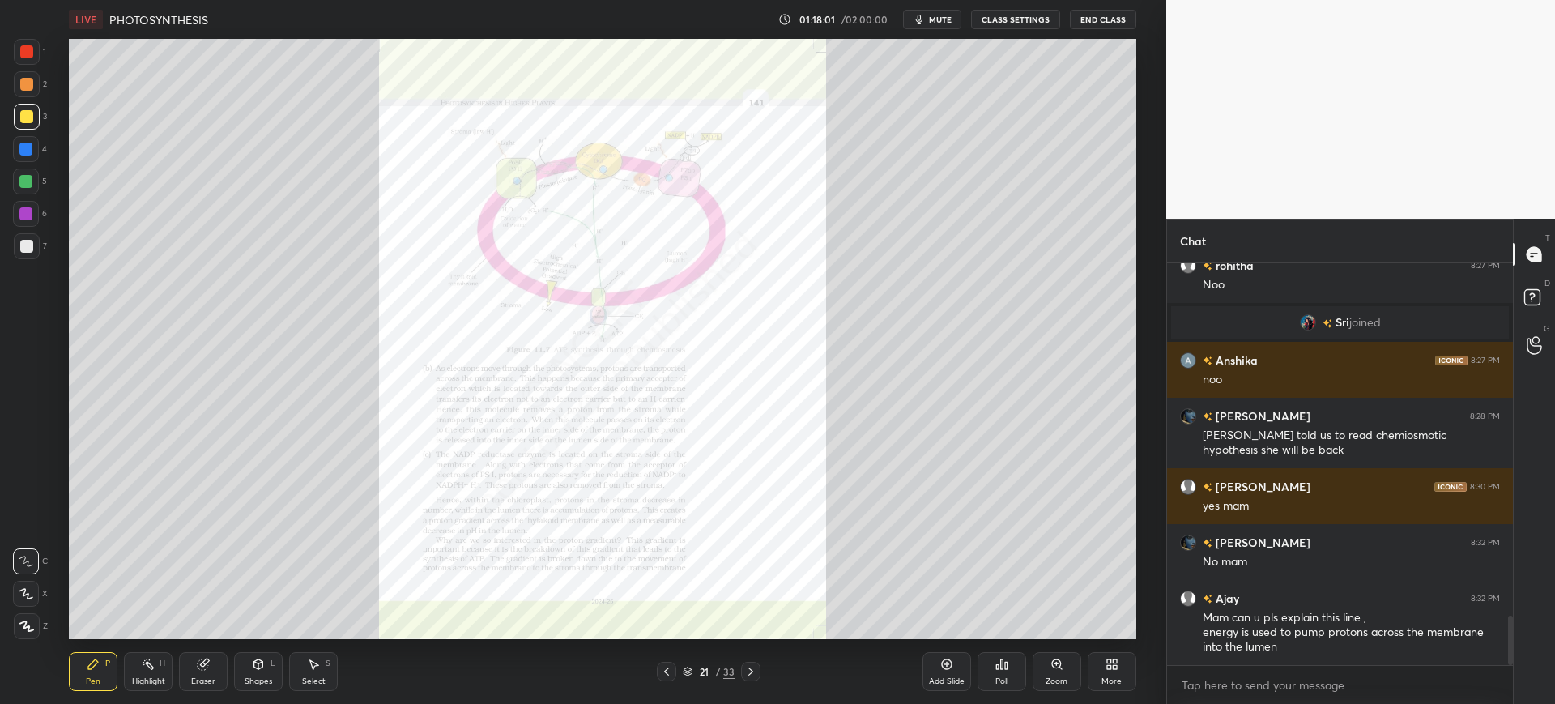
click at [1065, 684] on div "Zoom" at bounding box center [1057, 681] width 22 height 8
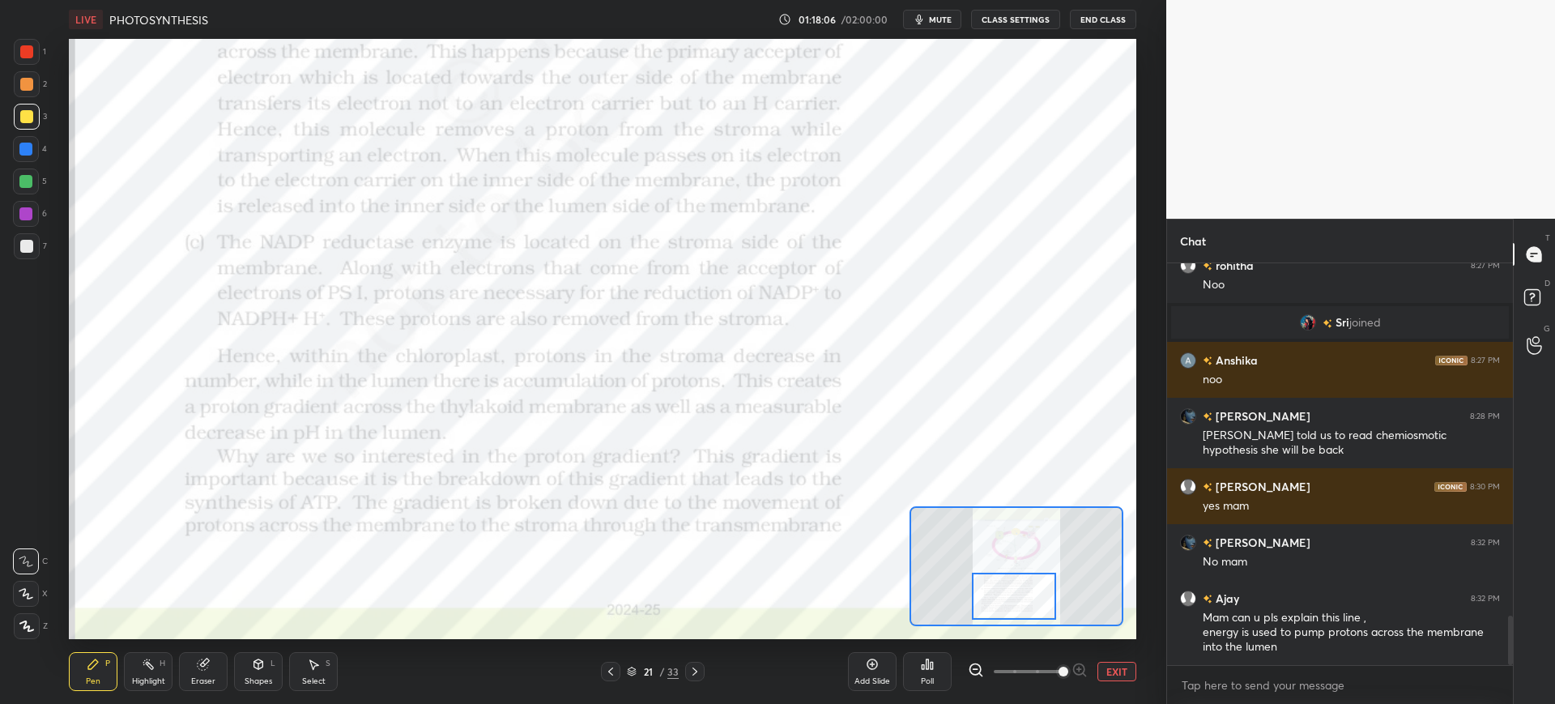
click at [34, 56] on div at bounding box center [27, 52] width 26 height 26
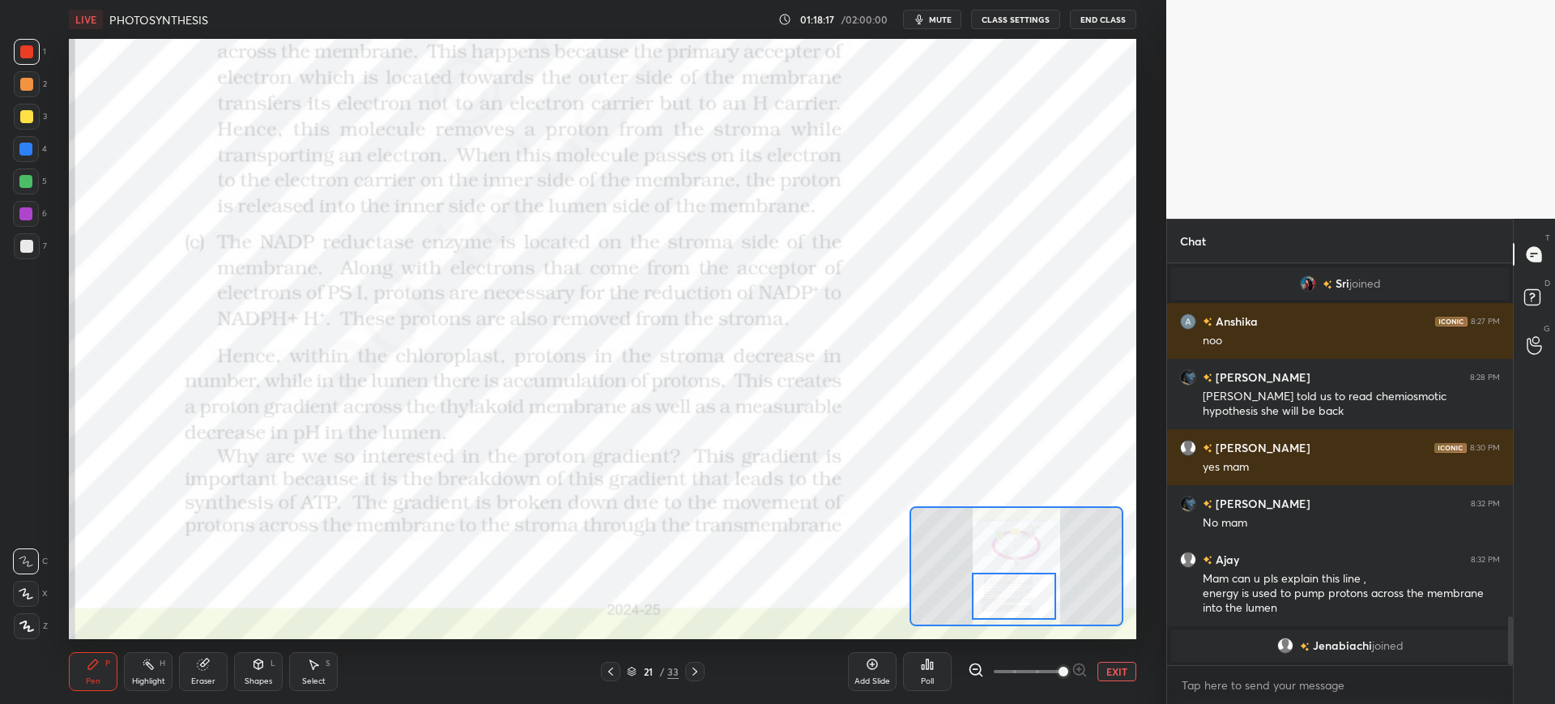
click at [205, 678] on div "Eraser" at bounding box center [203, 681] width 24 height 8
click at [100, 672] on div "Pen P" at bounding box center [93, 671] width 49 height 39
click at [21, 118] on div at bounding box center [26, 116] width 13 height 13
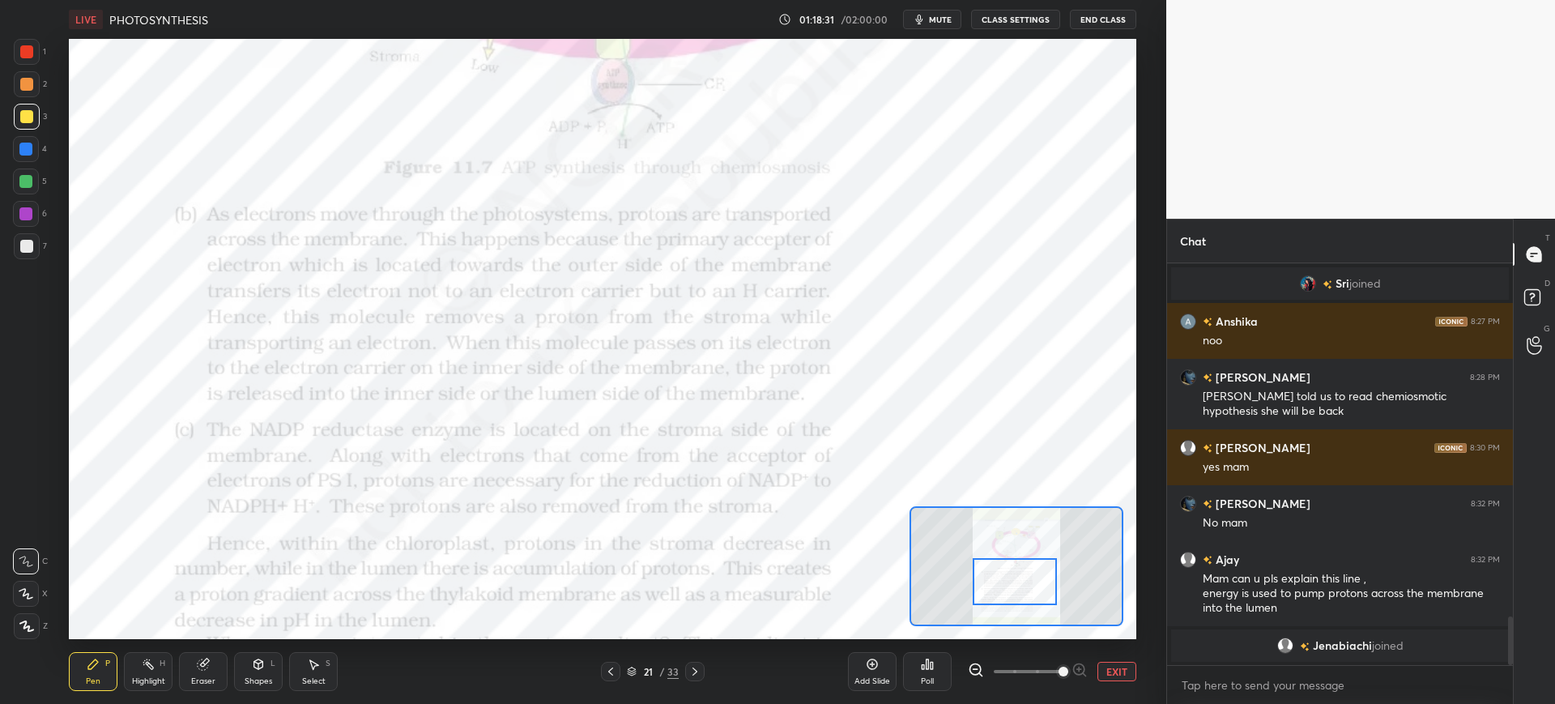
scroll to position [2902, 0]
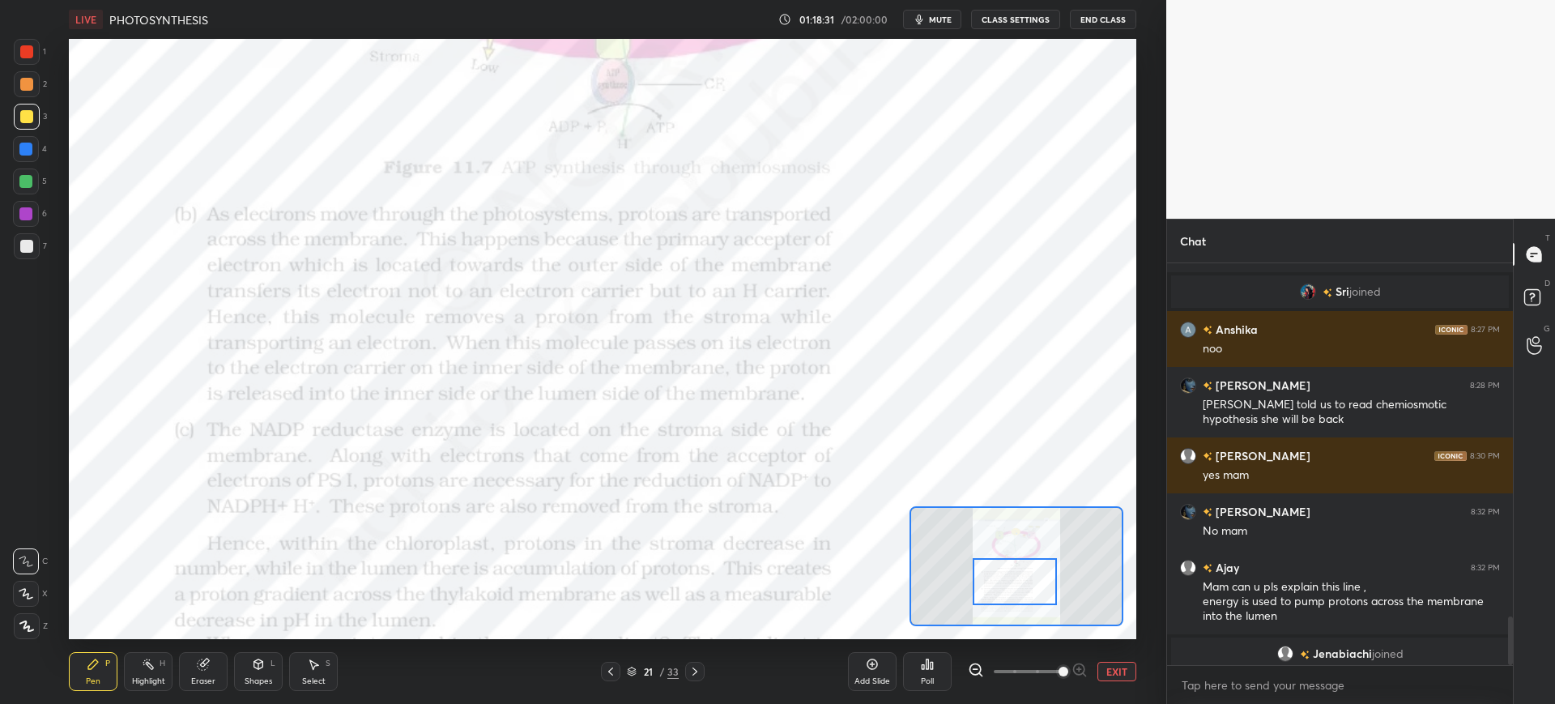
click at [215, 661] on div "Eraser" at bounding box center [203, 671] width 49 height 39
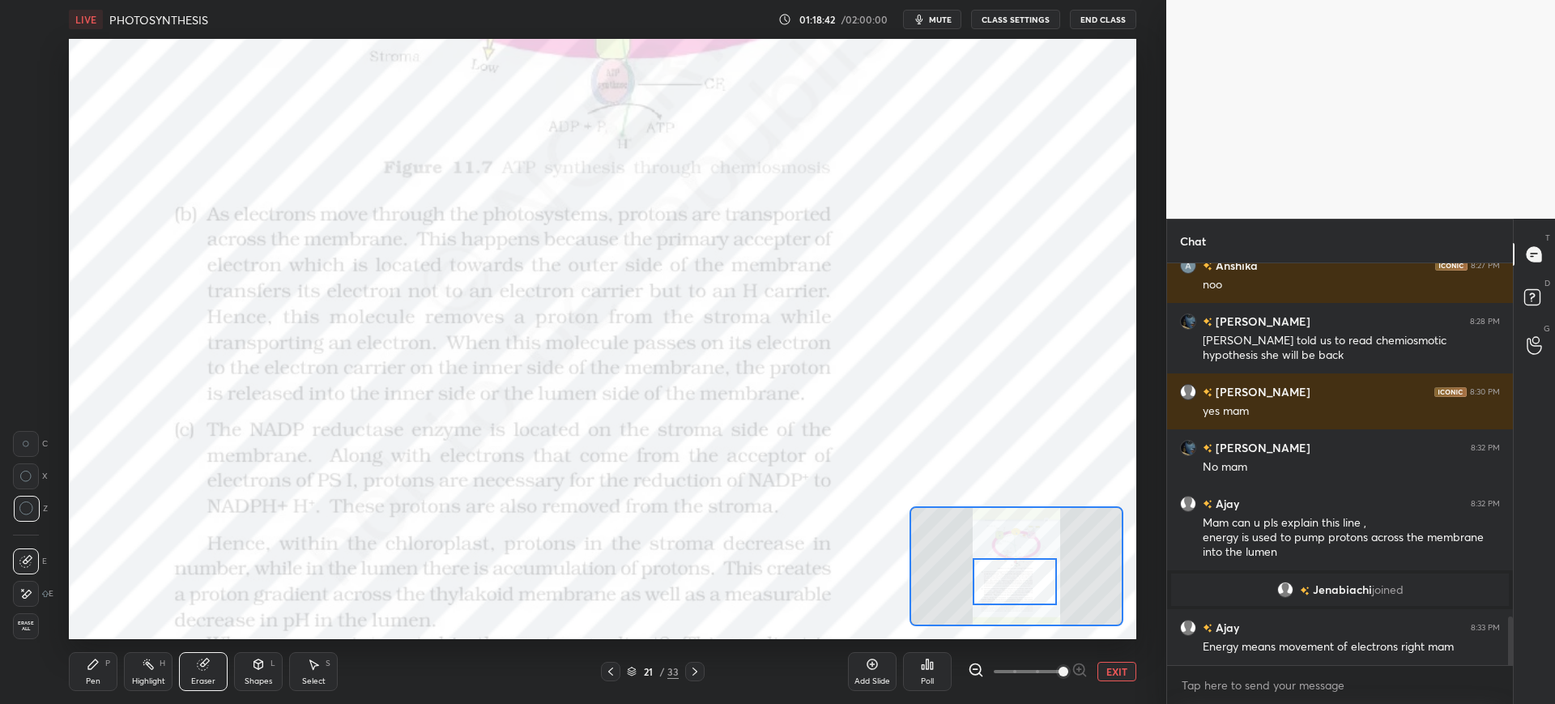
click at [105, 671] on div "Pen P" at bounding box center [93, 671] width 49 height 39
click at [17, 197] on div "5" at bounding box center [30, 184] width 34 height 32
click at [32, 200] on div "5" at bounding box center [30, 184] width 34 height 32
click at [201, 678] on div "Eraser" at bounding box center [203, 681] width 24 height 8
click at [117, 693] on div "Pen P Highlight H Eraser Shapes L Select S 21 / 33 Add Slide Poll EXIT" at bounding box center [602, 671] width 1067 height 65
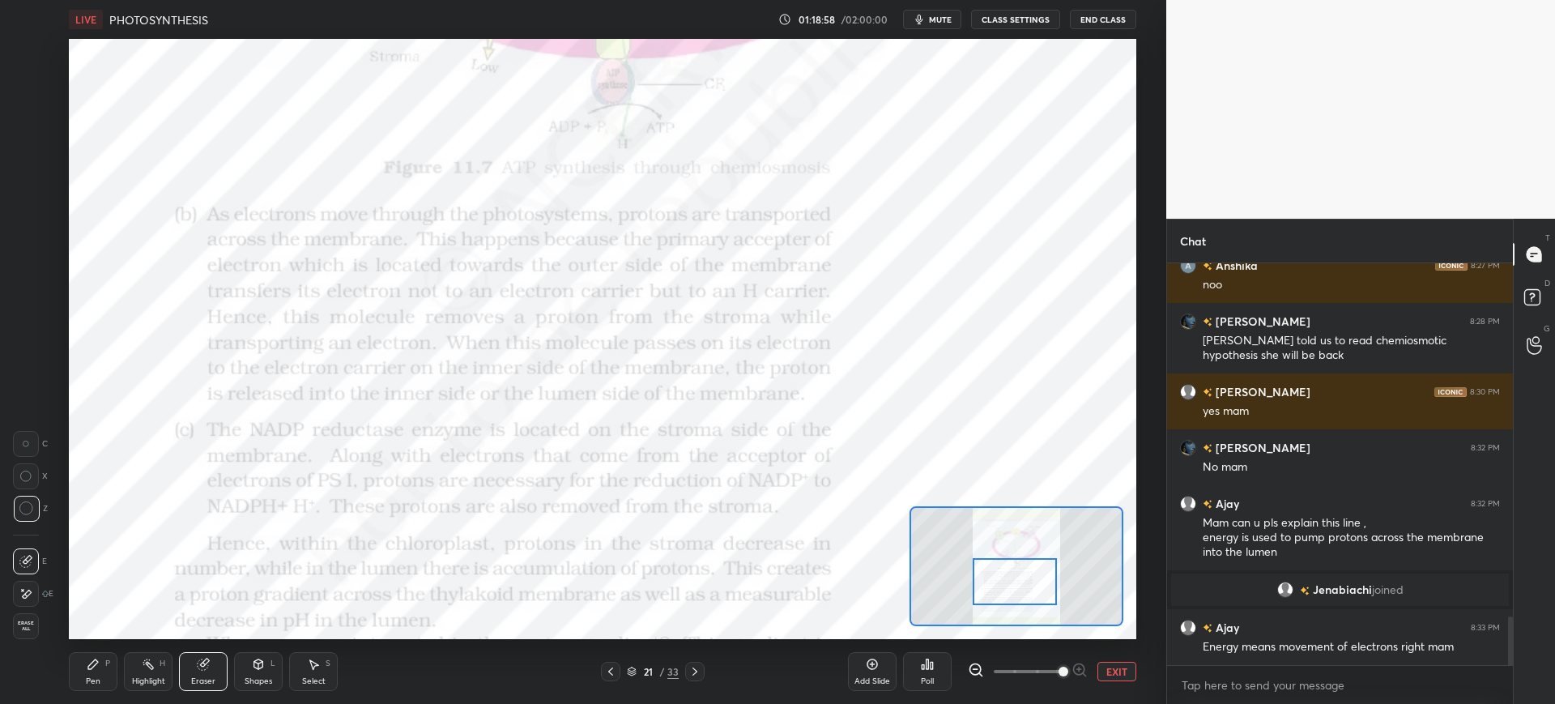
click at [96, 667] on icon at bounding box center [93, 664] width 13 height 13
click at [25, 46] on div at bounding box center [26, 51] width 13 height 13
click at [25, 154] on div at bounding box center [25, 149] width 13 height 13
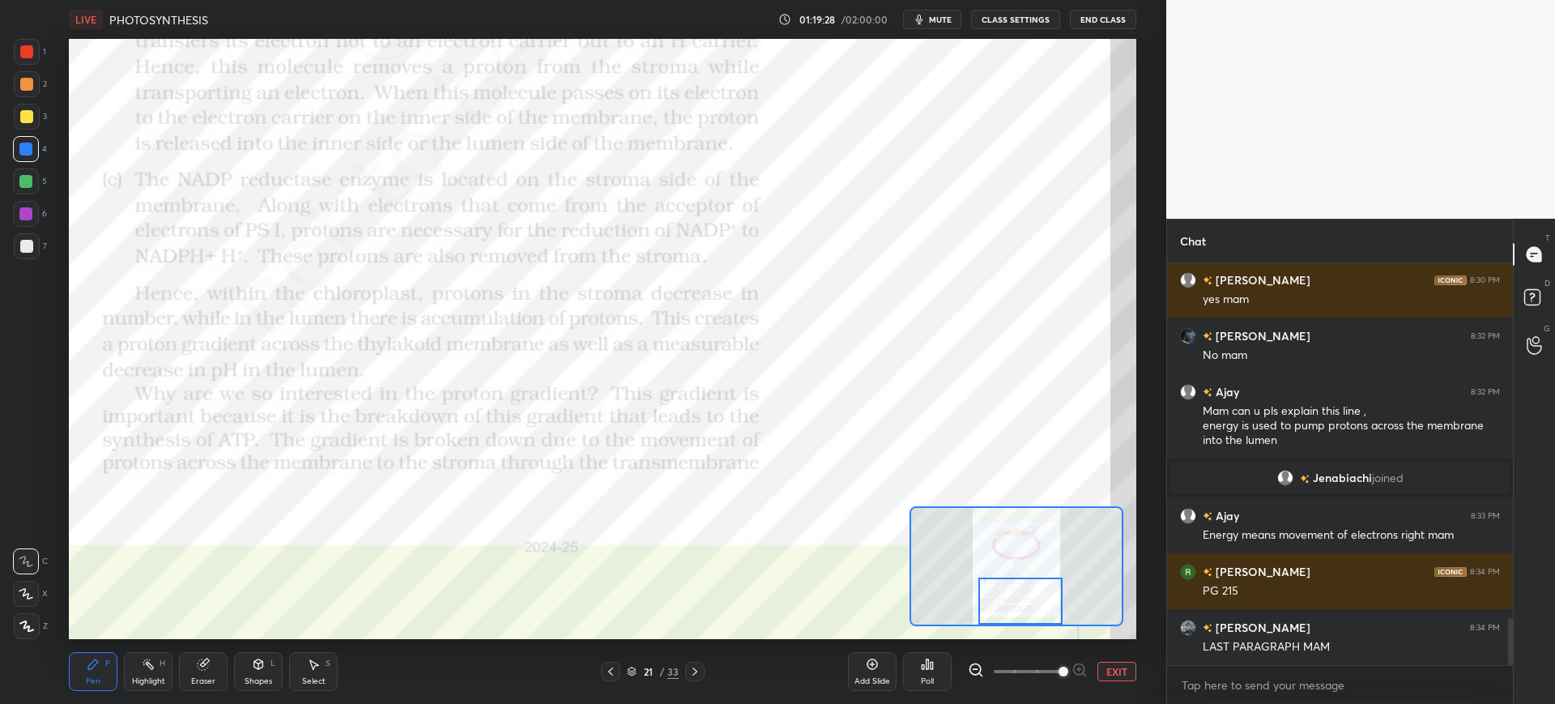
scroll to position [3084, 0]
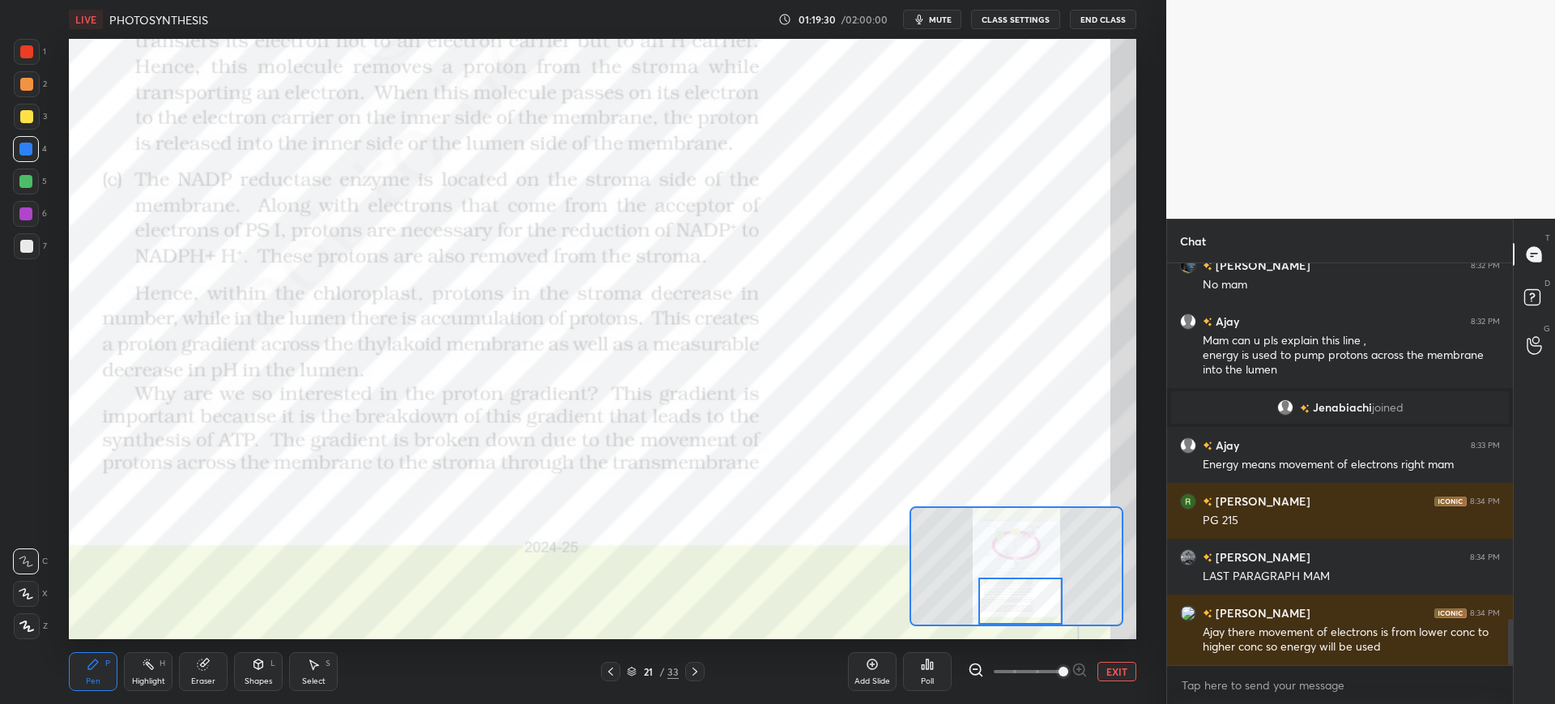
click at [209, 684] on div "Eraser" at bounding box center [203, 681] width 24 height 8
click at [93, 679] on div "Pen" at bounding box center [93, 681] width 15 height 8
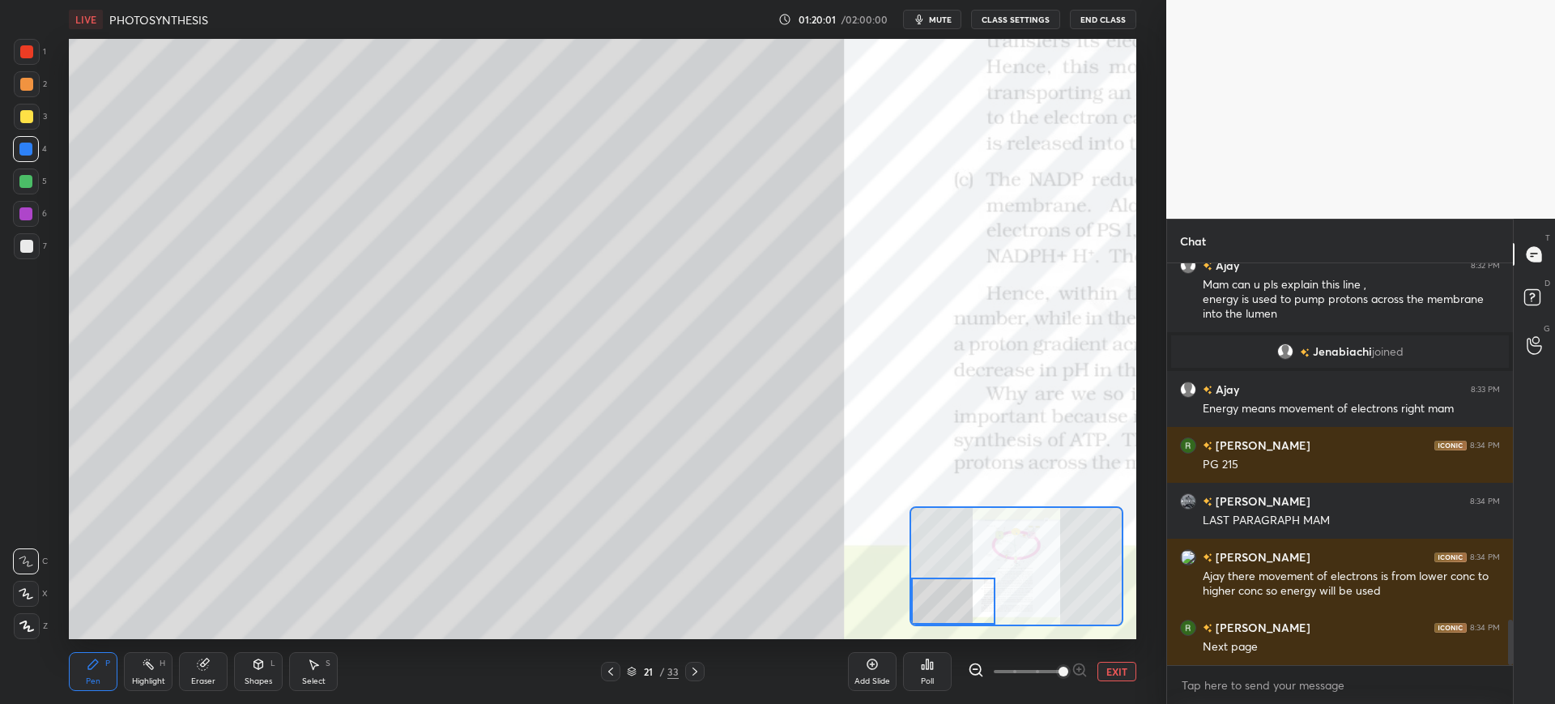
click at [199, 666] on icon at bounding box center [203, 664] width 11 height 11
click at [89, 649] on div "Pen P Highlight H Eraser Shapes L Select S 21 / 33 Add Slide Poll EXIT" at bounding box center [602, 671] width 1067 height 65
click at [95, 670] on icon at bounding box center [93, 664] width 13 height 13
click at [15, 248] on div at bounding box center [27, 246] width 26 height 26
click at [28, 157] on div at bounding box center [26, 149] width 26 height 26
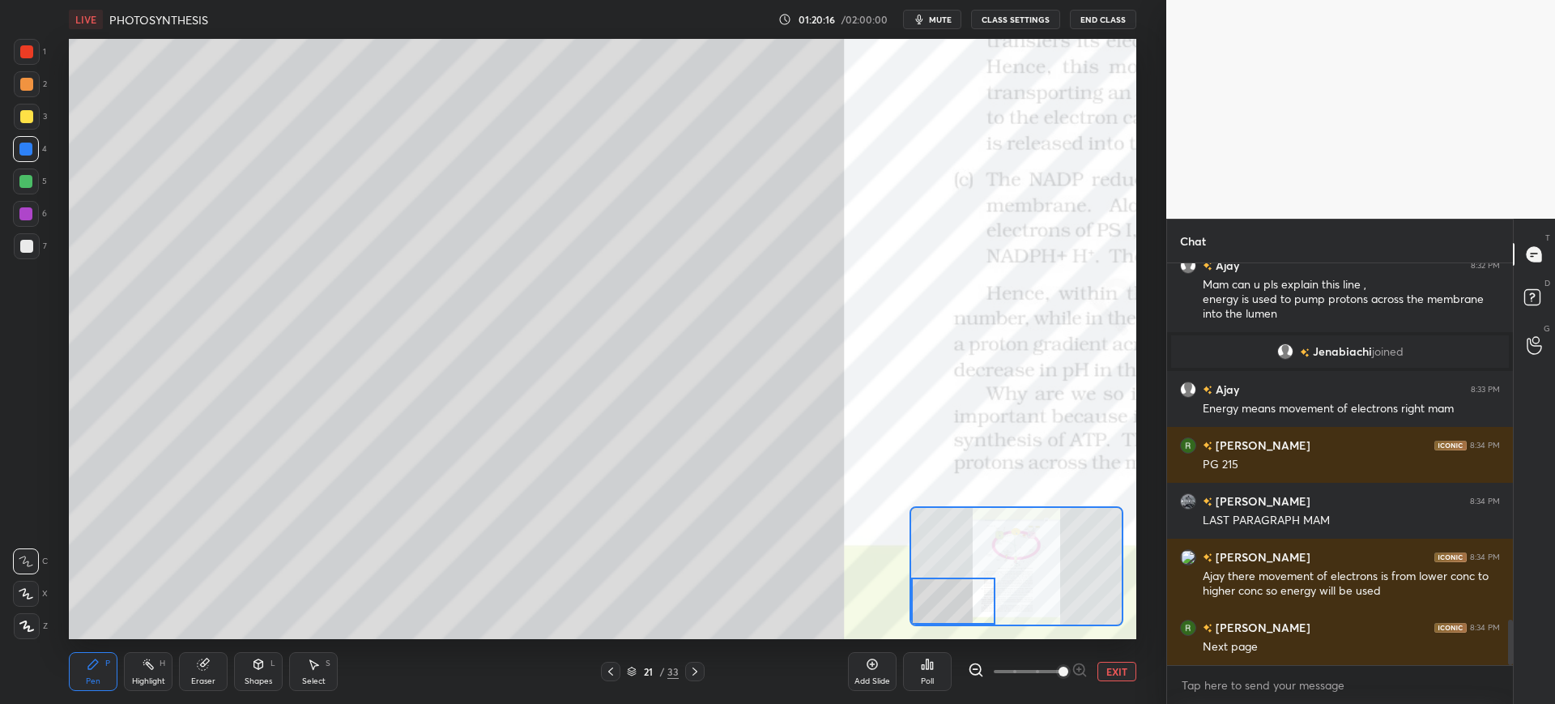
click at [20, 254] on div at bounding box center [27, 246] width 26 height 26
click at [23, 125] on div at bounding box center [27, 117] width 26 height 26
click at [201, 667] on icon at bounding box center [203, 664] width 11 height 11
click at [89, 680] on div "Pen" at bounding box center [93, 681] width 15 height 8
click at [33, 245] on div at bounding box center [27, 246] width 26 height 26
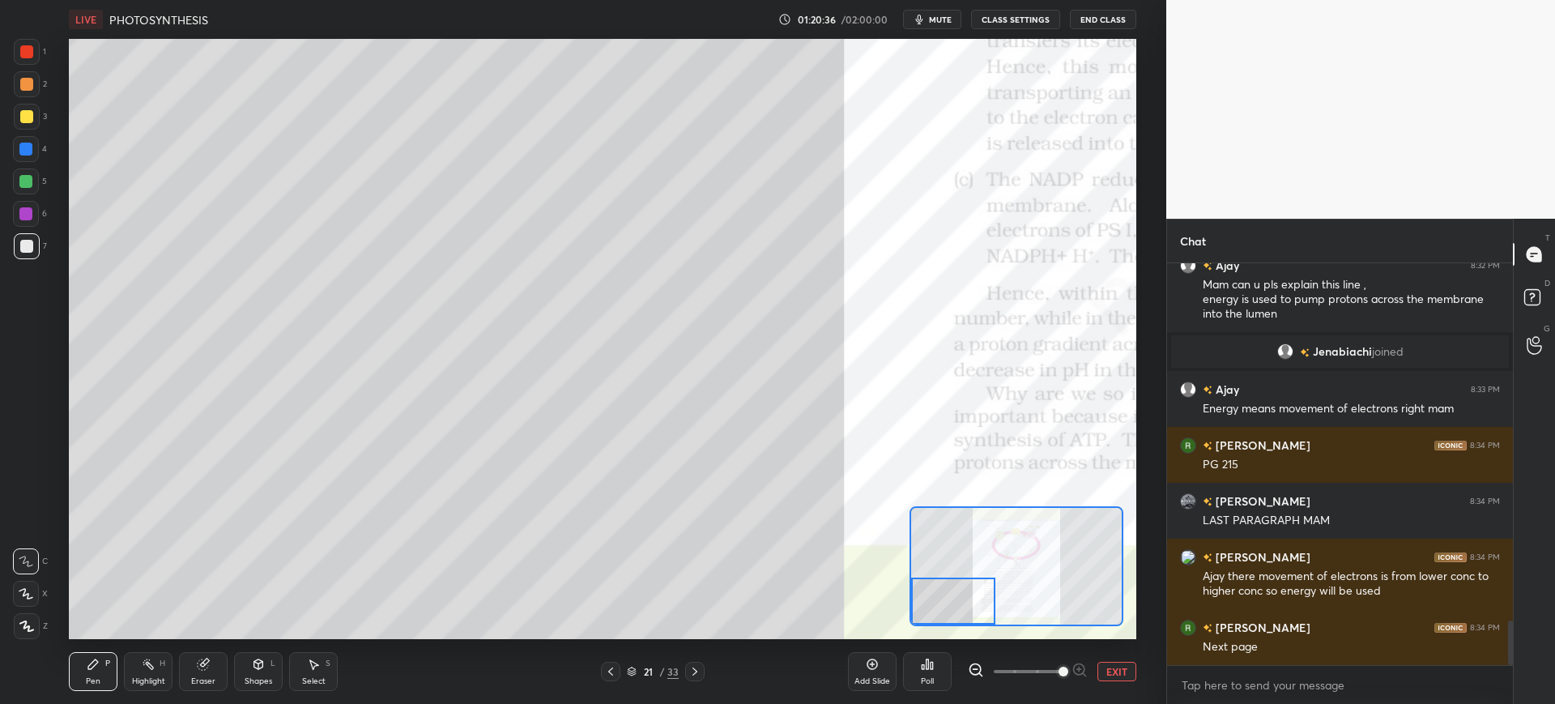
scroll to position [3196, 0]
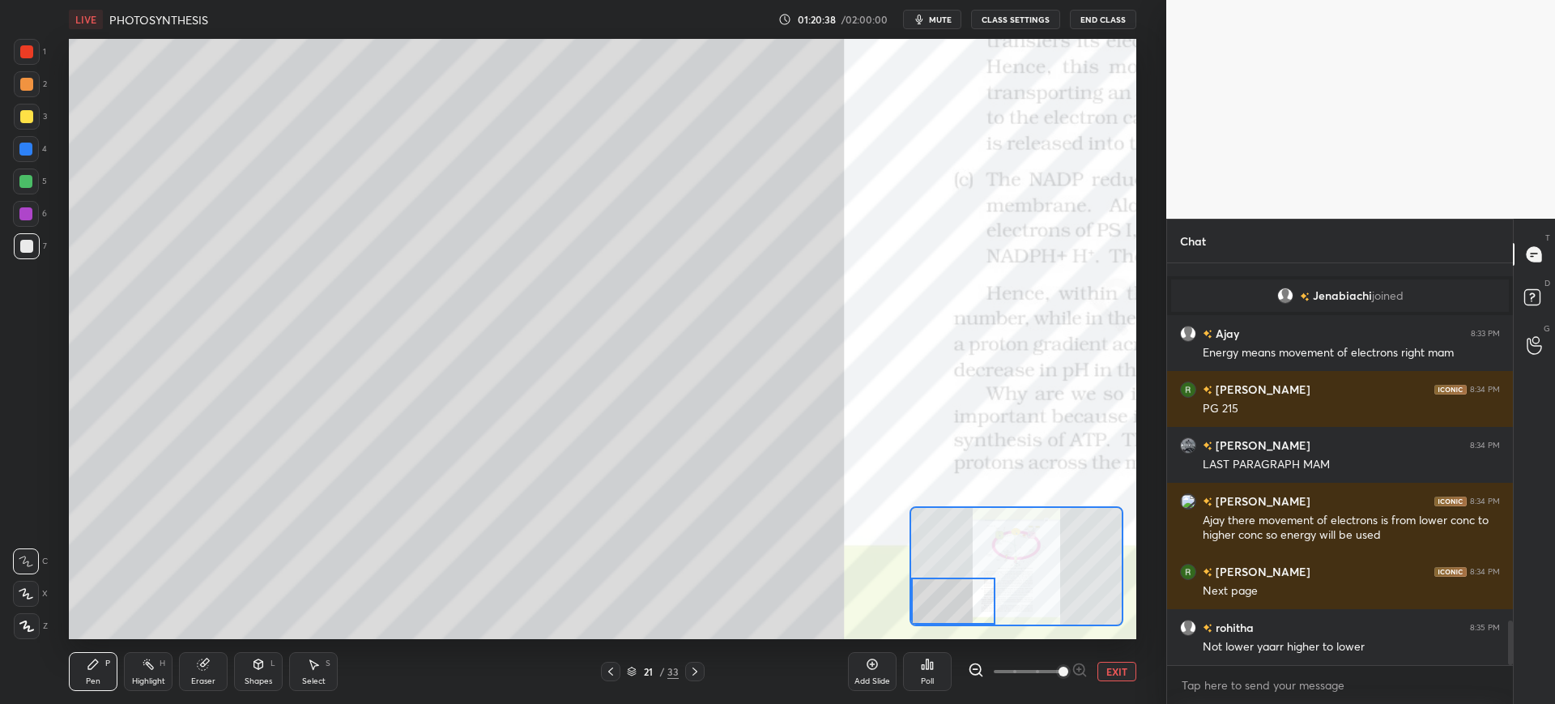
click at [35, 148] on div at bounding box center [26, 149] width 26 height 26
click at [38, 62] on div at bounding box center [27, 52] width 26 height 26
click at [28, 109] on div at bounding box center [27, 117] width 26 height 26
click at [26, 183] on div at bounding box center [25, 181] width 13 height 13
click at [28, 238] on div at bounding box center [27, 246] width 26 height 26
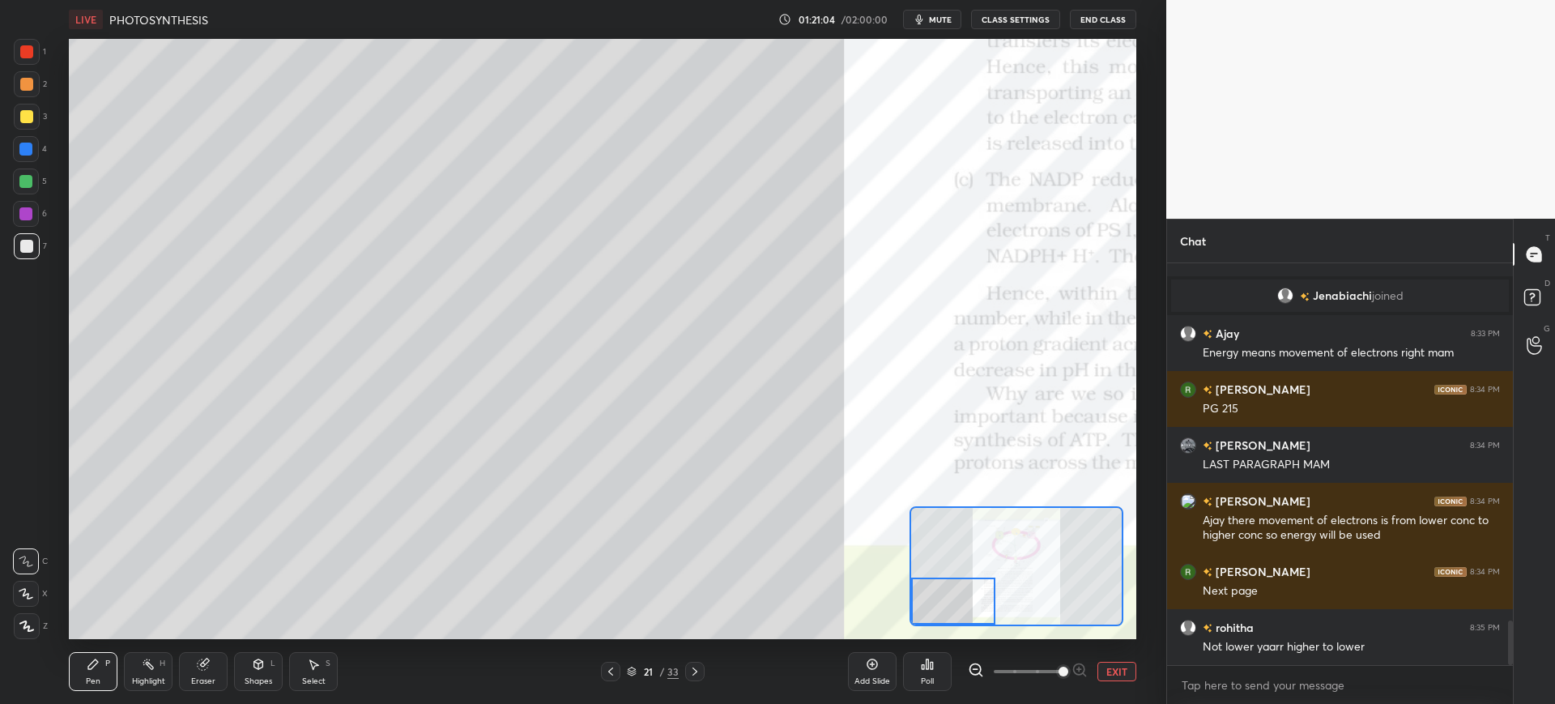
scroll to position [3252, 0]
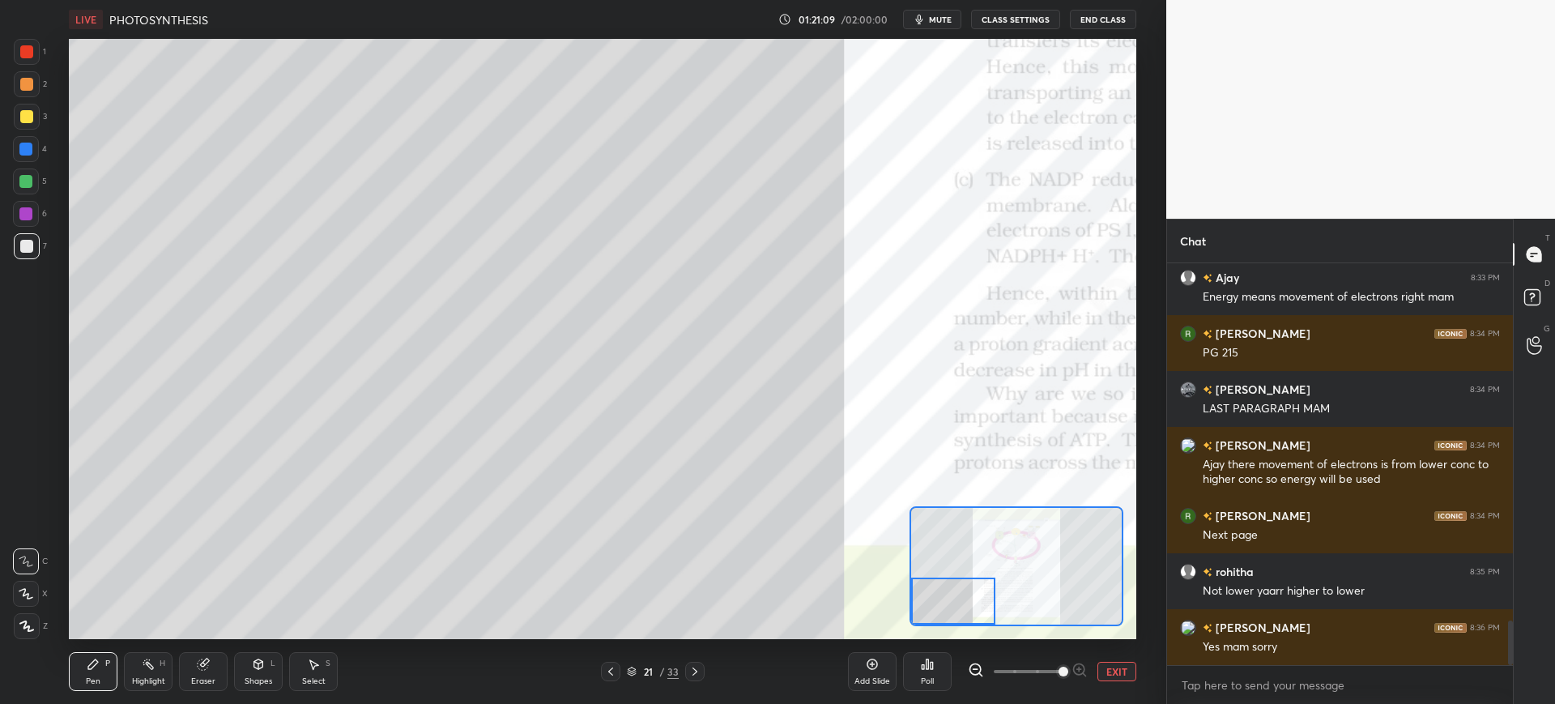
click at [21, 184] on div at bounding box center [25, 181] width 13 height 13
click at [27, 144] on div at bounding box center [25, 149] width 13 height 13
click at [32, 238] on div at bounding box center [27, 246] width 26 height 26
click at [700, 667] on icon at bounding box center [694, 671] width 13 height 13
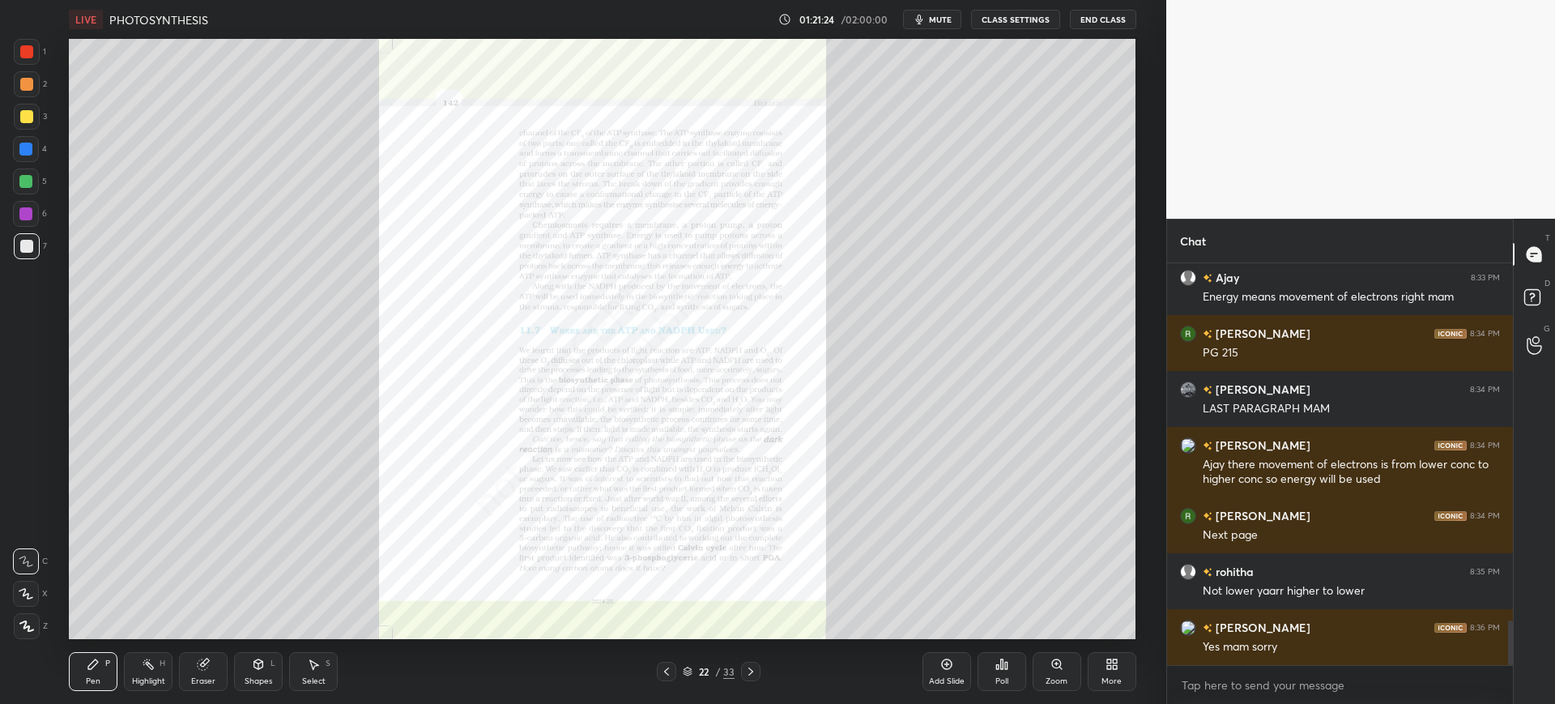
click at [1054, 674] on div "Zoom" at bounding box center [1057, 671] width 49 height 39
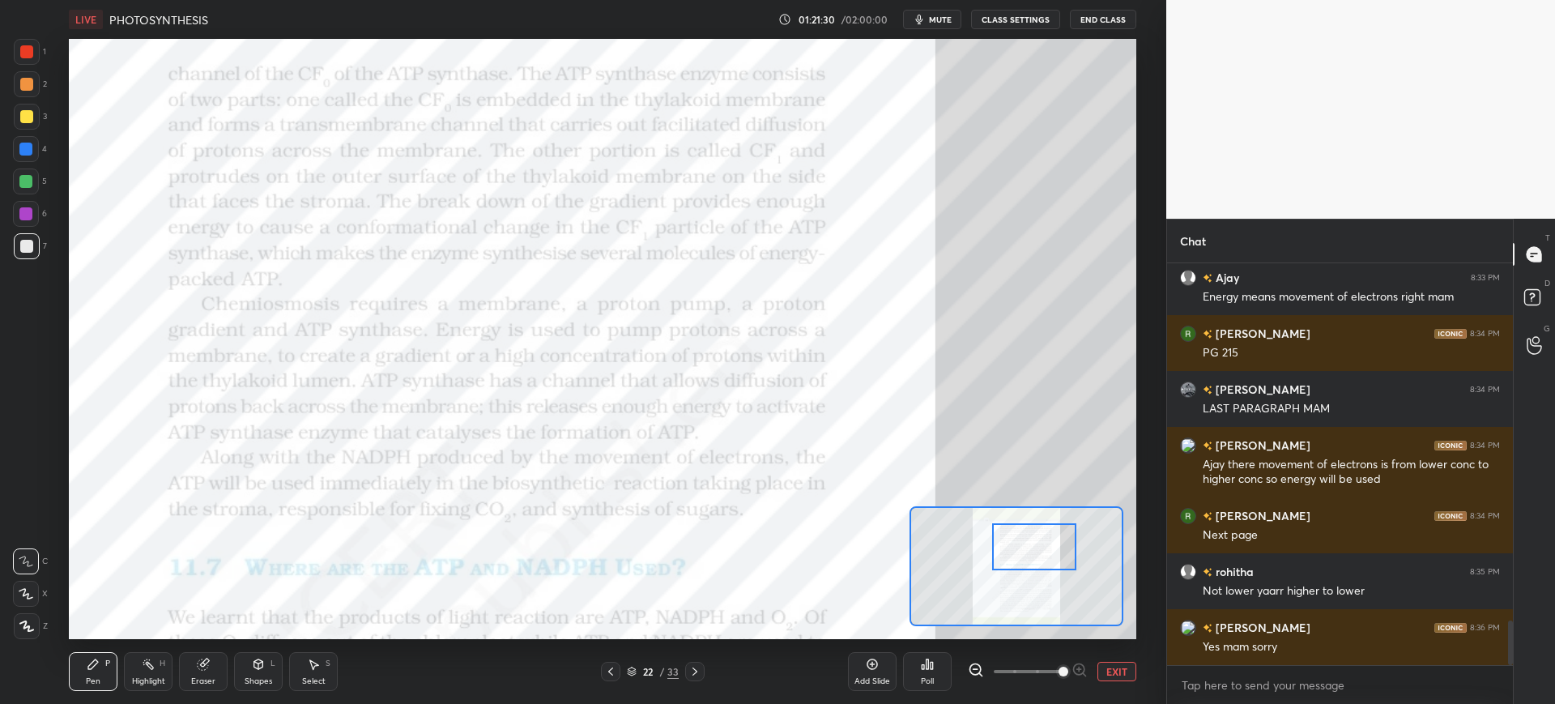
click at [45, 57] on div "1" at bounding box center [30, 52] width 32 height 26
click at [35, 150] on div at bounding box center [26, 149] width 26 height 26
click at [17, 199] on div "5" at bounding box center [30, 184] width 34 height 32
click at [38, 217] on div at bounding box center [26, 214] width 26 height 26
click at [29, 148] on div at bounding box center [25, 149] width 13 height 13
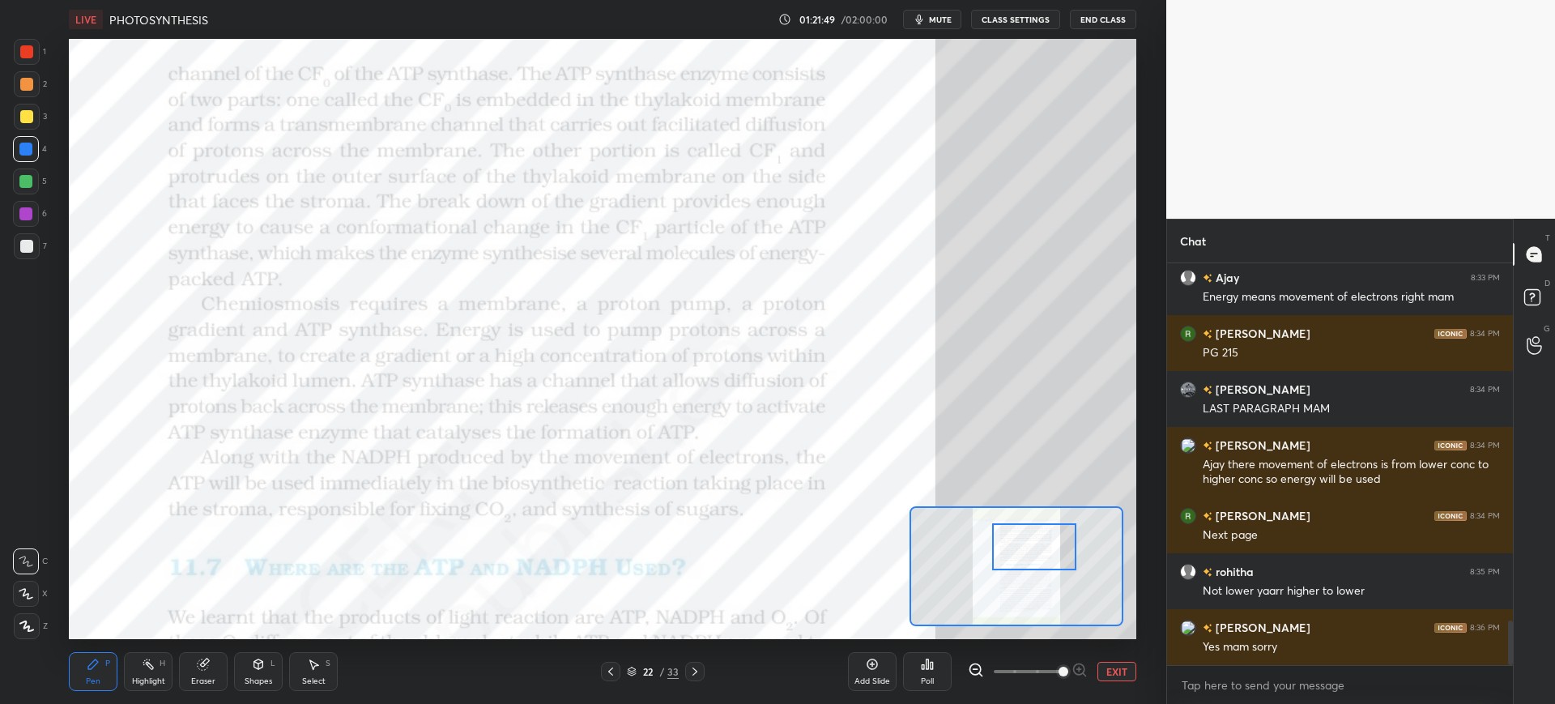
click at [211, 667] on div "Eraser" at bounding box center [203, 671] width 49 height 39
click at [100, 677] on div "Pen" at bounding box center [93, 681] width 15 height 8
click at [32, 214] on div at bounding box center [26, 214] width 26 height 26
click at [40, 156] on div "4" at bounding box center [30, 149] width 34 height 26
click at [30, 181] on div at bounding box center [25, 181] width 13 height 13
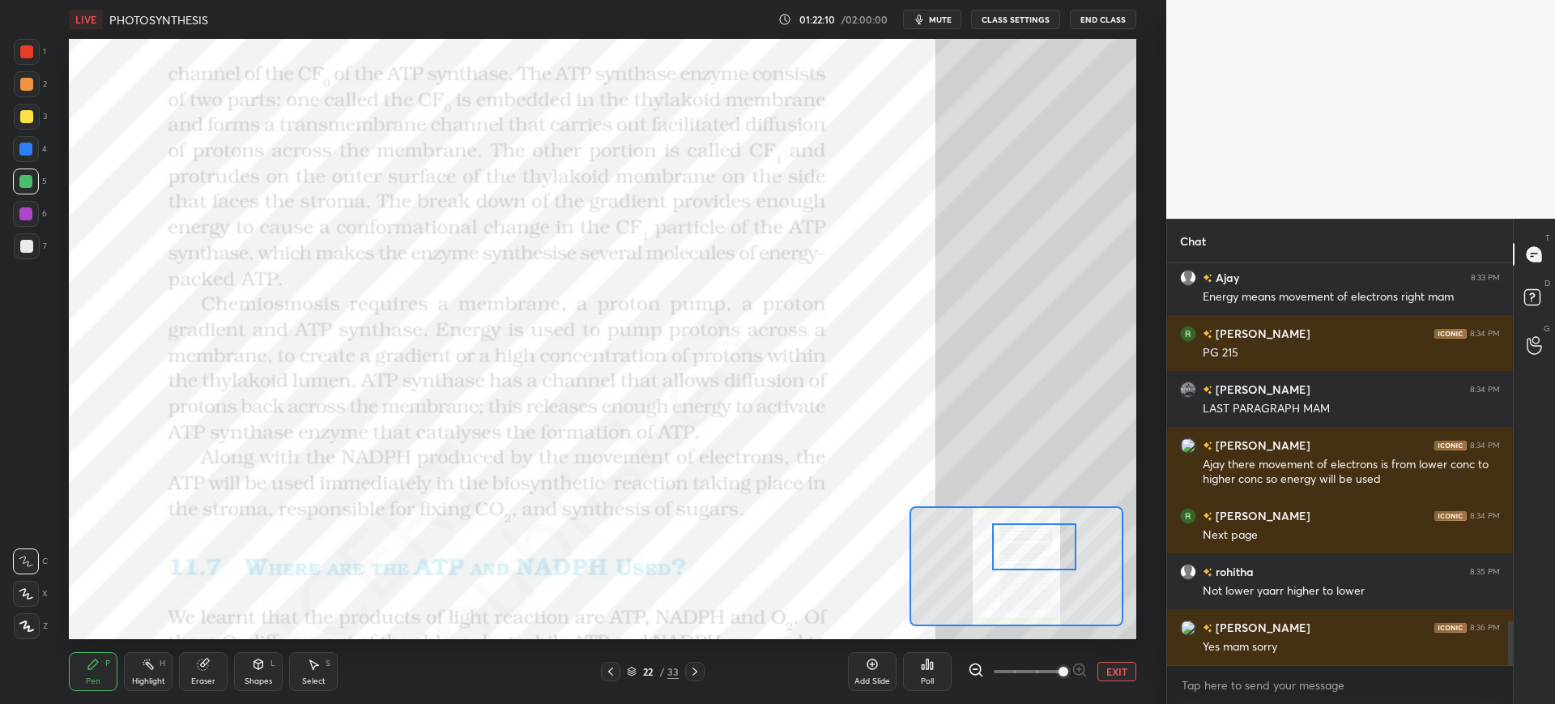
scroll to position [3308, 0]
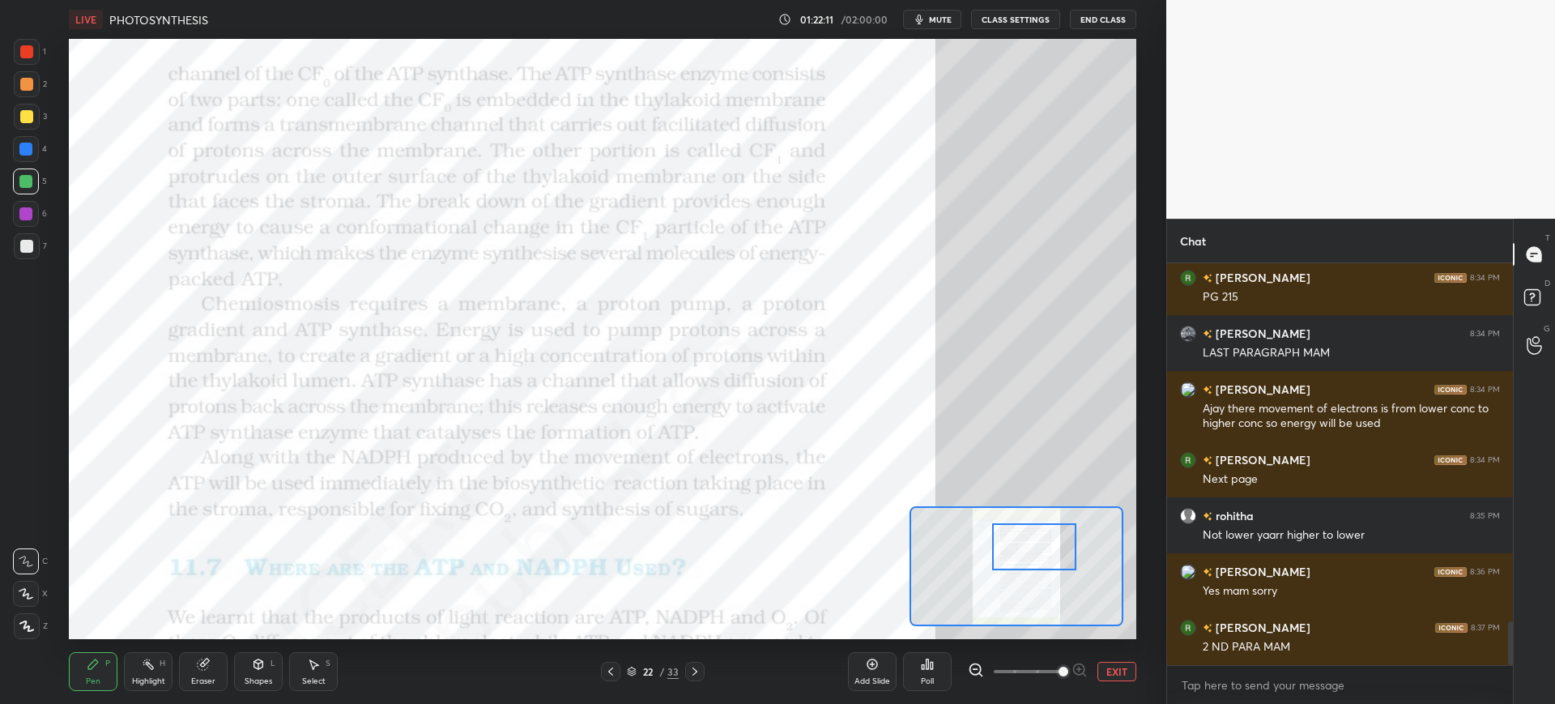
click at [40, 51] on div at bounding box center [27, 52] width 26 height 26
click at [27, 156] on div at bounding box center [26, 149] width 26 height 26
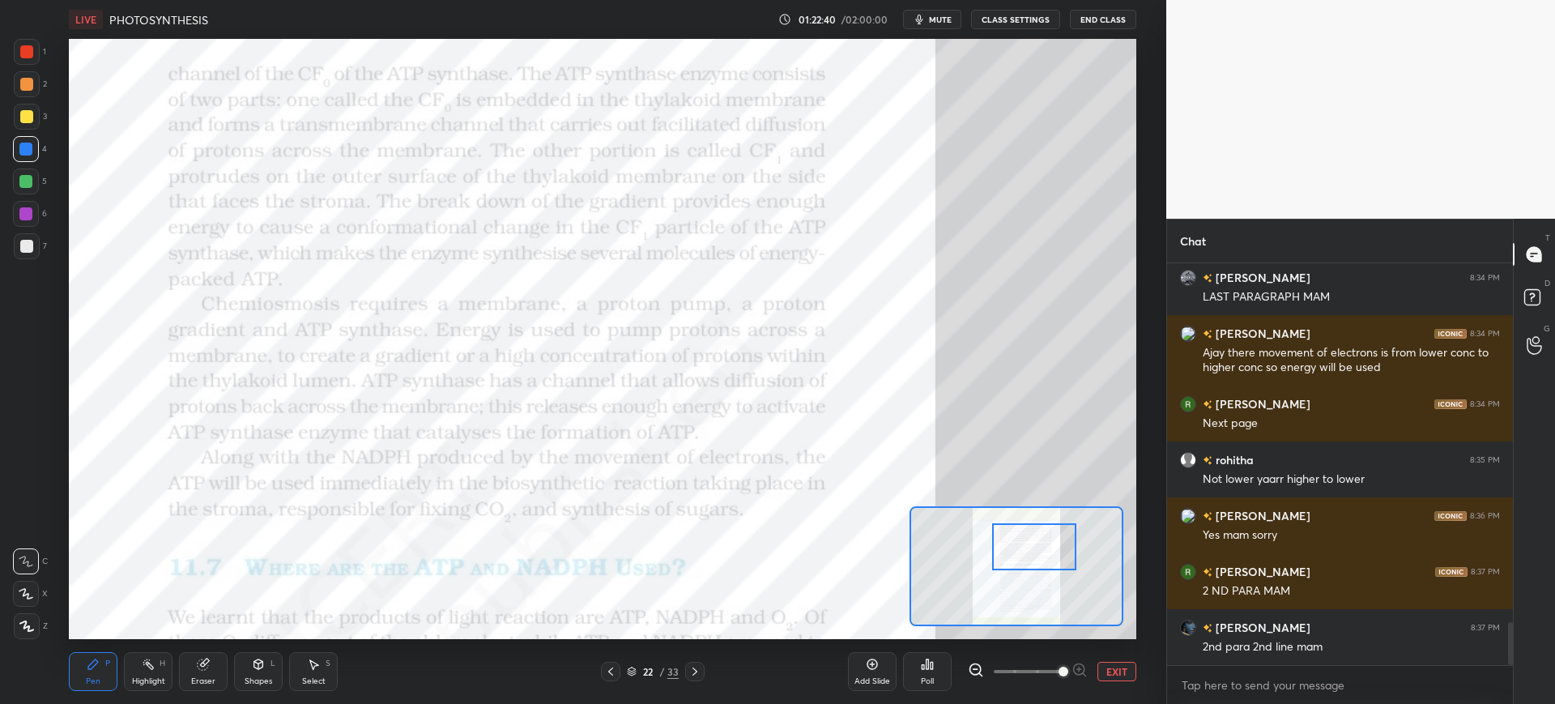
click at [35, 150] on div at bounding box center [26, 149] width 26 height 26
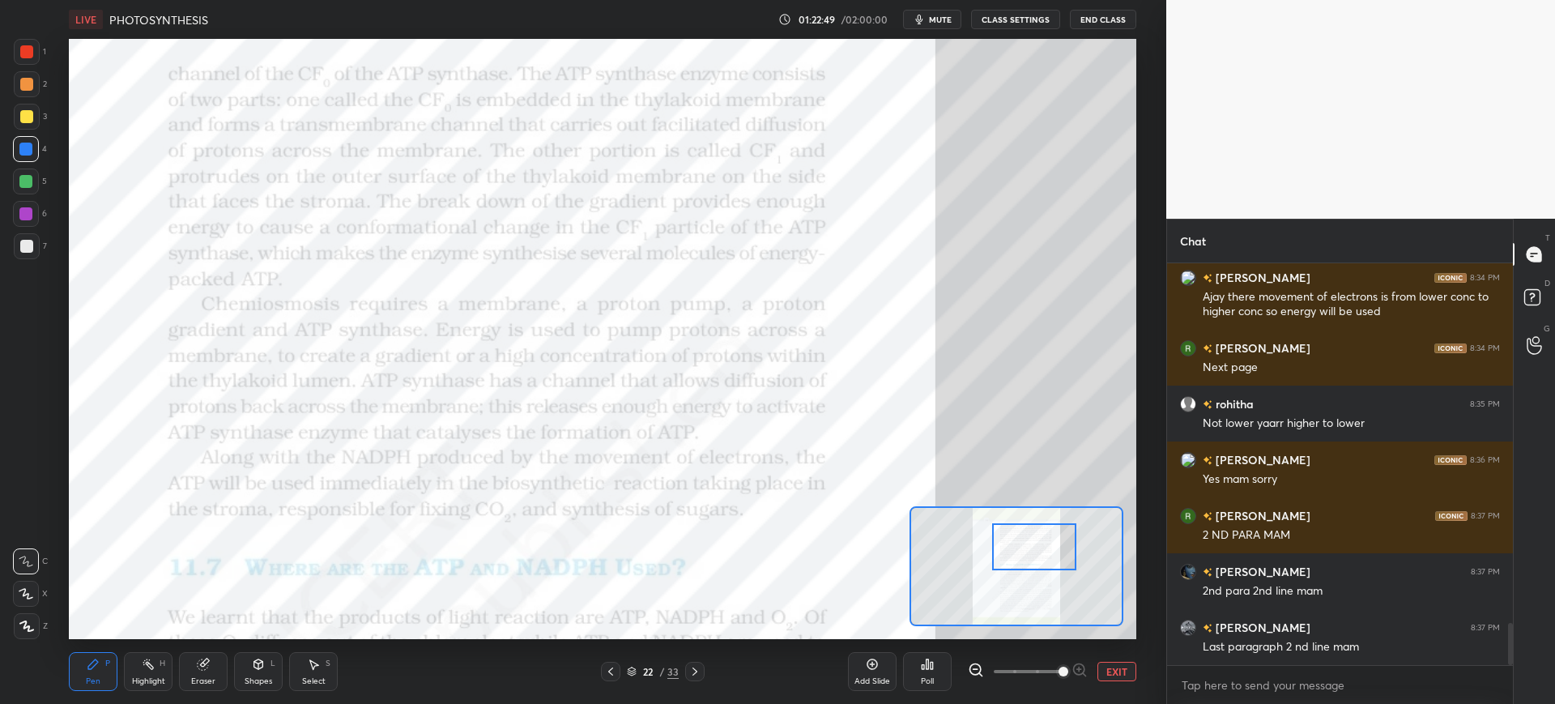
click at [23, 216] on div at bounding box center [25, 213] width 13 height 13
click at [22, 165] on div "4" at bounding box center [30, 152] width 34 height 32
click at [188, 672] on div "Eraser" at bounding box center [203, 671] width 49 height 39
click at [80, 683] on div "Pen P" at bounding box center [93, 671] width 49 height 39
click at [24, 51] on div at bounding box center [26, 51] width 13 height 13
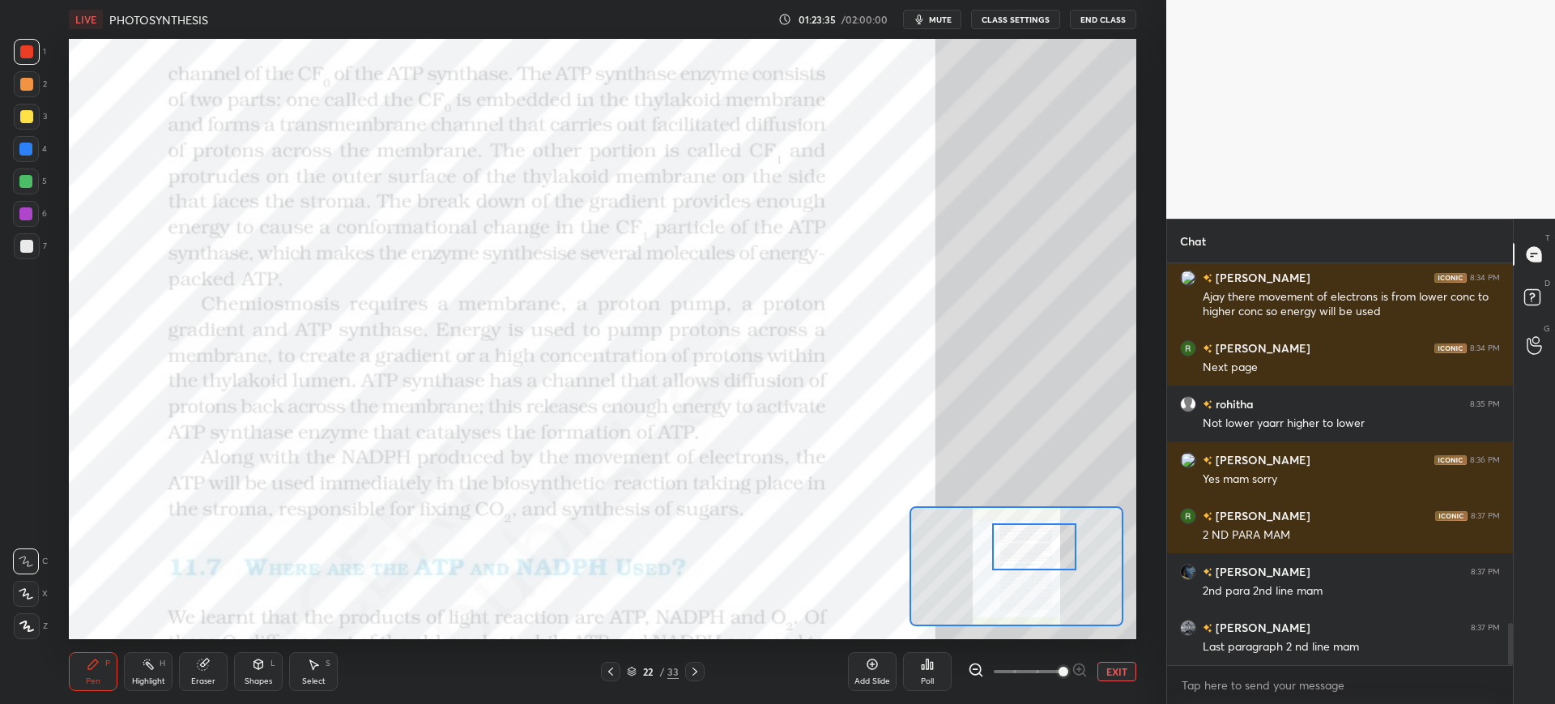
click at [923, 17] on icon "button" at bounding box center [918, 20] width 7 height 10
click at [935, 18] on span "unmute" at bounding box center [938, 19] width 35 height 11
click at [36, 211] on div at bounding box center [26, 214] width 26 height 26
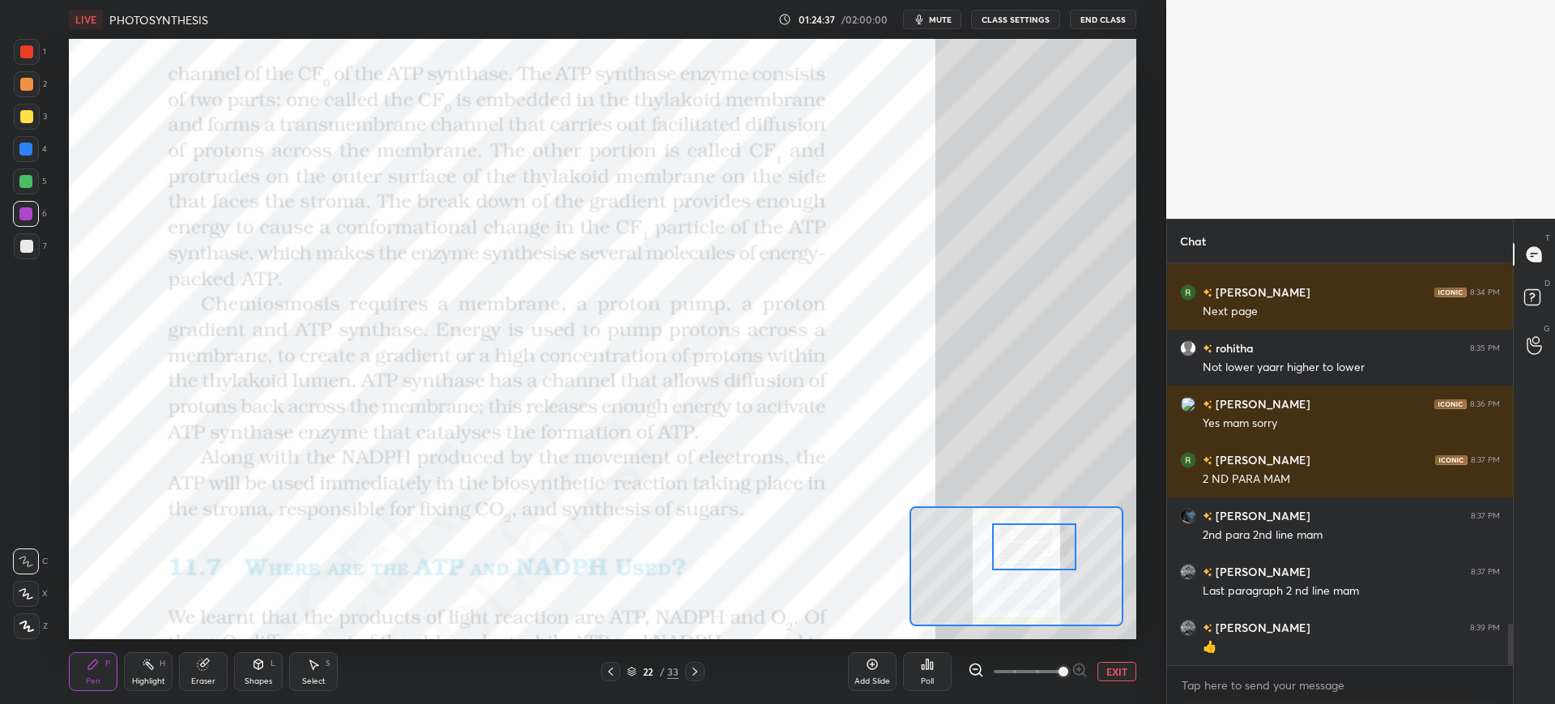
scroll to position [3532, 0]
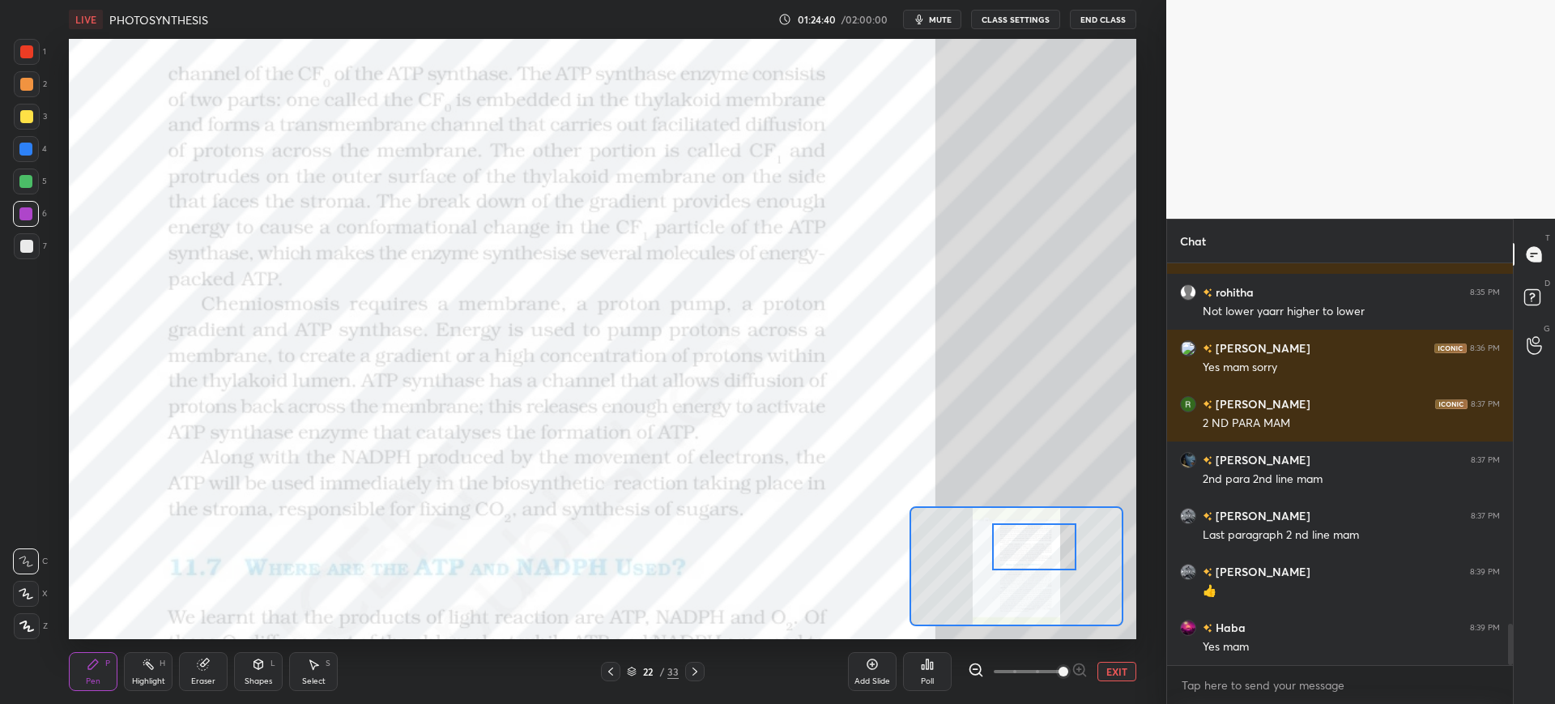
click at [17, 155] on div at bounding box center [26, 149] width 26 height 26
click at [207, 658] on icon at bounding box center [203, 664] width 13 height 13
click at [79, 683] on div "Pen P" at bounding box center [93, 671] width 49 height 39
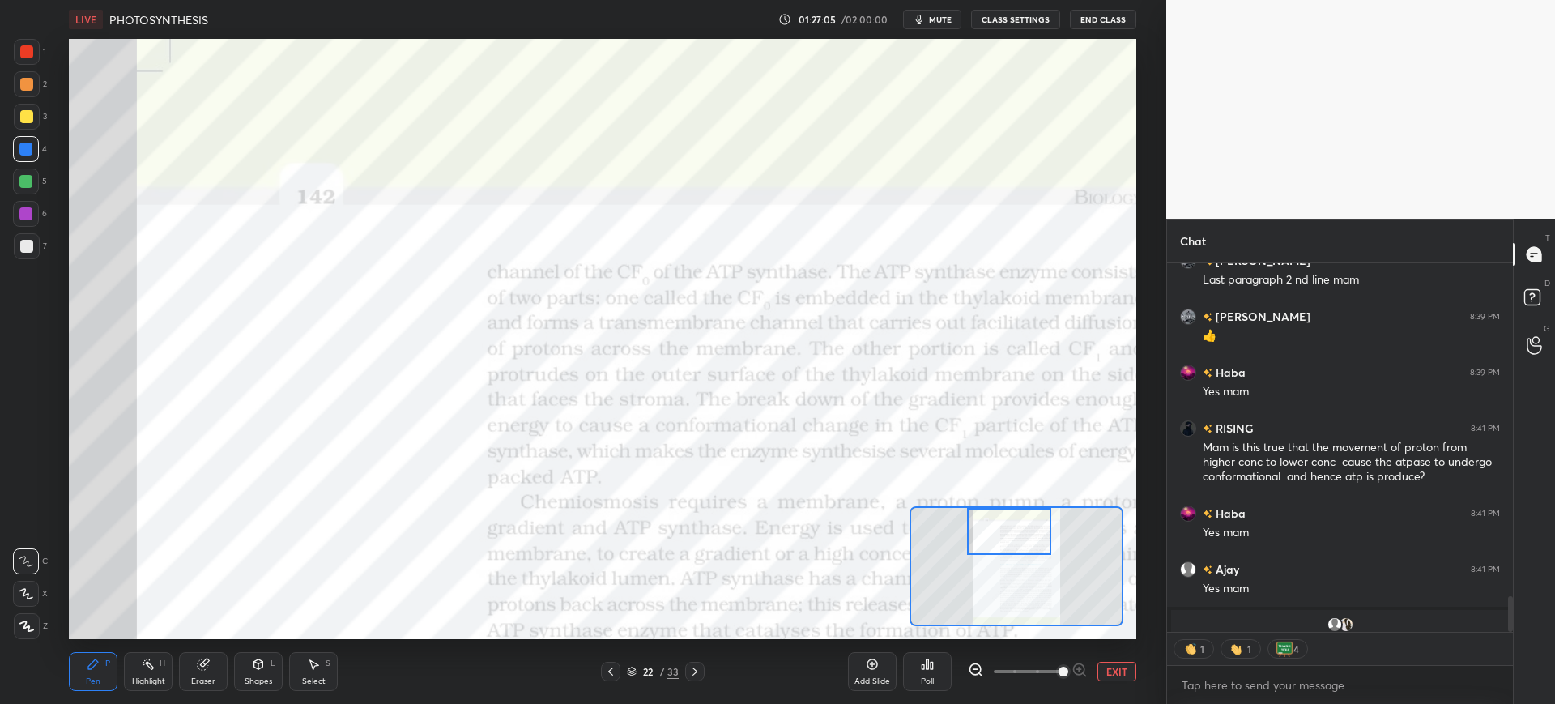
scroll to position [3602, 0]
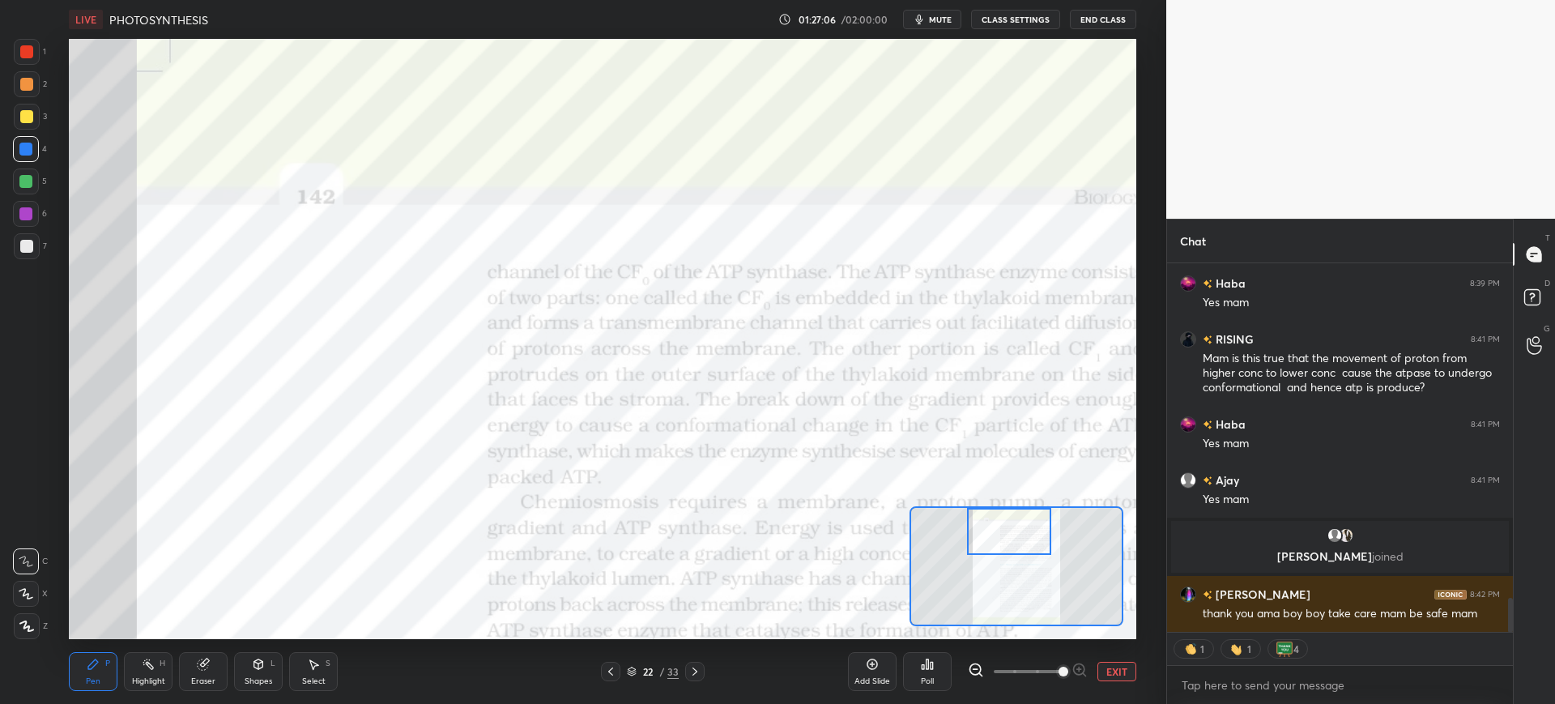
click at [1119, 20] on button "End Class" at bounding box center [1103, 19] width 66 height 19
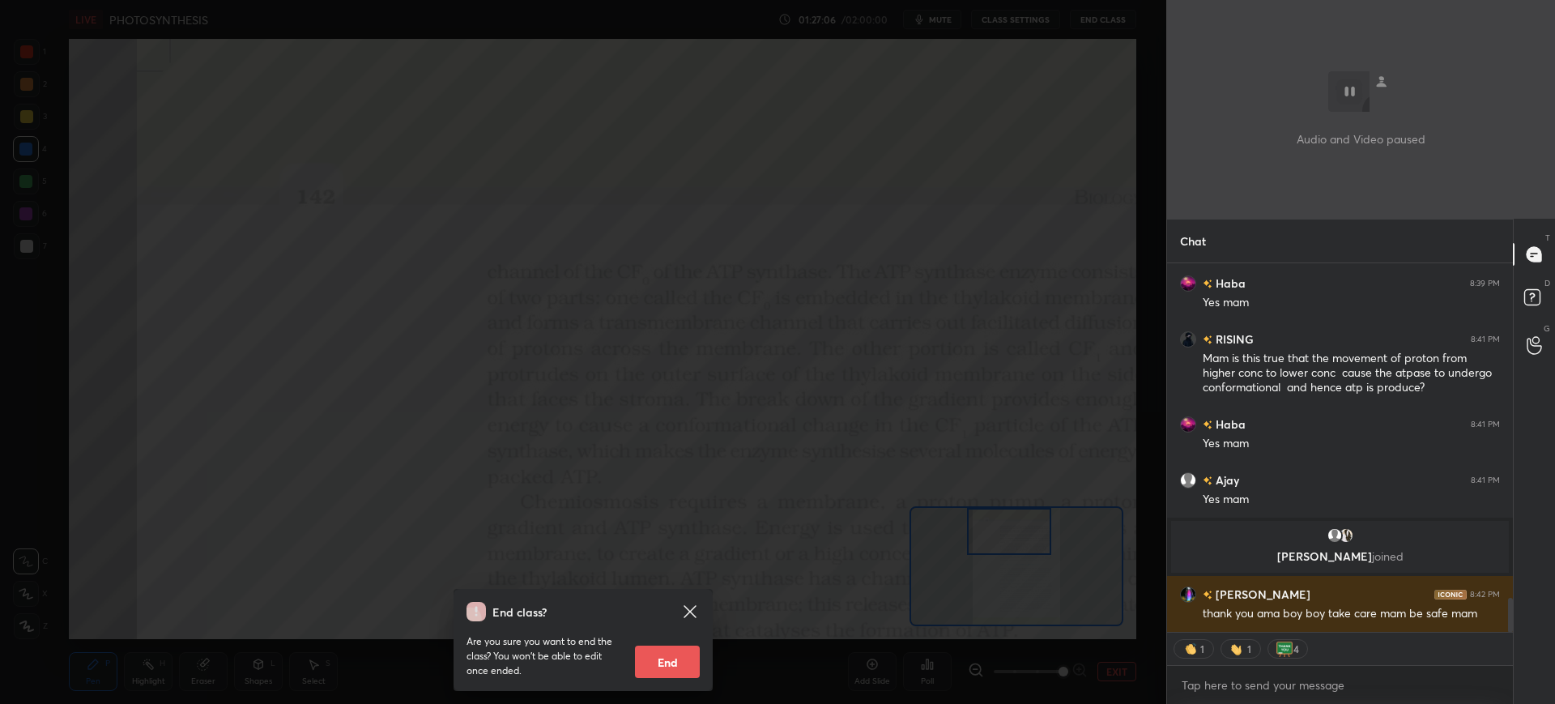
scroll to position [3658, 0]
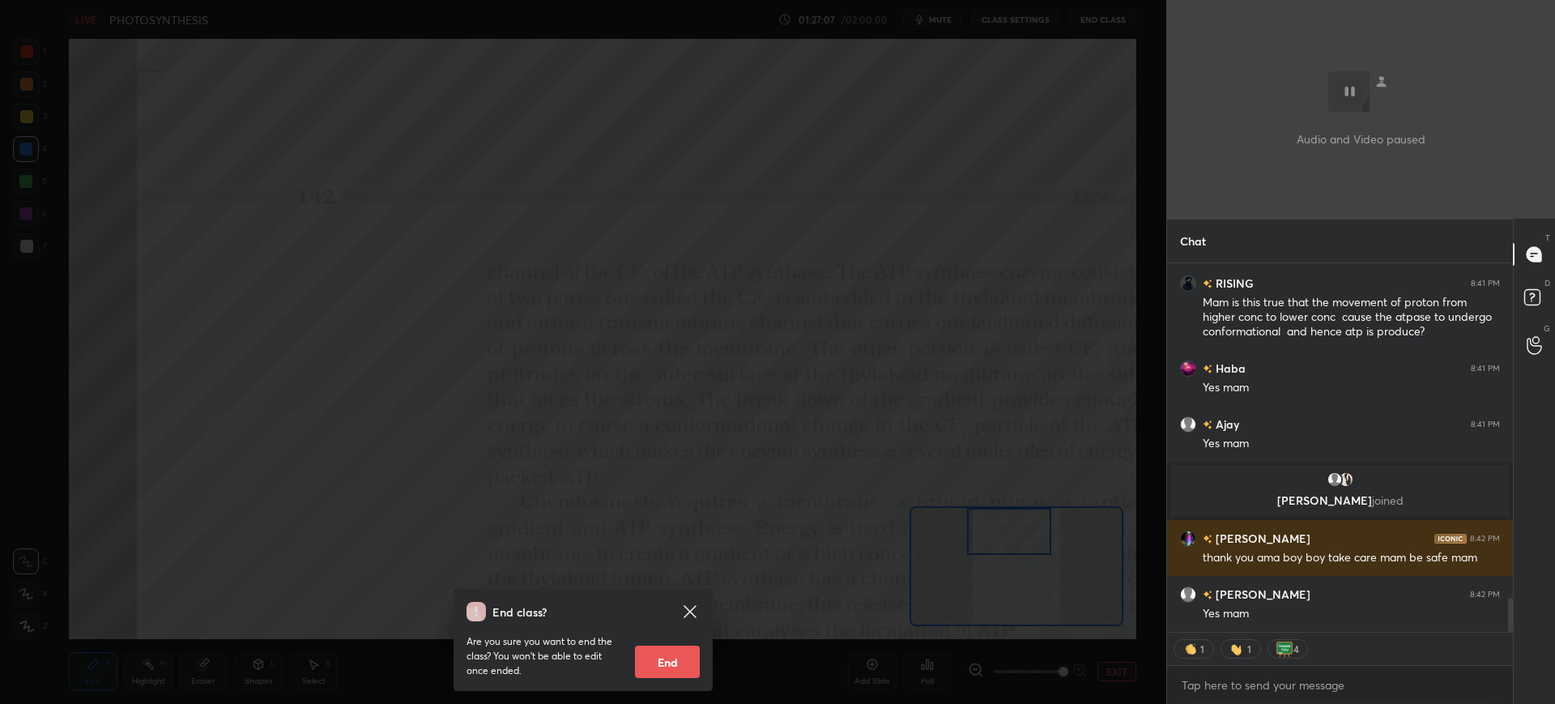
click at [673, 661] on button "End" at bounding box center [667, 662] width 65 height 32
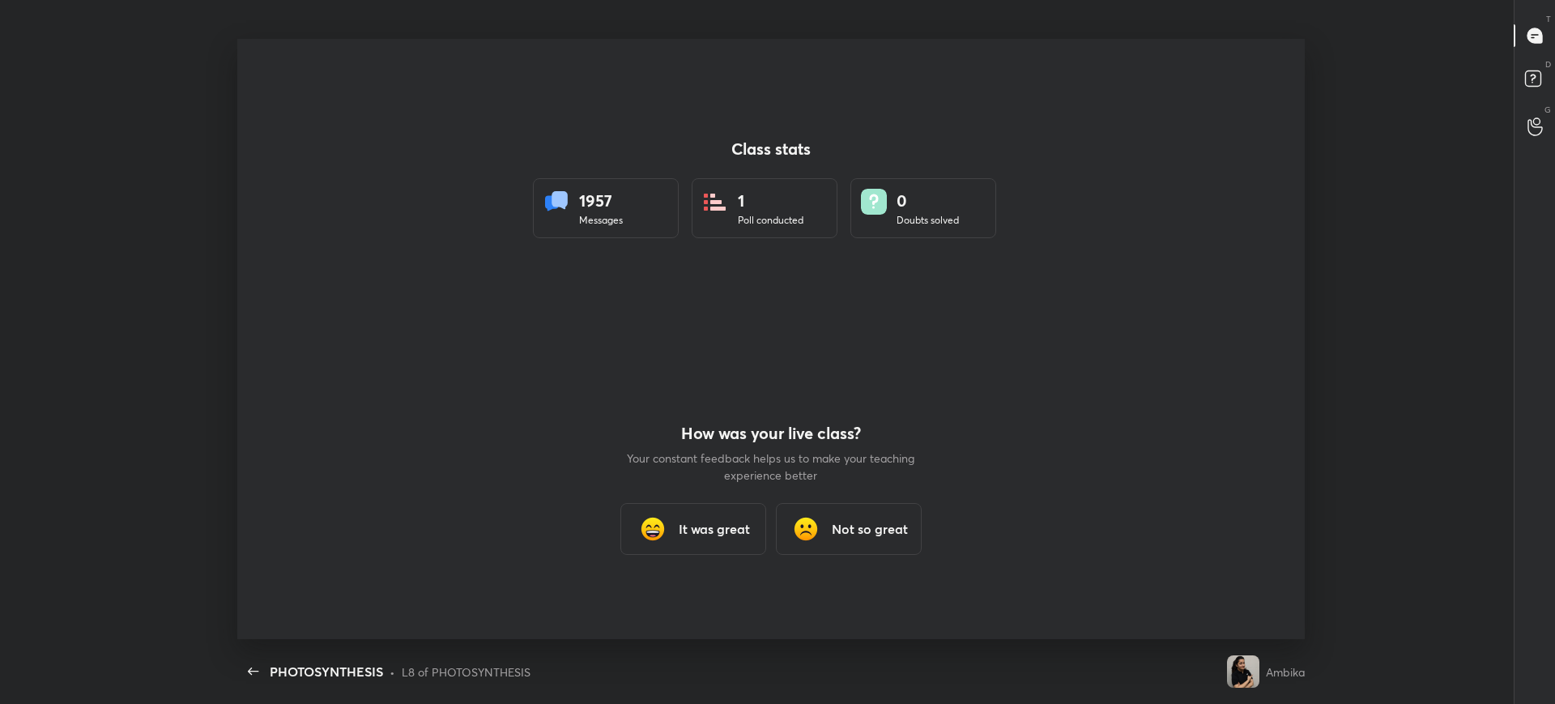
scroll to position [80398, 79466]
type textarea "x"
click at [659, 545] on div "It was great" at bounding box center [693, 529] width 146 height 52
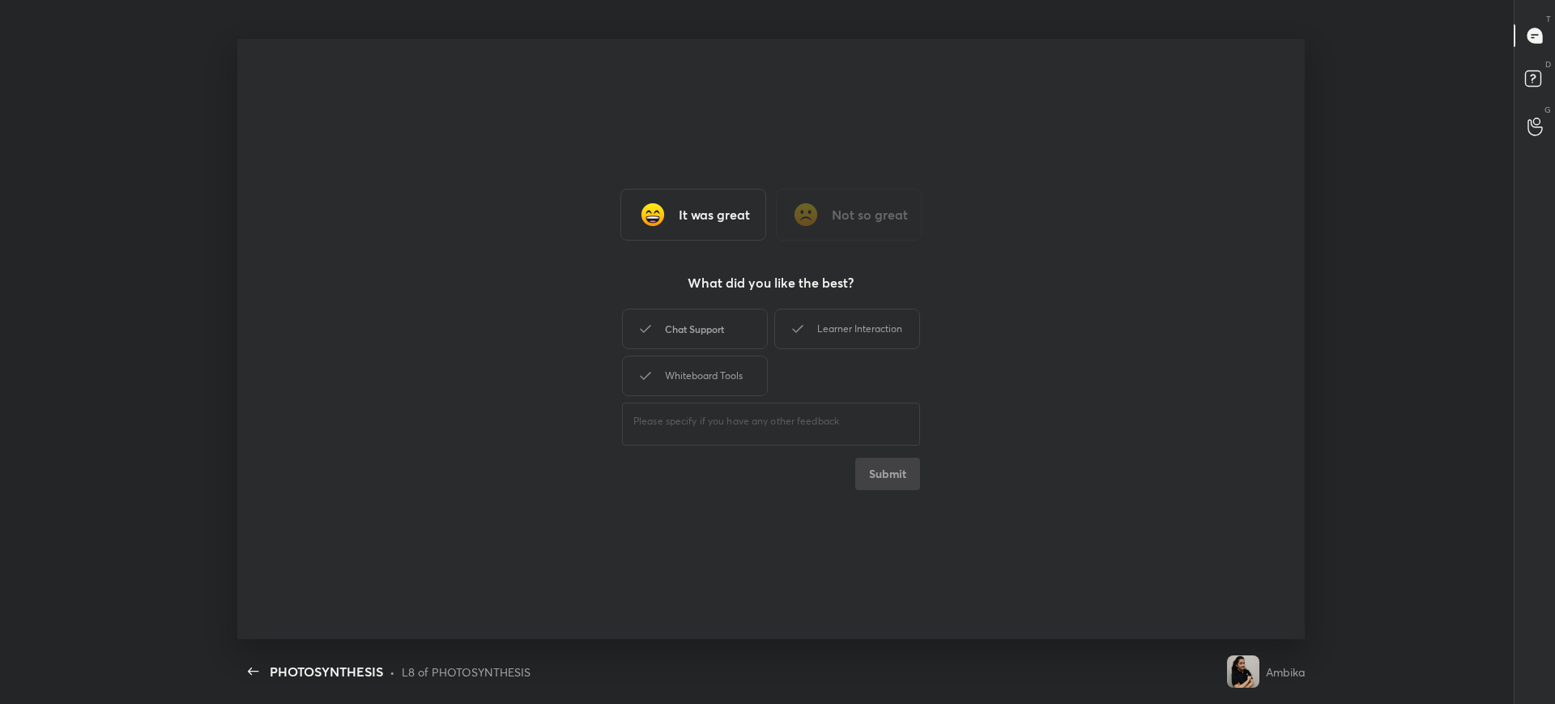
click at [684, 327] on div "Chat Support" at bounding box center [695, 329] width 146 height 40
click at [694, 369] on div "Whiteboard Tools" at bounding box center [695, 376] width 146 height 40
click at [866, 328] on div "Learner Interaction" at bounding box center [847, 329] width 146 height 40
click at [901, 480] on button "Submit" at bounding box center [887, 474] width 65 height 32
